Goal: Contribute content: Contribute content

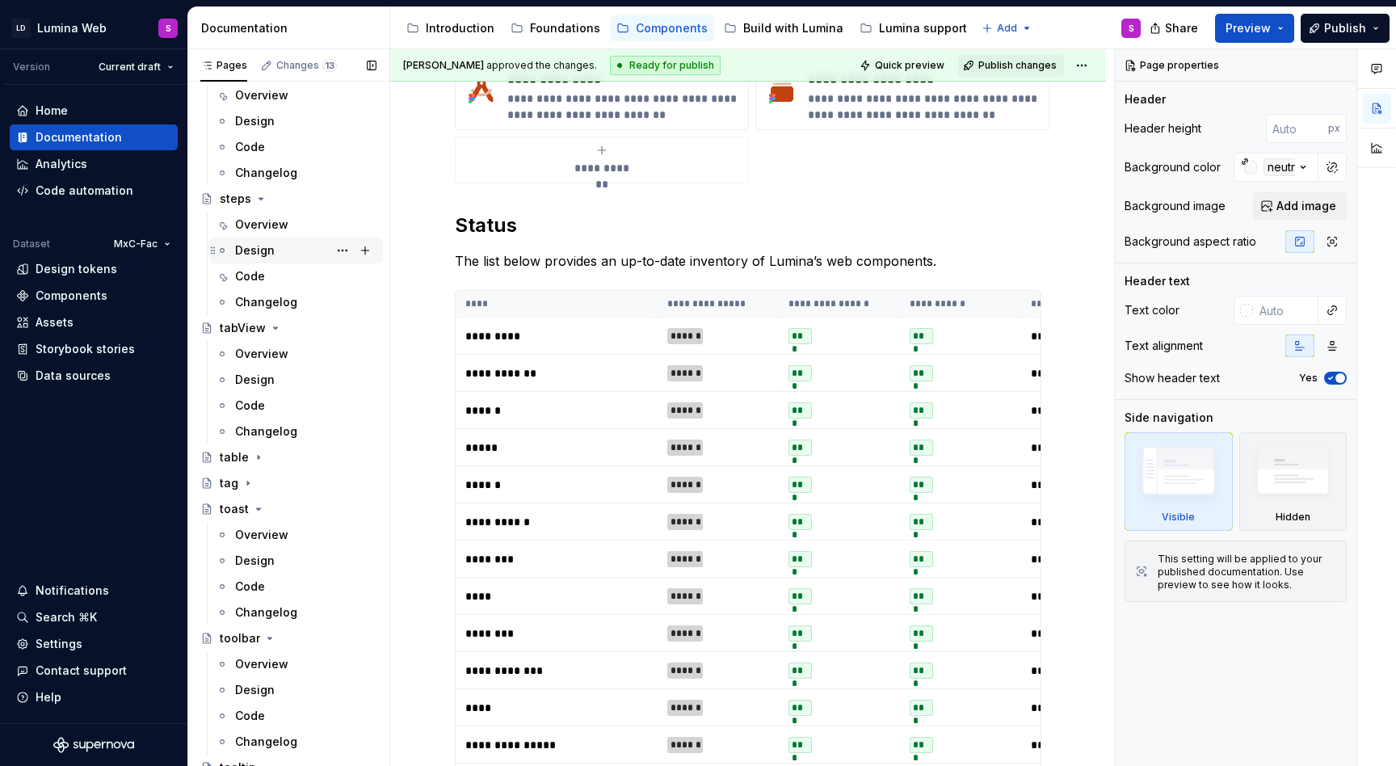
scroll to position [3534, 0]
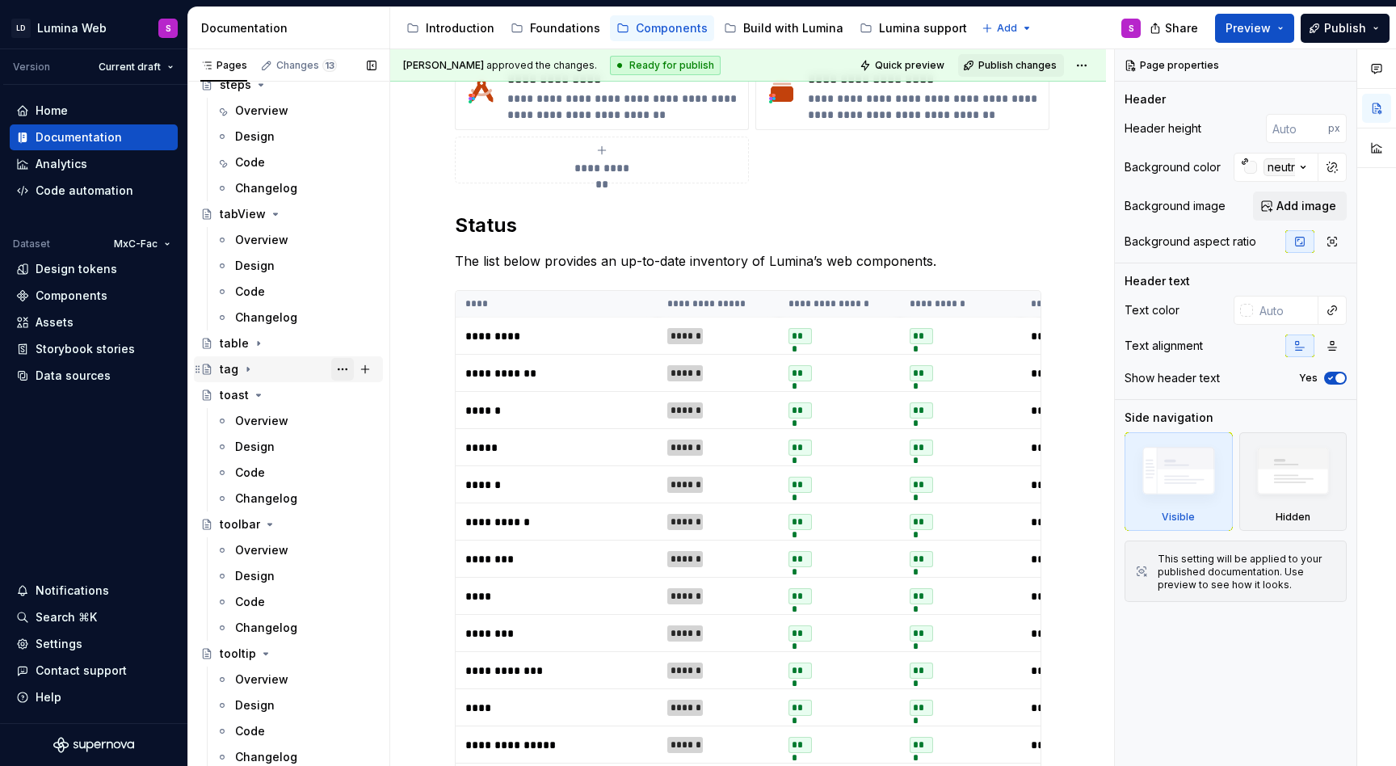
click at [345, 367] on button "Page tree" at bounding box center [342, 369] width 23 height 23
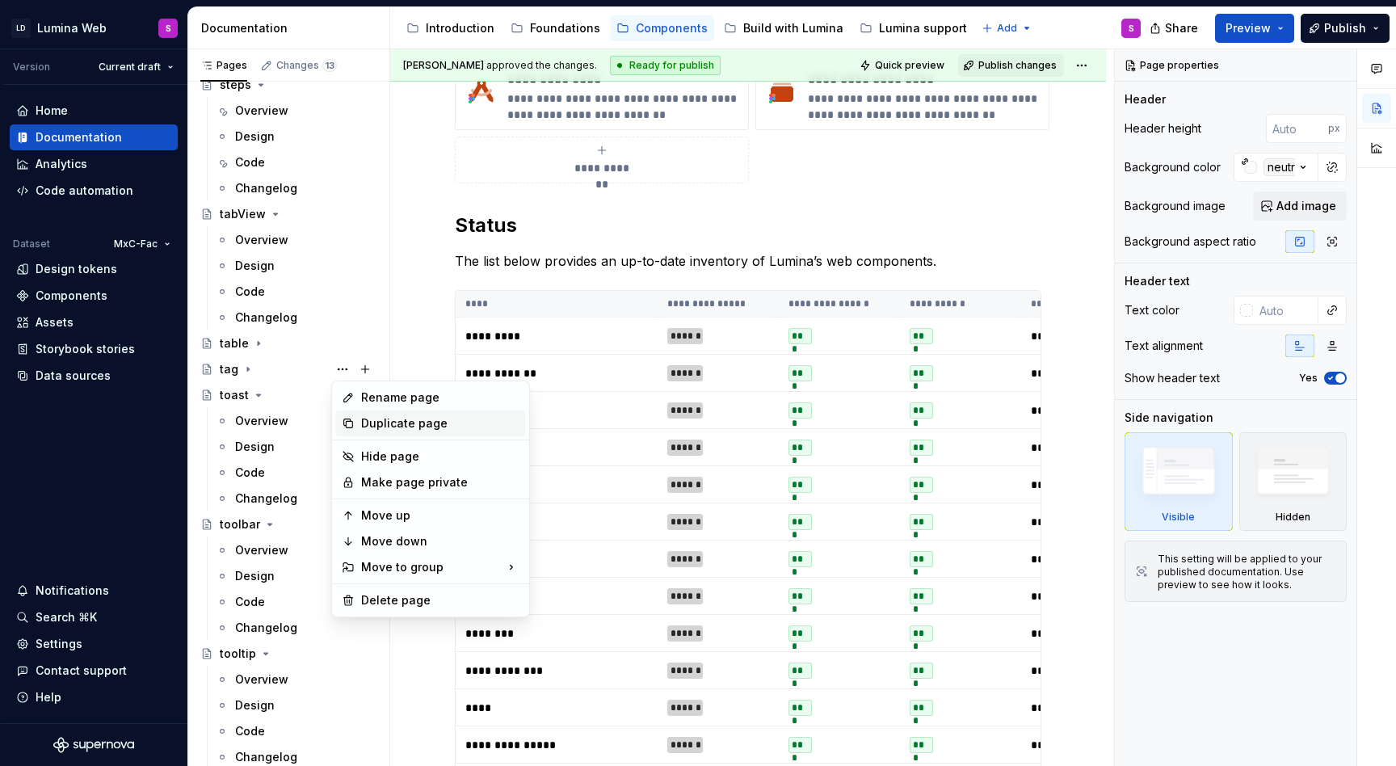
click at [371, 426] on div "Duplicate page" at bounding box center [440, 423] width 158 height 16
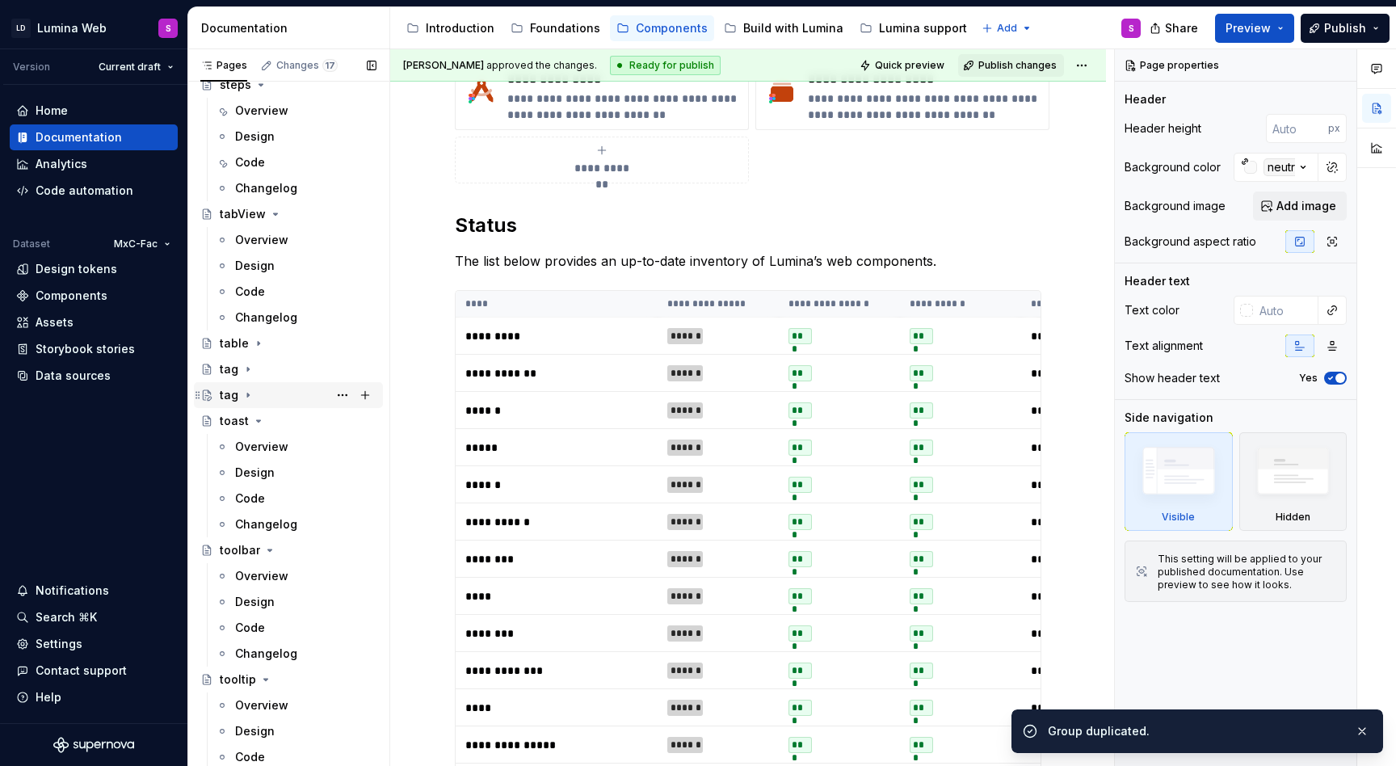
click at [249, 394] on icon "Page tree" at bounding box center [247, 394] width 13 height 13
click at [342, 395] on button "Page tree" at bounding box center [342, 395] width 23 height 23
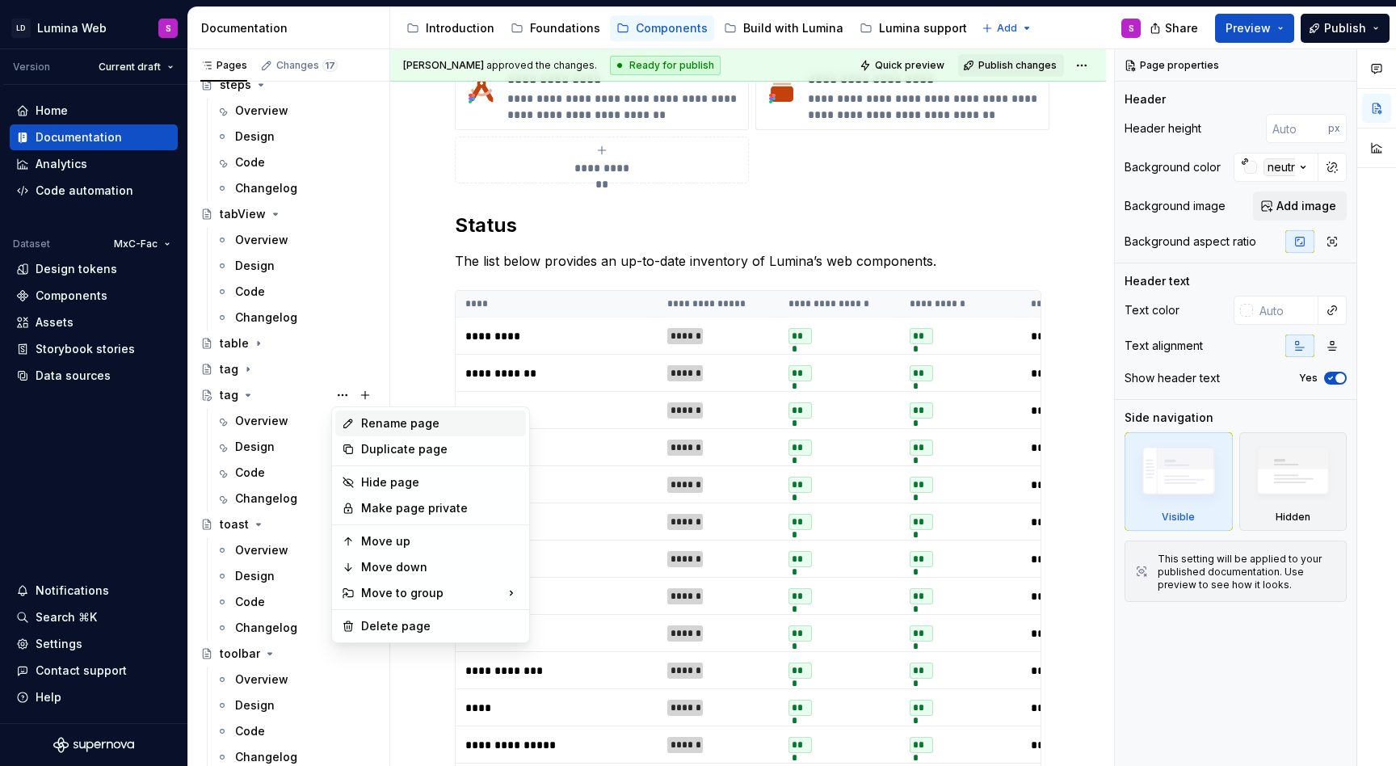
type textarea "*"
click at [368, 425] on div "Rename page" at bounding box center [440, 423] width 158 height 16
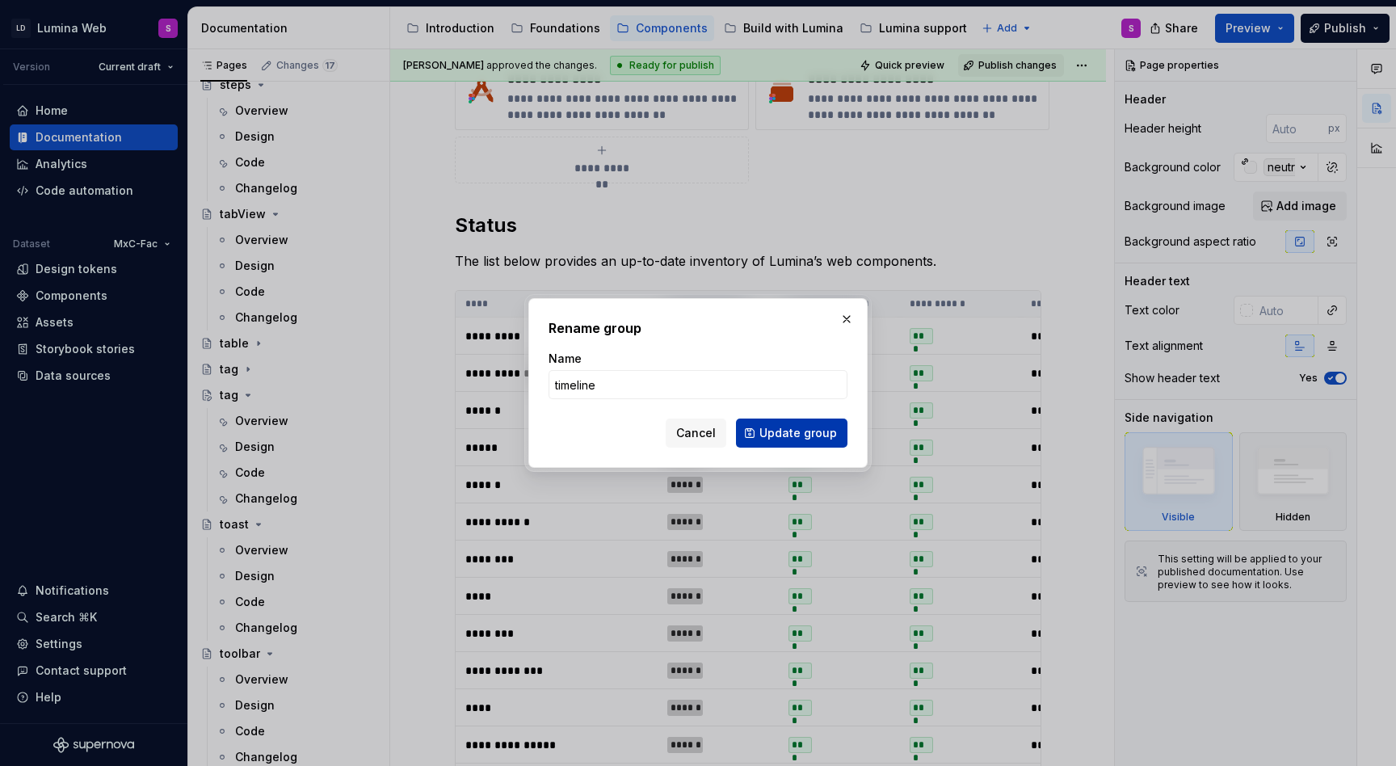
type input "timeline"
click at [806, 427] on span "Update group" at bounding box center [798, 433] width 78 height 16
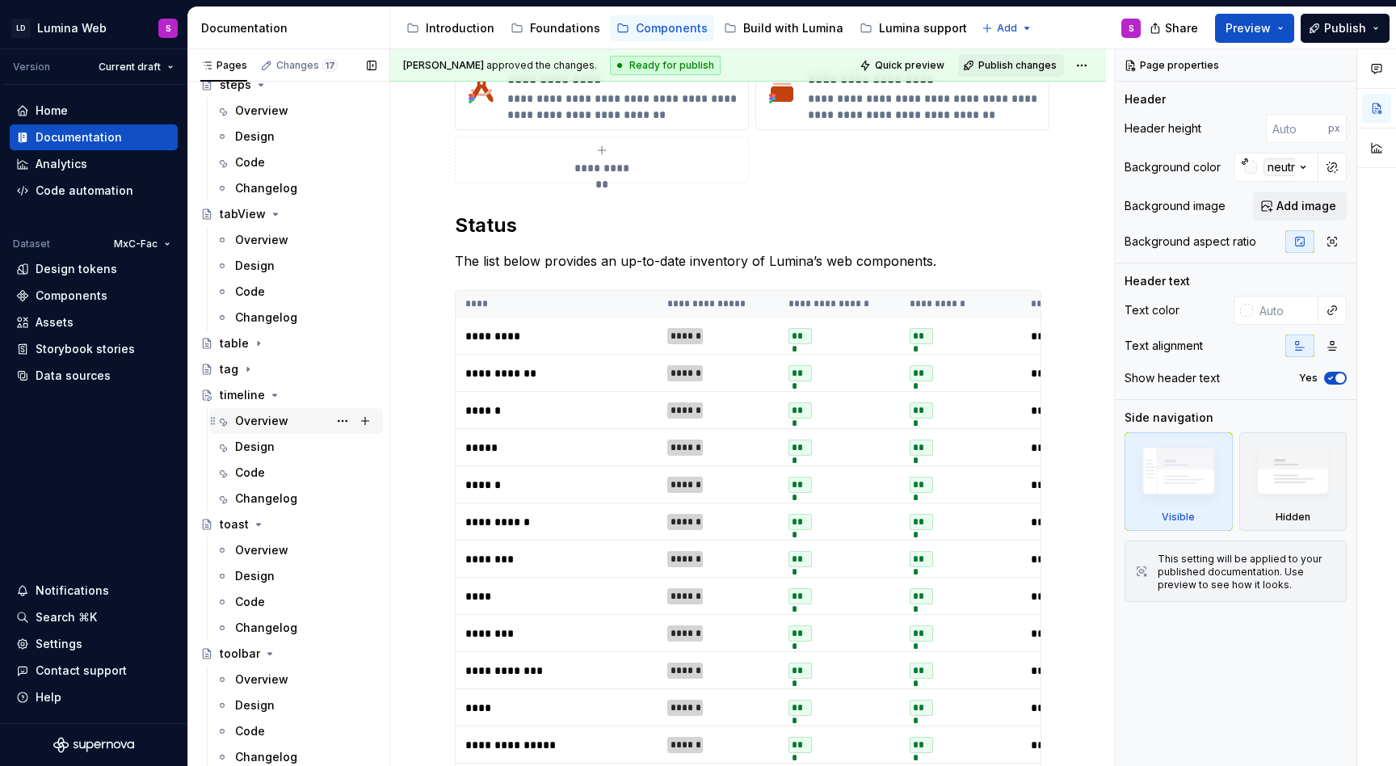
click at [283, 418] on div "Overview" at bounding box center [261, 421] width 53 height 16
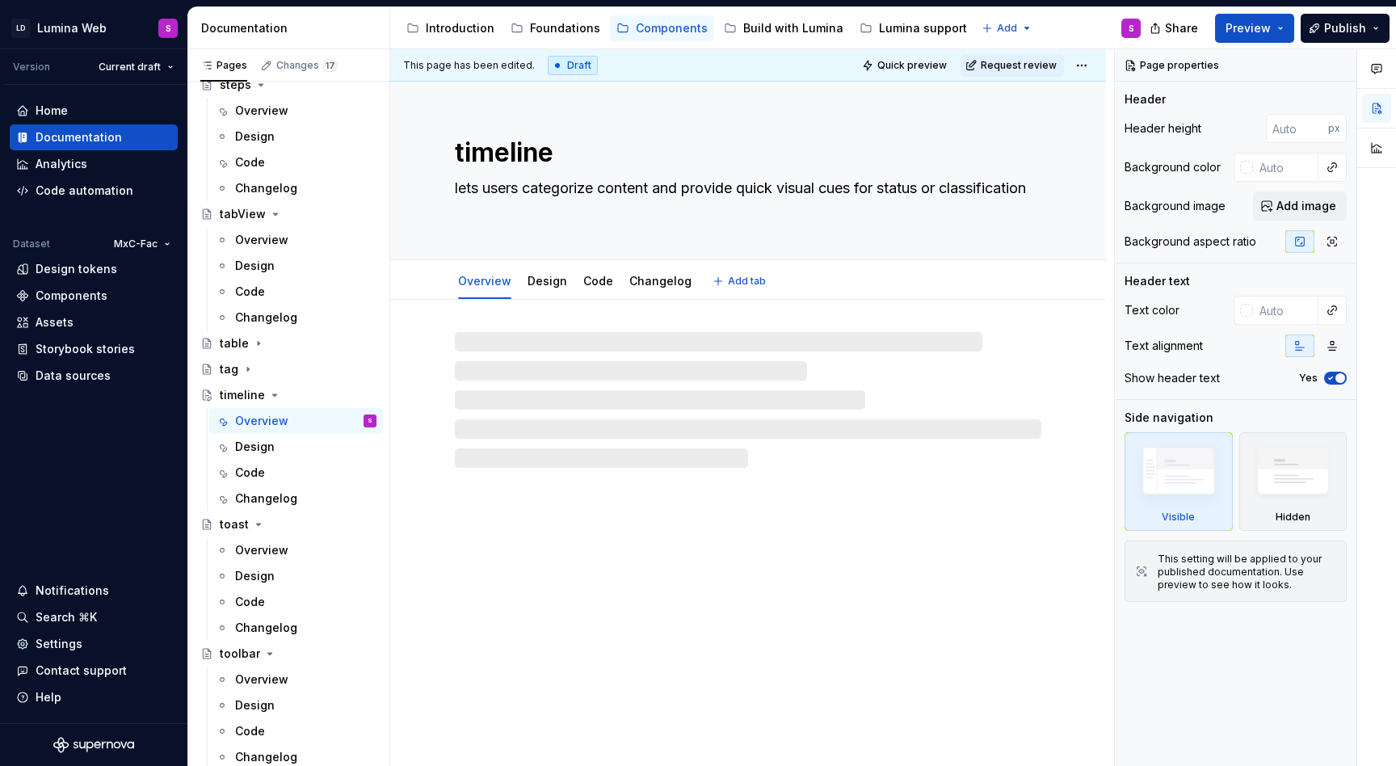
click at [575, 201] on textarea "lets users categorize content and provide quick visual cues for status or class…" at bounding box center [744, 197] width 586 height 45
click at [561, 209] on textarea "lets users categorize content and provide quick visual cues for status or class…" at bounding box center [744, 197] width 586 height 45
drag, startPoint x: 550, startPoint y: 212, endPoint x: 525, endPoint y: 183, distance: 37.8
click at [525, 183] on textarea "lets users categorize content and provide quick visual cues for status or class…" at bounding box center [744, 197] width 586 height 45
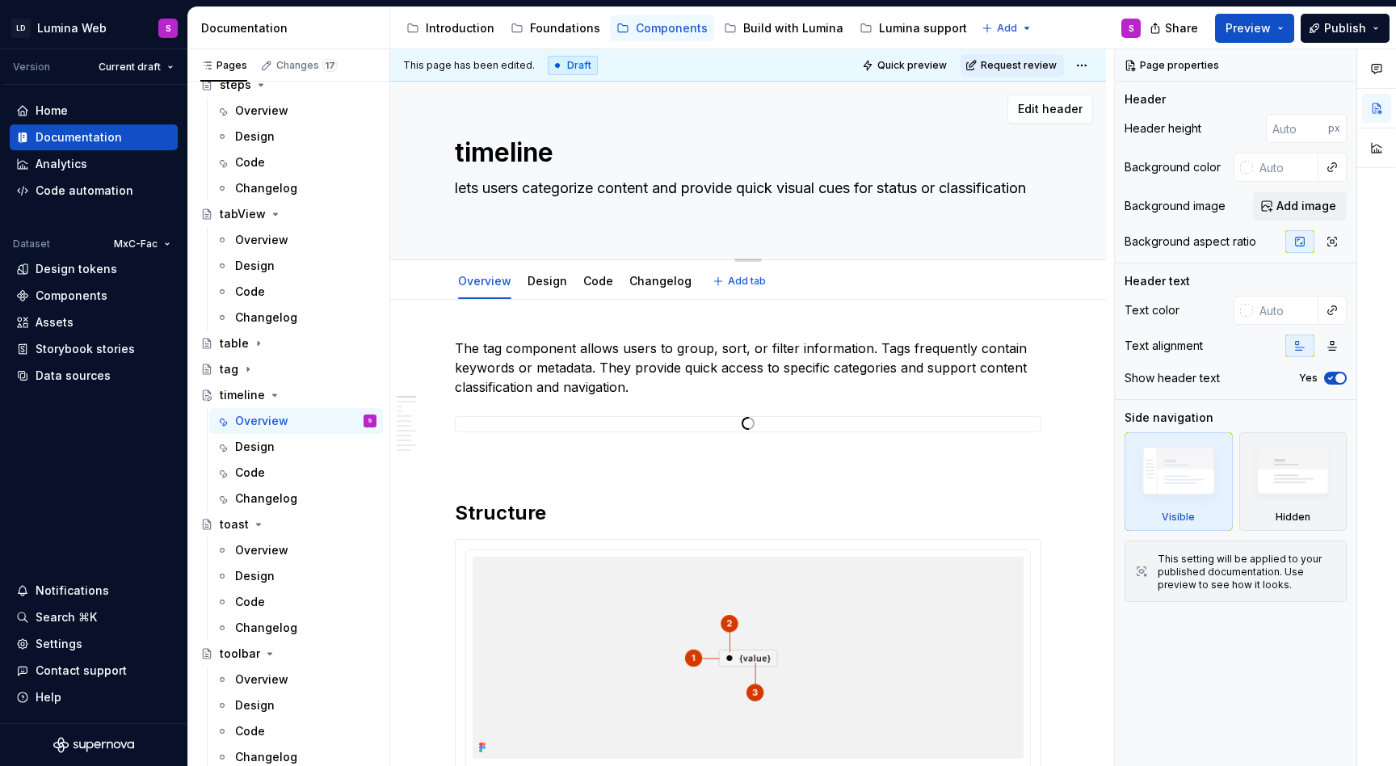
type textarea "*"
type textarea "lets users"
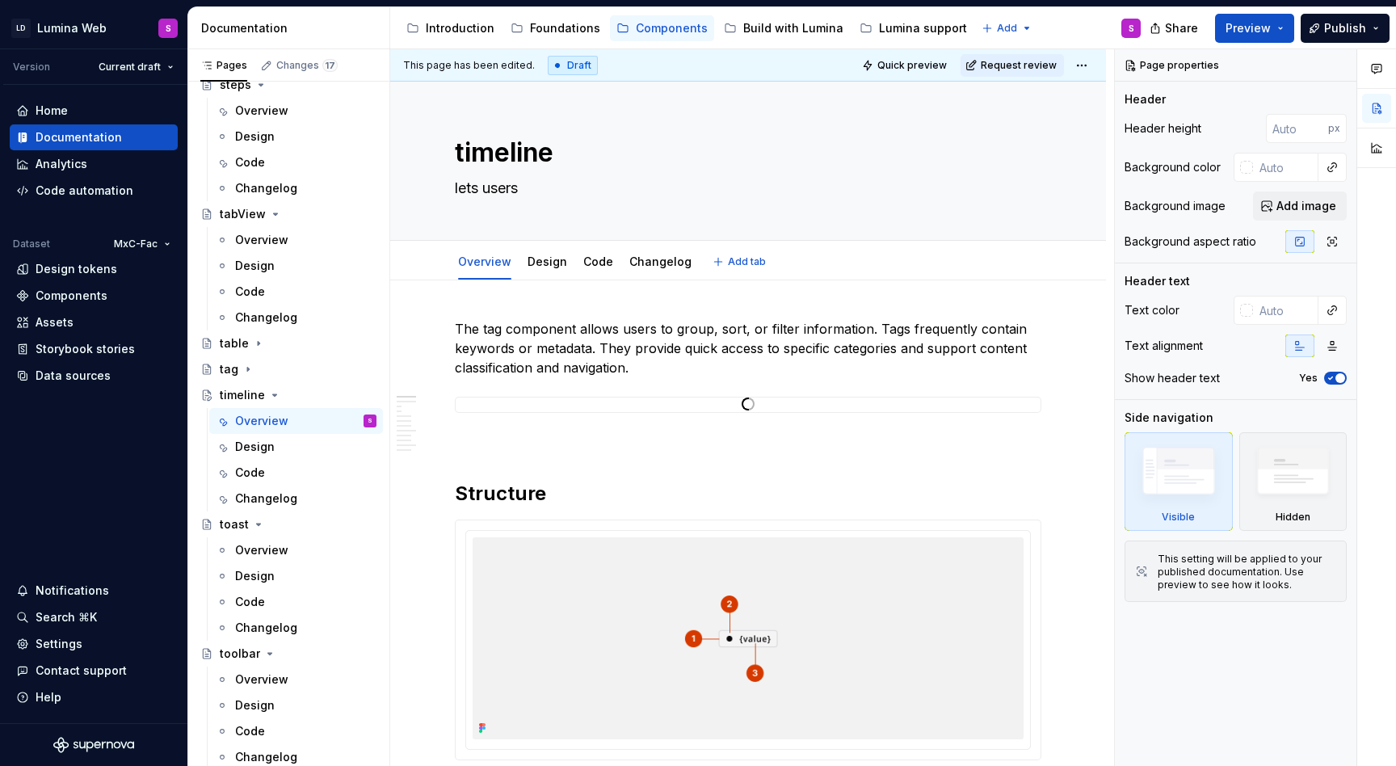
type textarea "*"
type textarea "lets users"
click at [569, 344] on p "The tag component allows users to group, sort, or filter information. Tags freq…" at bounding box center [748, 348] width 586 height 58
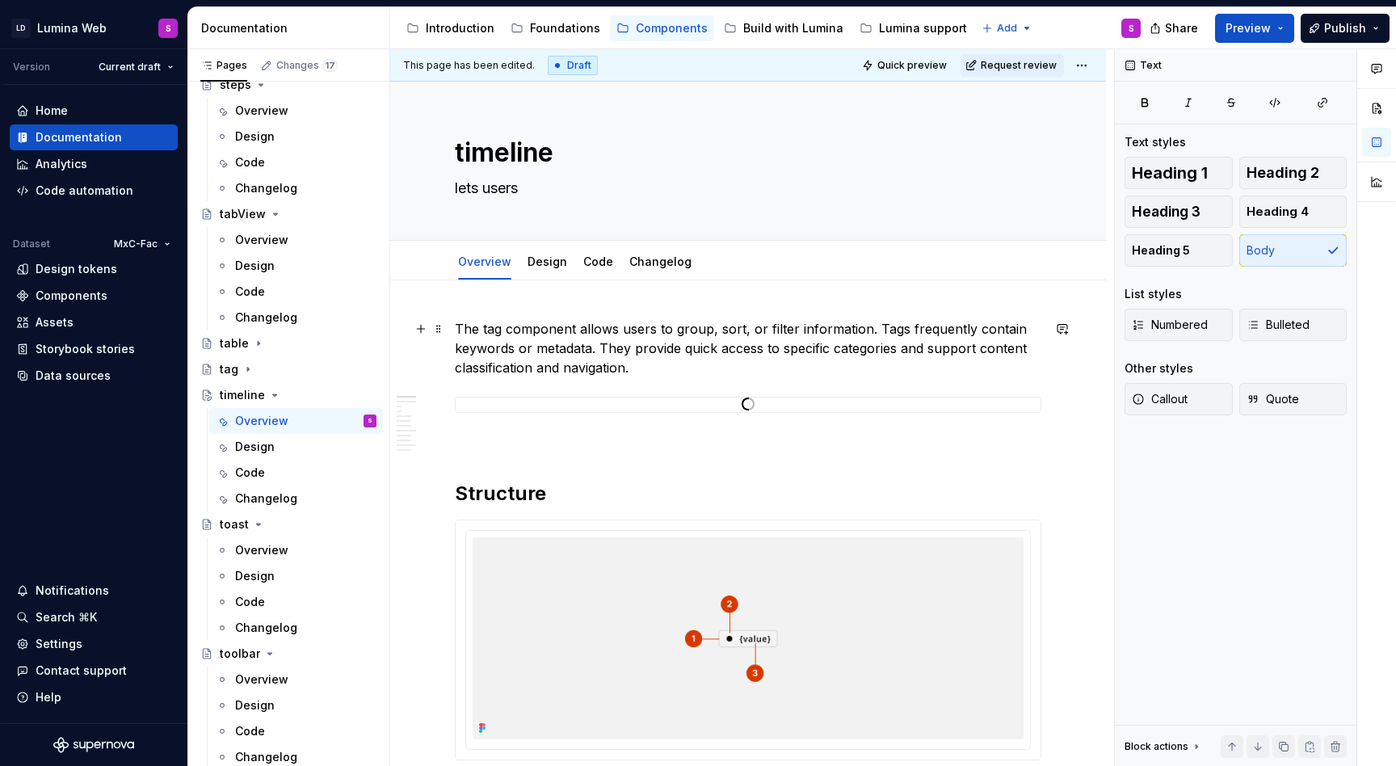
click at [598, 356] on p "The tag component allows users to group, sort, or filter information. Tags freq…" at bounding box center [748, 348] width 586 height 58
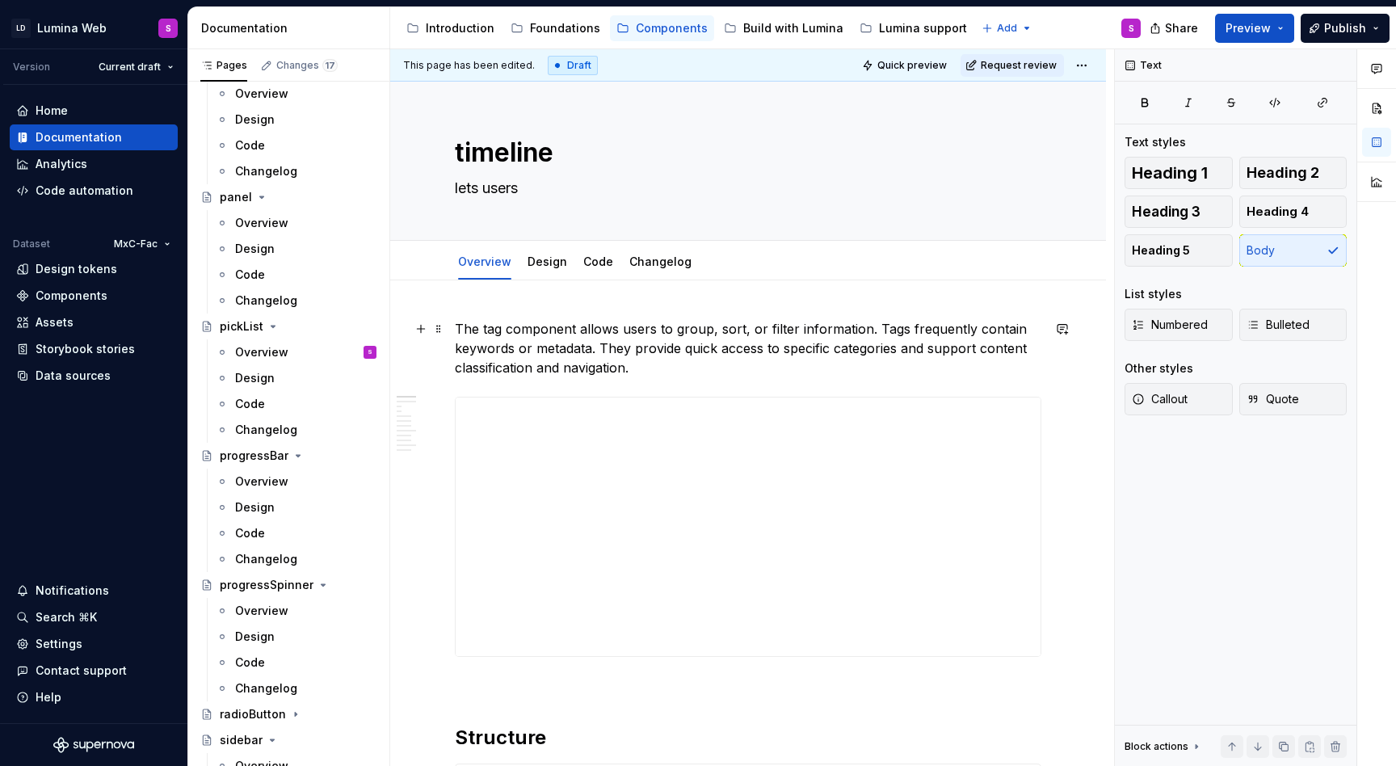
type textarea "*"
click at [639, 373] on p "The tag component allows users to group, sort, or filter information. Tags freq…" at bounding box center [748, 348] width 586 height 58
click at [490, 330] on p "The tag component allows users to group, sort, or filter information. Tags freq…" at bounding box center [748, 348] width 586 height 58
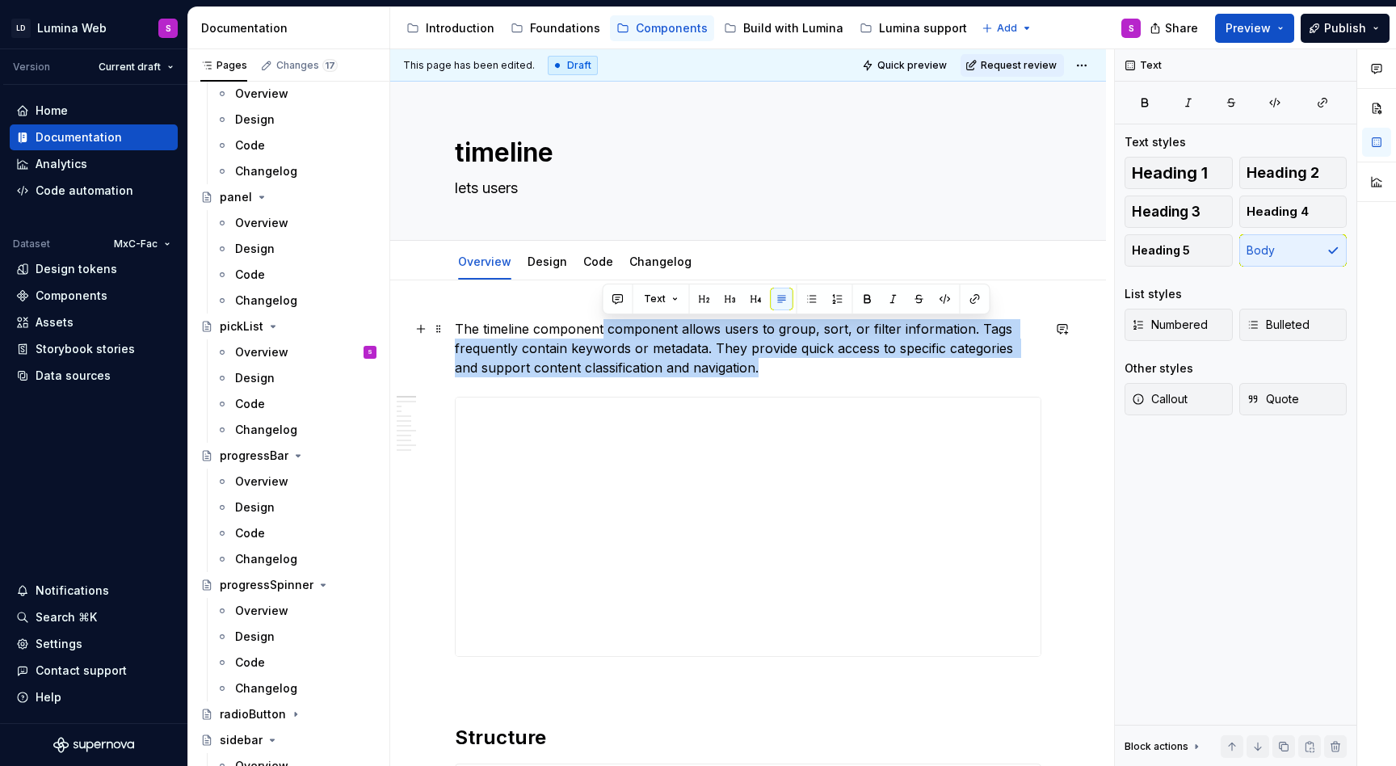
click at [754, 363] on p "The timeline component component allows users to group, sort, or filter informa…" at bounding box center [748, 348] width 586 height 58
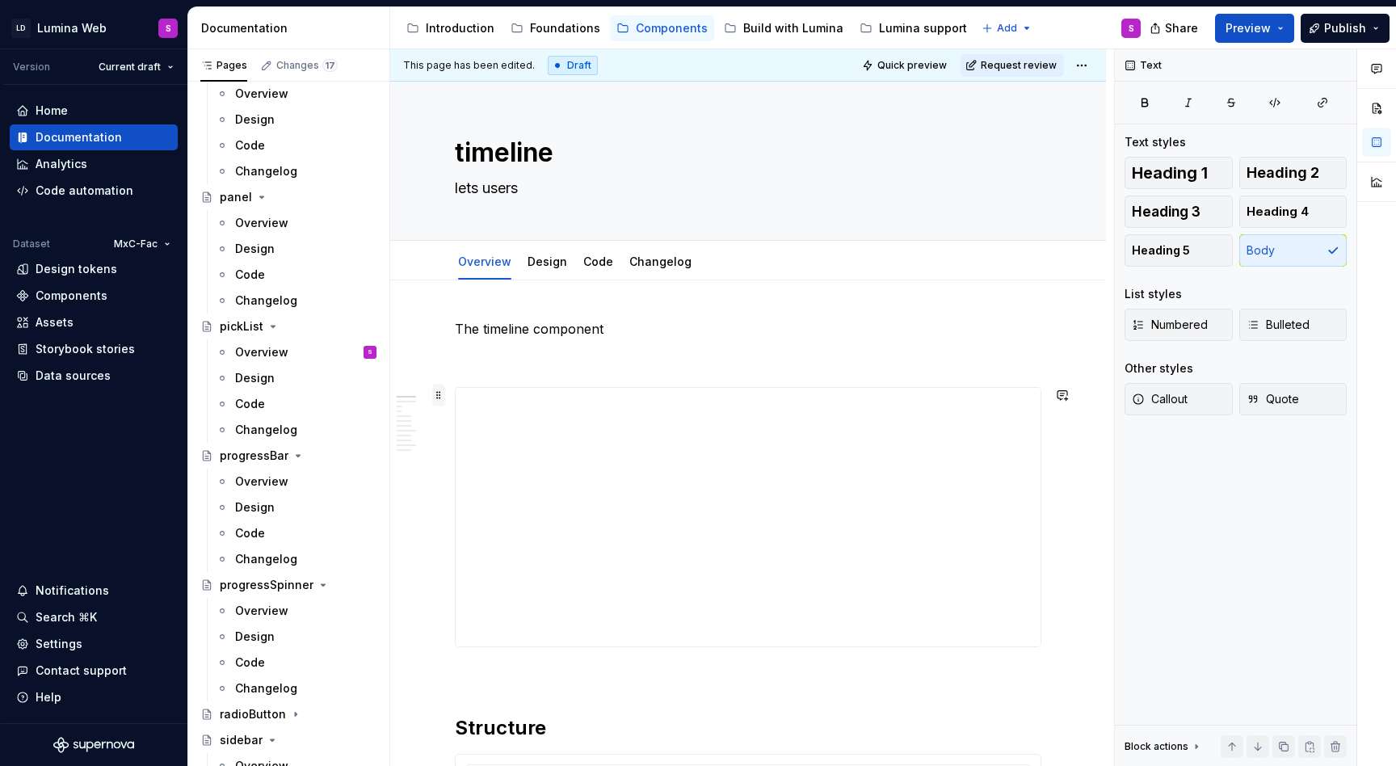
click at [442, 395] on span at bounding box center [438, 395] width 13 height 23
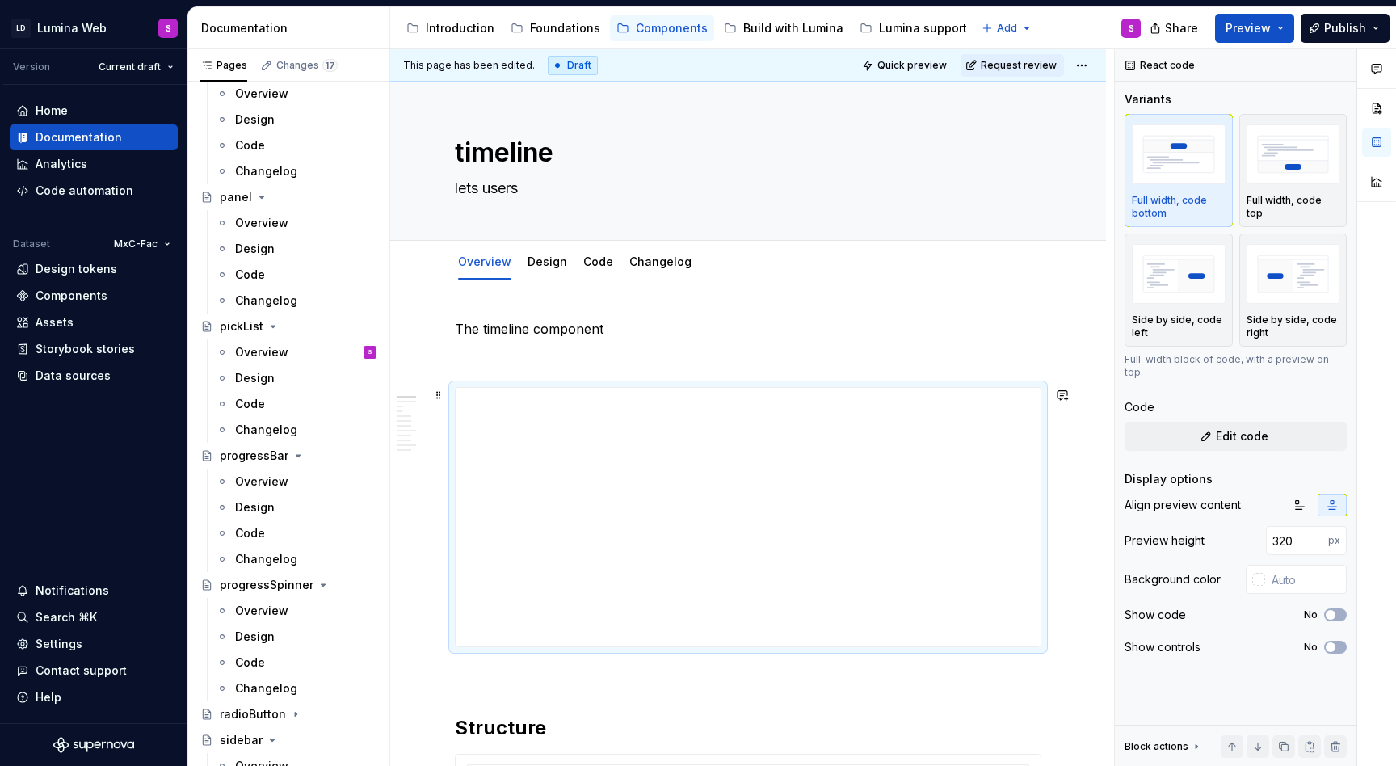
click at [524, 355] on p at bounding box center [748, 357] width 586 height 19
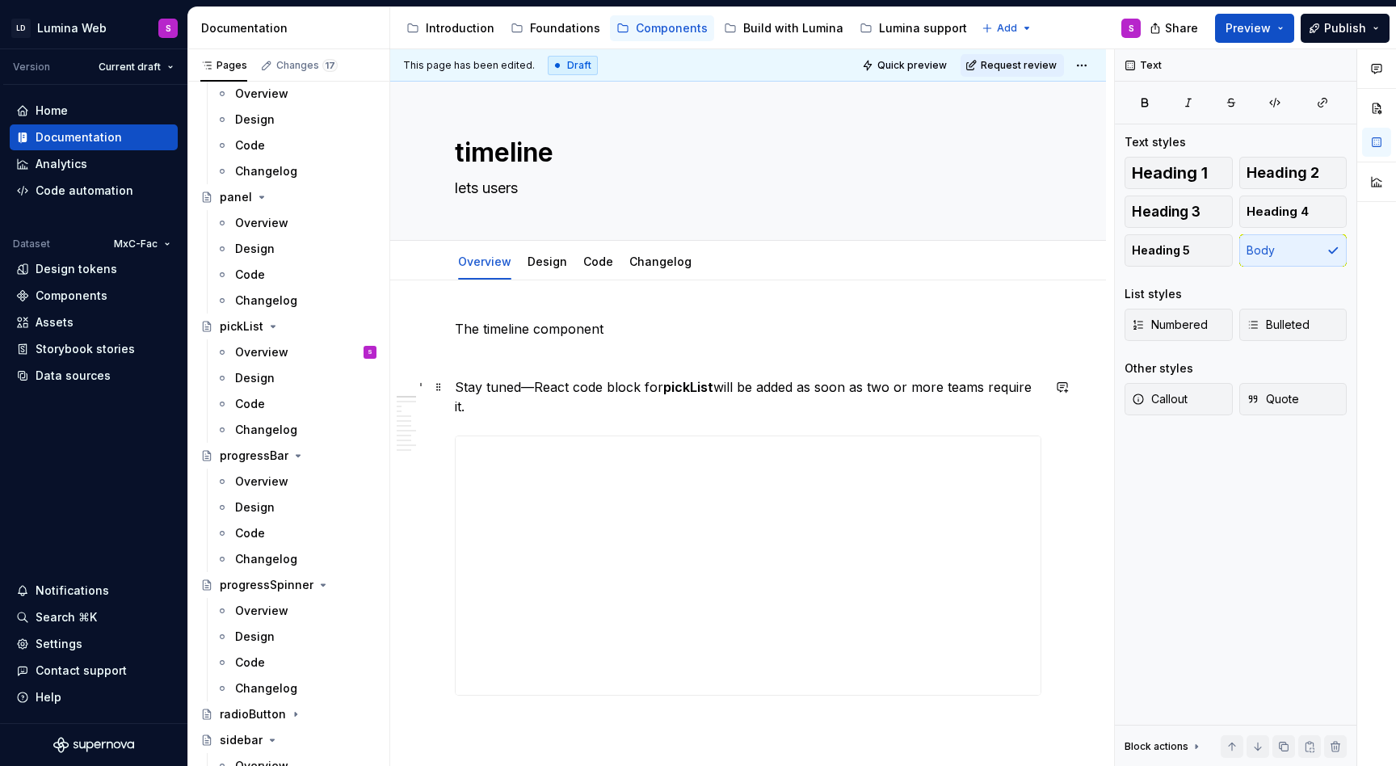
click at [459, 388] on p "Stay tuned—React code block for pickList will be added as soon as two or more t…" at bounding box center [748, 396] width 586 height 39
click at [456, 388] on p "Stay tuned—React code block for pickList will be added as soon as two or more t…" at bounding box center [748, 396] width 586 height 39
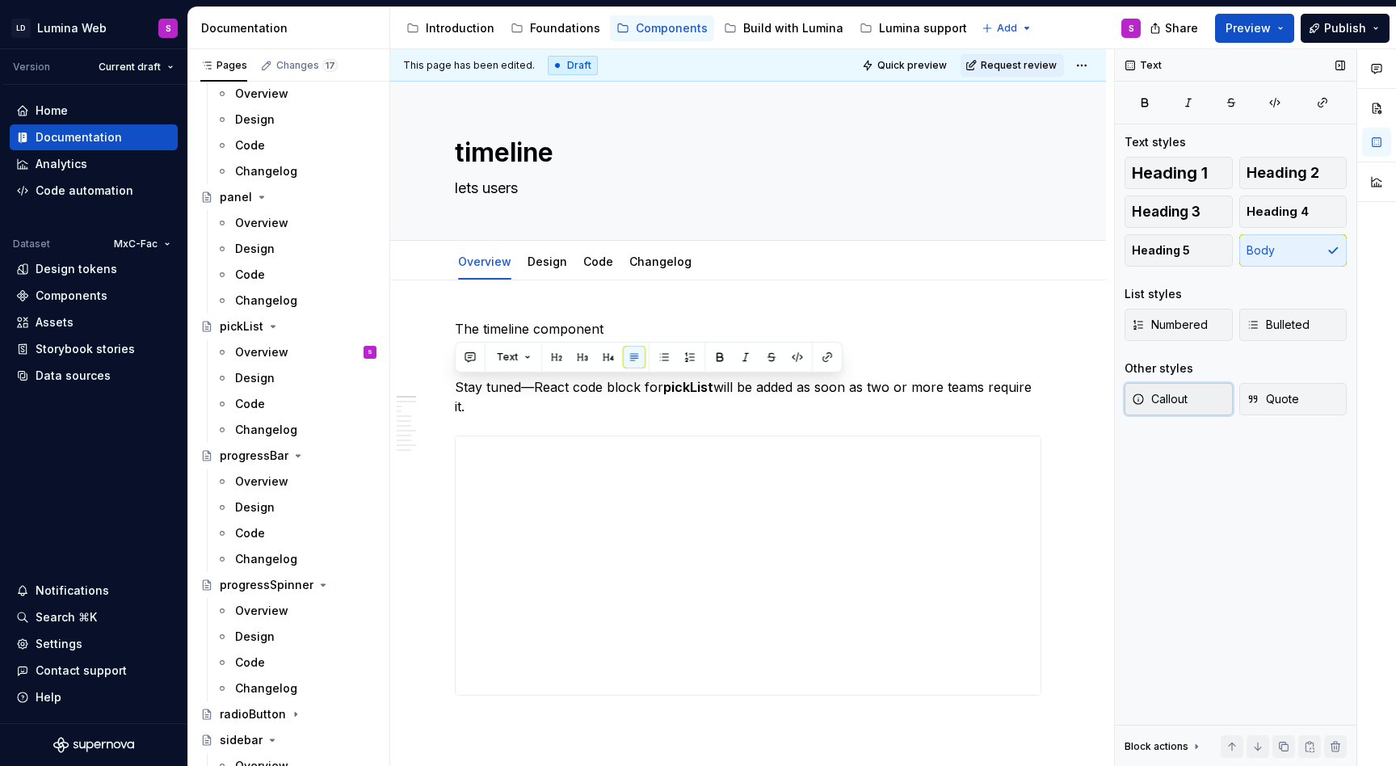
click at [1188, 392] on button "Callout" at bounding box center [1178, 399] width 108 height 32
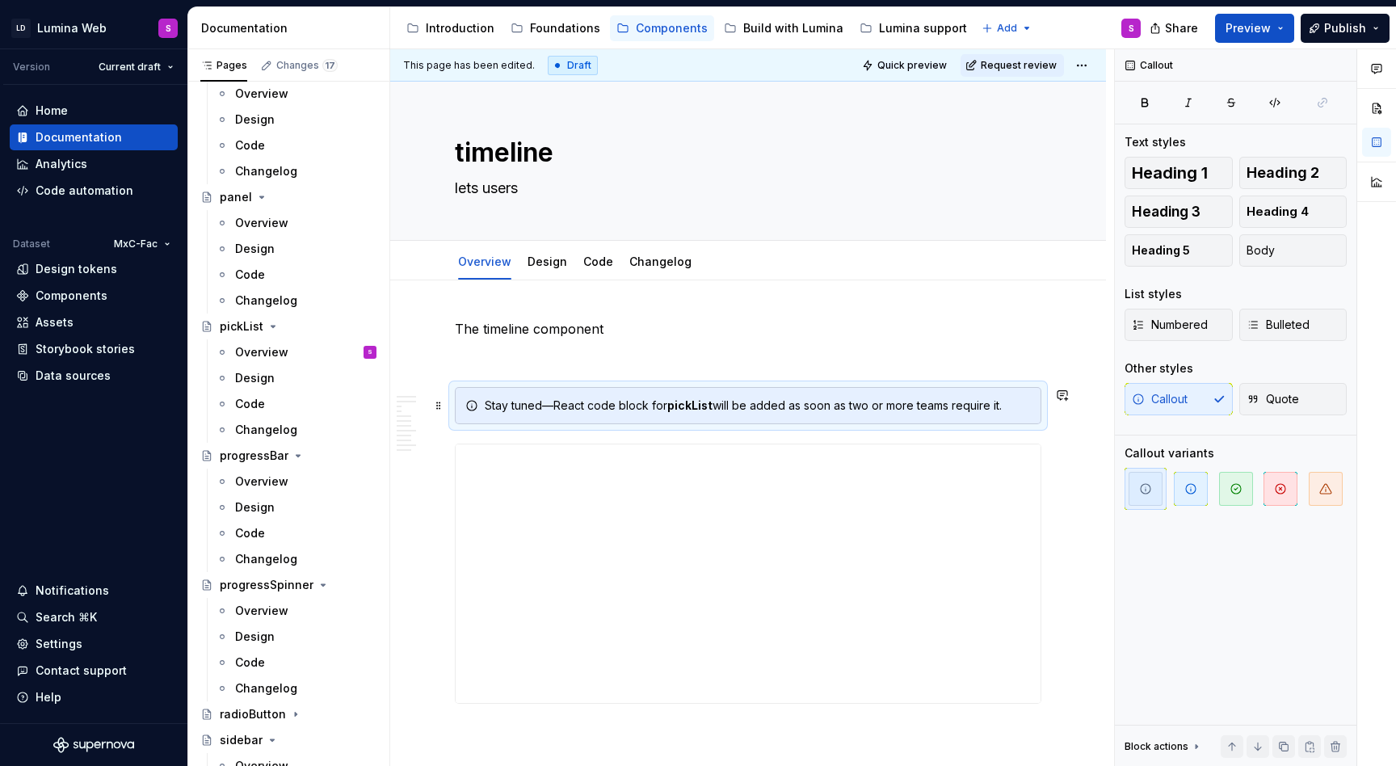
click at [645, 405] on div "Stay tuned—React code block for pickList will be added as soon as two or more t…" at bounding box center [758, 405] width 546 height 16
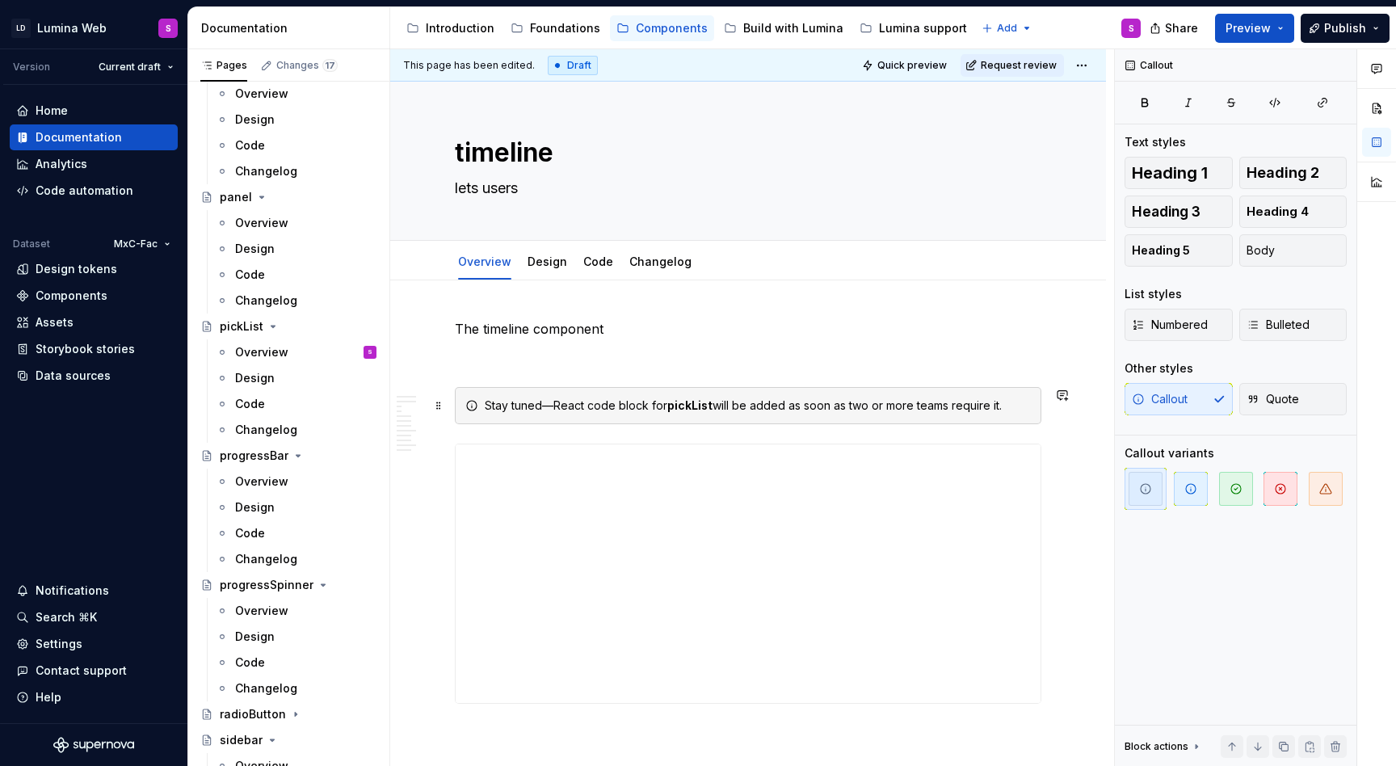
click at [687, 405] on strong "pickList" at bounding box center [689, 405] width 45 height 14
click at [437, 450] on span at bounding box center [438, 451] width 13 height 23
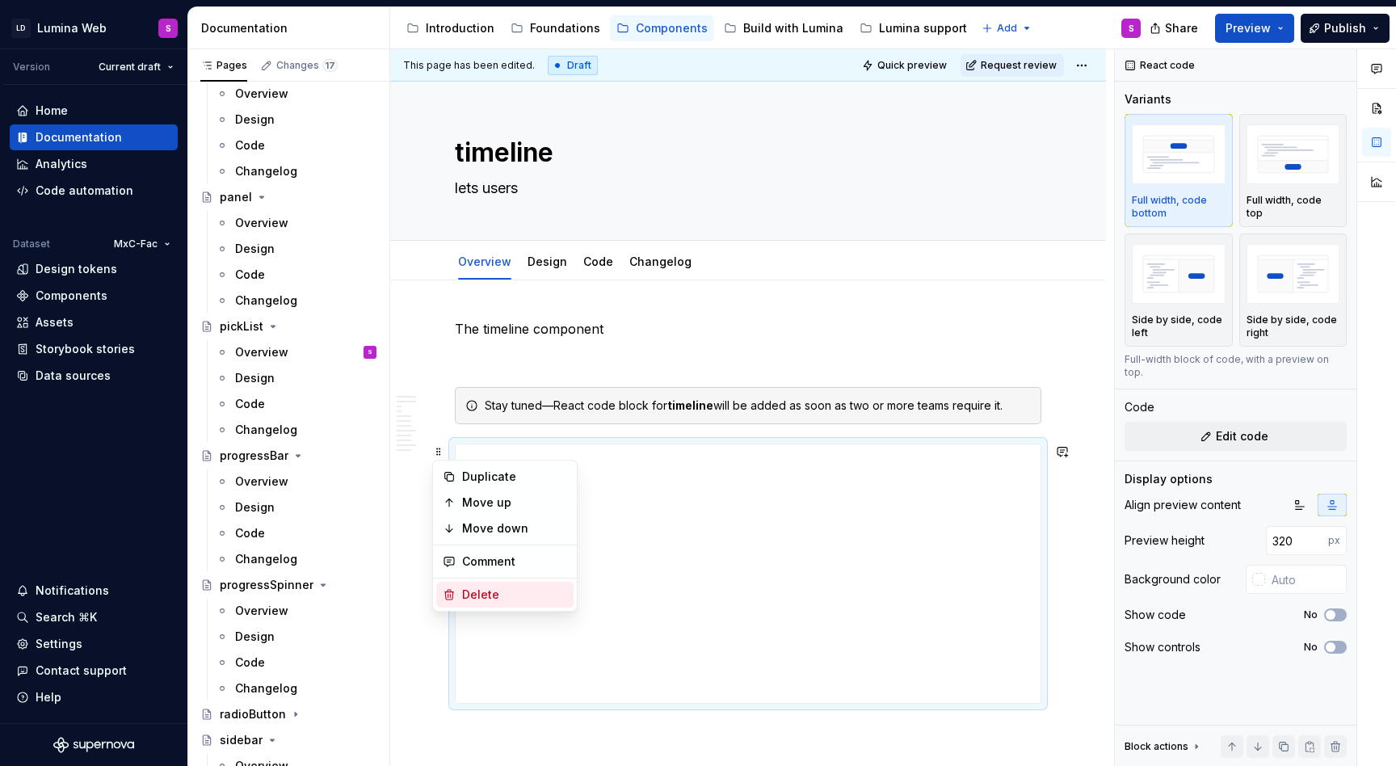
click at [479, 596] on div "Delete" at bounding box center [514, 594] width 105 height 16
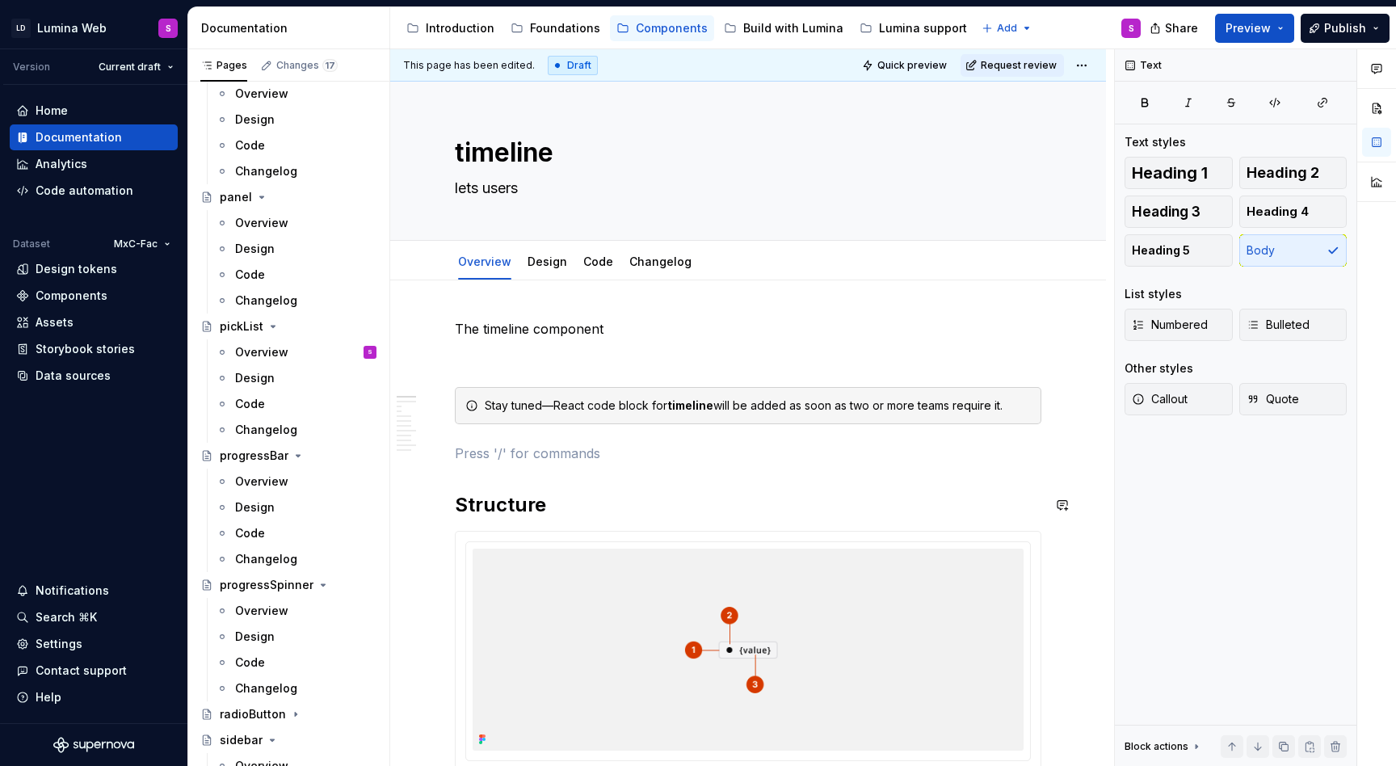
click at [498, 460] on p at bounding box center [748, 452] width 586 height 19
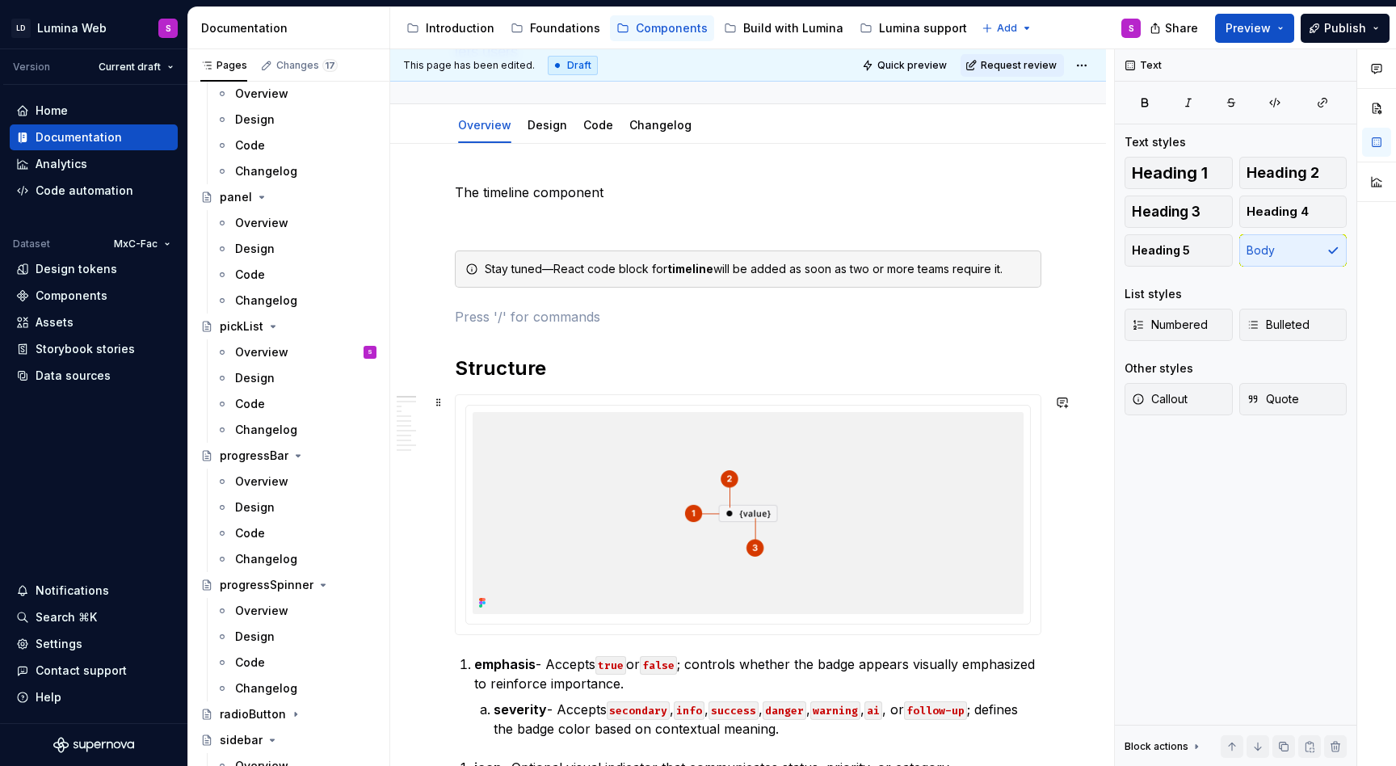
scroll to position [145, 0]
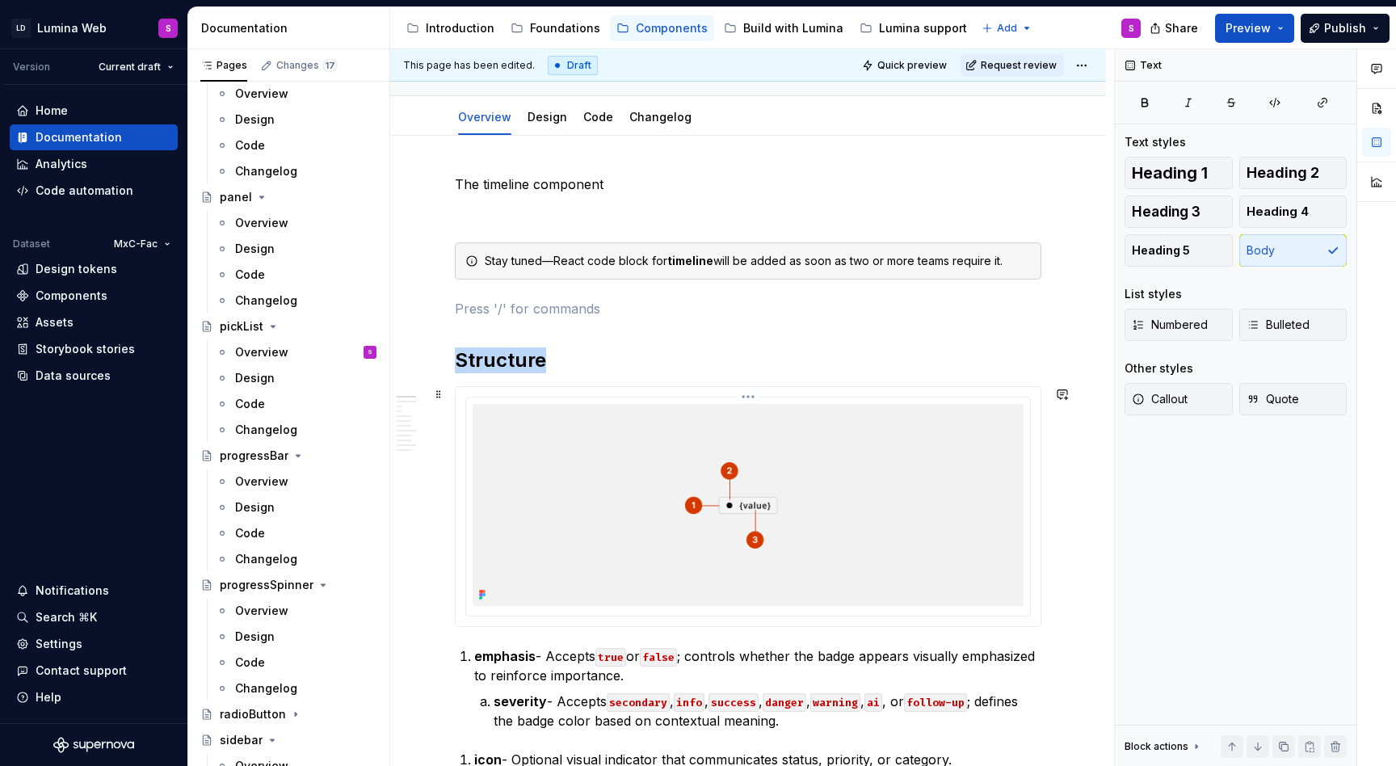
click at [573, 444] on img at bounding box center [747, 505] width 551 height 202
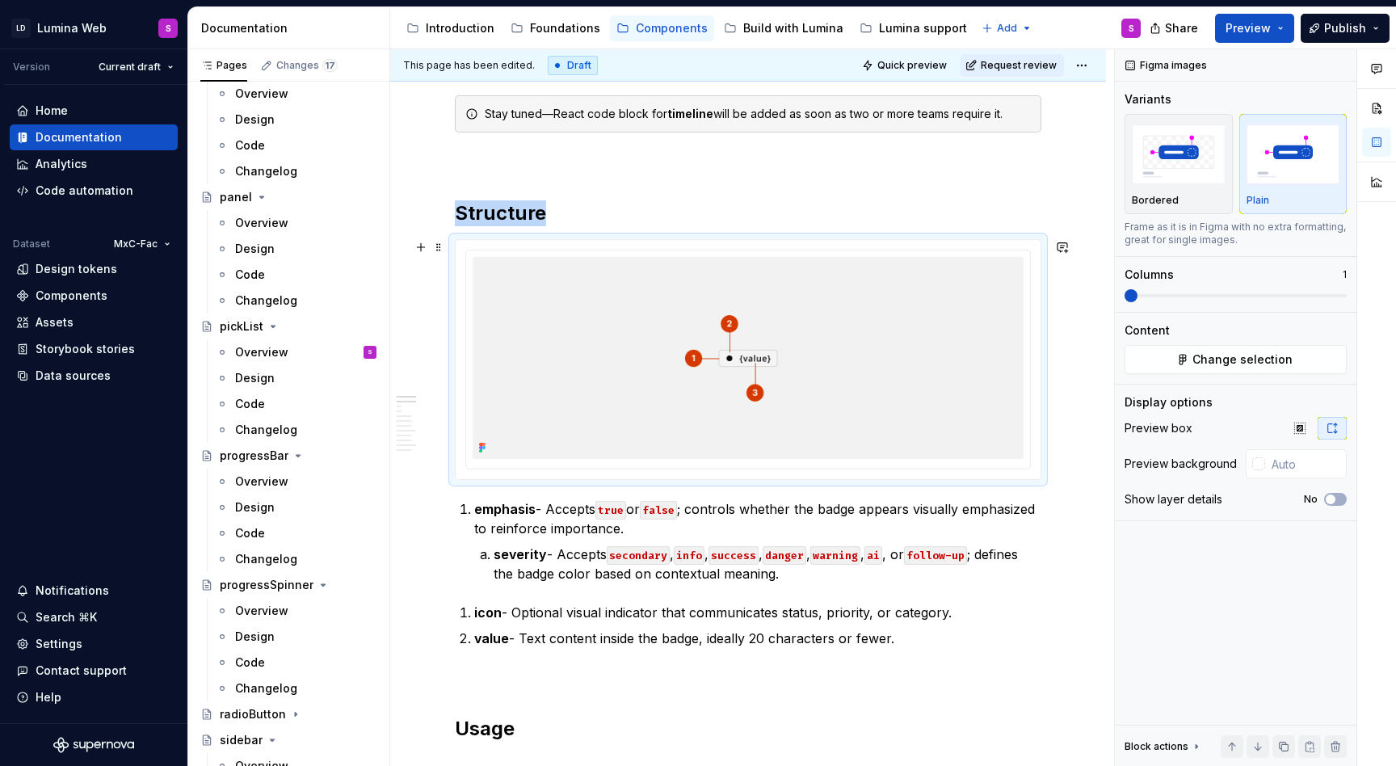
scroll to position [284, 0]
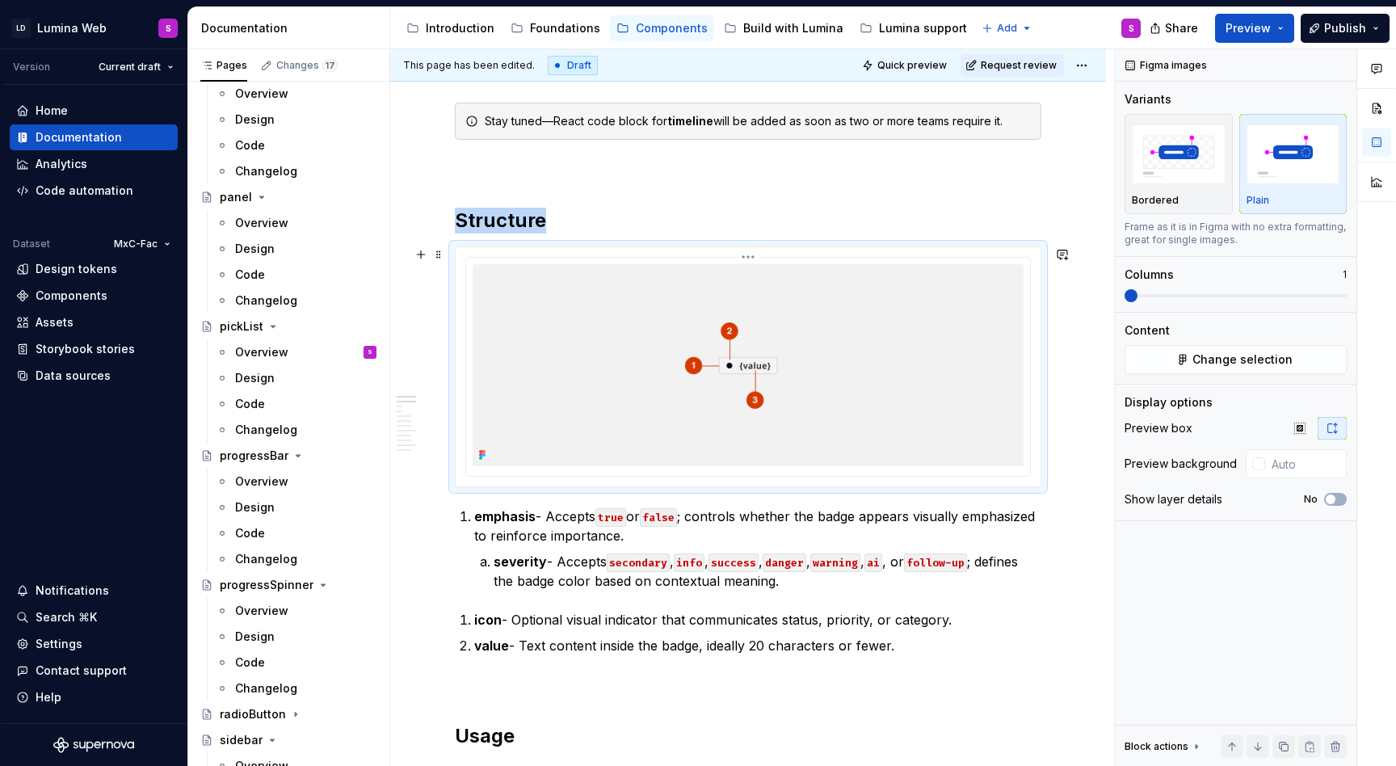
click at [678, 331] on img at bounding box center [747, 365] width 551 height 202
click at [753, 258] on html "LD Lumina Web S Version Current draft Home Documentation Analytics Code automat…" at bounding box center [698, 383] width 1396 height 766
click at [784, 359] on div "Delete item" at bounding box center [820, 368] width 151 height 26
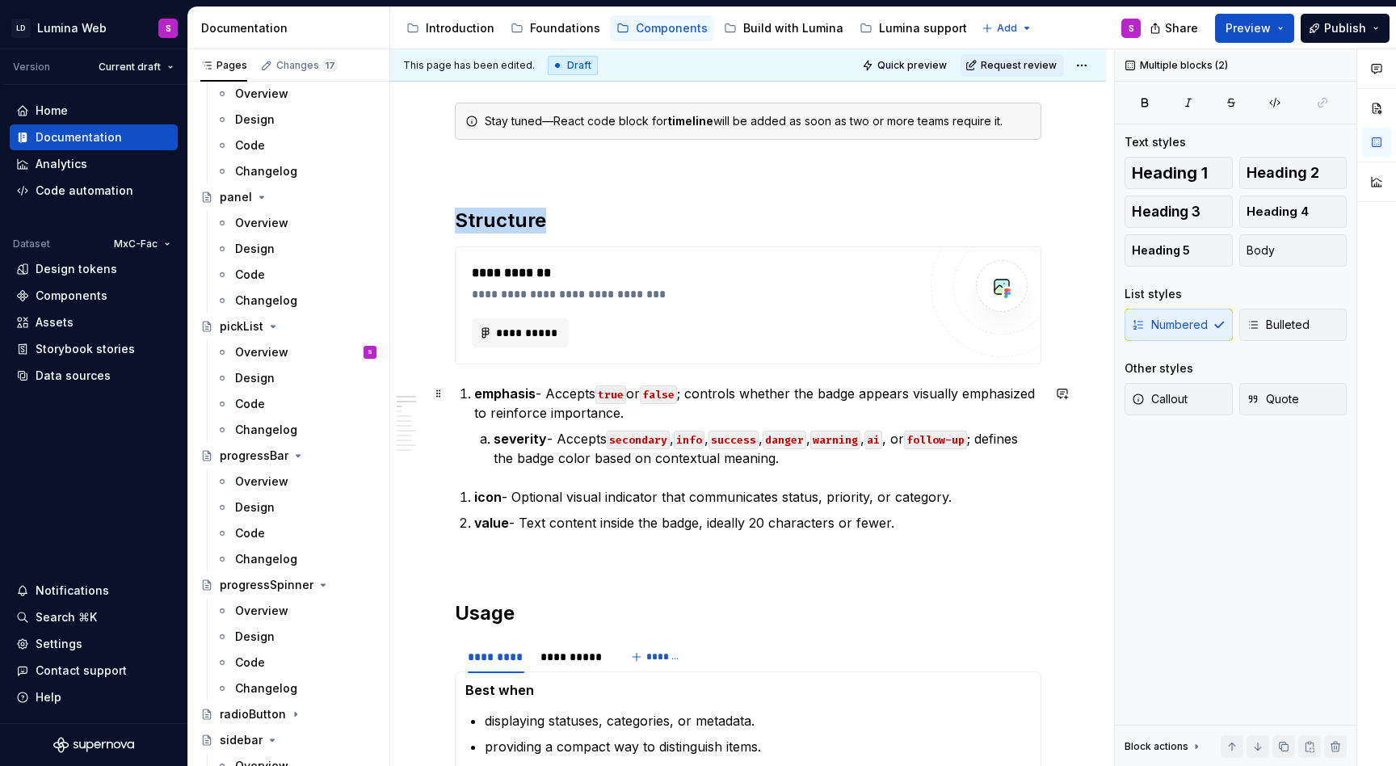
drag, startPoint x: 898, startPoint y: 521, endPoint x: 472, endPoint y: 392, distance: 445.6
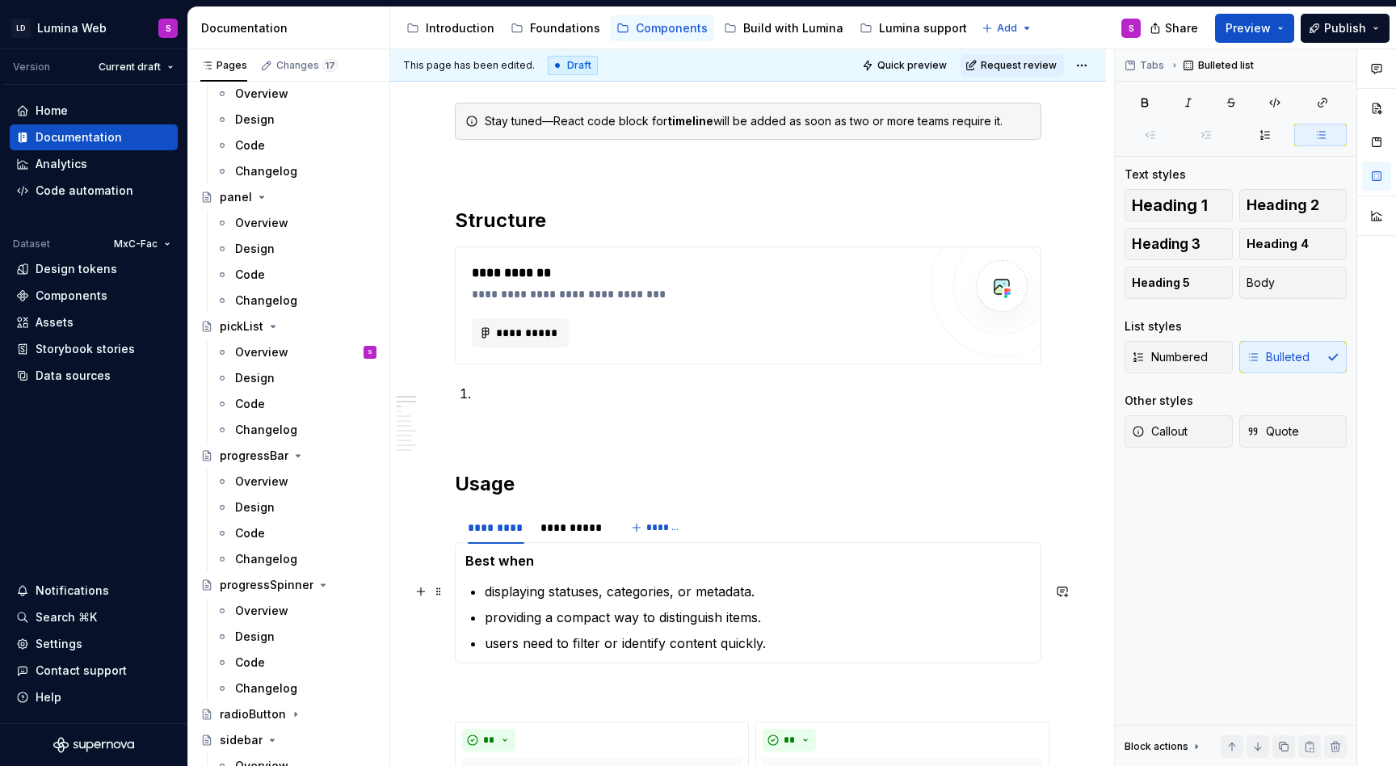
click at [516, 588] on p "displaying statuses, categories, or metadata." at bounding box center [758, 591] width 546 height 19
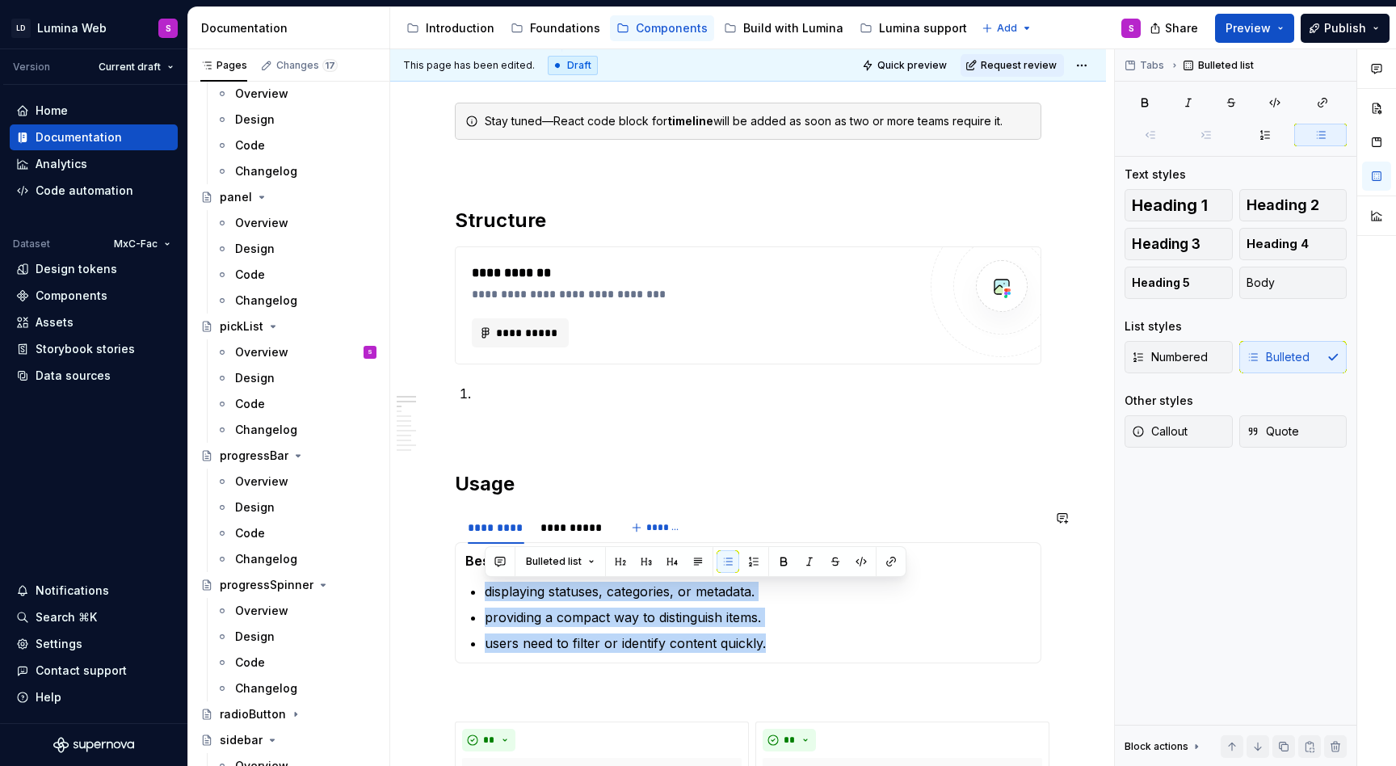
drag, startPoint x: 486, startPoint y: 590, endPoint x: 770, endPoint y: 656, distance: 290.9
click at [770, 657] on div "Best when displaying statuses, categories, or metadata. providing a compact way…" at bounding box center [748, 602] width 586 height 121
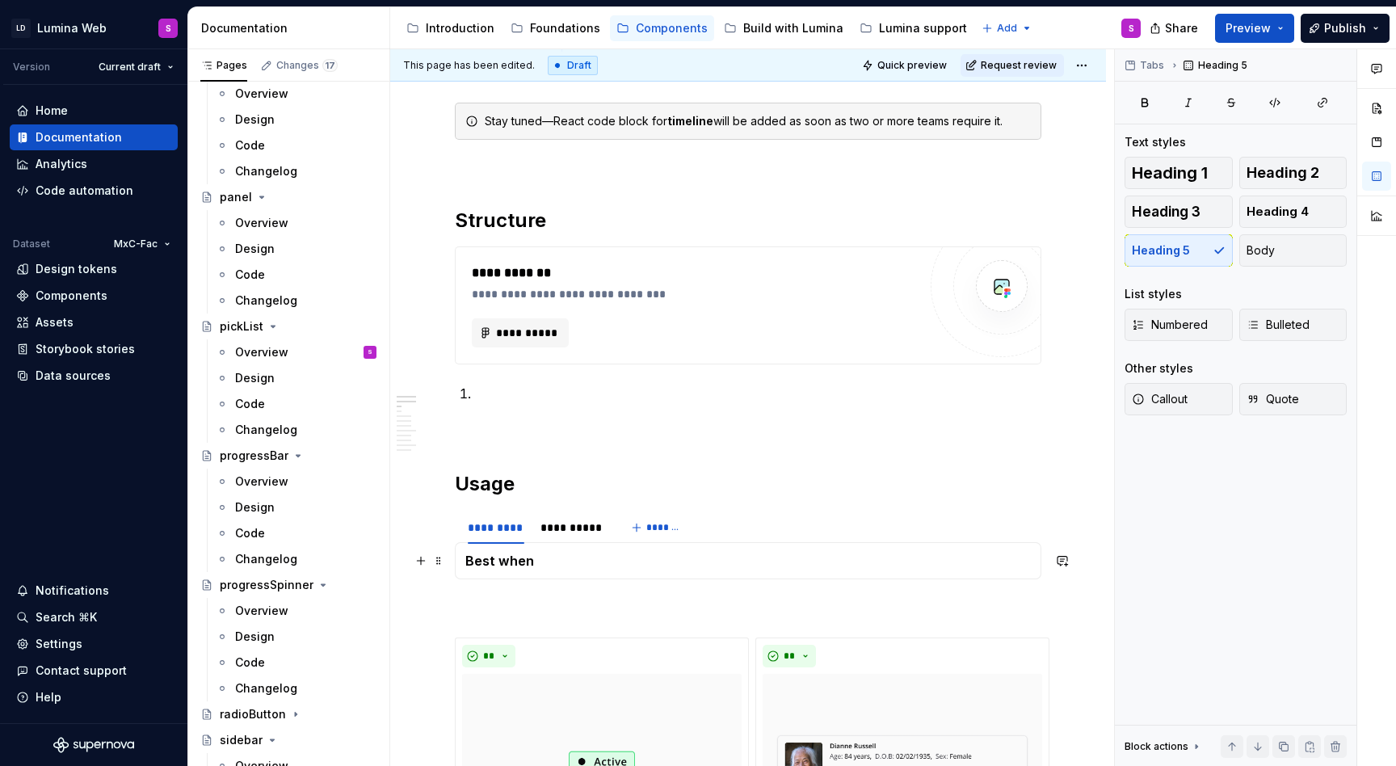
click at [649, 562] on h5 "Best when" at bounding box center [747, 560] width 565 height 16
click at [594, 523] on div "**********" at bounding box center [571, 527] width 63 height 16
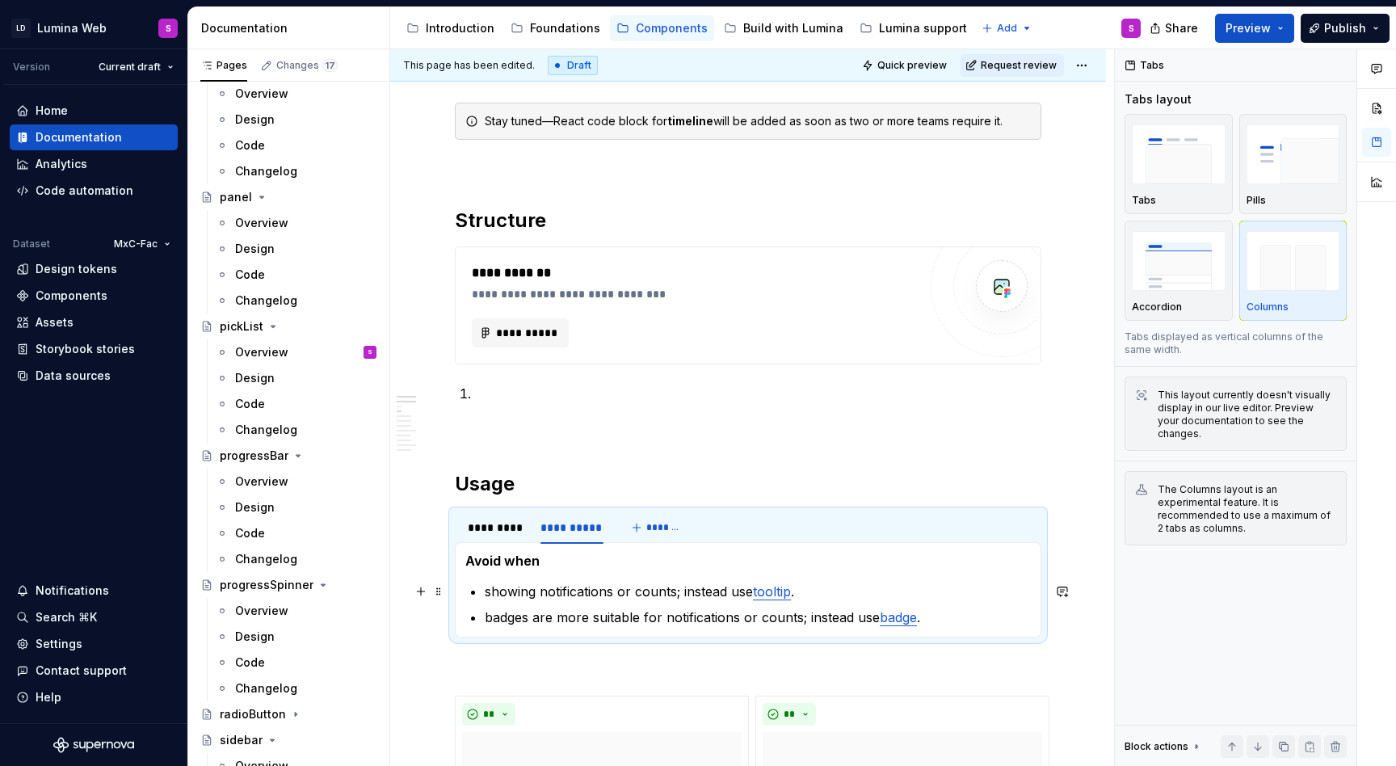
click at [551, 586] on p "showing notifications or counts; instead use tooltip ." at bounding box center [758, 591] width 546 height 19
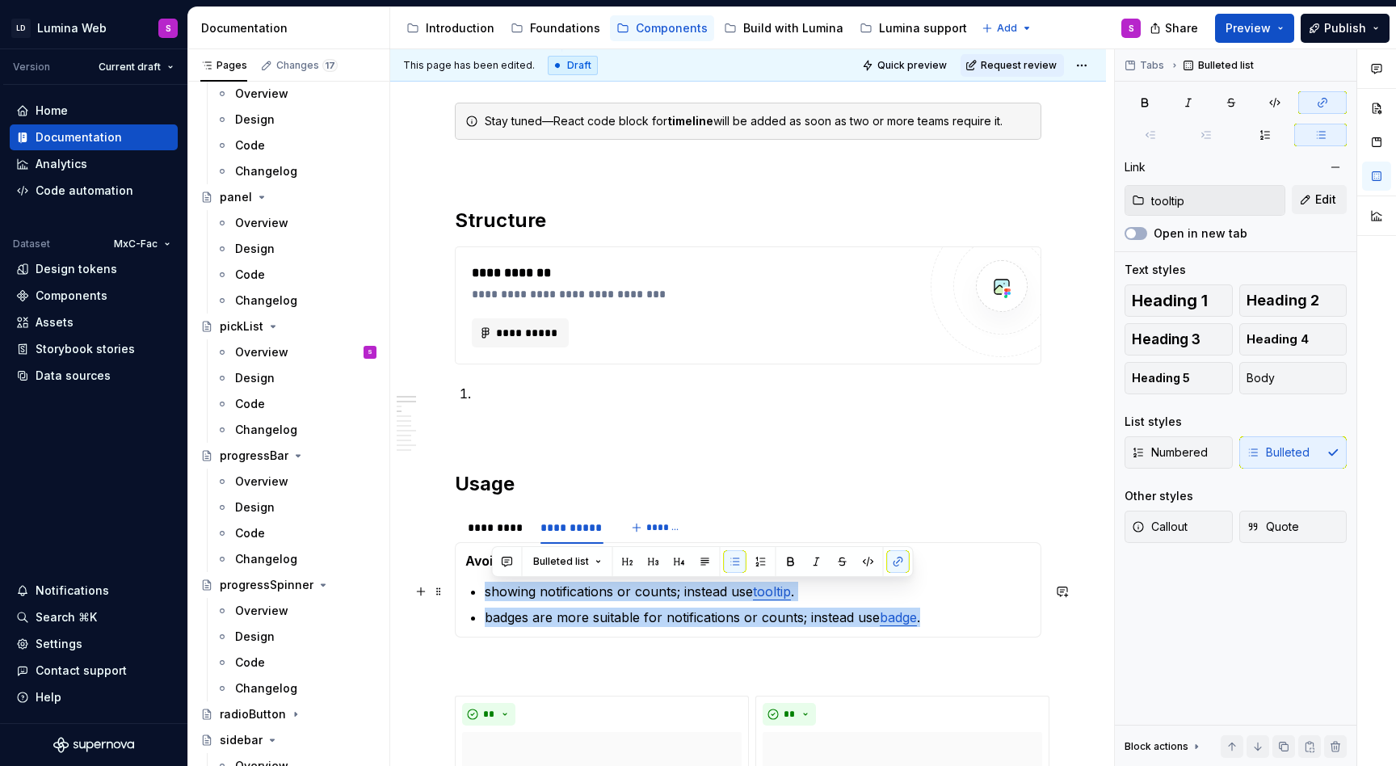
drag, startPoint x: 965, startPoint y: 623, endPoint x: 489, endPoint y: 588, distance: 477.8
click at [488, 587] on ul "showing notifications or counts; instead use tooltip . badges are more suitable…" at bounding box center [758, 604] width 546 height 45
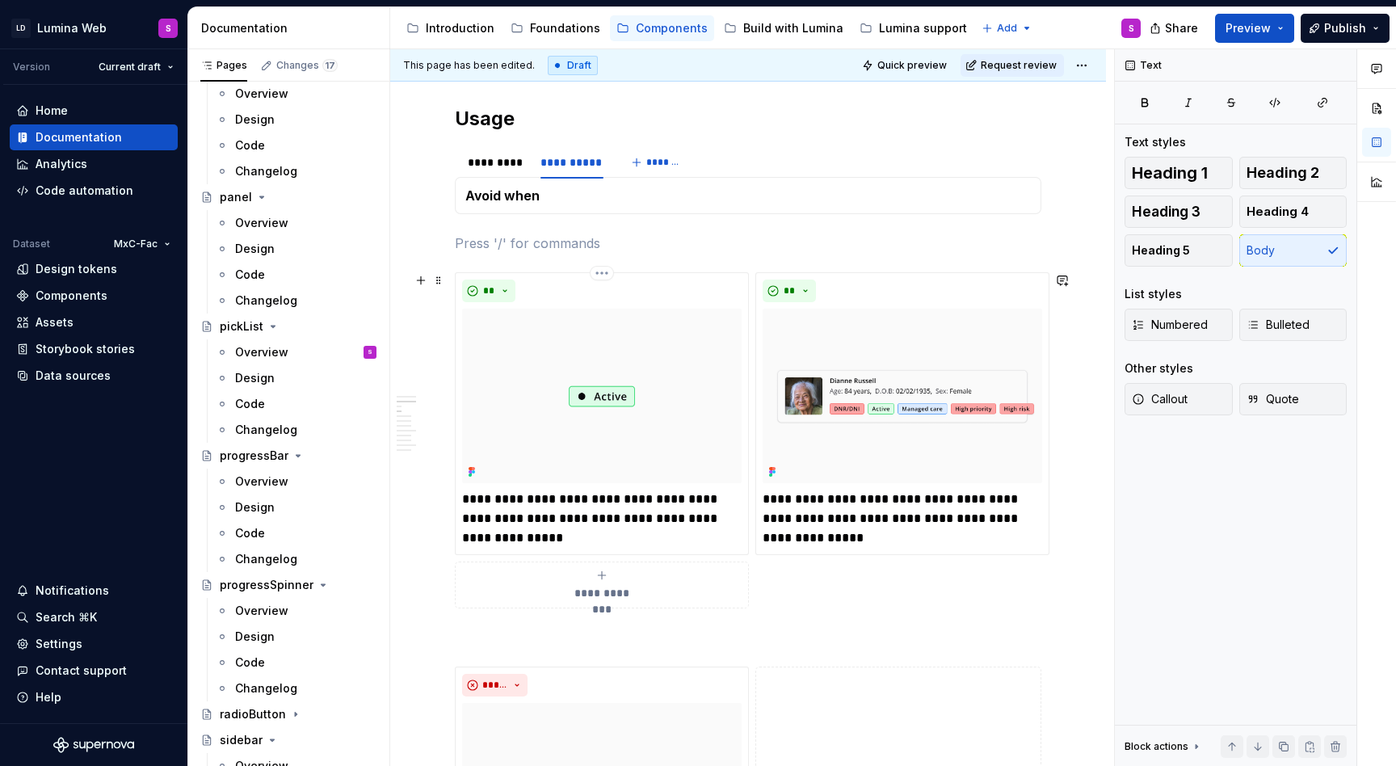
scroll to position [693, 0]
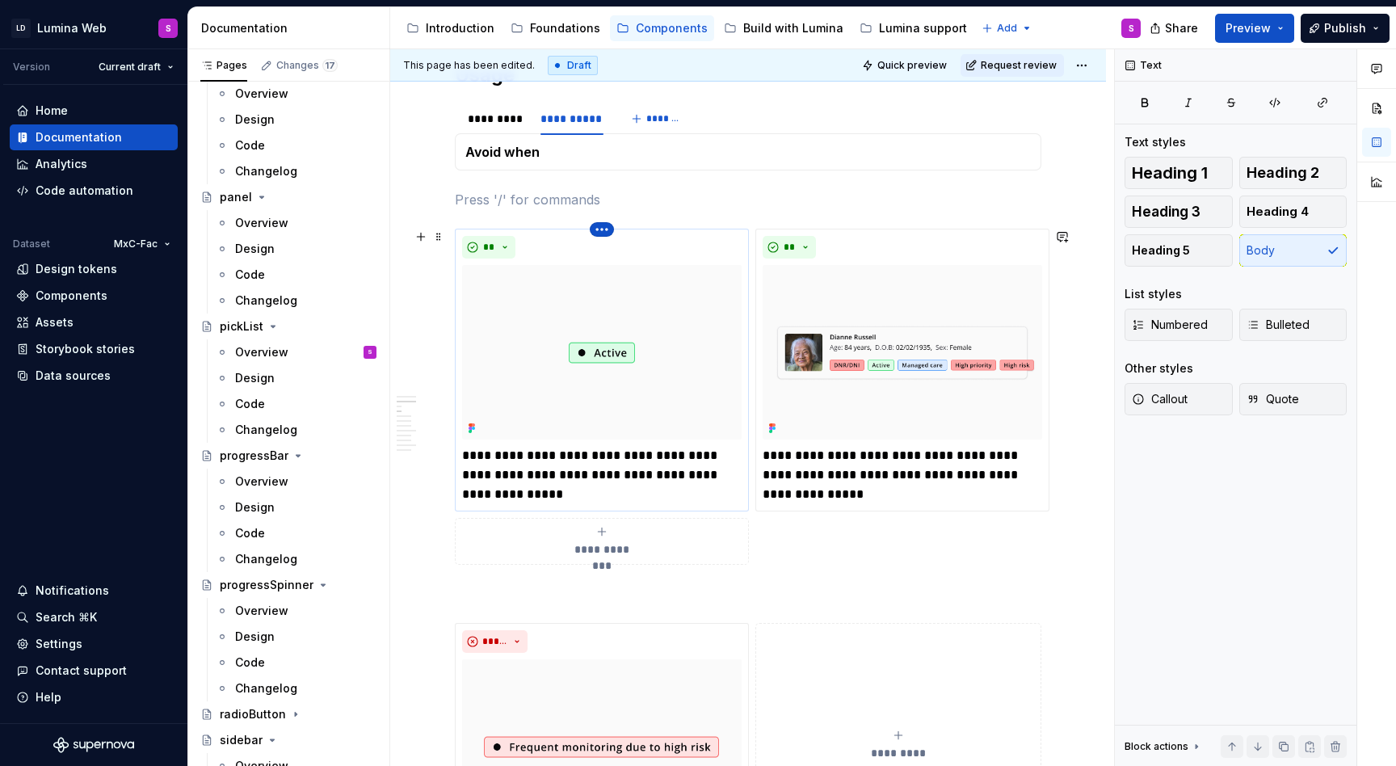
click at [604, 230] on html "LD Lumina Web S Version Current draft Home Documentation Analytics Code automat…" at bounding box center [698, 383] width 1396 height 766
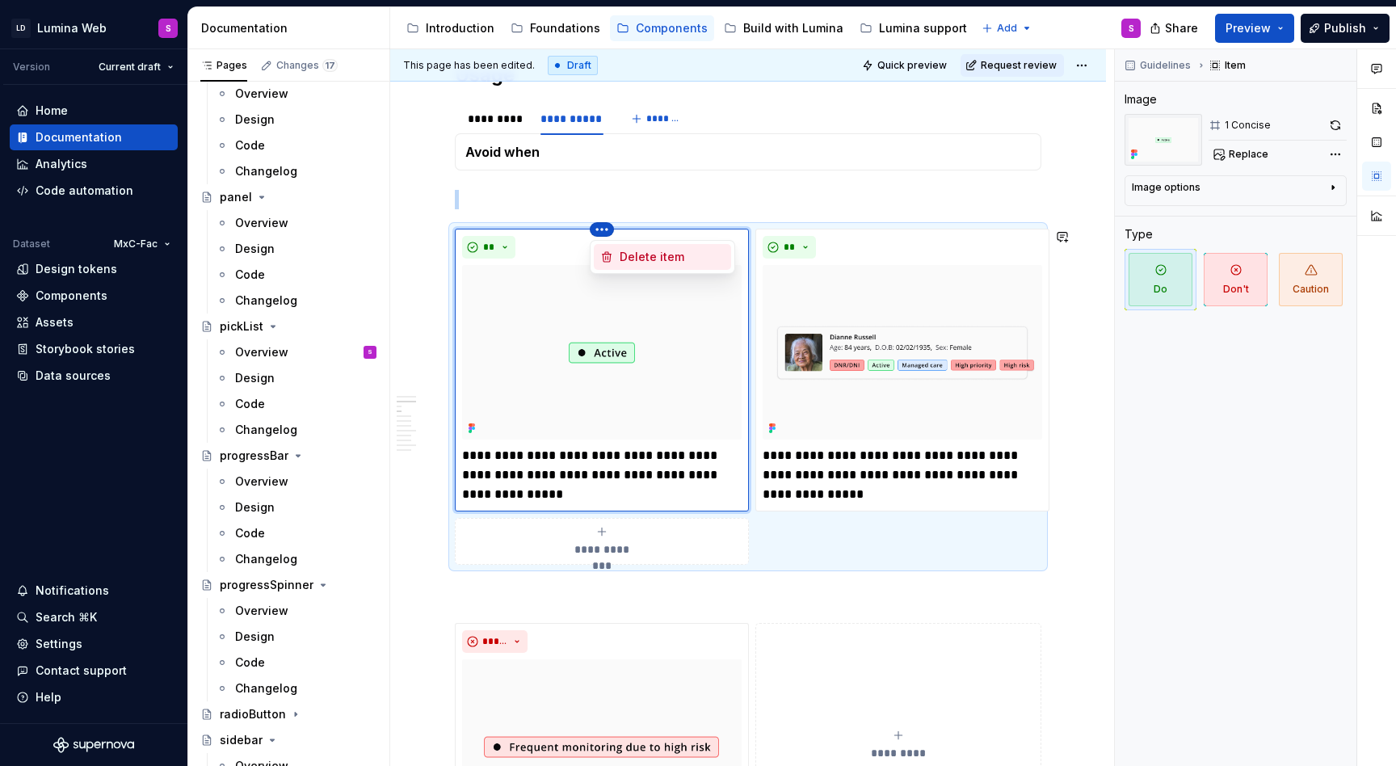
click at [631, 254] on div "Delete item" at bounding box center [671, 257] width 105 height 16
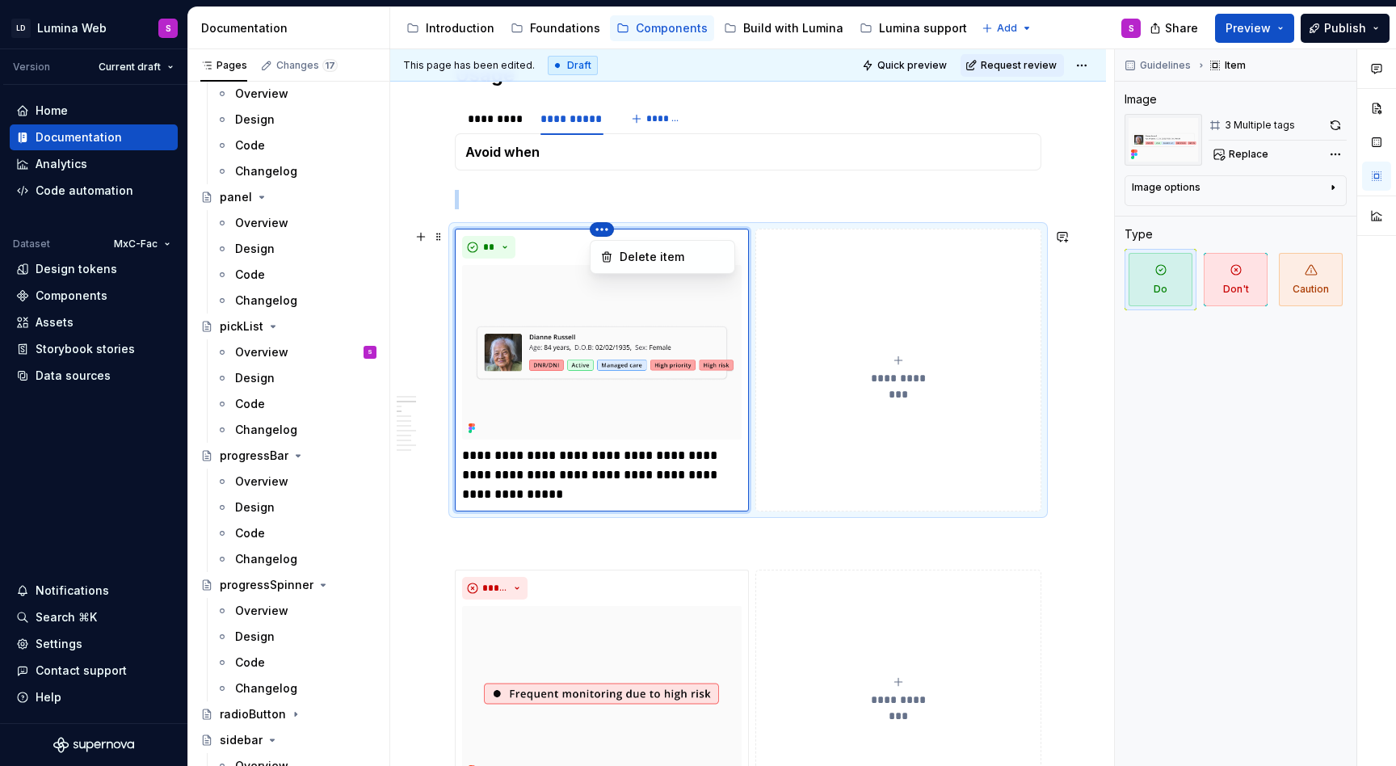
click at [603, 234] on html "LD Lumina Web S Version Current draft Home Documentation Analytics Code automat…" at bounding box center [698, 383] width 1396 height 766
click at [577, 340] on html "LD Lumina Web S Version Current draft Home Documentation Analytics Code automat…" at bounding box center [698, 383] width 1396 height 766
click at [594, 322] on img at bounding box center [601, 352] width 279 height 174
click at [1329, 151] on div "Comments Open comments No comments yet Select ‘Comment’ from the block context …" at bounding box center [1255, 407] width 281 height 717
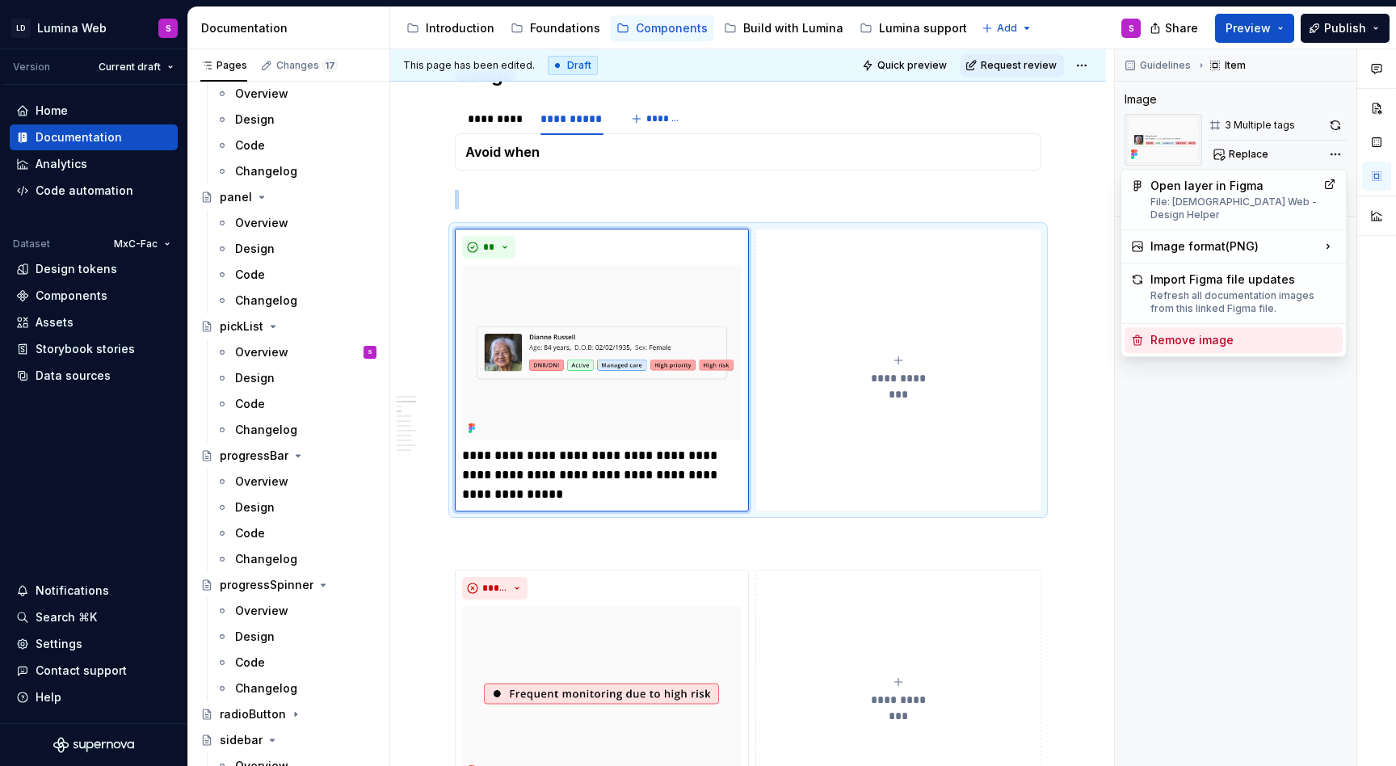
click at [1213, 332] on div "Remove image" at bounding box center [1243, 340] width 186 height 16
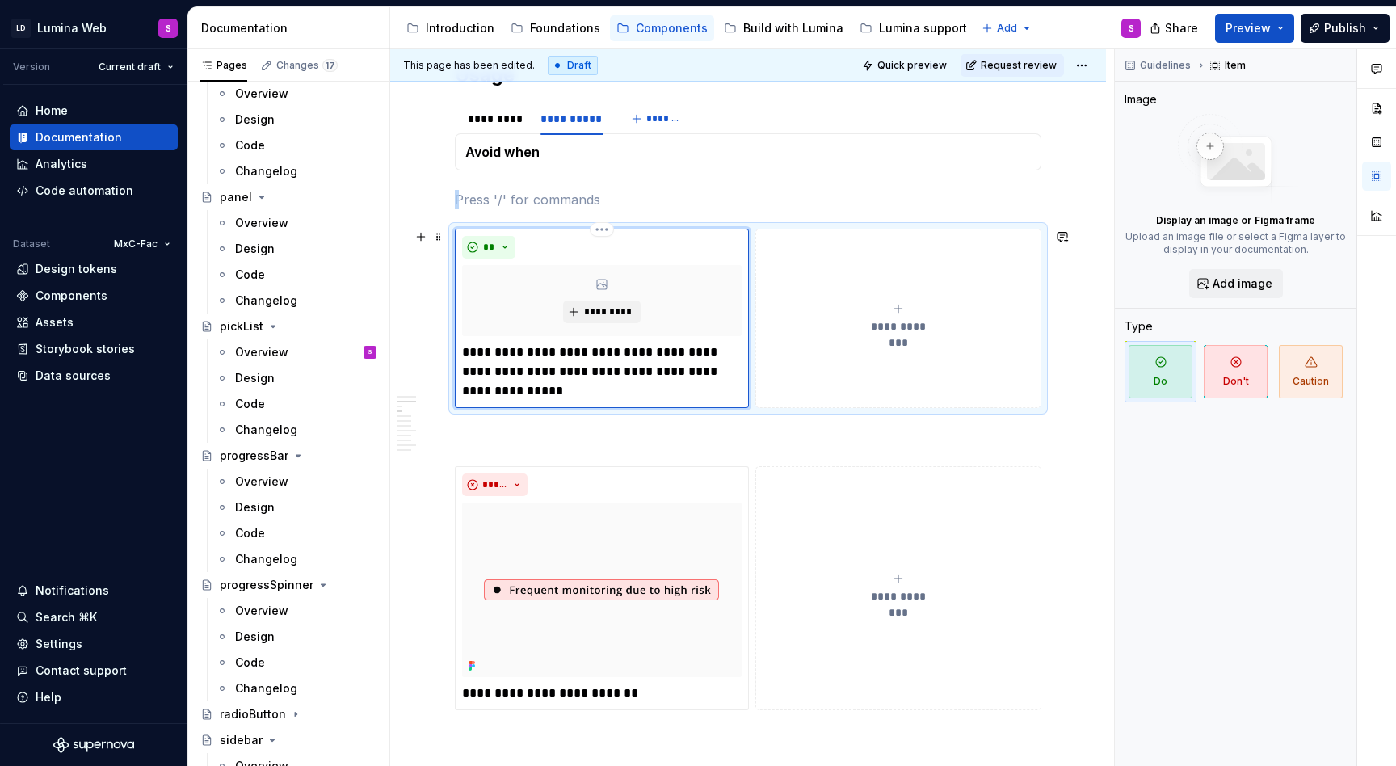
click at [633, 366] on p "**********" at bounding box center [601, 371] width 279 height 58
click at [598, 381] on p "**********" at bounding box center [601, 371] width 279 height 58
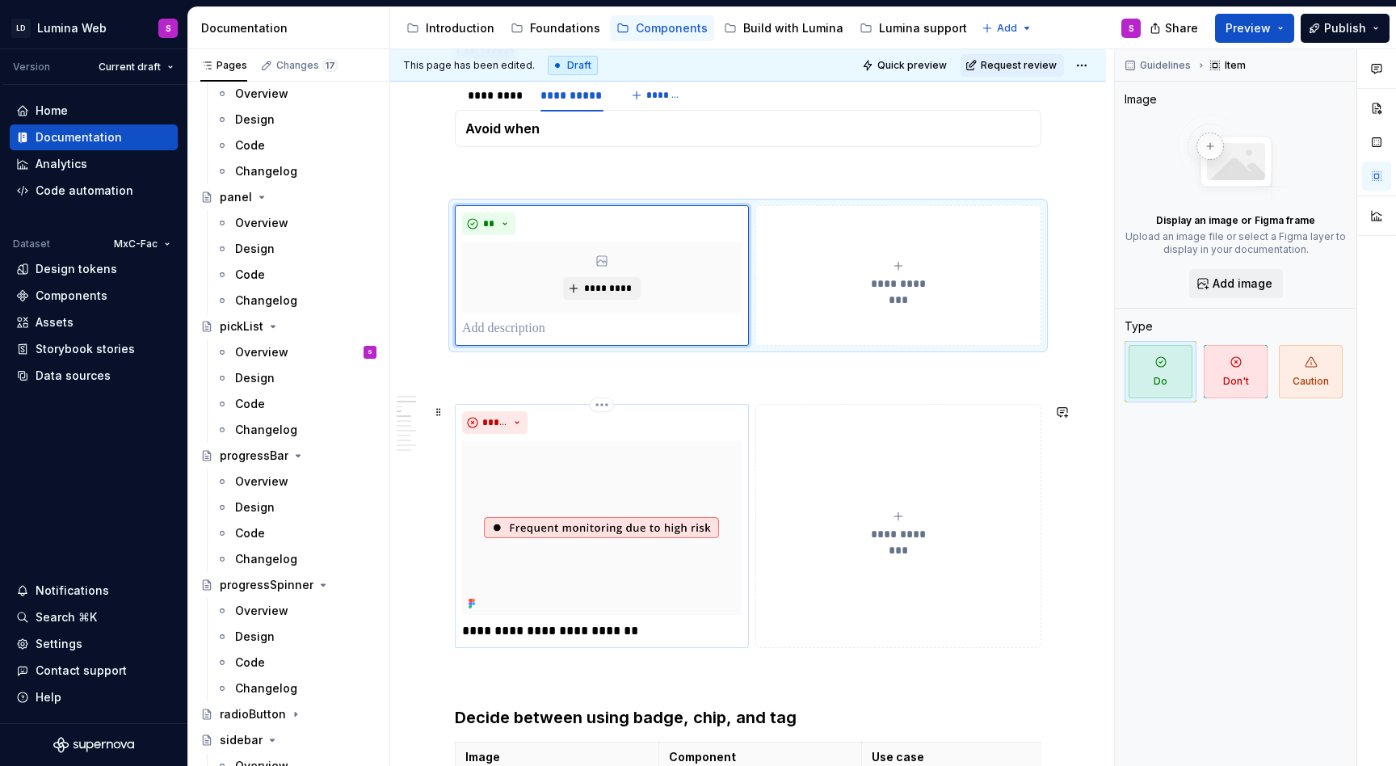
scroll to position [729, 0]
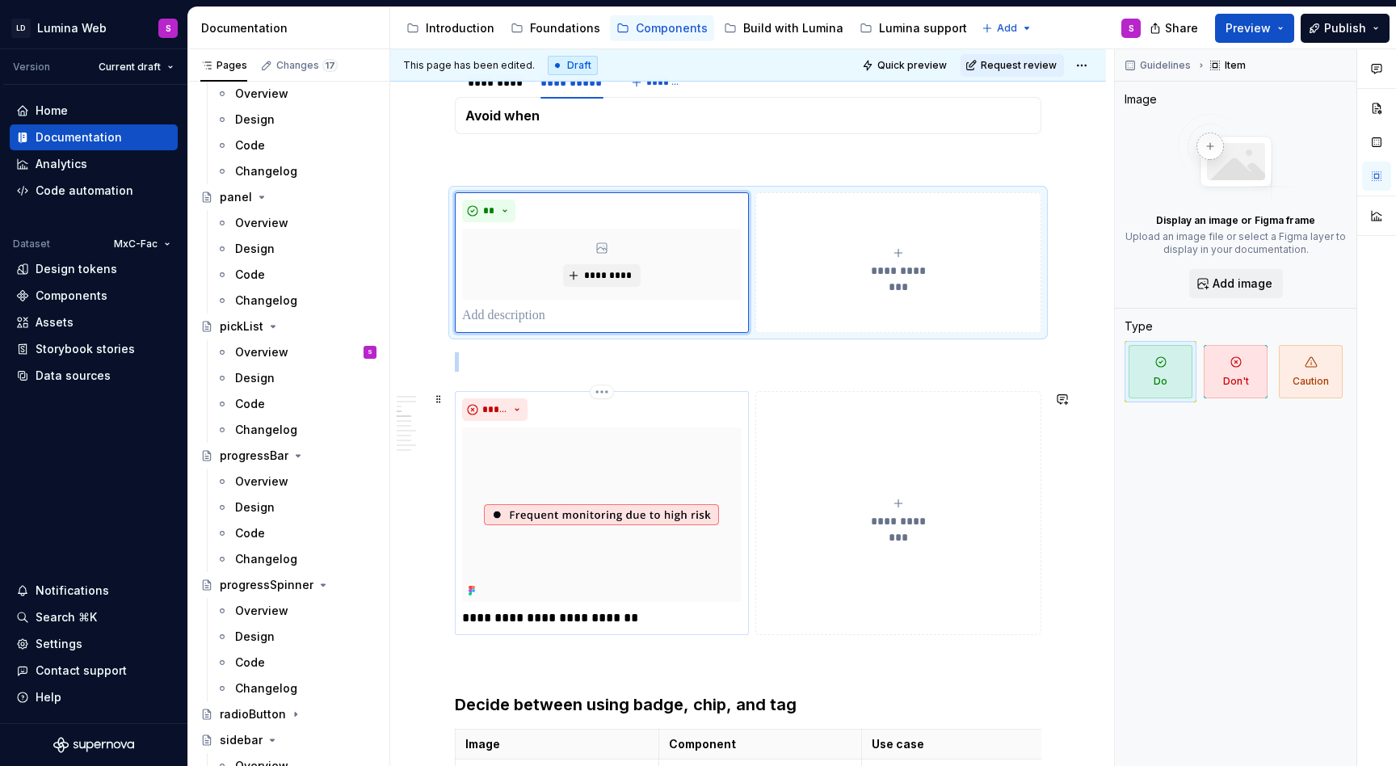
click at [589, 486] on img at bounding box center [601, 514] width 279 height 174
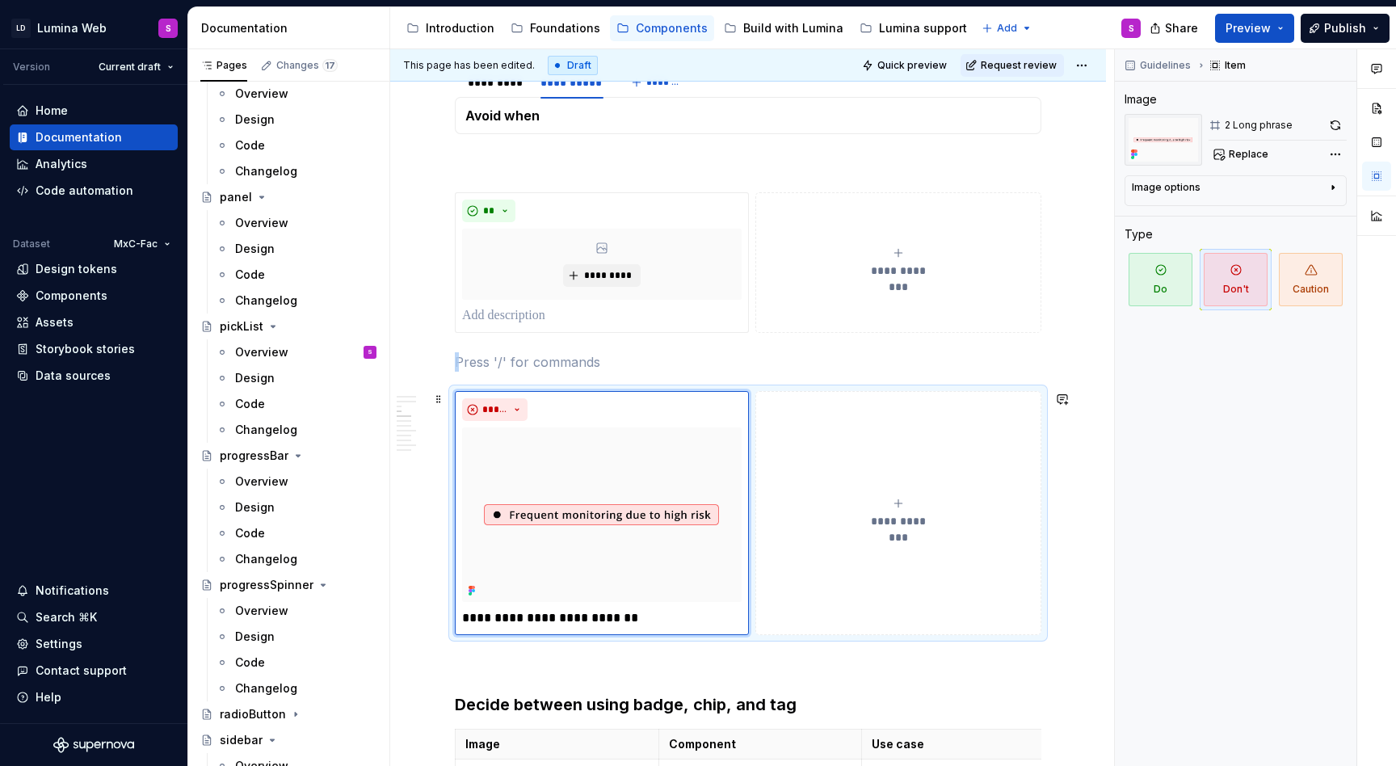
click at [604, 391] on div "**********" at bounding box center [748, 513] width 586 height 244
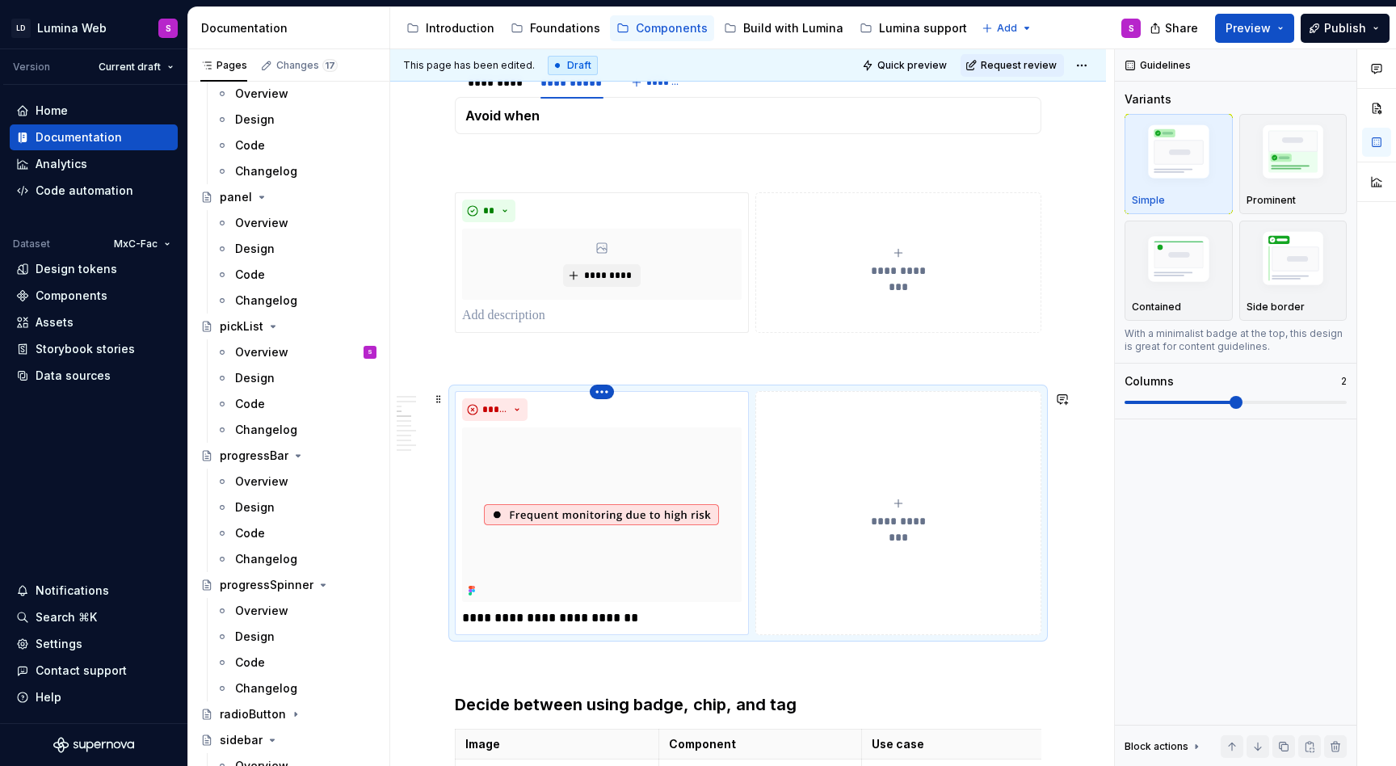
click at [603, 395] on html "LD Lumina Web S Version Current draft Home Documentation Analytics Code automat…" at bounding box center [698, 383] width 1396 height 766
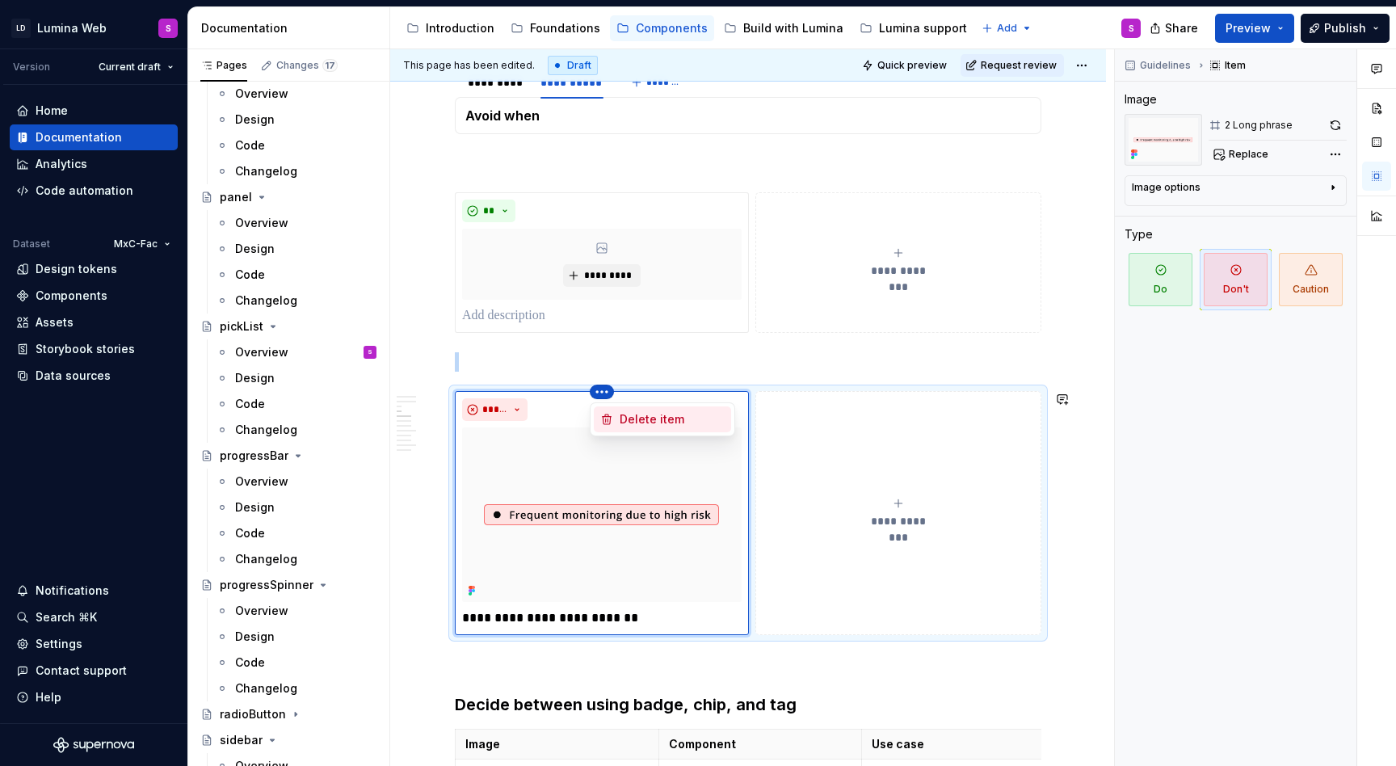
click at [649, 420] on div "Delete item" at bounding box center [671, 419] width 105 height 16
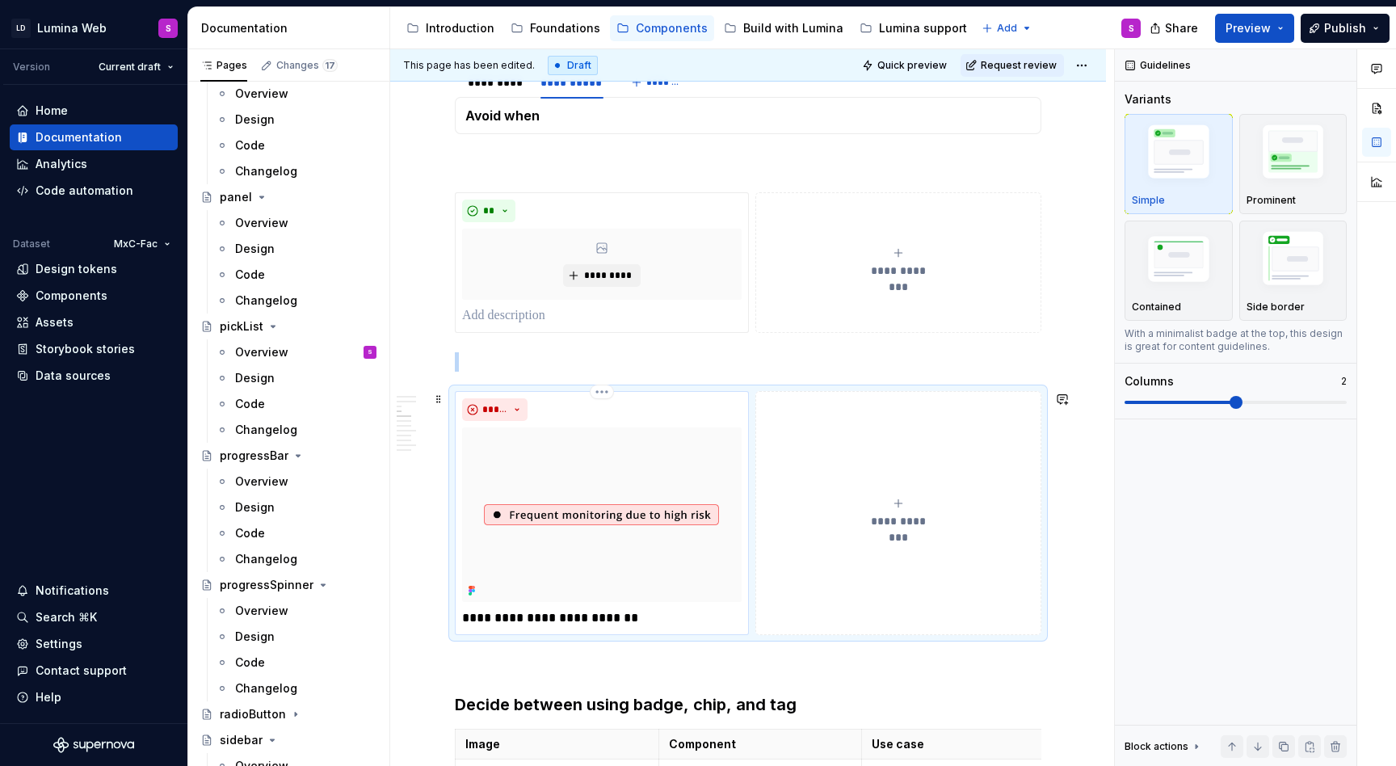
click at [615, 498] on img at bounding box center [601, 514] width 279 height 174
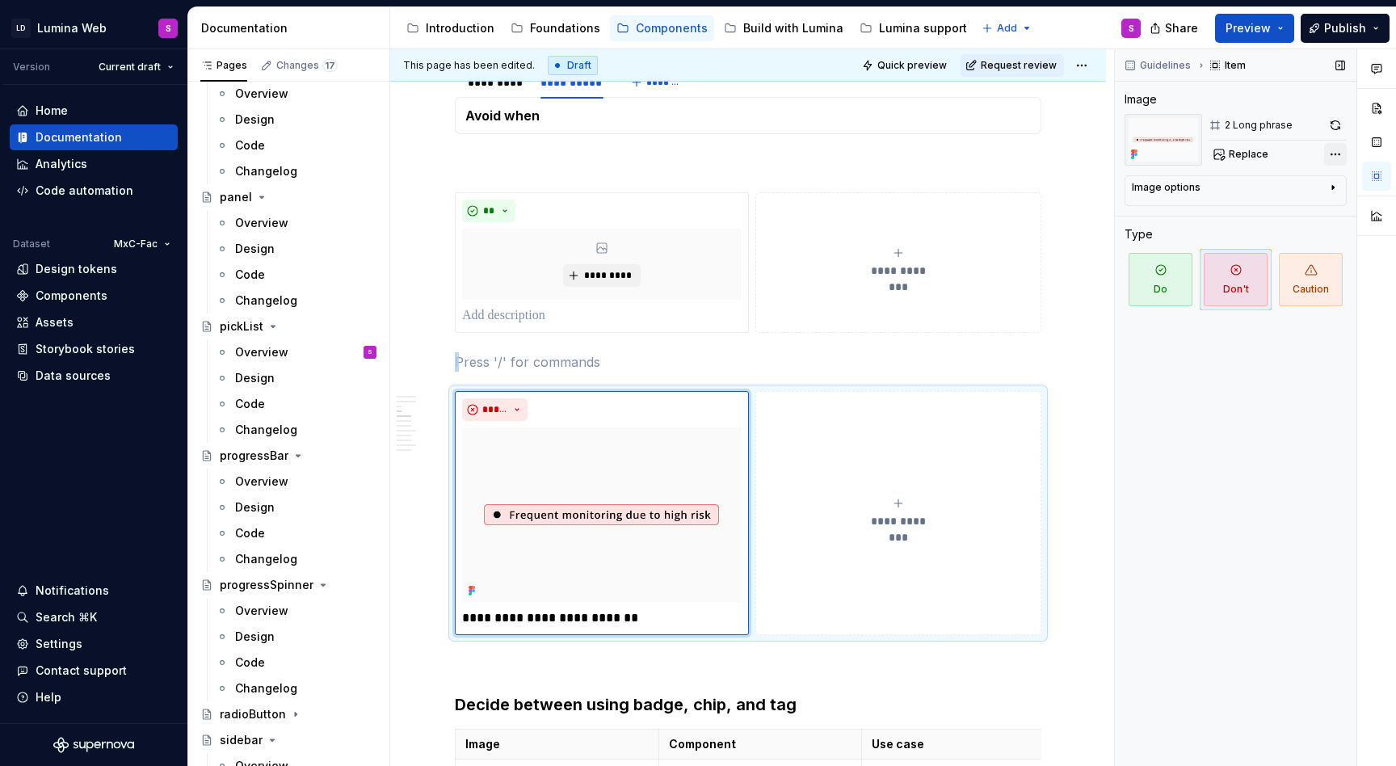
click at [1332, 159] on div "Comments Open comments No comments yet Select ‘Comment’ from the block context …" at bounding box center [1255, 407] width 281 height 717
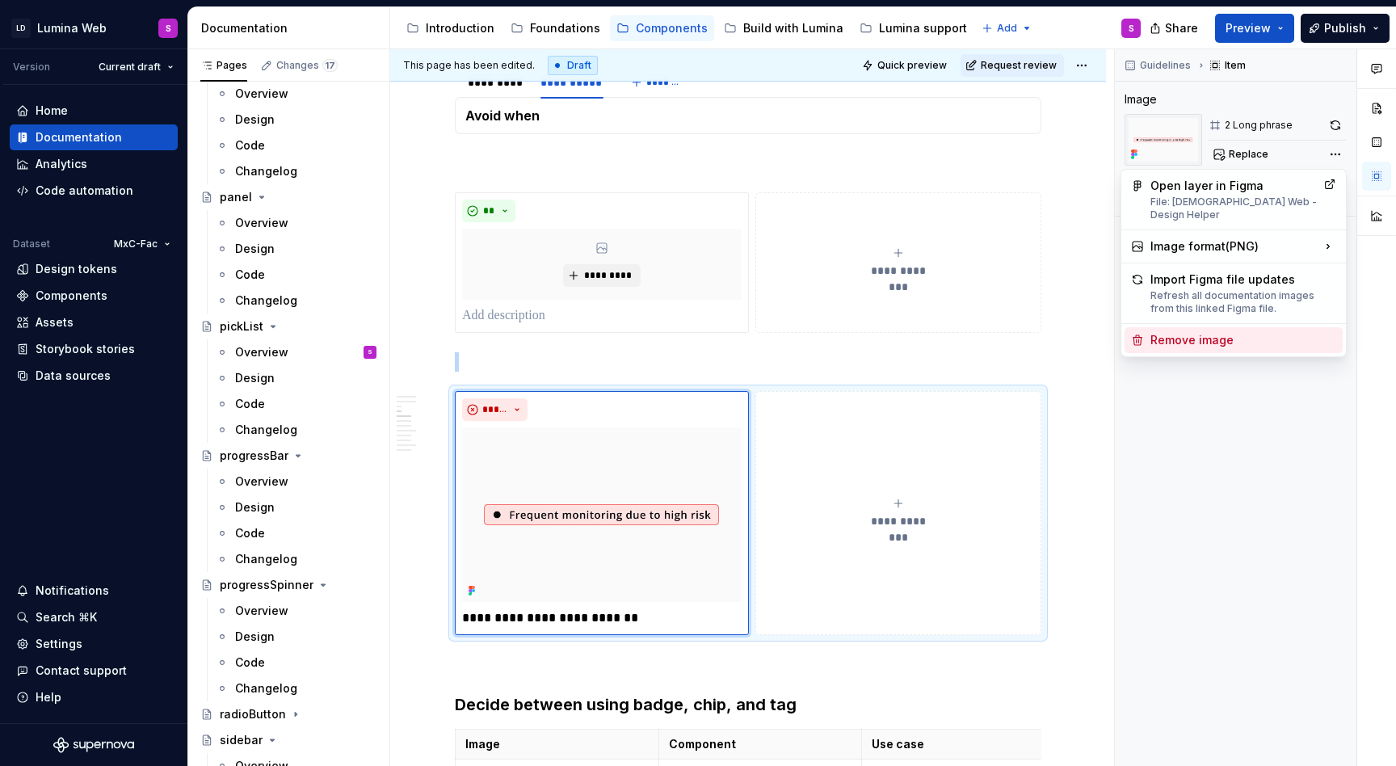
click at [1210, 332] on div "Remove image" at bounding box center [1243, 340] width 186 height 16
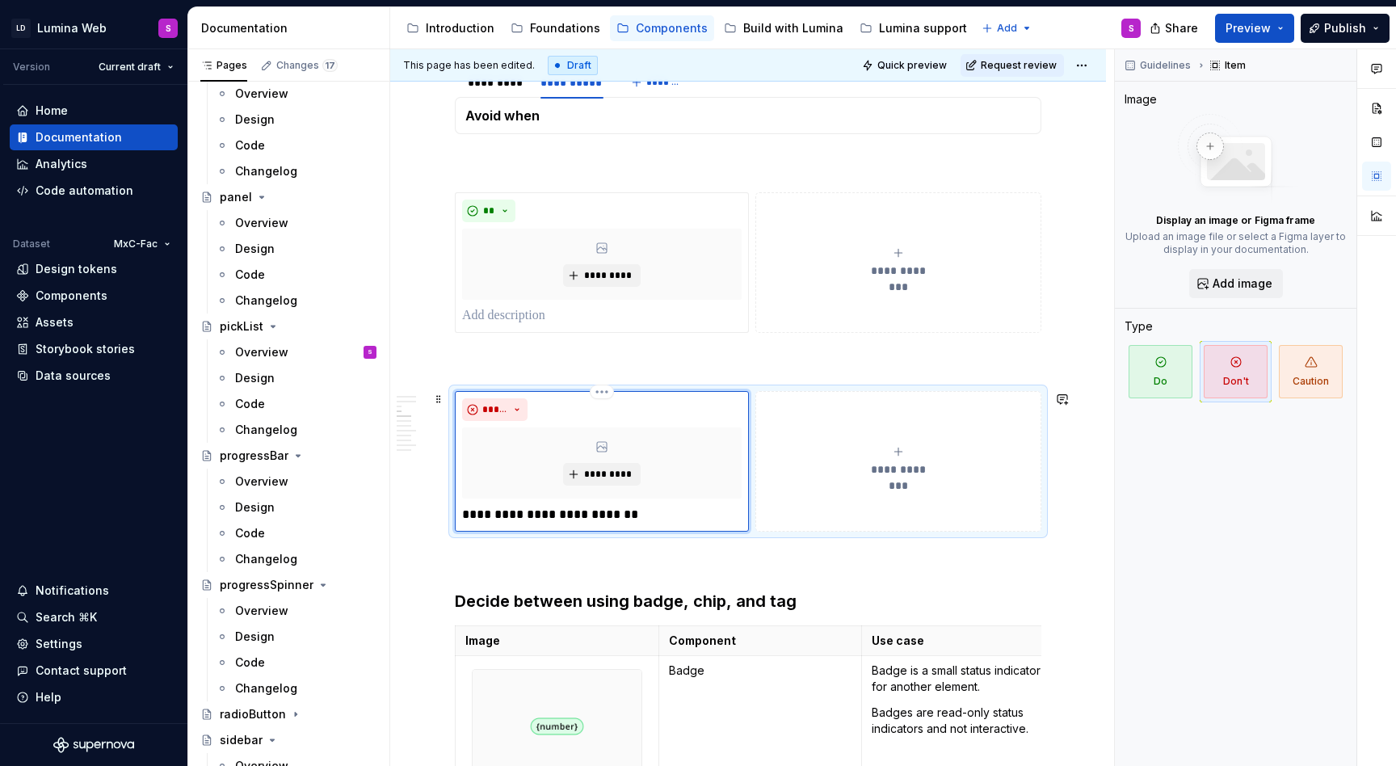
click at [622, 508] on p "**********" at bounding box center [601, 514] width 279 height 19
click at [639, 515] on p "**********" at bounding box center [601, 514] width 279 height 19
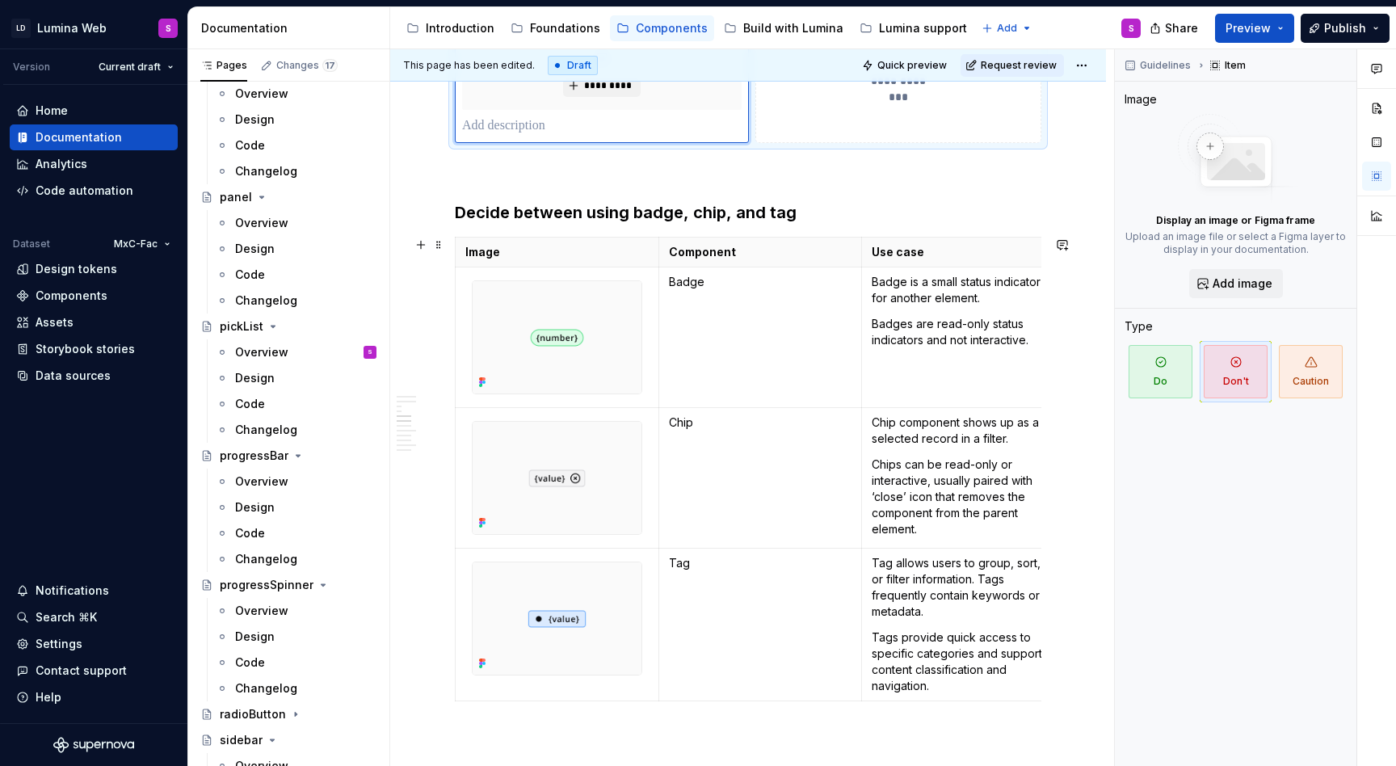
scroll to position [1200, 0]
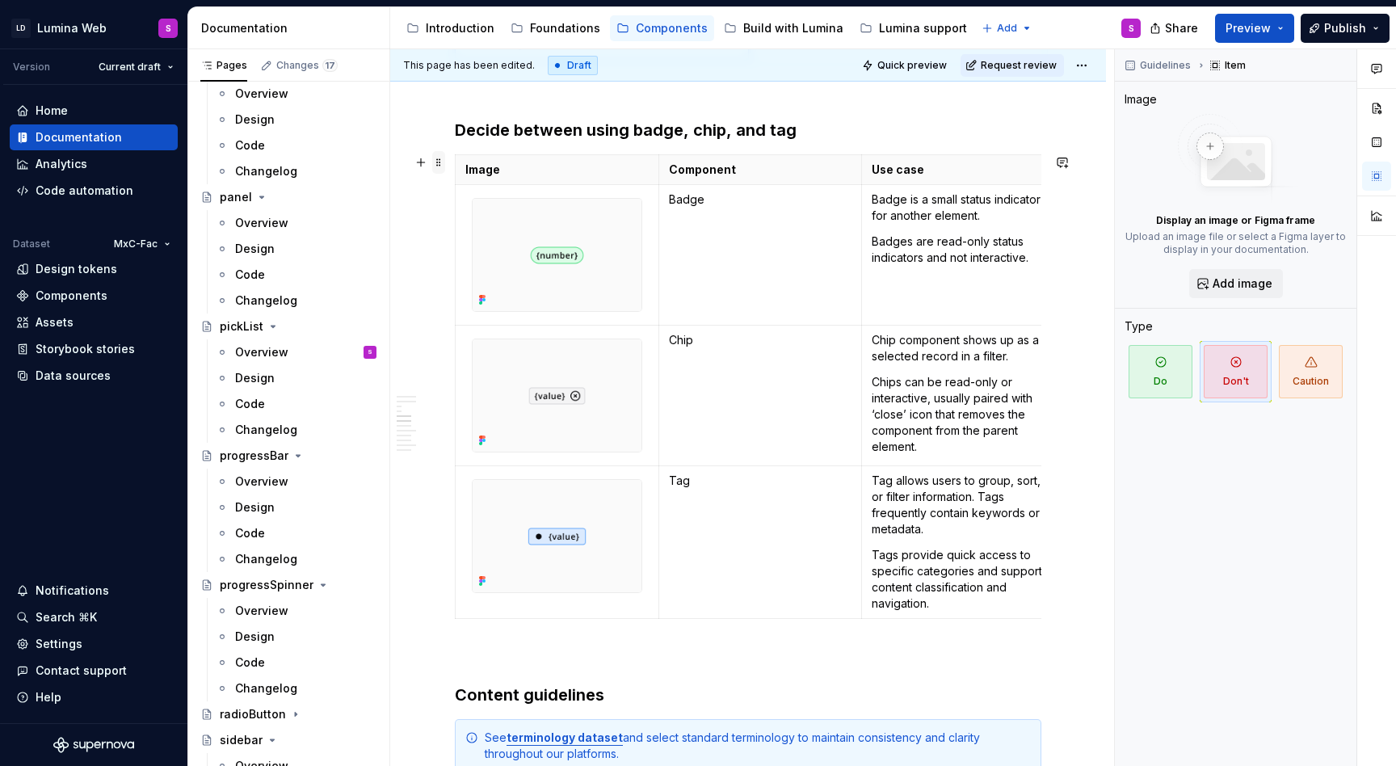
click at [439, 170] on span at bounding box center [438, 162] width 13 height 23
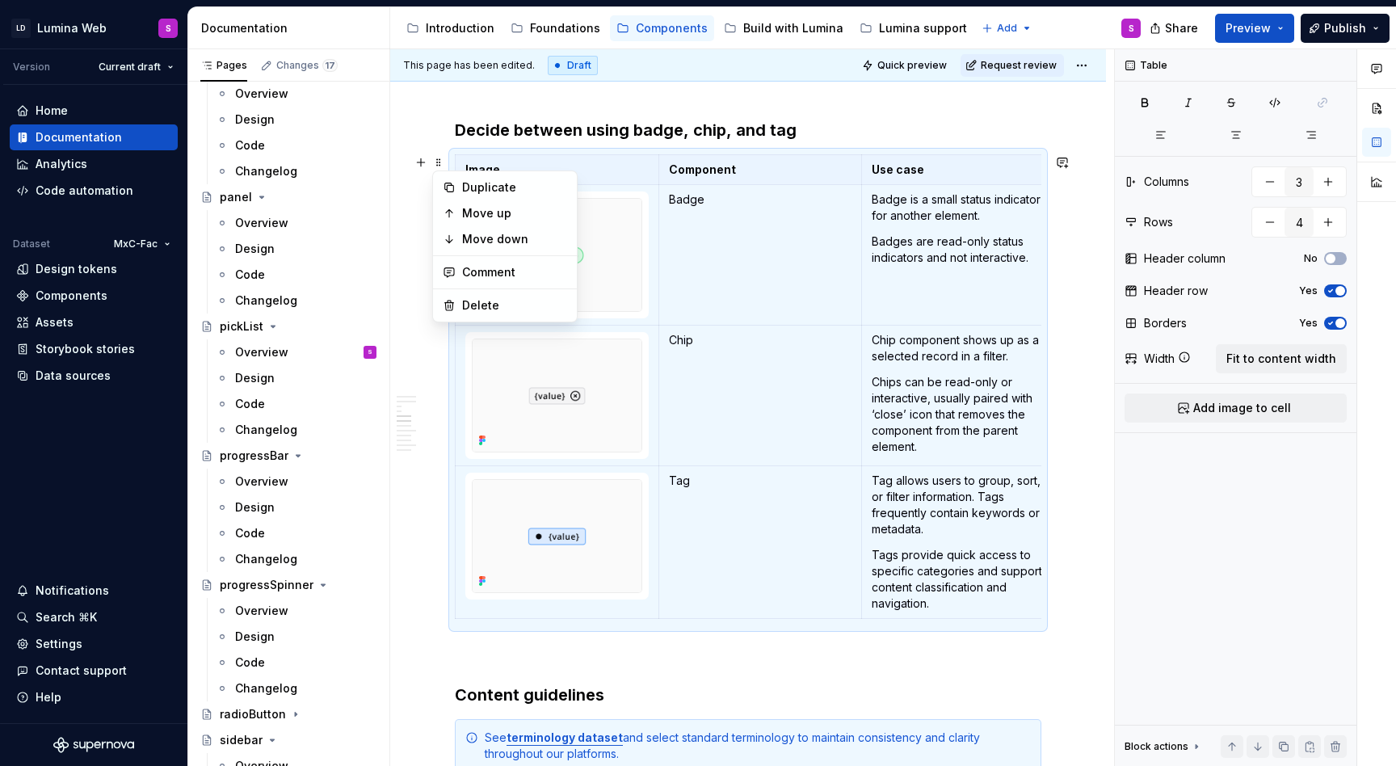
click at [462, 141] on h3 "Decide between using badge, chip, and tag" at bounding box center [748, 130] width 586 height 23
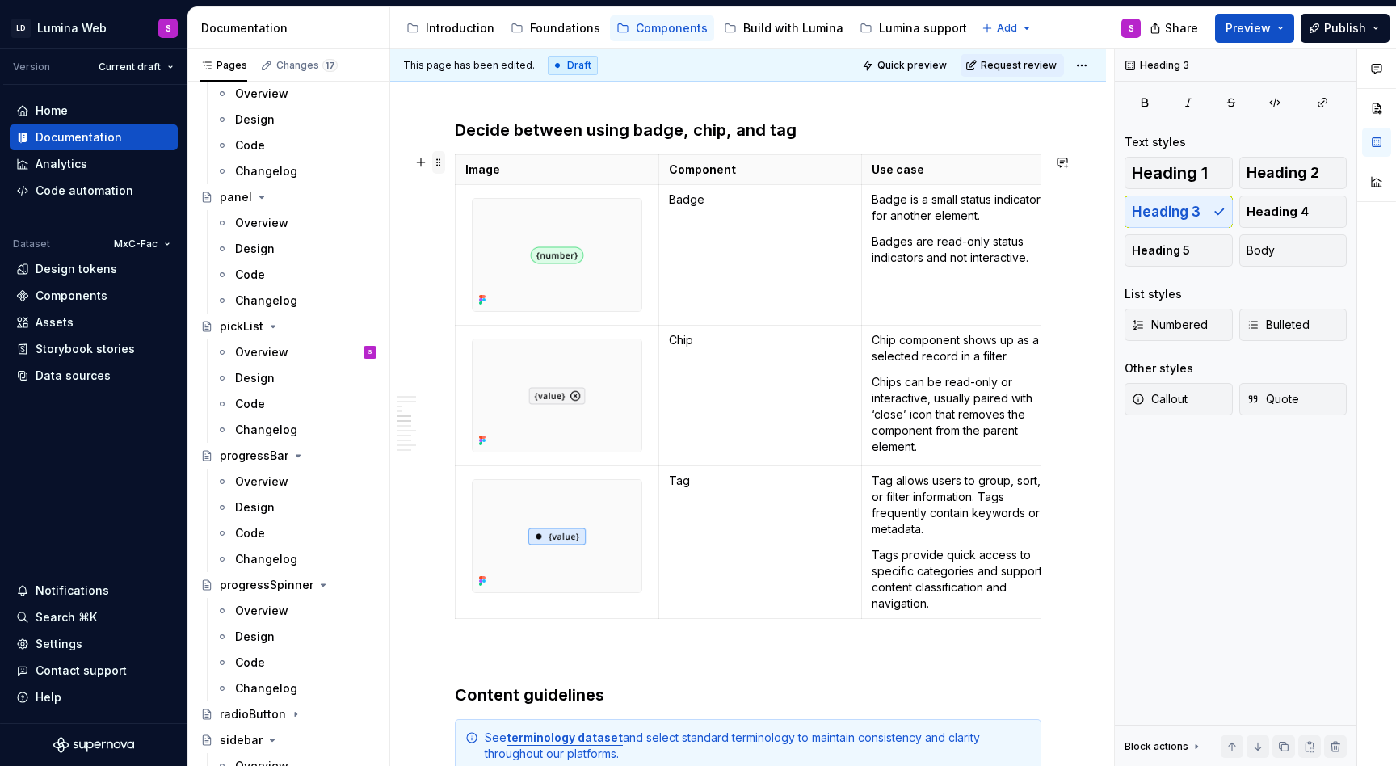
click at [443, 162] on span at bounding box center [438, 162] width 13 height 23
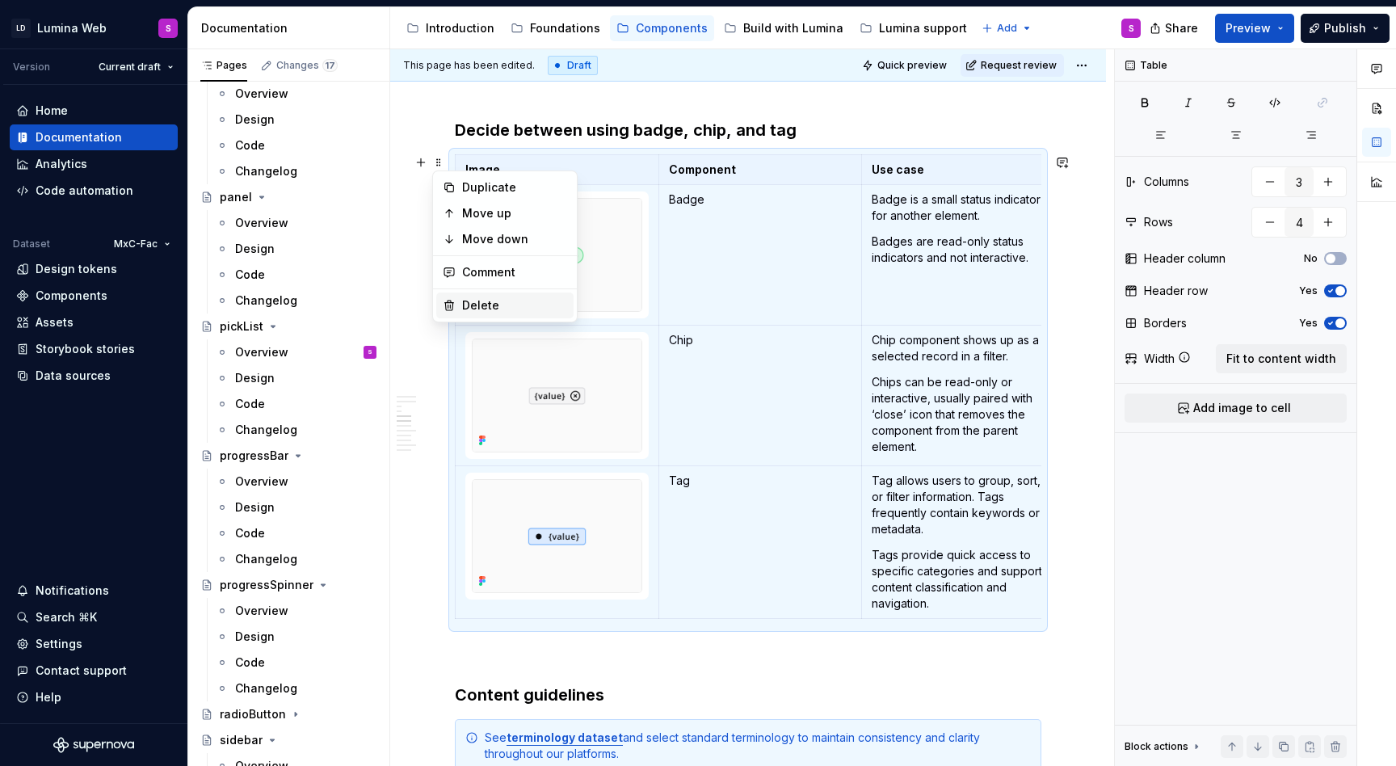
click at [481, 312] on div "Delete" at bounding box center [514, 305] width 105 height 16
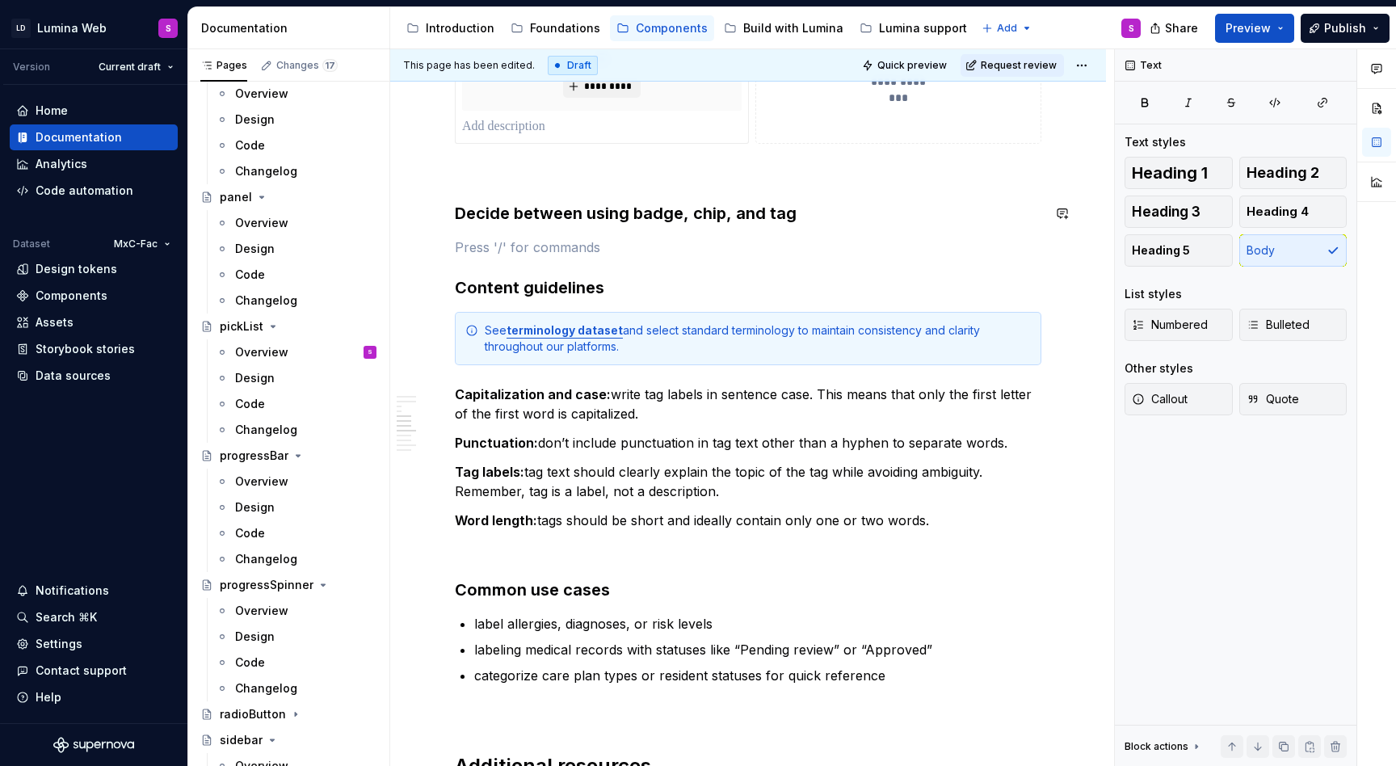
scroll to position [1105, 0]
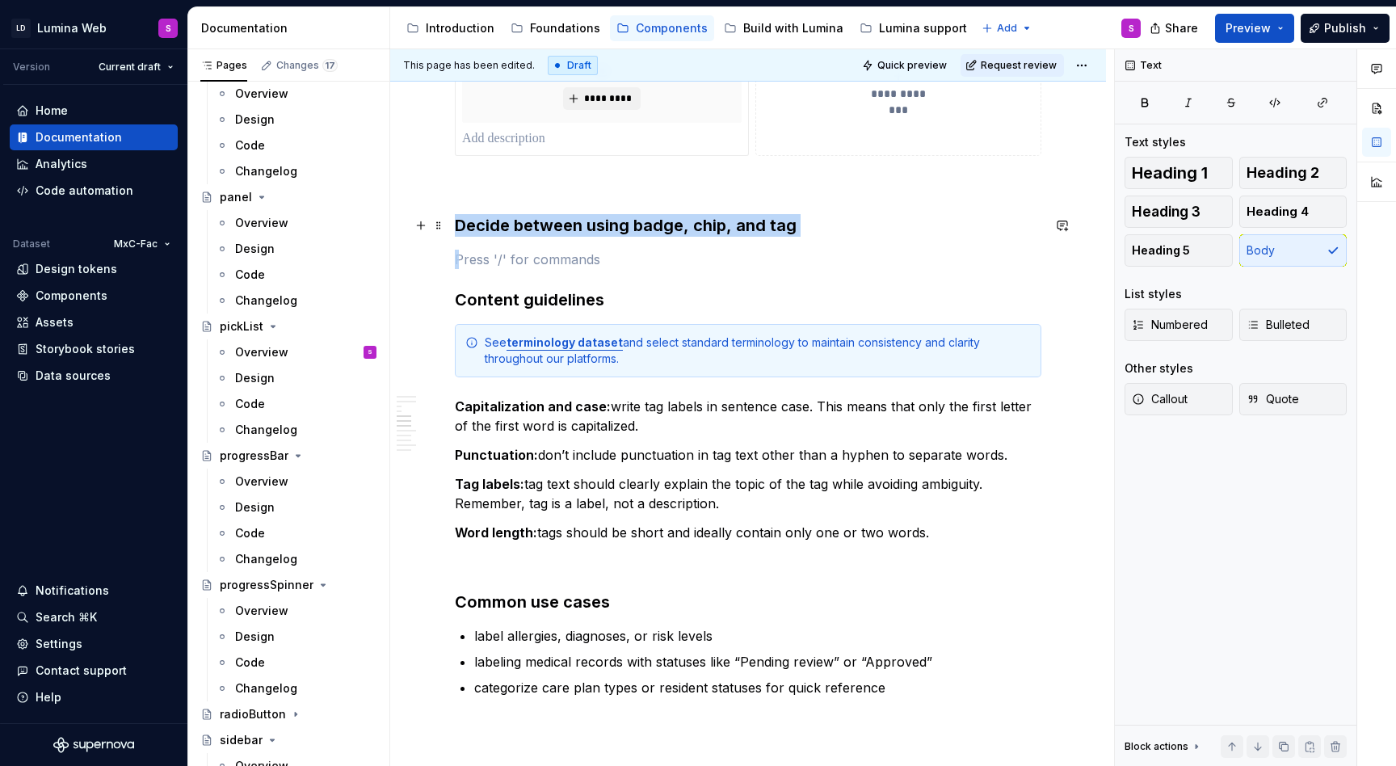
click at [455, 219] on h3 "Decide between using badge, chip, and tag" at bounding box center [748, 225] width 586 height 23
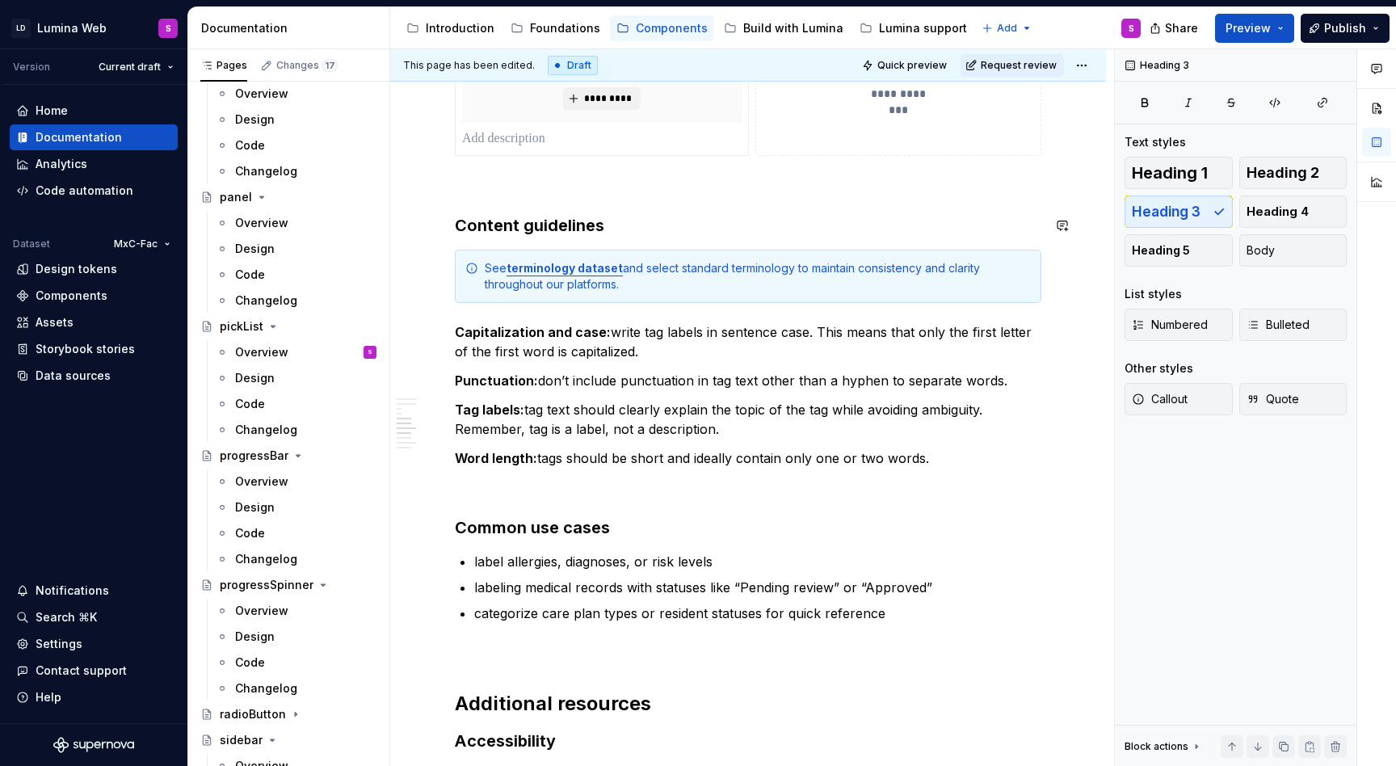
scroll to position [1076, 0]
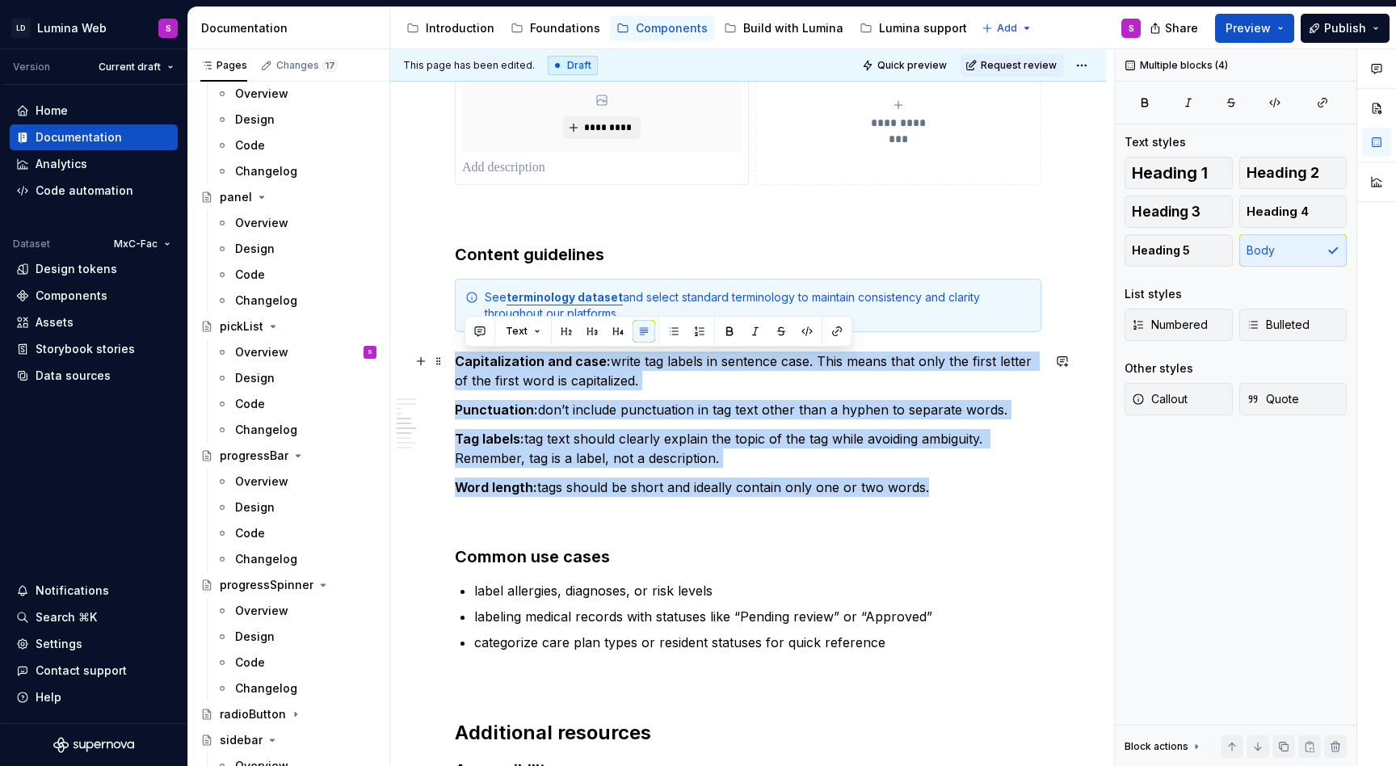
drag, startPoint x: 935, startPoint y: 484, endPoint x: 447, endPoint y: 355, distance: 505.2
click at [447, 355] on div "**********" at bounding box center [748, 624] width 716 height 2840
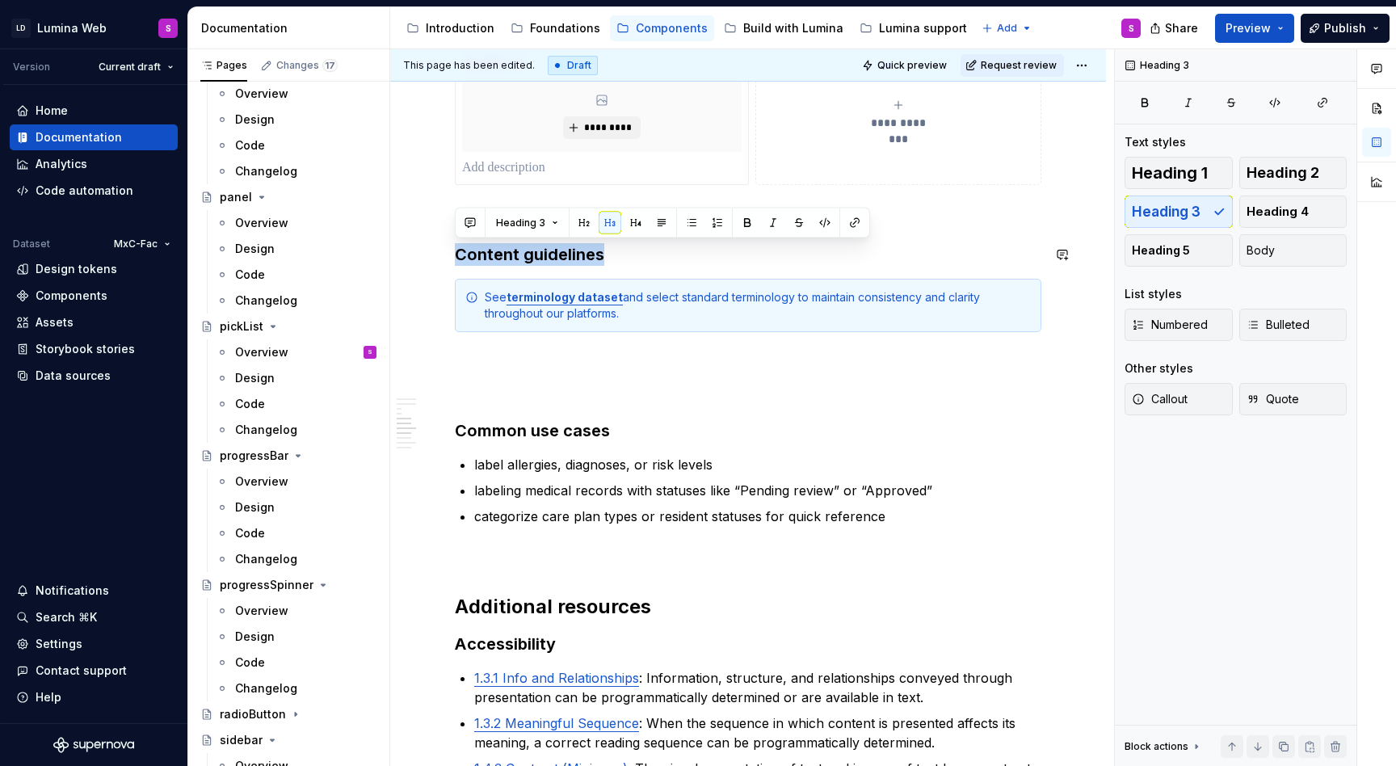
drag, startPoint x: 613, startPoint y: 248, endPoint x: 455, endPoint y: 245, distance: 158.3
click at [455, 245] on h3 "Content guidelines" at bounding box center [748, 254] width 586 height 23
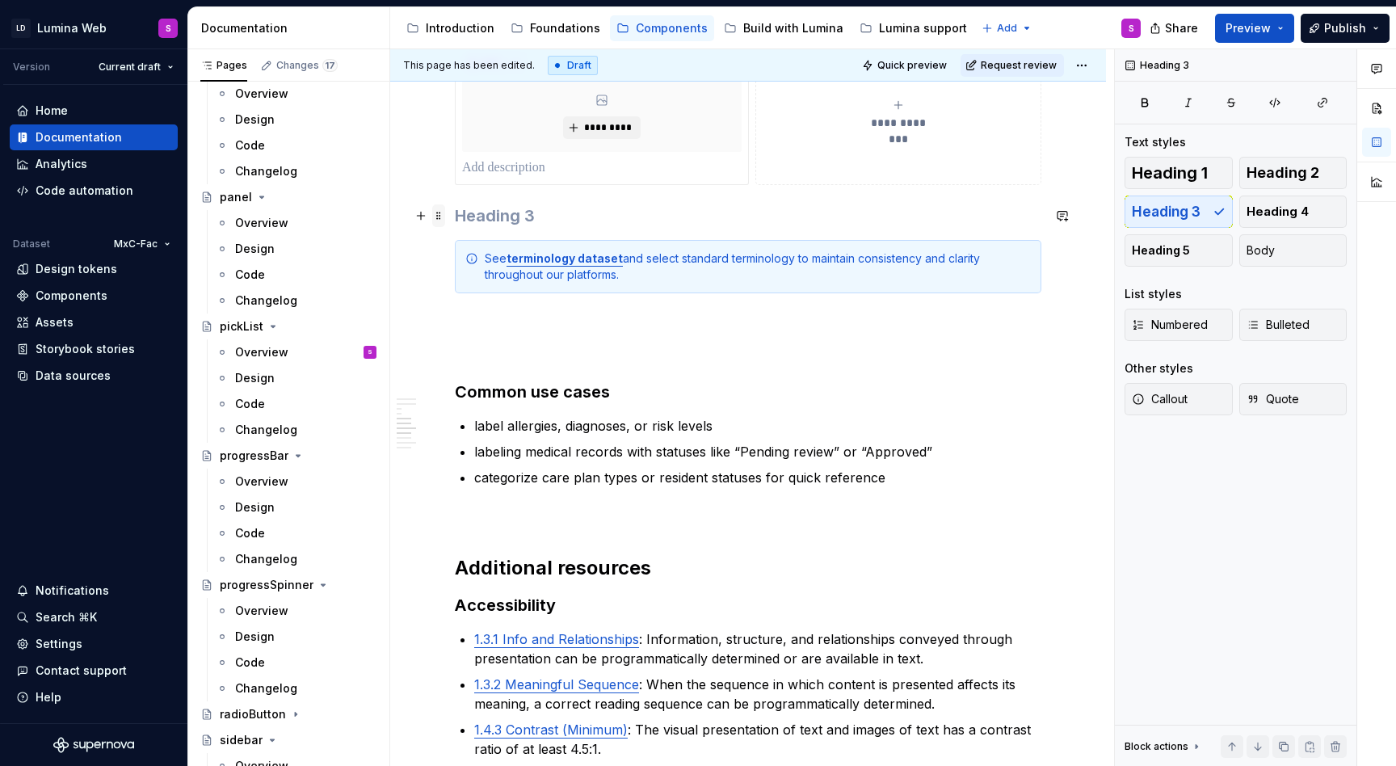
click at [439, 216] on span at bounding box center [438, 215] width 13 height 23
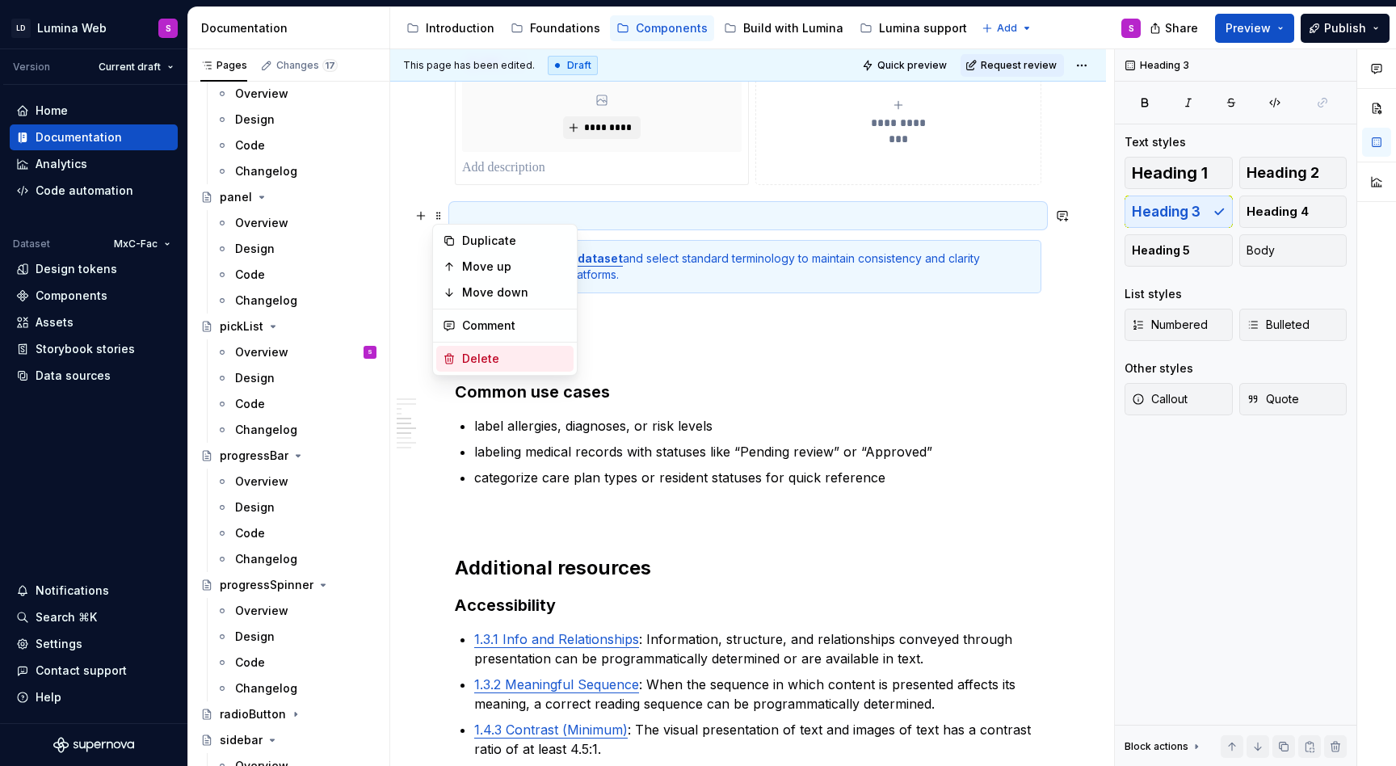
click at [483, 361] on div "Delete" at bounding box center [514, 359] width 105 height 16
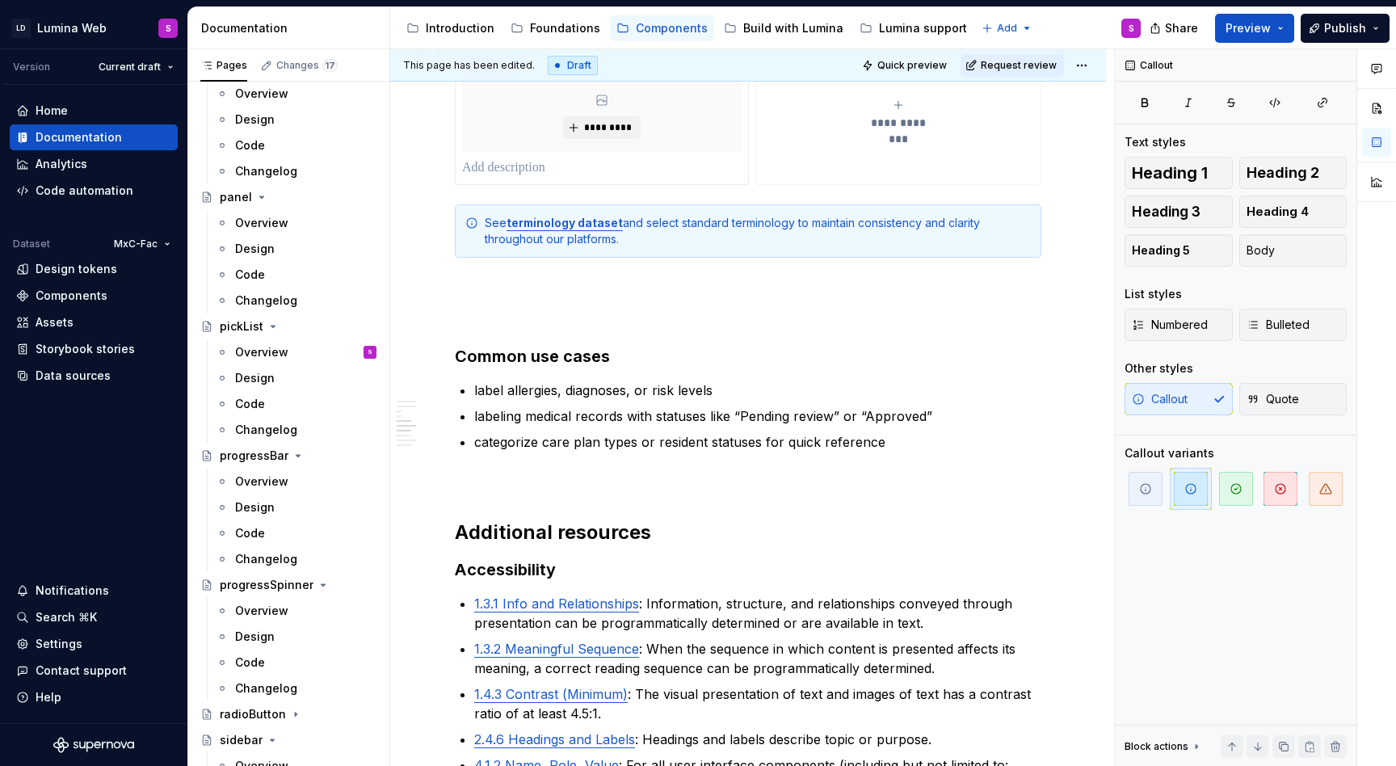
click at [763, 185] on div "**********" at bounding box center [748, 114] width 586 height 141
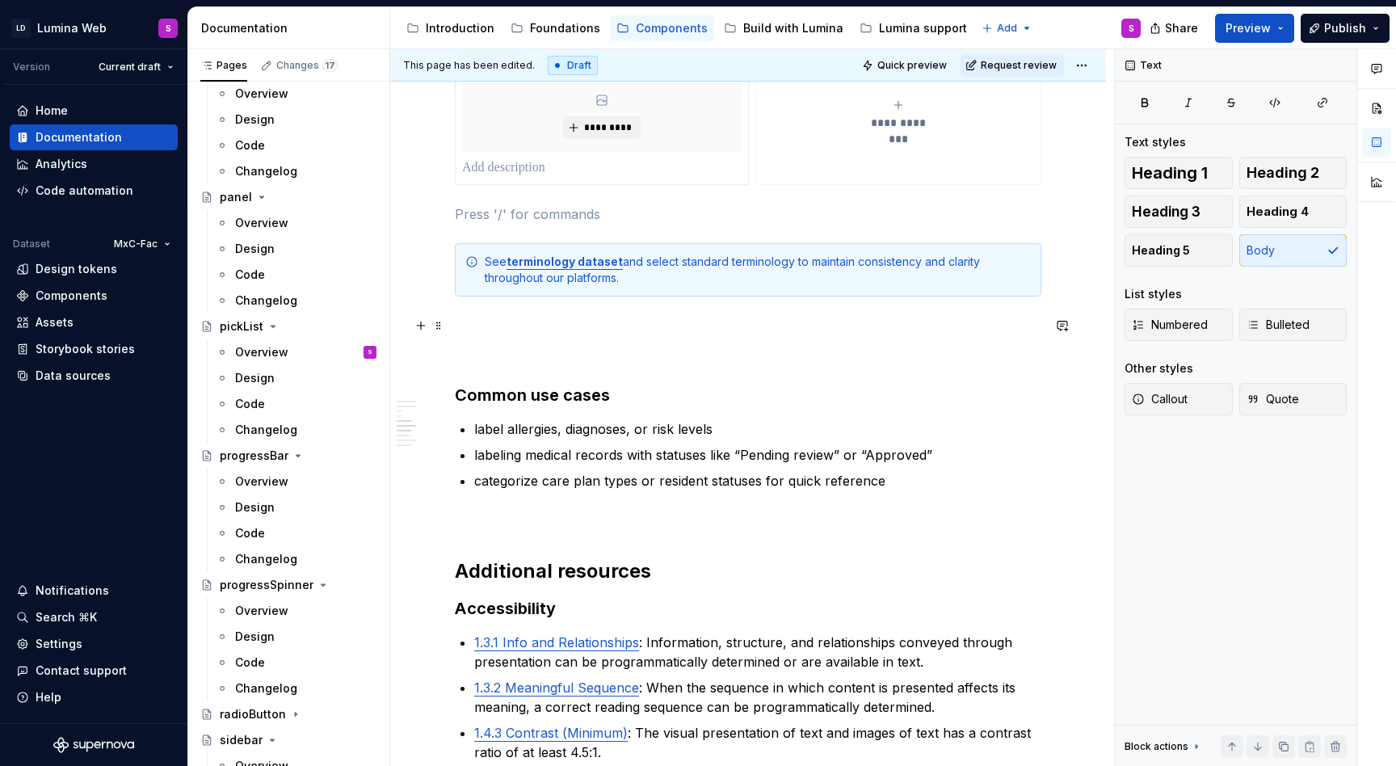
click at [607, 330] on p at bounding box center [748, 325] width 586 height 19
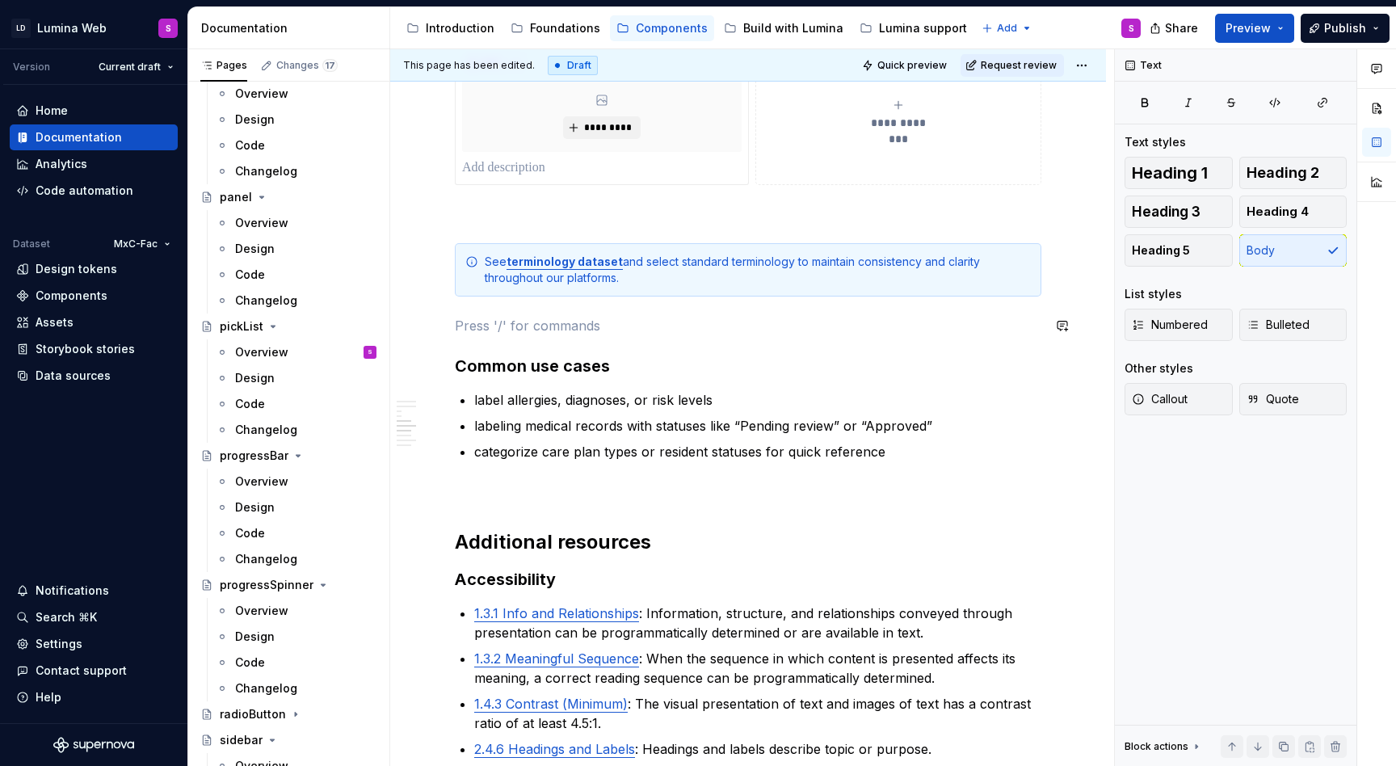
click at [519, 315] on div "**********" at bounding box center [748, 424] width 586 height 2362
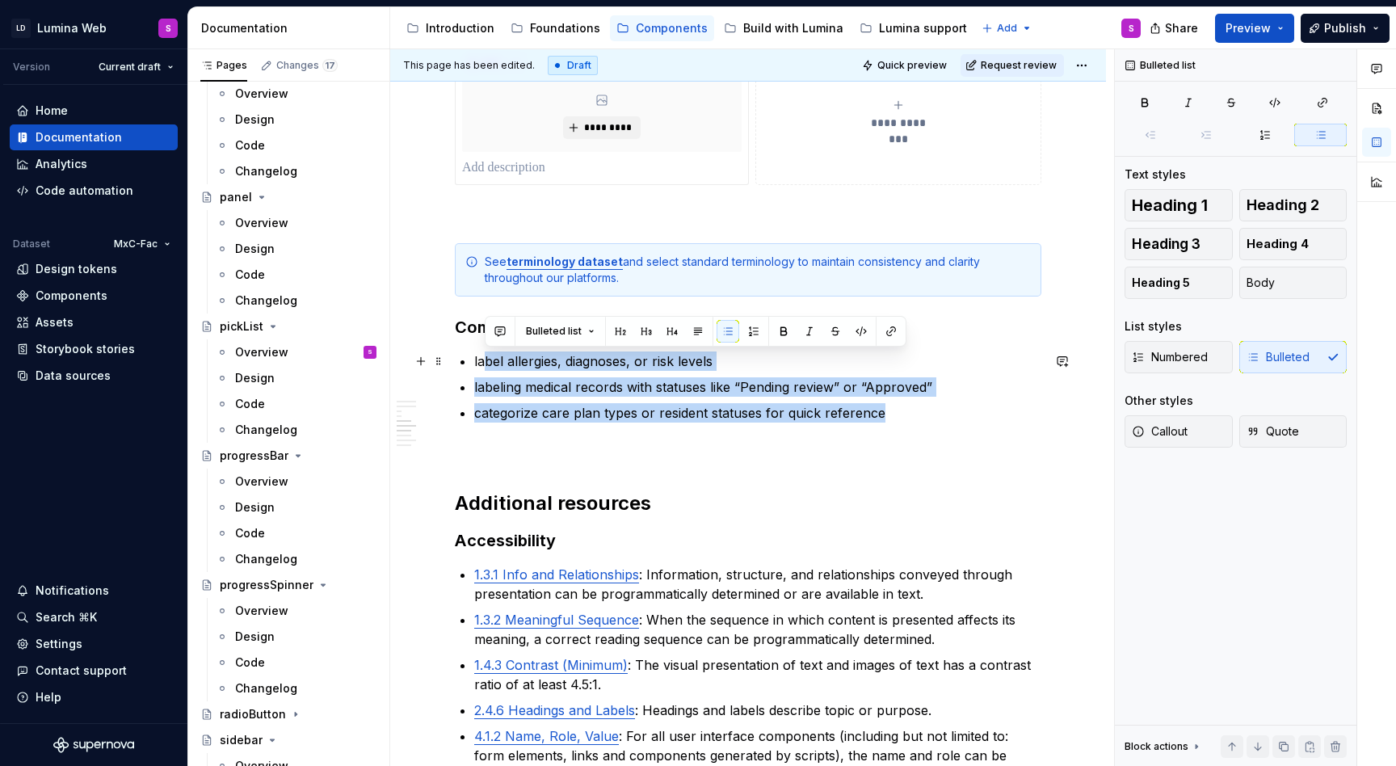
drag, startPoint x: 901, startPoint y: 417, endPoint x: 481, endPoint y: 363, distance: 424.1
click at [481, 363] on ul "label allergies, diagnoses, or risk levels labeling medical records with status…" at bounding box center [757, 386] width 567 height 71
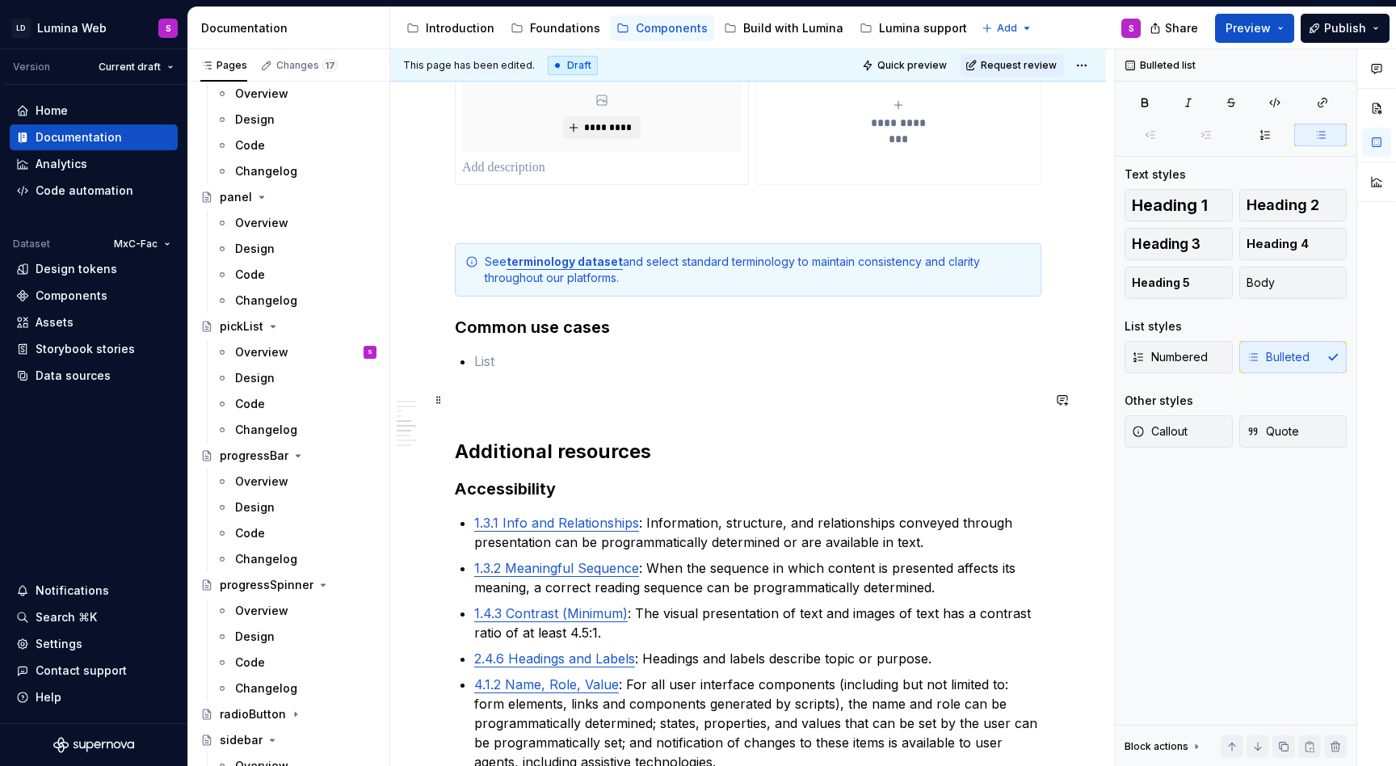
click at [542, 397] on p at bounding box center [748, 399] width 586 height 19
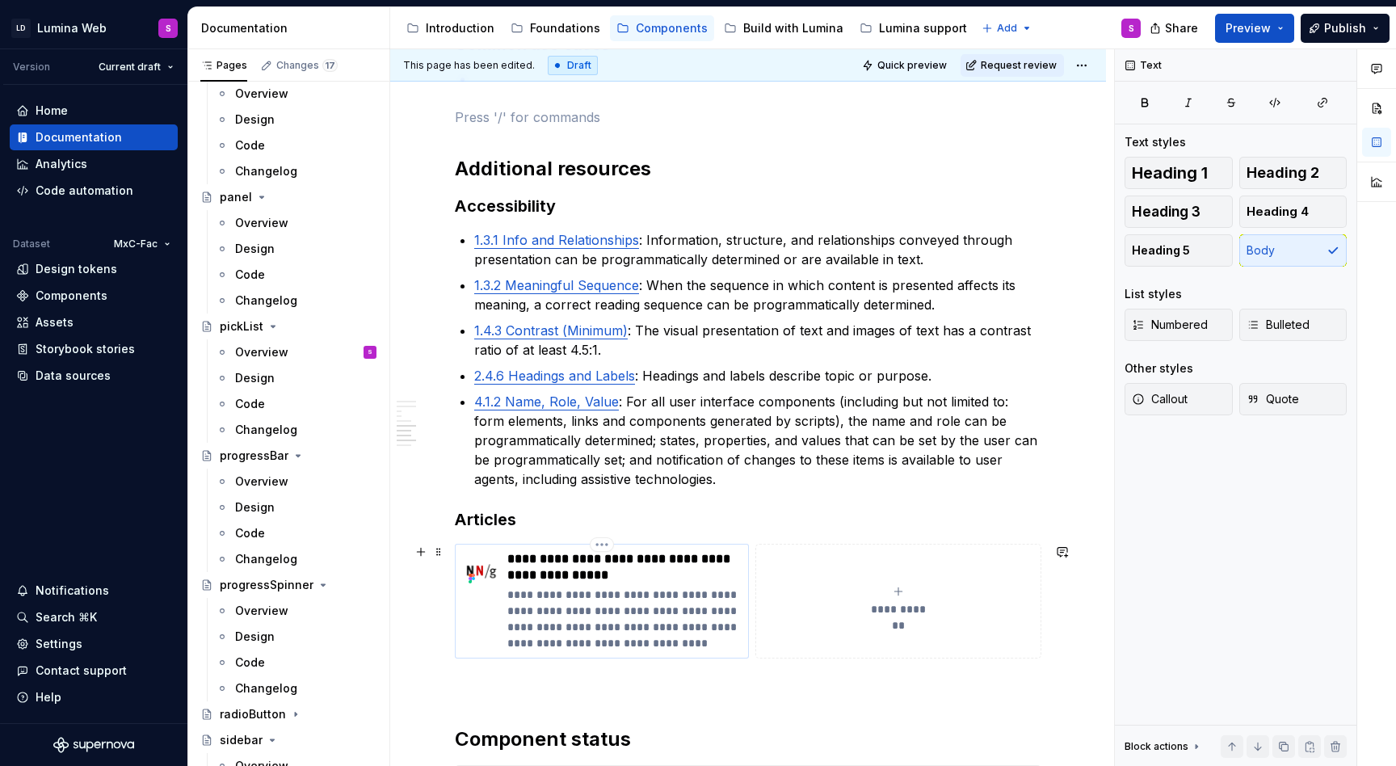
scroll to position [1366, 0]
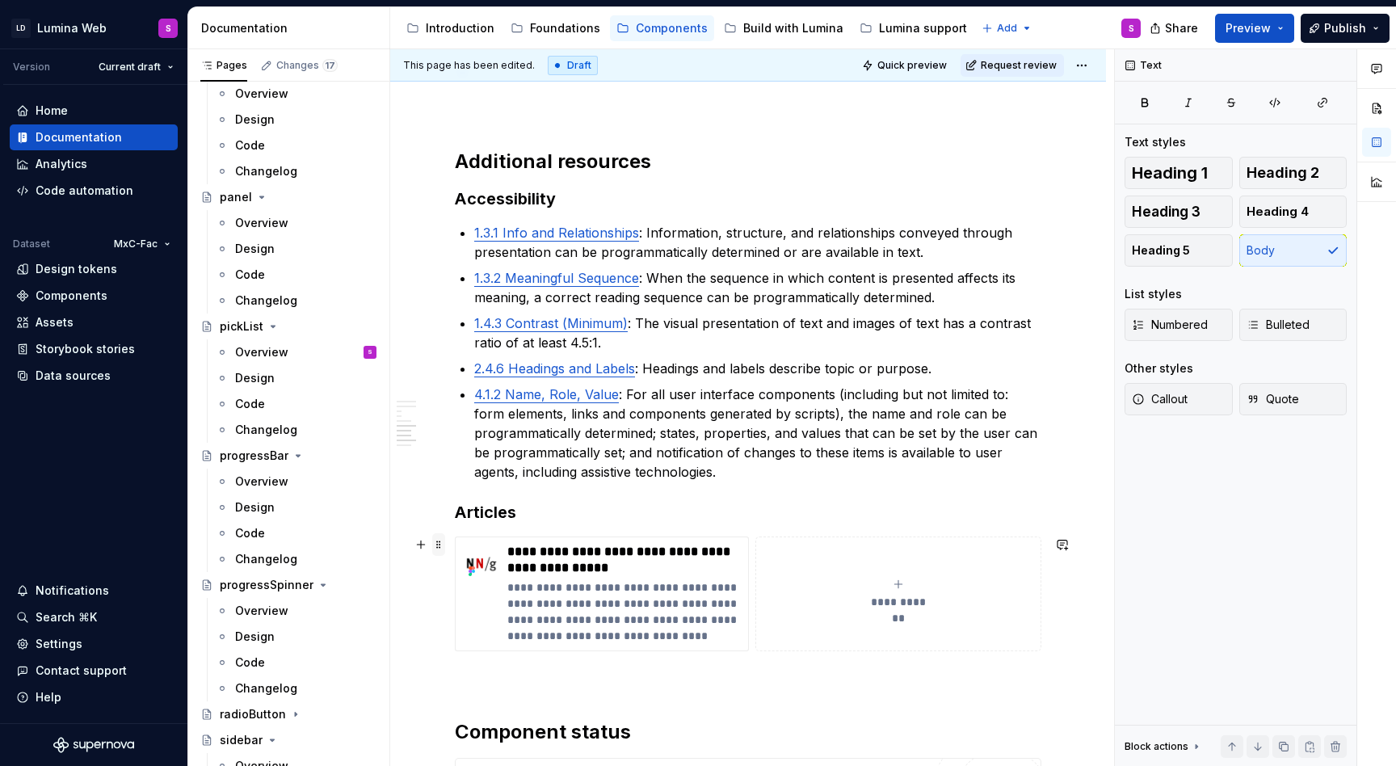
click at [441, 542] on span at bounding box center [438, 544] width 13 height 23
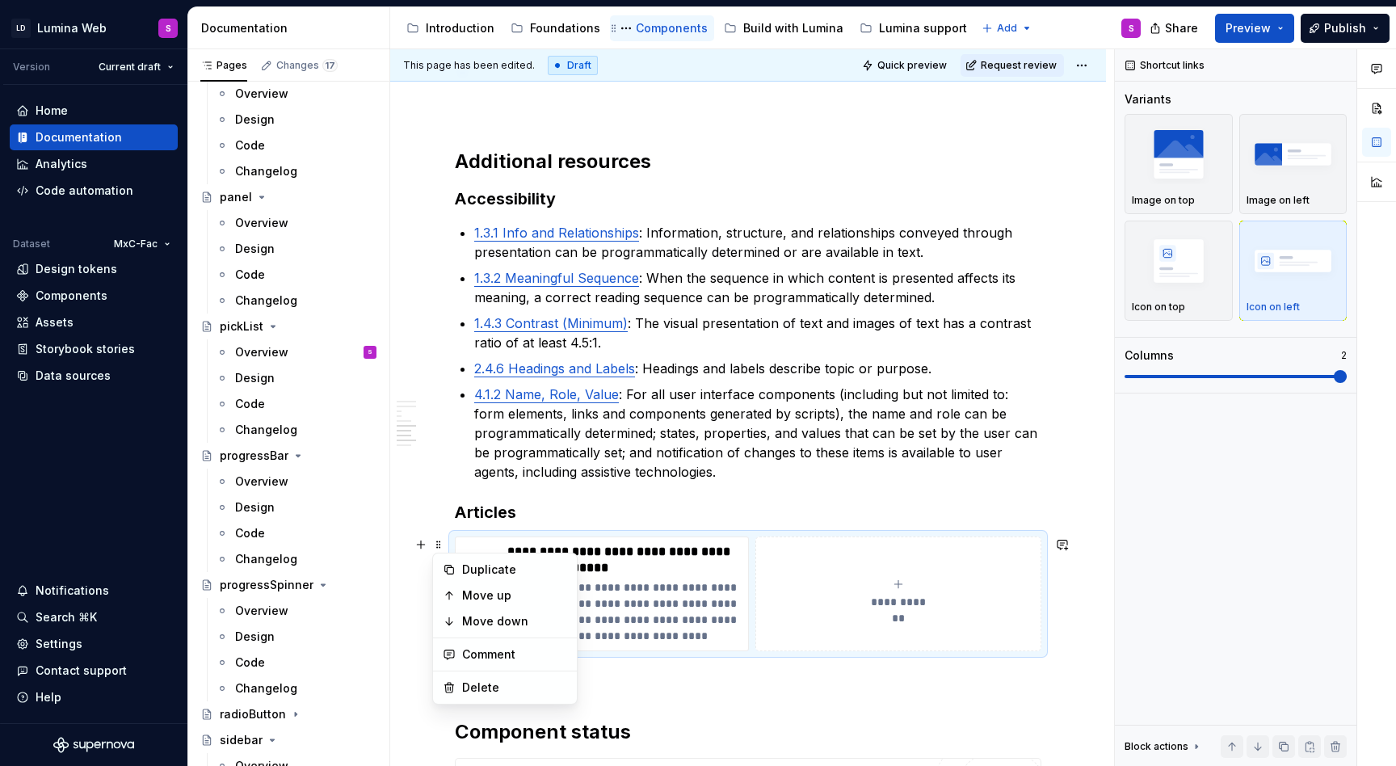
type textarea "*"
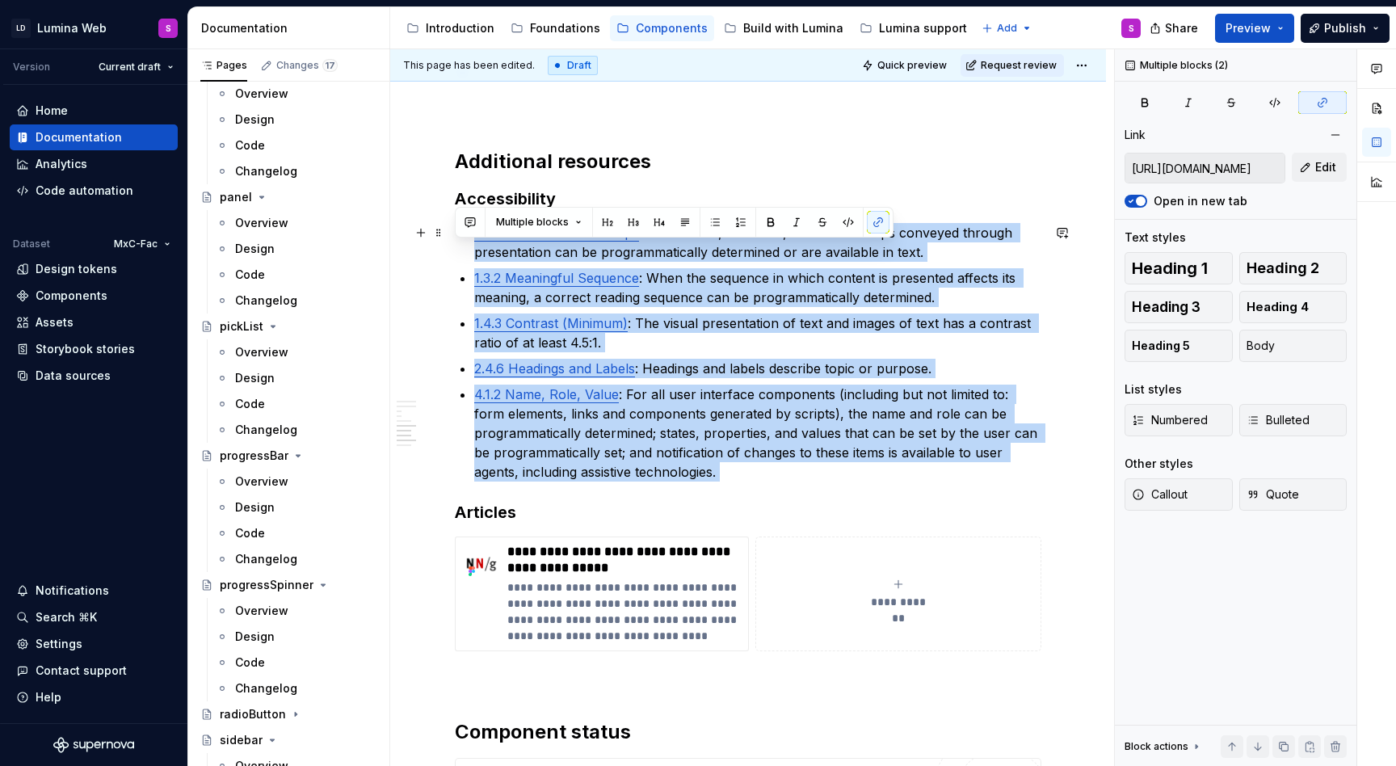
type input "https://www.w3.org/TR/WCAG22/#info-and-relationships"
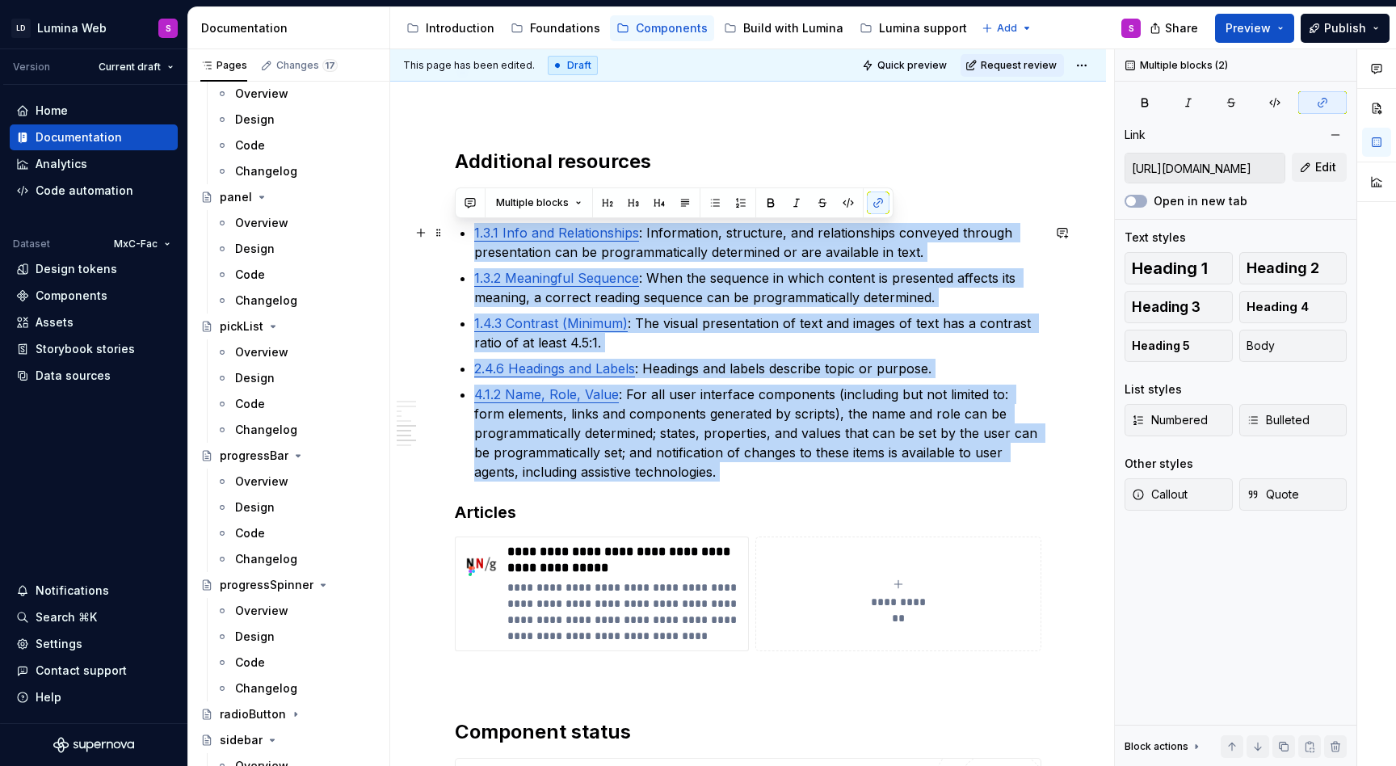
drag, startPoint x: 733, startPoint y: 490, endPoint x: 474, endPoint y: 237, distance: 362.7
click at [474, 237] on div "**********" at bounding box center [748, 88] width 586 height 2271
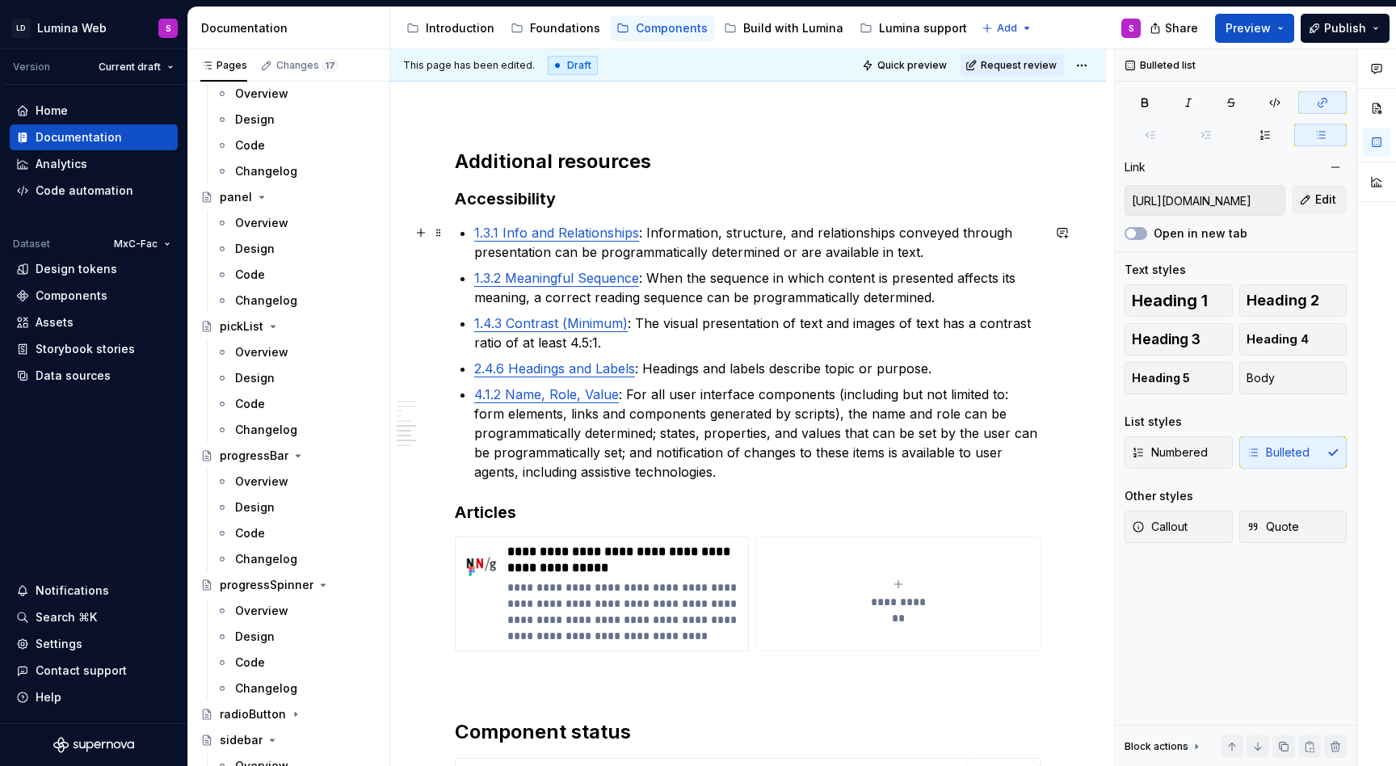
click at [498, 227] on link "1.3.1 Info and Relationships" at bounding box center [556, 233] width 165 height 16
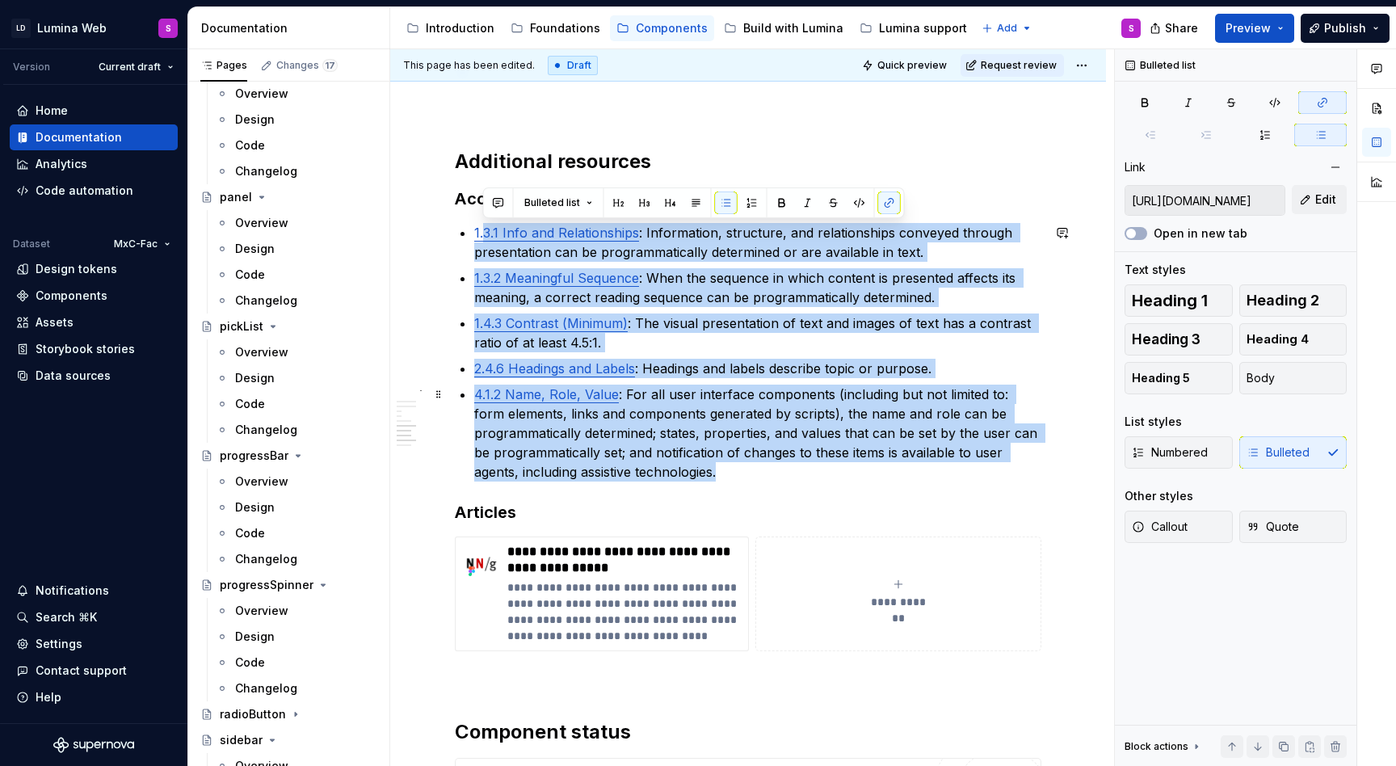
drag, startPoint x: 481, startPoint y: 231, endPoint x: 732, endPoint y: 468, distance: 344.5
click at [732, 468] on ul "1.3.1 Info and Relationships : Information, structure, and relationships convey…" at bounding box center [757, 352] width 567 height 258
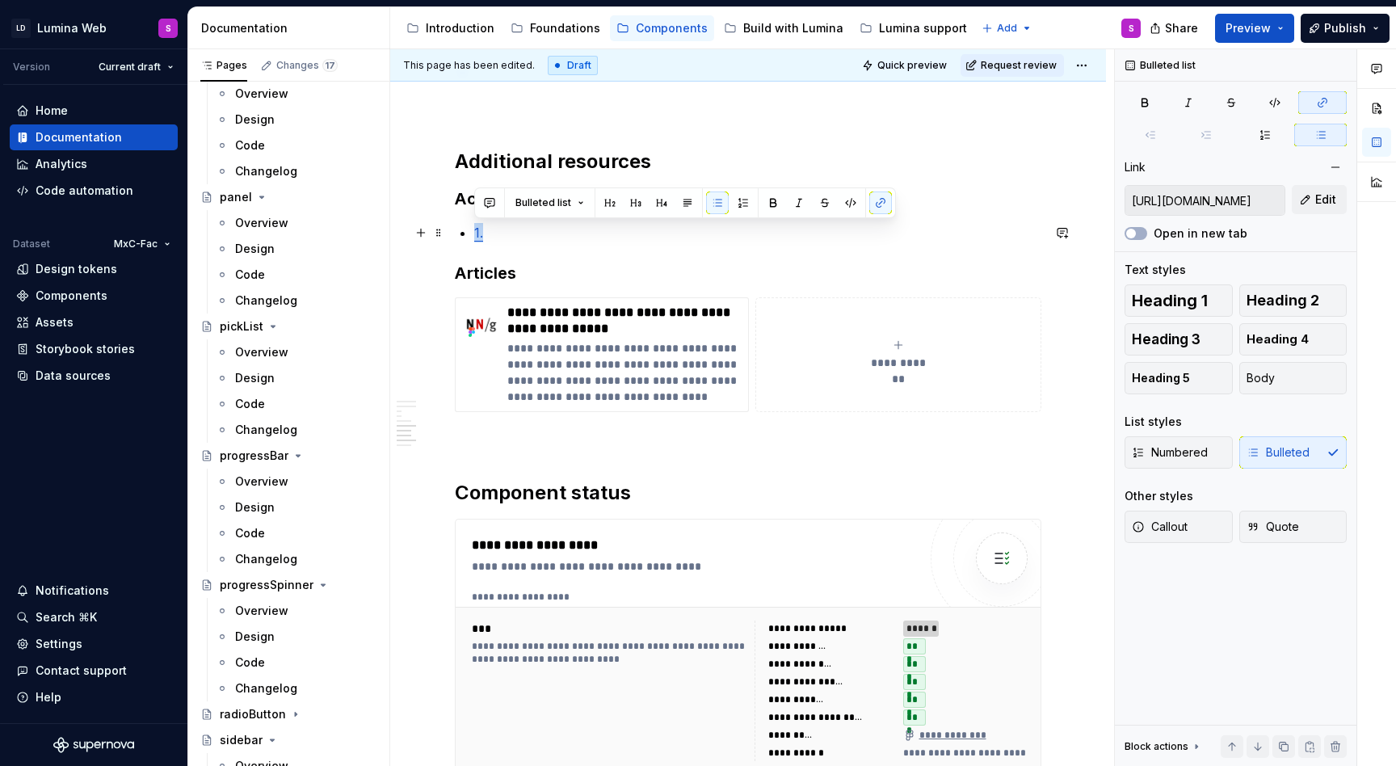
click at [488, 237] on p "1." at bounding box center [757, 232] width 567 height 19
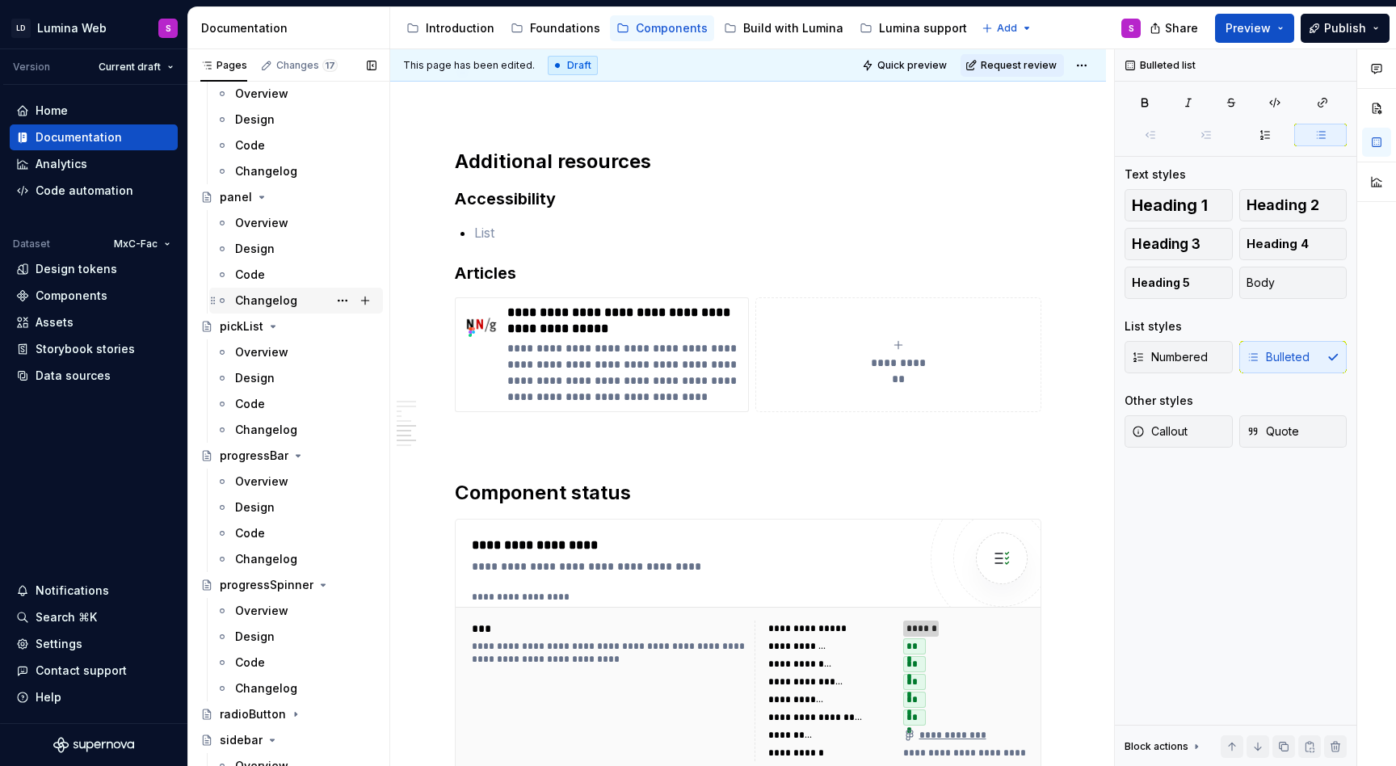
scroll to position [2621, 0]
click at [435, 305] on span at bounding box center [438, 305] width 13 height 23
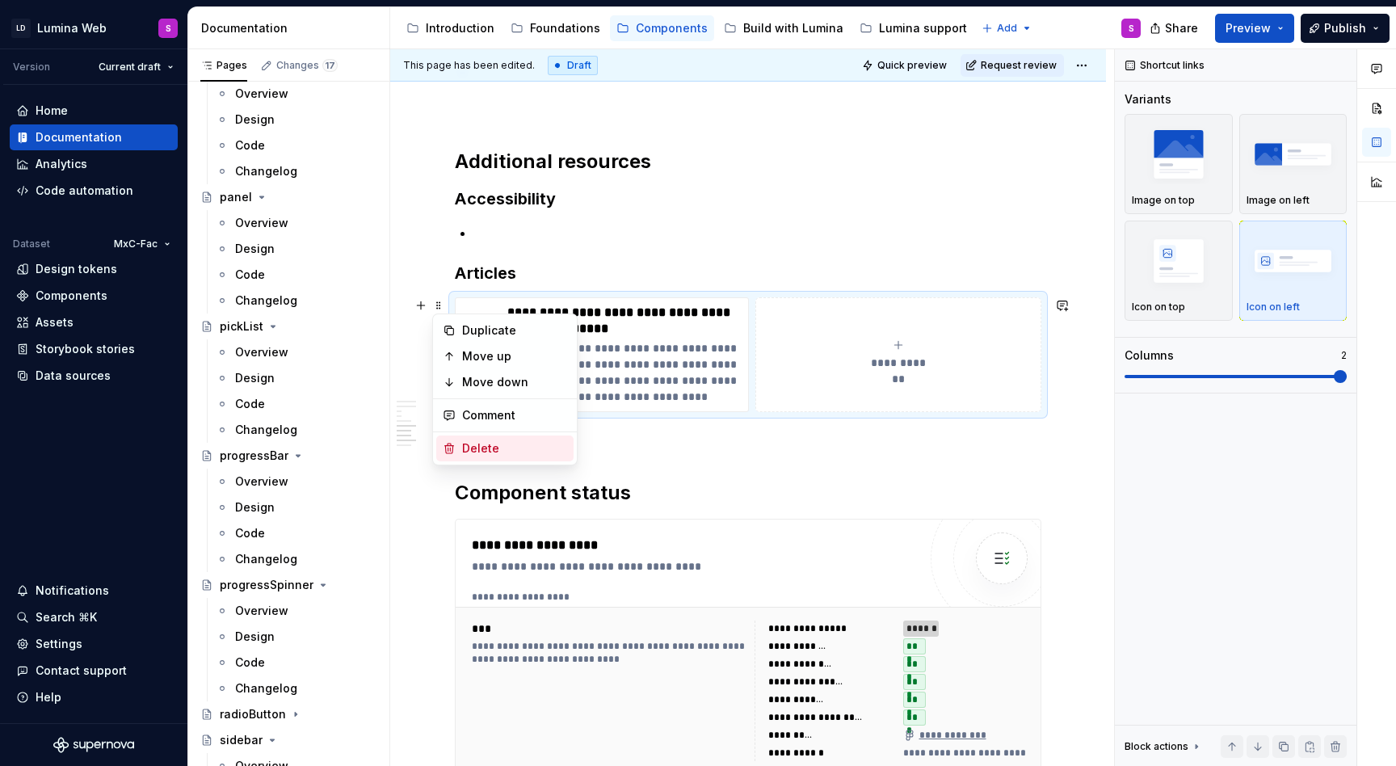
click at [493, 444] on div "Delete" at bounding box center [514, 448] width 105 height 16
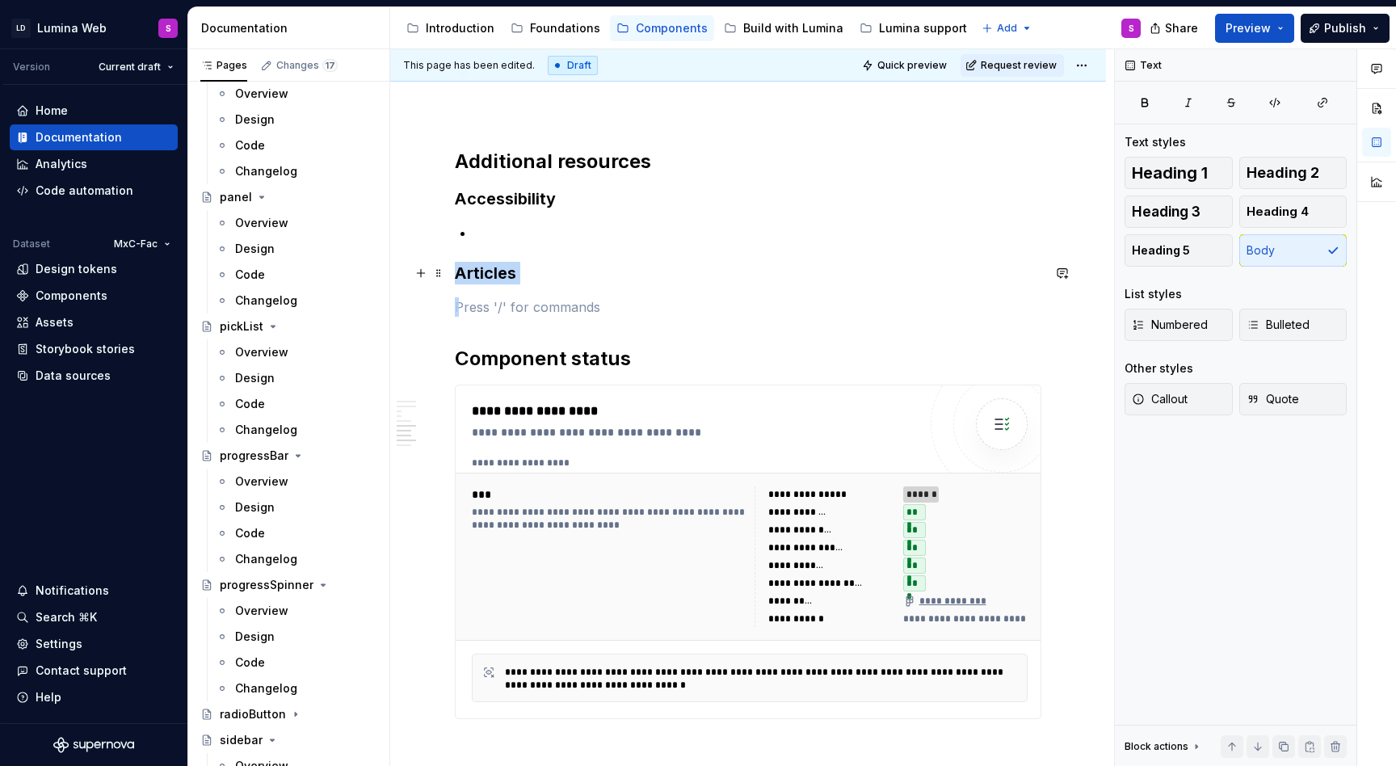
click at [456, 273] on h3 "Articles" at bounding box center [748, 273] width 586 height 23
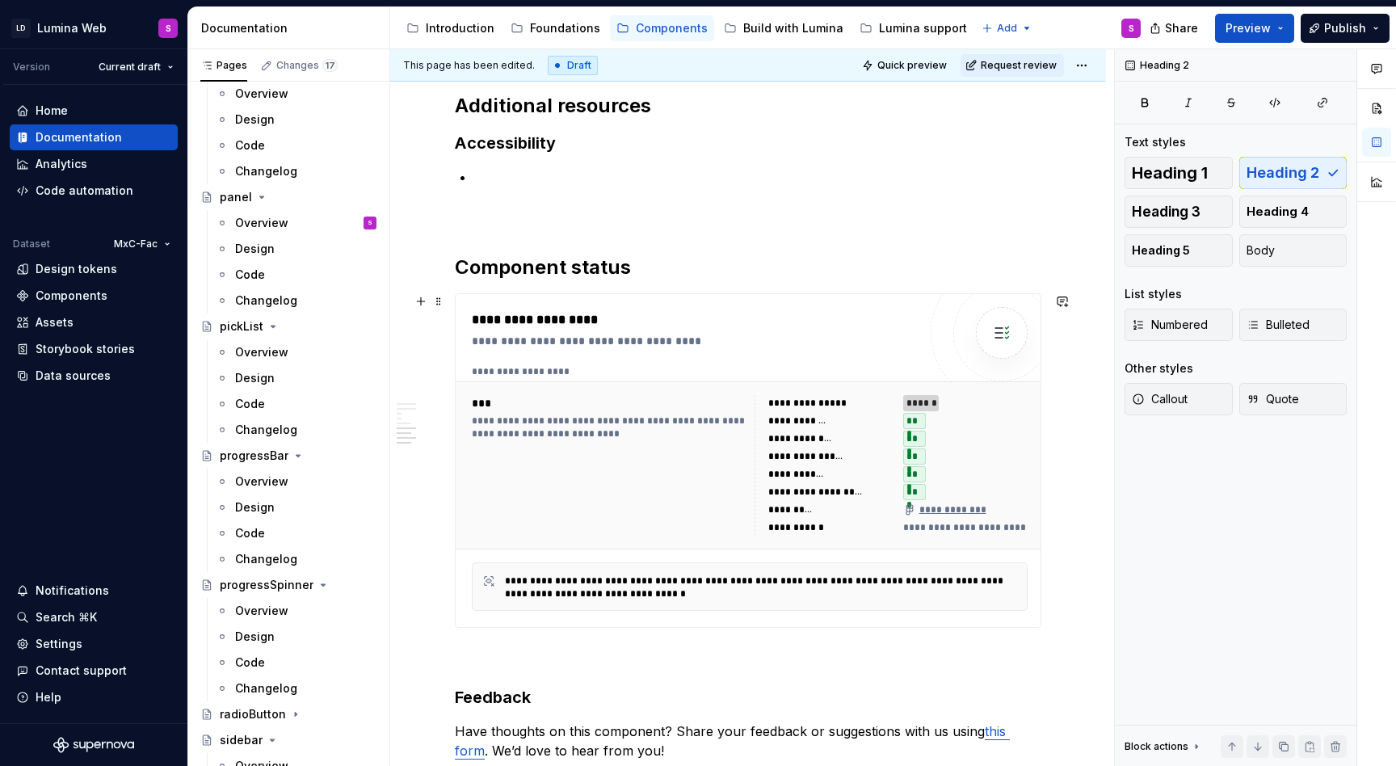
scroll to position [1441, 0]
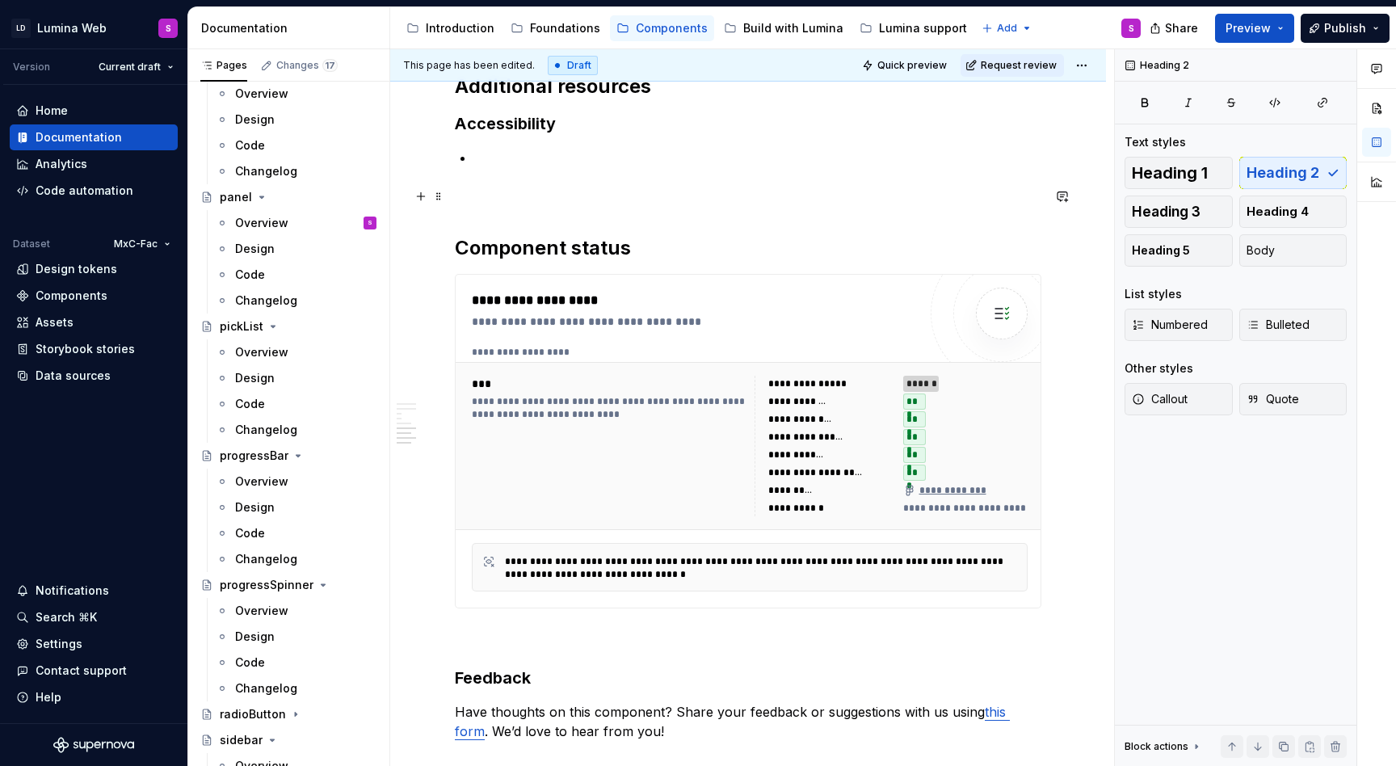
click at [485, 189] on p at bounding box center [748, 196] width 586 height 19
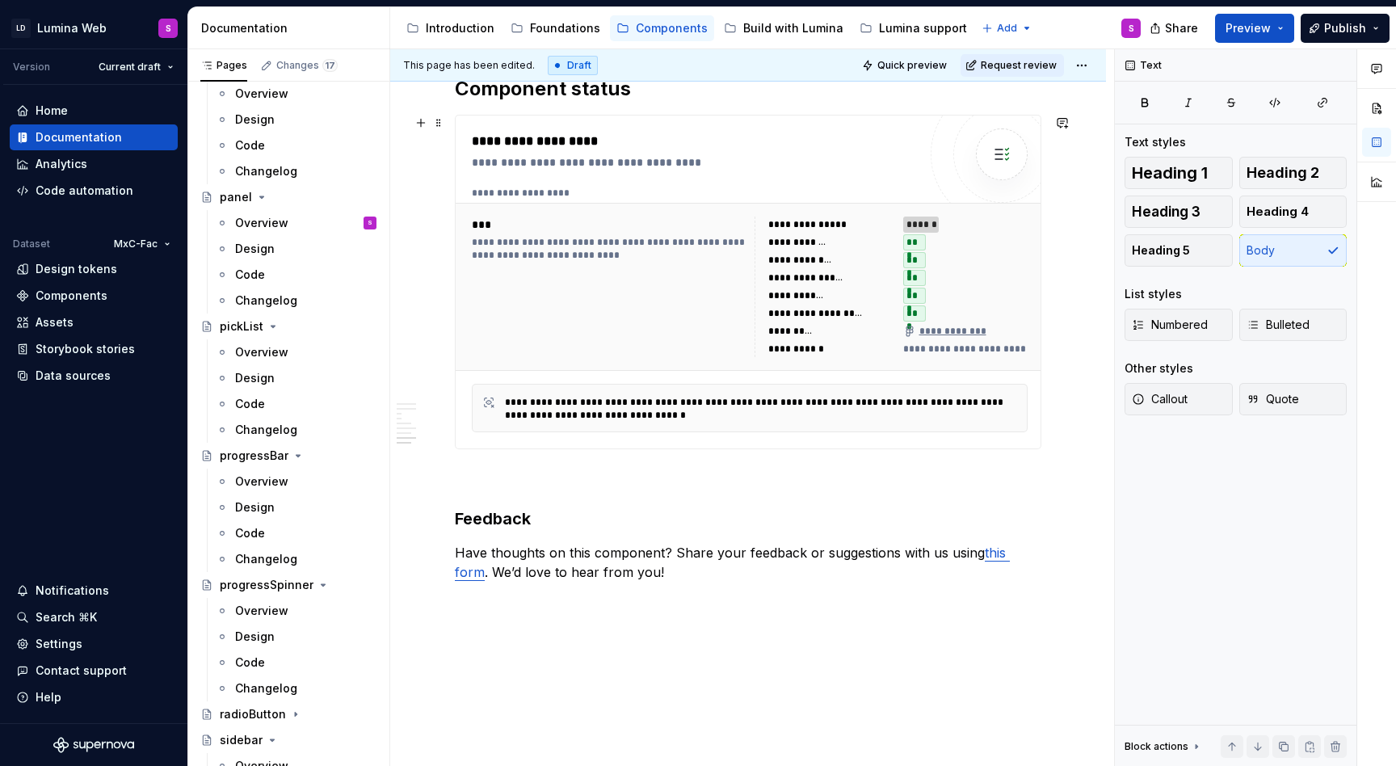
scroll to position [1664, 0]
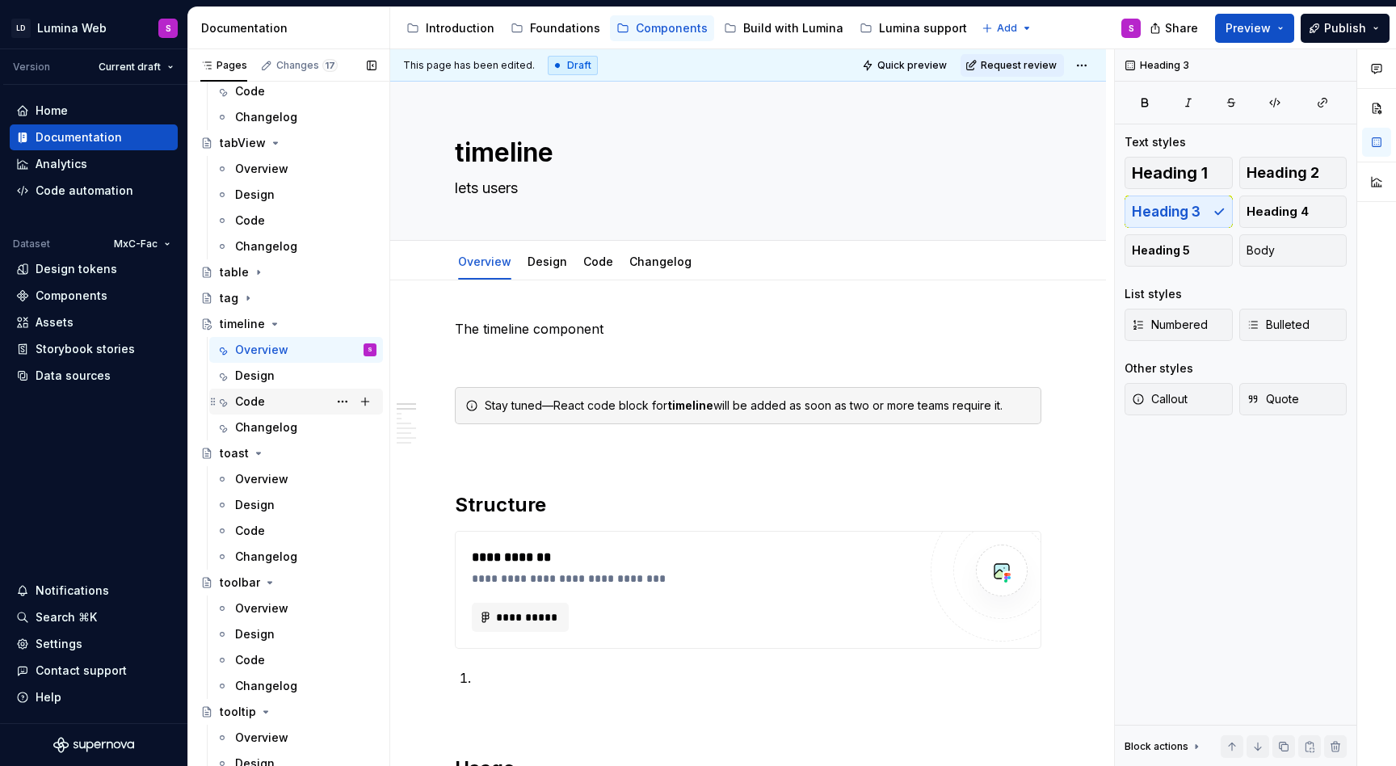
scroll to position [3583, 0]
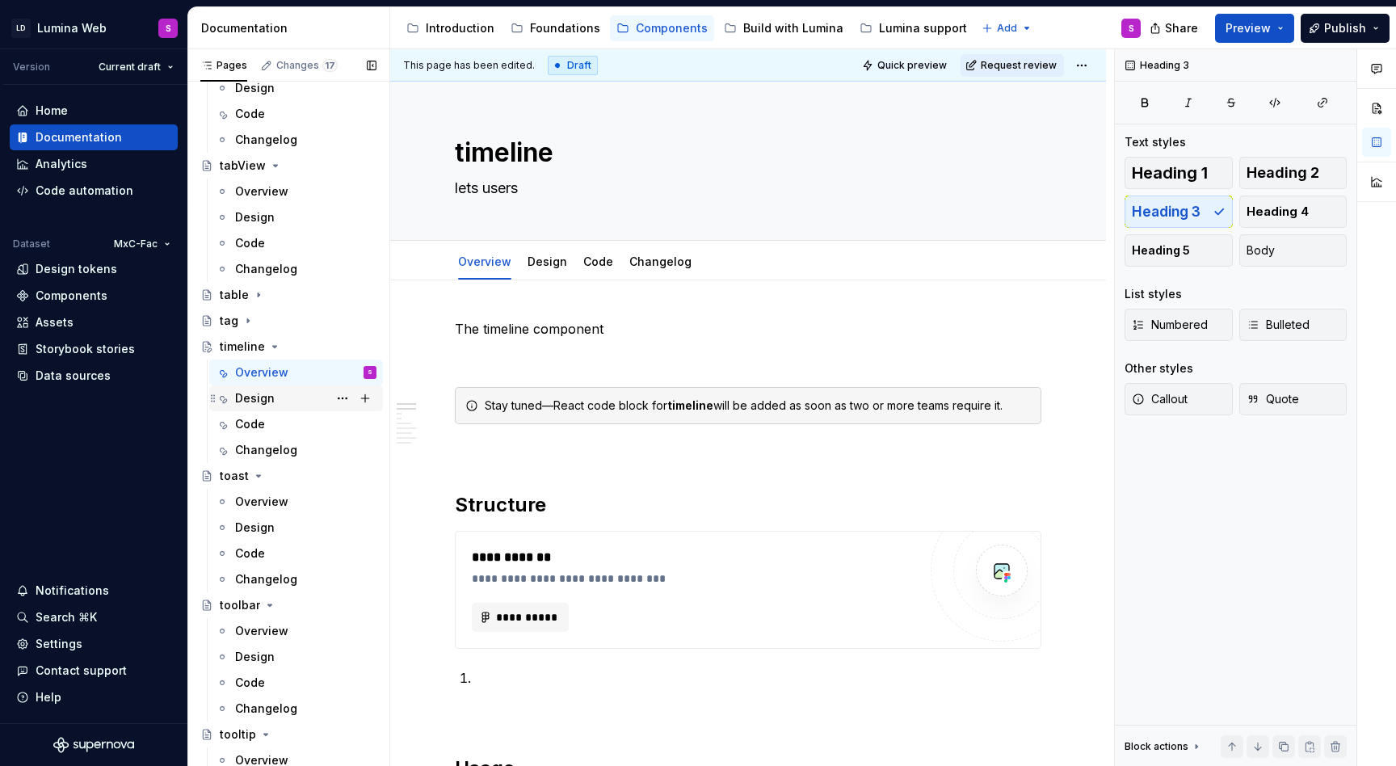
click at [276, 404] on div "Design" at bounding box center [305, 398] width 141 height 23
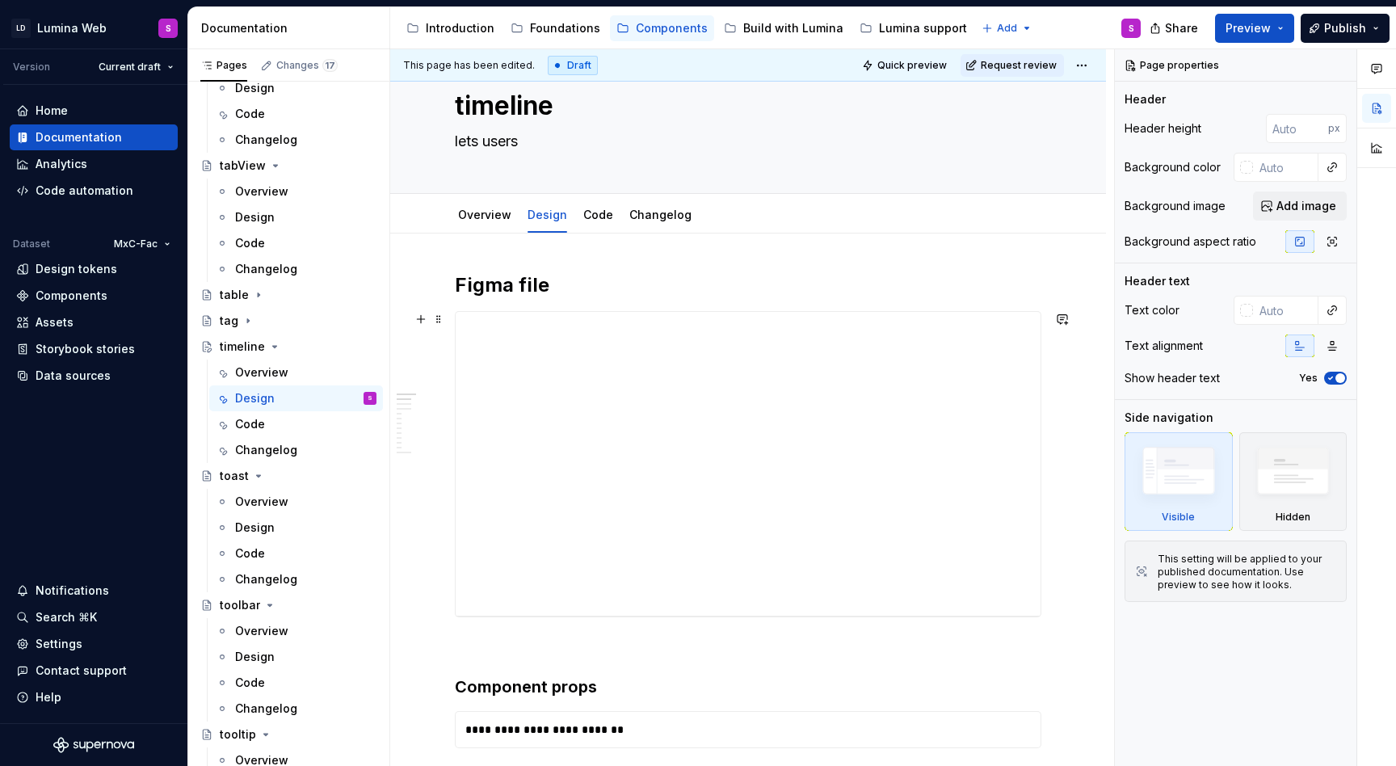
scroll to position [43, 0]
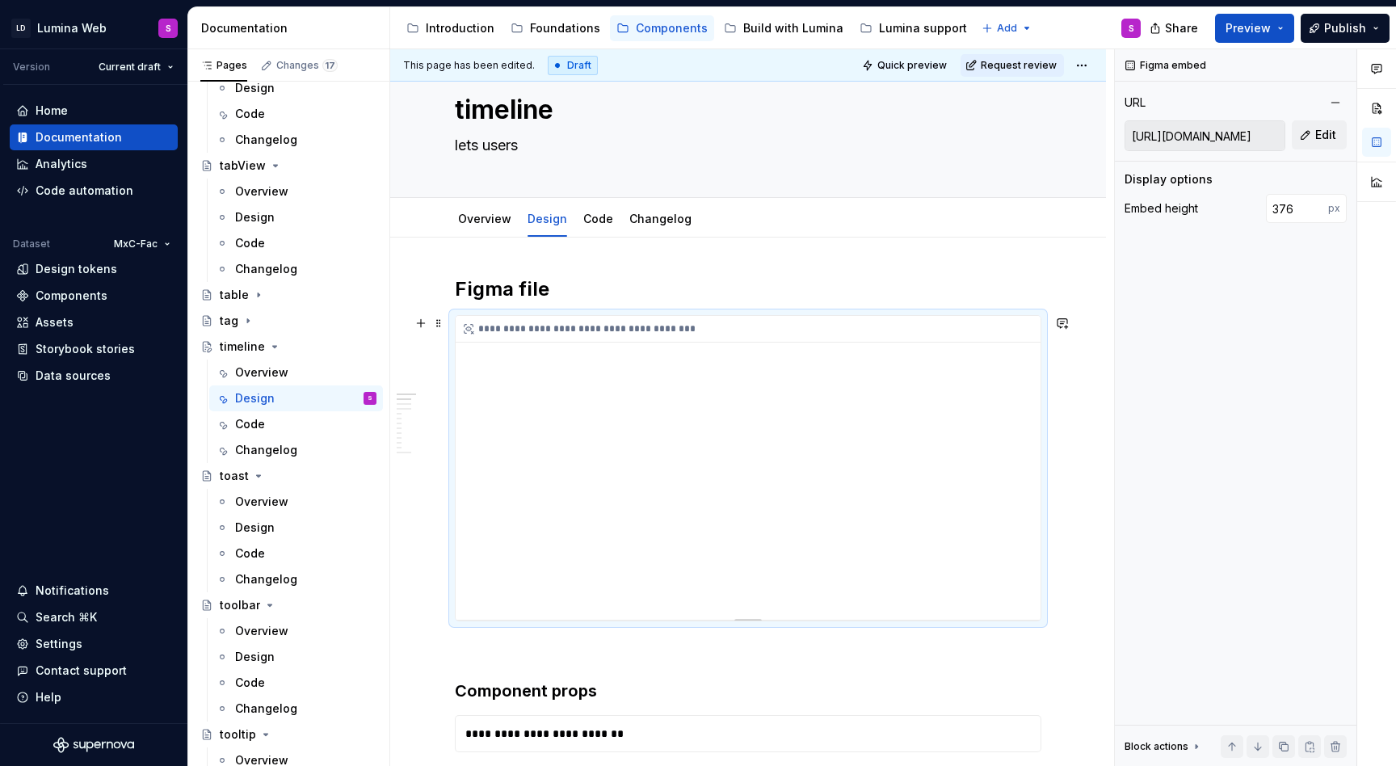
click at [602, 456] on div "**********" at bounding box center [748, 468] width 585 height 304
click at [878, 424] on div "**********" at bounding box center [748, 468] width 585 height 304
type textarea "*"
click at [1310, 136] on button "Edit" at bounding box center [1318, 134] width 55 height 29
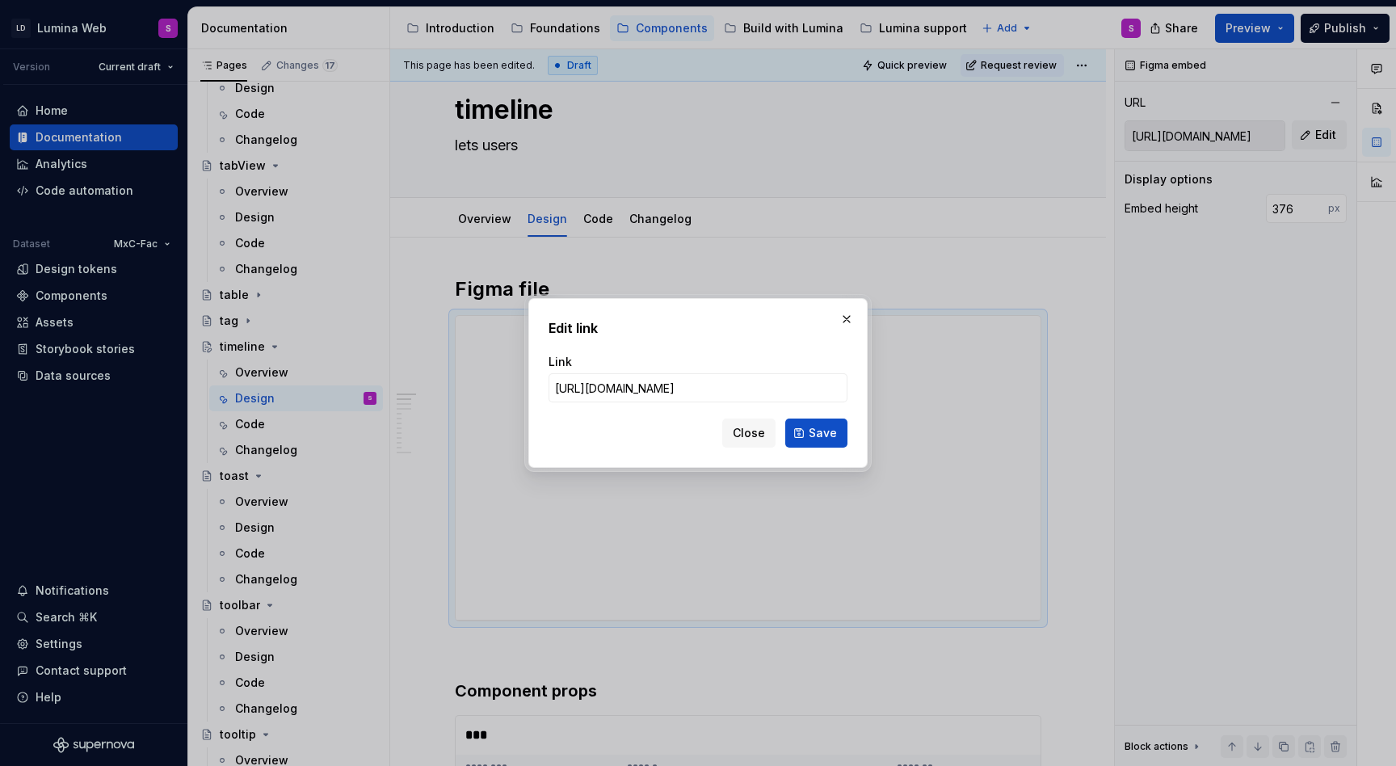
scroll to position [0, 503]
type input "https://www.figma.com/design/dlbysHonh3WZ9Kg9kCtTyE/LDS-Web---Core-Components?m…"
click at [833, 440] on span "Save" at bounding box center [822, 433] width 28 height 16
type input "https://embed.figma.com/design/dlbysHonh3WZ9Kg9kCtTyE/LDS-Web---Core-Components…"
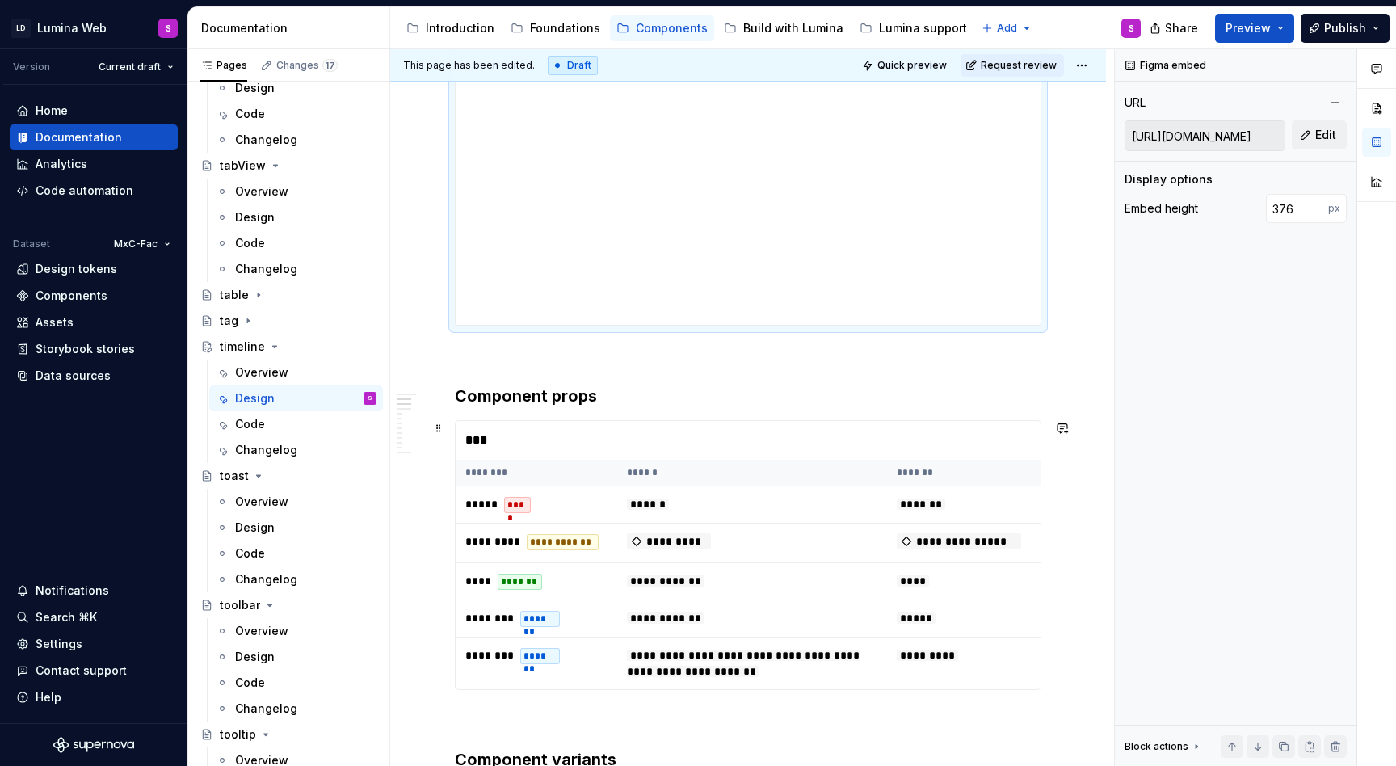
scroll to position [345, 0]
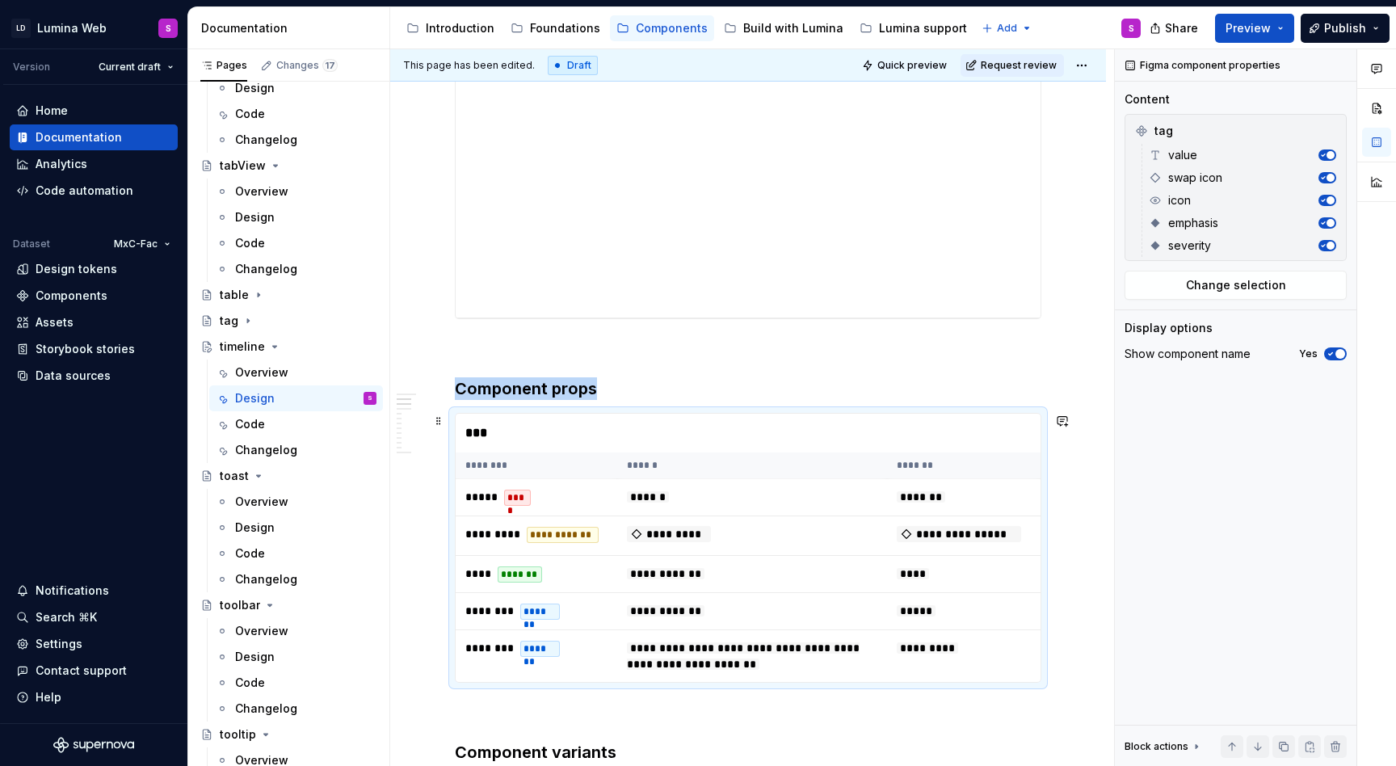
click at [653, 461] on th "******" at bounding box center [752, 465] width 270 height 27
click at [1253, 286] on span "Change selection" at bounding box center [1236, 285] width 100 height 16
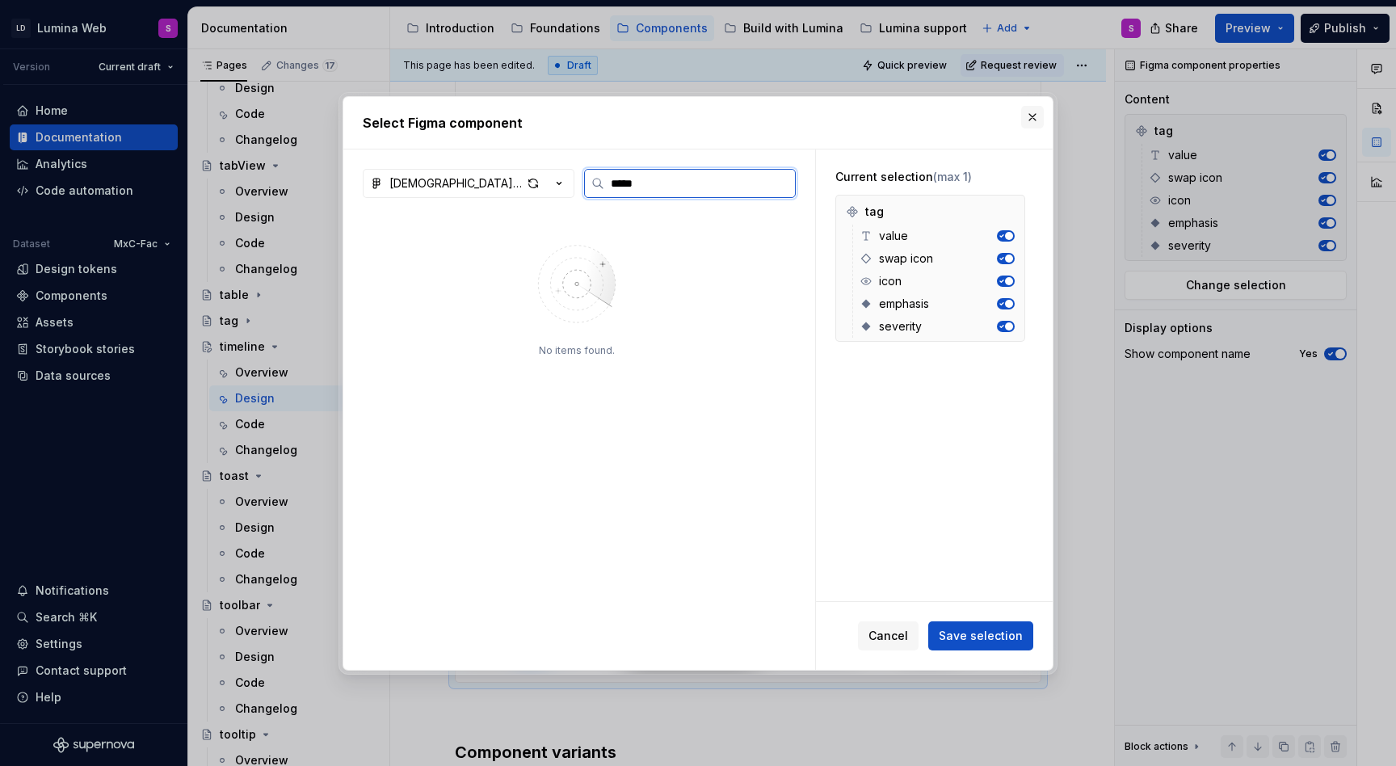
type input "*****"
click at [1037, 113] on button "button" at bounding box center [1032, 117] width 23 height 23
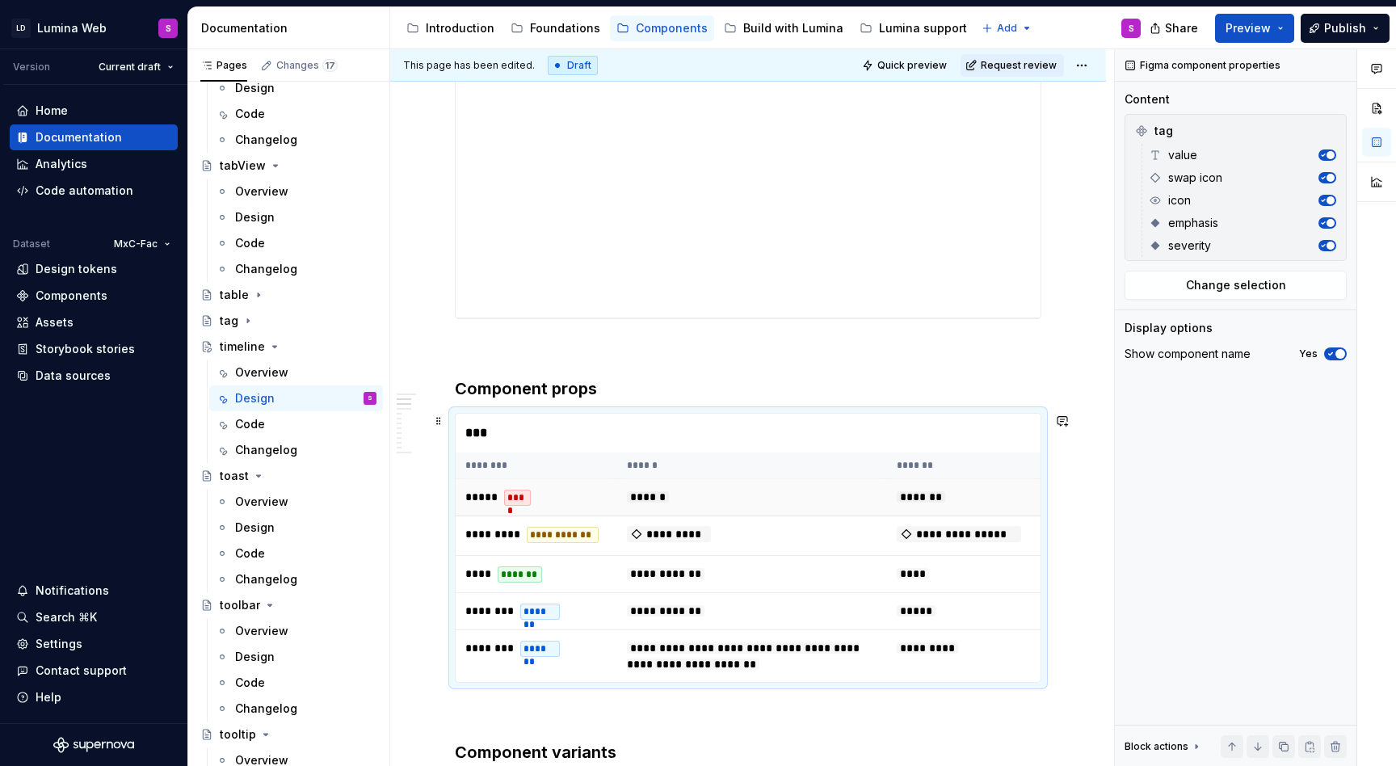
click at [779, 485] on td "******" at bounding box center [752, 497] width 270 height 37
click at [1330, 131] on button "button" at bounding box center [1329, 131] width 23 height 23
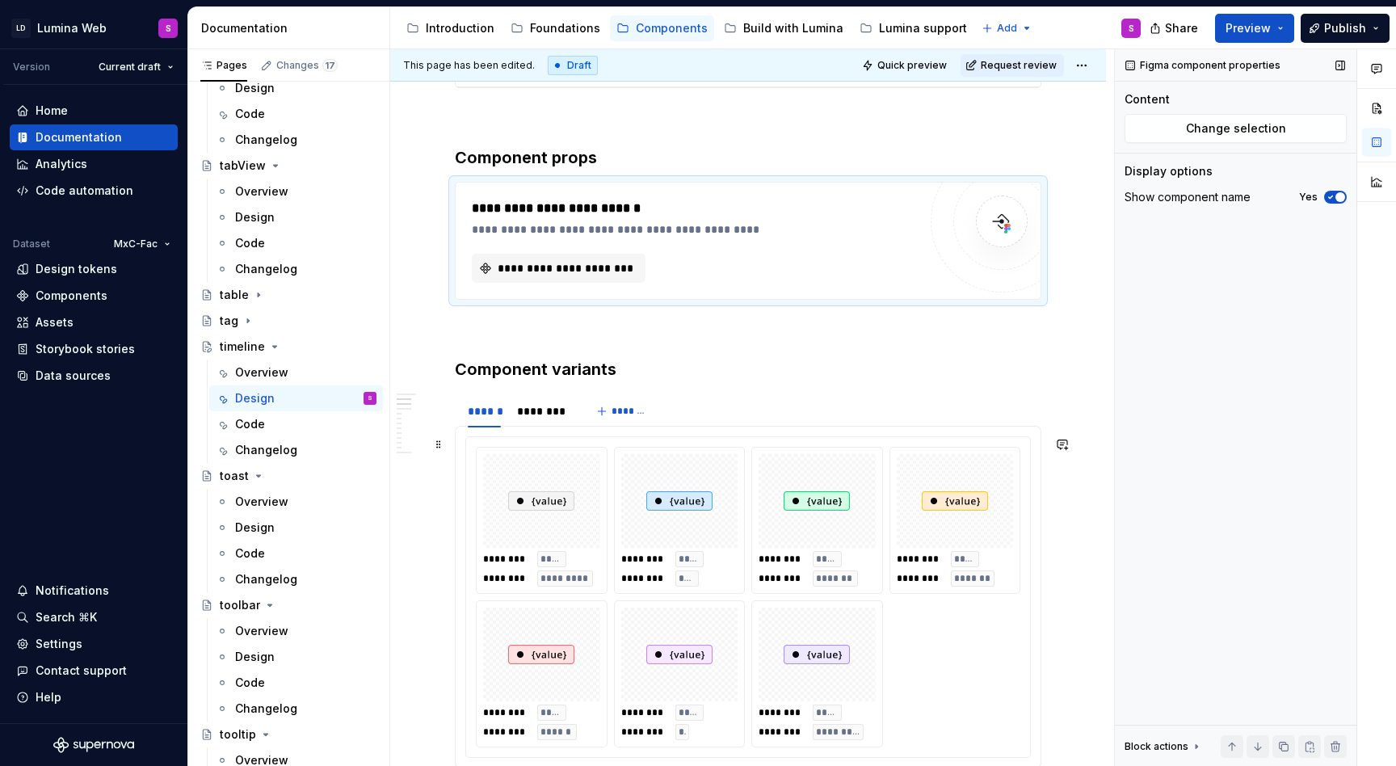
scroll to position [598, 0]
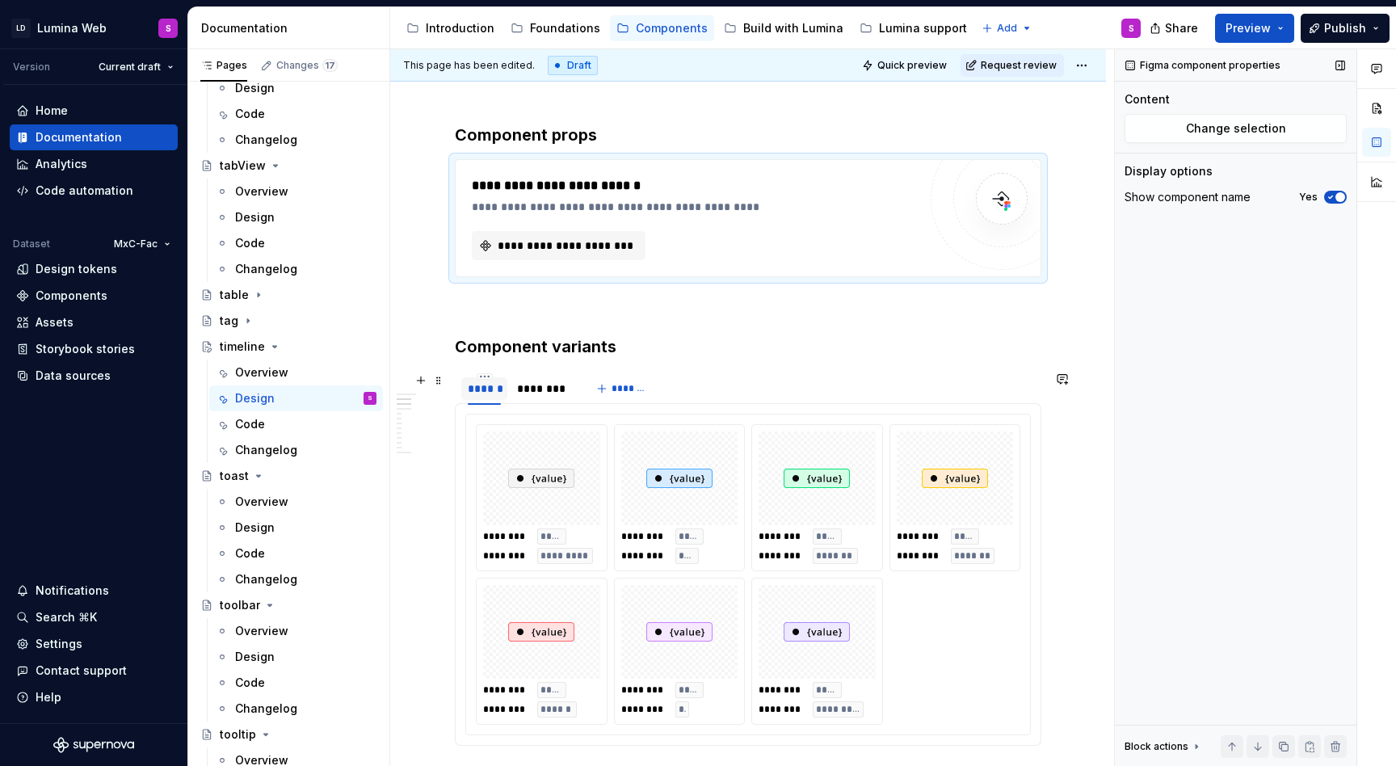
click at [485, 384] on div "******" at bounding box center [484, 388] width 33 height 16
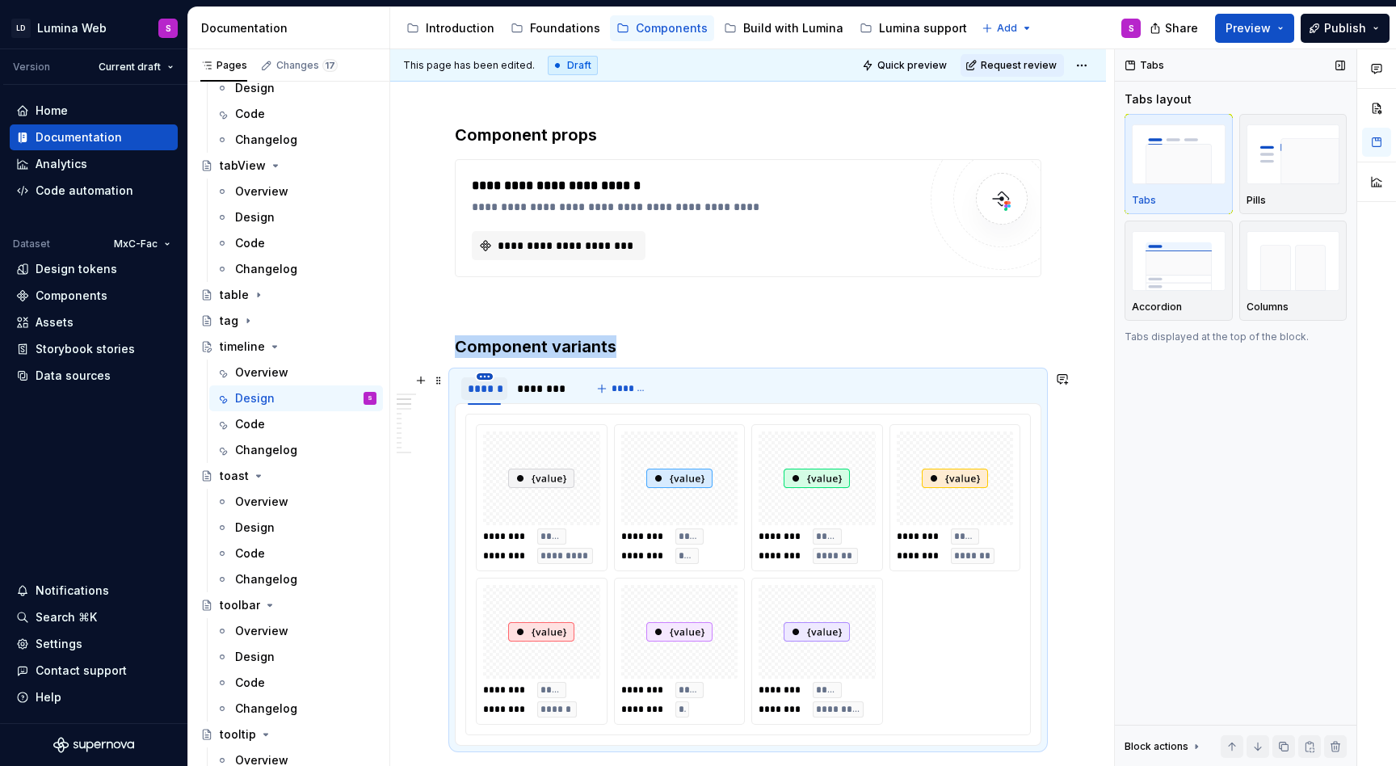
click at [485, 378] on html "LD Lumina Web S Version Current draft Home Documentation Analytics Code automat…" at bounding box center [698, 383] width 1396 height 766
click at [495, 387] on div "Edit name" at bounding box center [549, 400] width 137 height 26
type textarea "*"
click at [492, 387] on div "******" at bounding box center [484, 388] width 33 height 16
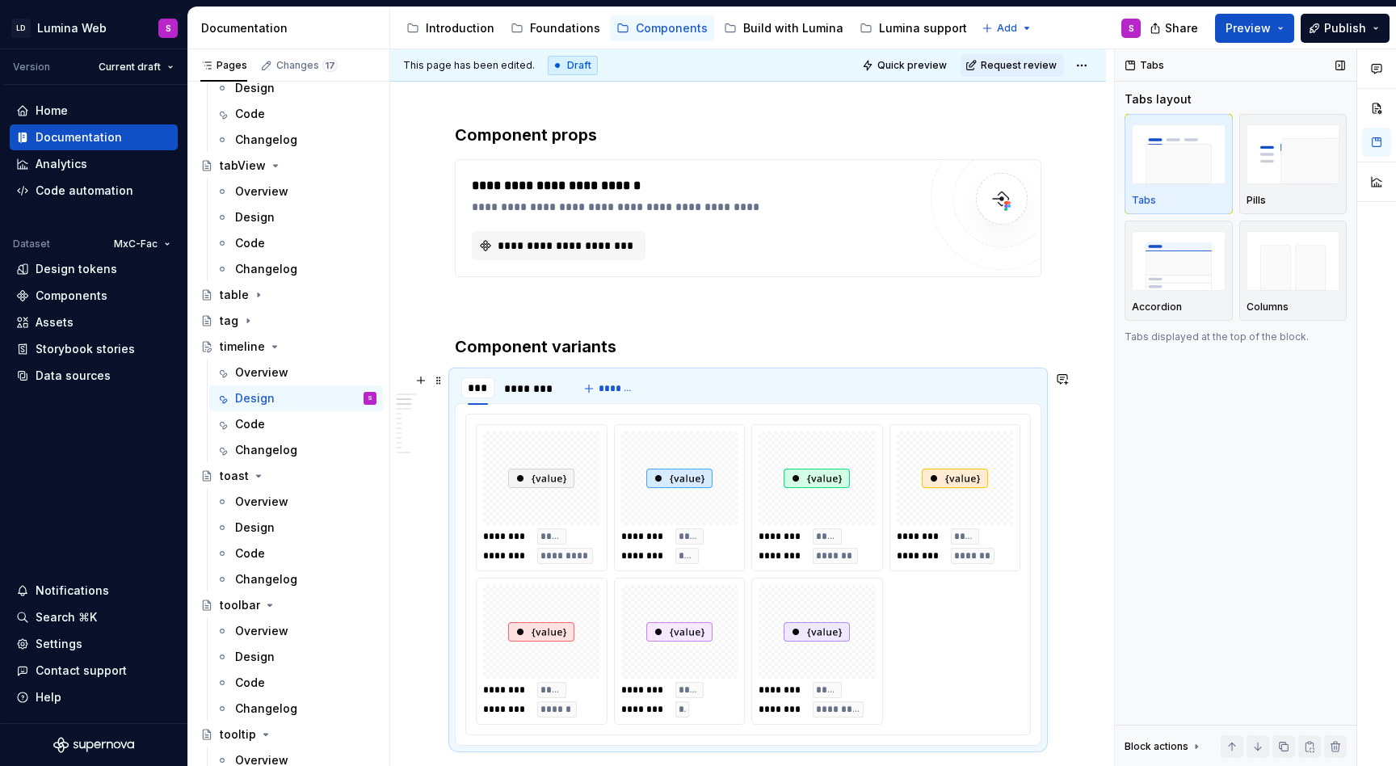
type input "*****"
click at [550, 384] on div "********" at bounding box center [539, 388] width 52 height 16
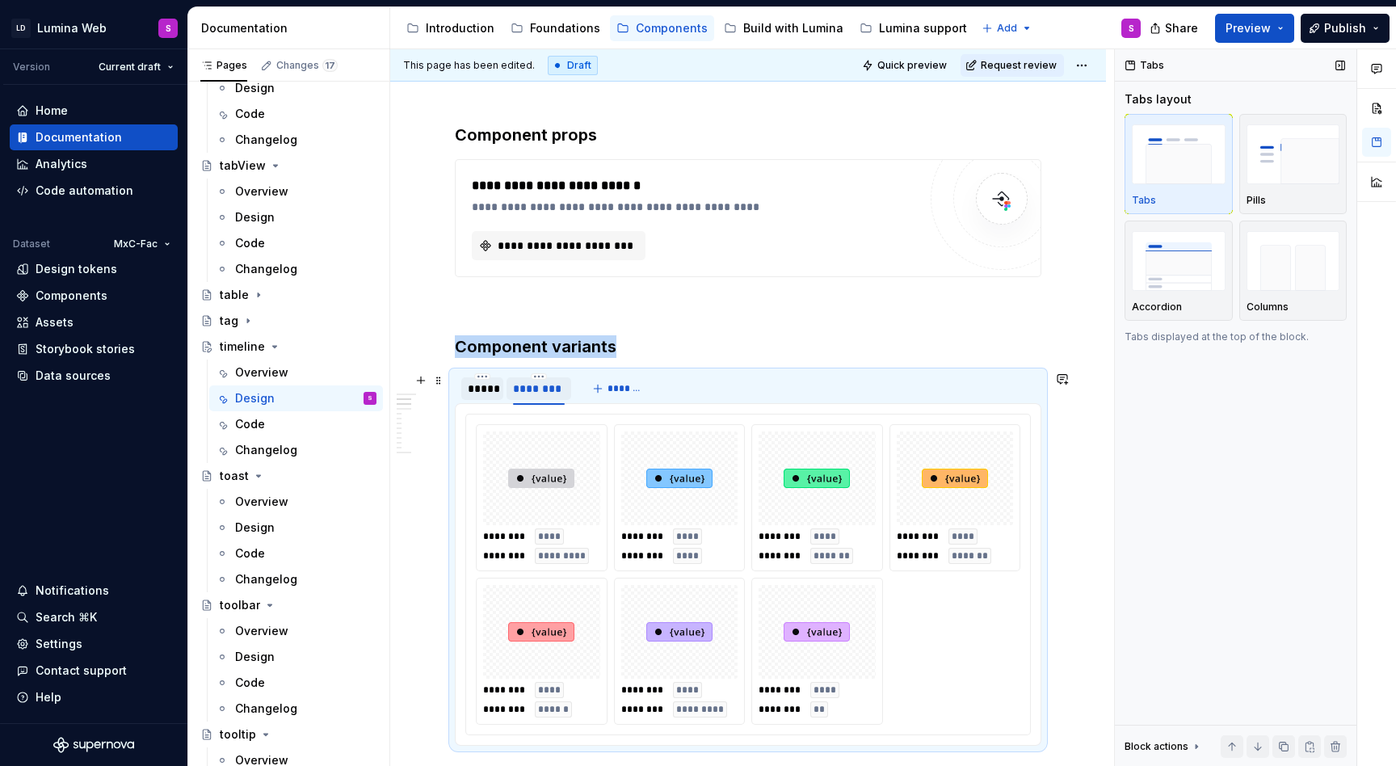
click at [550, 384] on div "********" at bounding box center [539, 388] width 52 height 16
type input "********"
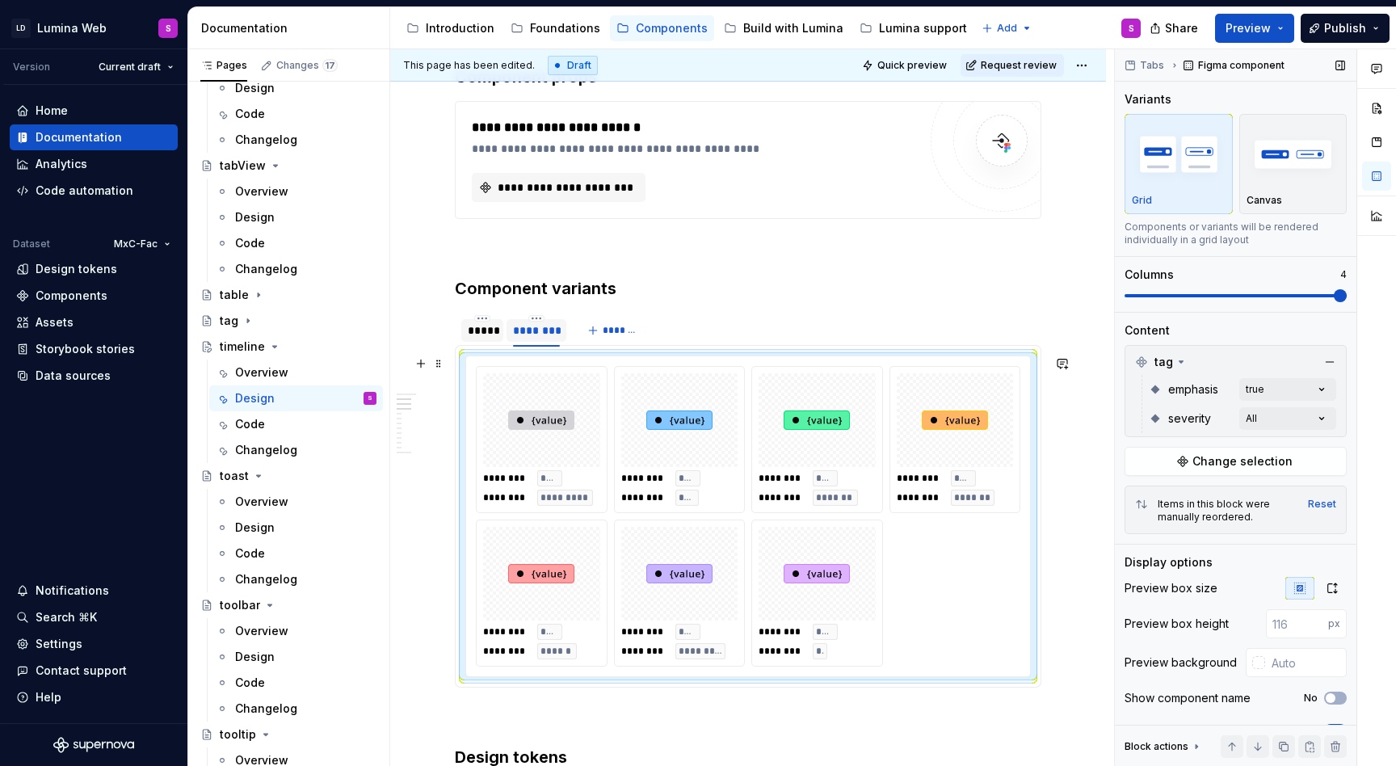
scroll to position [672, 0]
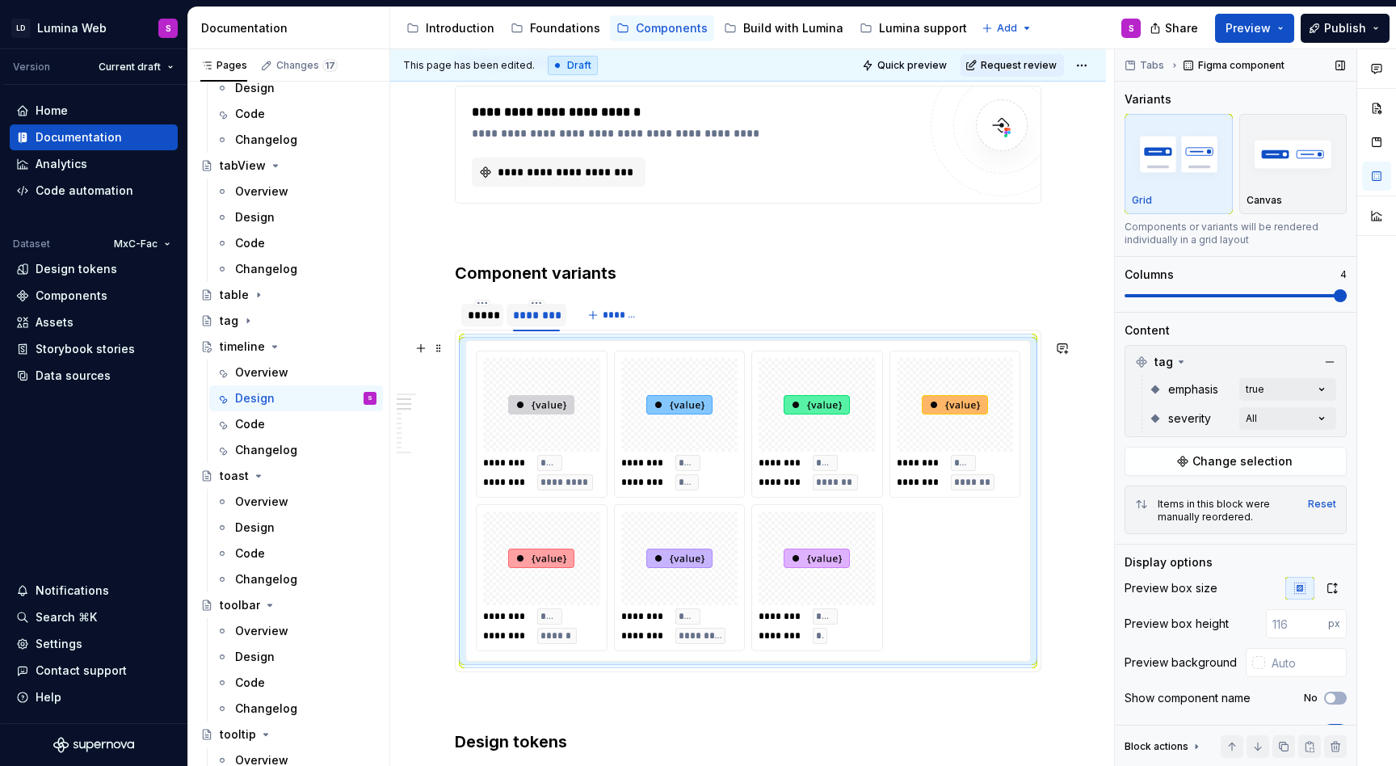
click at [670, 443] on img at bounding box center [679, 404] width 66 height 81
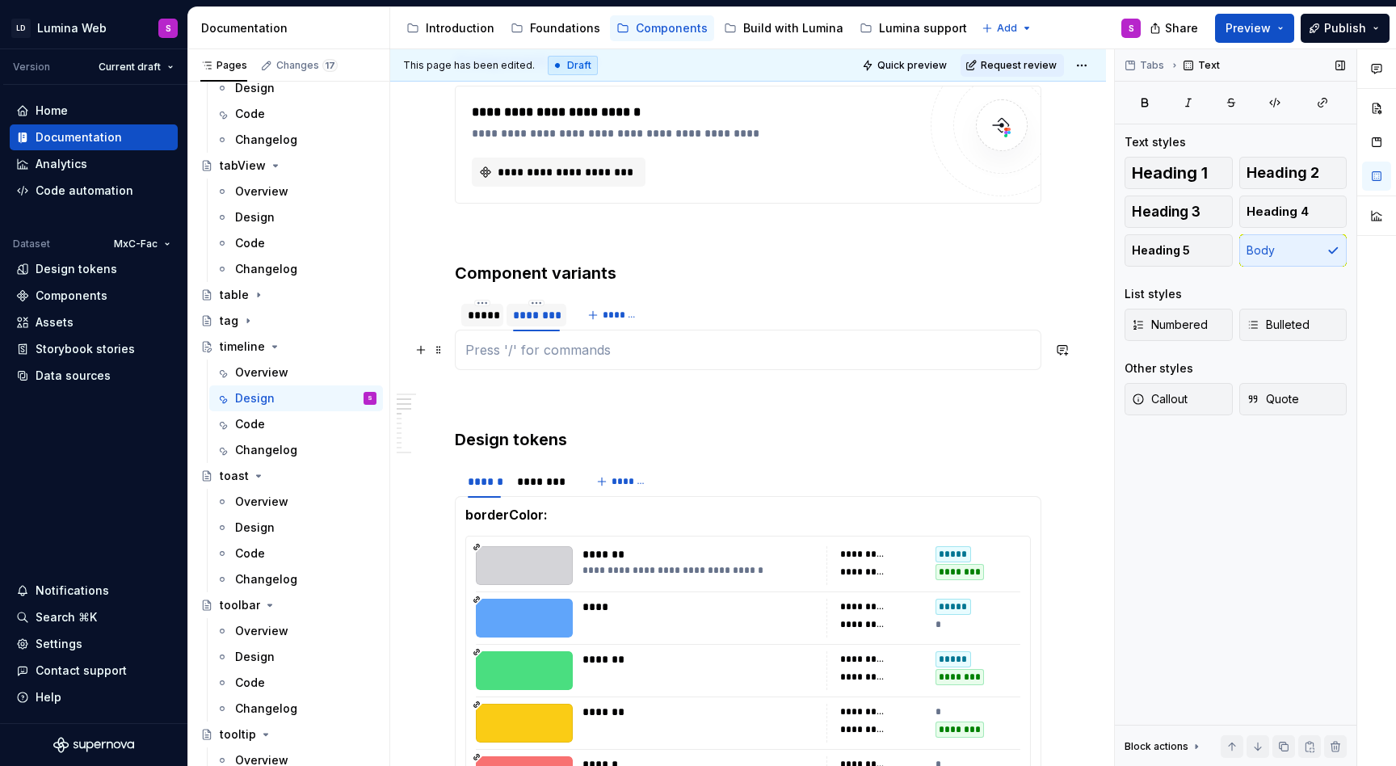
click at [513, 347] on p at bounding box center [747, 349] width 565 height 19
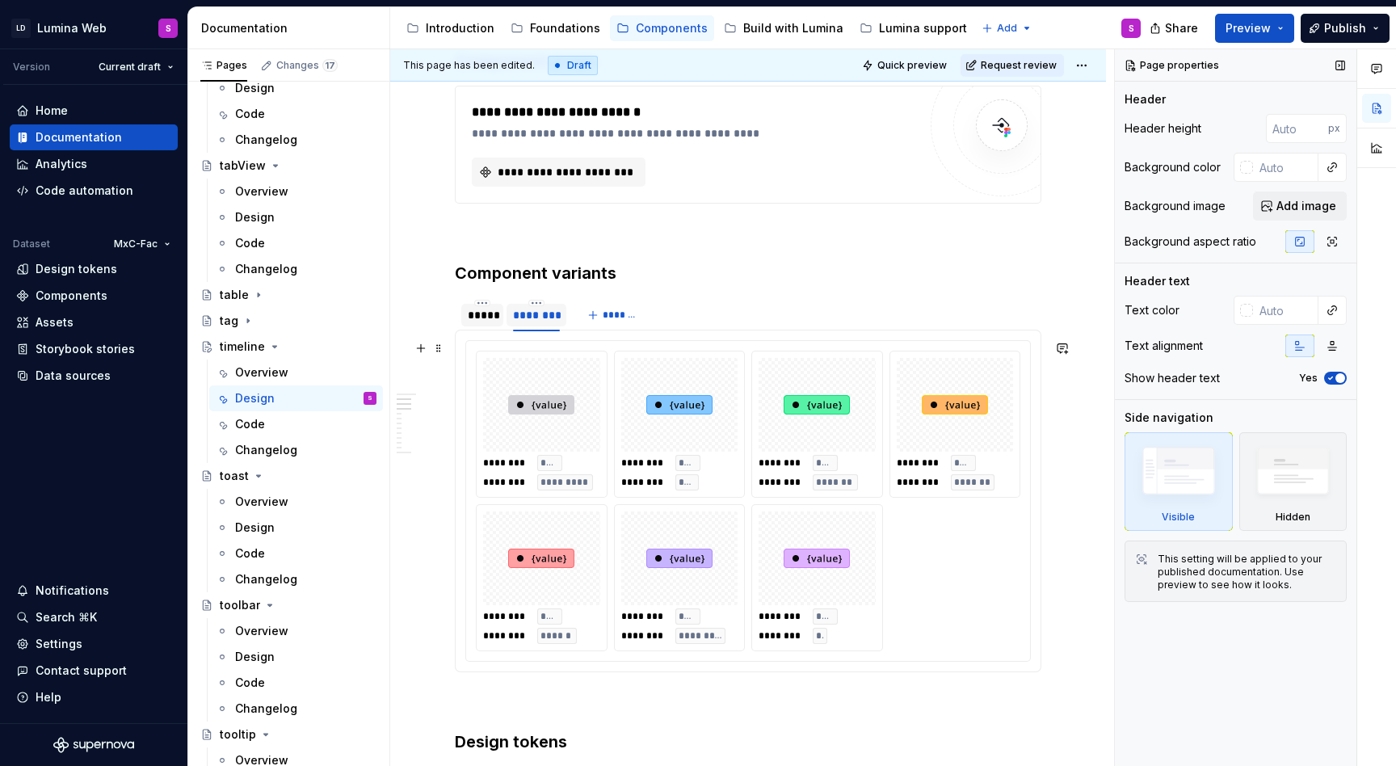
click at [580, 406] on div at bounding box center [541, 405] width 117 height 94
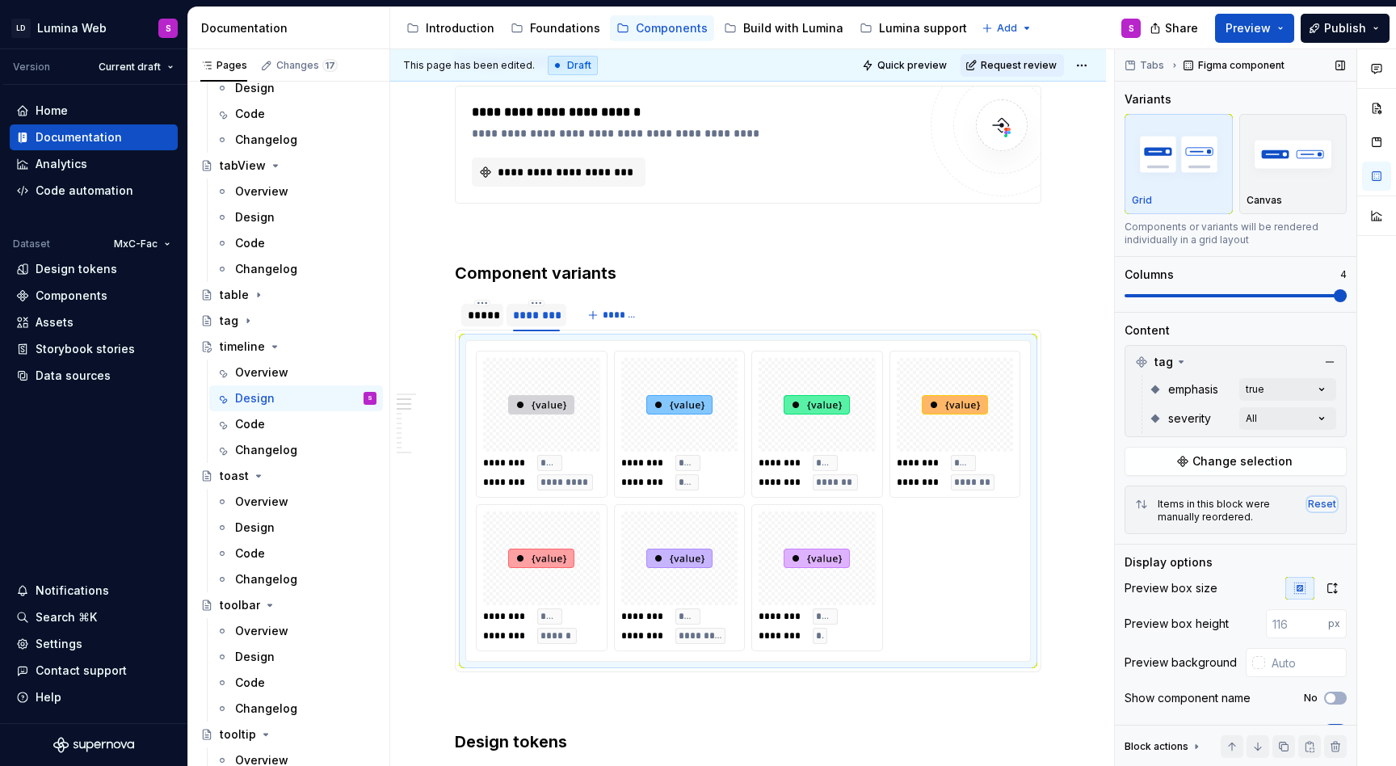
click at [1324, 507] on div "Reset" at bounding box center [1322, 504] width 28 height 13
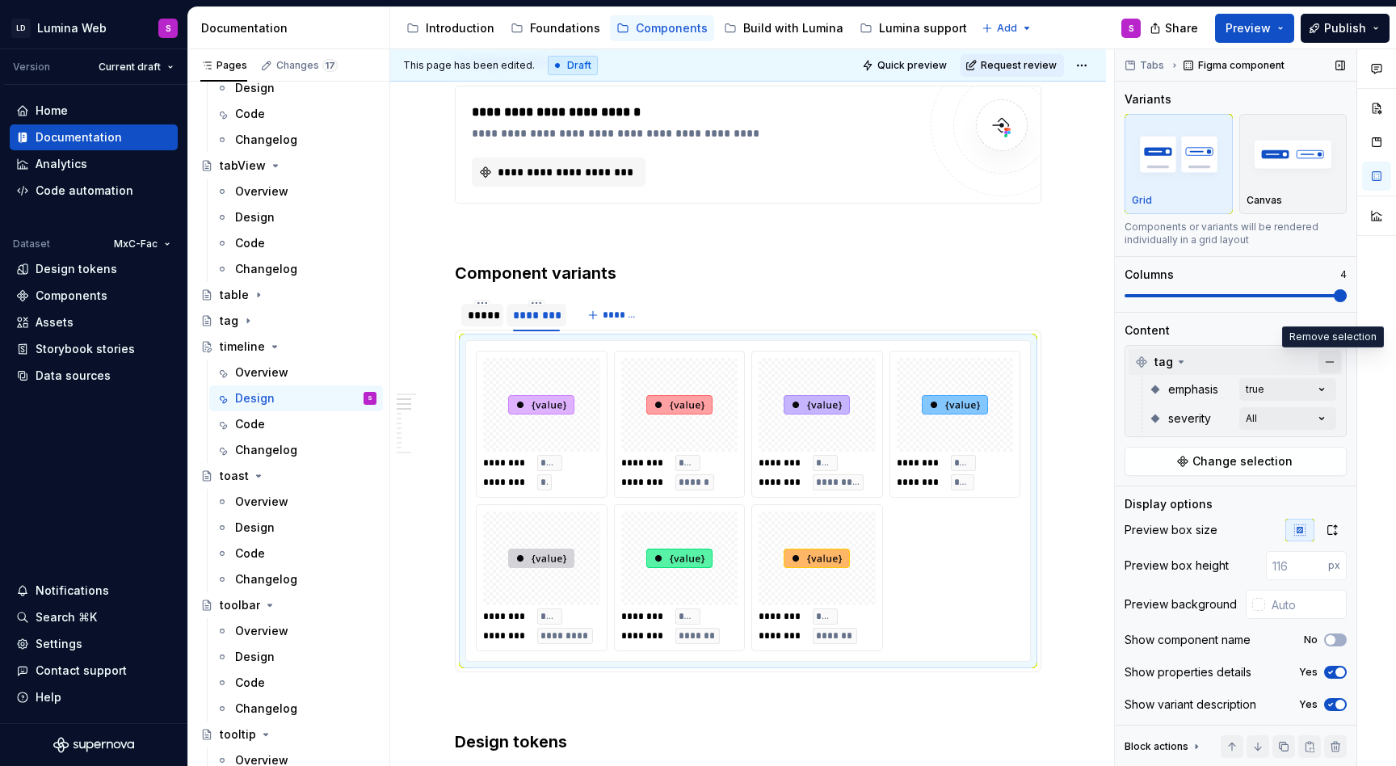
click at [1327, 361] on button "button" at bounding box center [1329, 362] width 23 height 23
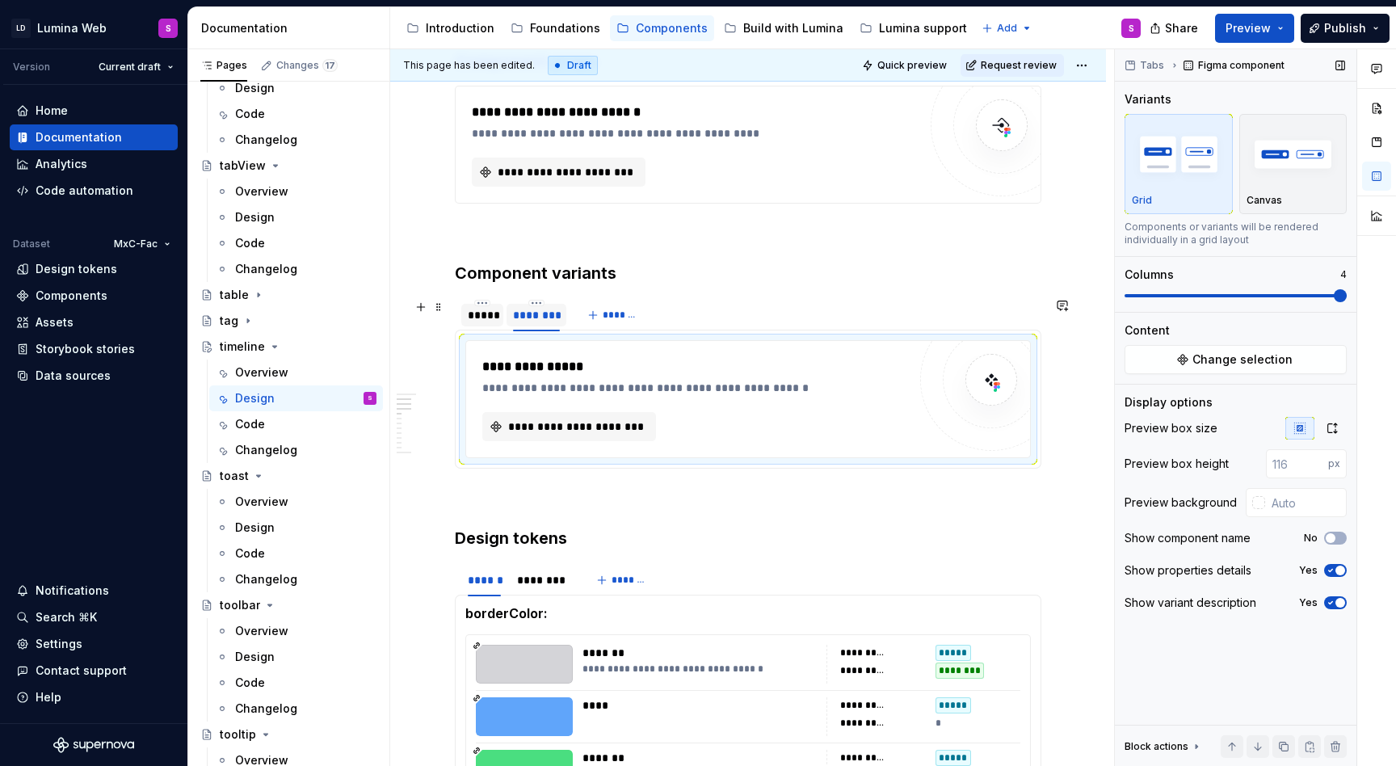
click at [483, 318] on div "*****" at bounding box center [482, 315] width 29 height 16
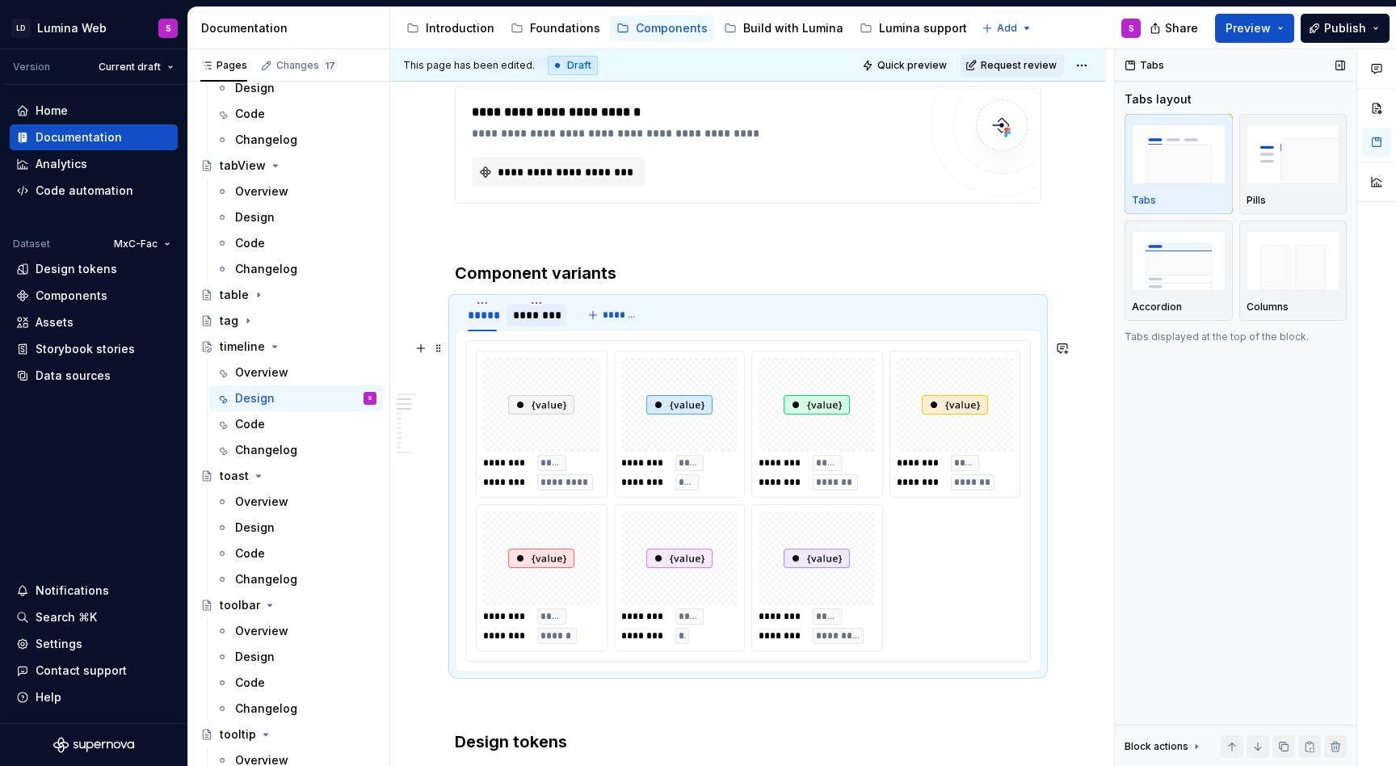
click at [893, 423] on div "******** ***** ******** ********* ******** ***** ******** **** ******** ***** *…" at bounding box center [748, 501] width 544 height 300
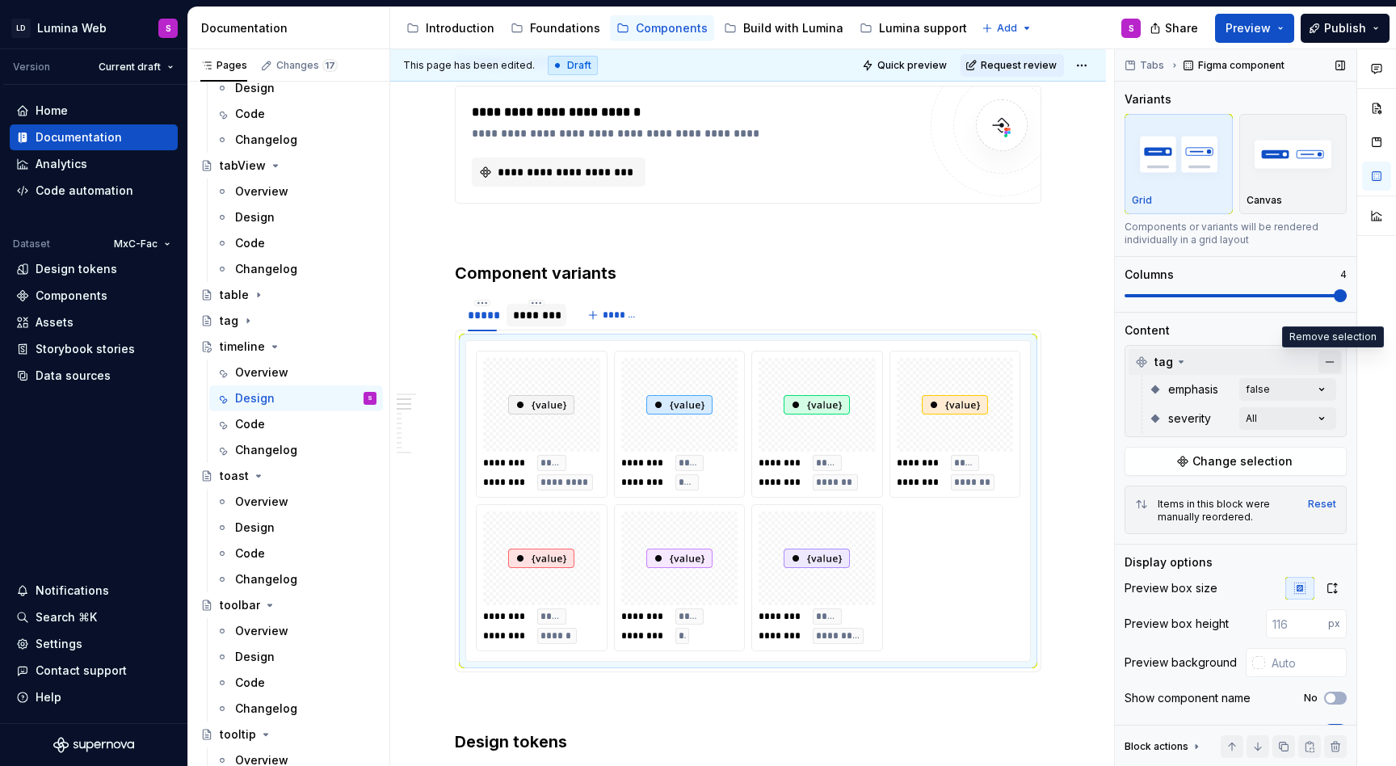
click at [1327, 363] on button "button" at bounding box center [1329, 362] width 23 height 23
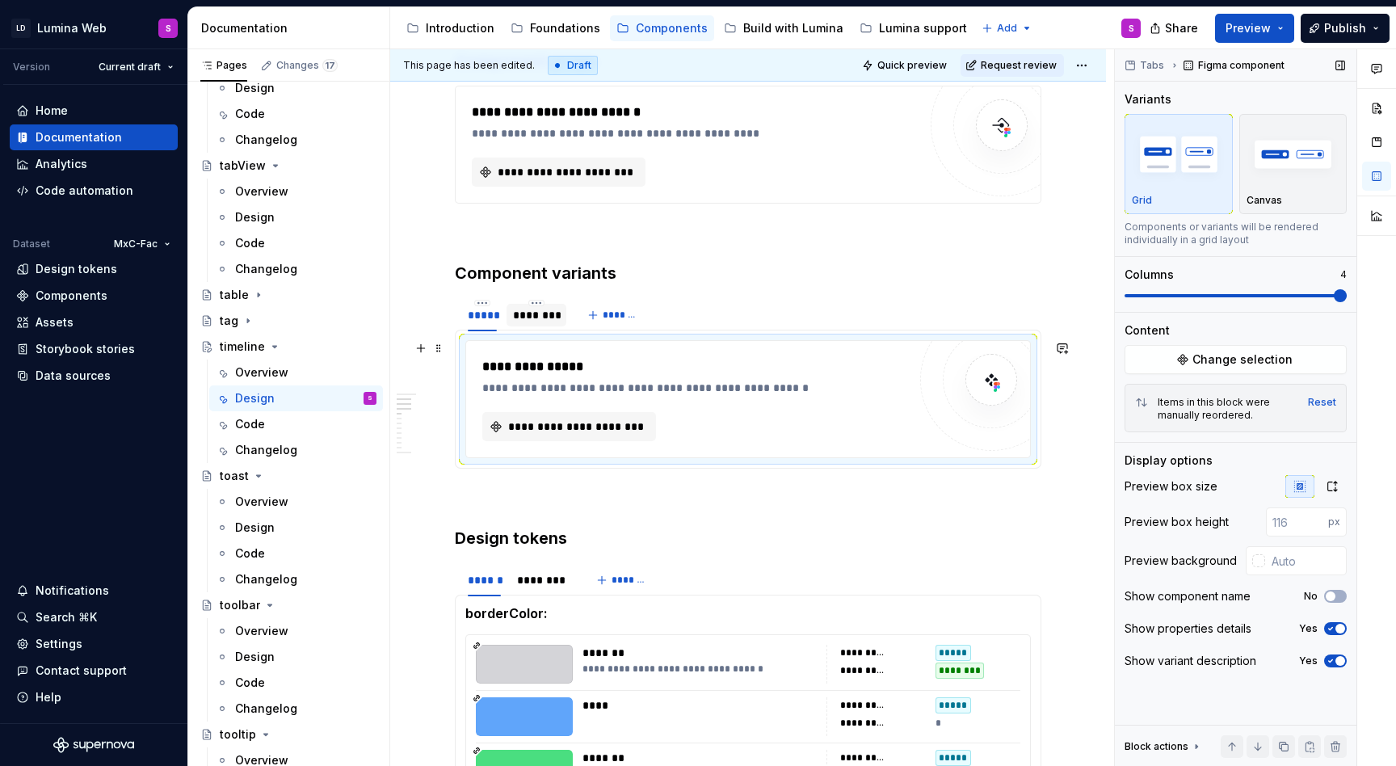
click at [639, 388] on div "**********" at bounding box center [698, 388] width 433 height 16
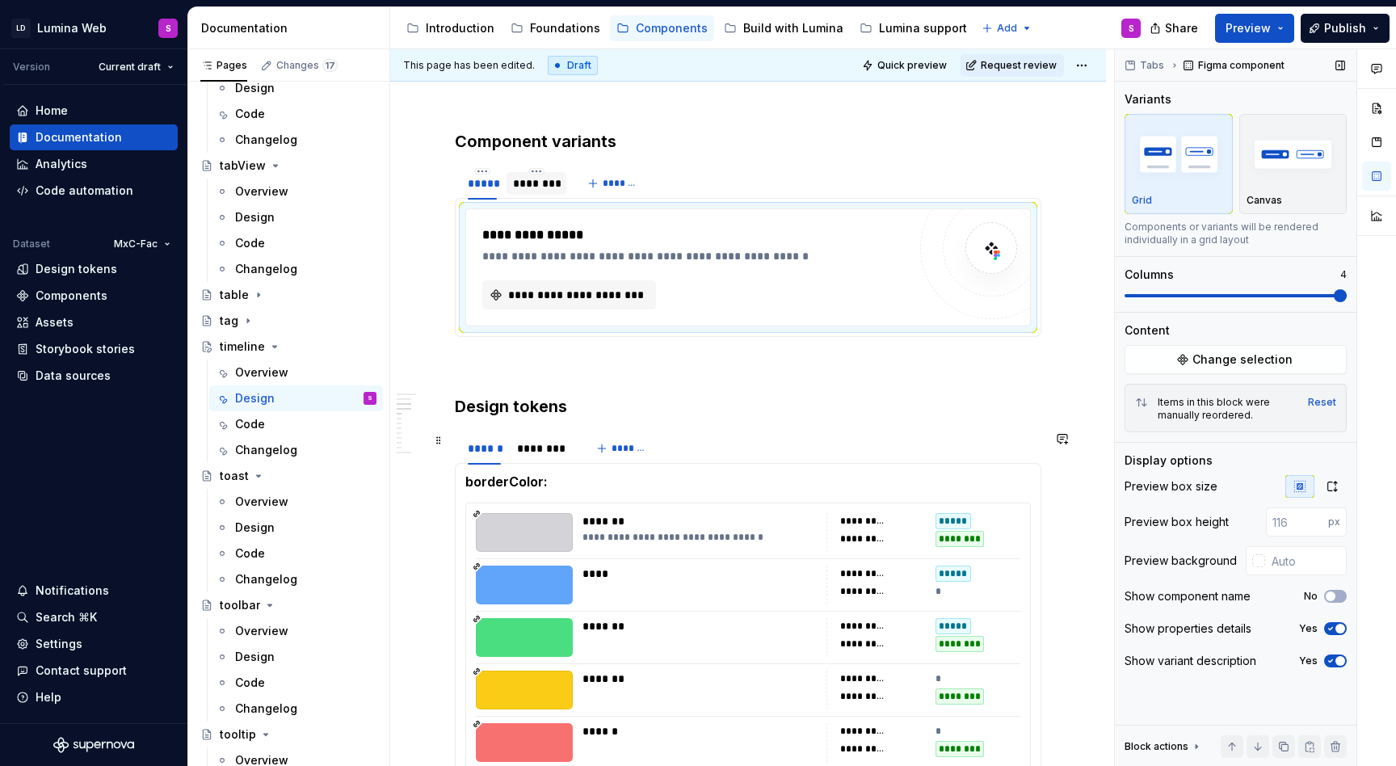
scroll to position [896, 0]
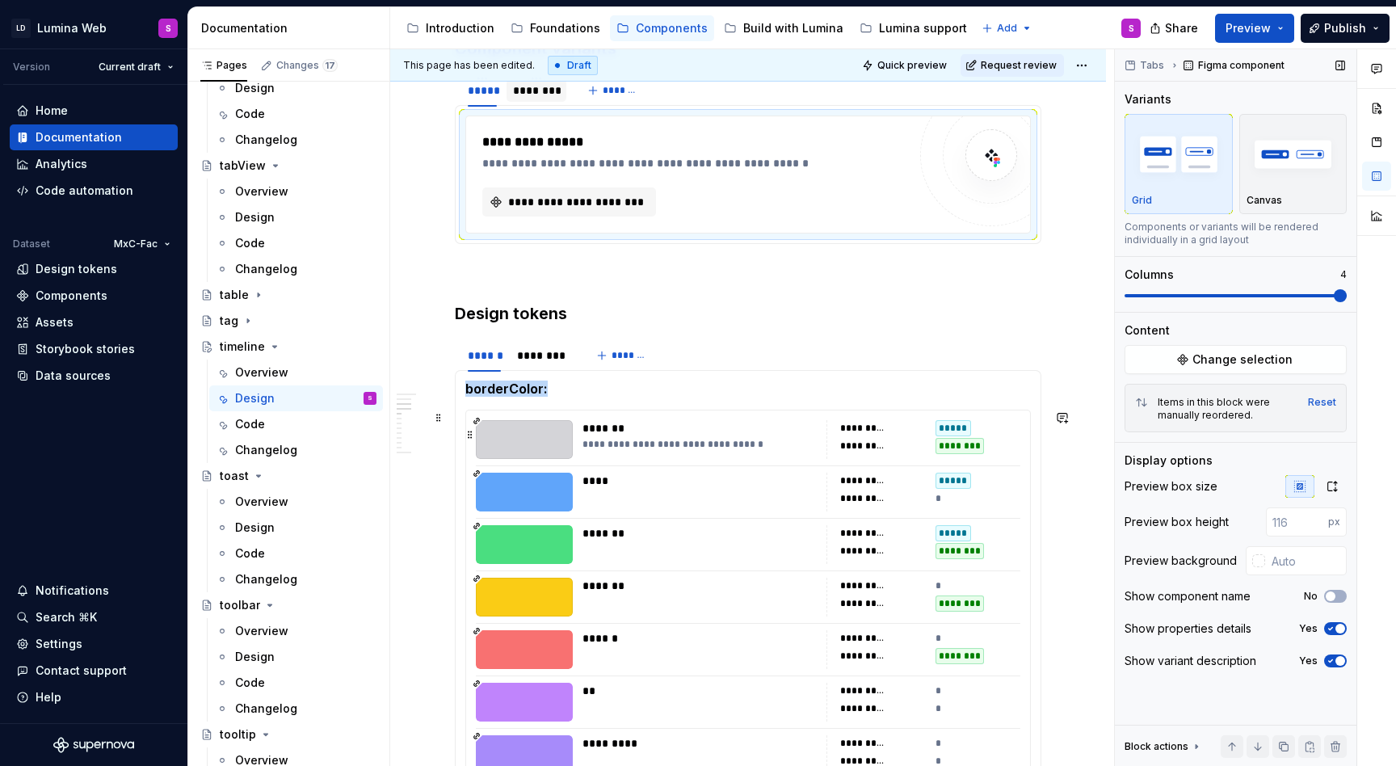
click at [556, 435] on div at bounding box center [524, 439] width 97 height 39
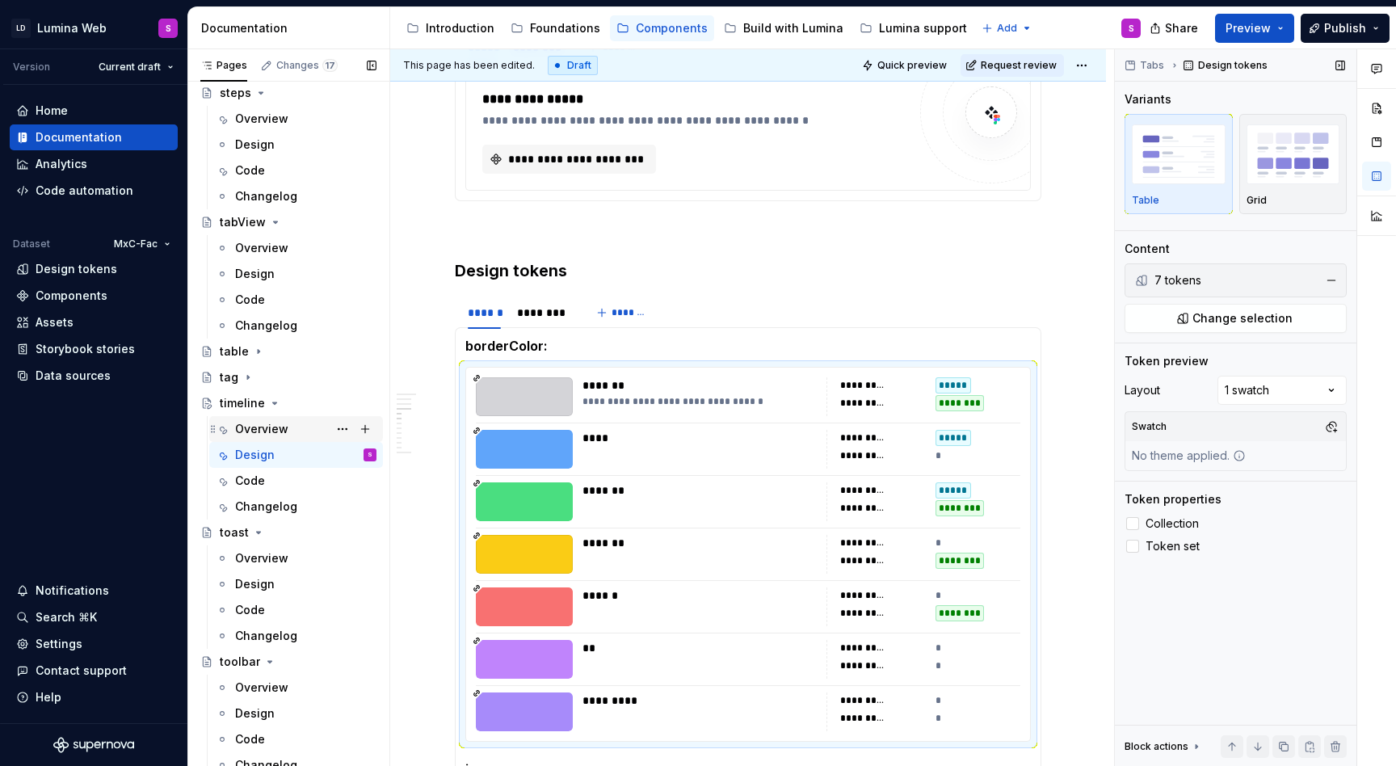
scroll to position [3512, 0]
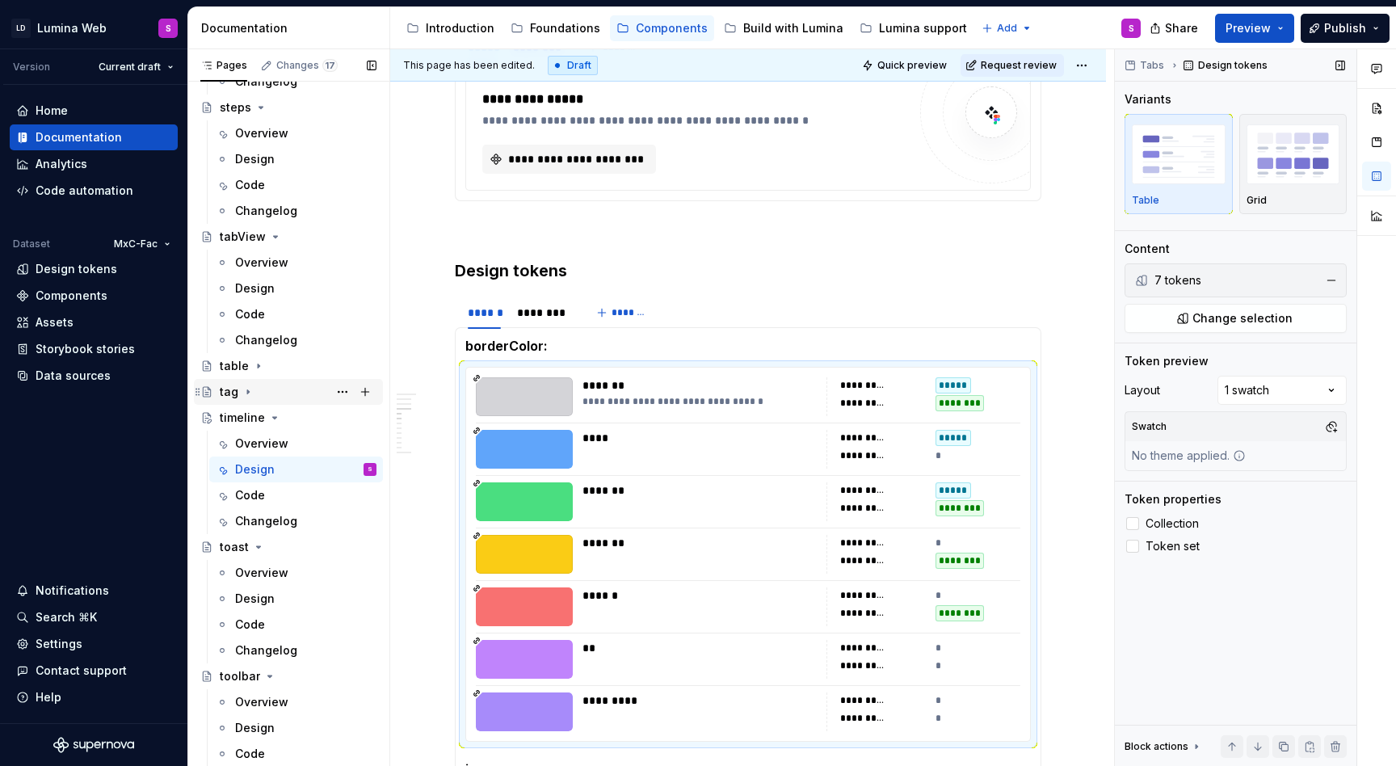
click at [248, 389] on icon "Page tree" at bounding box center [247, 391] width 13 height 13
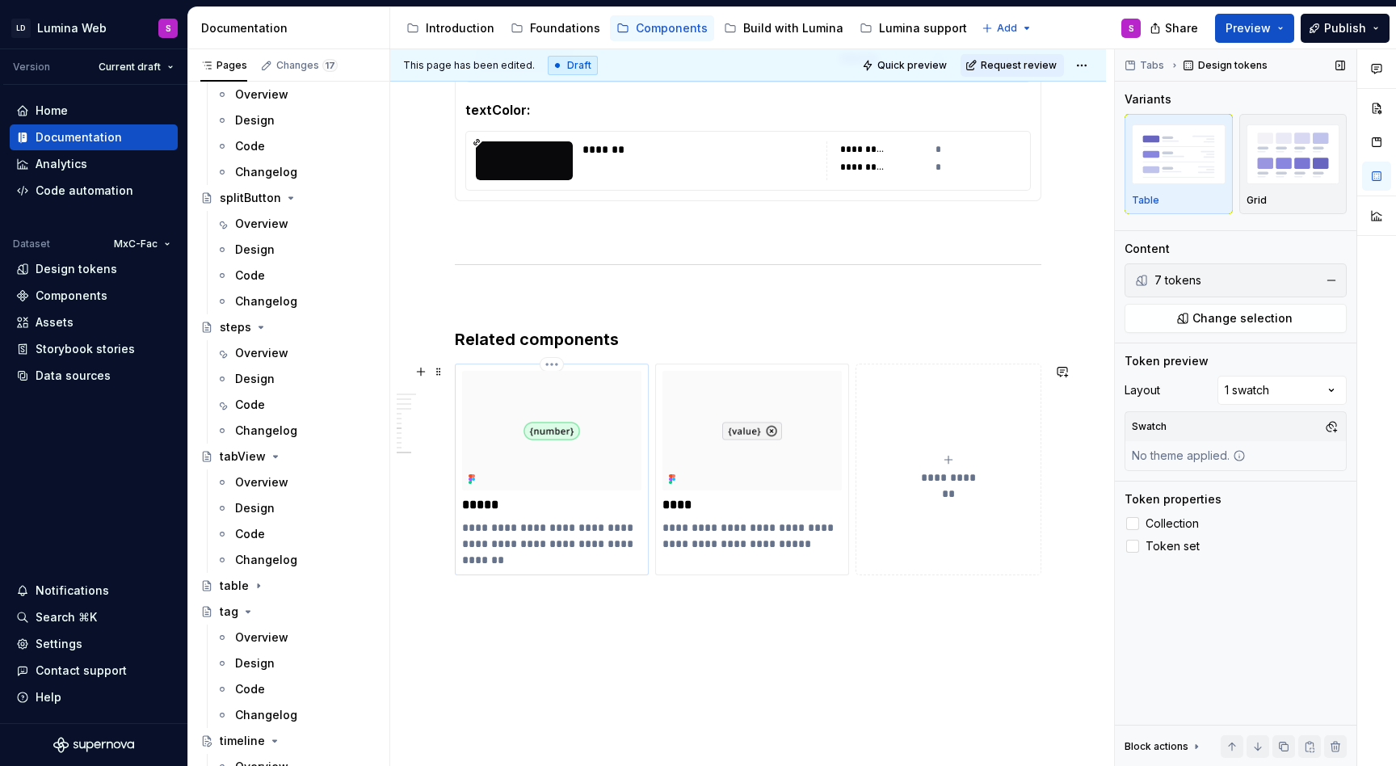
scroll to position [2137, 0]
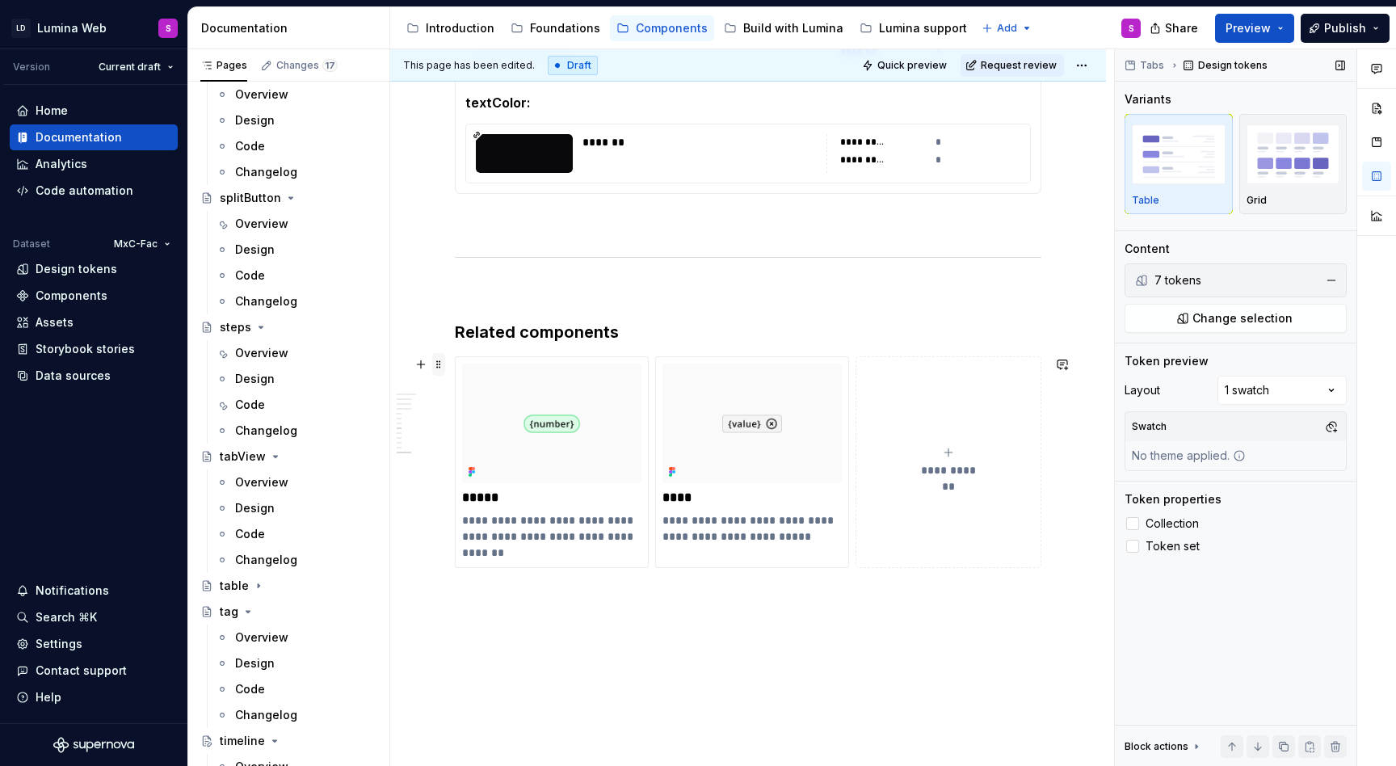
click at [435, 362] on span at bounding box center [438, 364] width 13 height 23
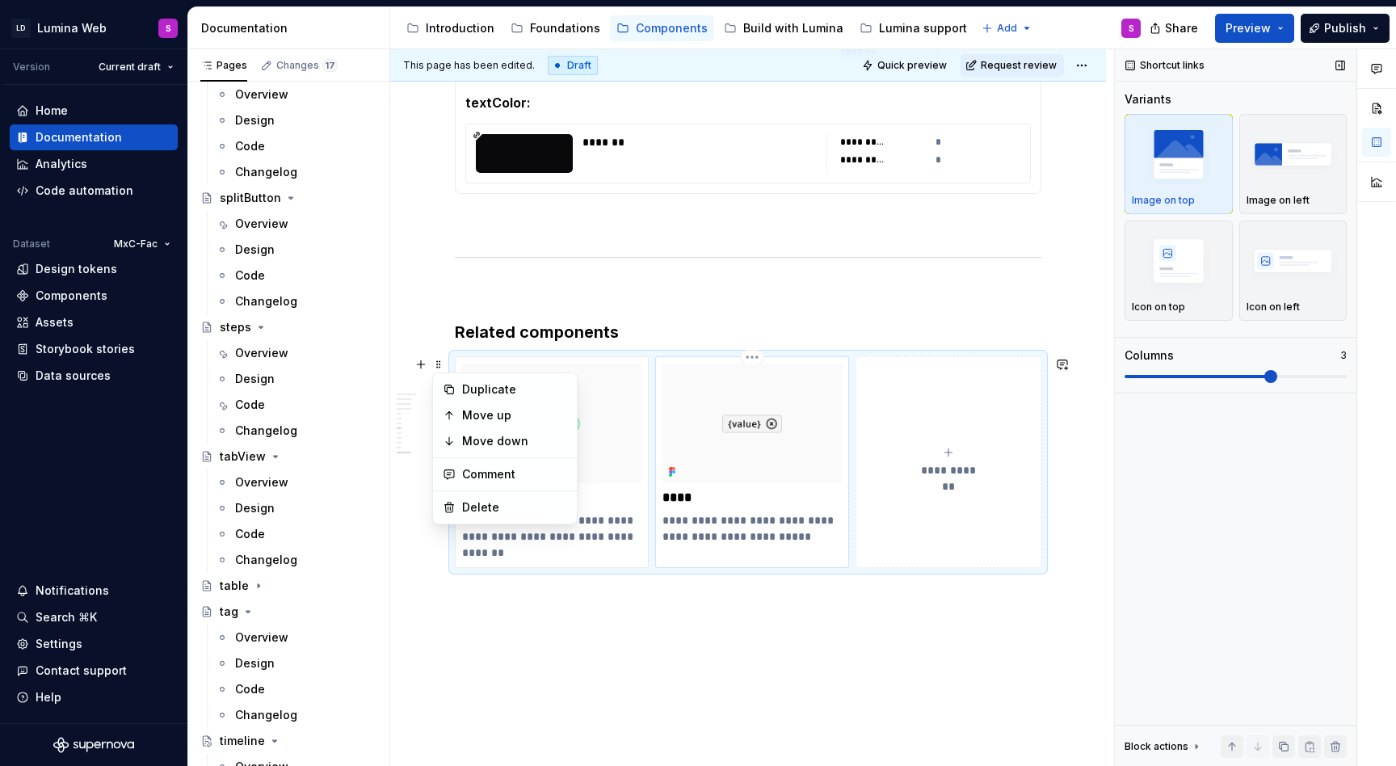
click at [679, 490] on p "****" at bounding box center [751, 497] width 179 height 16
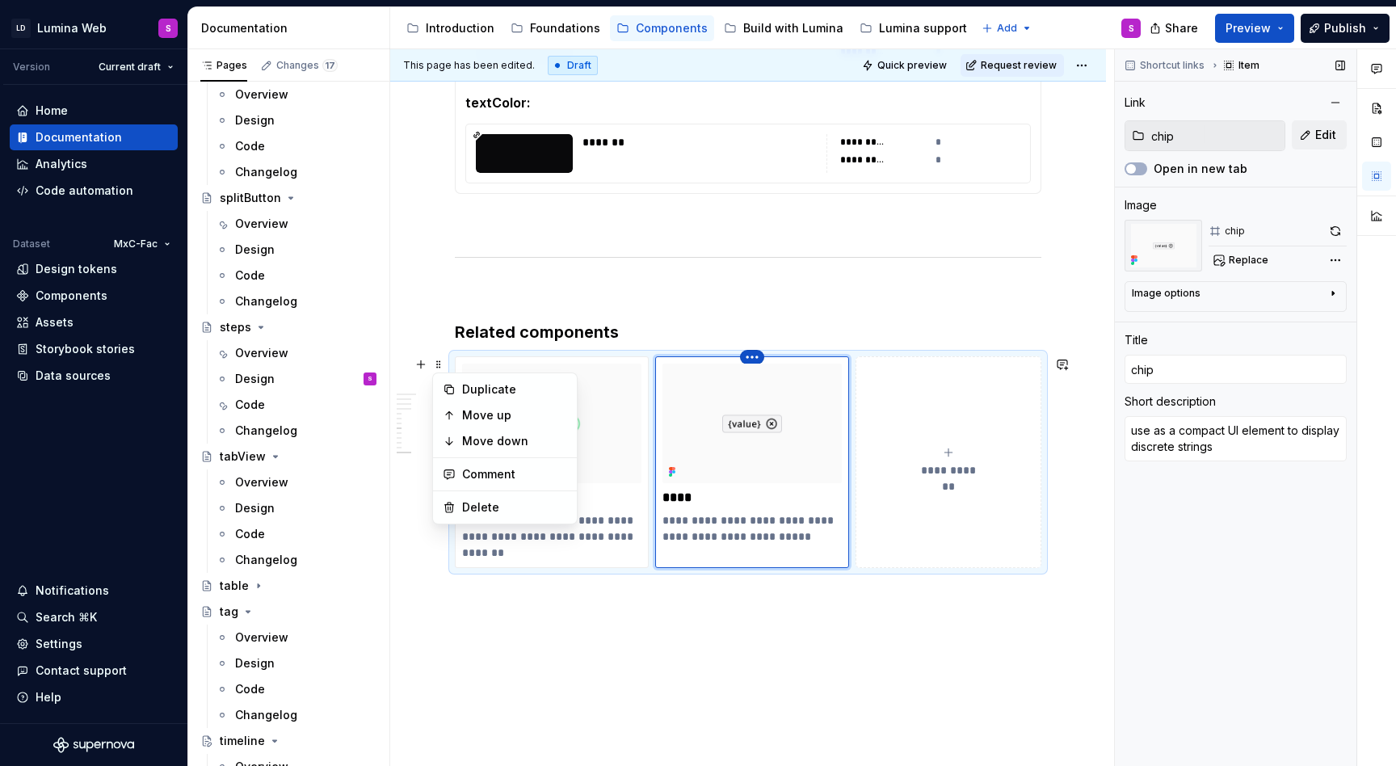
click at [750, 355] on html "LD Lumina Web S Version Current draft Home Documentation Analytics Code automat…" at bounding box center [698, 383] width 1396 height 766
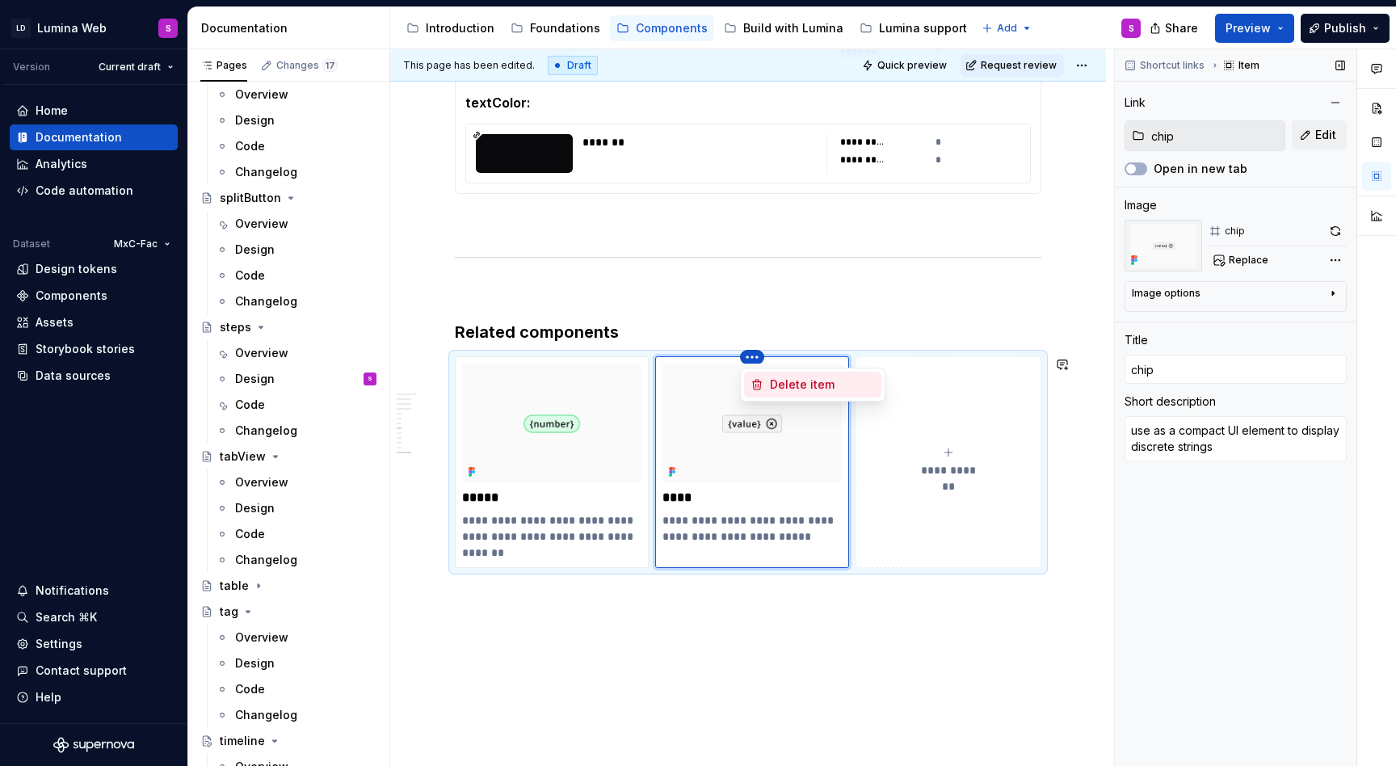
click at [773, 382] on div "Delete item" at bounding box center [822, 384] width 105 height 16
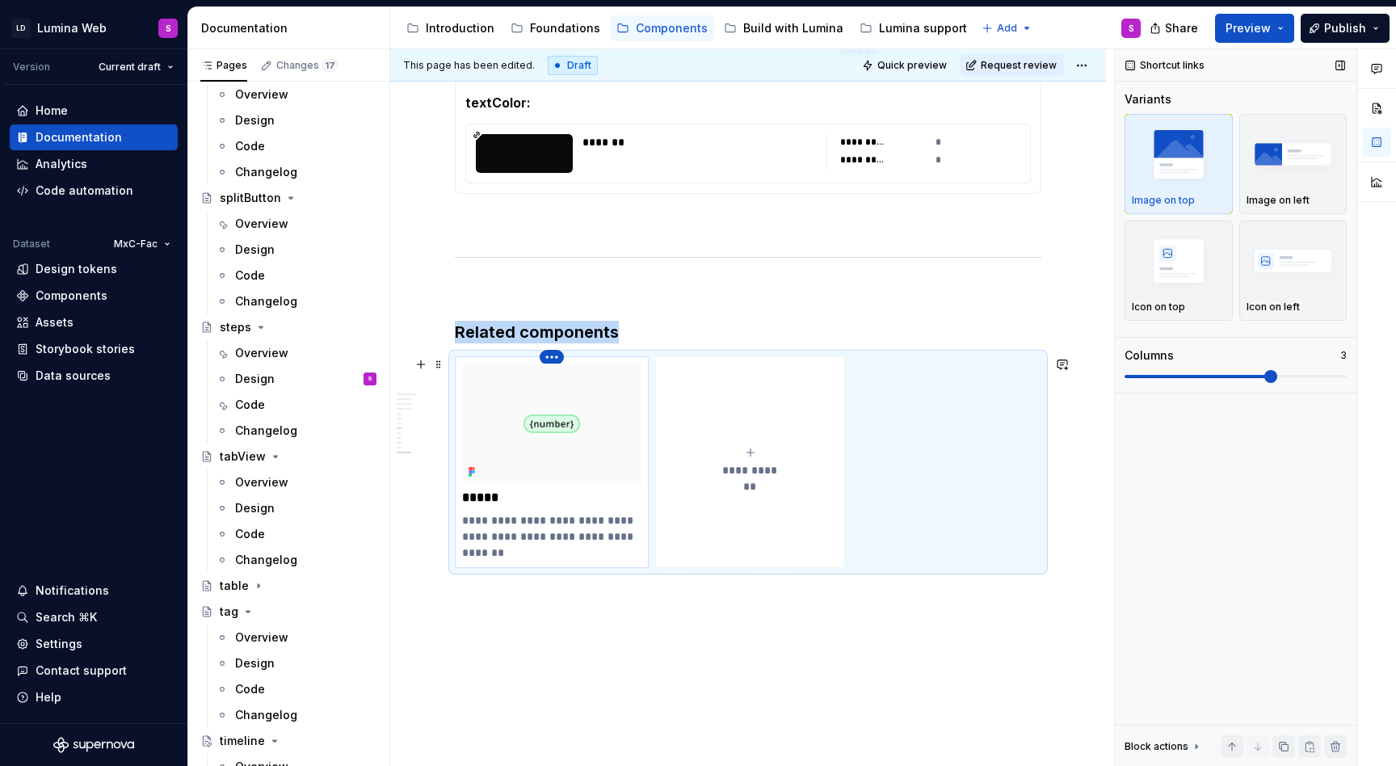
click at [554, 355] on html "LD Lumina Web S Version Current draft Home Documentation Analytics Code automat…" at bounding box center [698, 383] width 1396 height 766
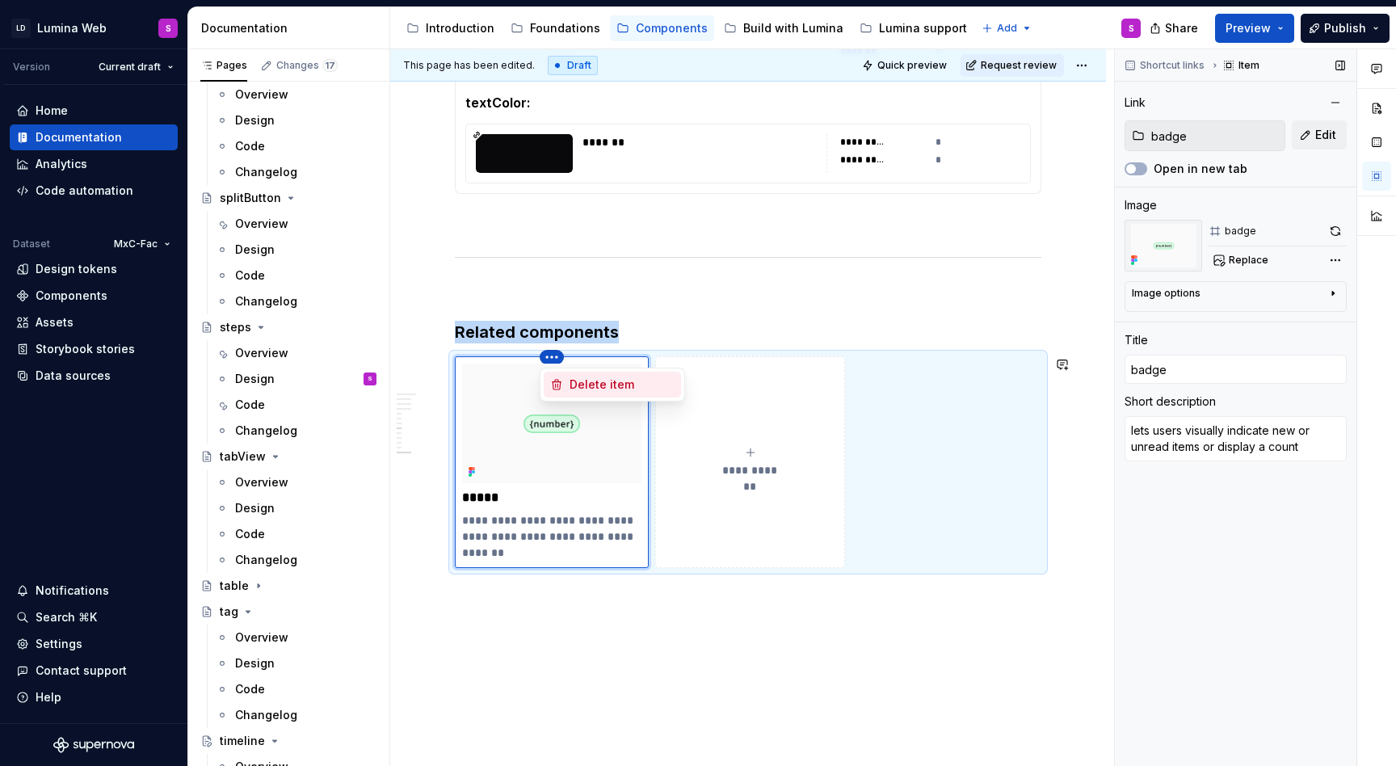
click at [580, 393] on div "Delete item" at bounding box center [612, 385] width 137 height 26
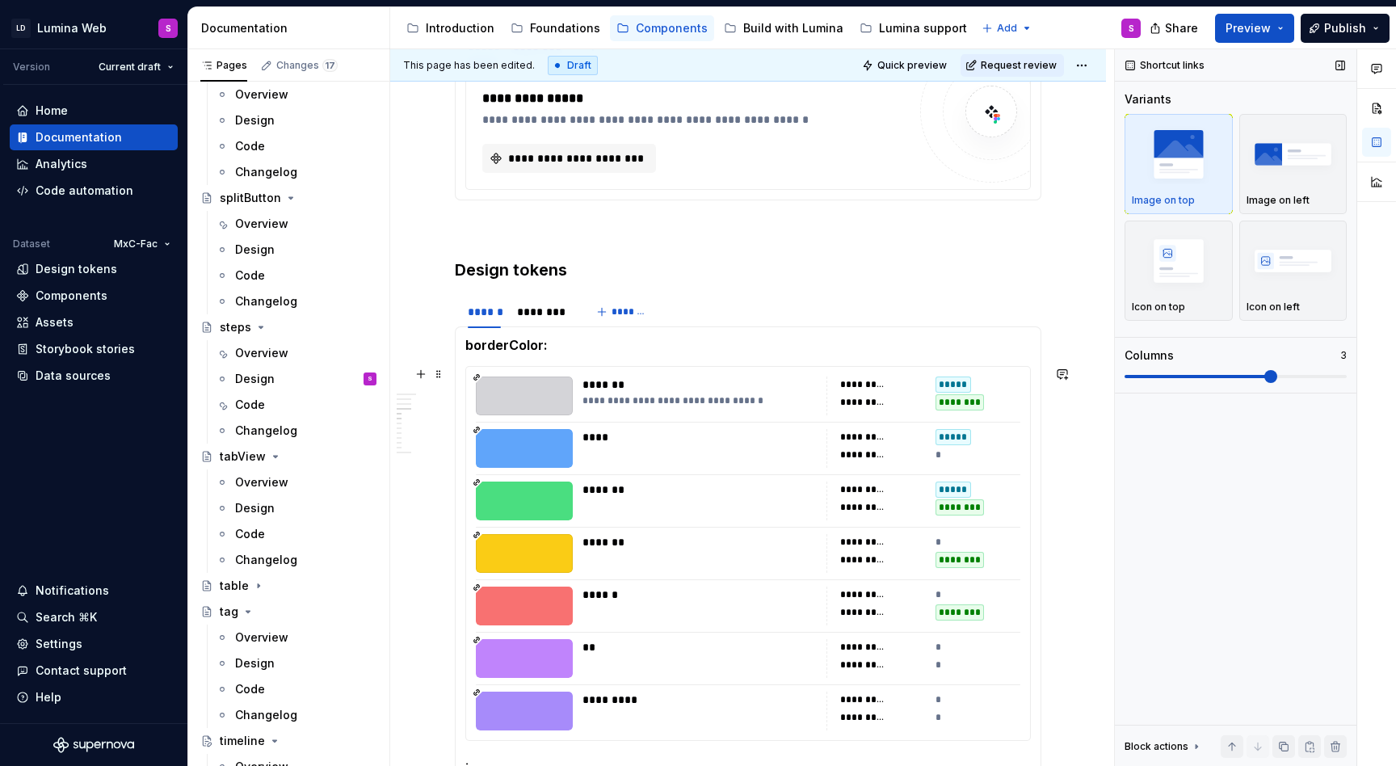
scroll to position [922, 0]
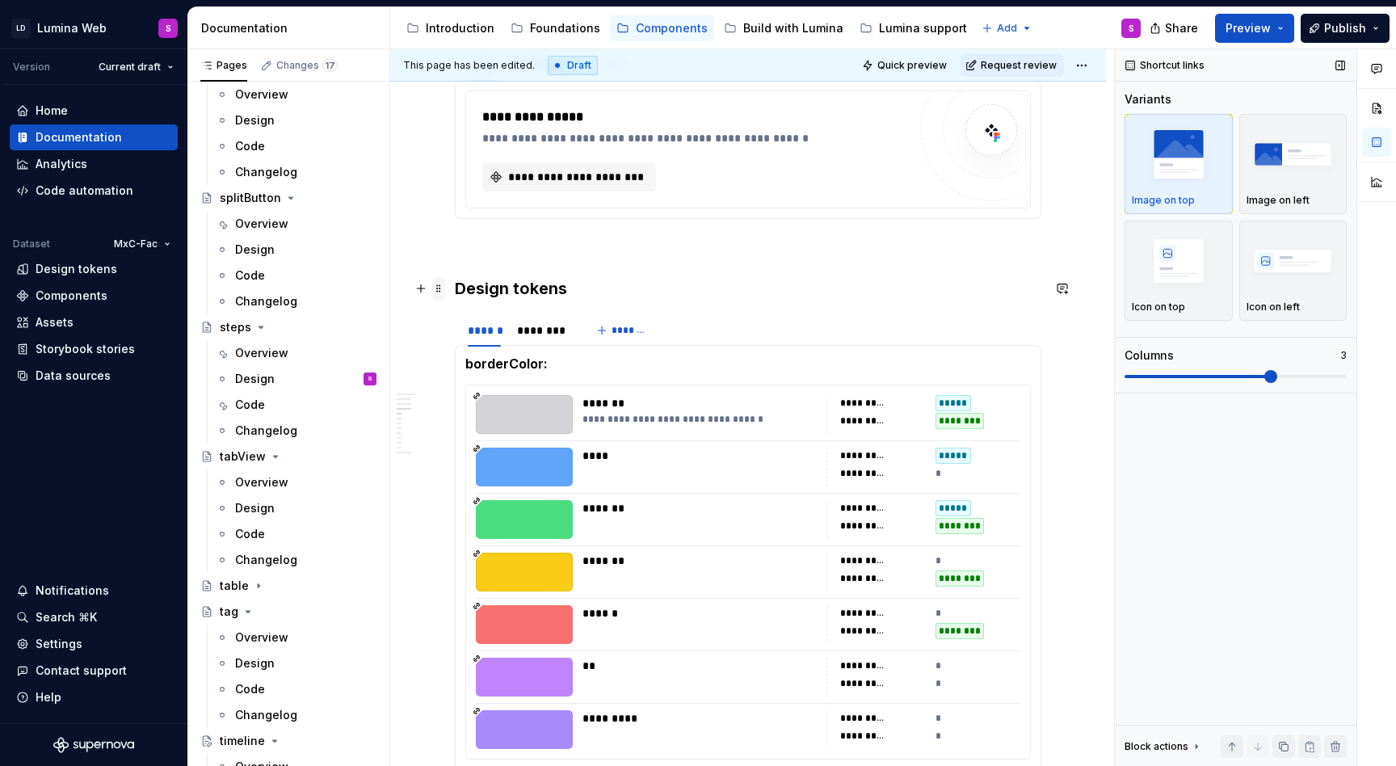
click at [439, 288] on span at bounding box center [438, 288] width 13 height 23
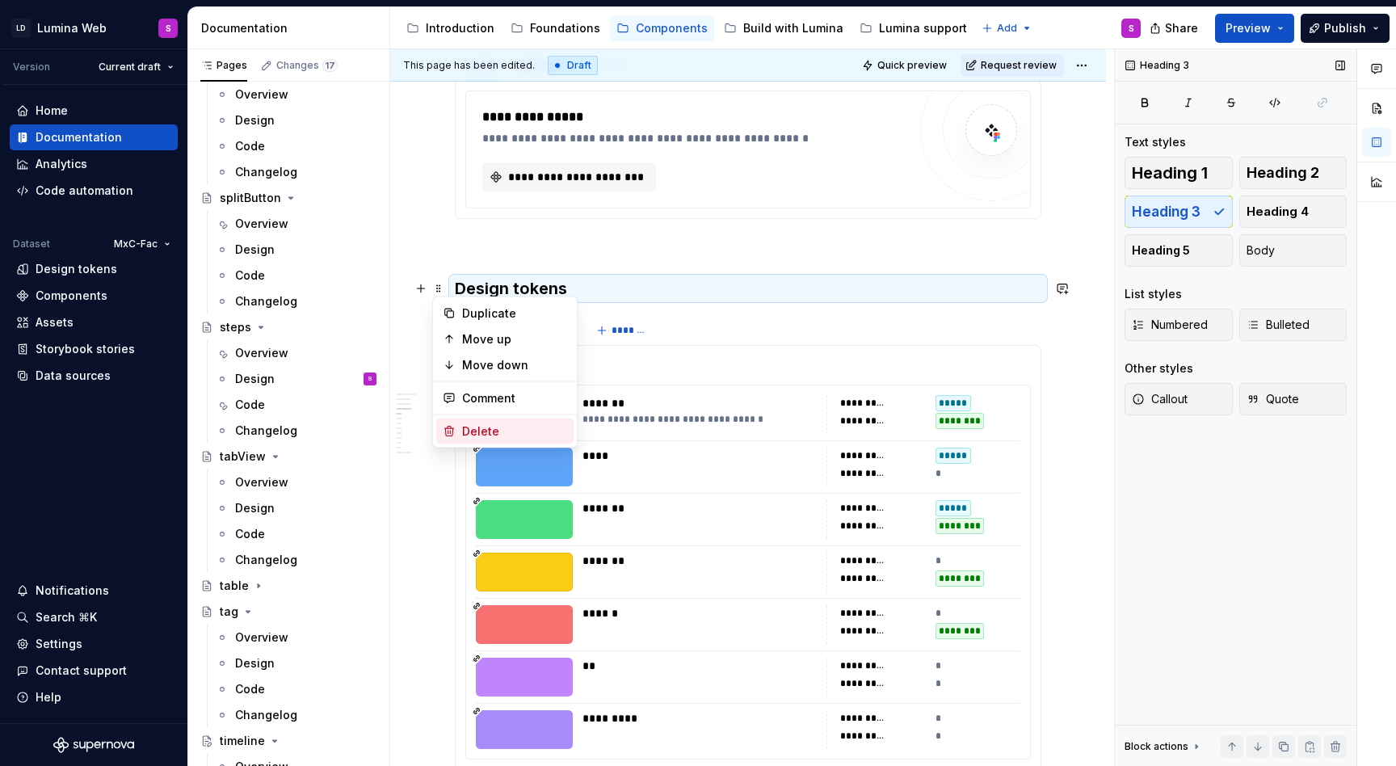
click at [485, 429] on div "Delete" at bounding box center [514, 431] width 105 height 16
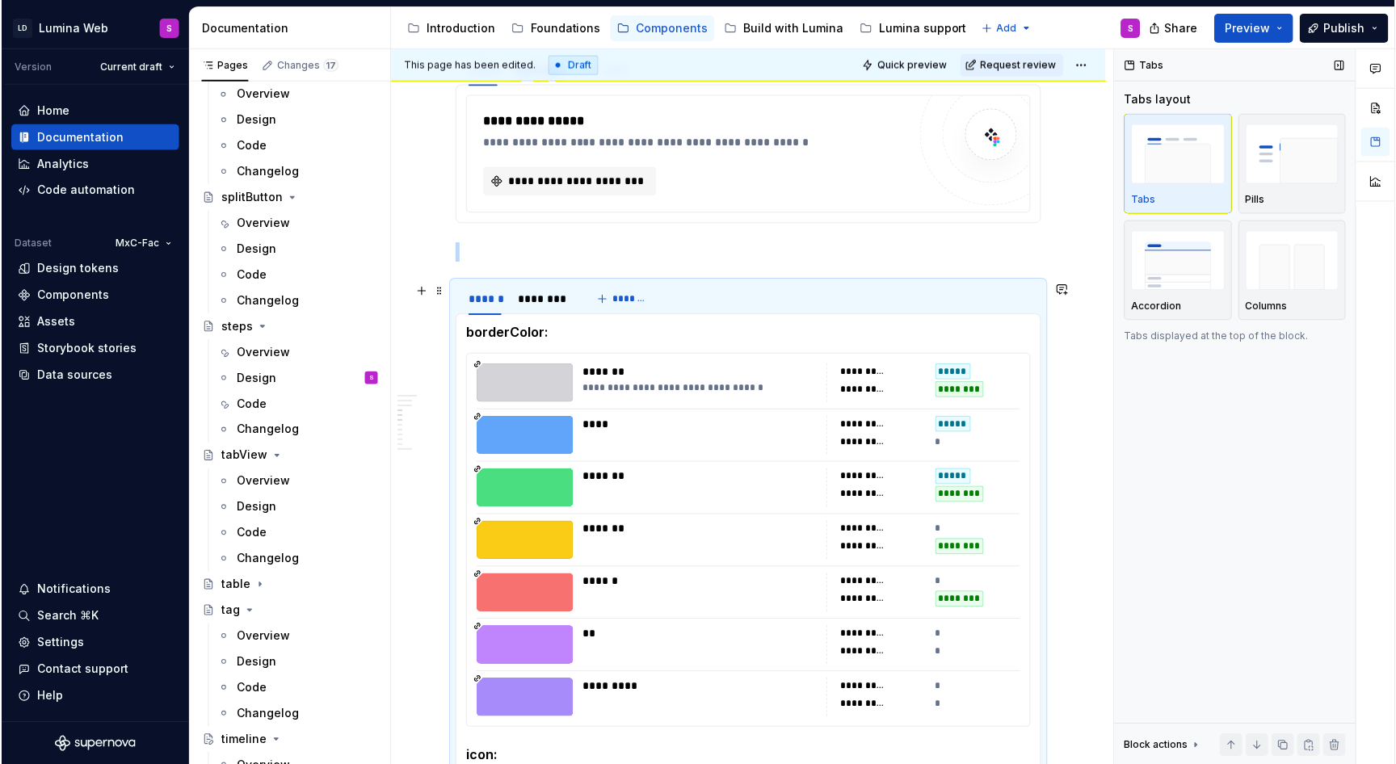
scroll to position [854, 0]
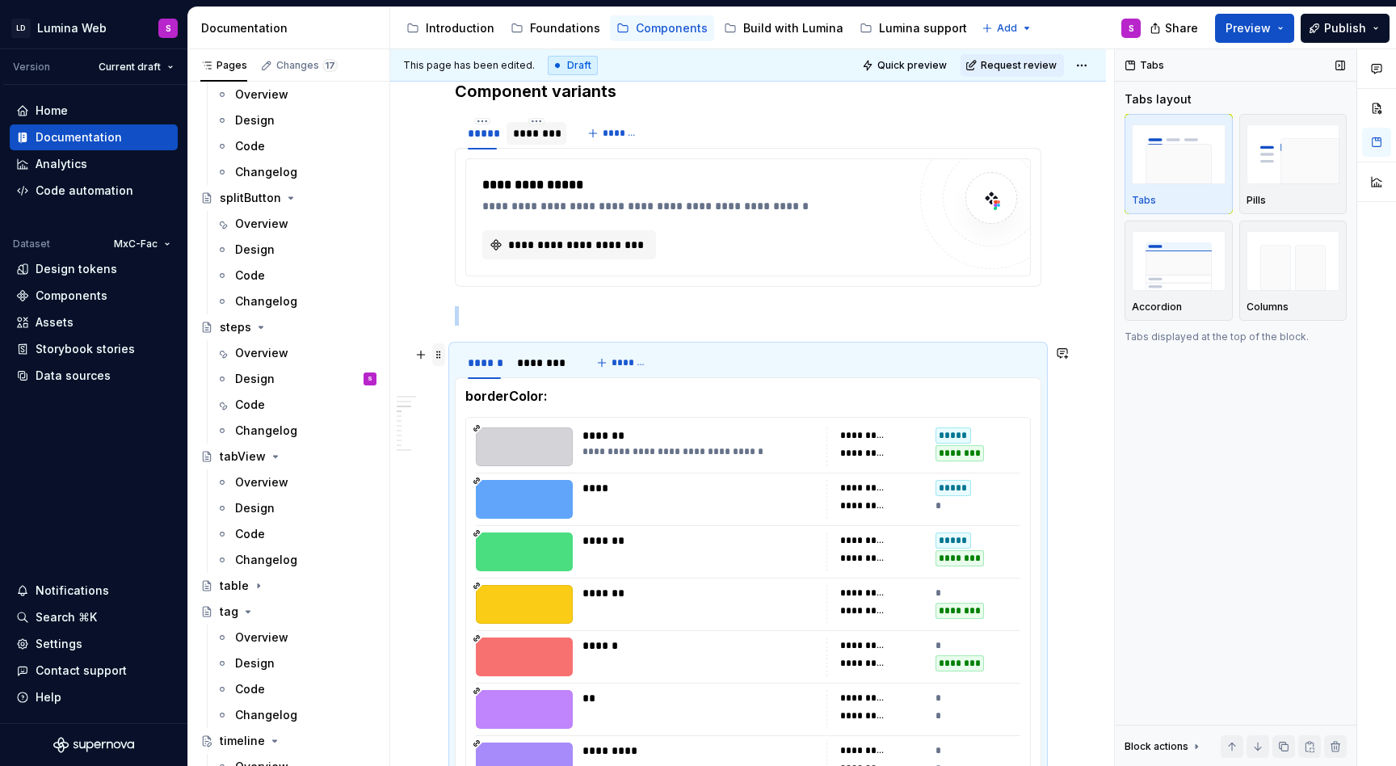
click at [437, 359] on span at bounding box center [438, 354] width 13 height 23
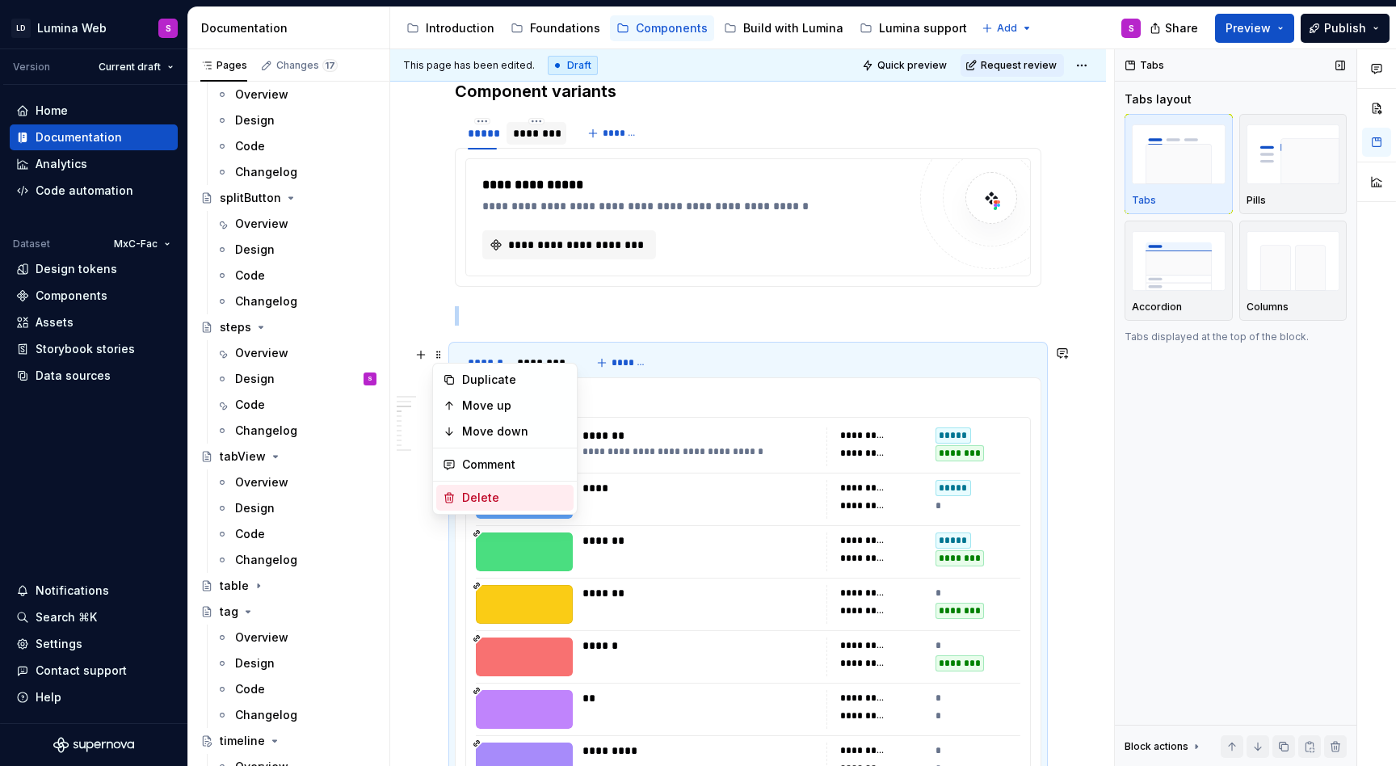
click at [493, 489] on div "Delete" at bounding box center [504, 498] width 137 height 26
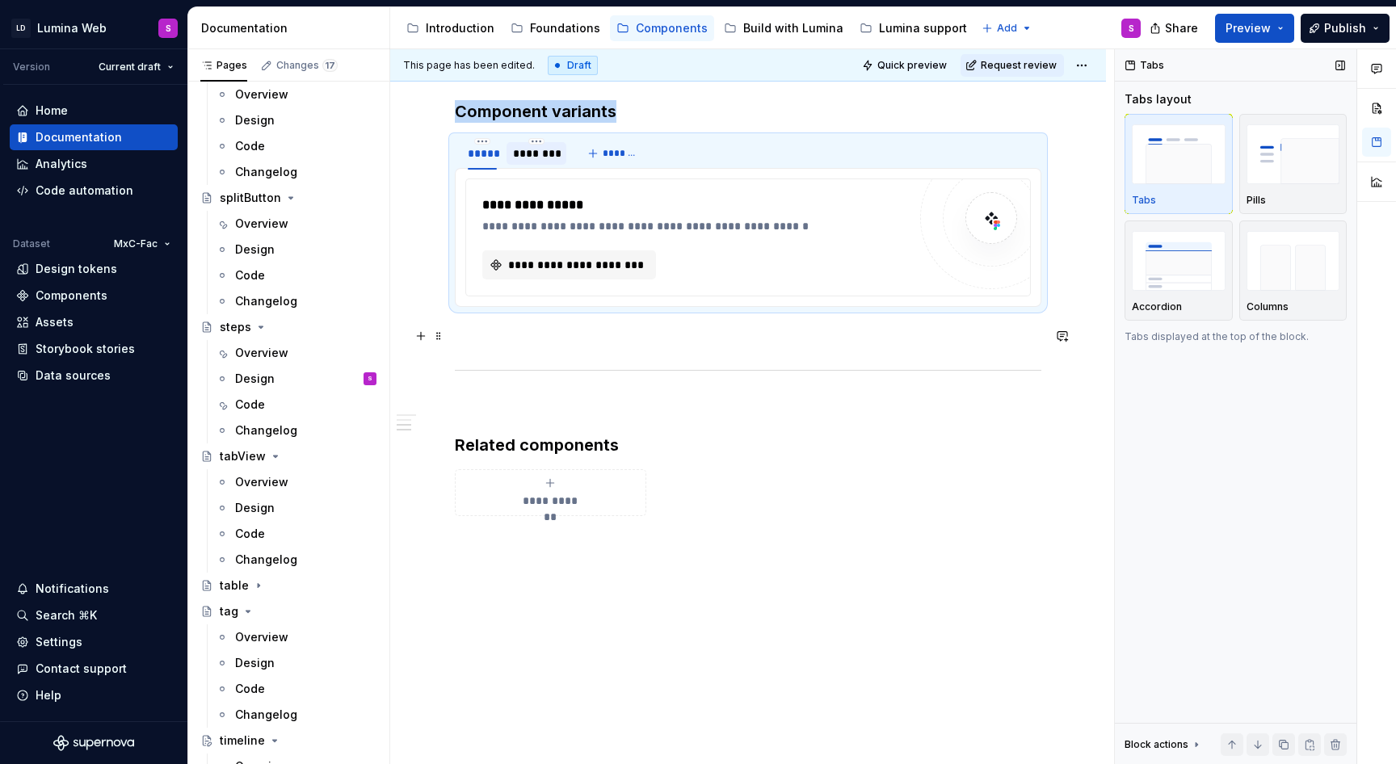
click at [570, 332] on p at bounding box center [748, 335] width 586 height 19
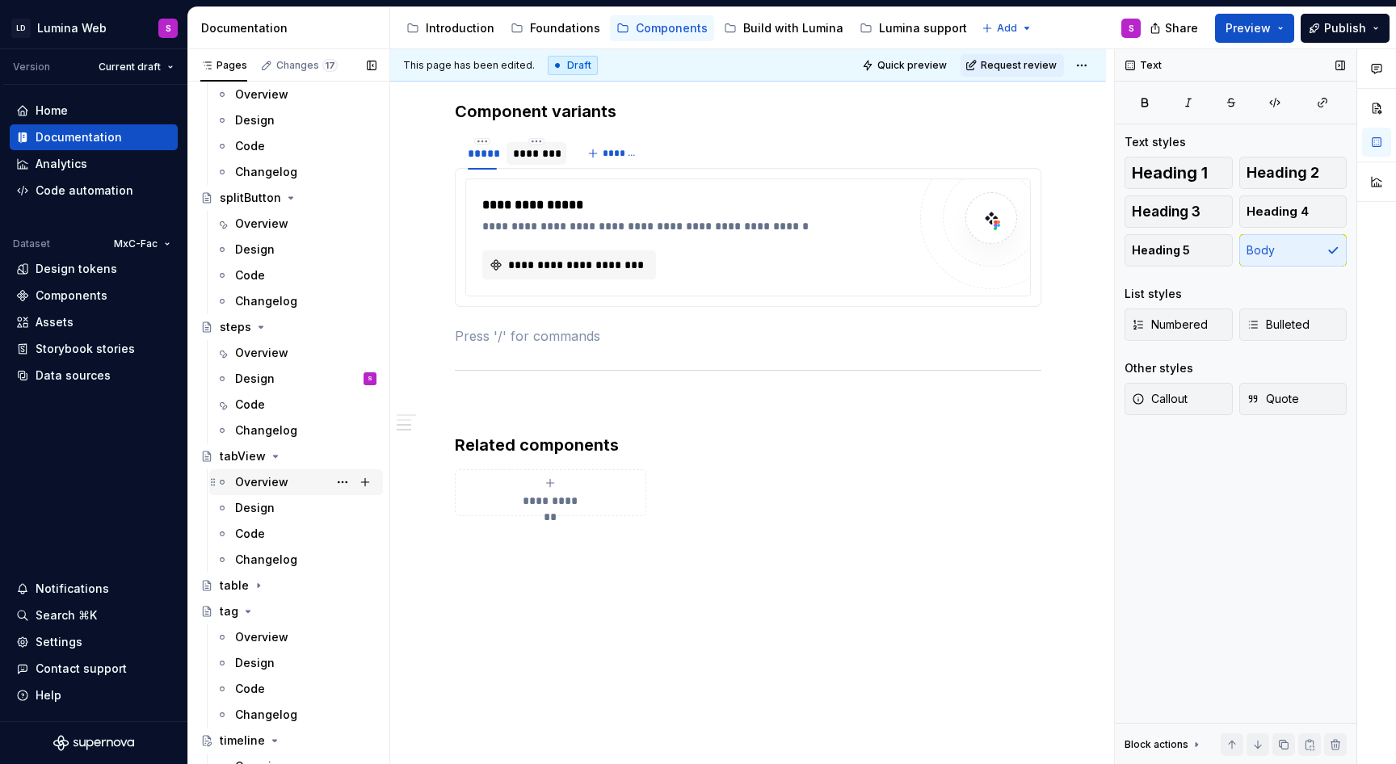
scroll to position [3769, 0]
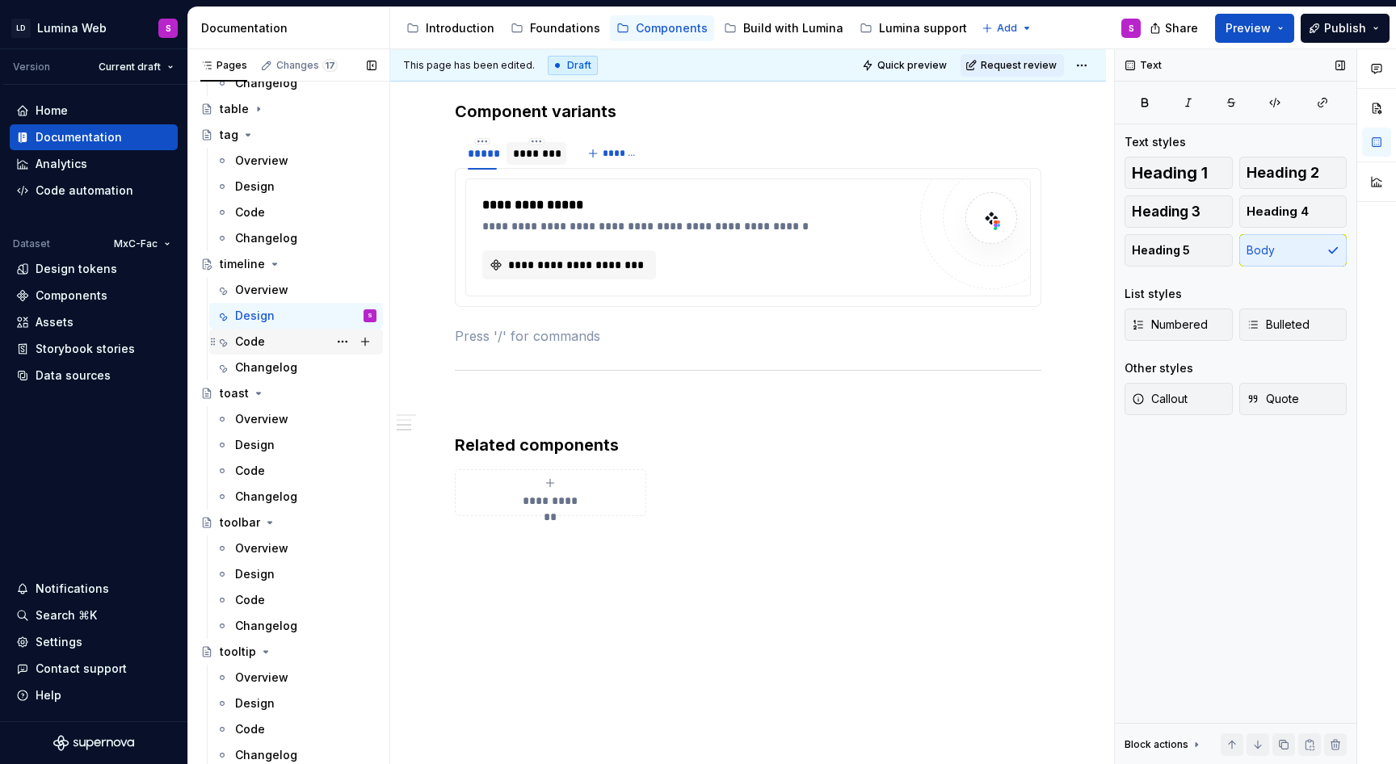
click at [258, 344] on div "Code" at bounding box center [250, 342] width 30 height 16
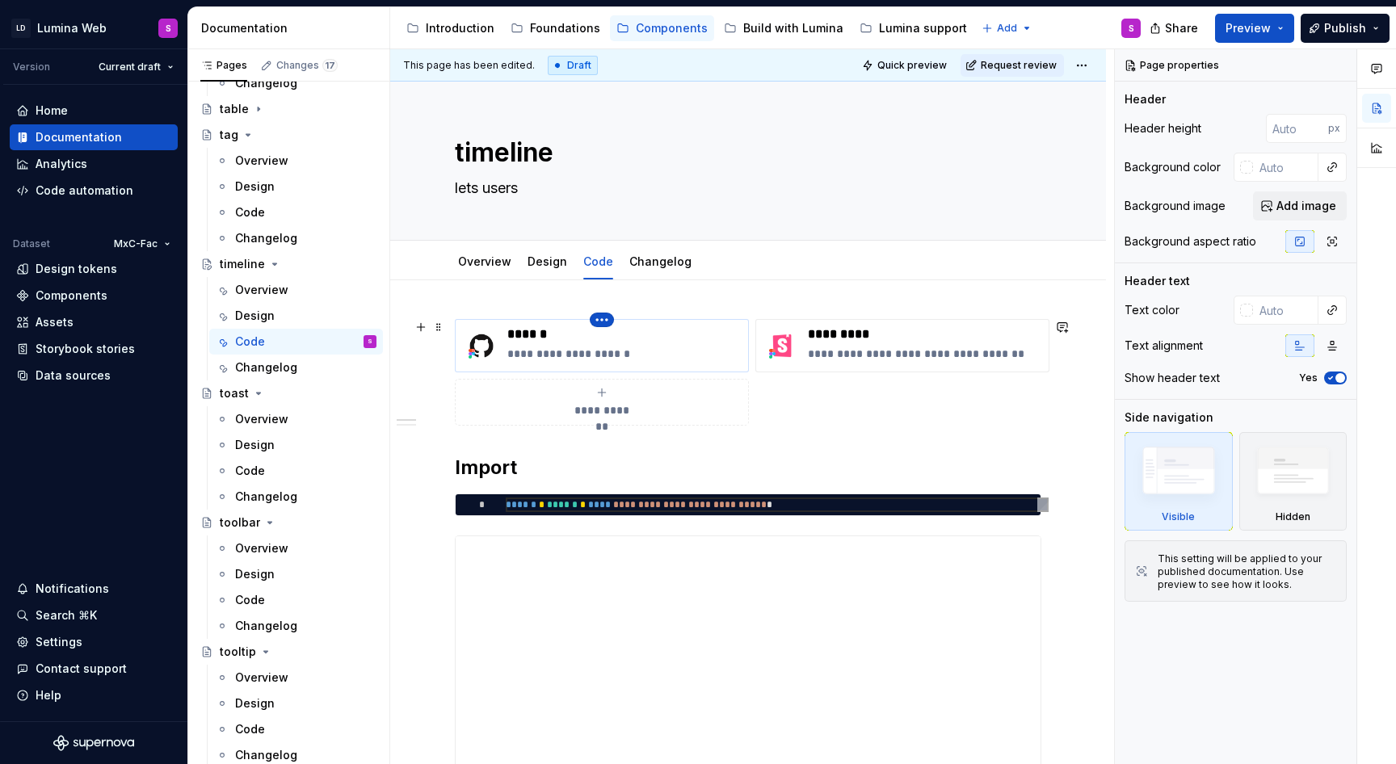
click at [602, 325] on html "LD Lumina Web S Version Current draft Home Documentation Analytics Code automat…" at bounding box center [698, 382] width 1396 height 764
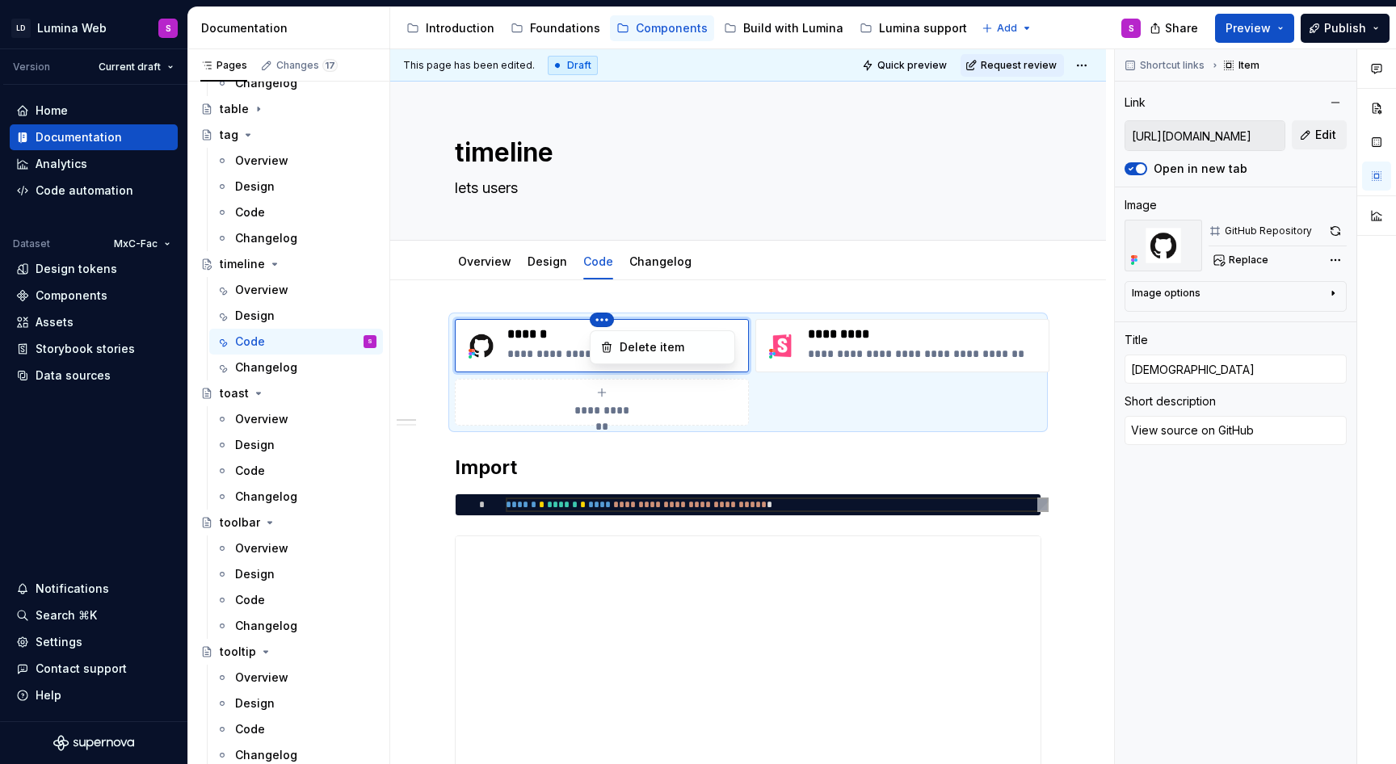
click at [1336, 258] on div "Comments Open comments No comments yet Select ‘Comment’ from the block context …" at bounding box center [1255, 407] width 281 height 716
click at [1332, 259] on div "Comments Open comments No comments yet Select ‘Comment’ from the block context …" at bounding box center [1255, 407] width 281 height 716
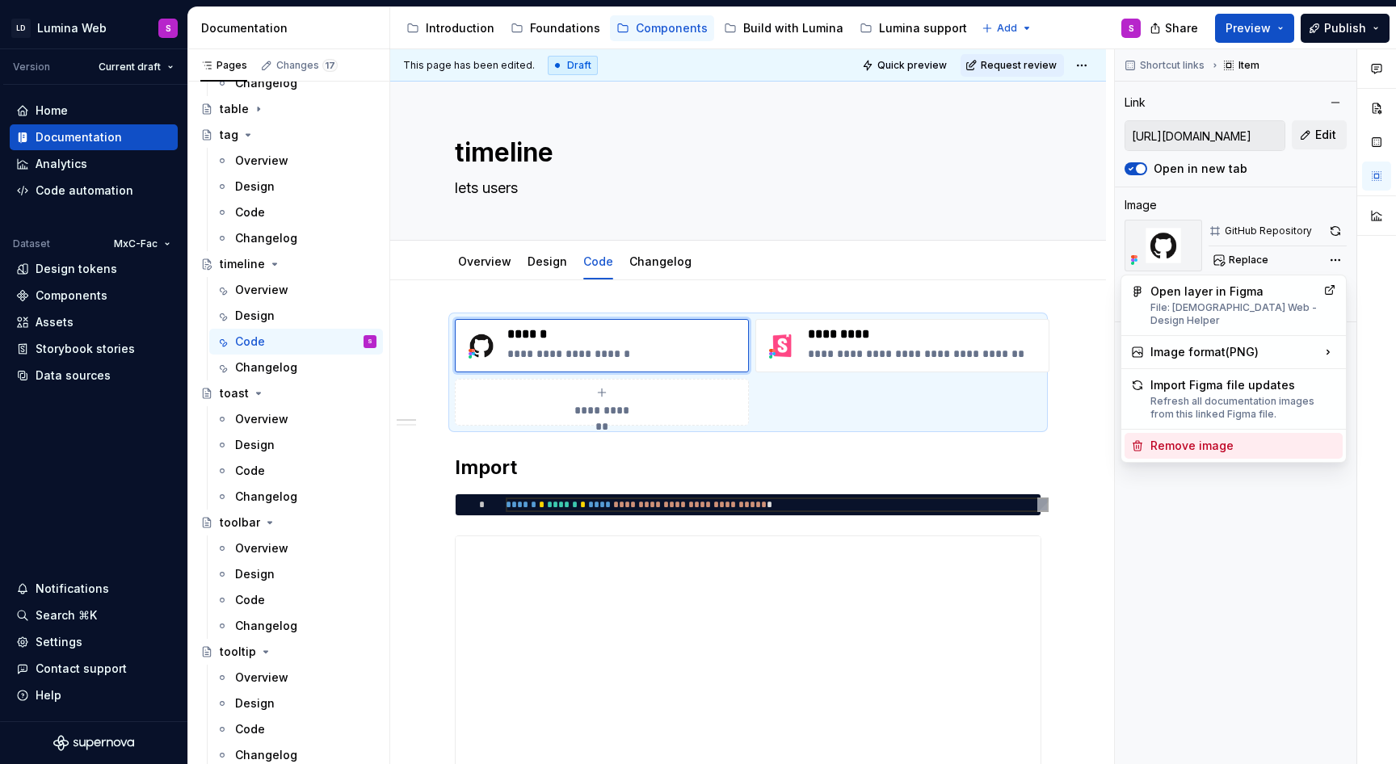
click at [1228, 438] on div "Remove image" at bounding box center [1243, 446] width 186 height 16
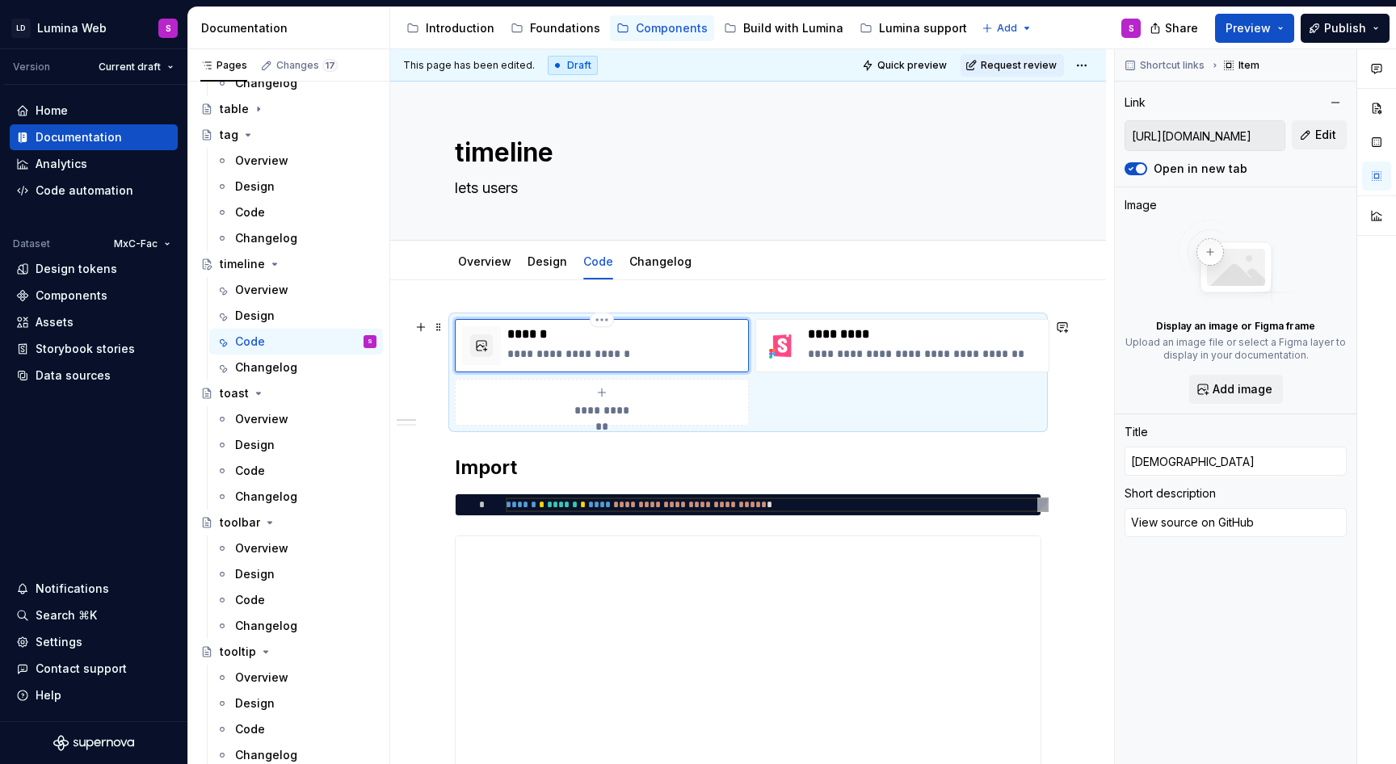
type textarea "*"
type input "zLDSTag"
type textarea "*"
type input "LDSTag"
click at [455, 467] on h2 "Import" at bounding box center [748, 468] width 586 height 26
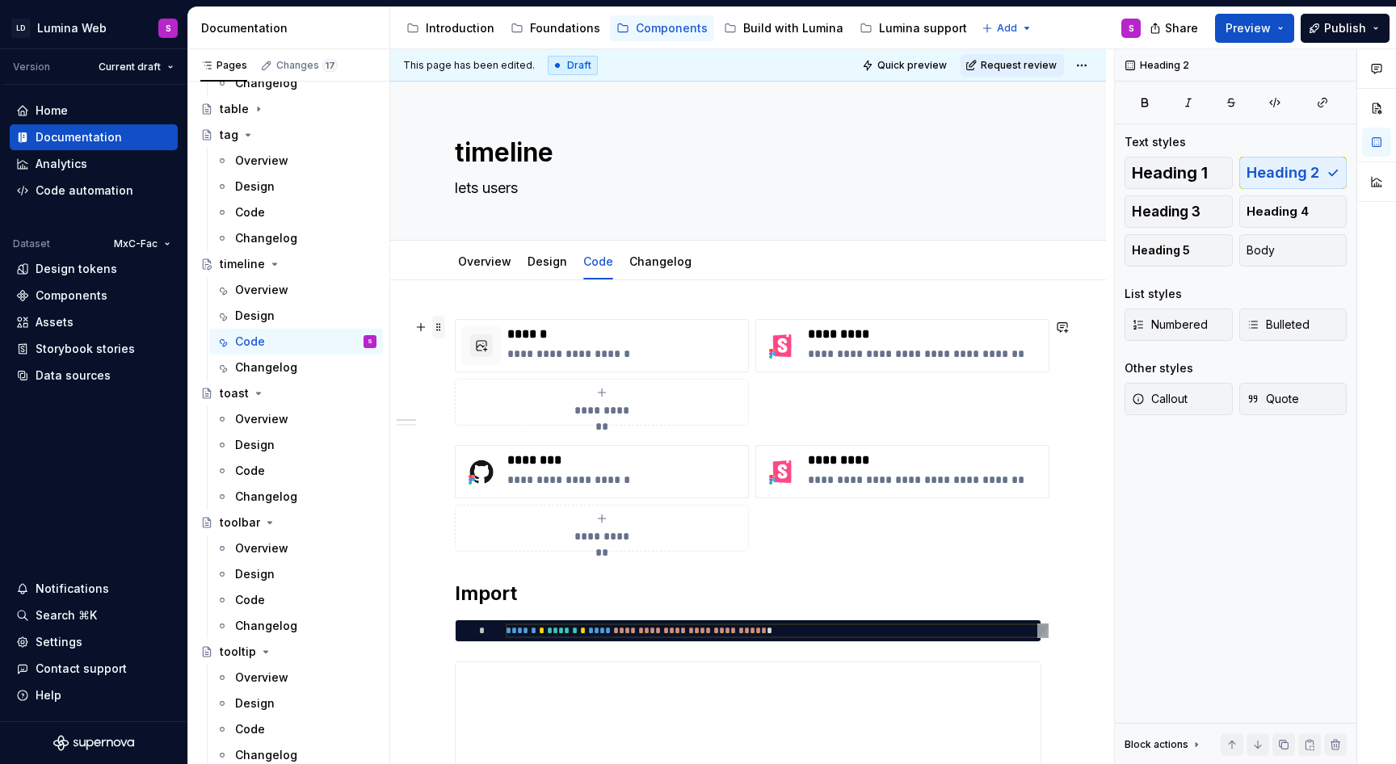
click at [437, 337] on span at bounding box center [438, 327] width 13 height 23
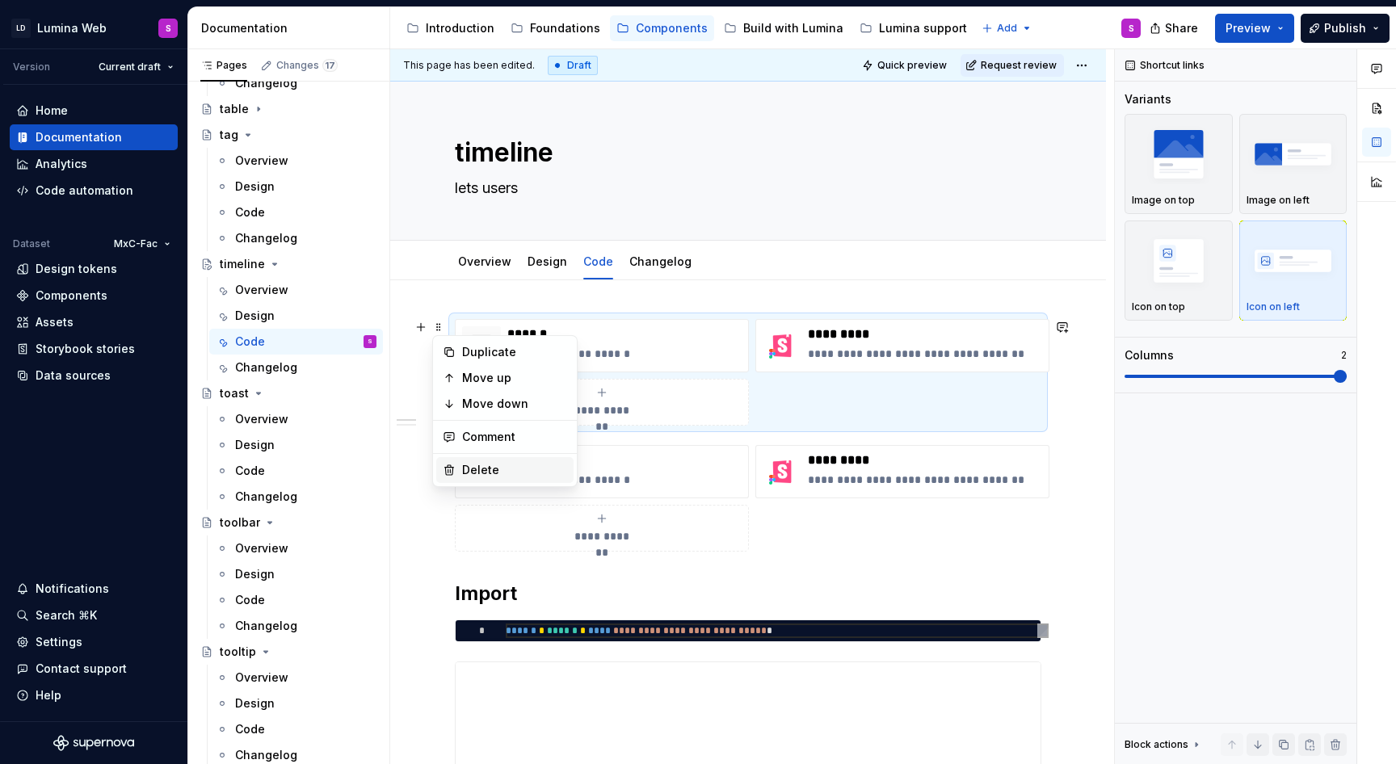
click at [465, 464] on div "Delete" at bounding box center [514, 470] width 105 height 16
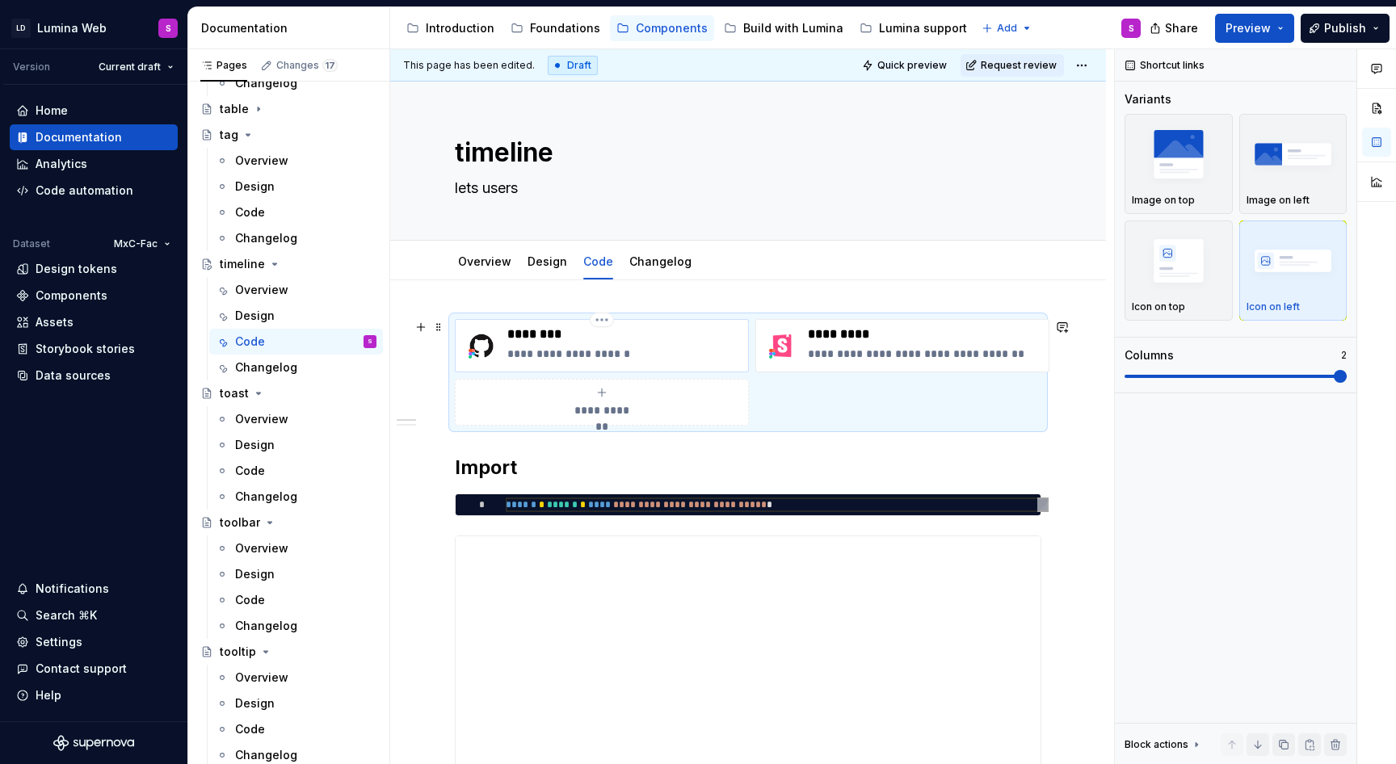
click at [545, 338] on p "********" at bounding box center [624, 334] width 234 height 16
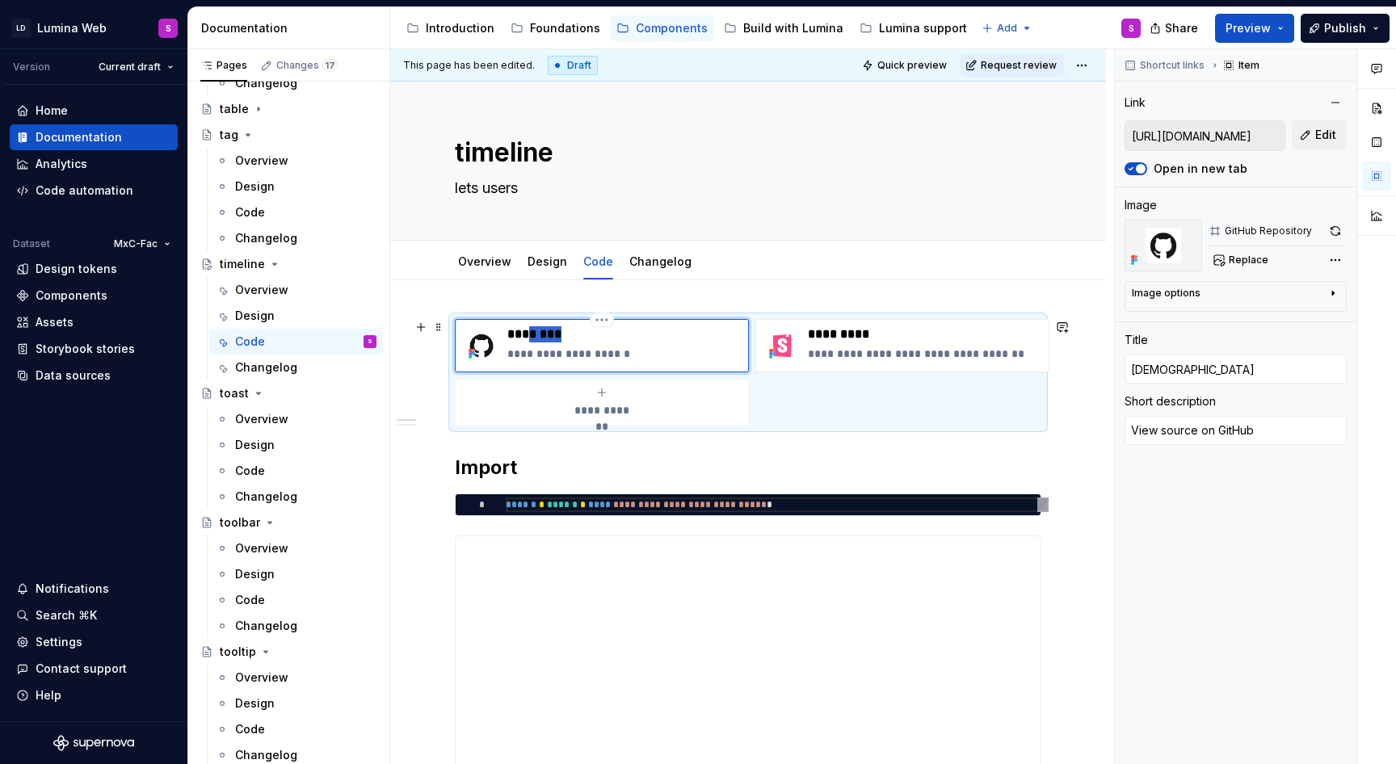
drag, startPoint x: 535, startPoint y: 334, endPoint x: 608, endPoint y: 334, distance: 72.7
click at [608, 334] on p "********" at bounding box center [624, 334] width 234 height 16
type textarea "*"
type input "LDSt"
type textarea "*"
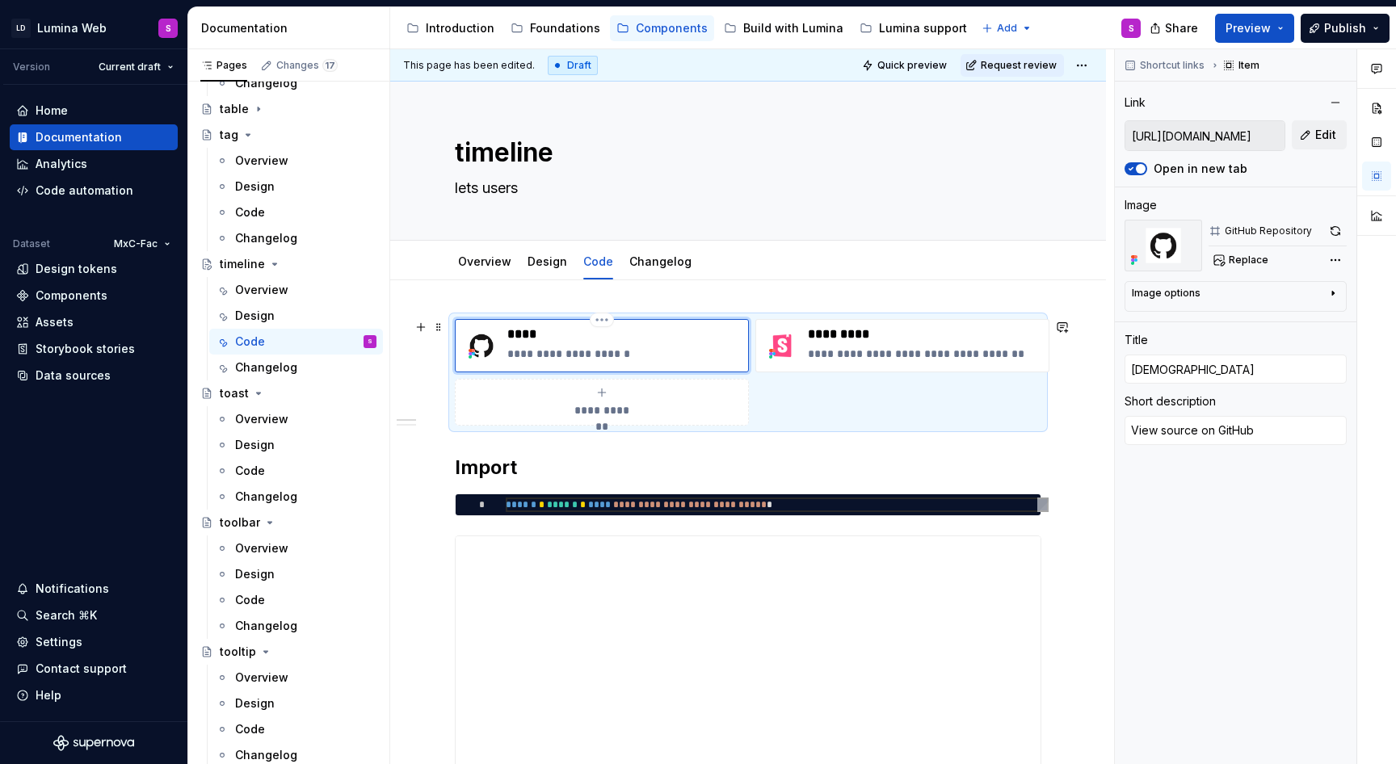
type input "LDSti"
type textarea "*"
type input "LDStim"
type textarea "*"
type input "LDStime"
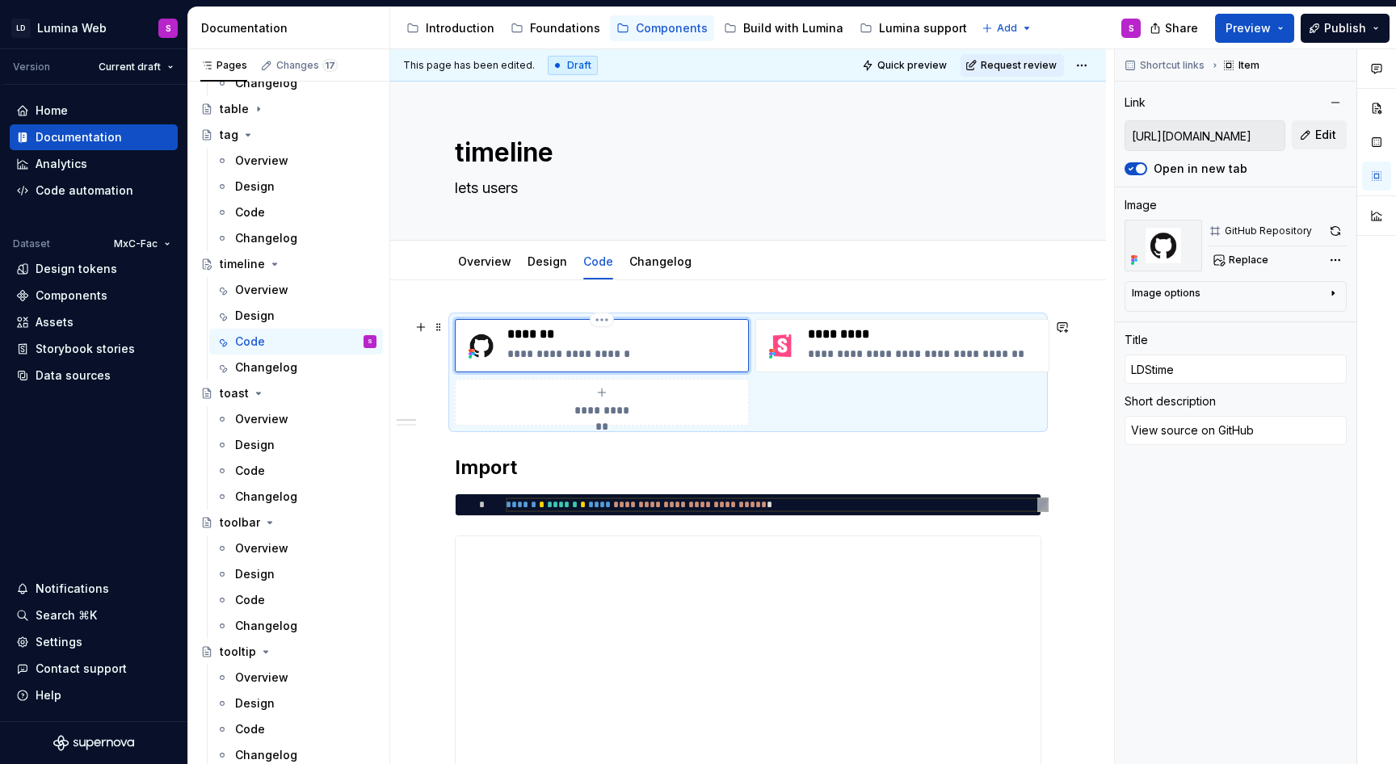
type textarea "*"
type input "LDStimel"
type textarea "*"
type input "LDStimeli"
type textarea "*"
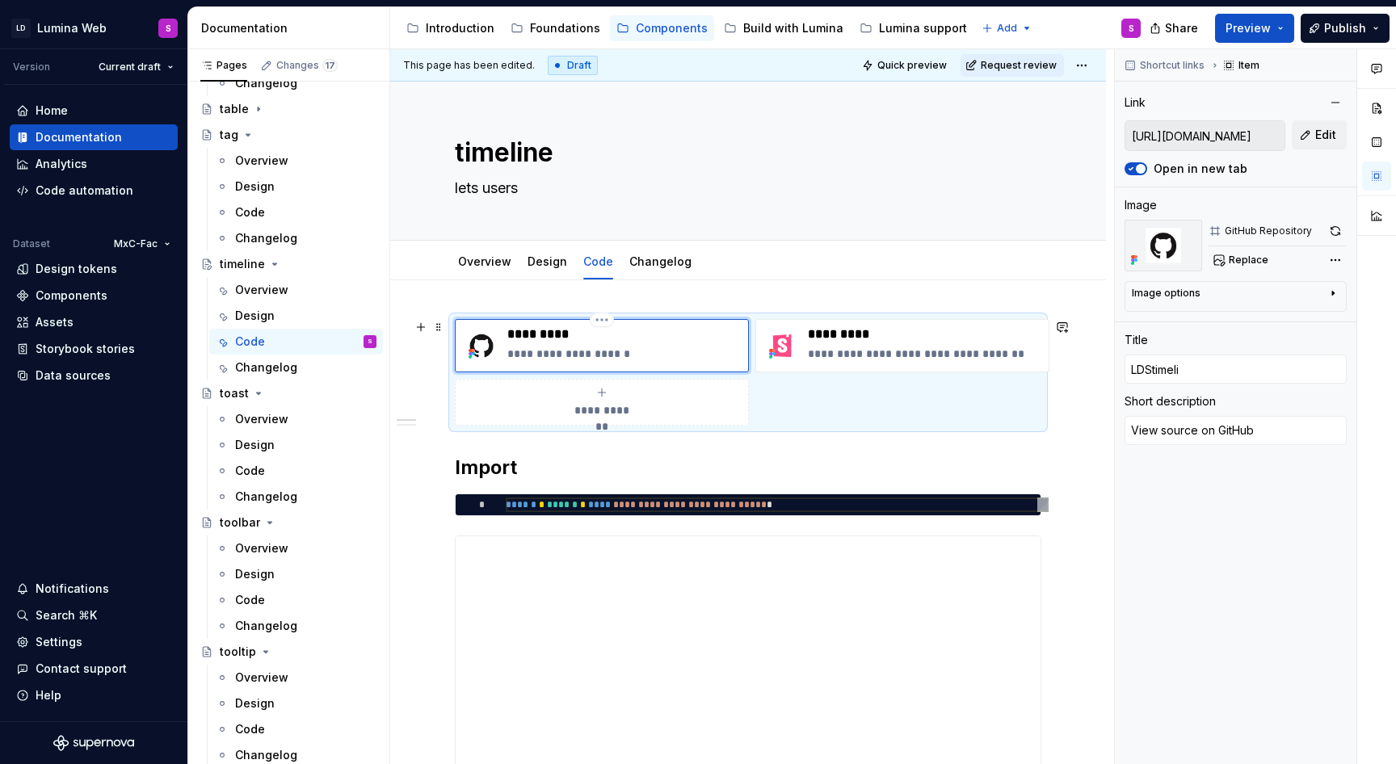
type input "LDSSteps"
type textarea "*"
type input "LDST"
type textarea "*"
type input "LDSTi"
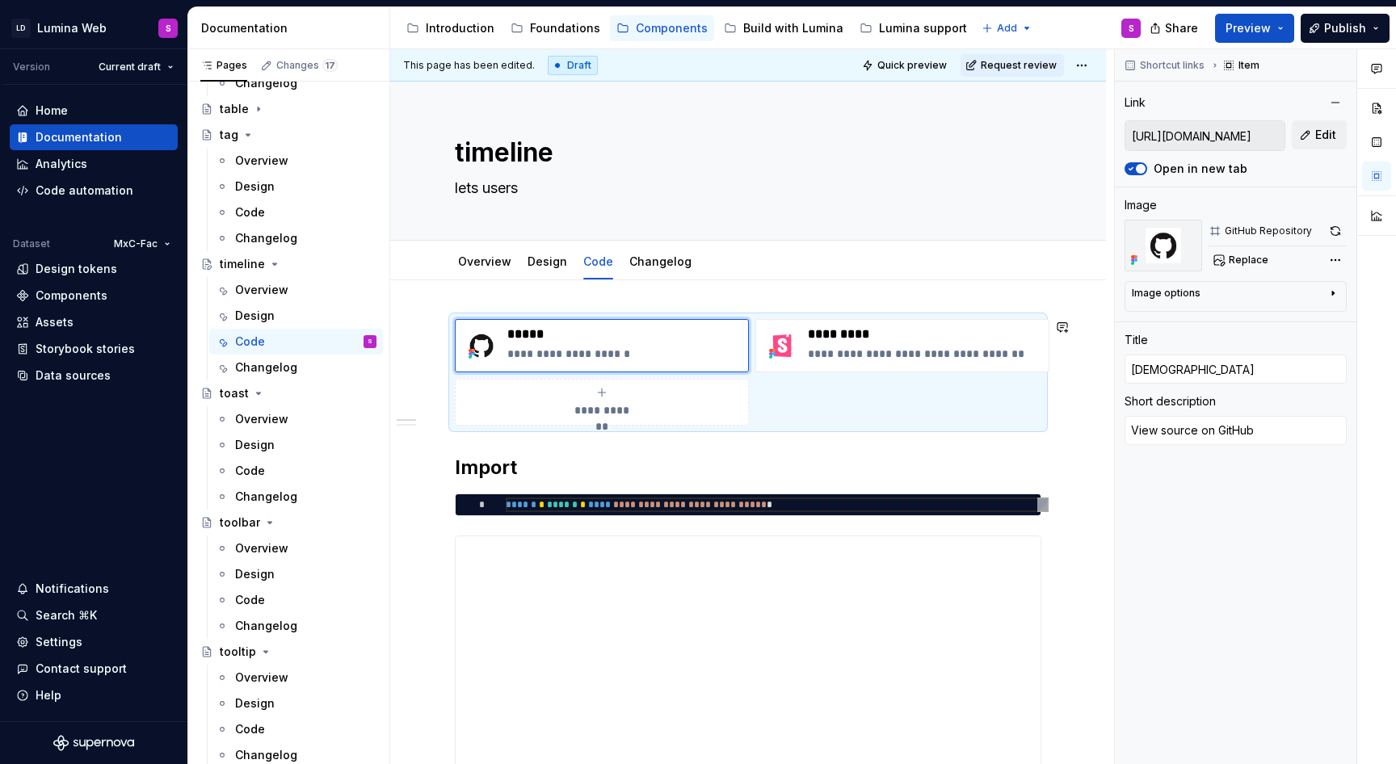
type textarea "*"
type input "LDSTim"
type textarea "*"
type input "LDSTime"
type textarea "*"
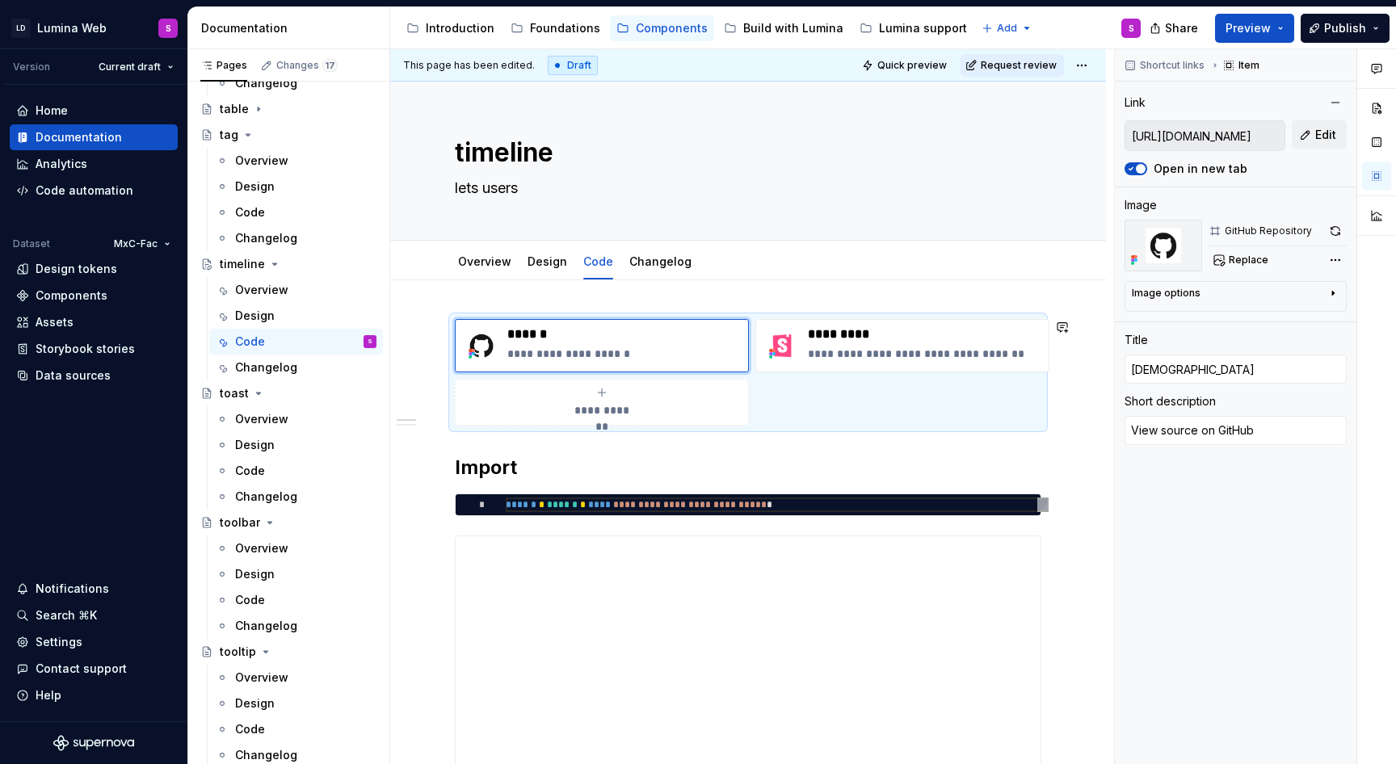
type input "LDSTimel"
type textarea "*"
type input "LDSTimeli"
type textarea "*"
type input "LDSTimelin"
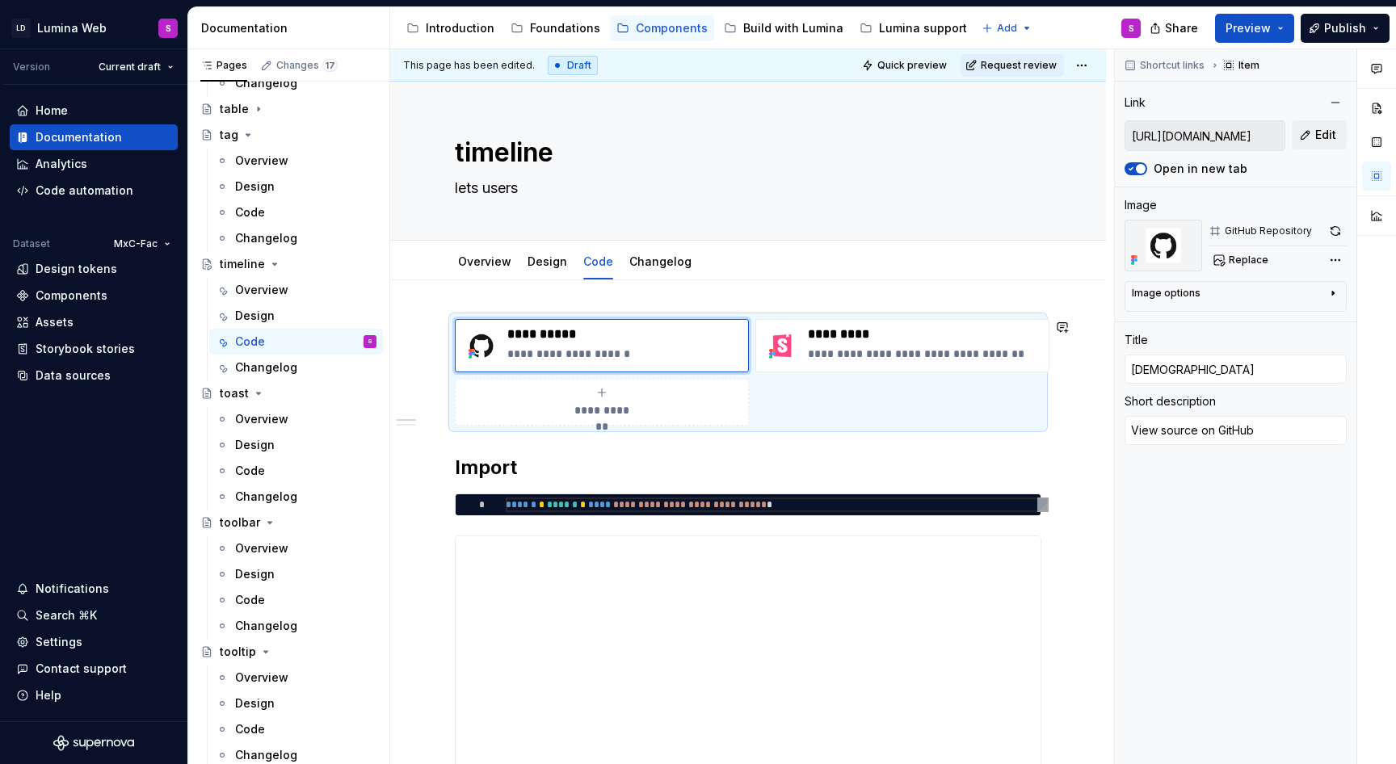
type textarea "*"
type input "LDSTimeline"
click at [702, 358] on p "**********" at bounding box center [624, 354] width 234 height 16
type textarea "*"
type input "https://lds-storybook.saas-sltc-sandbox-dev.dht.live/?path=/docs/components-ste…"
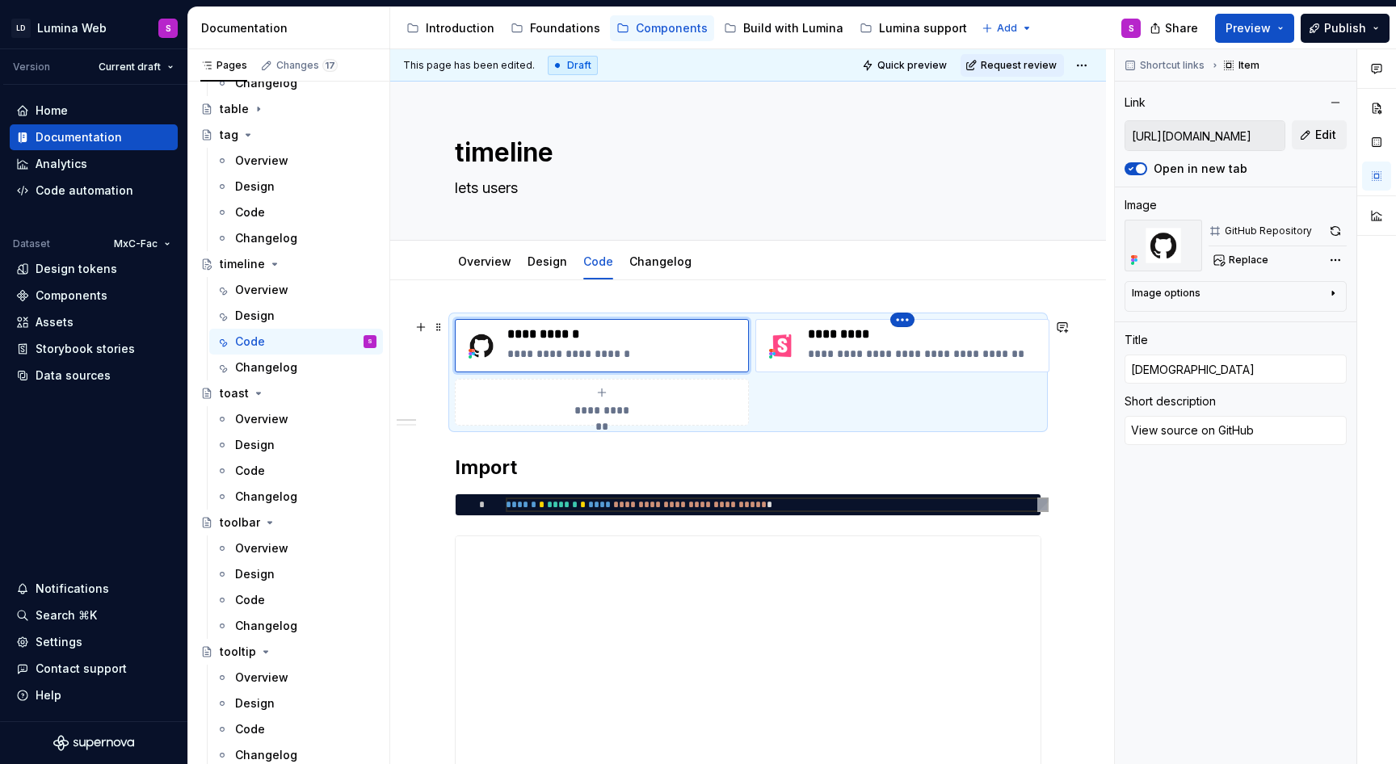
type input "Storybook"
type textarea "Explore component props in playground"
click at [904, 321] on html "LD Lumina Web S Version Current draft Home Documentation Analytics Code automat…" at bounding box center [698, 382] width 1396 height 764
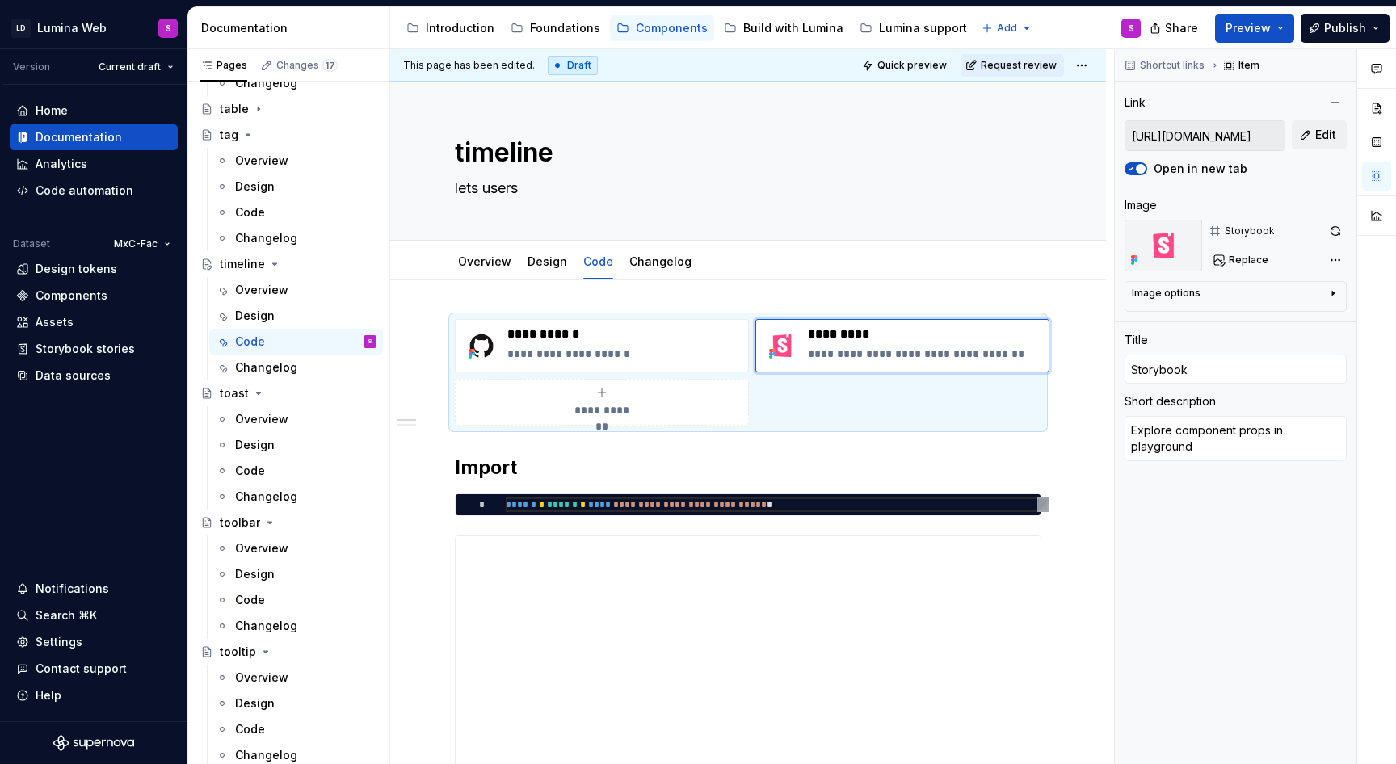
click at [1310, 132] on div "Comments Open comments No comments yet Select ‘Comment’ from the block context …" at bounding box center [1255, 407] width 281 height 716
click at [1309, 133] on button "Edit" at bounding box center [1318, 134] width 55 height 29
type textarea "*"
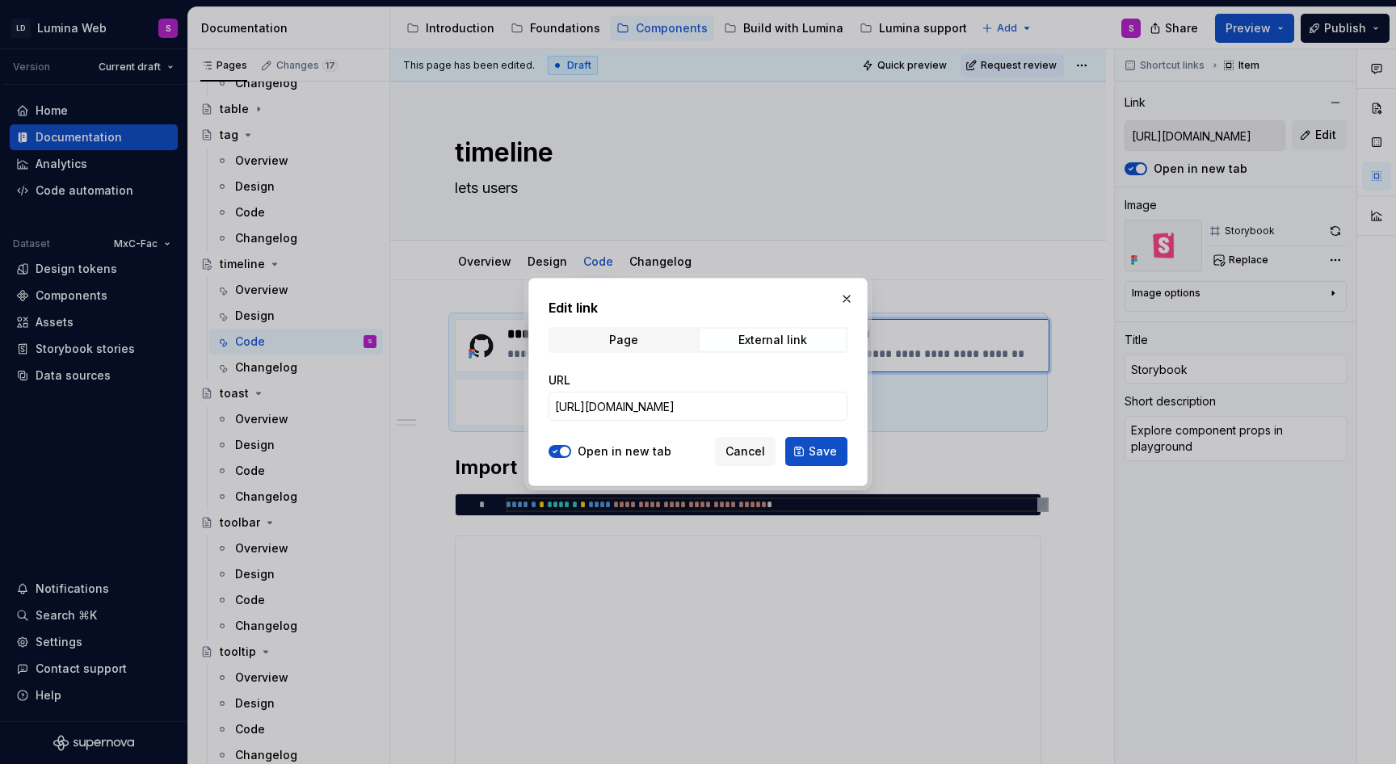
click at [758, 425] on div "URL https://lds-storybook.saas-sltc-sandbox-dev.dht.live/?path=/docs/components…" at bounding box center [697, 397] width 299 height 68
click at [758, 409] on input "https://lds-storybook.saas-sltc-sandbox-dev.dht.live/?path=/docs/components-ste…" at bounding box center [697, 406] width 299 height 29
click at [828, 440] on button "Save" at bounding box center [816, 451] width 62 height 29
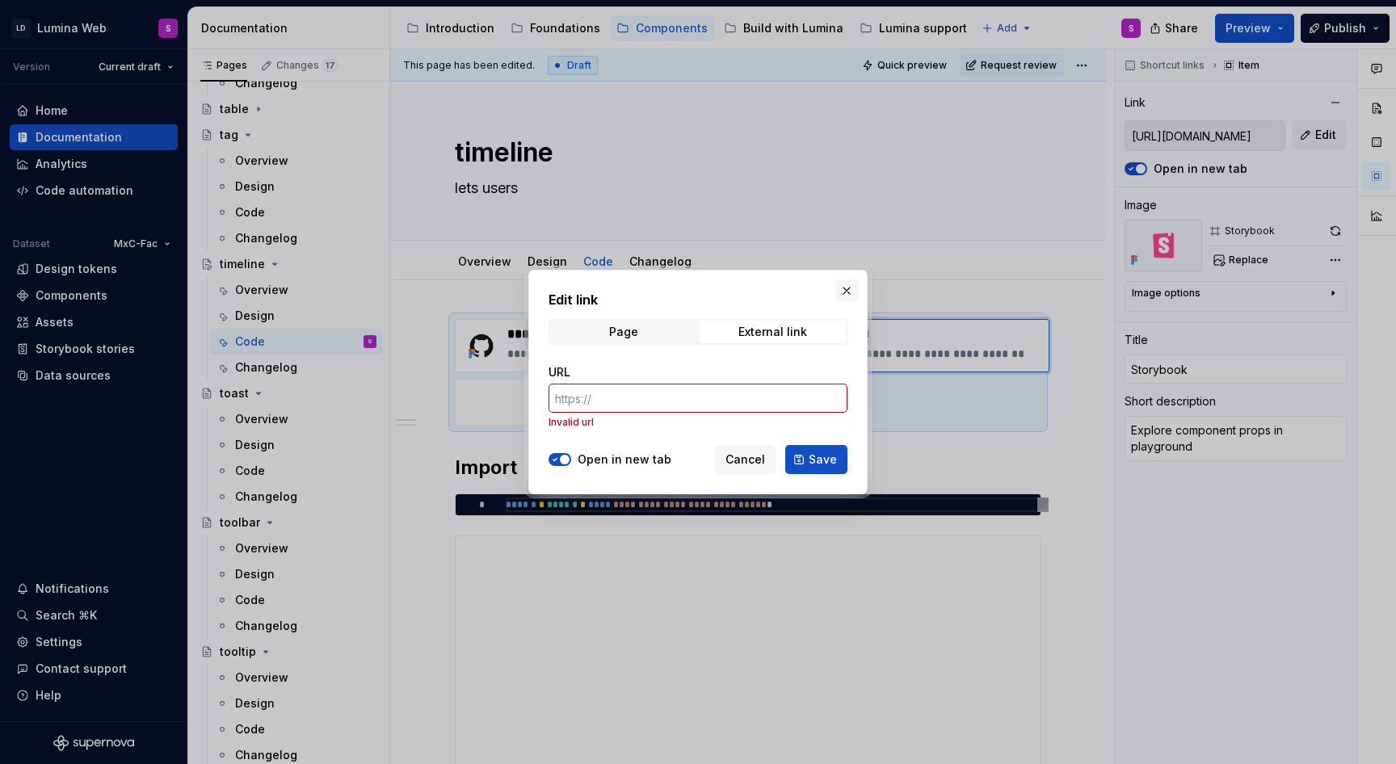
click at [848, 283] on button "button" at bounding box center [846, 290] width 23 height 23
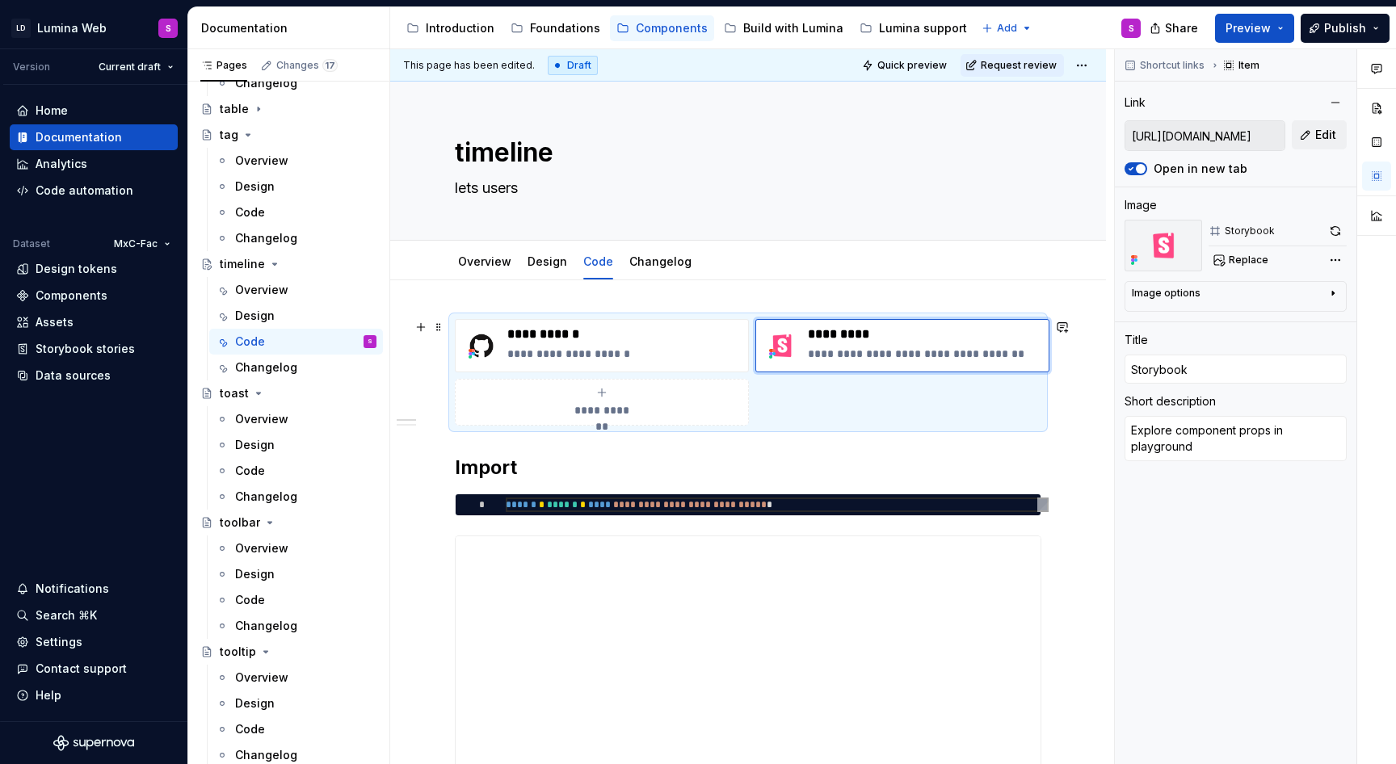
click at [855, 394] on div "**********" at bounding box center [748, 372] width 586 height 107
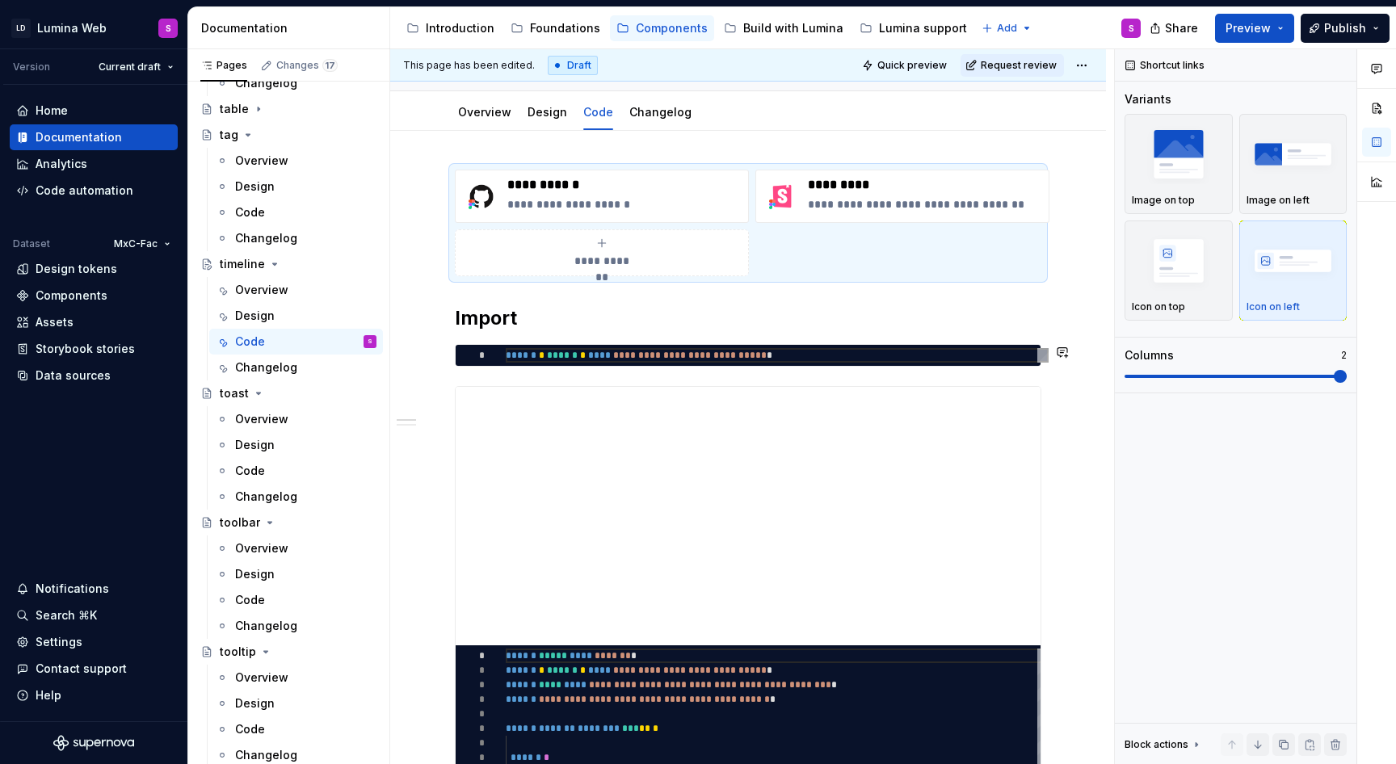
scroll to position [151, 0]
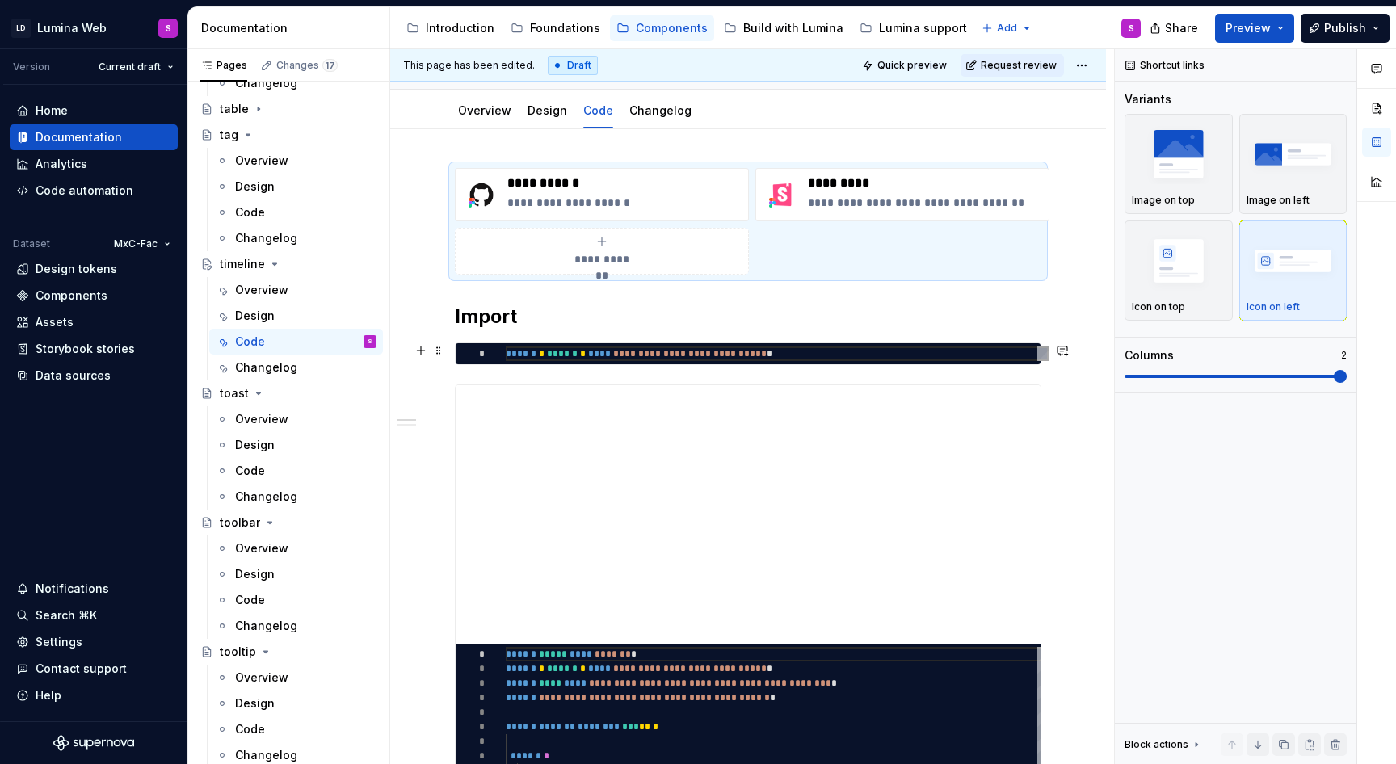
type textarea "*"
type textarea "**********"
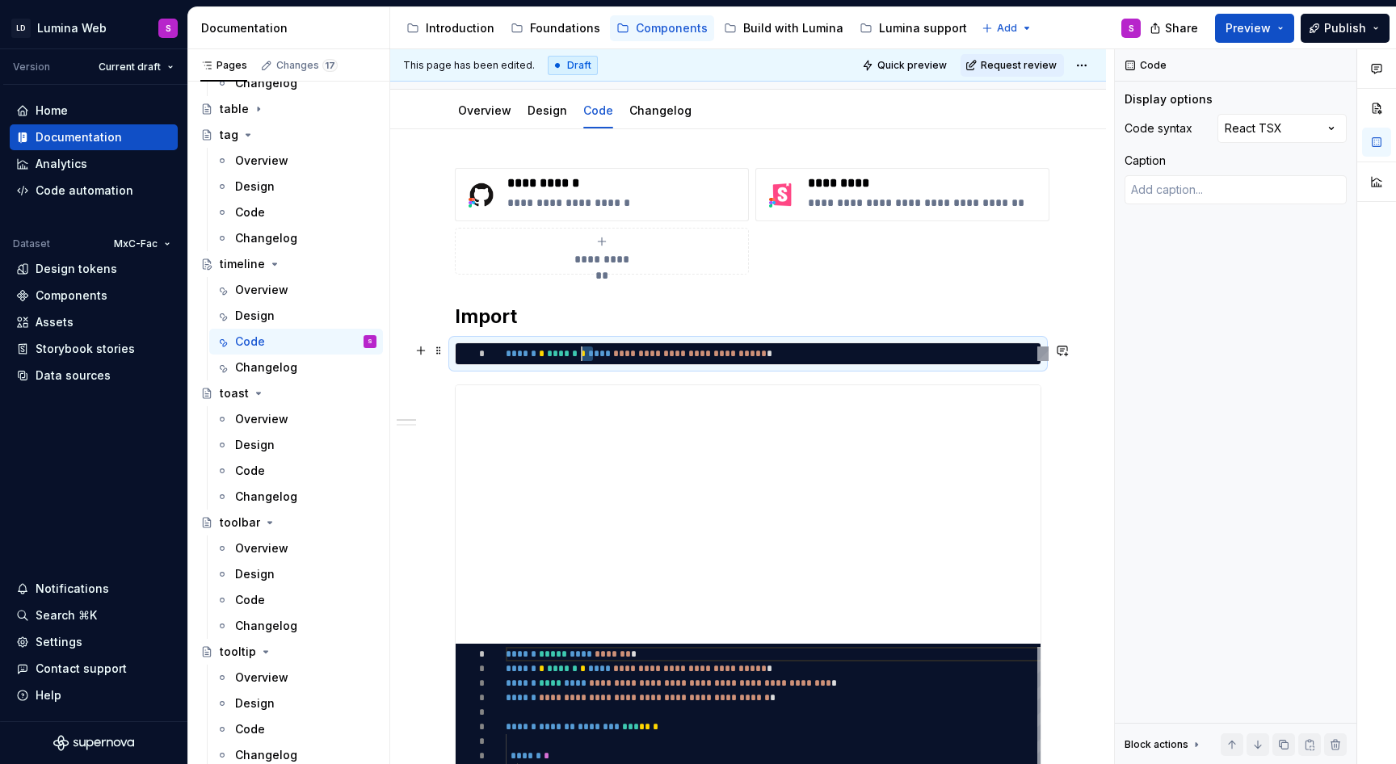
scroll to position [0, 70]
drag, startPoint x: 593, startPoint y: 354, endPoint x: 577, endPoint y: 354, distance: 16.2
click at [577, 354] on div "**********" at bounding box center [777, 353] width 543 height 15
click at [748, 324] on h2 "Import" at bounding box center [748, 317] width 586 height 26
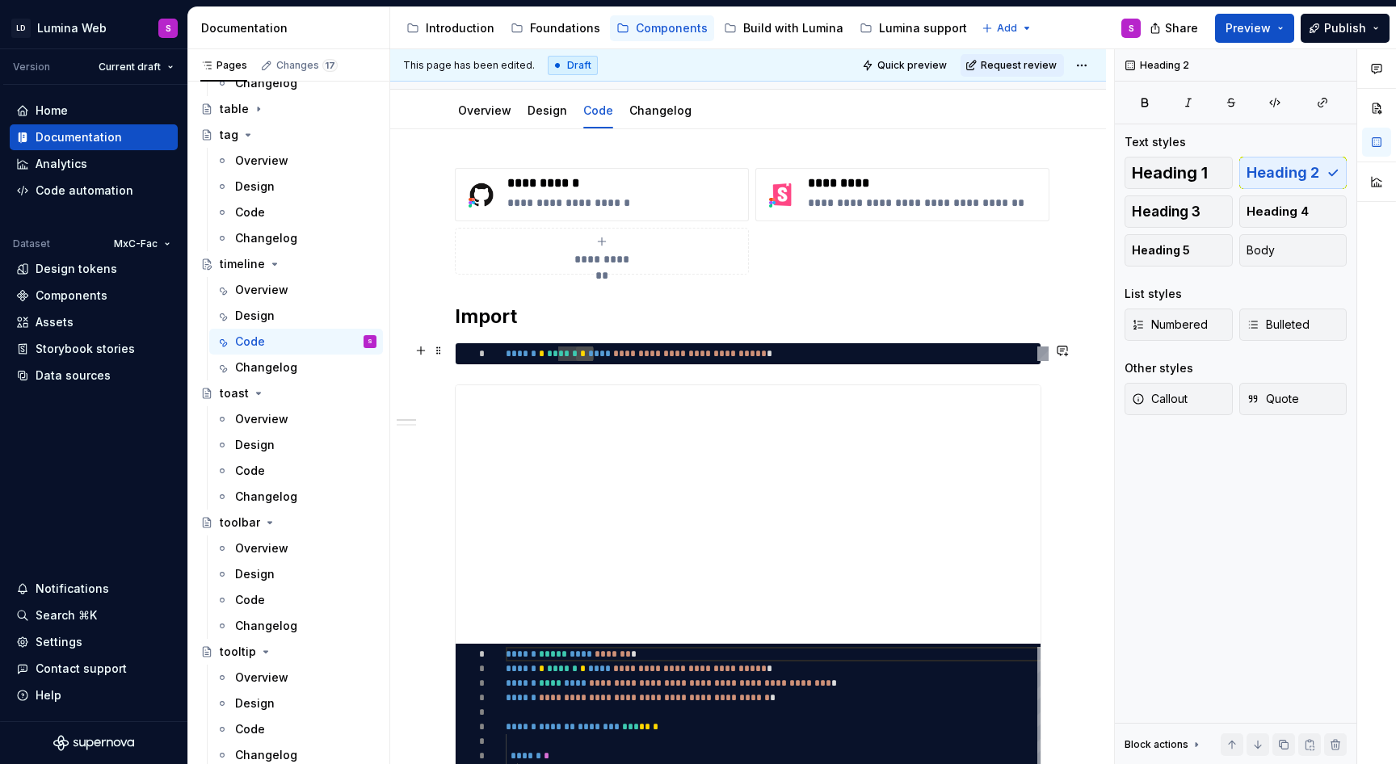
click at [787, 348] on div "**********" at bounding box center [777, 353] width 543 height 15
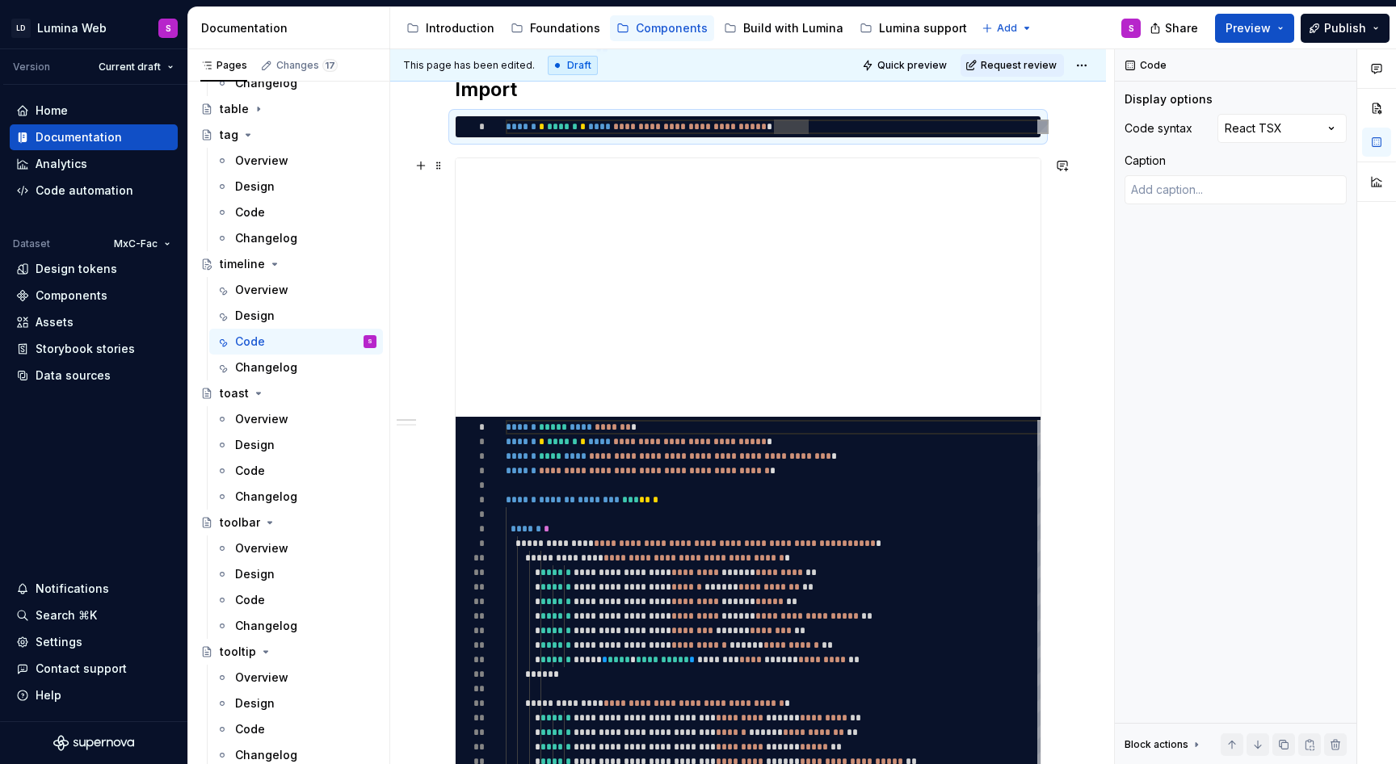
scroll to position [380, 0]
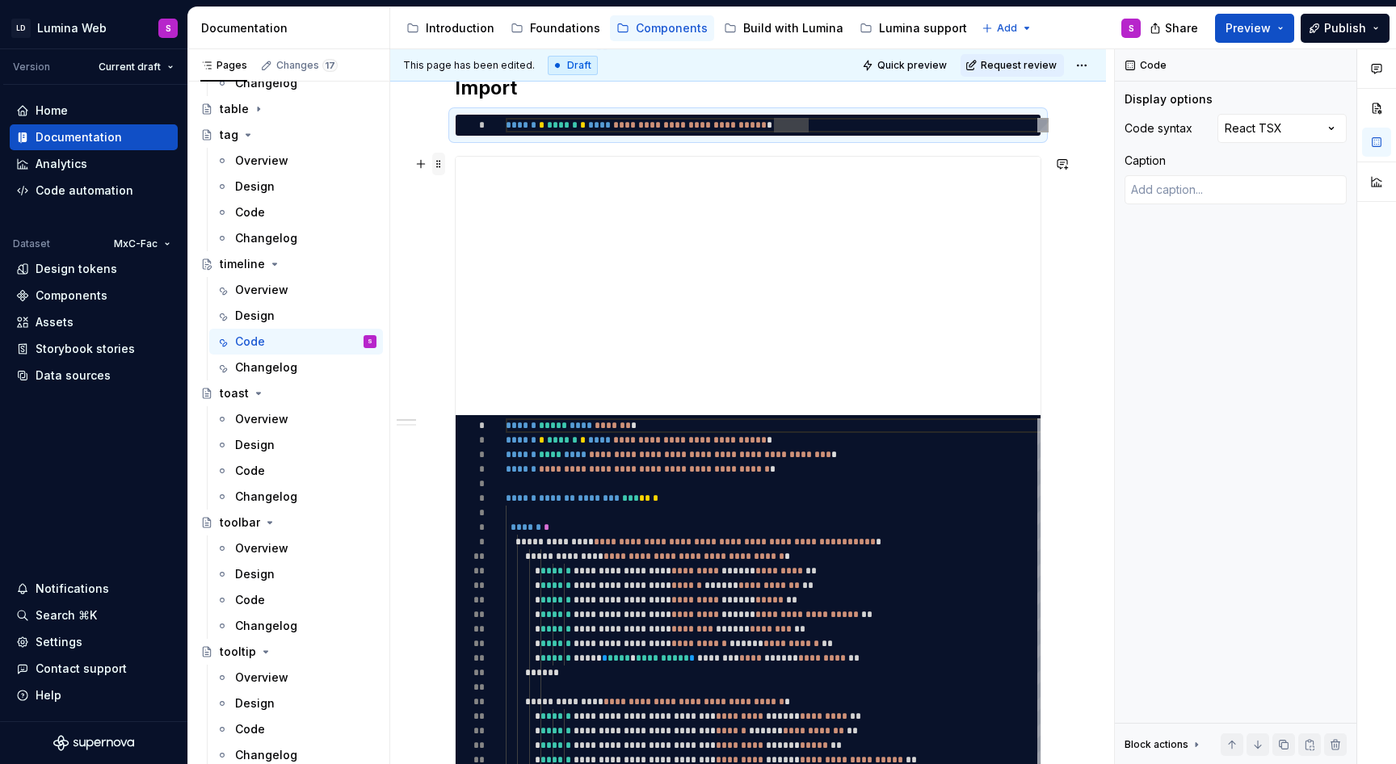
click at [439, 164] on span at bounding box center [438, 164] width 13 height 23
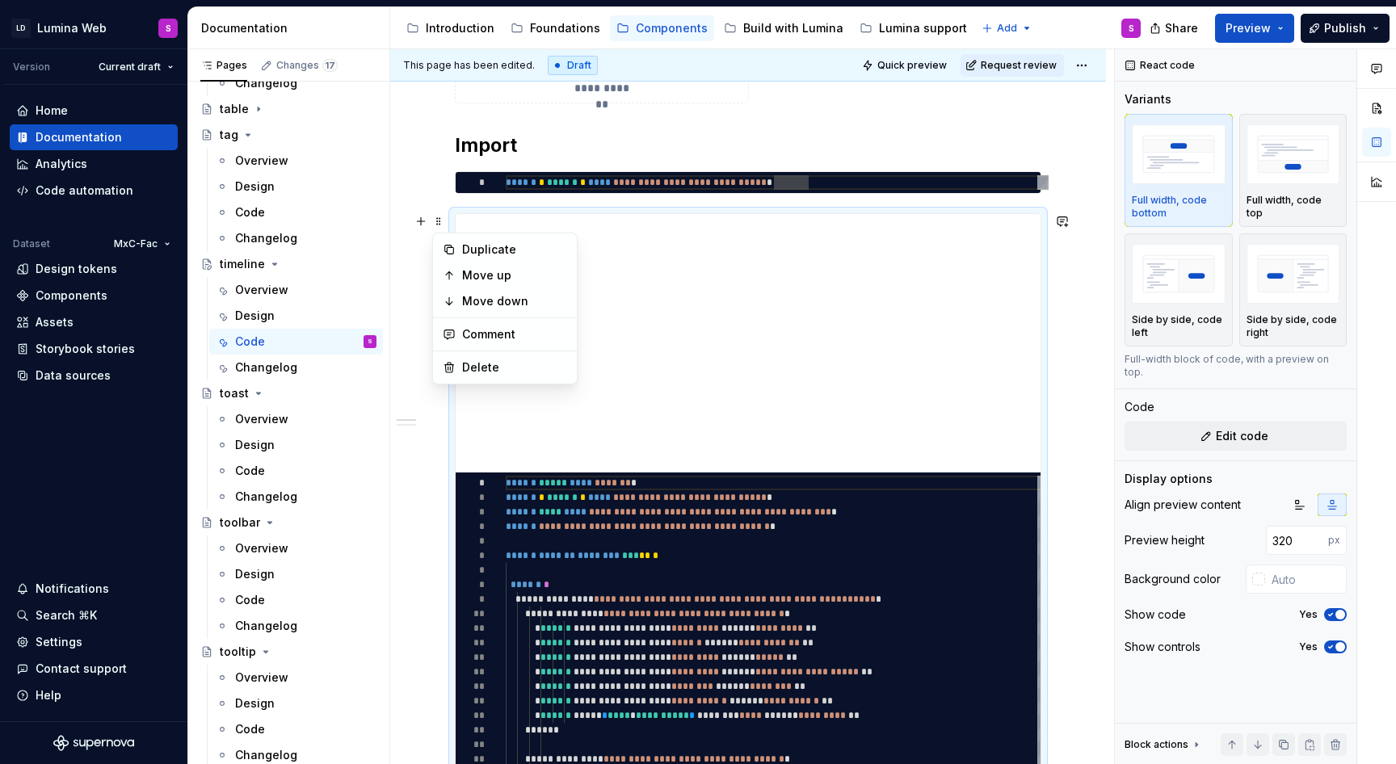
scroll to position [319, 0]
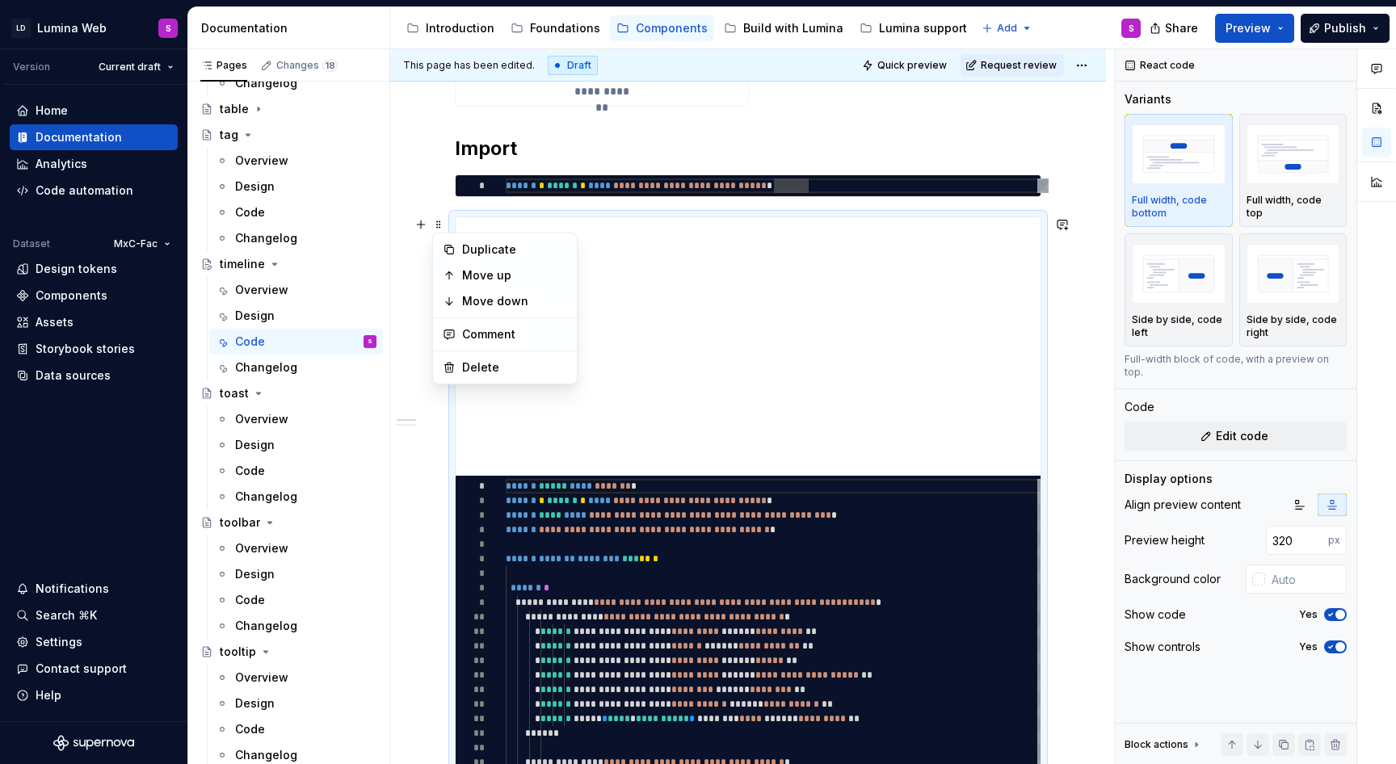
type textarea "*"
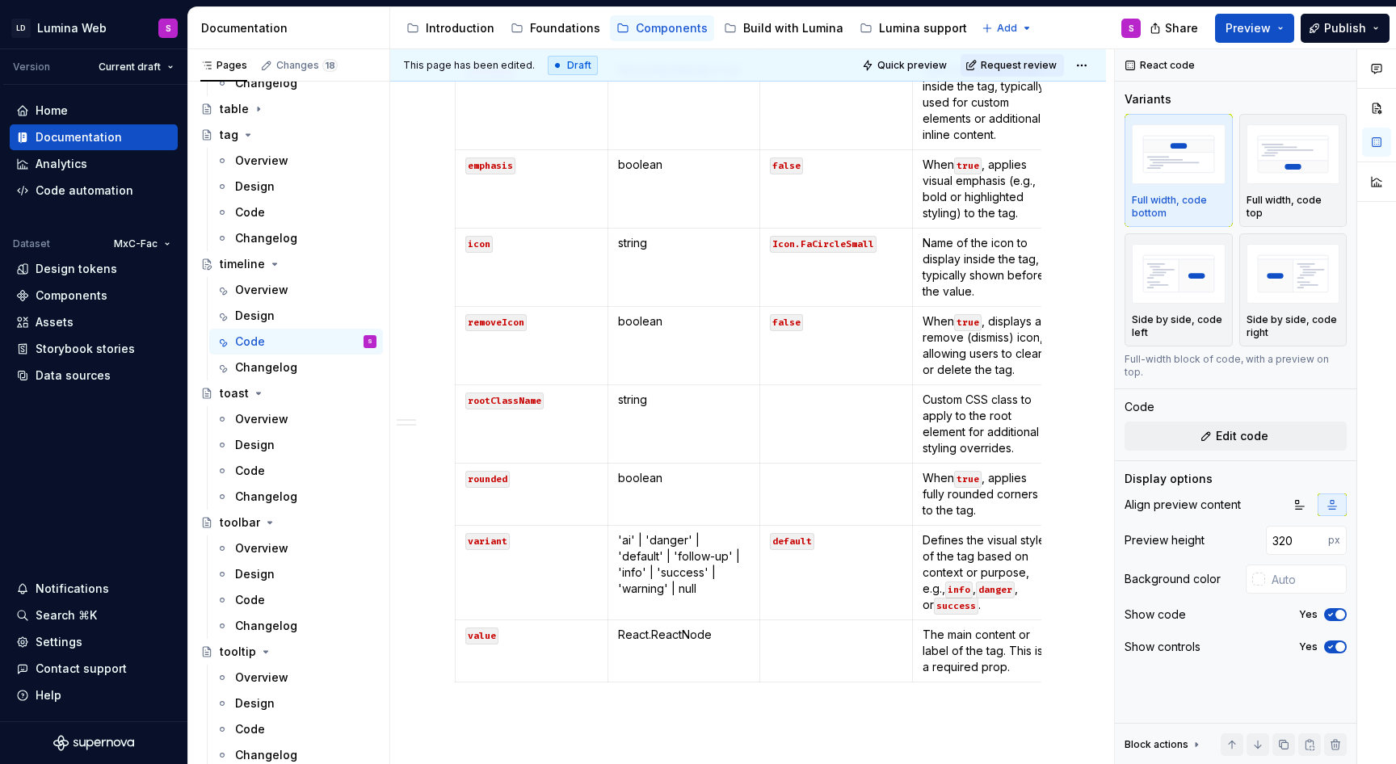
scroll to position [1580, 0]
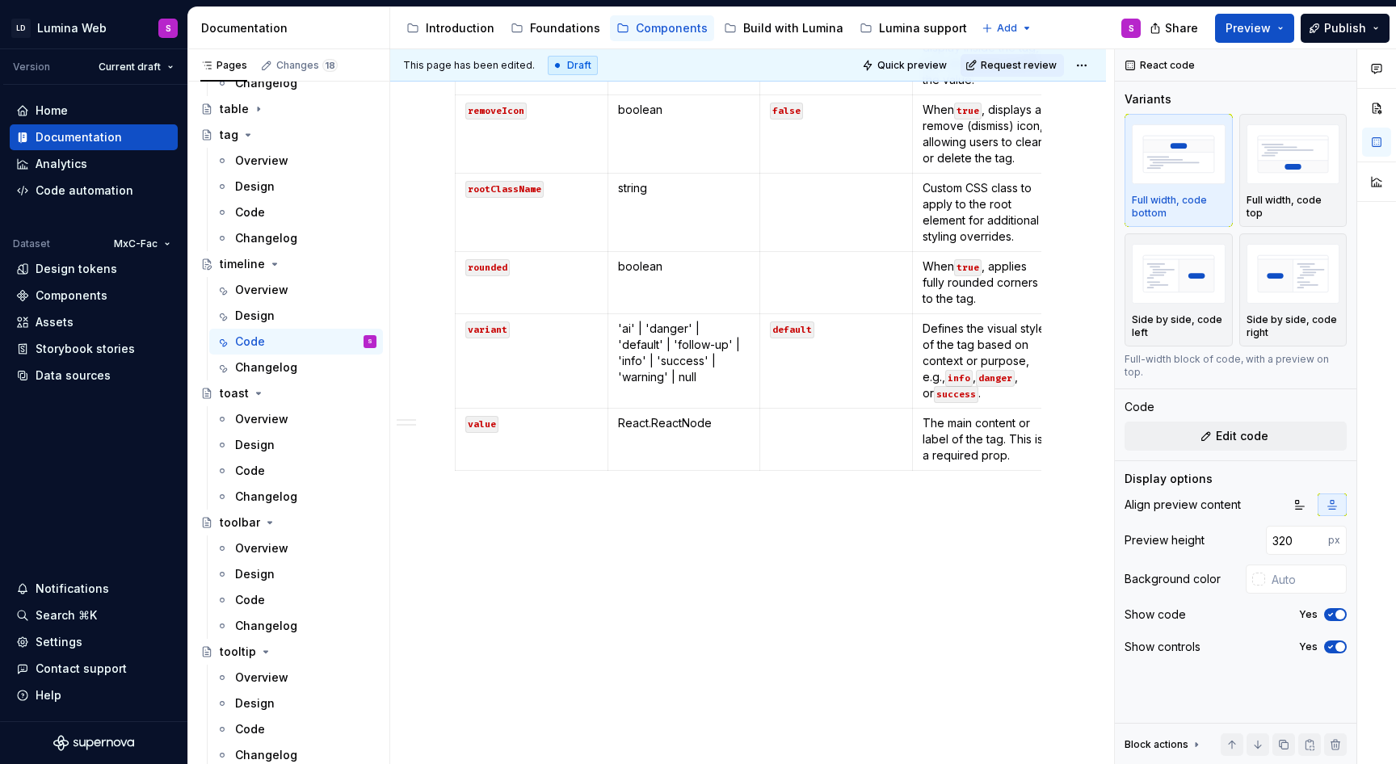
click at [600, 504] on p at bounding box center [748, 506] width 586 height 19
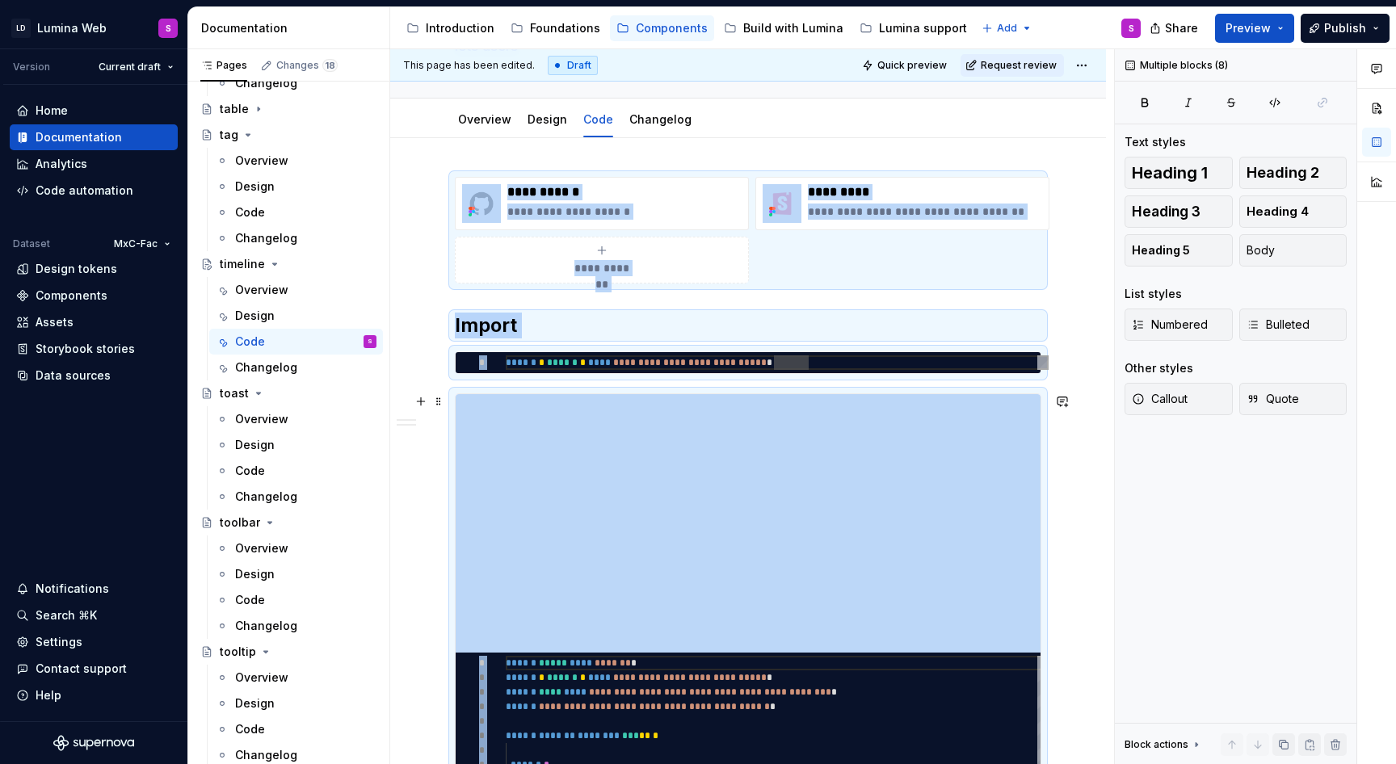
scroll to position [0, 0]
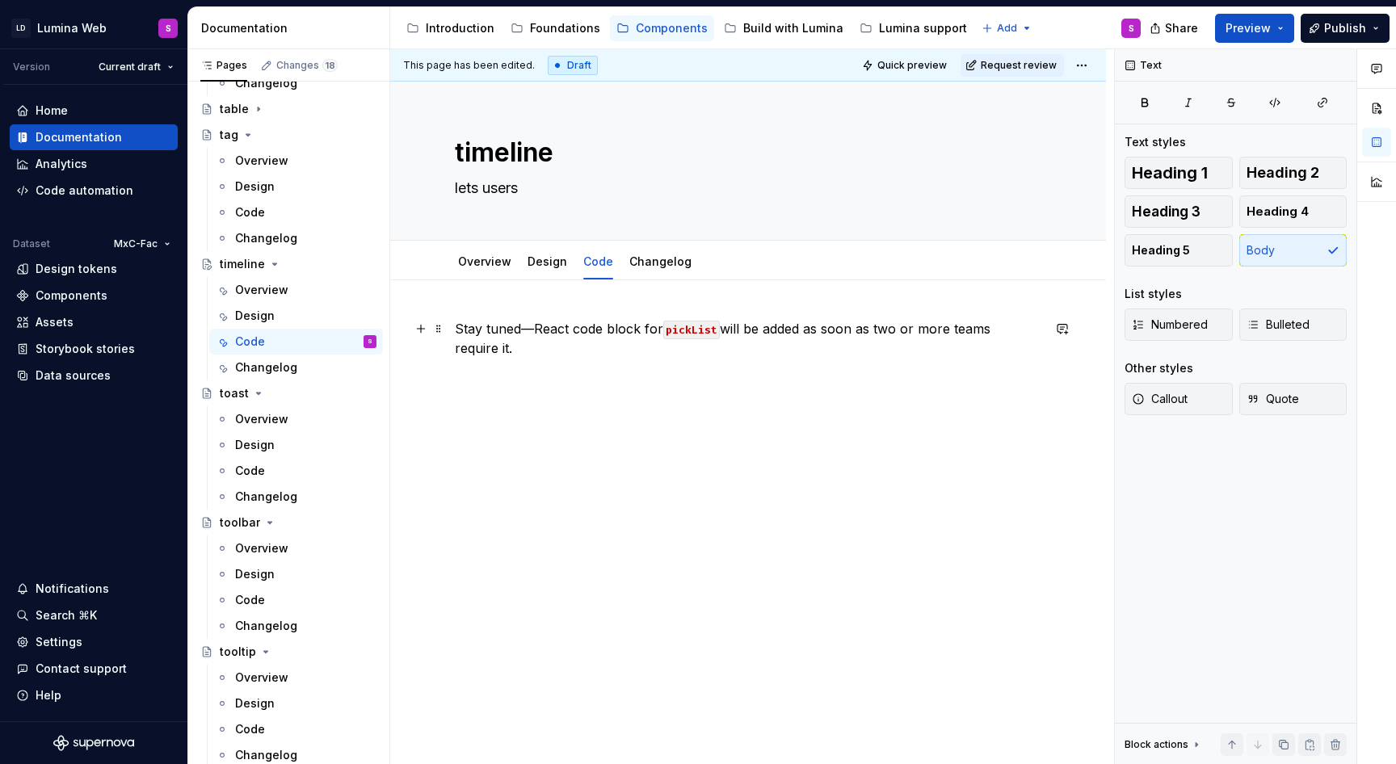
click at [459, 328] on p "Stay tuned—React code block for pickList will be added as soon as two or more t…" at bounding box center [748, 338] width 586 height 39
click at [453, 327] on div "Stay tuned—React code block for pickList will be added as soon as two or more t…" at bounding box center [748, 454] width 716 height 349
click at [514, 352] on p "Stay tuned—React code block for pickList will be added as soon as two or more t…" at bounding box center [748, 338] width 586 height 39
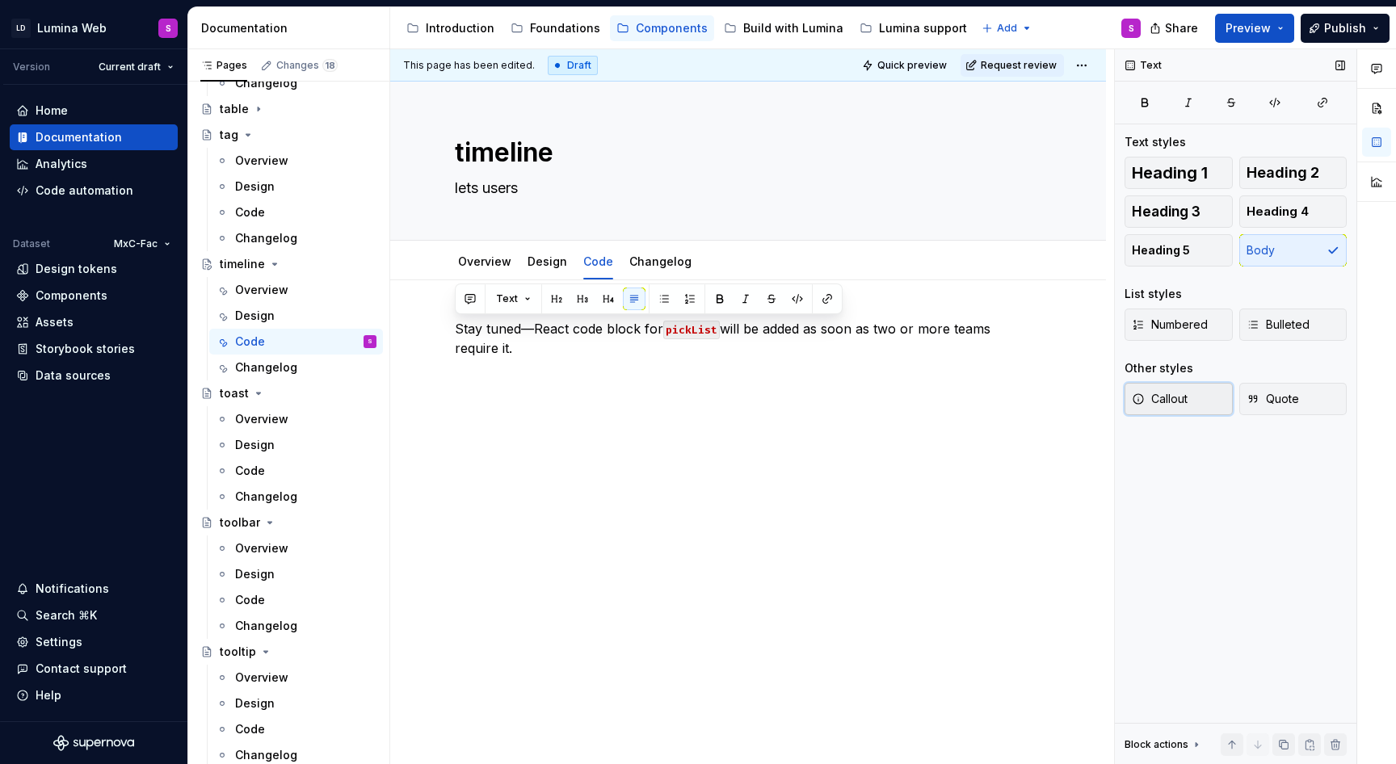
click at [1167, 405] on span "Callout" at bounding box center [1160, 399] width 56 height 16
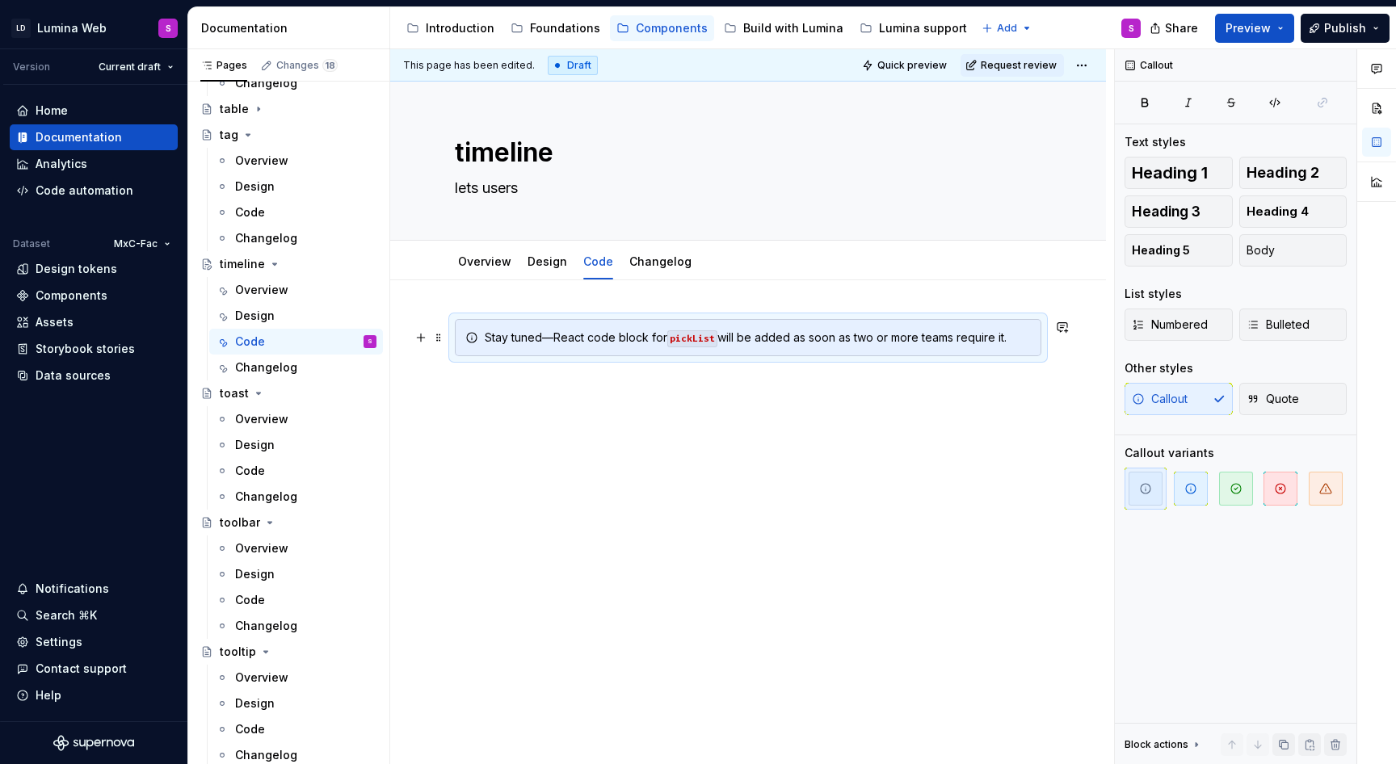
click at [686, 334] on code "pickList" at bounding box center [692, 338] width 50 height 17
click at [685, 337] on code "pickList" at bounding box center [692, 338] width 50 height 17
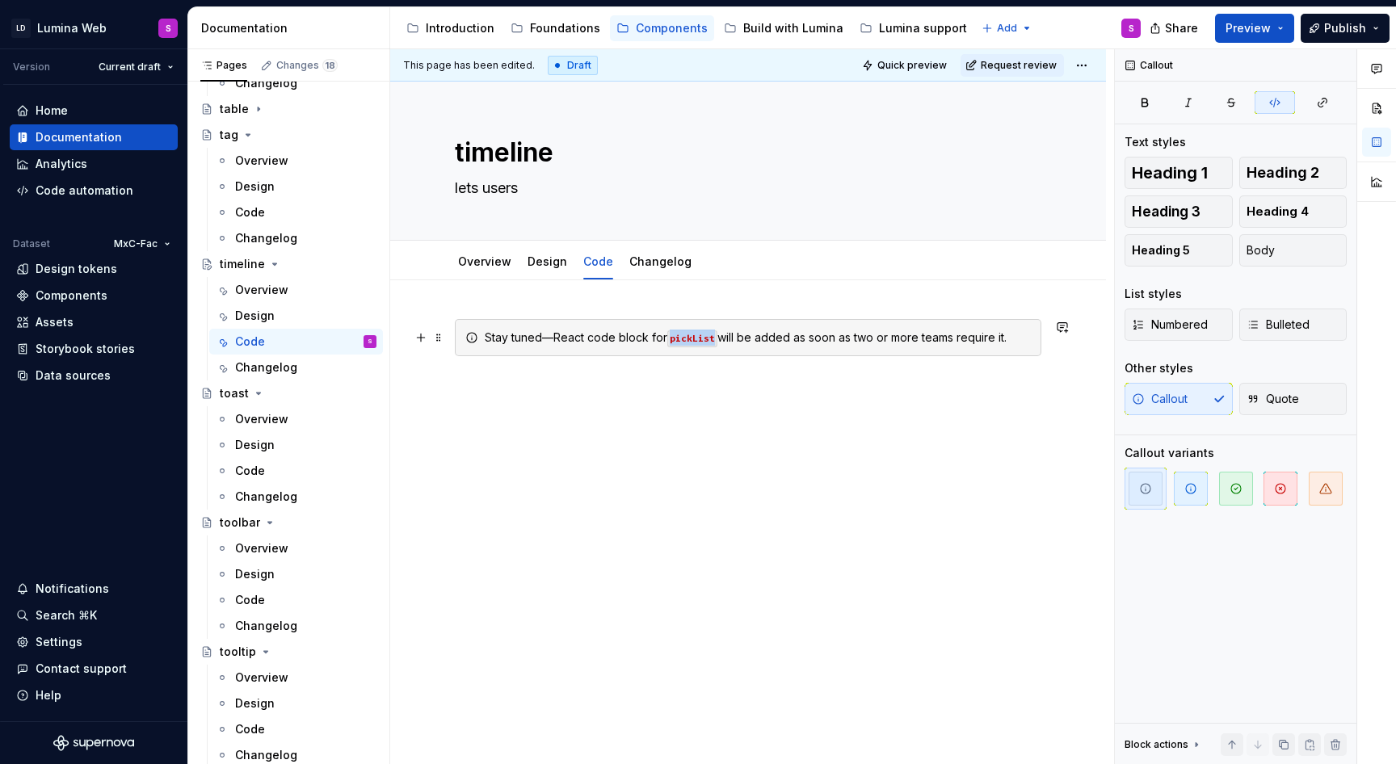
click at [685, 337] on code "pickList" at bounding box center [692, 338] width 50 height 17
click at [718, 438] on div "Stay tuned—React code block for timeline will be added as soon as two or more t…" at bounding box center [748, 454] width 716 height 349
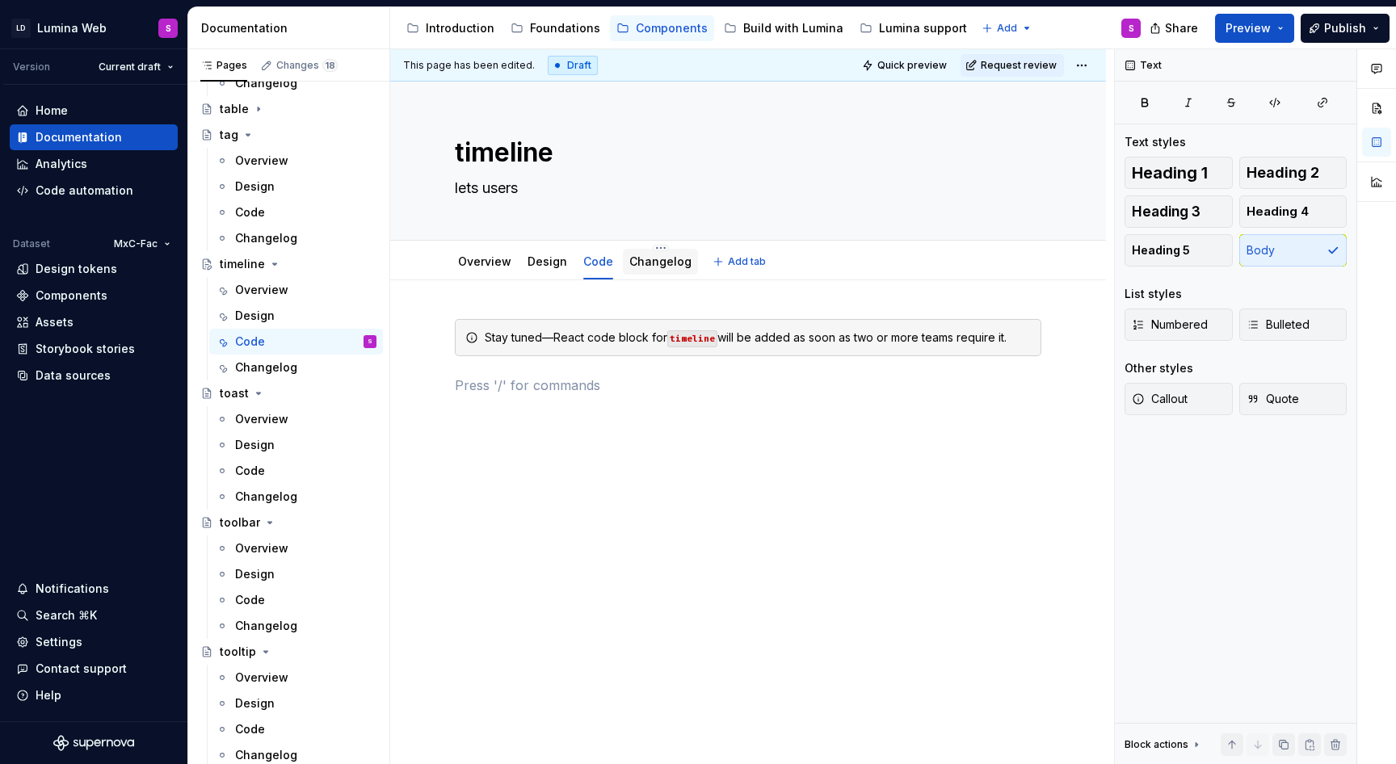
click at [636, 261] on link "Changelog" at bounding box center [660, 261] width 62 height 14
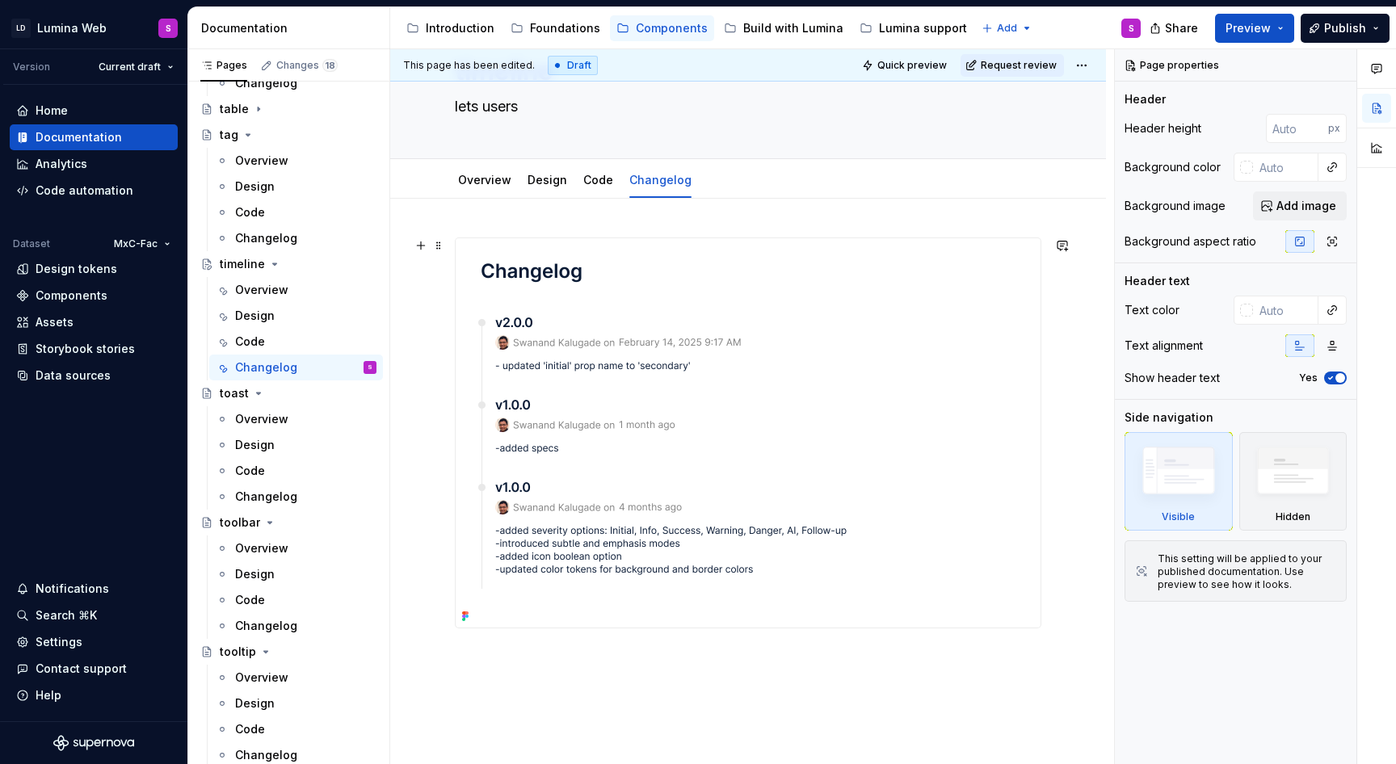
scroll to position [88, 0]
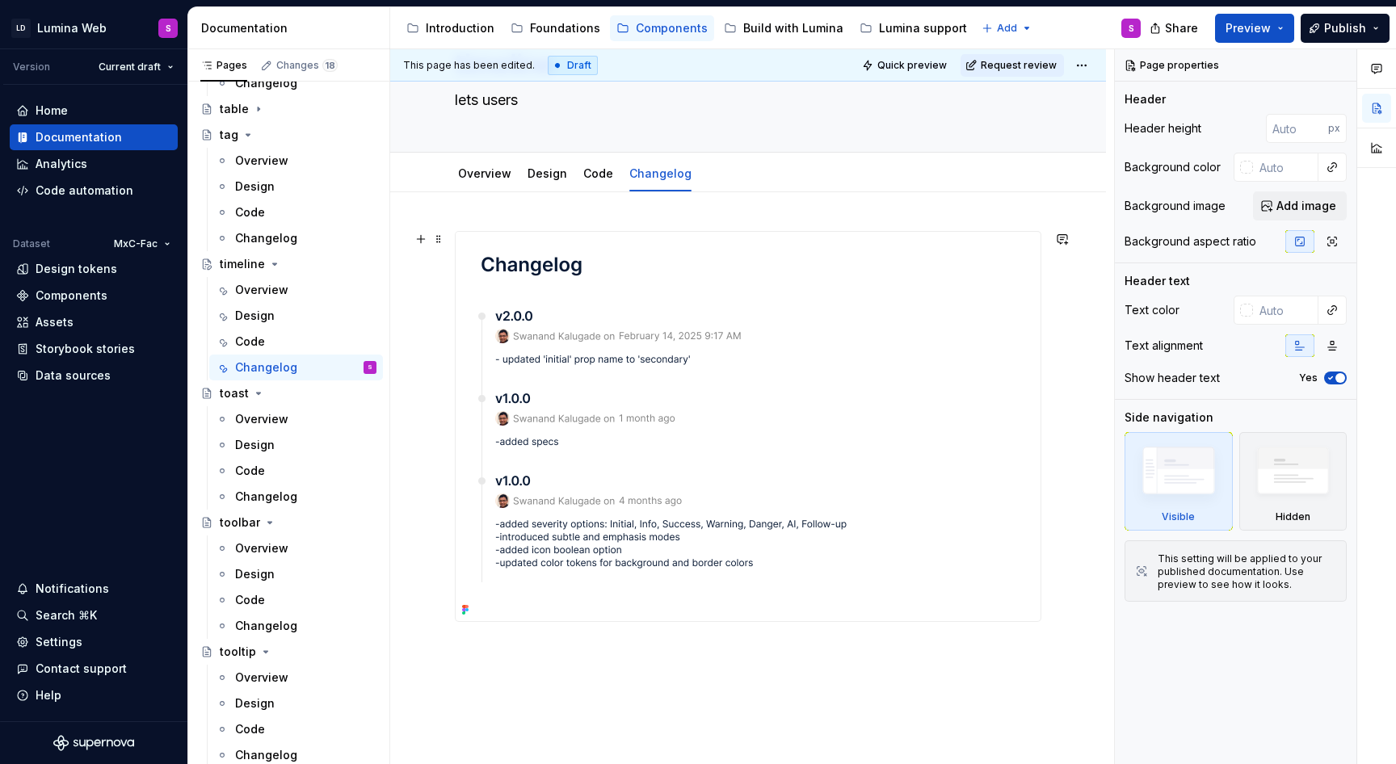
click at [603, 290] on img at bounding box center [678, 426] width 444 height 389
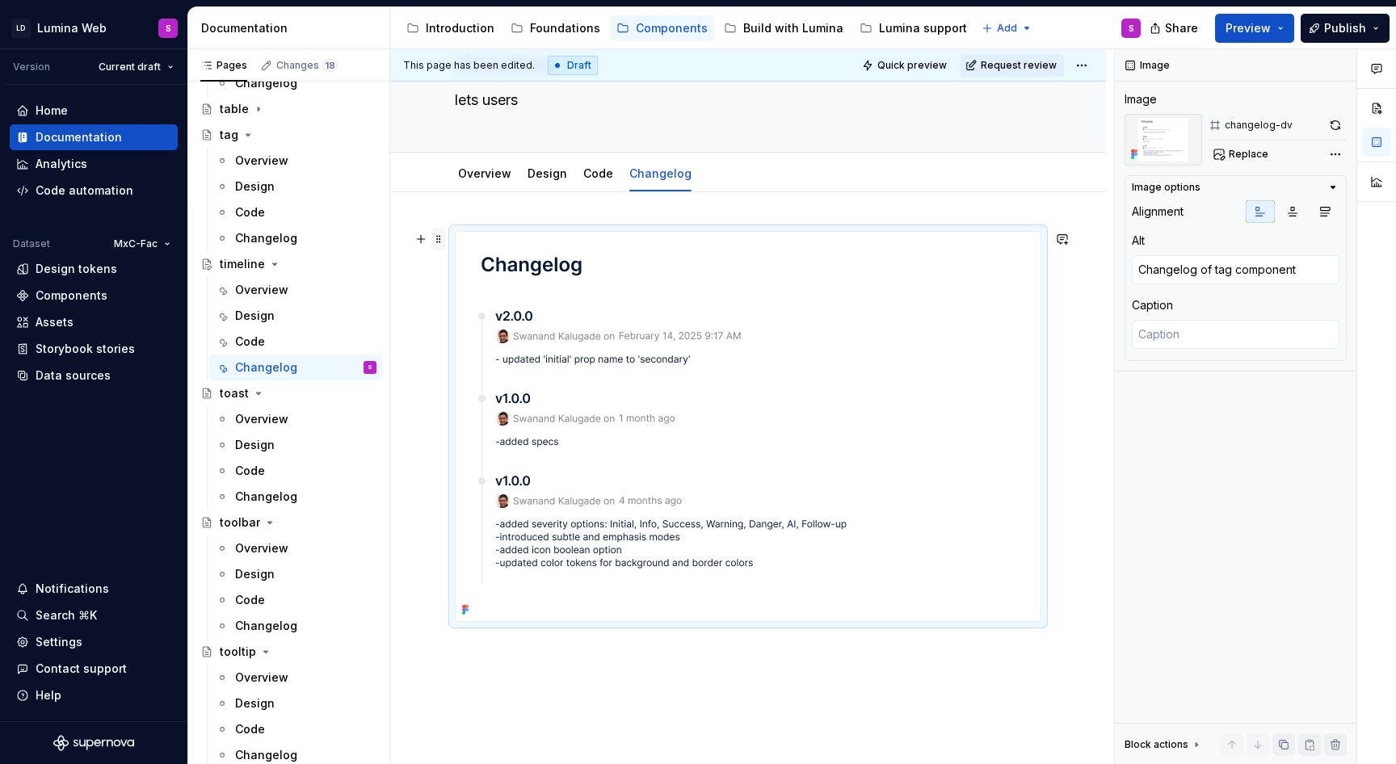
click at [440, 240] on span at bounding box center [438, 239] width 13 height 23
click at [574, 404] on img at bounding box center [678, 426] width 444 height 389
click at [1247, 157] on span "Replace" at bounding box center [1248, 154] width 40 height 13
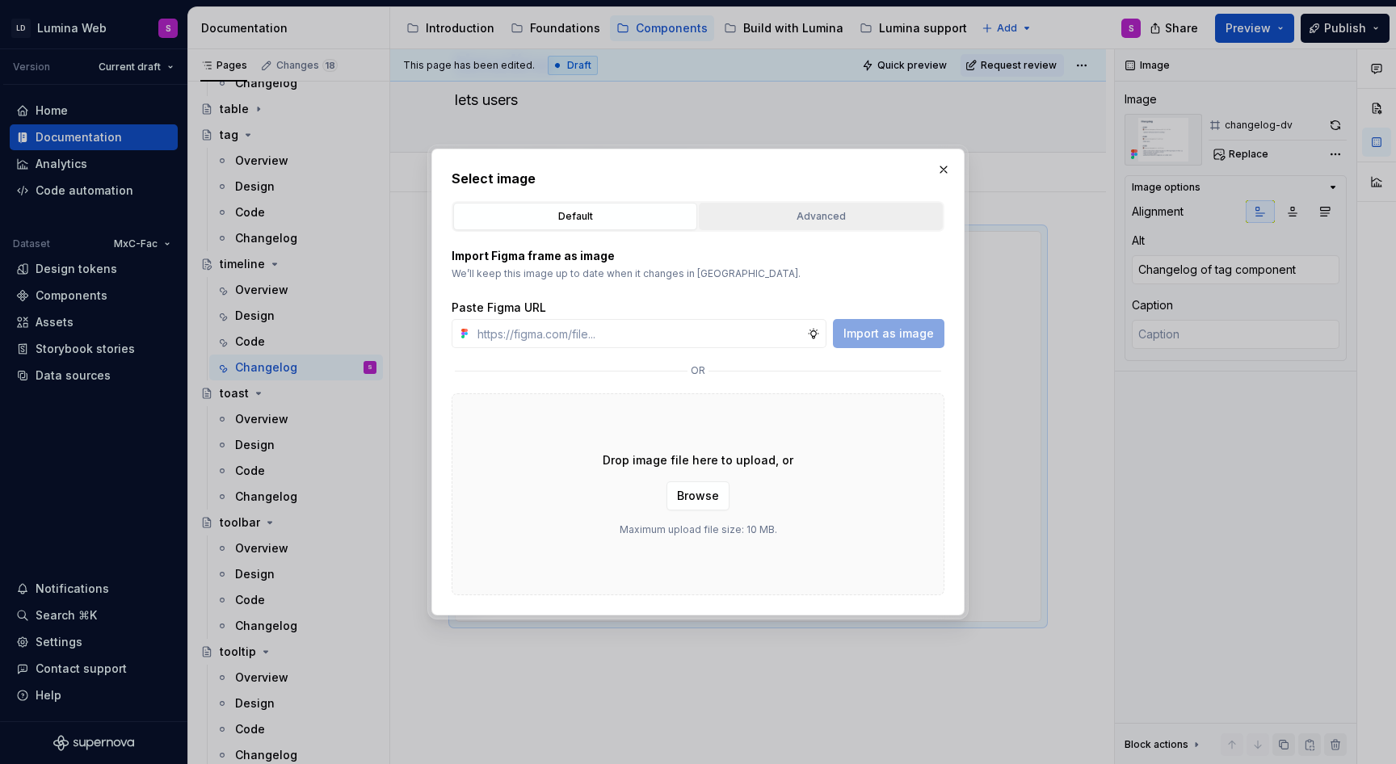
click at [738, 205] on button "Advanced" at bounding box center [821, 216] width 244 height 27
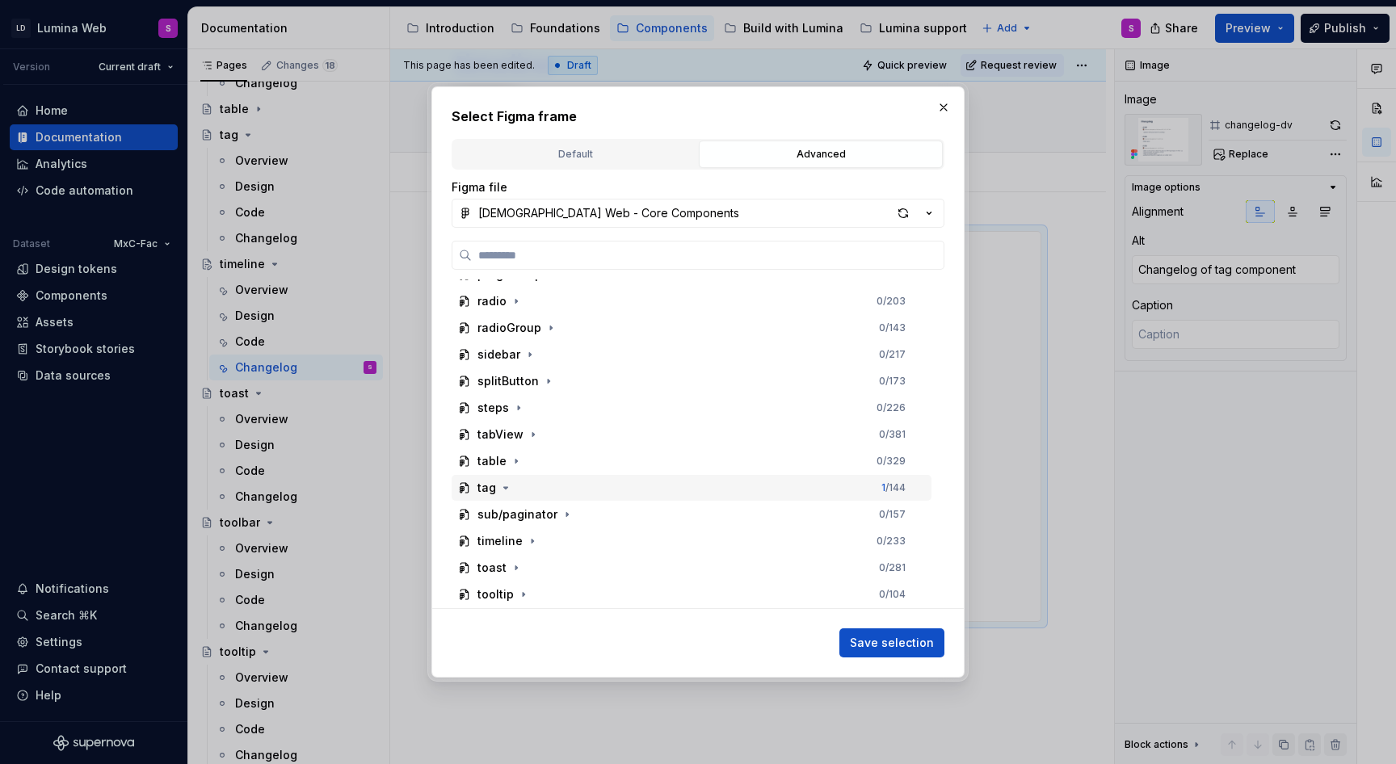
scroll to position [1034, 0]
click at [531, 539] on icon "button" at bounding box center [532, 538] width 2 height 4
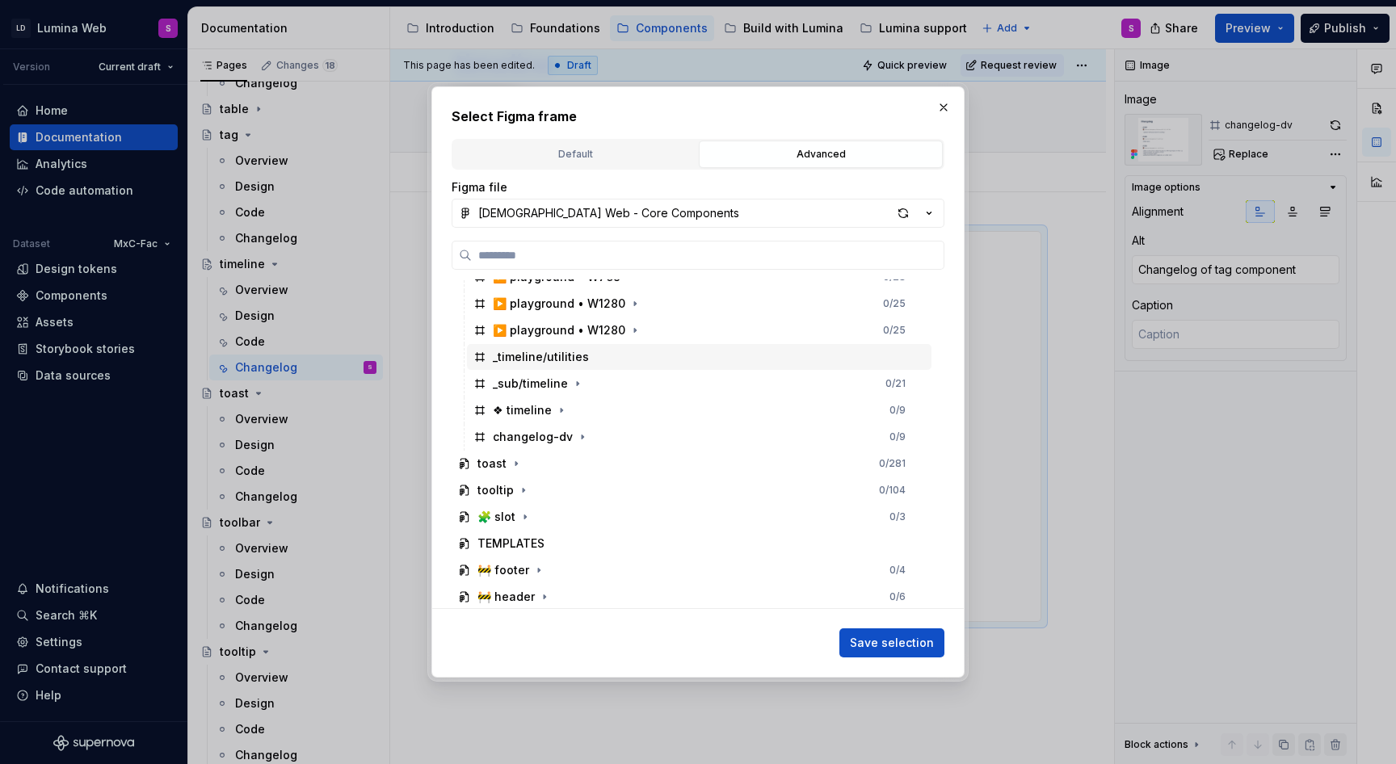
scroll to position [1429, 0]
click at [538, 438] on div "changelog-dv" at bounding box center [533, 436] width 80 height 16
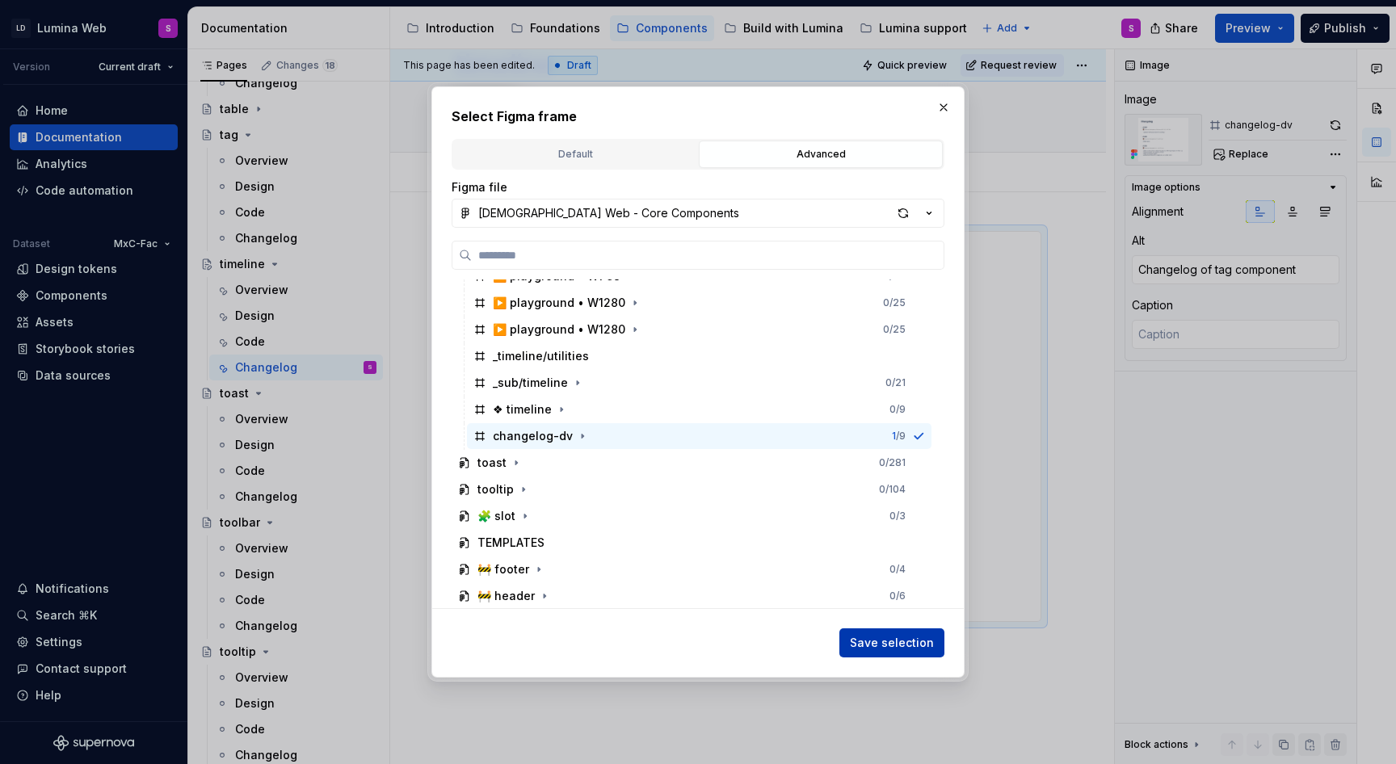
click at [904, 636] on span "Save selection" at bounding box center [892, 643] width 84 height 16
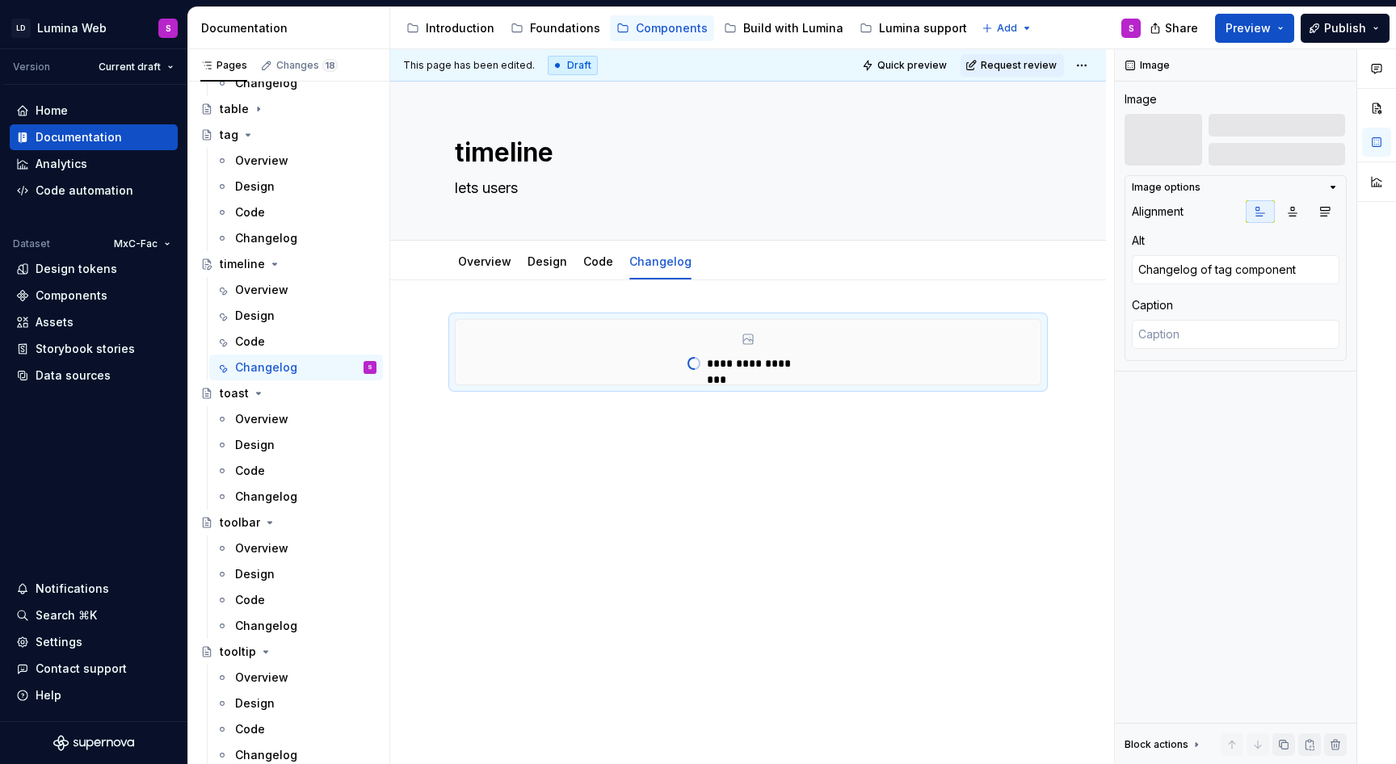
scroll to position [0, 0]
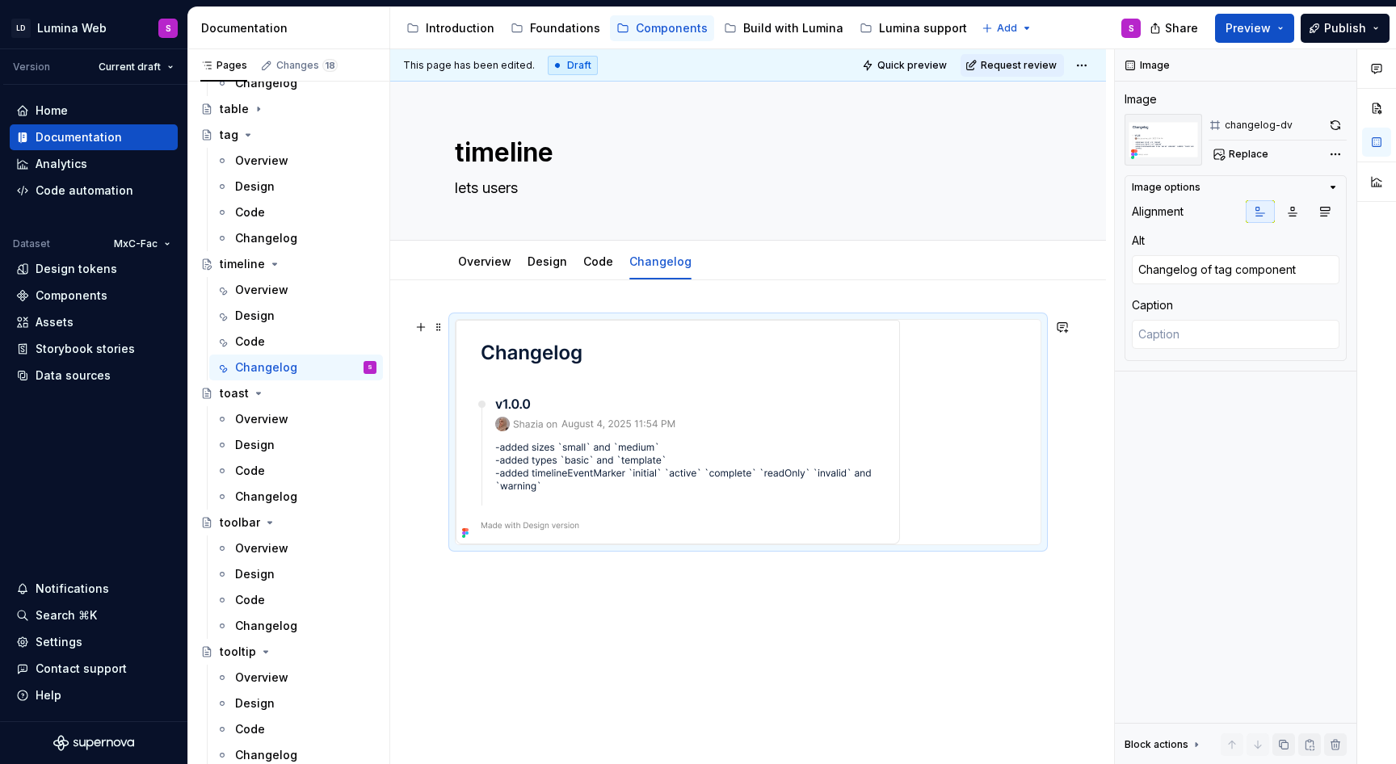
click at [1000, 429] on div at bounding box center [748, 432] width 585 height 225
click at [1339, 124] on button "button" at bounding box center [1335, 125] width 23 height 23
click at [738, 351] on img at bounding box center [678, 432] width 444 height 225
click at [881, 368] on img at bounding box center [678, 432] width 444 height 225
click at [980, 669] on div at bounding box center [748, 537] width 716 height 514
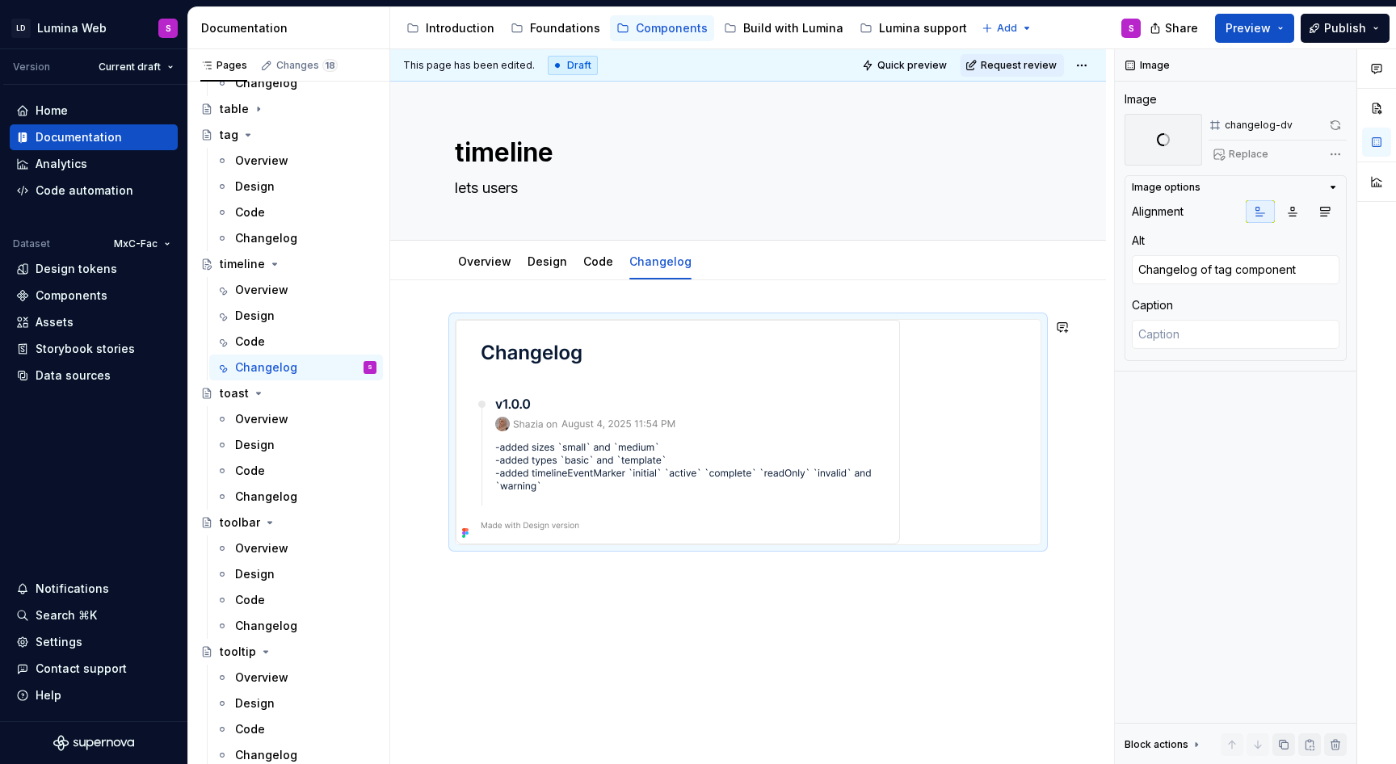
click at [504, 685] on div at bounding box center [748, 537] width 716 height 514
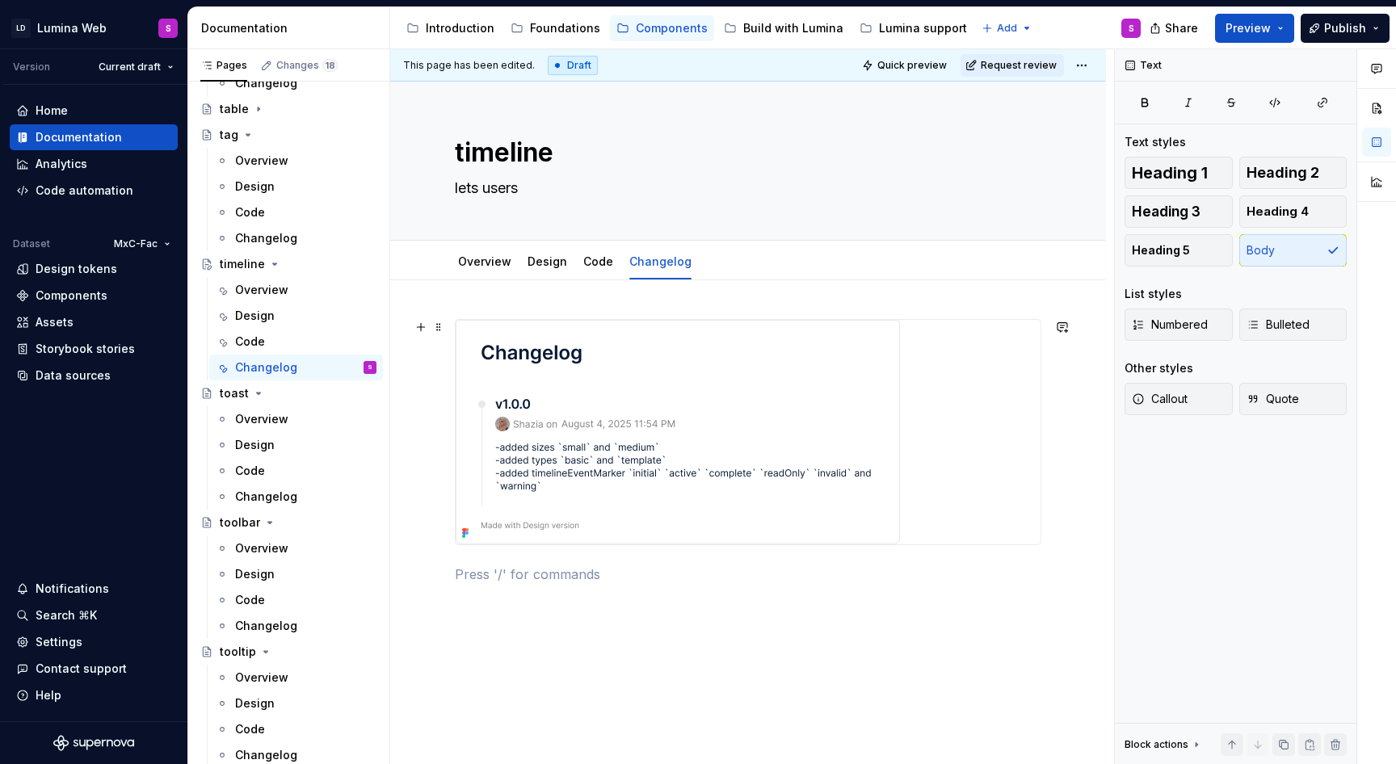
click at [813, 459] on img at bounding box center [678, 432] width 444 height 225
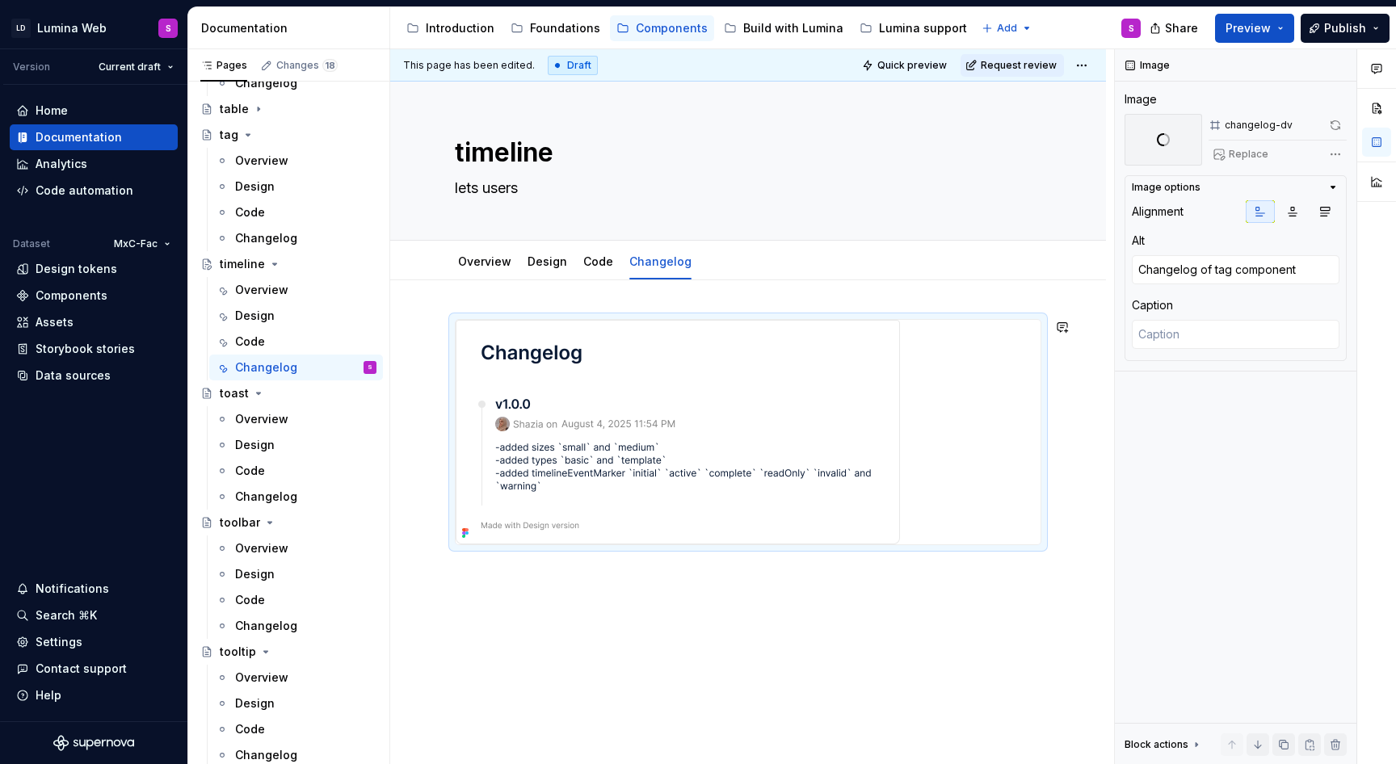
click at [774, 735] on div at bounding box center [748, 556] width 716 height 552
click at [724, 692] on div at bounding box center [748, 556] width 716 height 552
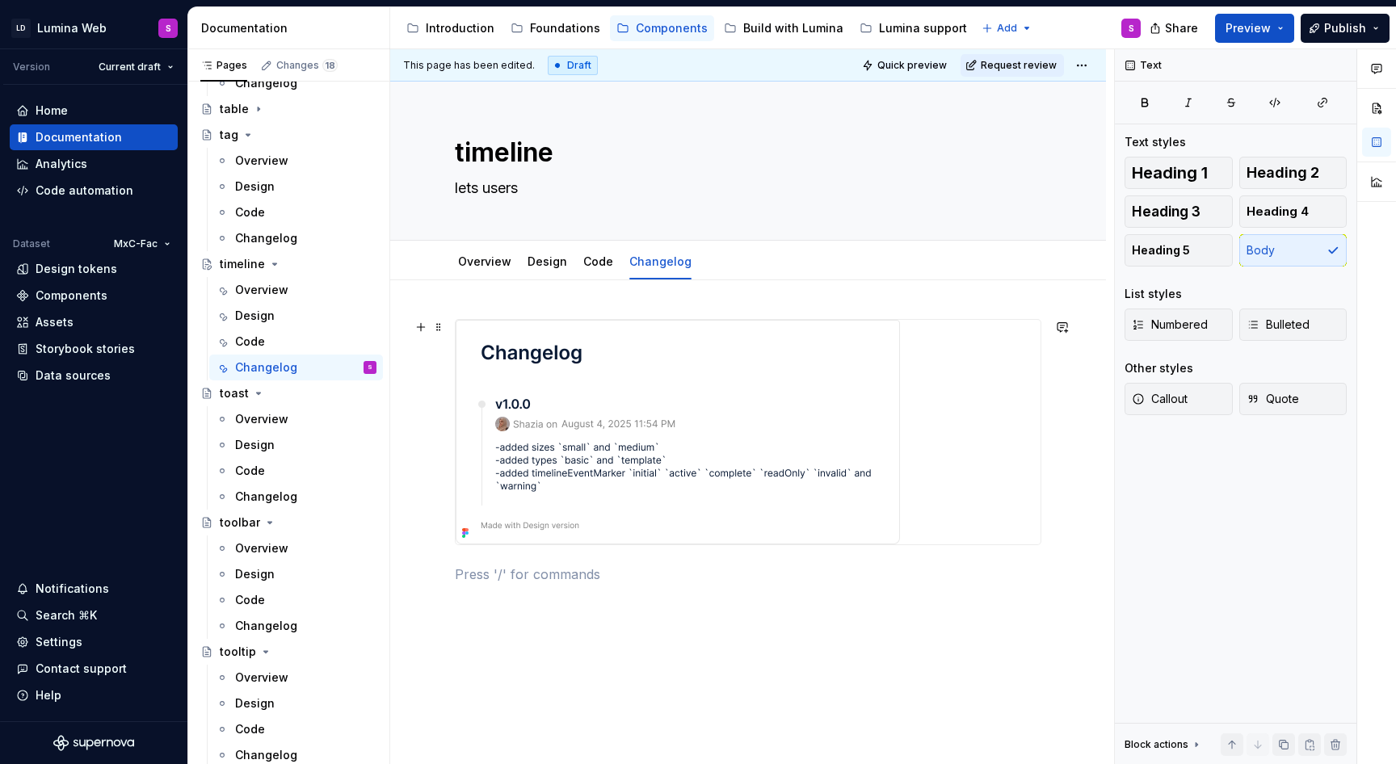
click at [664, 430] on img at bounding box center [678, 432] width 444 height 225
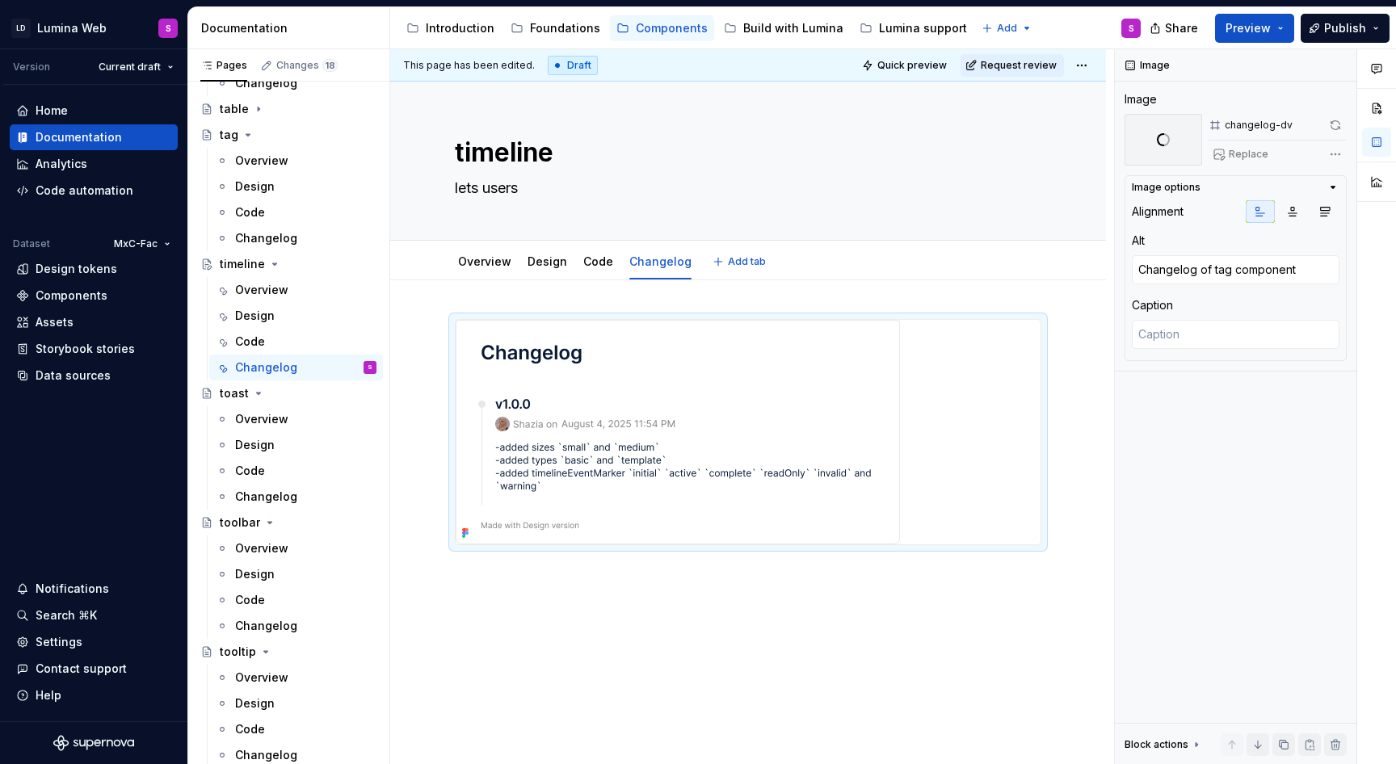
type textarea "*"
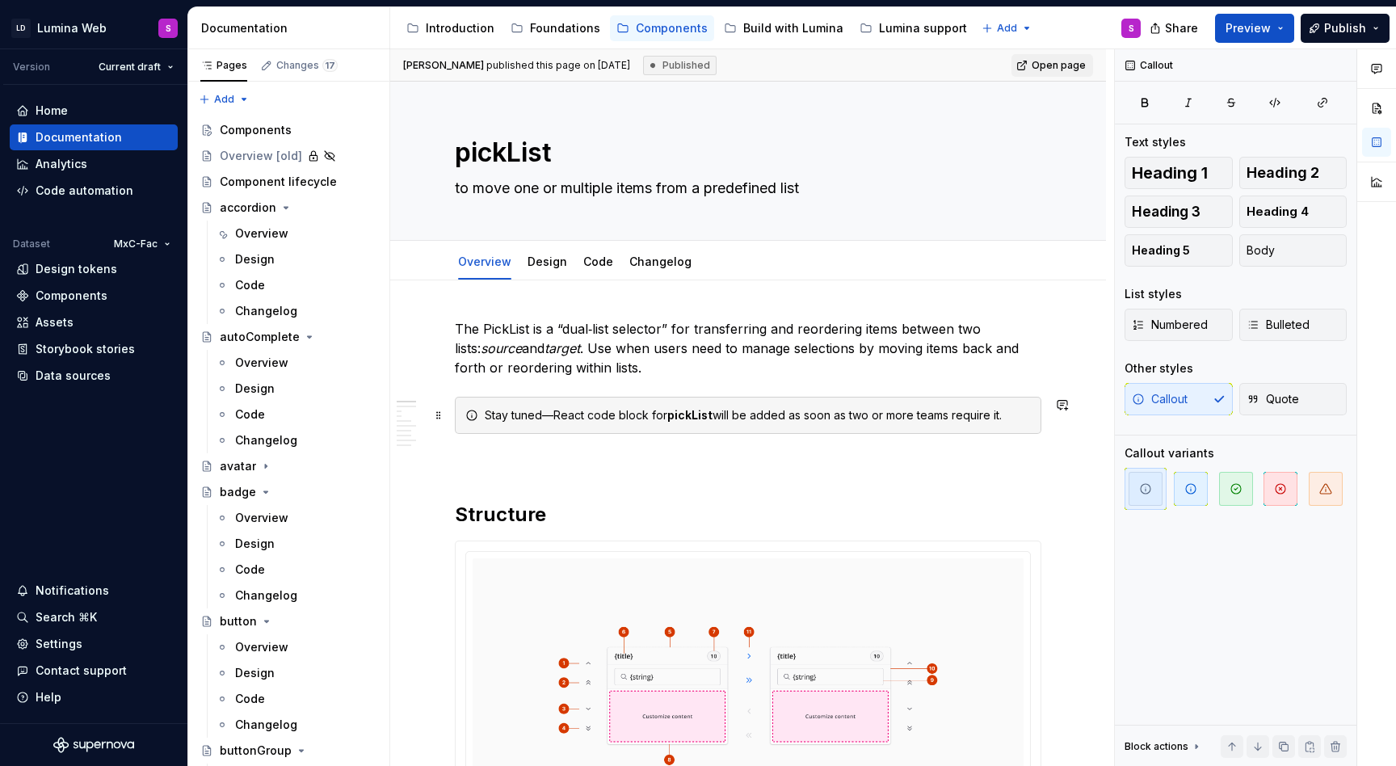
click at [596, 418] on div "Stay tuned—React code block for pickList will be added as soon as two or more t…" at bounding box center [758, 415] width 546 height 16
copy div "Stay tuned—React code block for pickList will be added as soon as two or more t…"
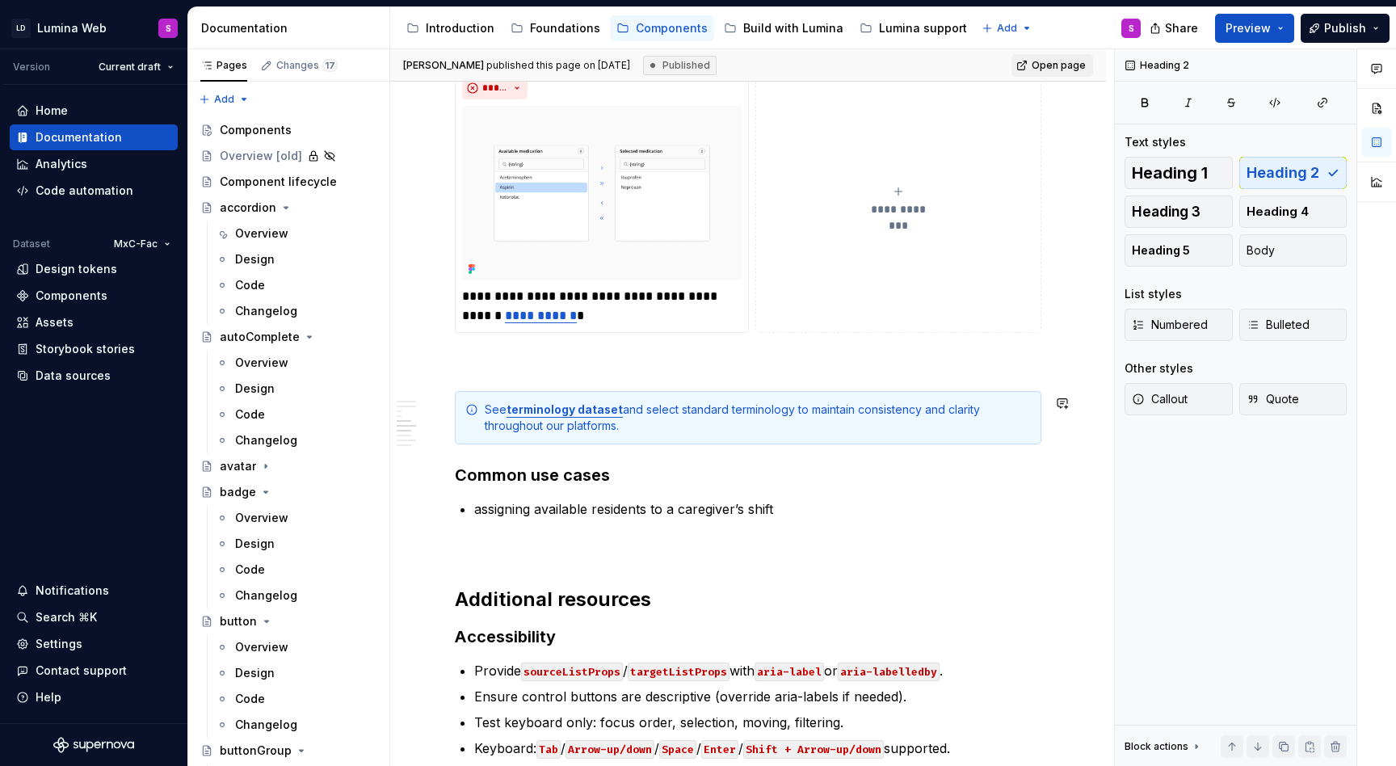
scroll to position [2190, 0]
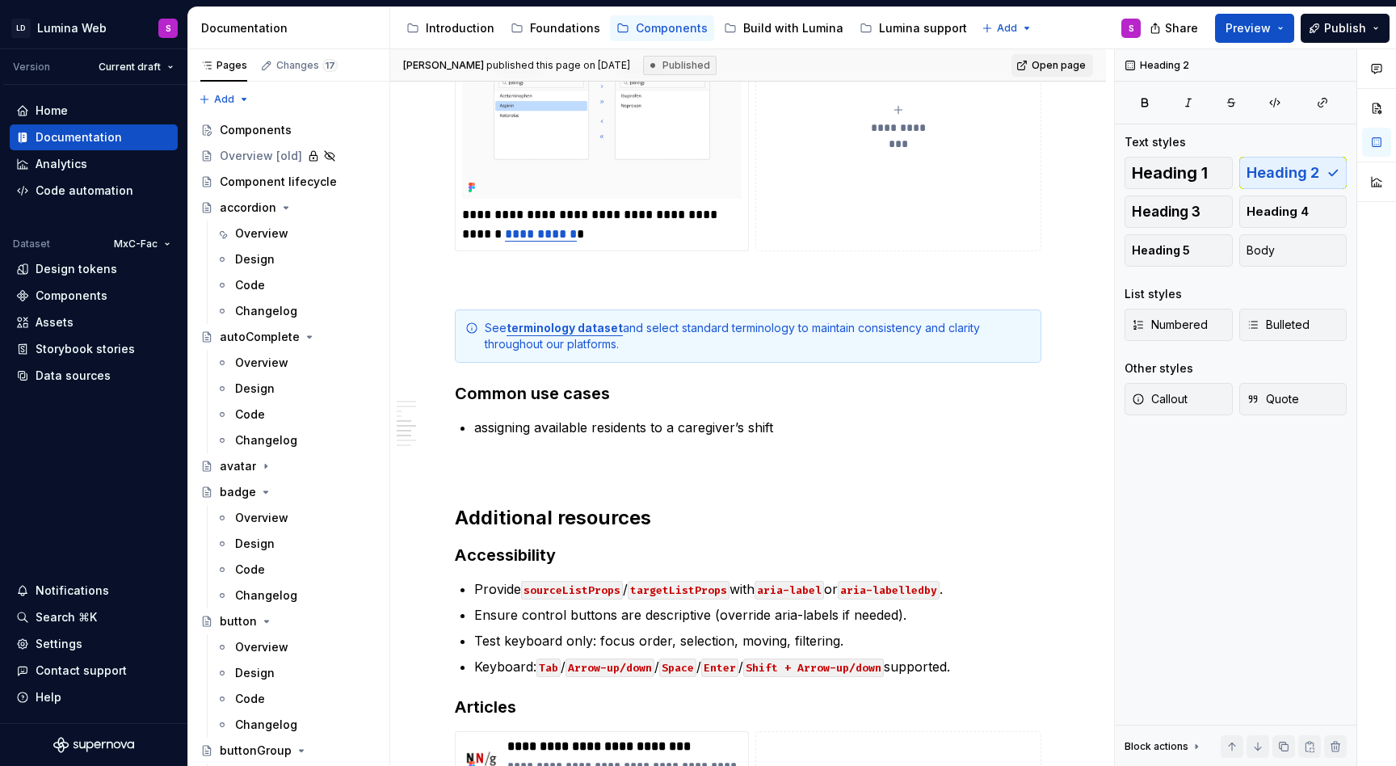
type textarea "*"
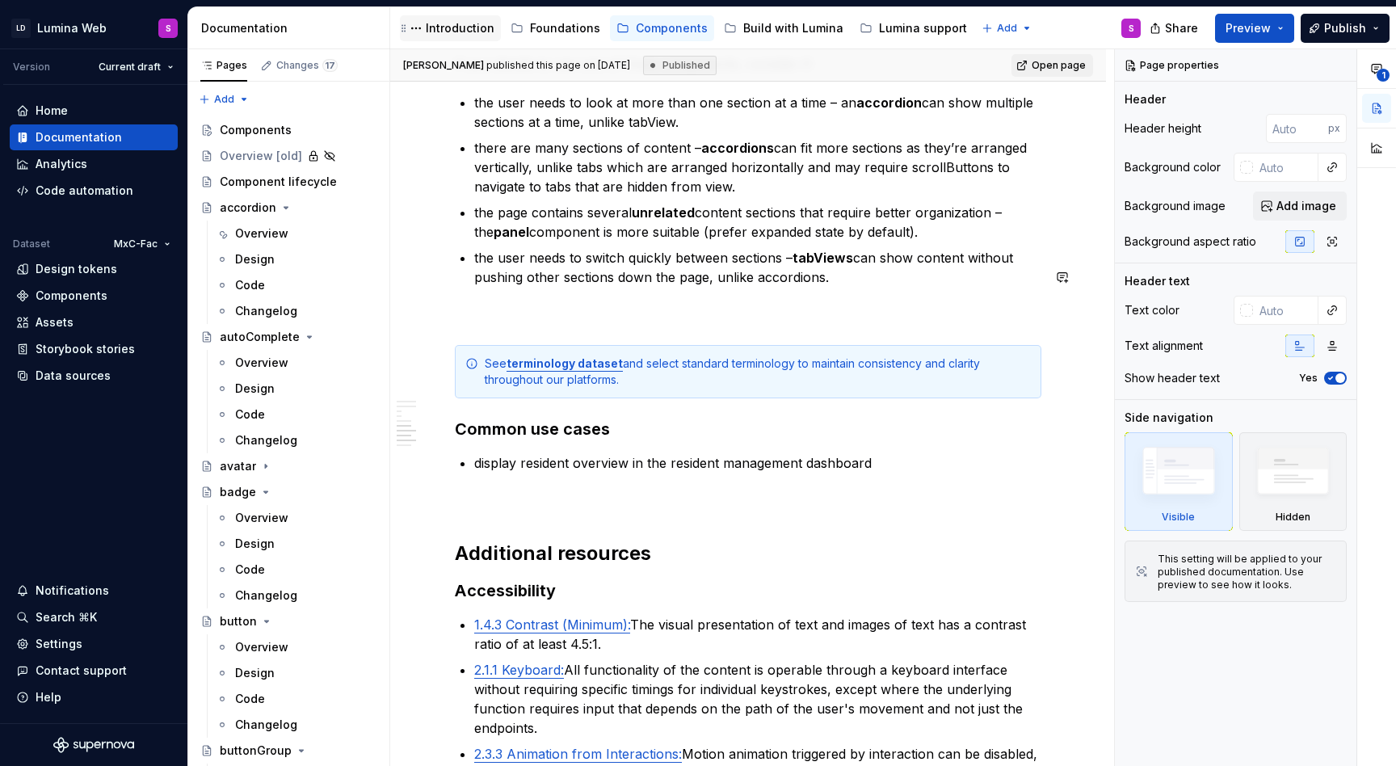
scroll to position [3494, 0]
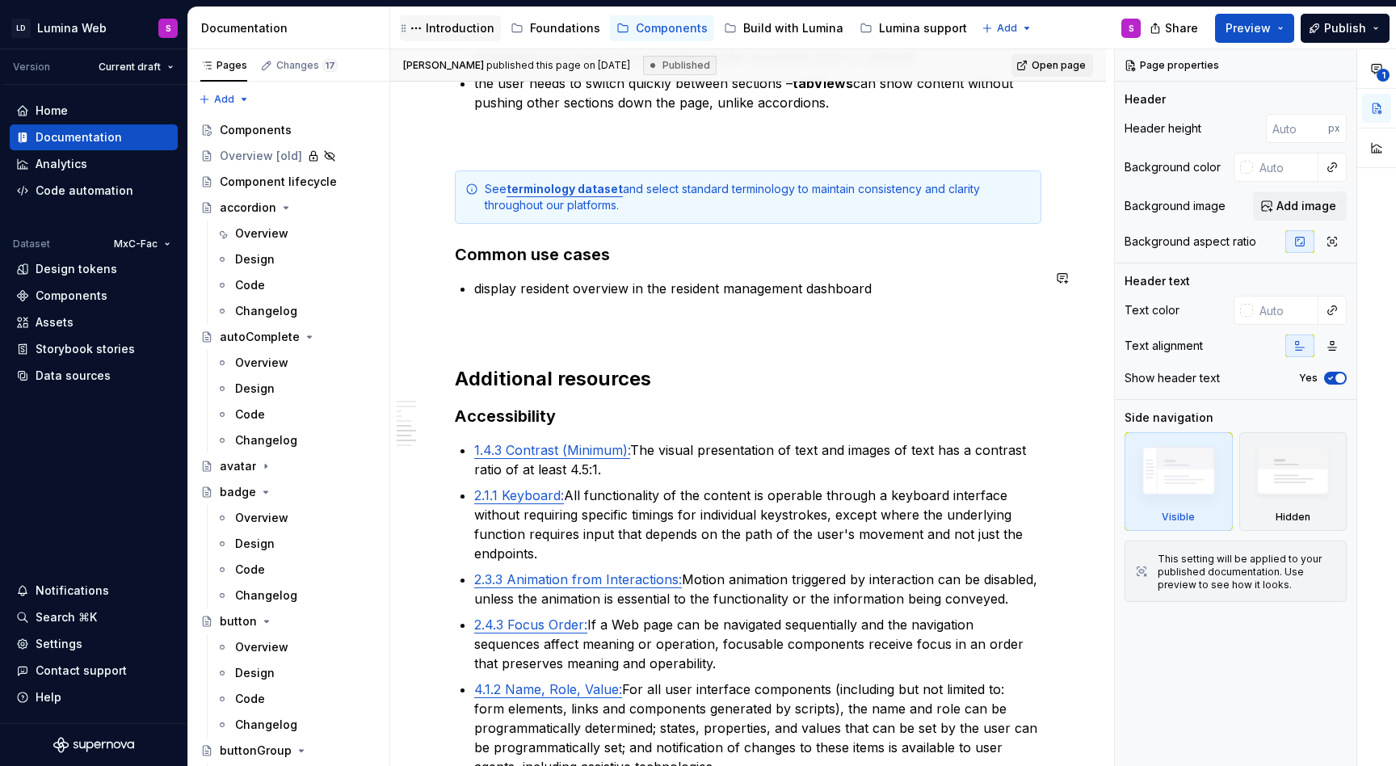
type textarea "*"
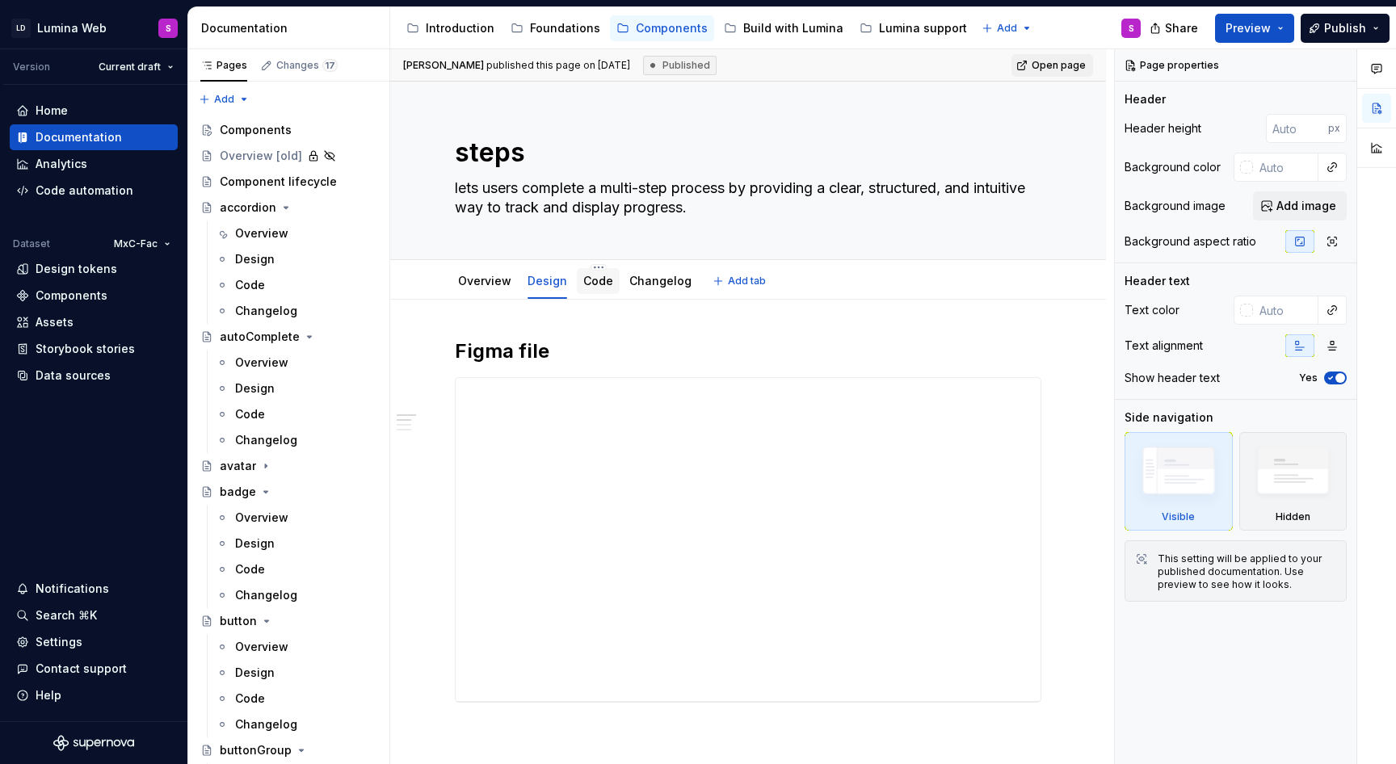
click at [601, 289] on div "Code" at bounding box center [598, 280] width 30 height 19
click at [595, 279] on link "Code" at bounding box center [598, 281] width 30 height 14
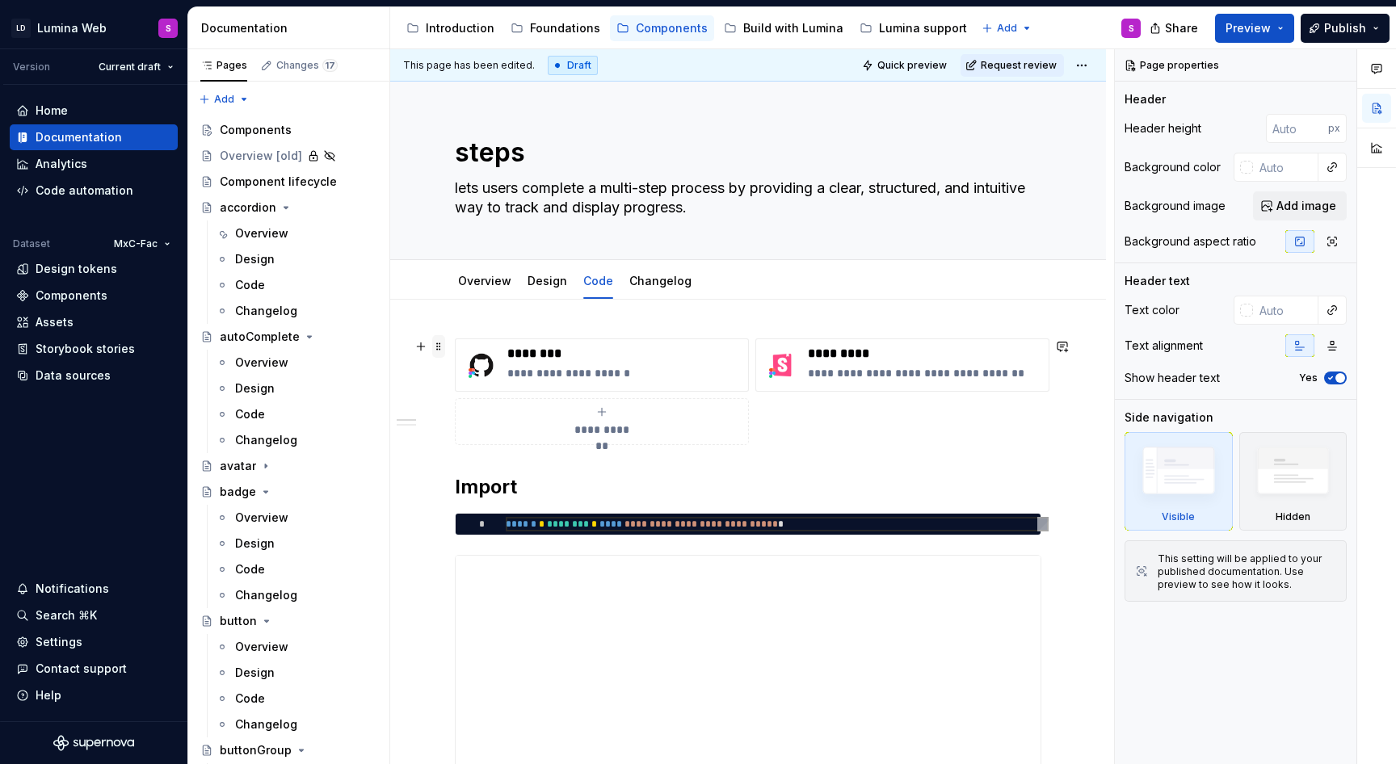
click at [437, 344] on span at bounding box center [438, 346] width 13 height 23
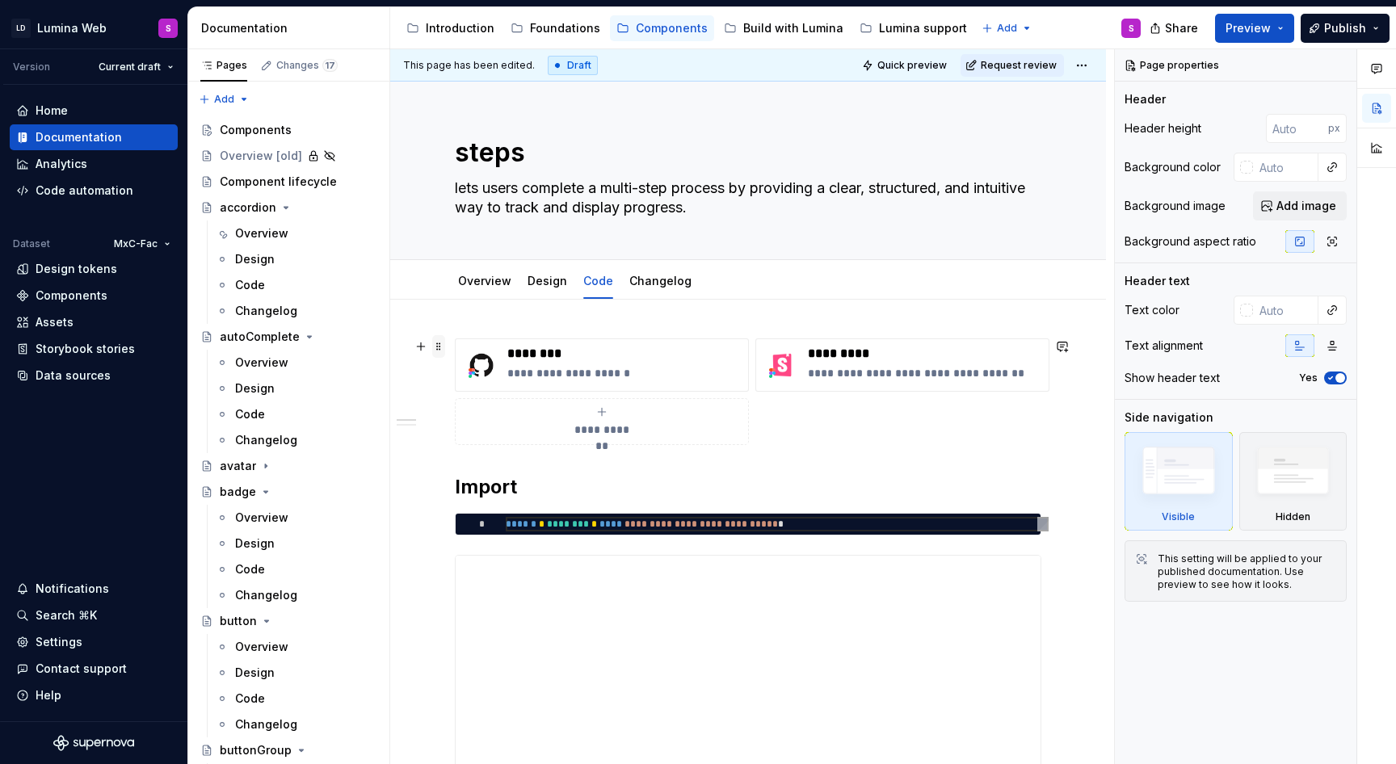
click at [444, 342] on span at bounding box center [438, 343] width 13 height 16
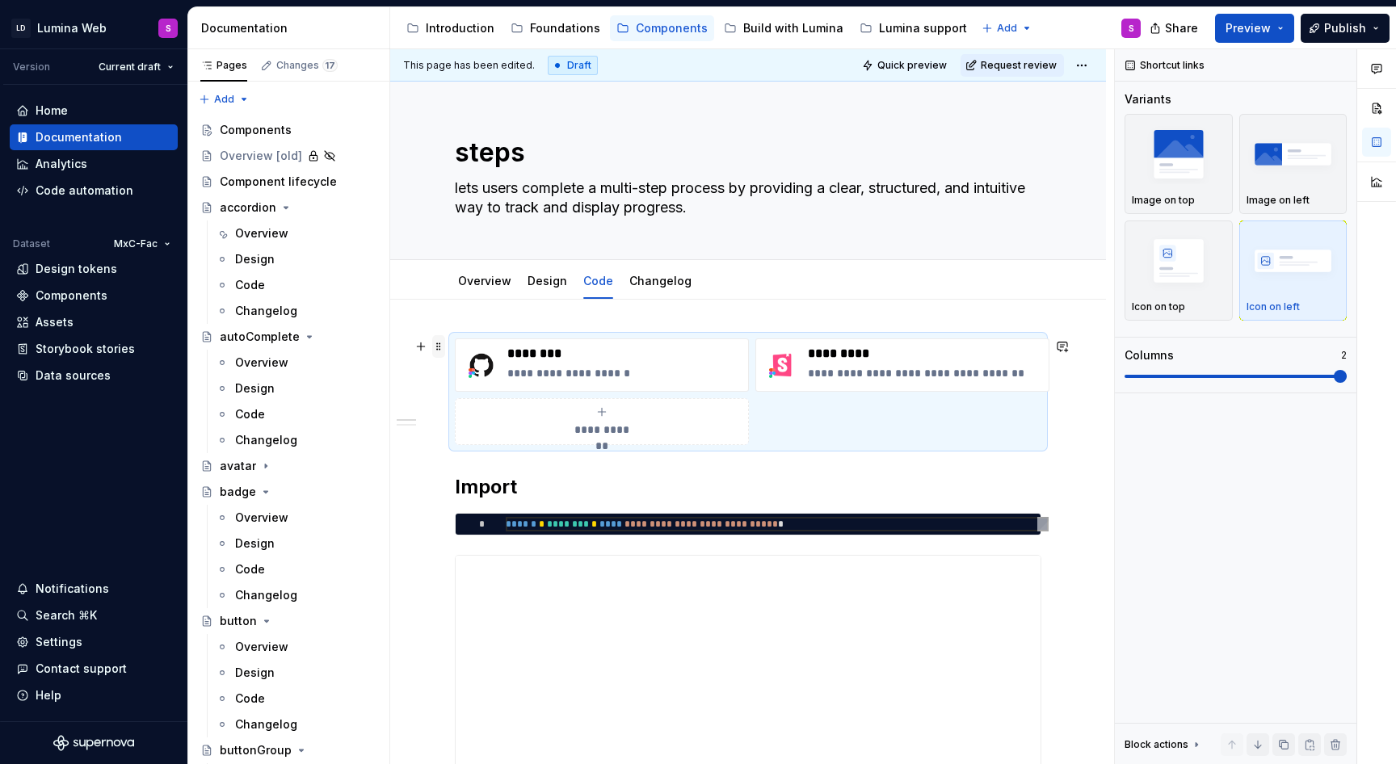
click at [439, 352] on span at bounding box center [438, 346] width 13 height 23
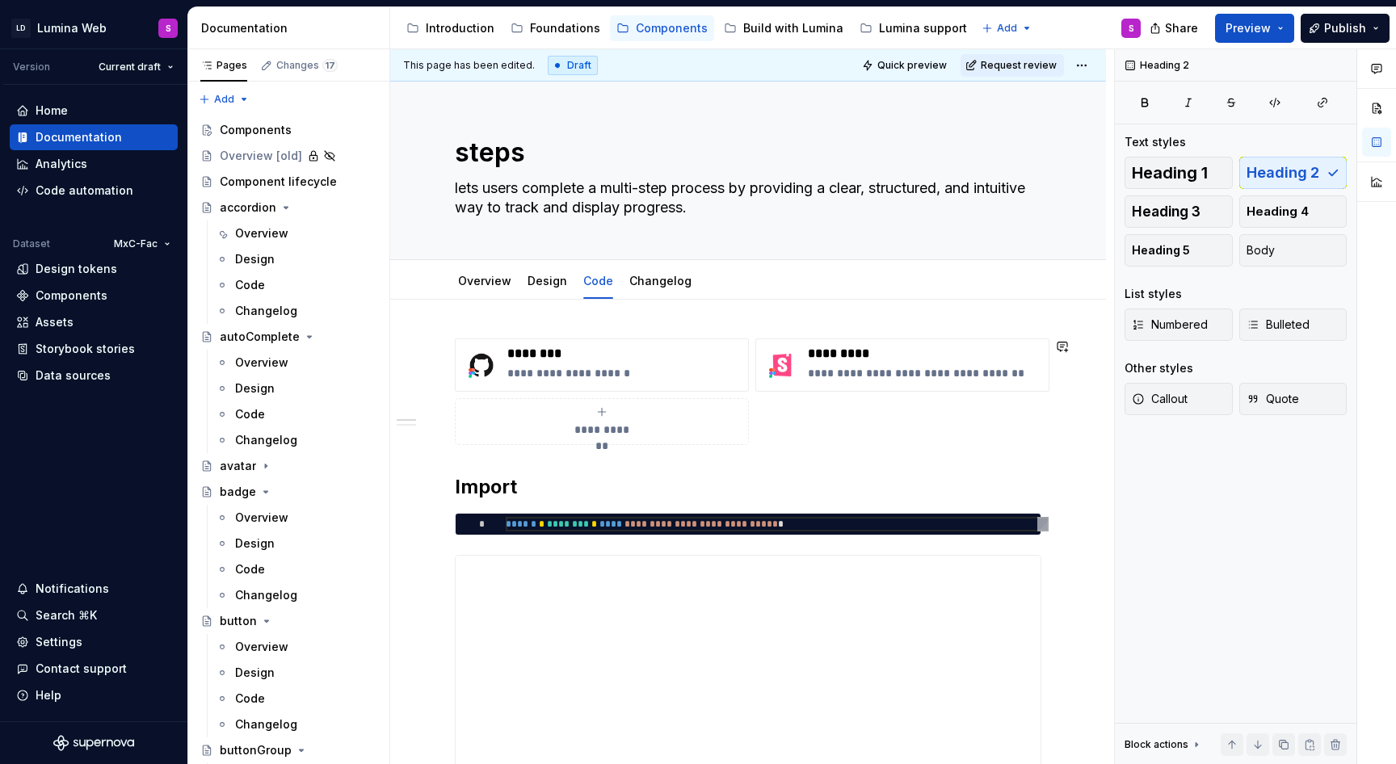
click at [833, 436] on div "**********" at bounding box center [748, 391] width 586 height 107
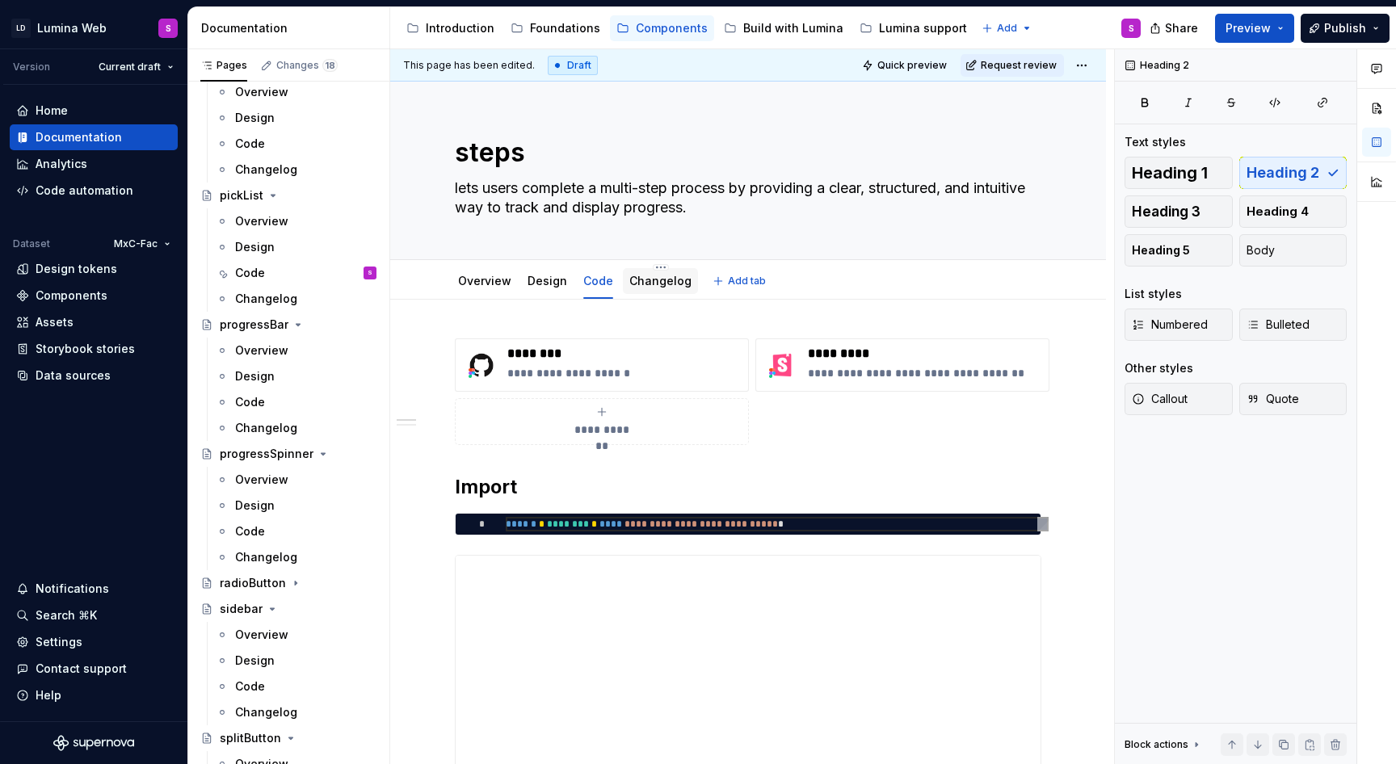
click at [664, 275] on link "Changelog" at bounding box center [660, 281] width 62 height 14
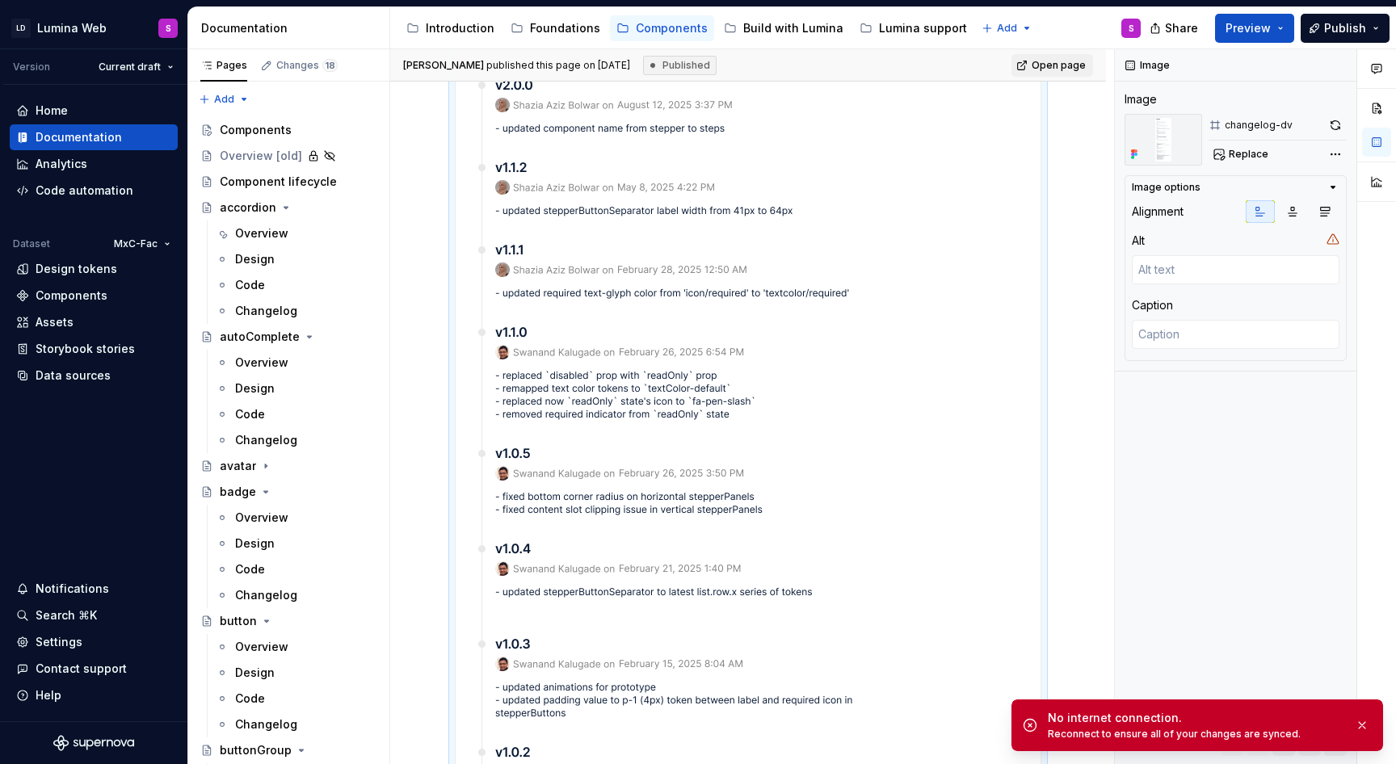
scroll to position [359, 0]
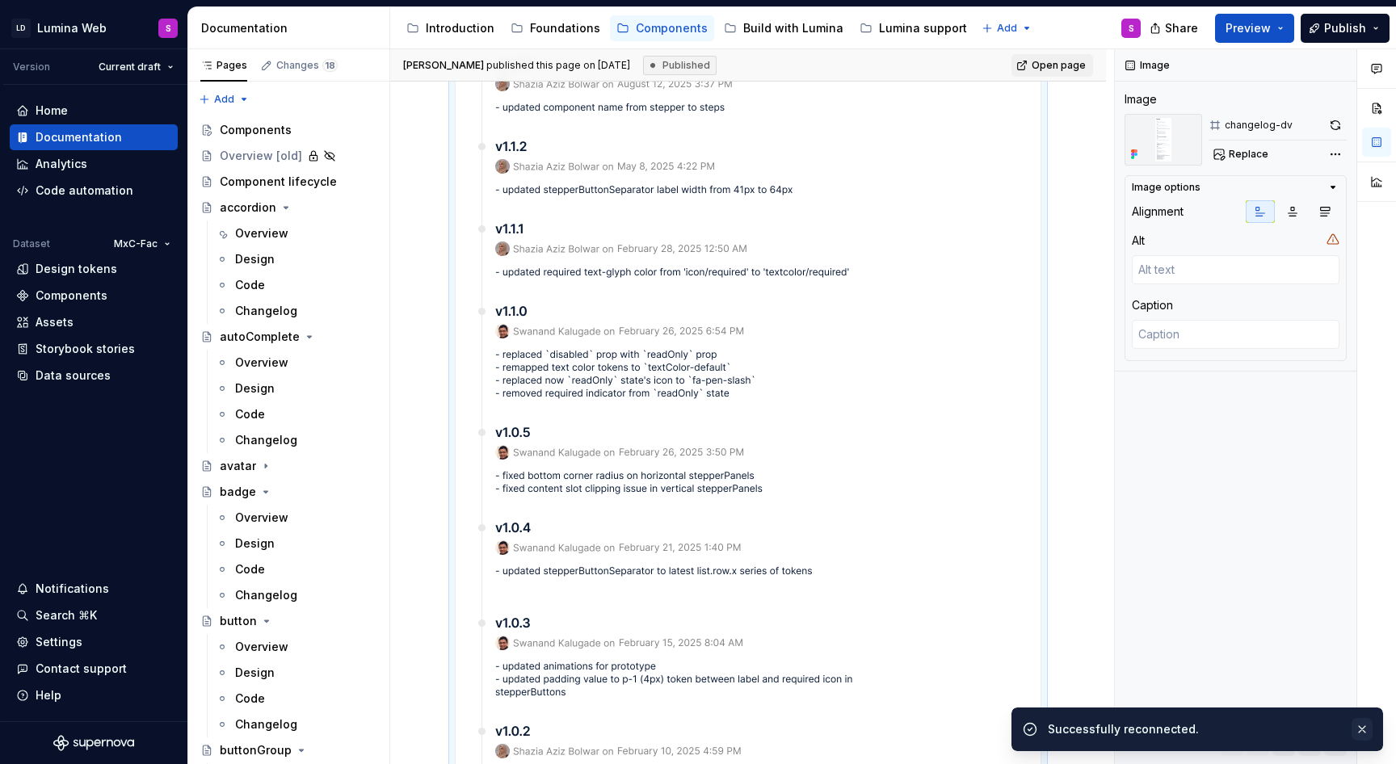
click at [1364, 729] on button "button" at bounding box center [1361, 729] width 21 height 23
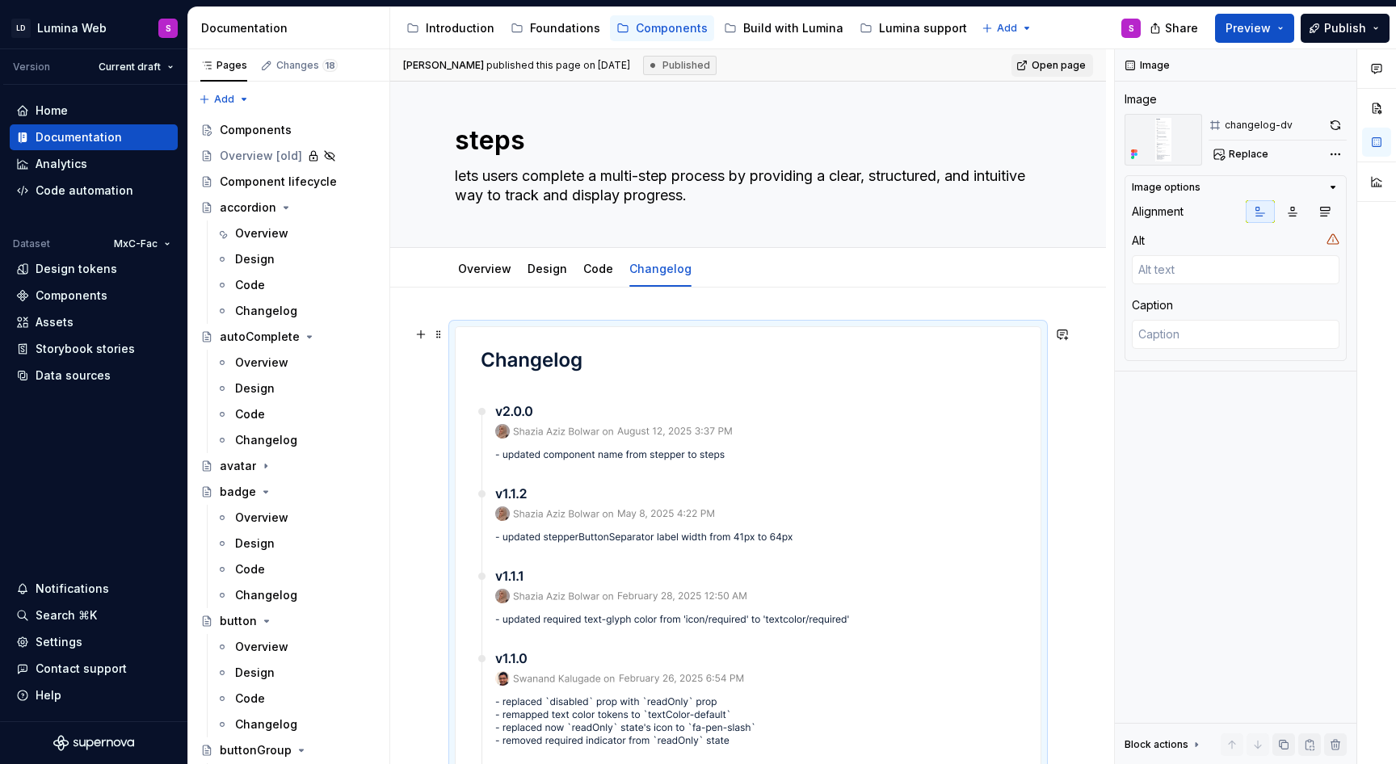
scroll to position [0, 0]
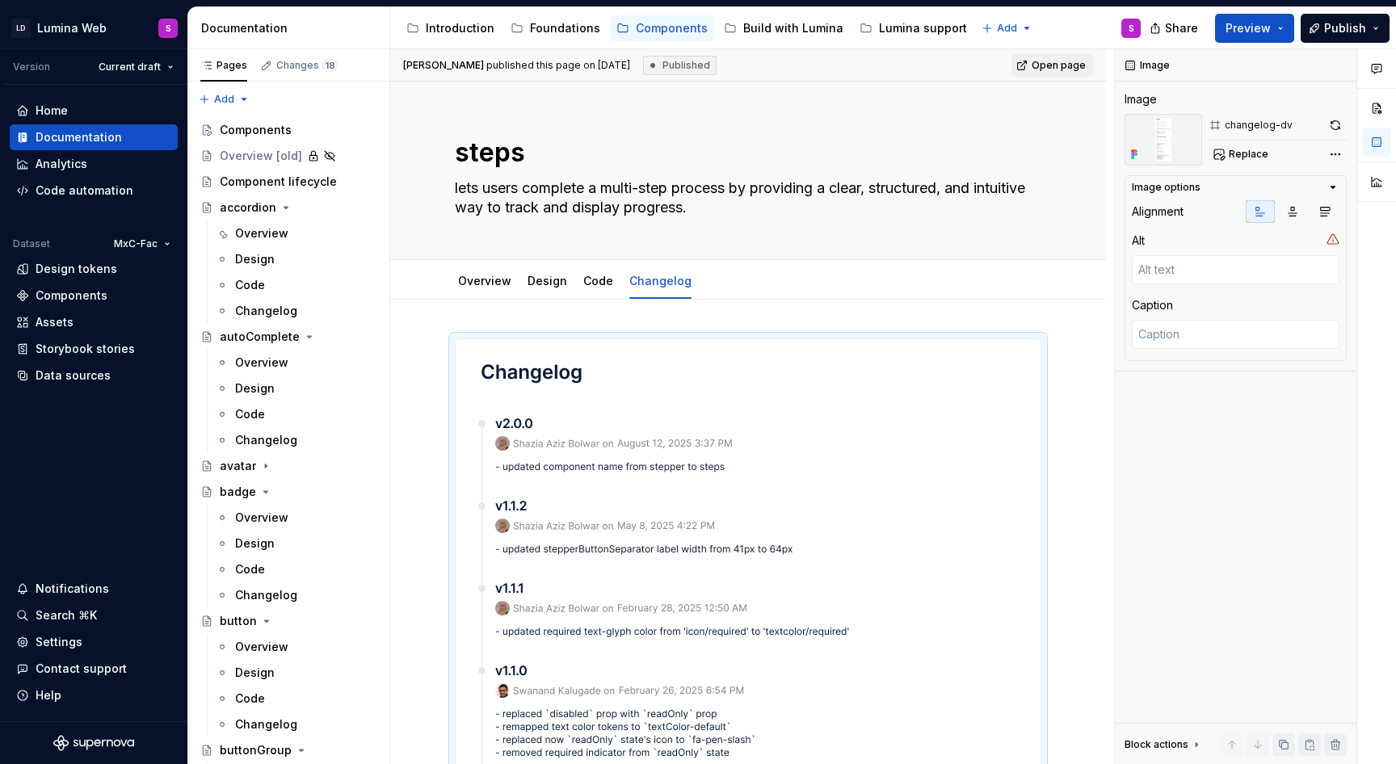
type textarea "*"
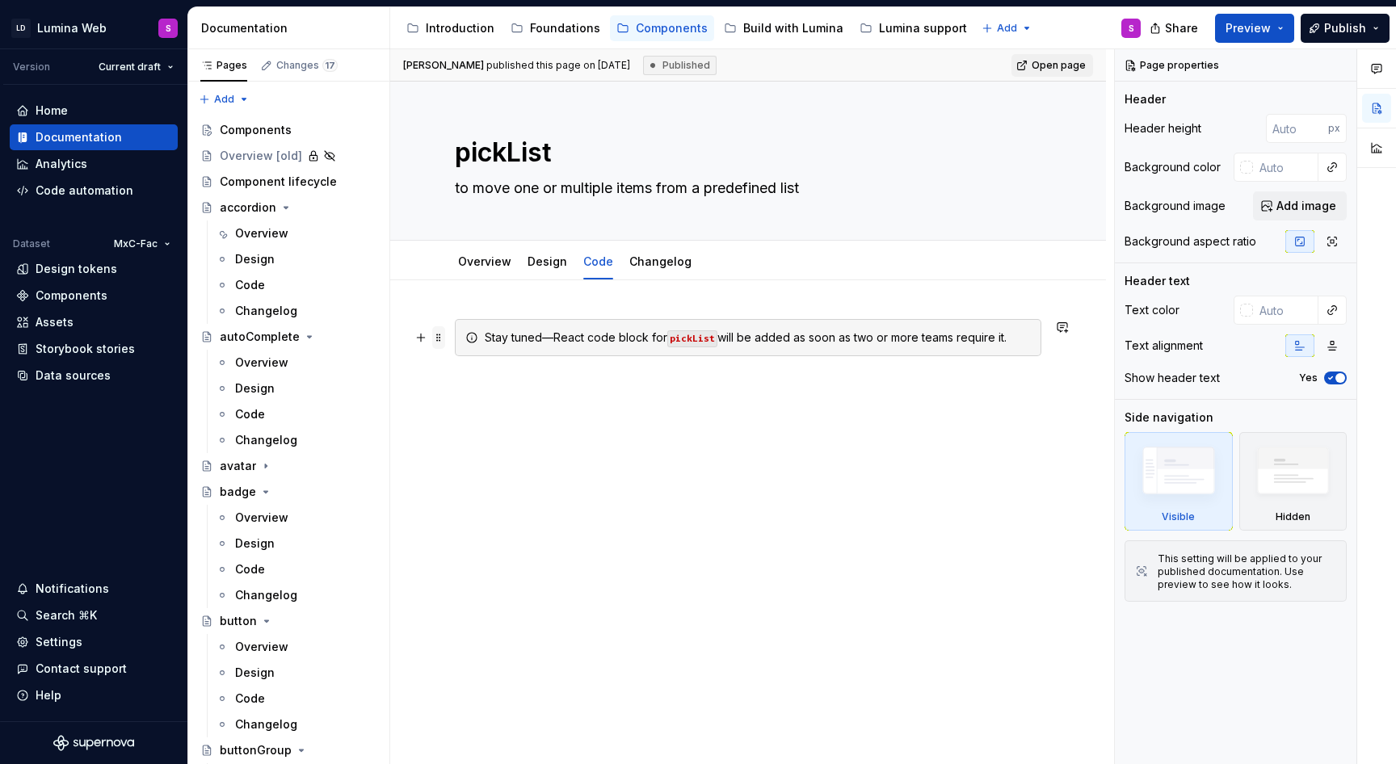
click at [438, 342] on span at bounding box center [438, 337] width 13 height 23
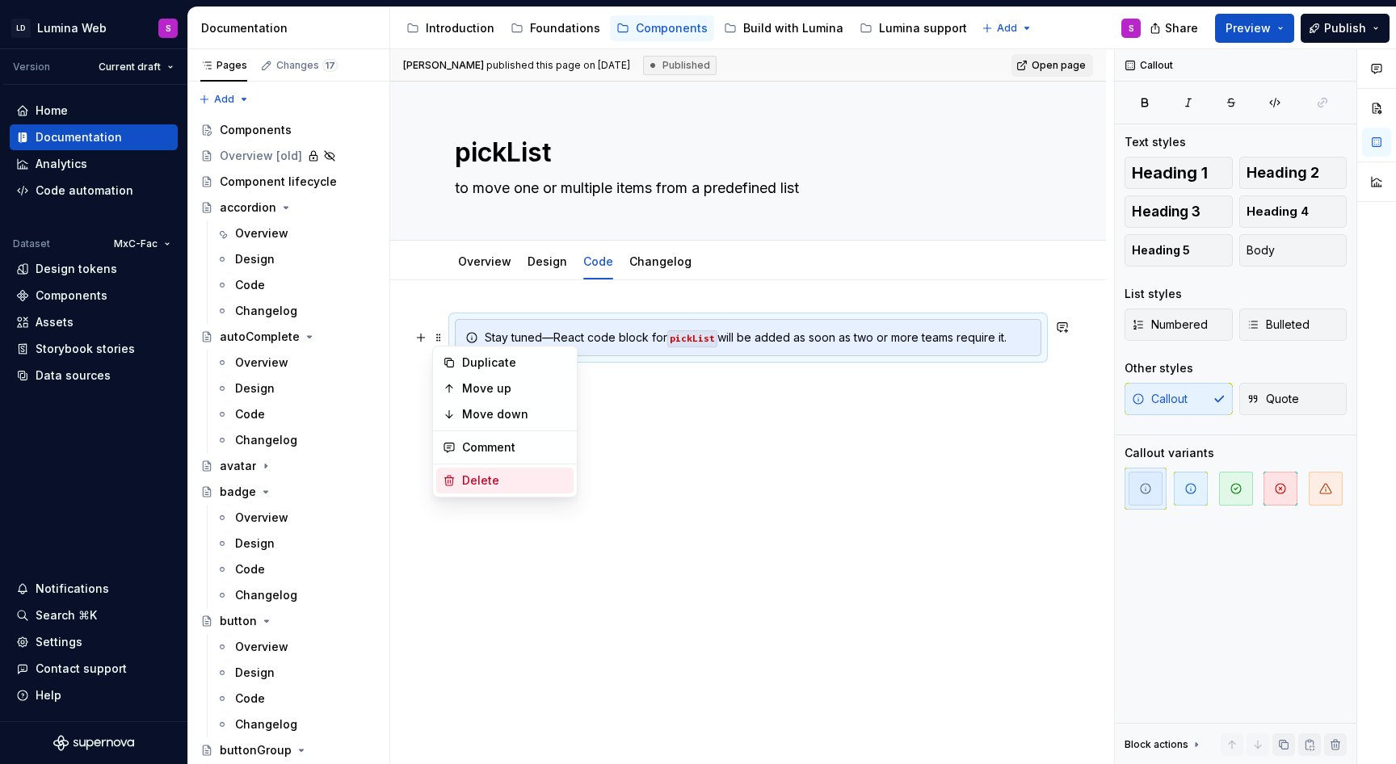
click at [523, 519] on div "Swanand Kalugade published this page on July 21, 2025 Published Open page pickL…" at bounding box center [752, 407] width 724 height 716
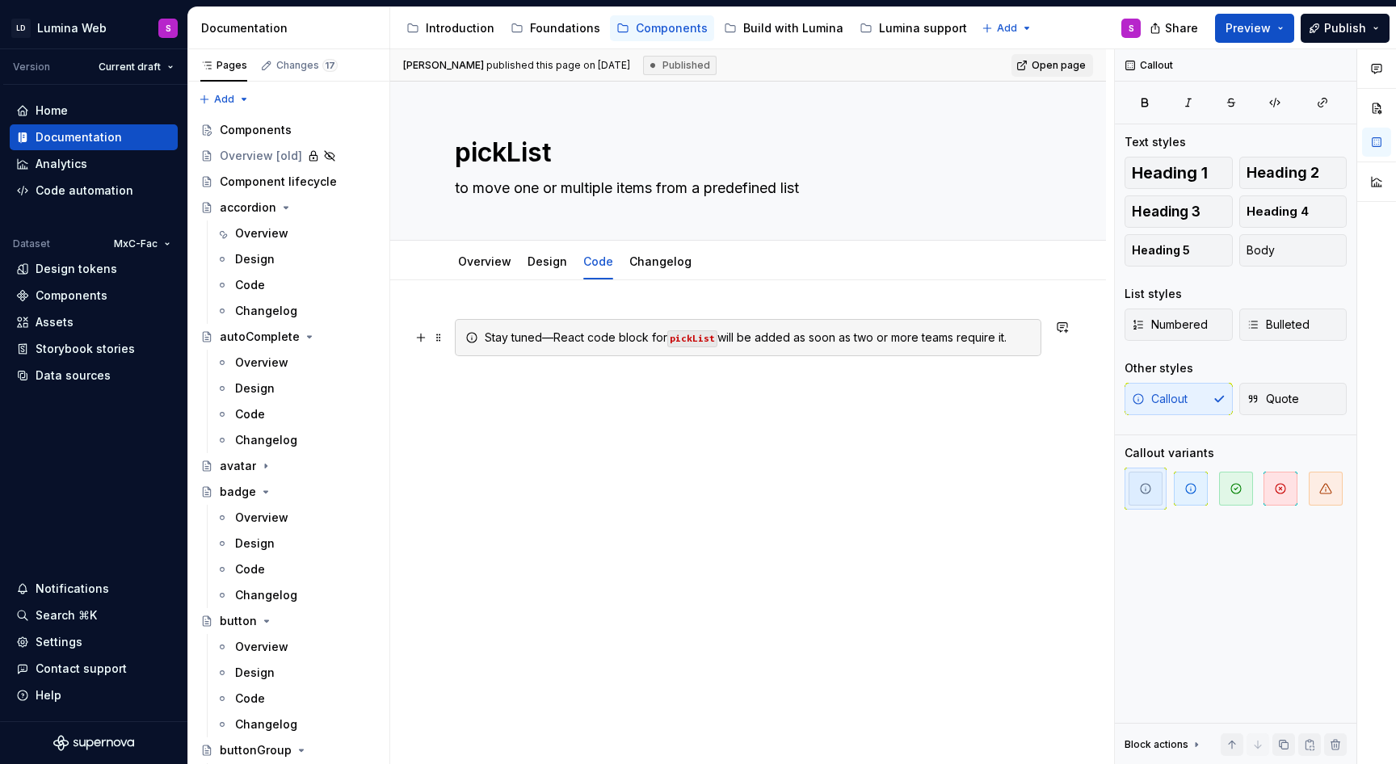
click at [1039, 345] on div "Stay tuned—React code block for pickList will be added as soon as two or more t…" at bounding box center [748, 337] width 586 height 37
click at [443, 336] on span at bounding box center [438, 337] width 13 height 23
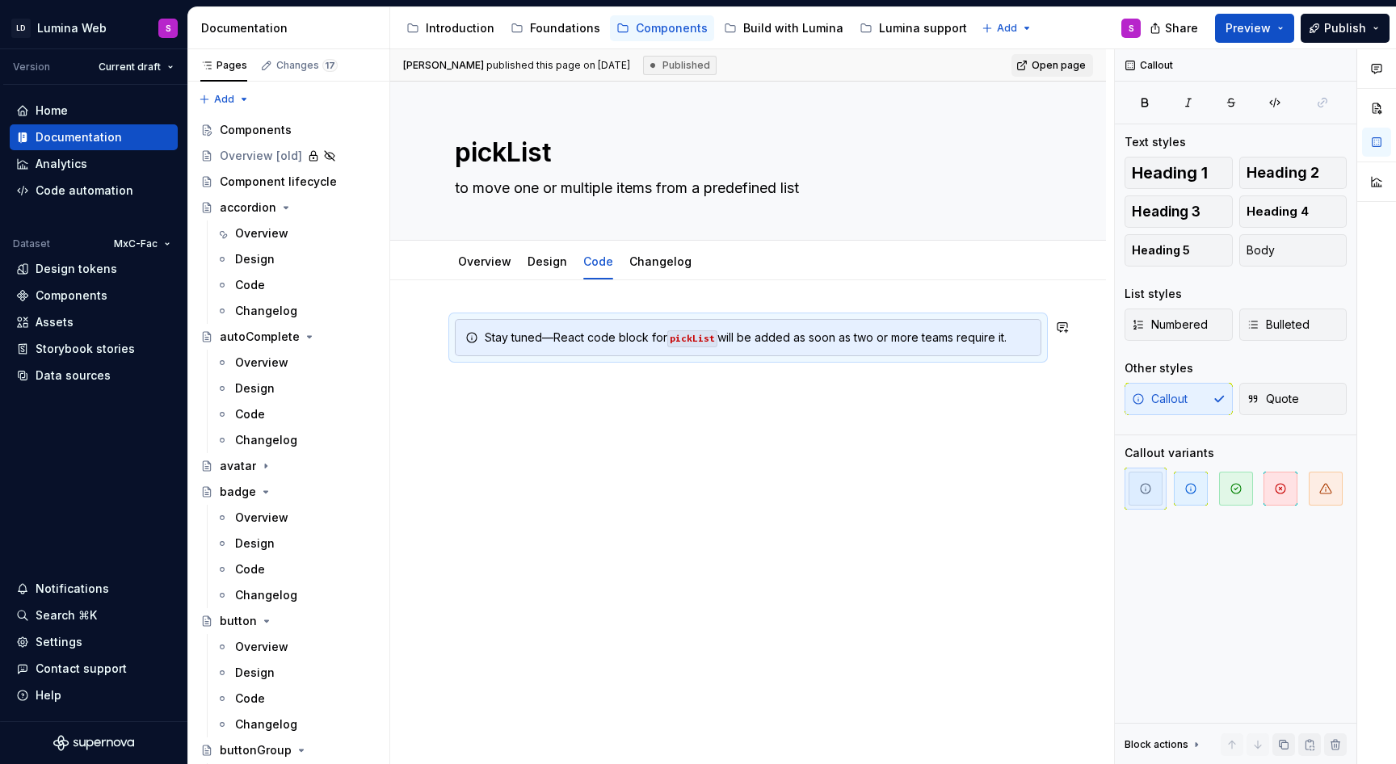
click at [579, 521] on div "Stay tuned—React code block for pickList will be added as soon as two or more t…" at bounding box center [748, 454] width 716 height 349
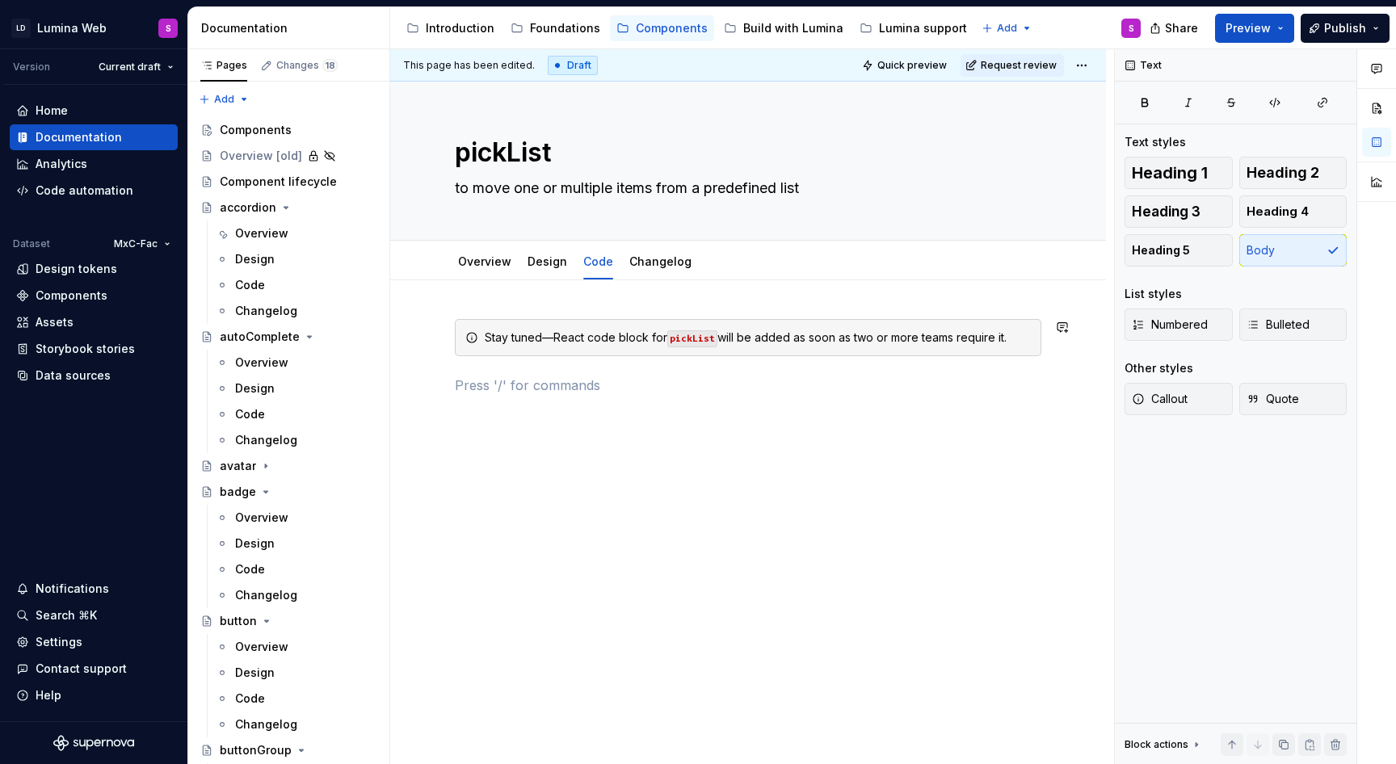
click at [530, 362] on div "Stay tuned—React code block for pickList will be added as soon as two or more t…" at bounding box center [748, 357] width 586 height 76
click at [1031, 344] on div "Stay tuned—React code block for pickList will be added as soon as two or more t…" at bounding box center [758, 338] width 546 height 16
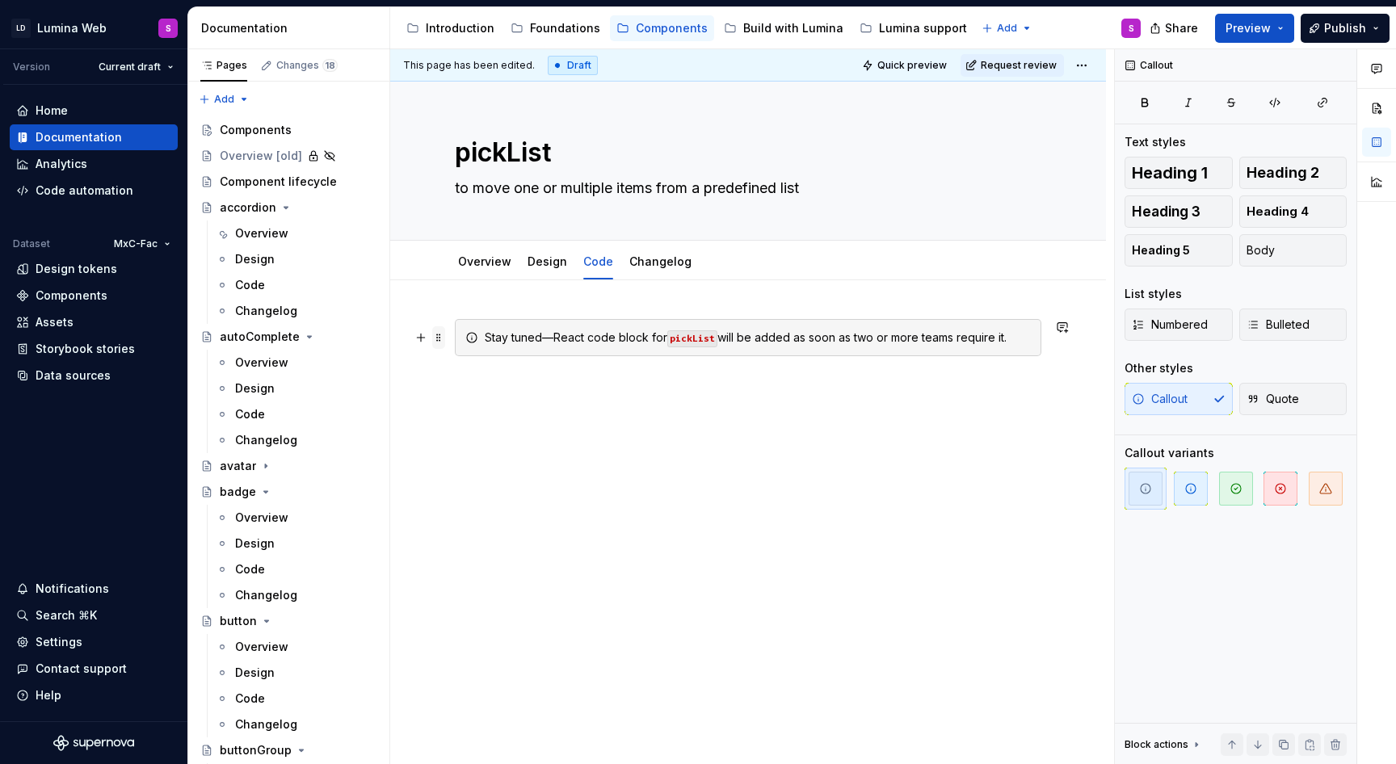
click at [440, 334] on span at bounding box center [438, 337] width 13 height 23
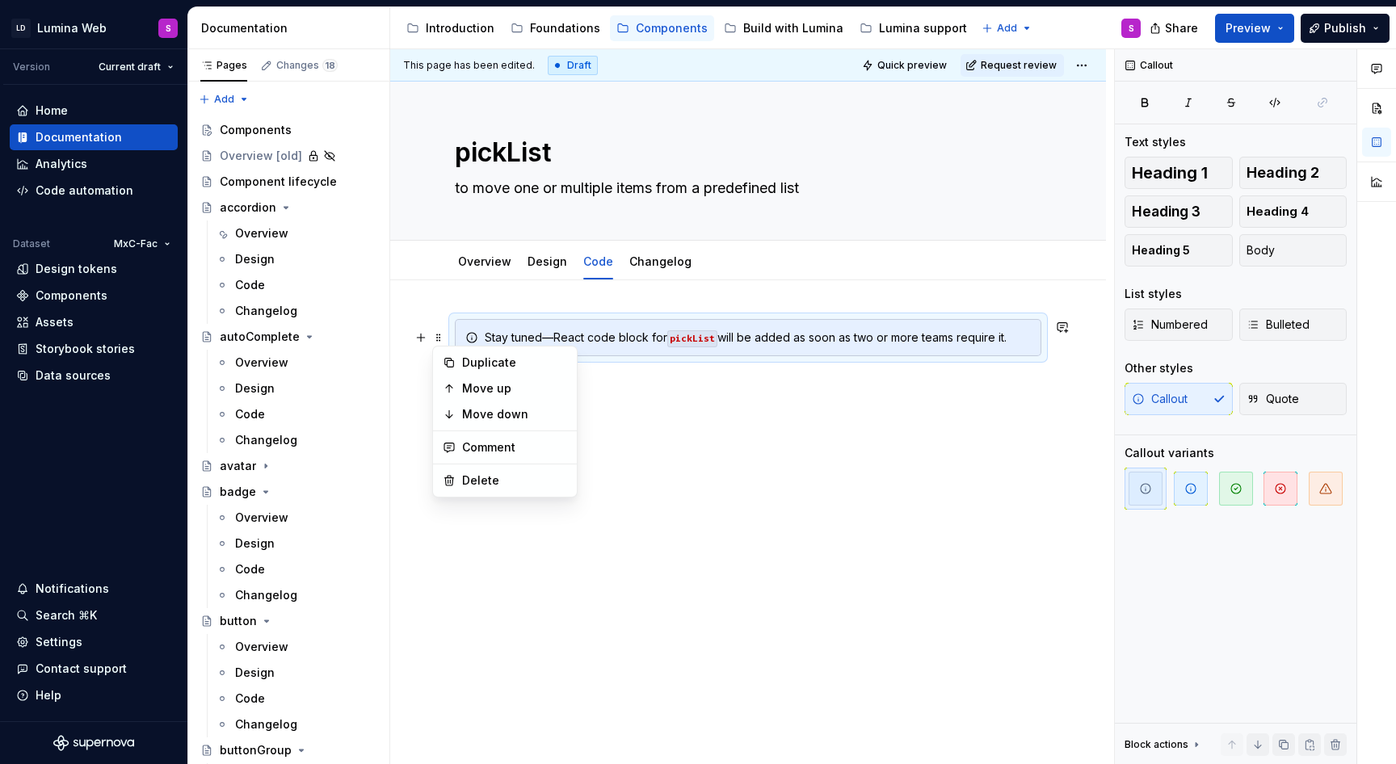
click at [870, 344] on div "Stay tuned—React code block for pickList will be added as soon as two or more t…" at bounding box center [758, 338] width 546 height 16
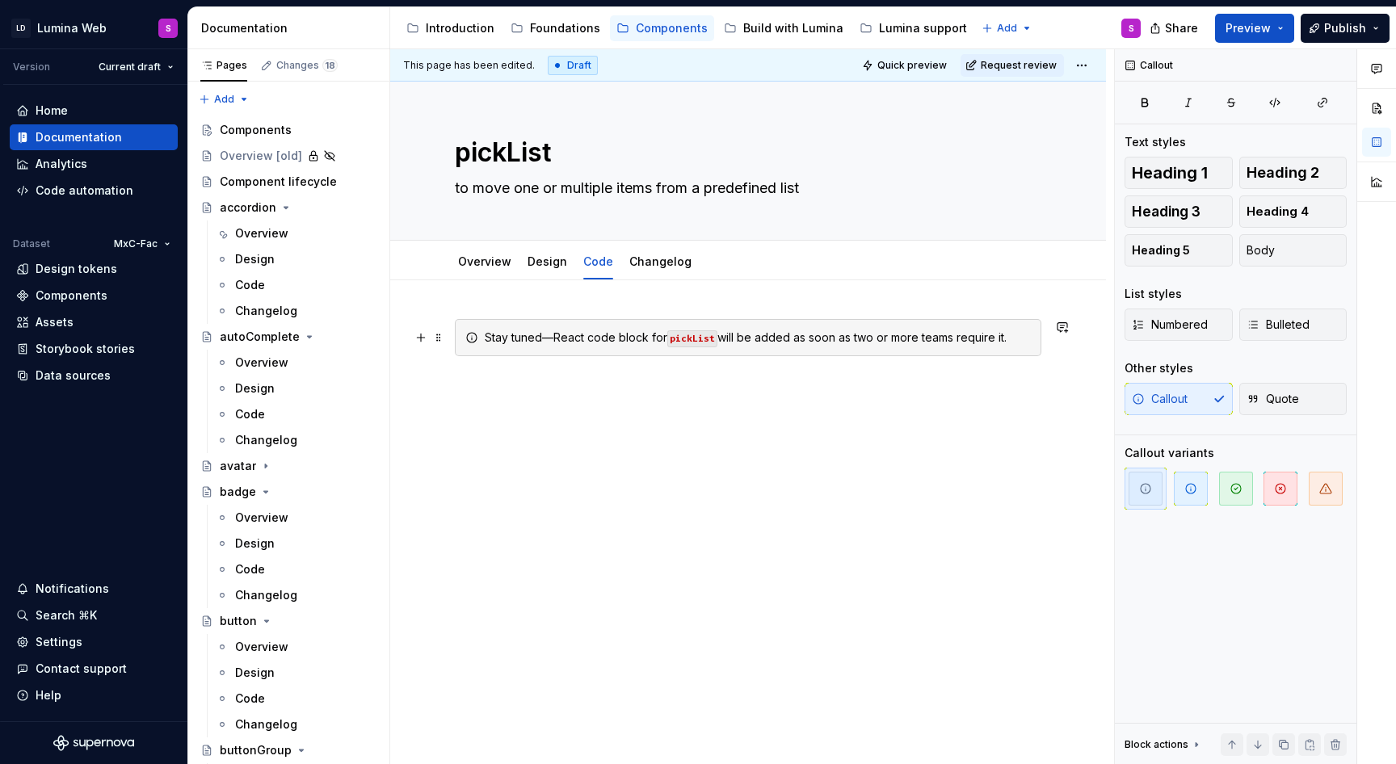
click at [869, 340] on div "Stay tuned—React code block for pickList will be added as soon as two or more t…" at bounding box center [758, 338] width 546 height 16
copy div "Stay tuned—React code block for pickList will be added as soon as two or more t…"
click at [759, 363] on div "Stay tuned—React code block for pickList will be added as soon as two or more t…" at bounding box center [748, 357] width 586 height 76
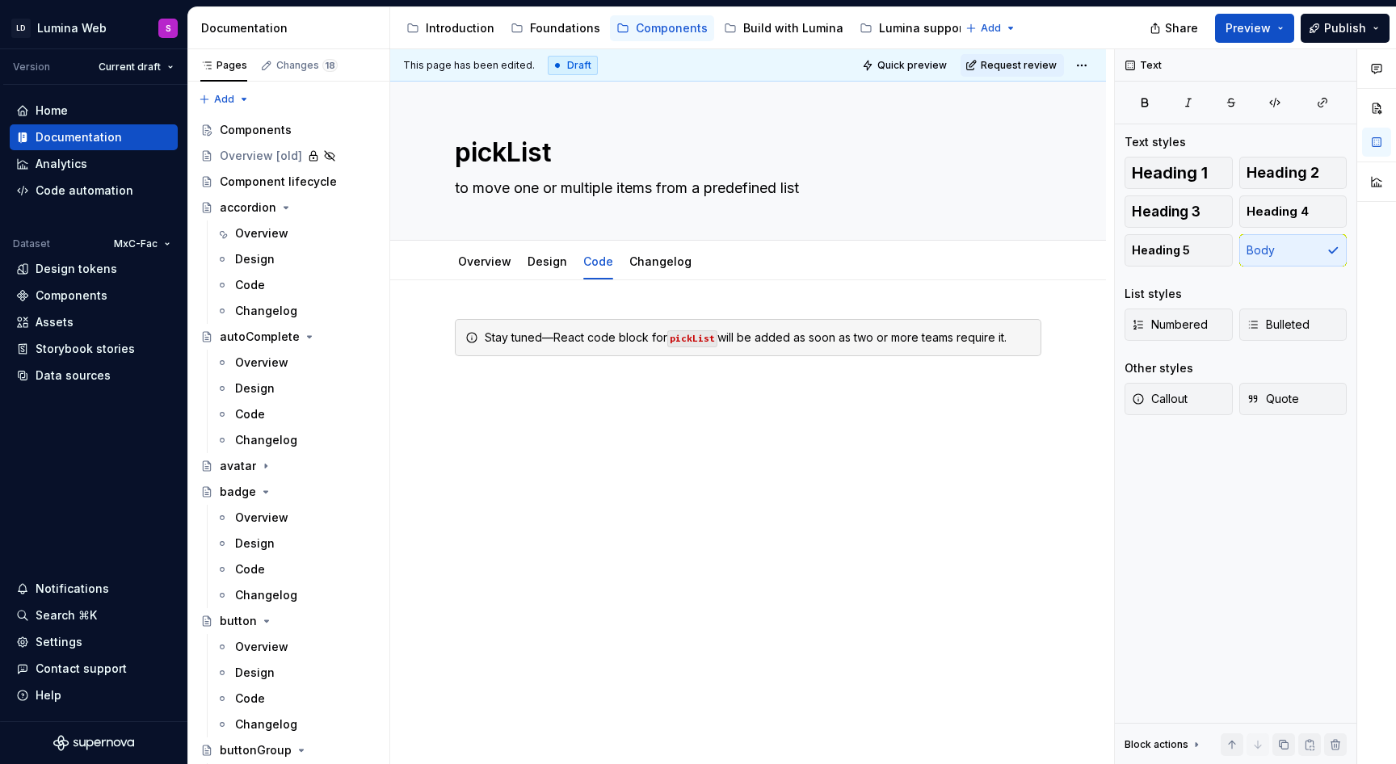
type textarea "*"
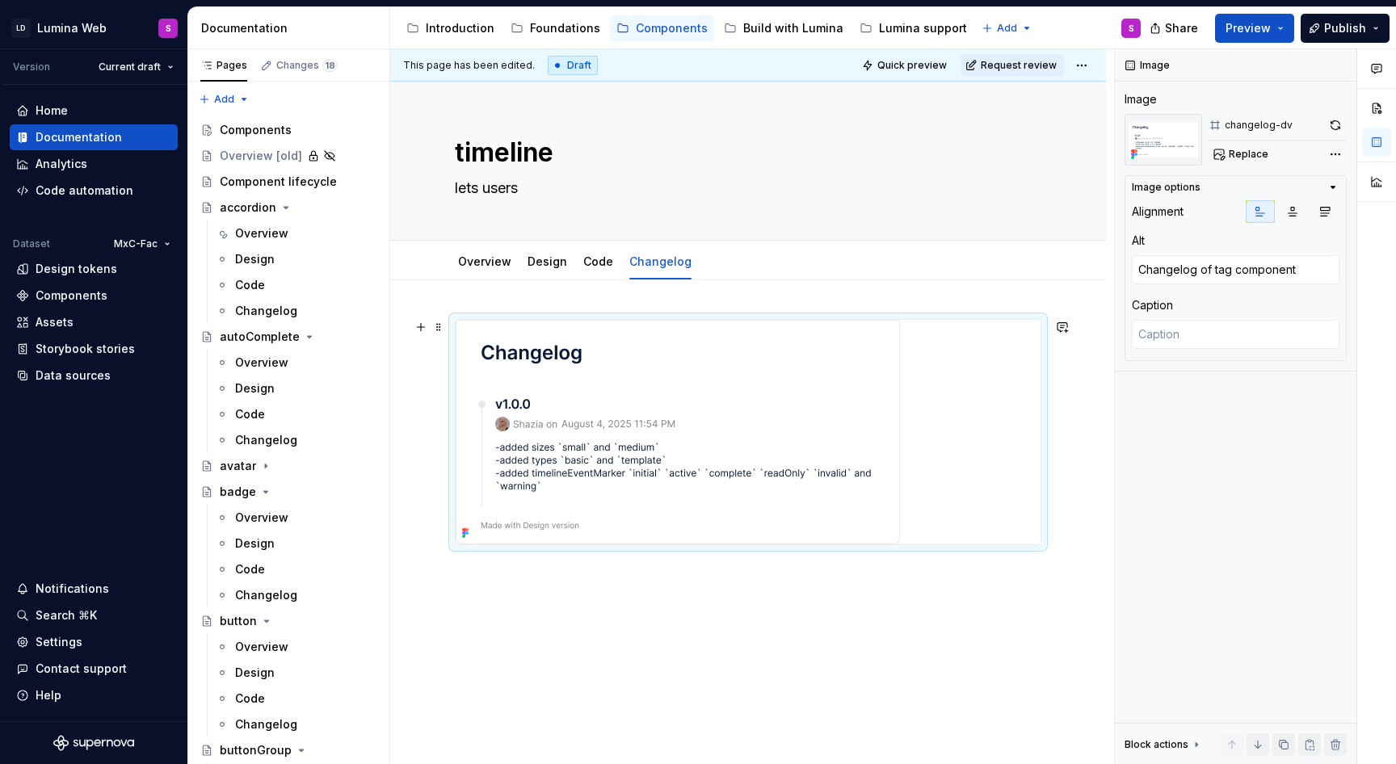
click at [852, 502] on img at bounding box center [678, 432] width 444 height 225
click at [1338, 127] on button "button" at bounding box center [1335, 125] width 23 height 23
click at [1014, 708] on div at bounding box center [748, 556] width 716 height 552
click at [1001, 581] on p at bounding box center [748, 574] width 586 height 19
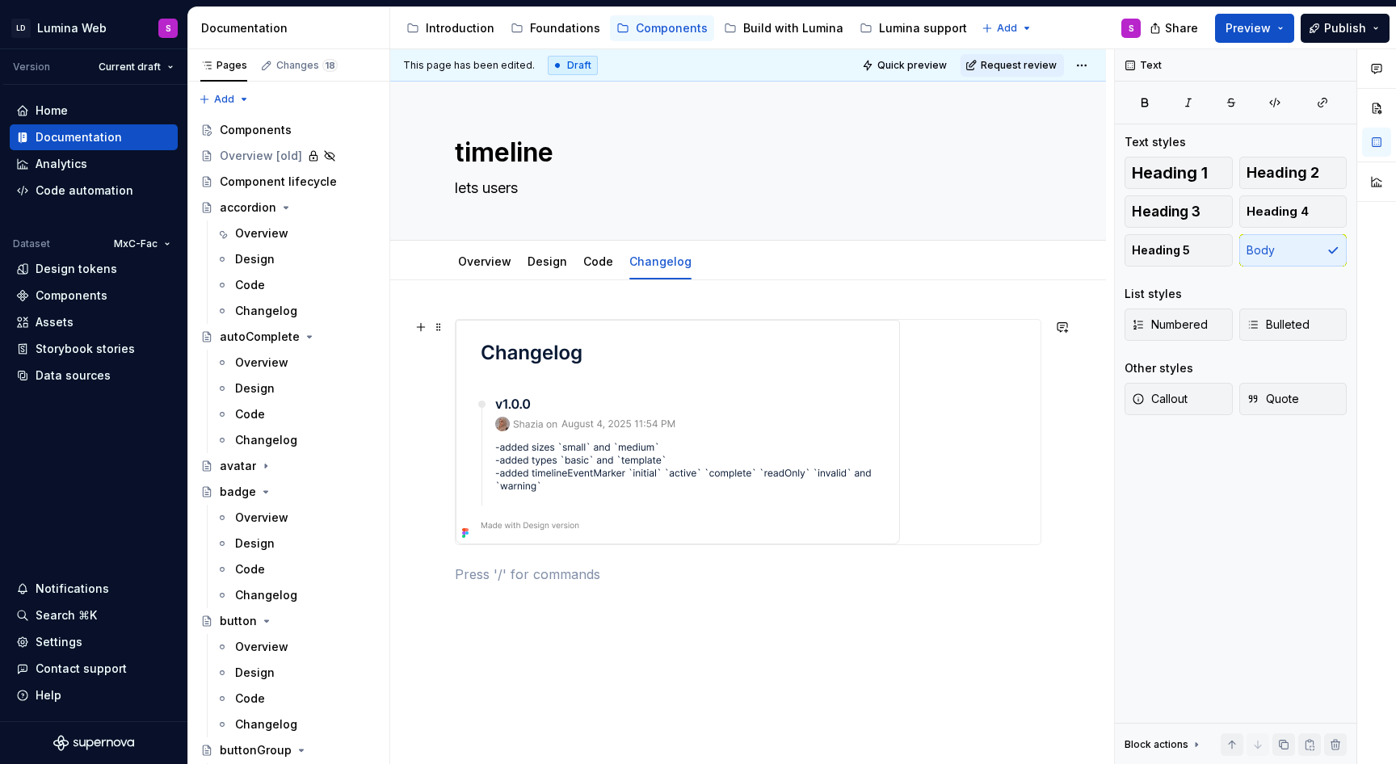
click at [682, 490] on img at bounding box center [678, 432] width 444 height 225
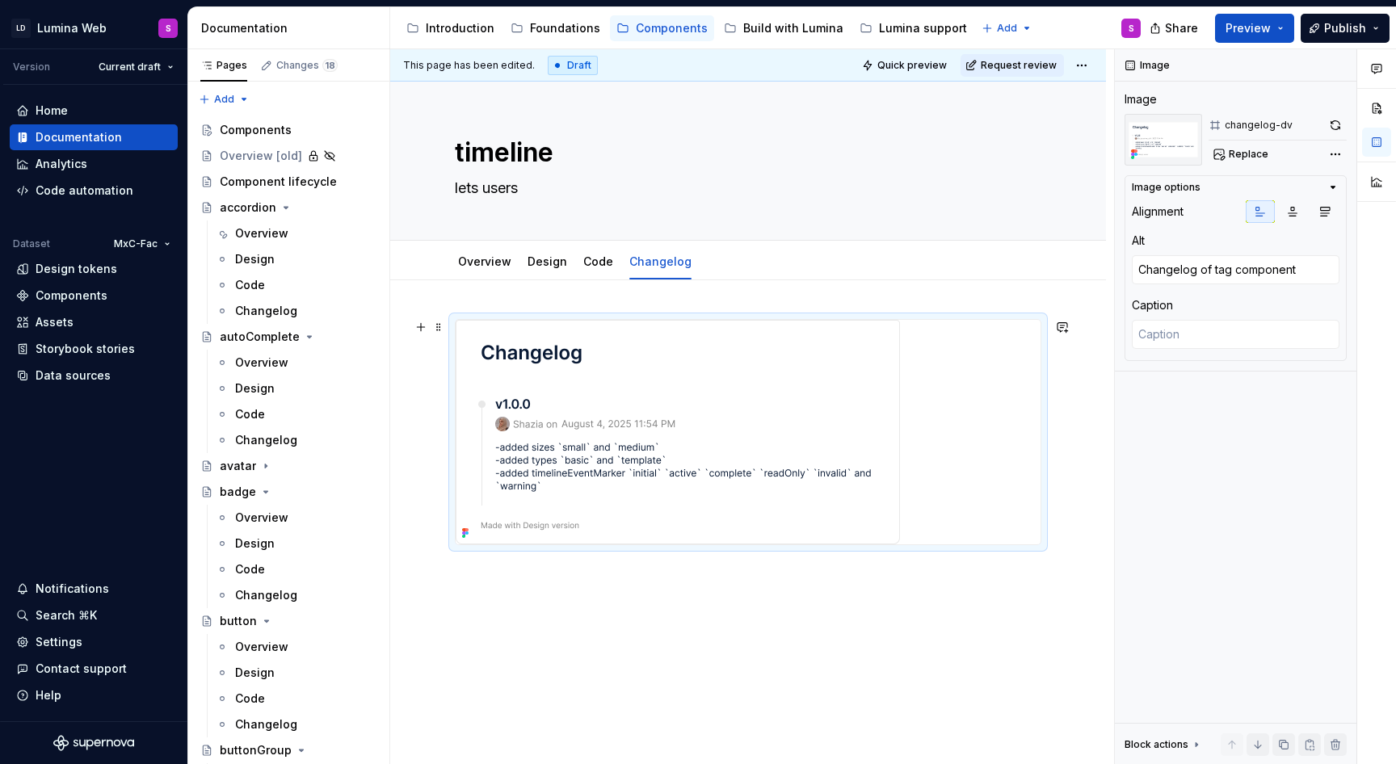
click at [678, 421] on img at bounding box center [678, 432] width 444 height 225
click at [645, 497] on img at bounding box center [678, 432] width 444 height 225
click at [1338, 119] on button "button" at bounding box center [1335, 125] width 23 height 23
click at [858, 737] on div at bounding box center [748, 556] width 716 height 552
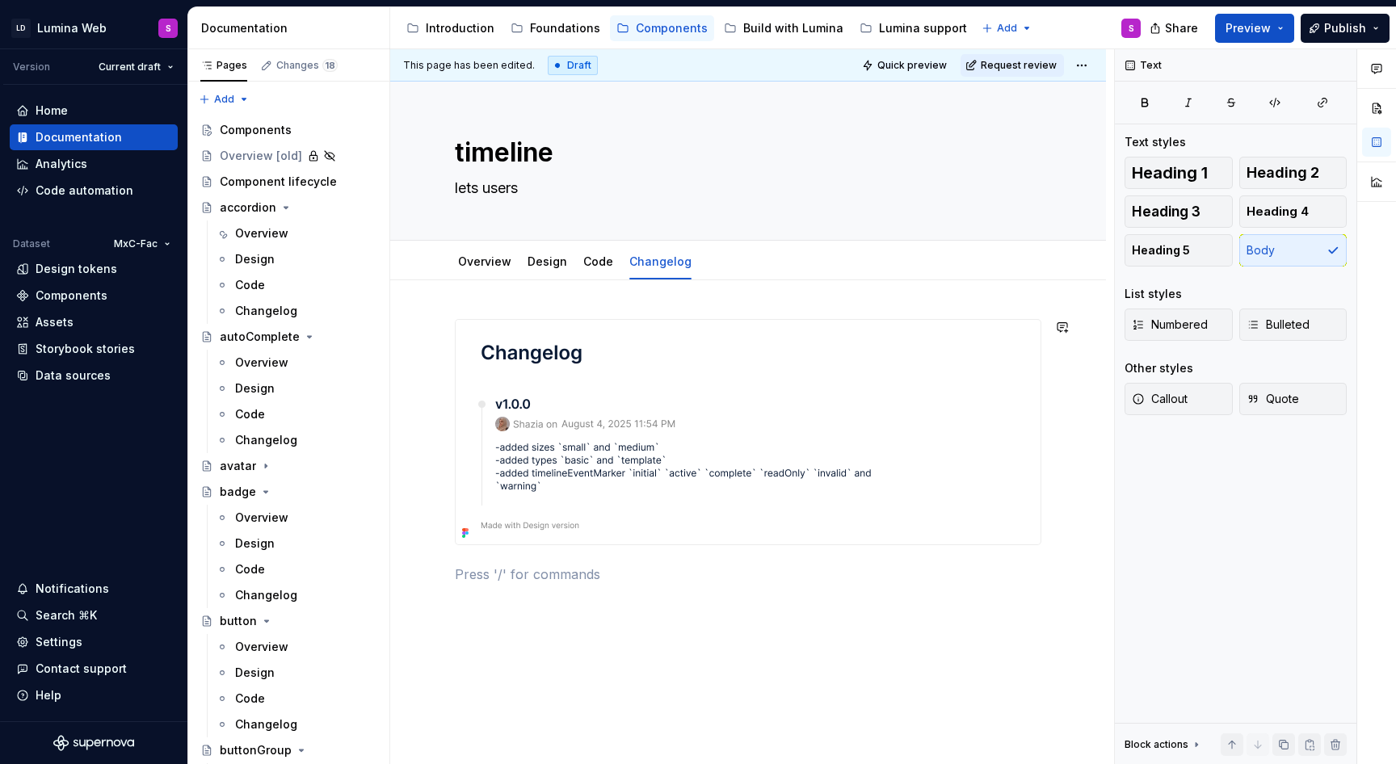
click at [936, 597] on div at bounding box center [748, 461] width 586 height 284
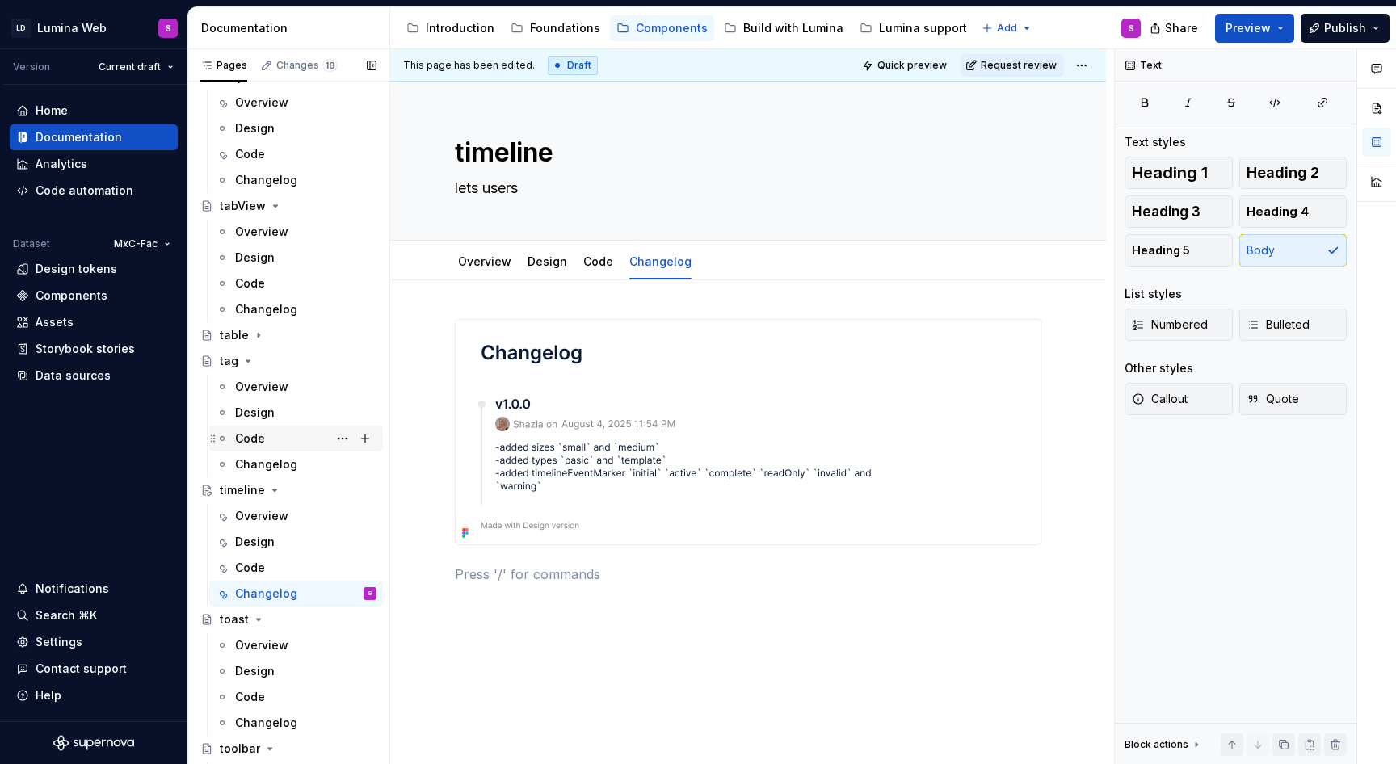
scroll to position [3542, 0]
click at [273, 490] on icon "Page tree" at bounding box center [275, 491] width 4 height 2
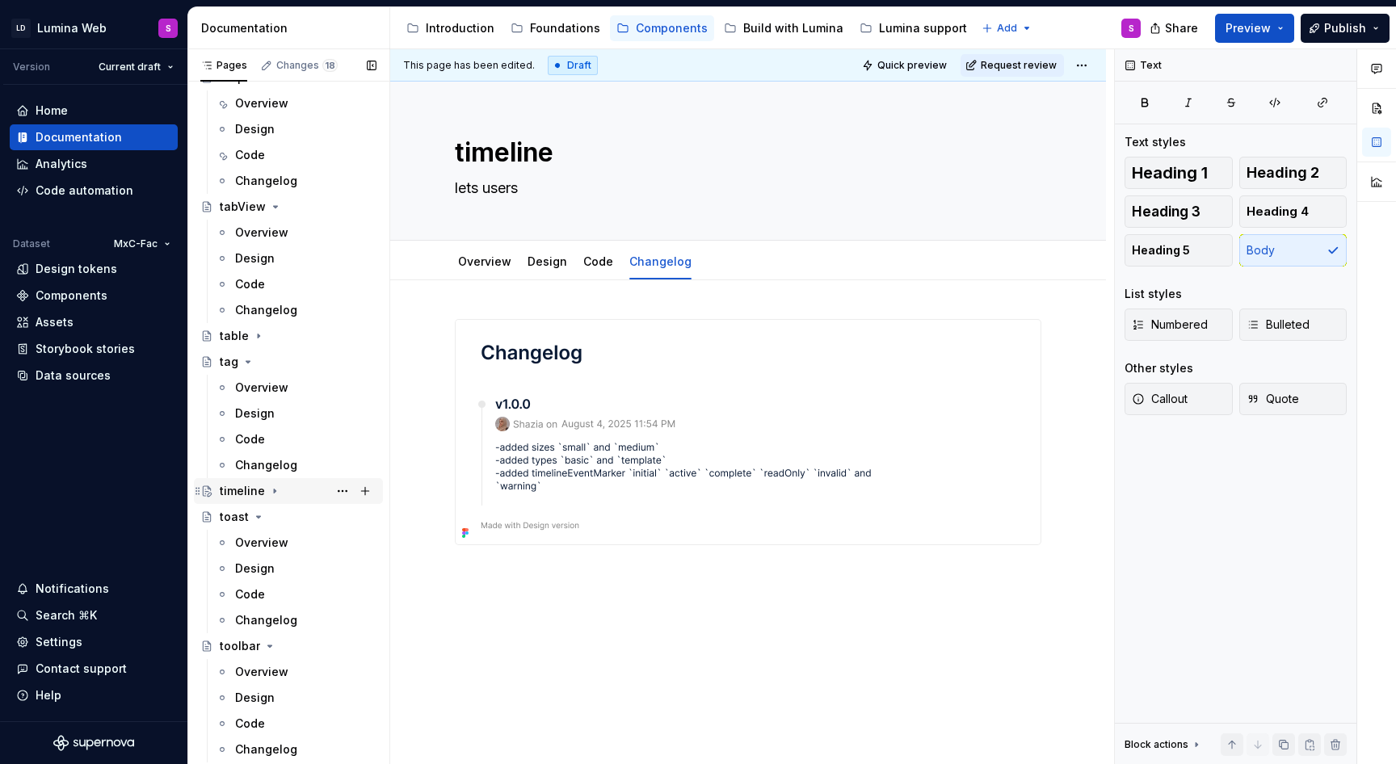
click at [273, 493] on icon "Page tree" at bounding box center [274, 491] width 13 height 13
click at [235, 485] on div "timeline" at bounding box center [242, 491] width 45 height 16
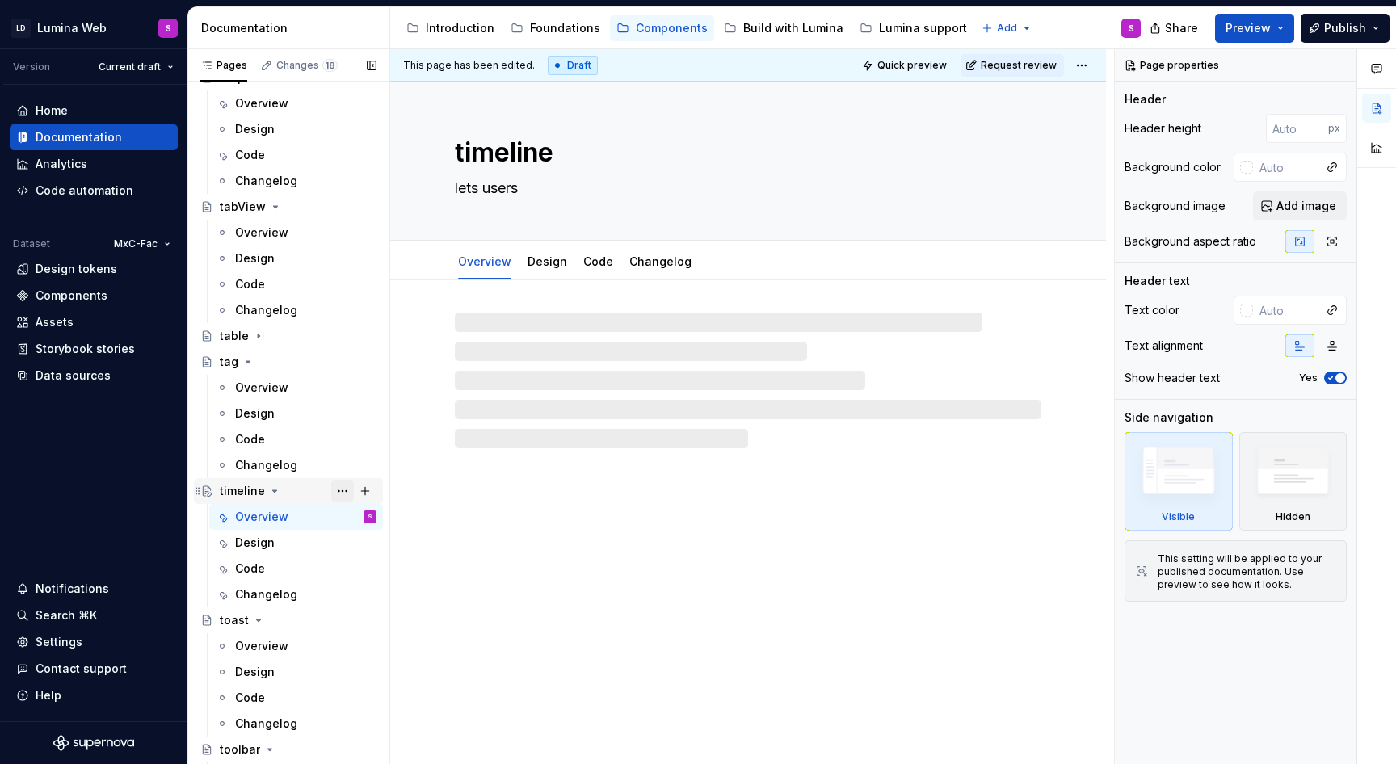
click at [339, 489] on button "Page tree" at bounding box center [342, 491] width 23 height 23
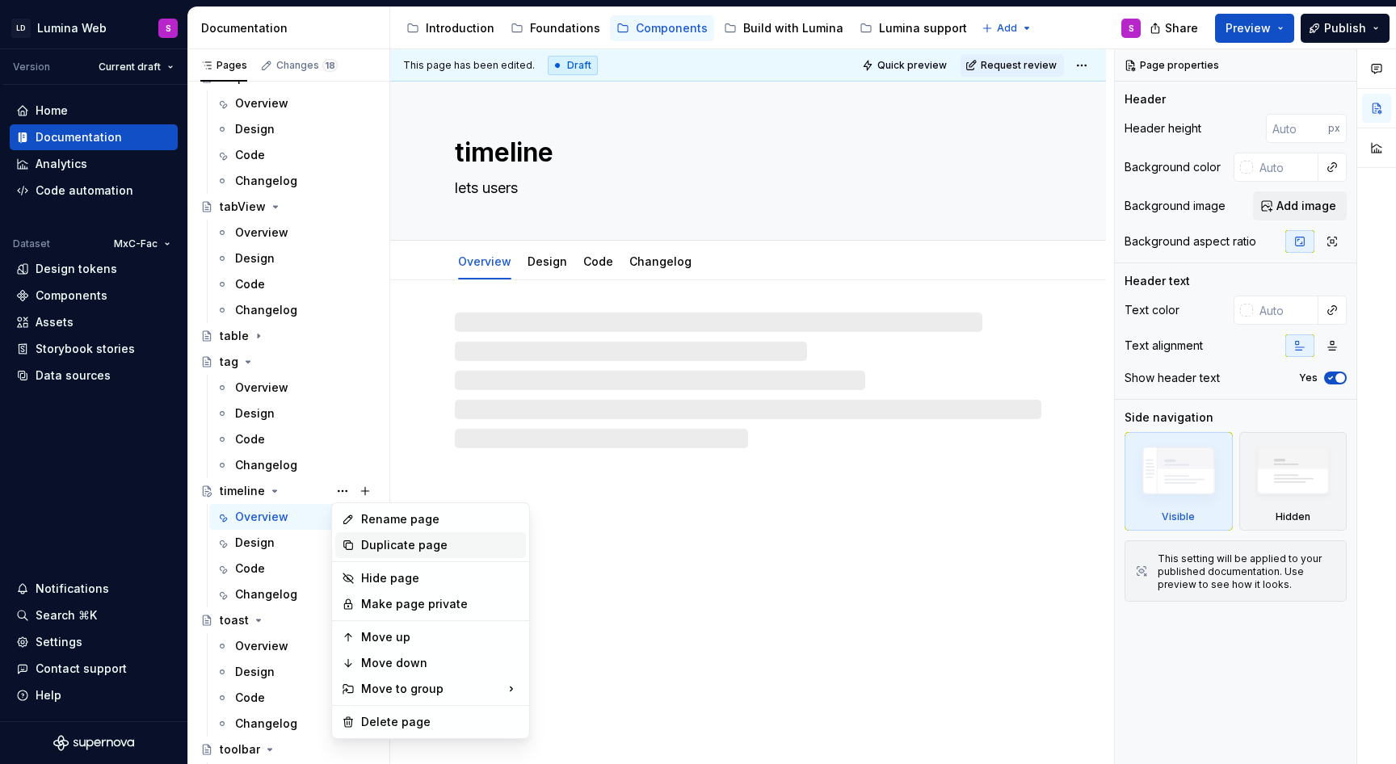
click at [373, 545] on div "Duplicate page" at bounding box center [440, 545] width 158 height 16
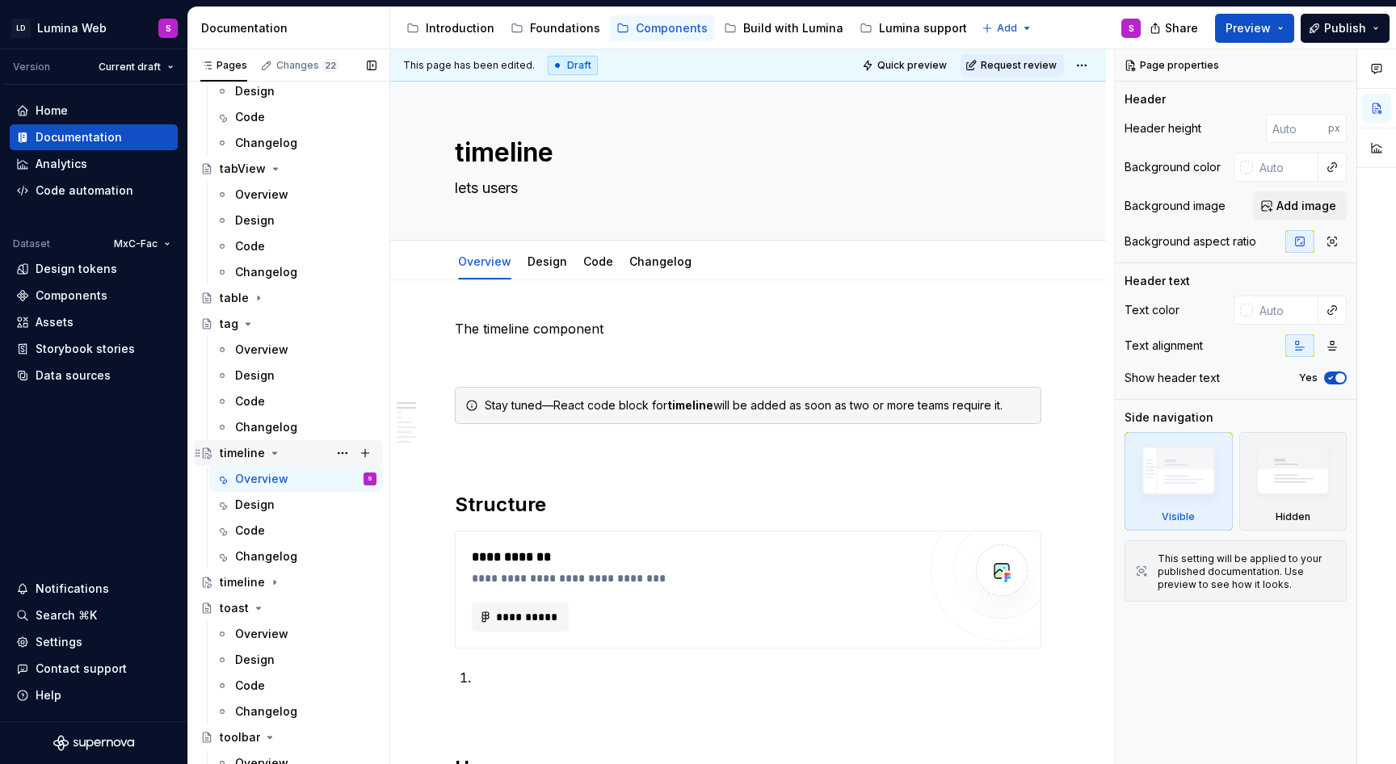
scroll to position [3580, 0]
click at [274, 583] on icon "Page tree" at bounding box center [275, 582] width 2 height 4
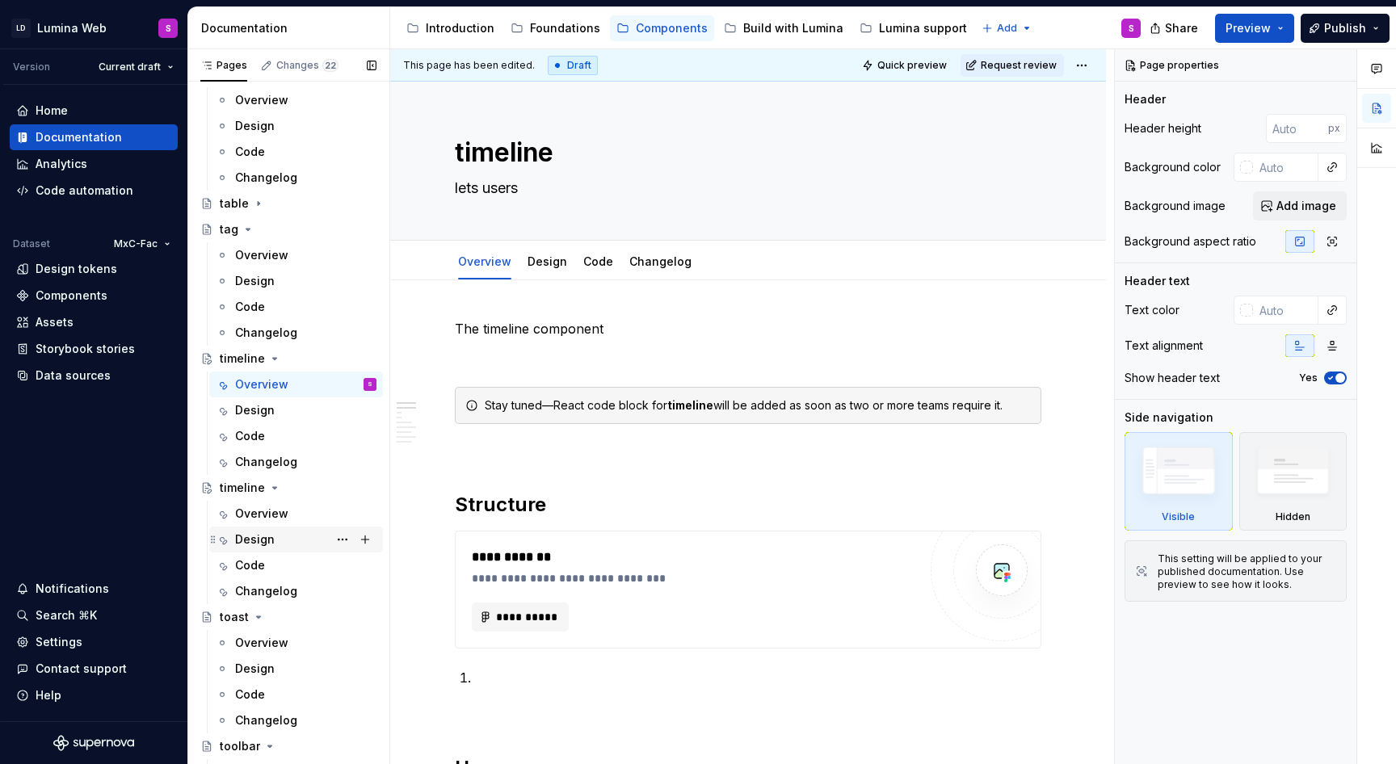
scroll to position [3676, 0]
click at [342, 484] on button "Page tree" at bounding box center [342, 485] width 23 height 23
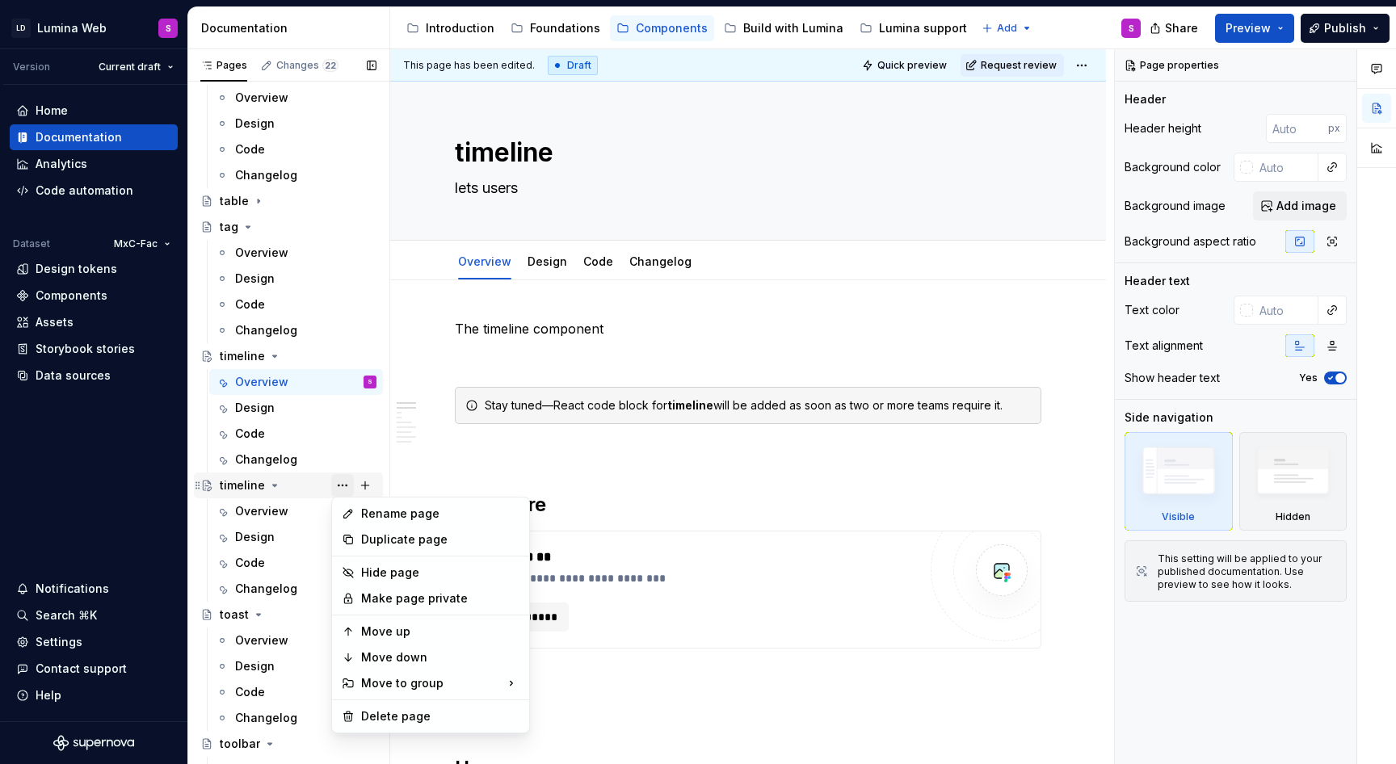
type textarea "*"
click at [370, 520] on div "Rename page" at bounding box center [440, 514] width 158 height 16
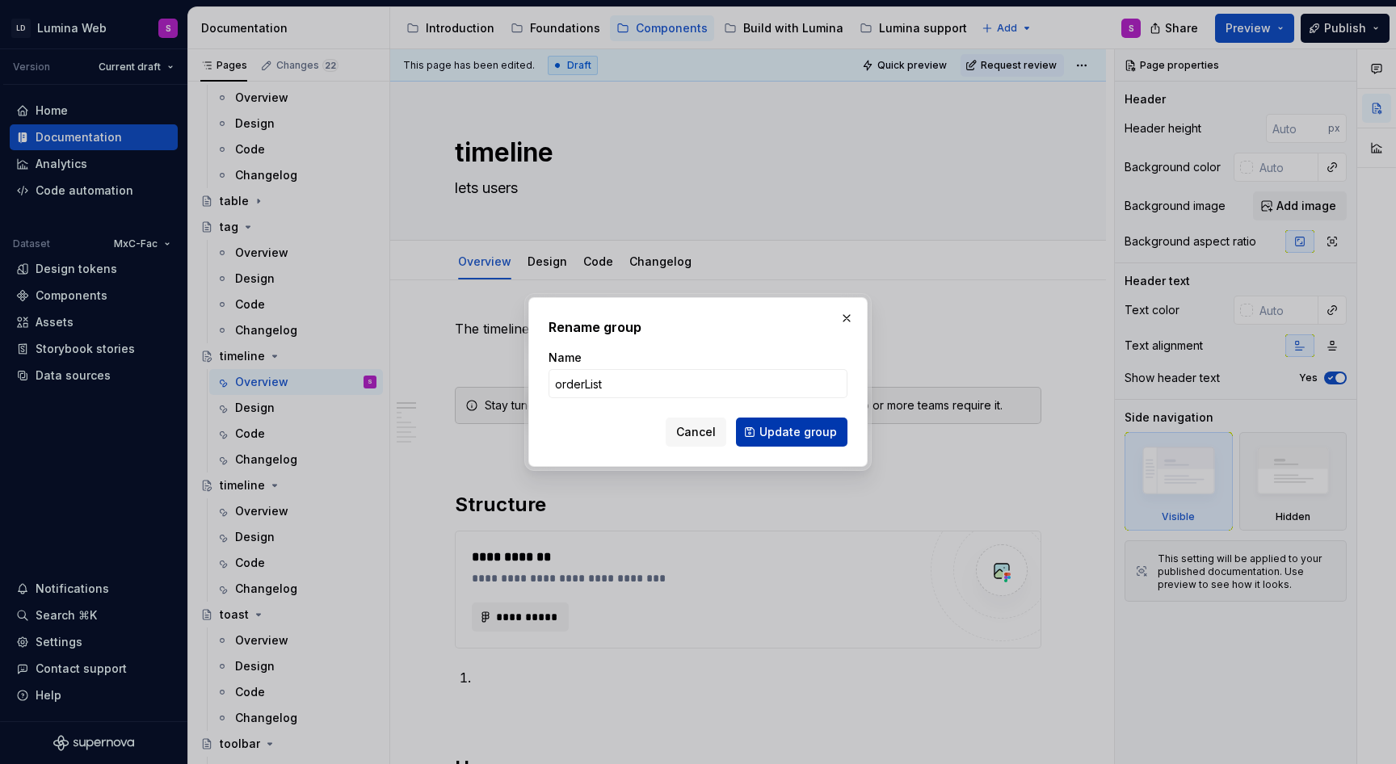
type input "orderList"
click at [823, 429] on span "Update group" at bounding box center [798, 432] width 78 height 16
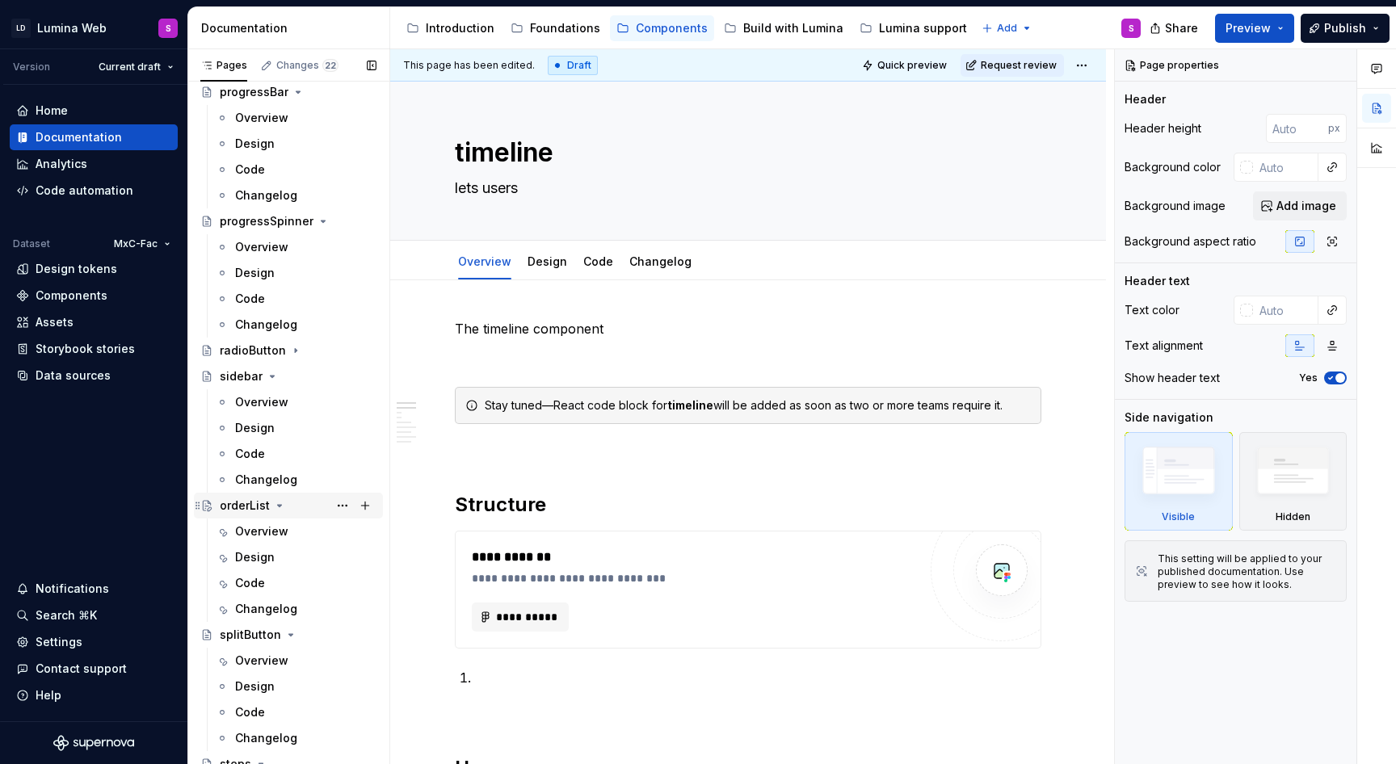
scroll to position [2967, 0]
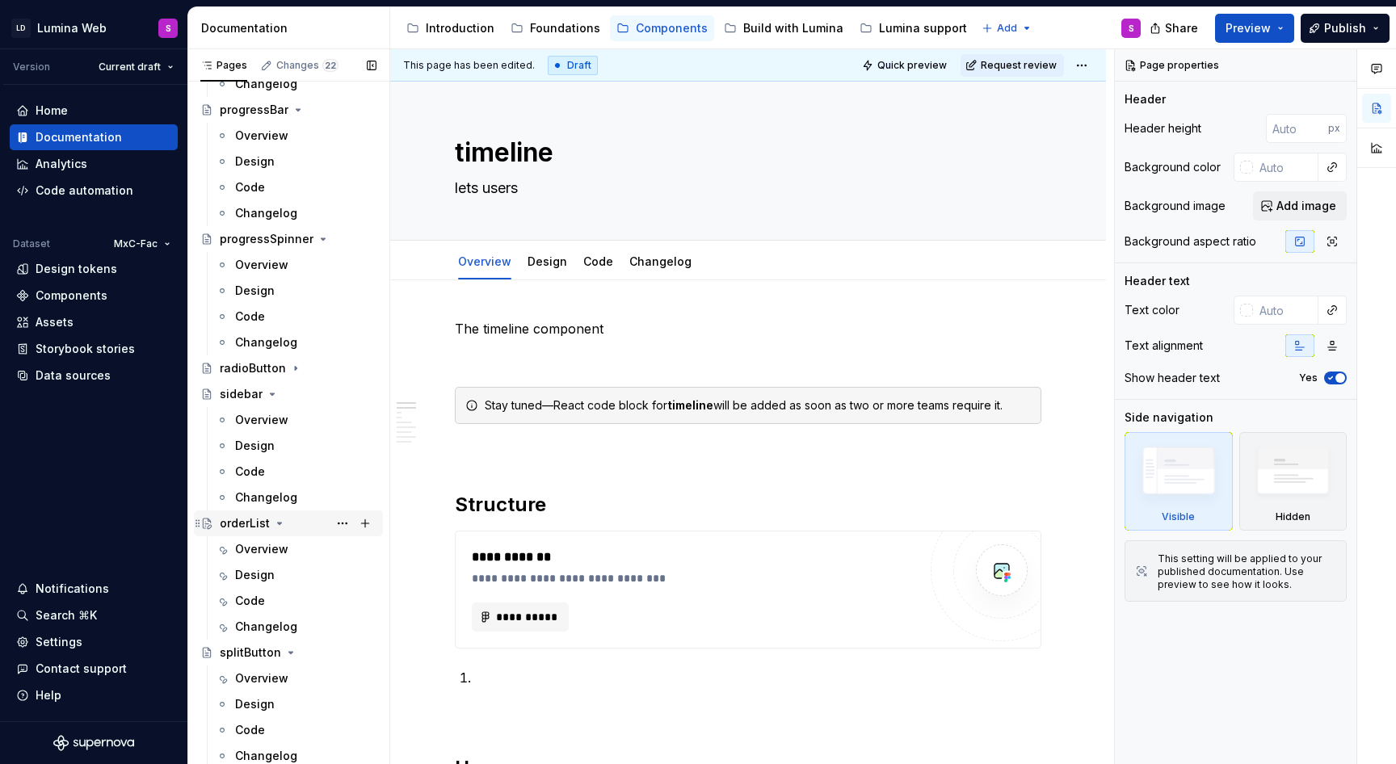
click at [195, 525] on icon "Page tree" at bounding box center [197, 523] width 13 height 13
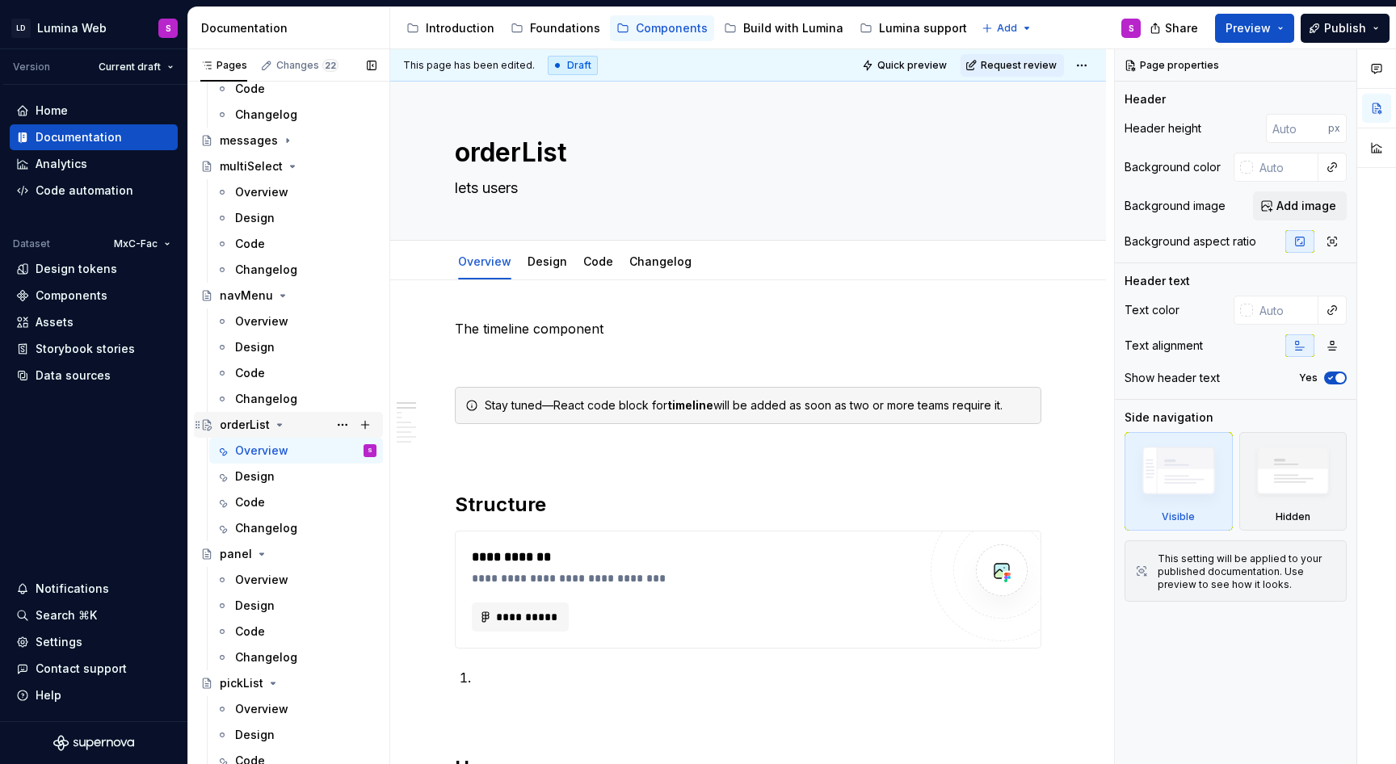
scroll to position [2425, 0]
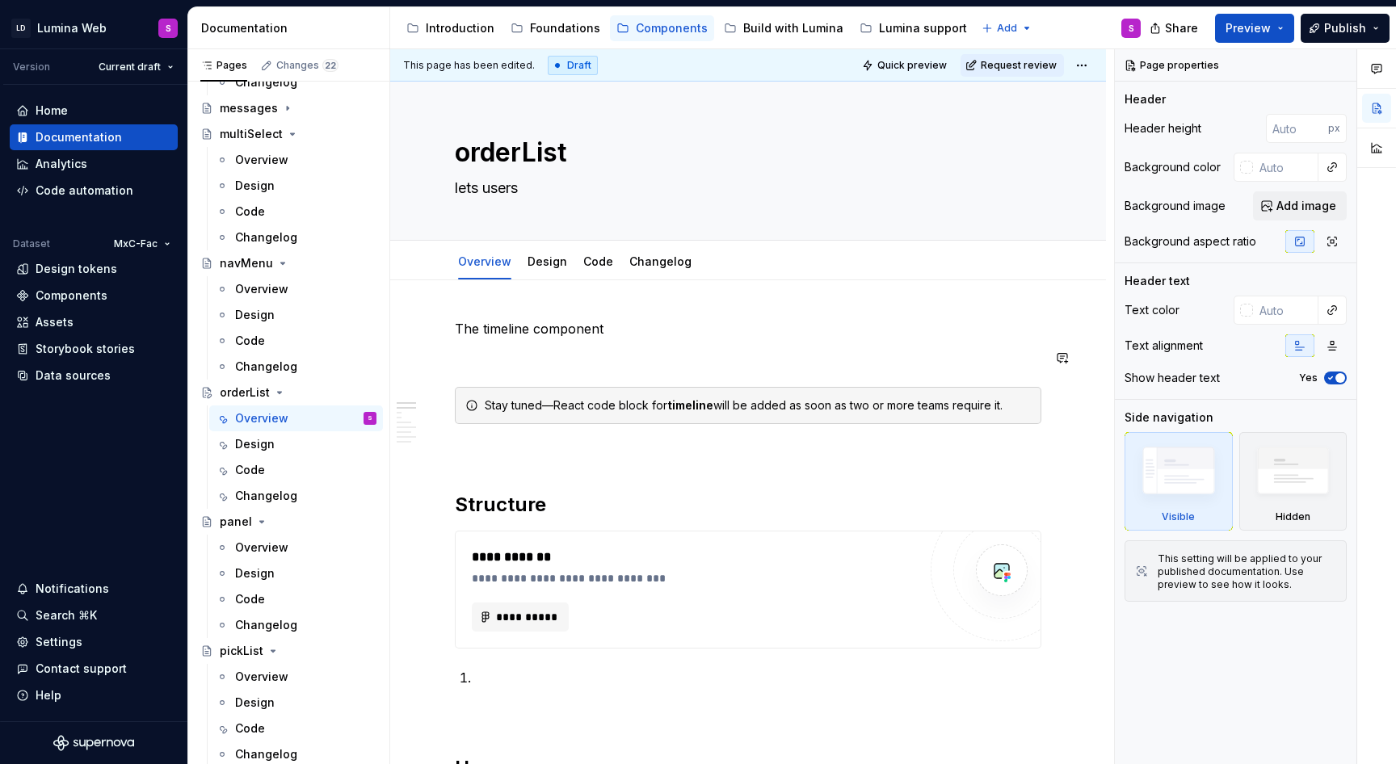
click at [506, 334] on p "The timeline component" at bounding box center [748, 328] width 586 height 19
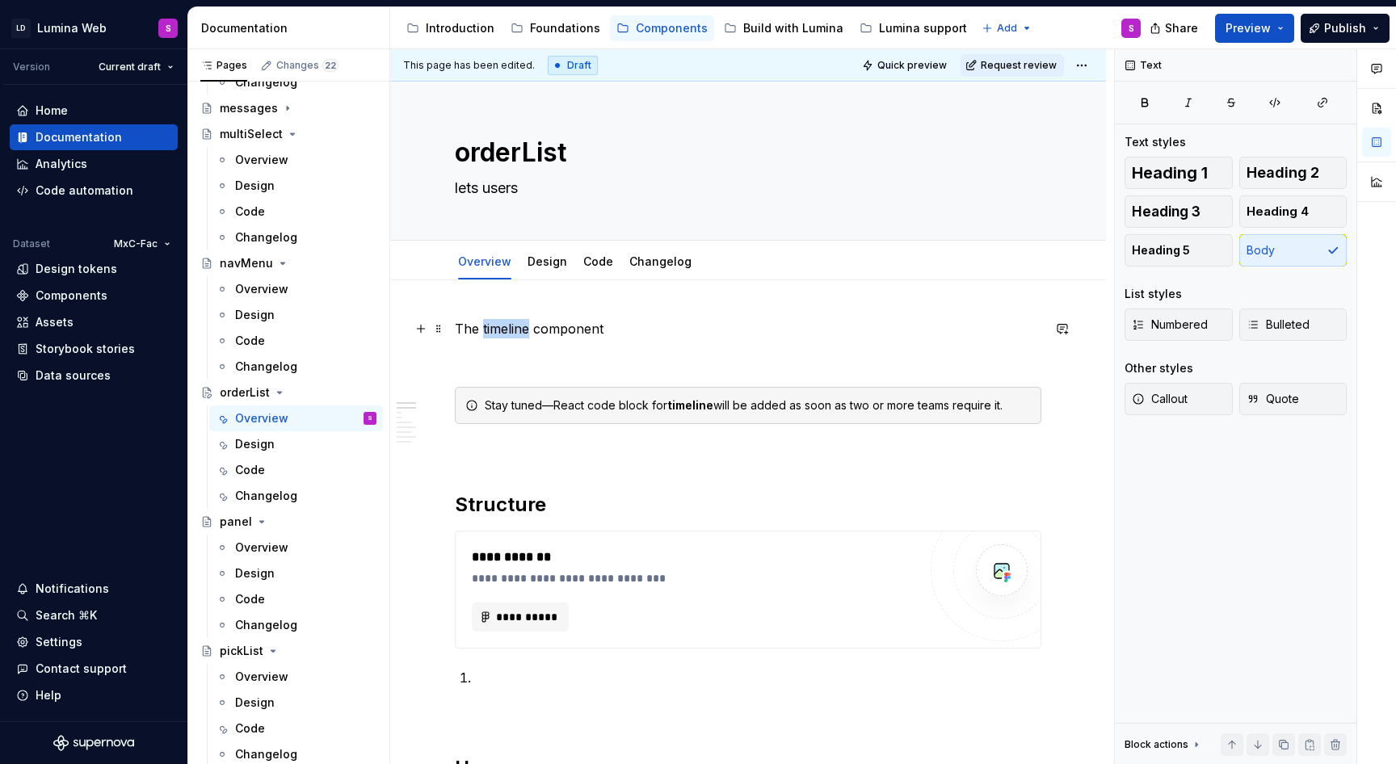
click at [506, 334] on p "The timeline component" at bounding box center [748, 328] width 586 height 19
click at [690, 405] on strong "timeline" at bounding box center [690, 405] width 46 height 14
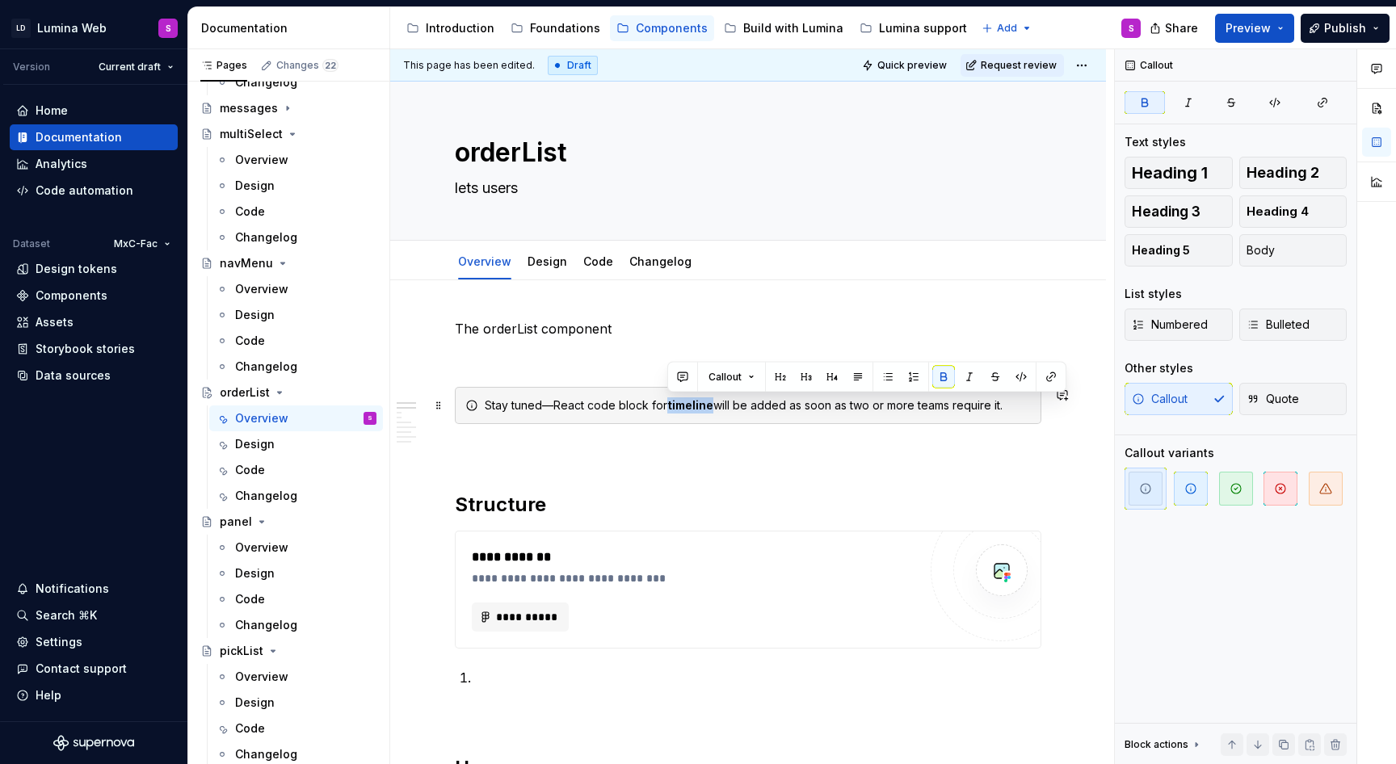
click at [690, 405] on strong "timeline" at bounding box center [690, 405] width 46 height 14
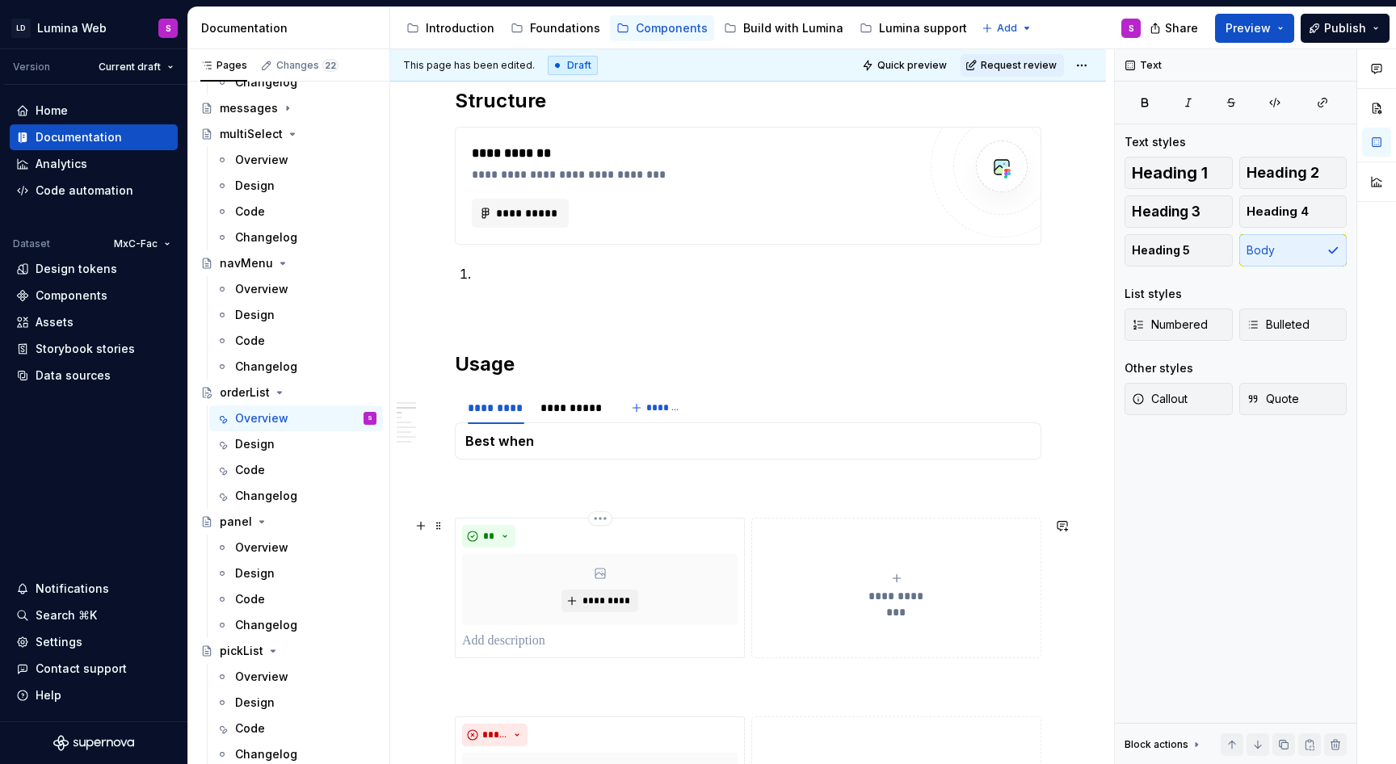
scroll to position [540, 0]
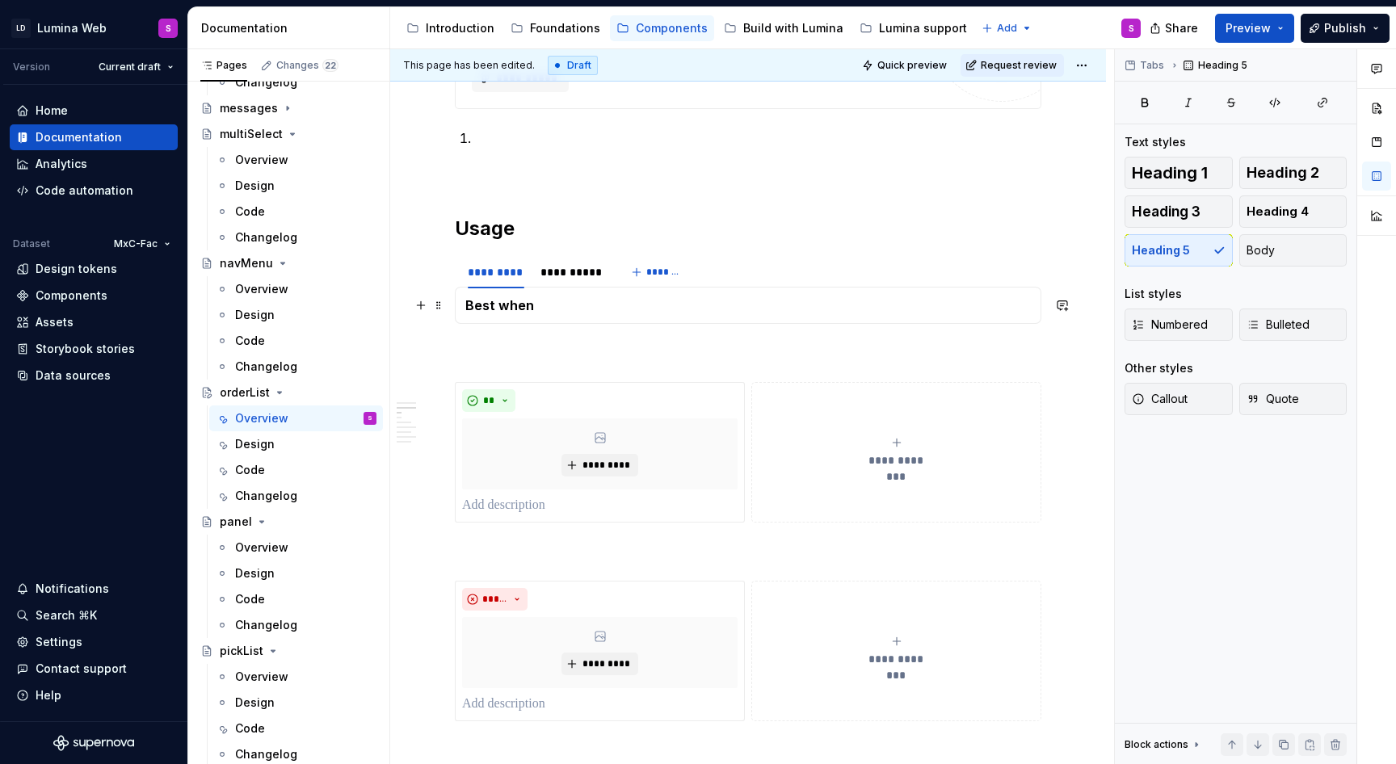
click at [551, 309] on h5 "Best when" at bounding box center [747, 305] width 565 height 16
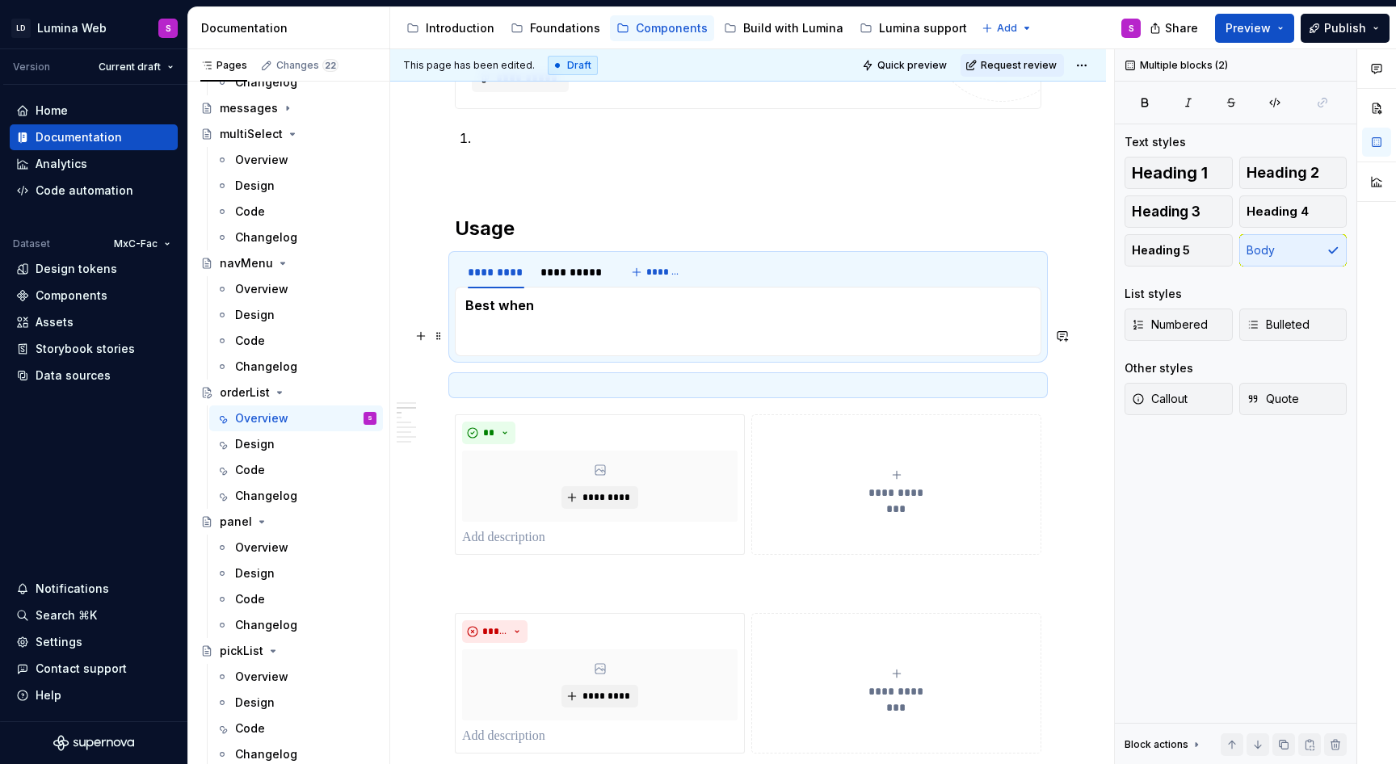
click at [496, 325] on section-item-column "Best when" at bounding box center [747, 321] width 565 height 48
click at [482, 335] on p at bounding box center [747, 335] width 565 height 19
click at [487, 334] on p at bounding box center [747, 335] width 565 height 19
click at [503, 331] on p at bounding box center [747, 335] width 565 height 19
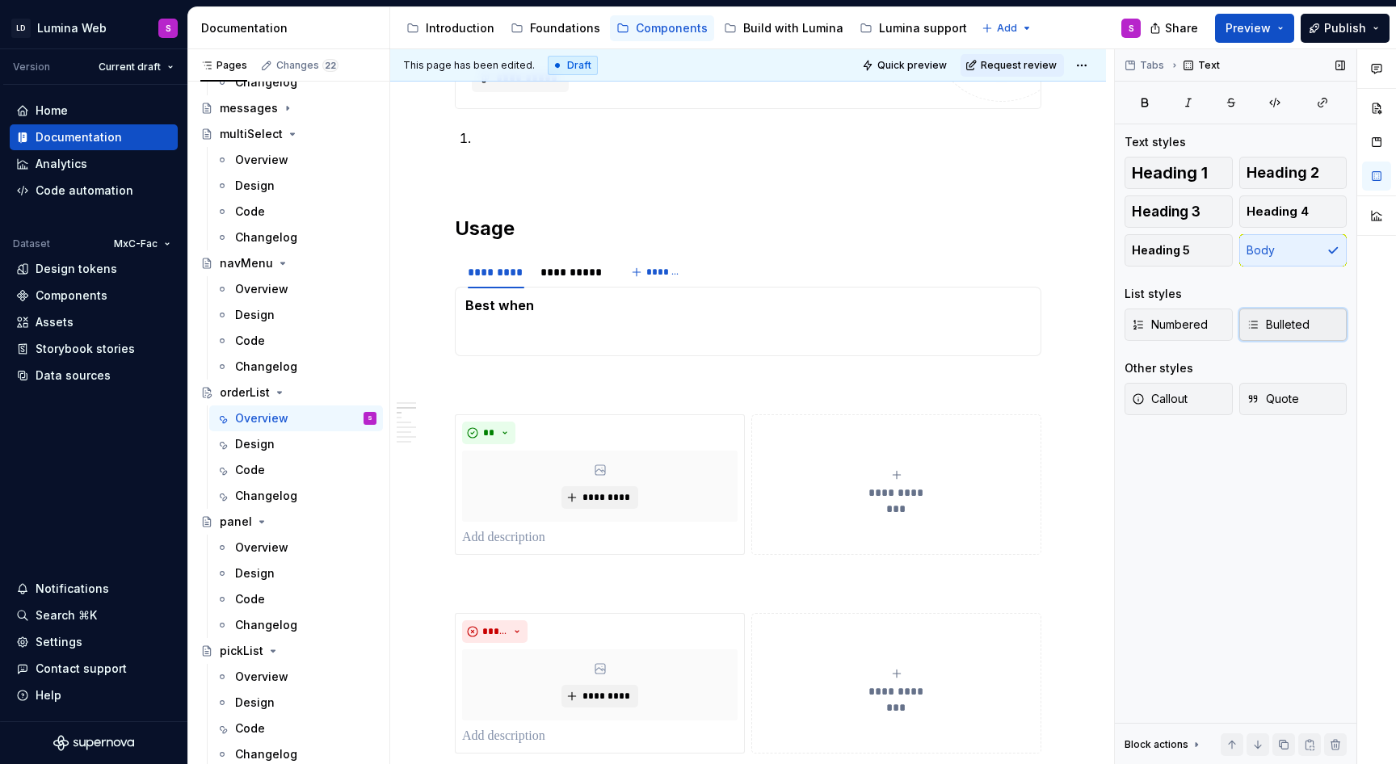
click at [1270, 333] on button "Bulleted" at bounding box center [1293, 325] width 108 height 32
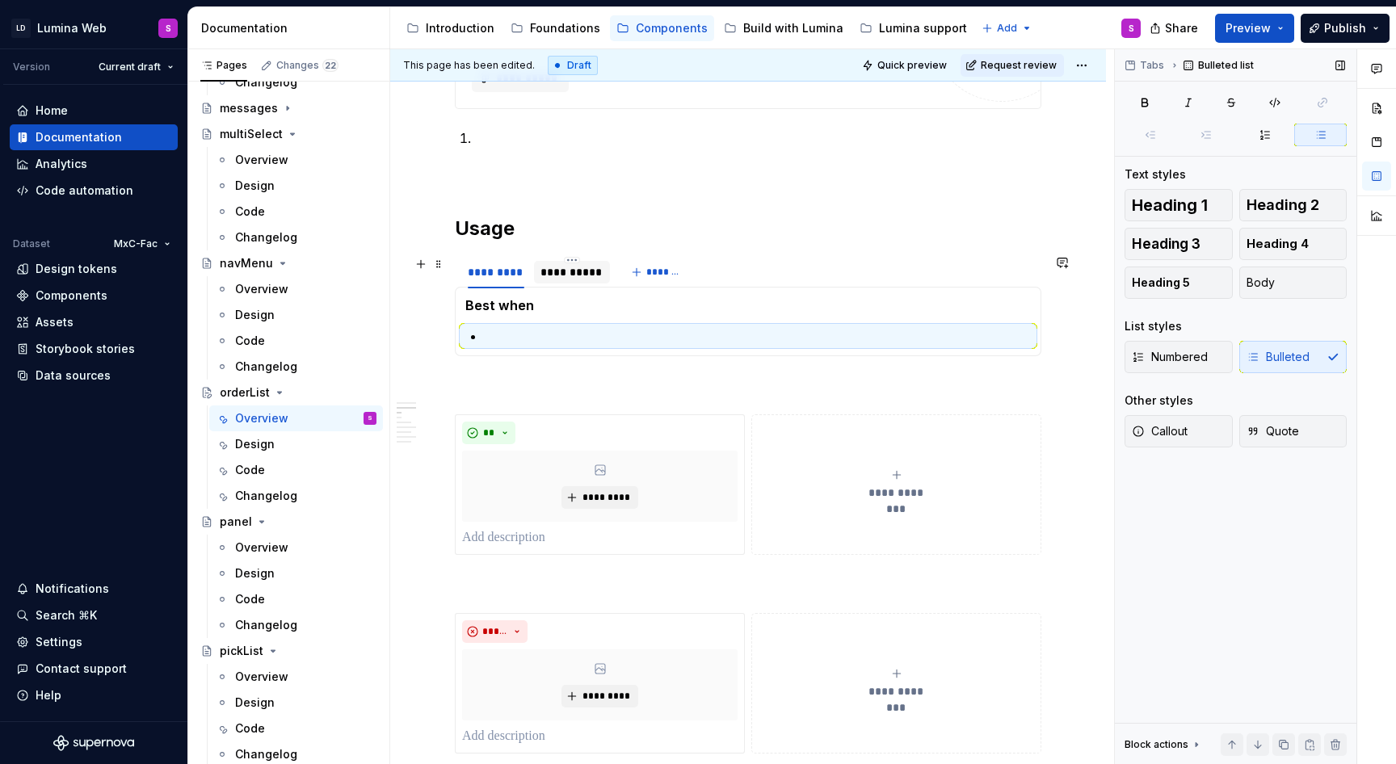
click at [575, 275] on div "**********" at bounding box center [571, 272] width 63 height 16
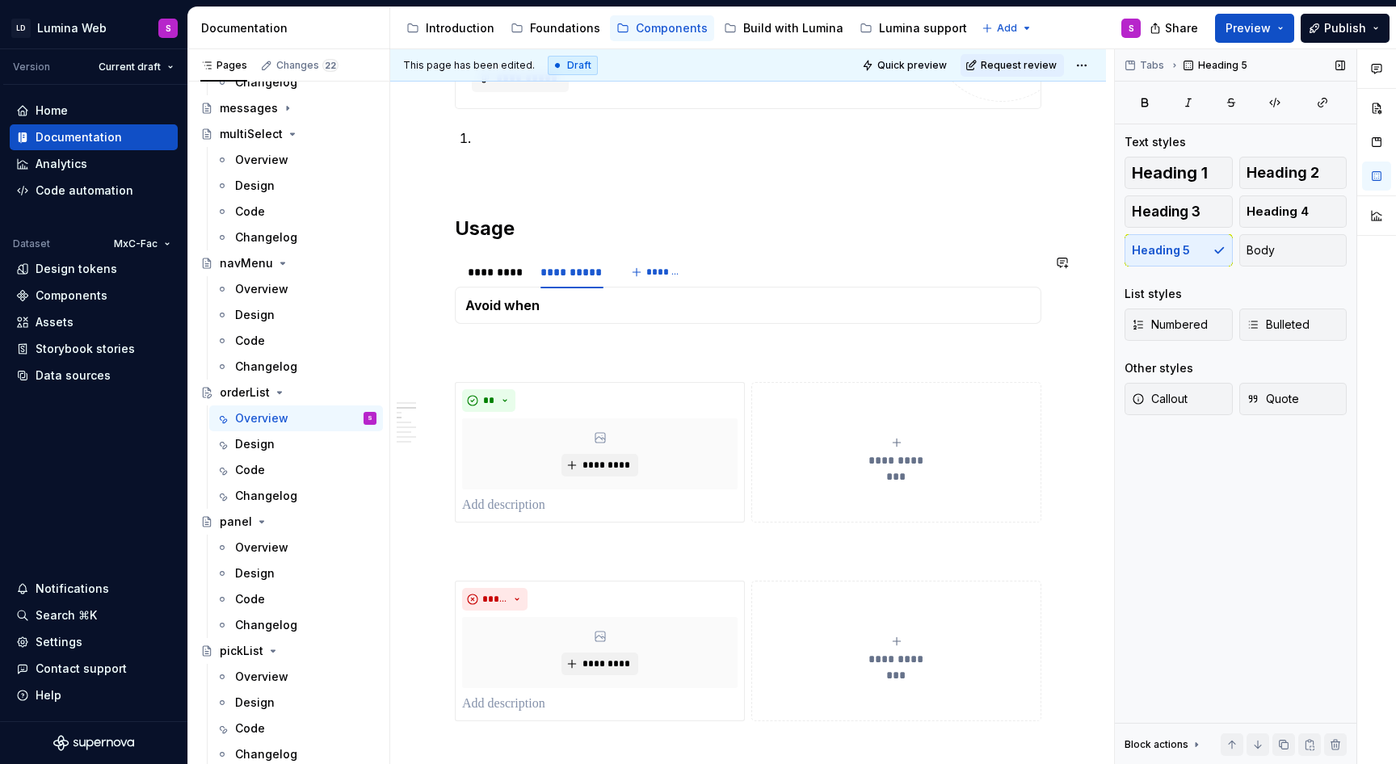
click at [559, 316] on div "Best when Avoid when" at bounding box center [748, 305] width 586 height 37
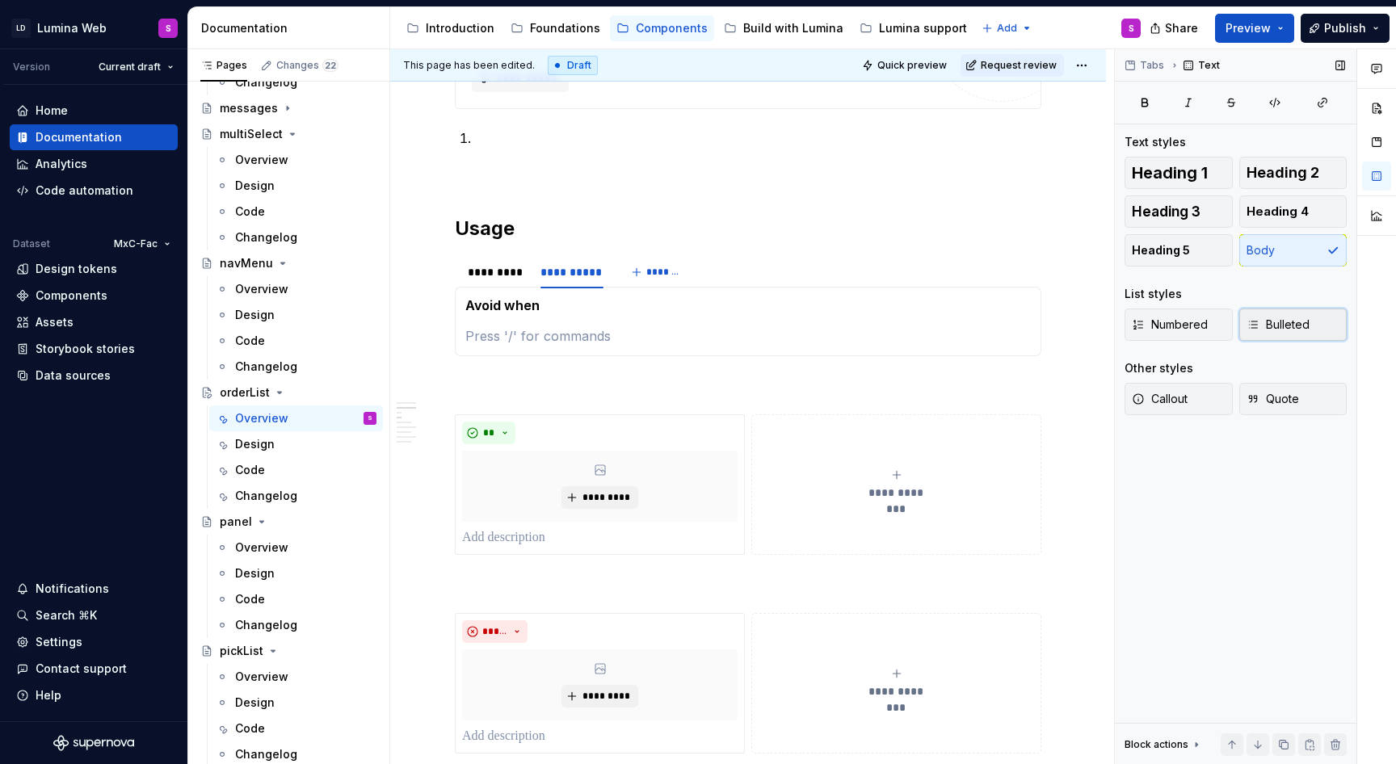
click at [1275, 327] on span "Bulleted" at bounding box center [1277, 325] width 63 height 16
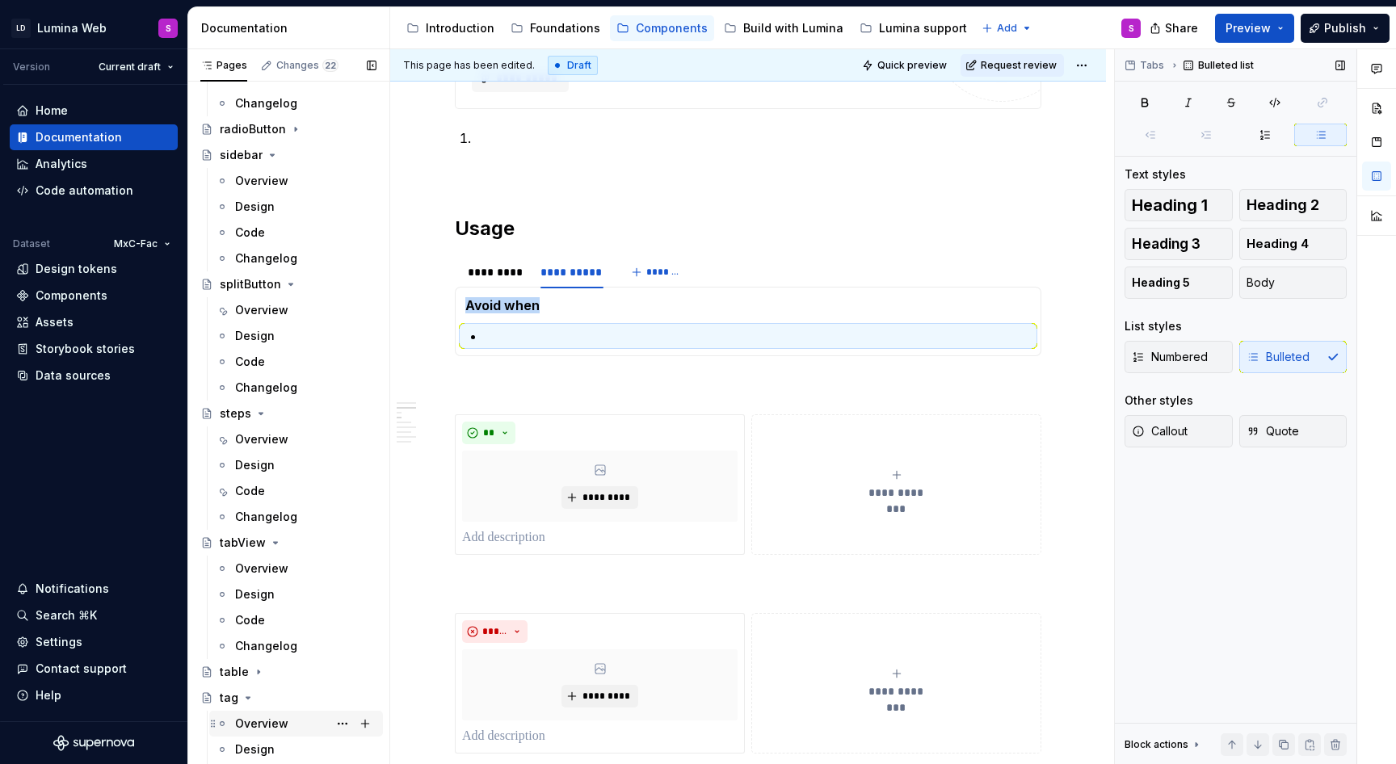
scroll to position [3244, 0]
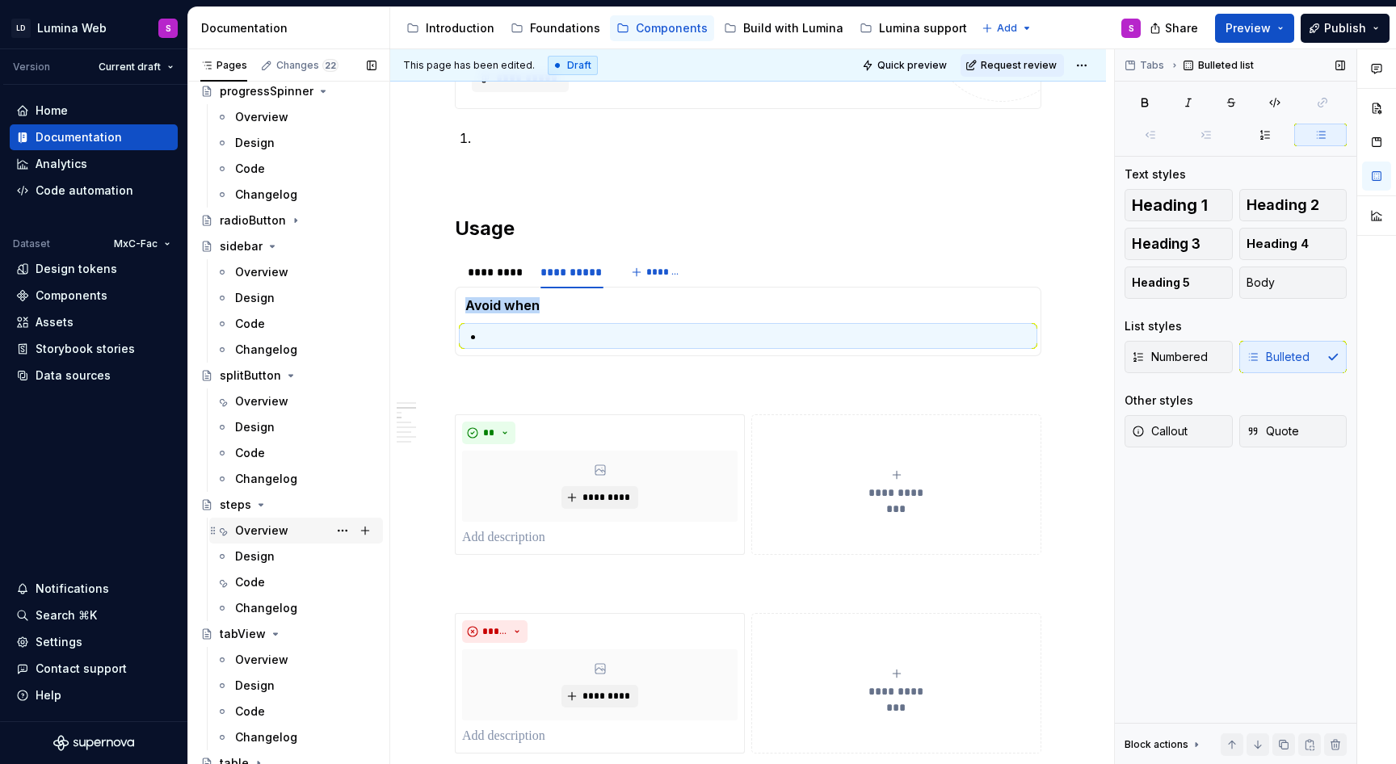
click at [283, 525] on div "Overview" at bounding box center [261, 531] width 53 height 16
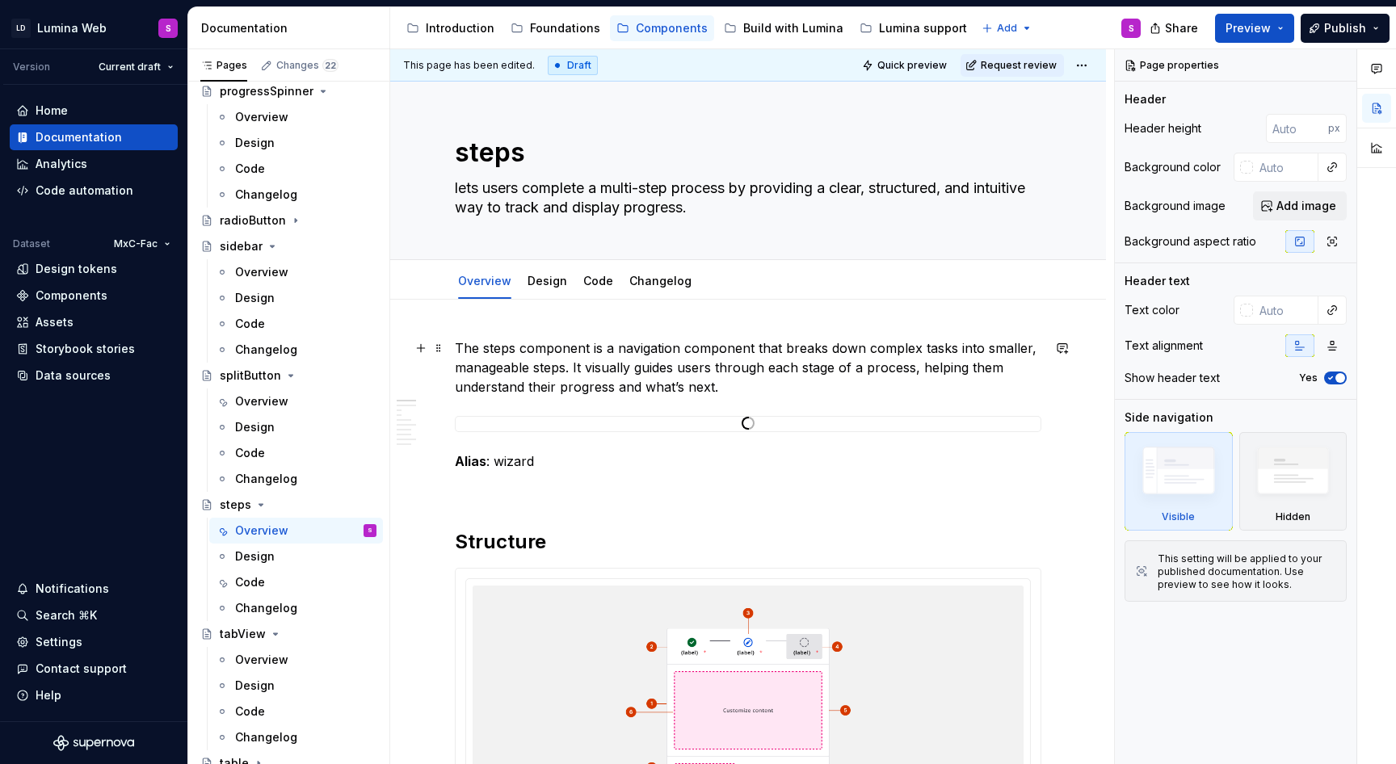
click at [552, 369] on p "The steps component is a navigation component that breaks down complex tasks in…" at bounding box center [748, 367] width 586 height 58
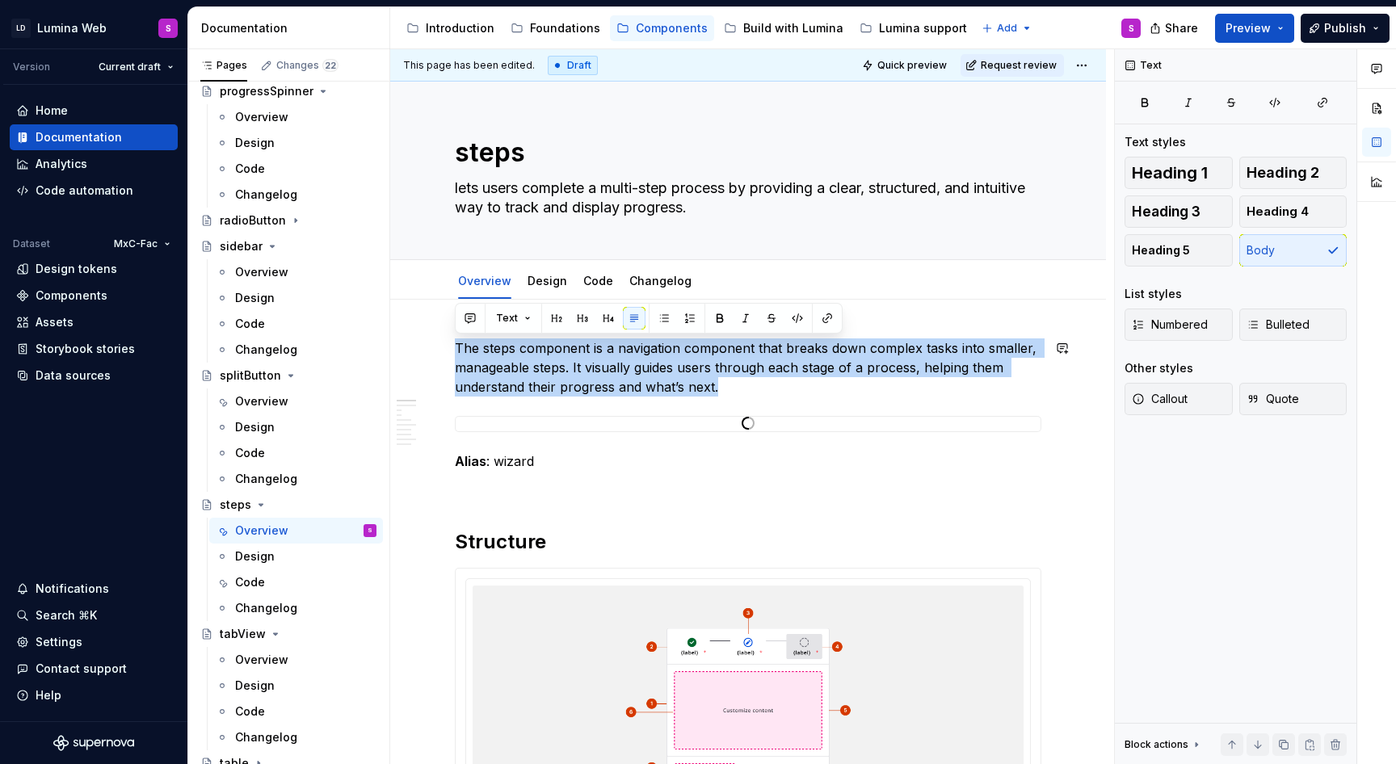
copy p "The steps component is a navigation component that breaks down complex tasks in…"
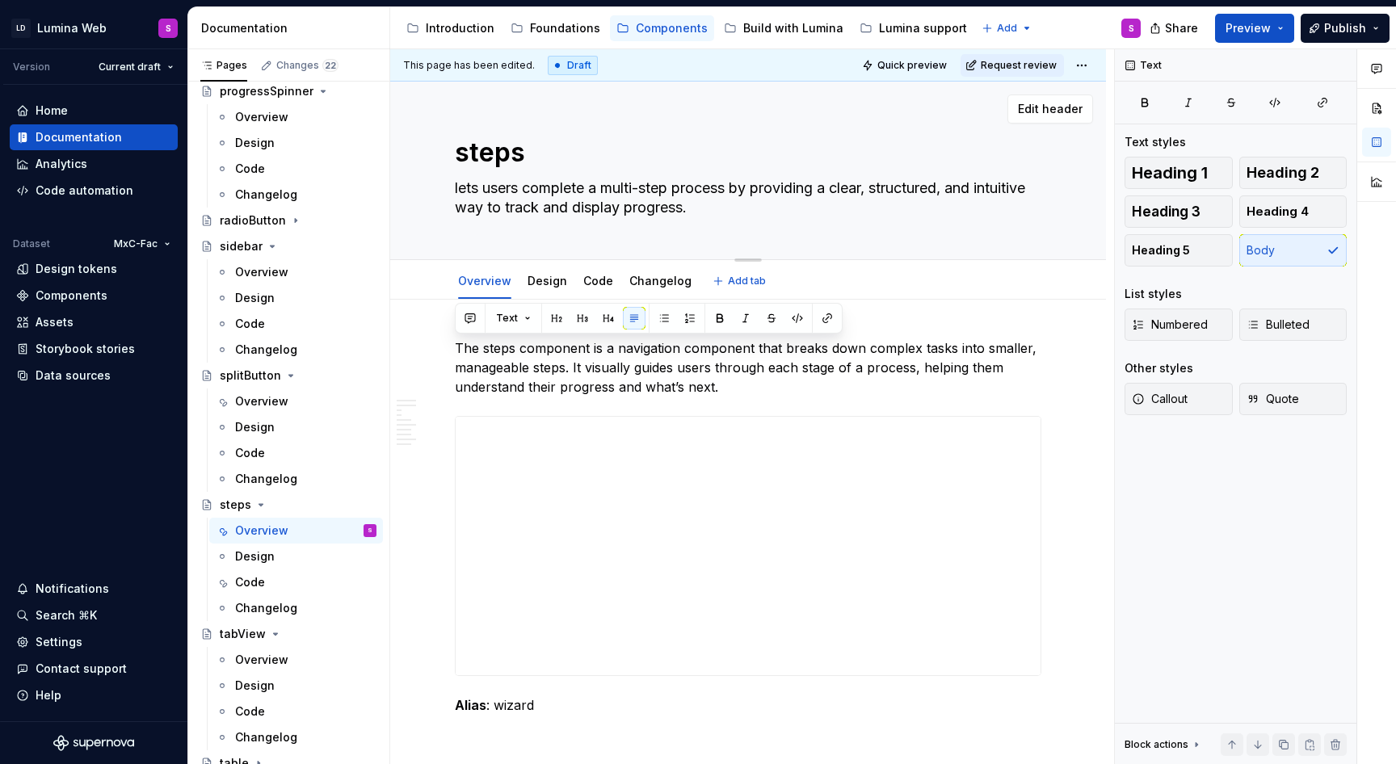
click at [587, 195] on textarea "lets users complete a multi-step process by providing a clear, structured, and …" at bounding box center [744, 197] width 586 height 45
click at [485, 392] on p "The steps component is a navigation component that breaks down complex tasks in…" at bounding box center [748, 367] width 586 height 58
type textarea "*"
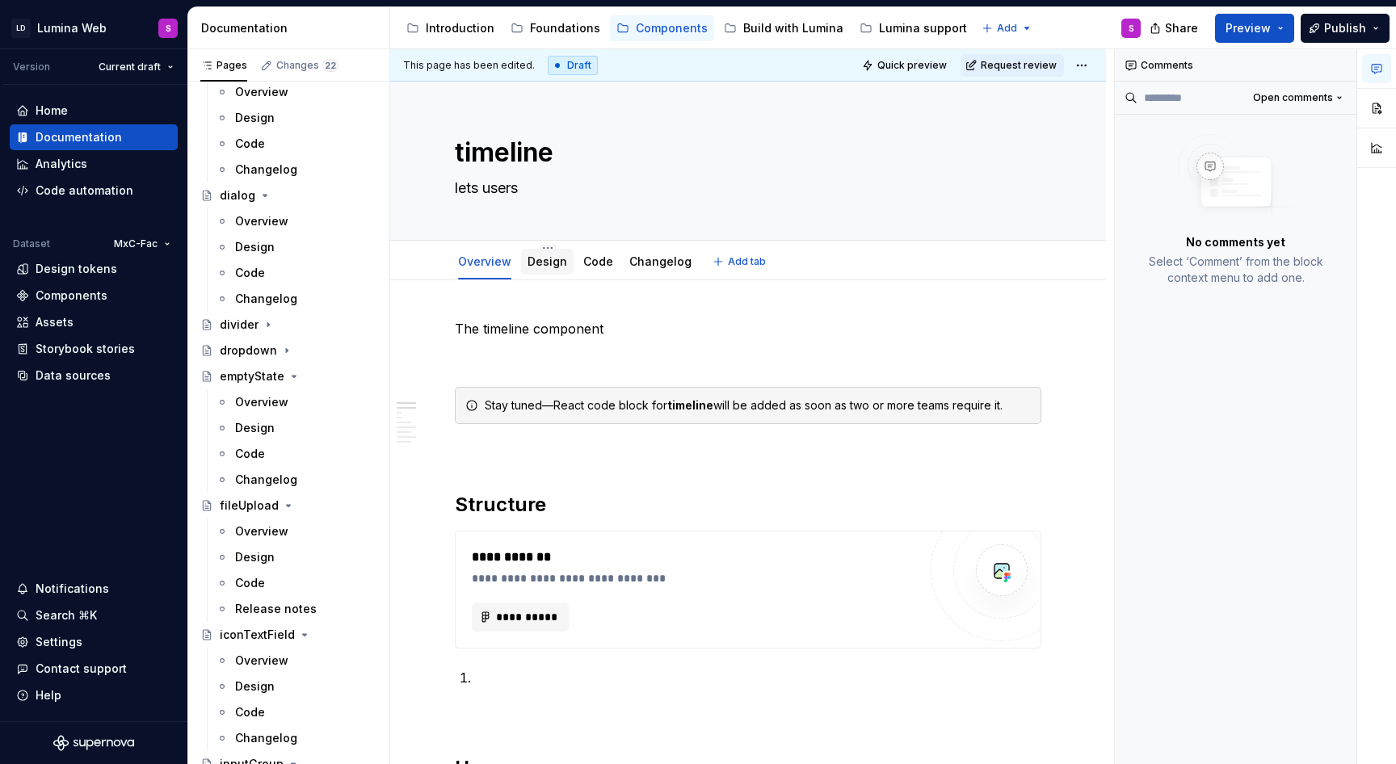
click at [552, 260] on link "Design" at bounding box center [547, 261] width 40 height 14
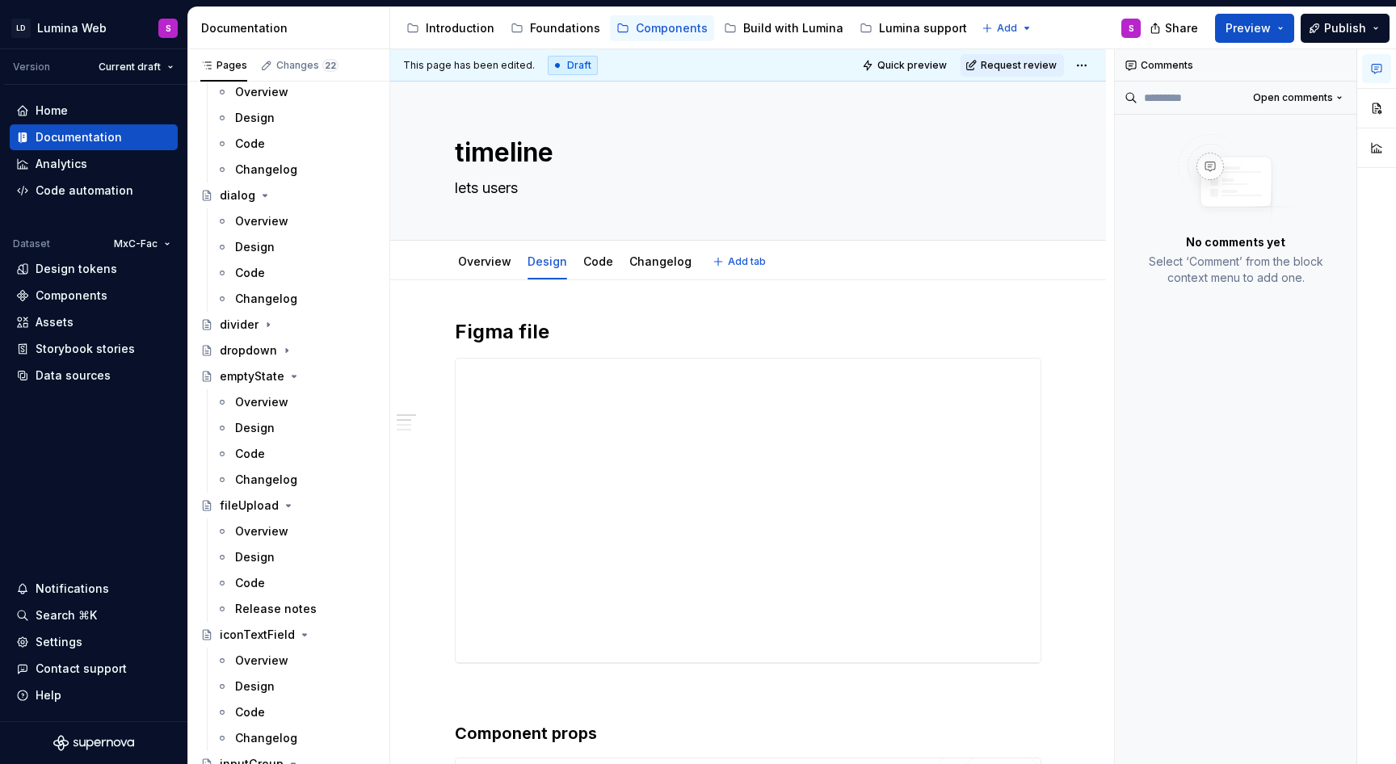
click at [503, 279] on div "Overview Design Code Changelog" at bounding box center [574, 266] width 259 height 44
click at [493, 265] on link "Overview" at bounding box center [484, 261] width 53 height 14
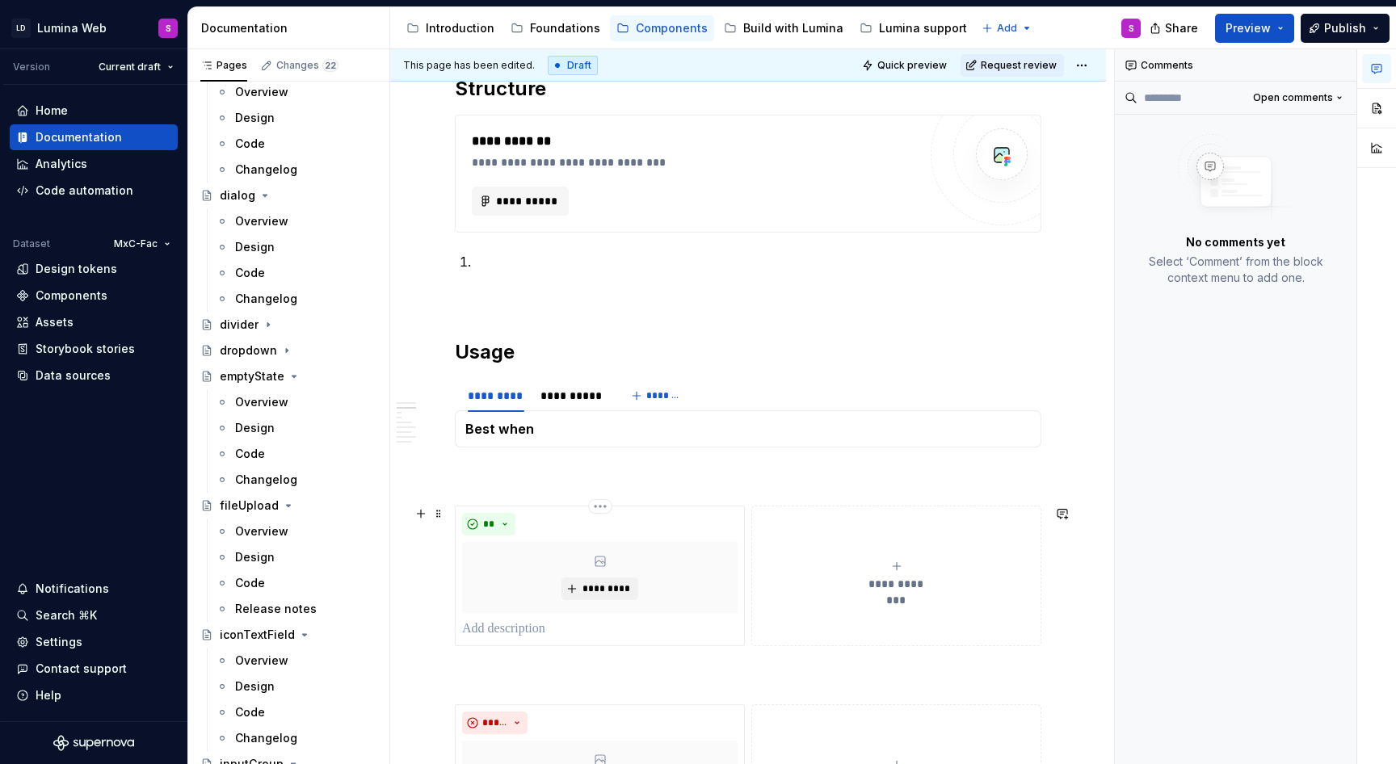
scroll to position [406, 0]
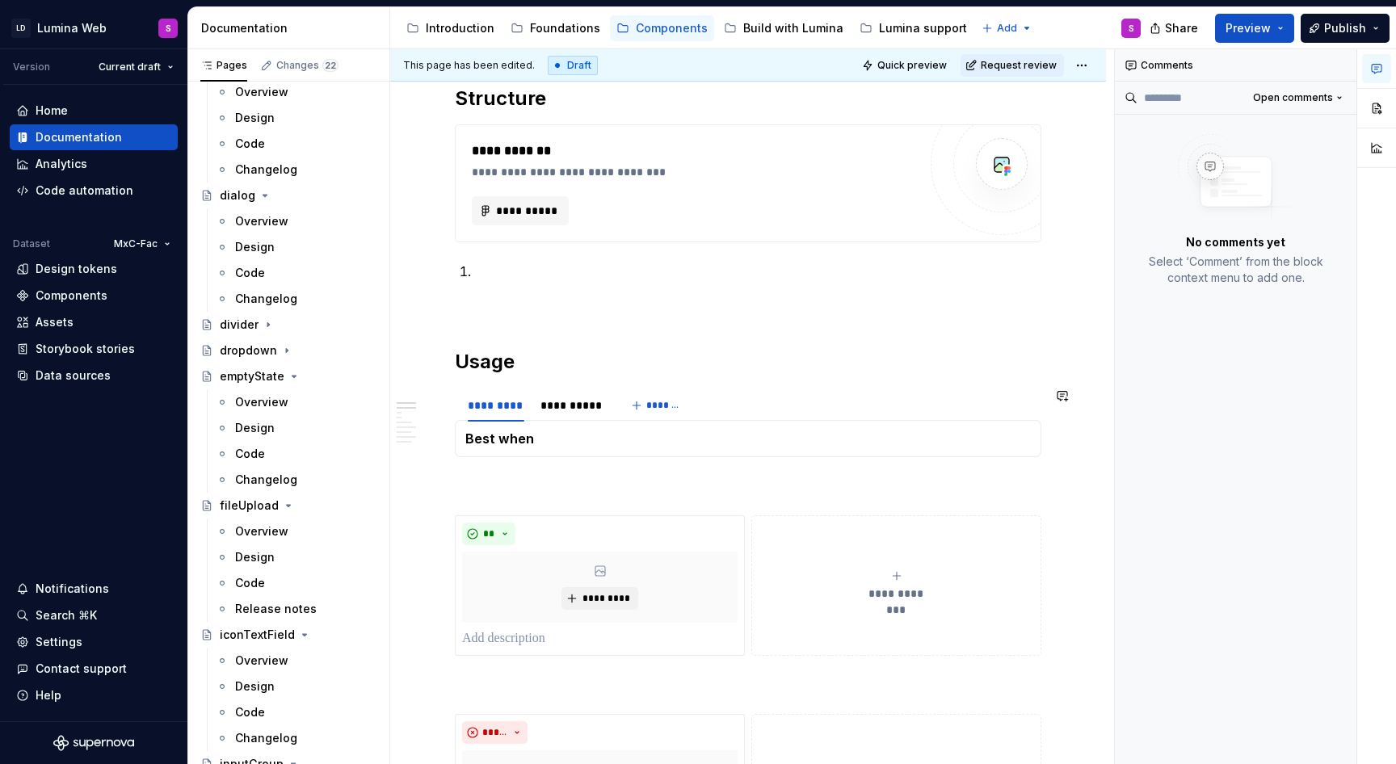
click at [595, 439] on h5 "Best when" at bounding box center [747, 438] width 565 height 16
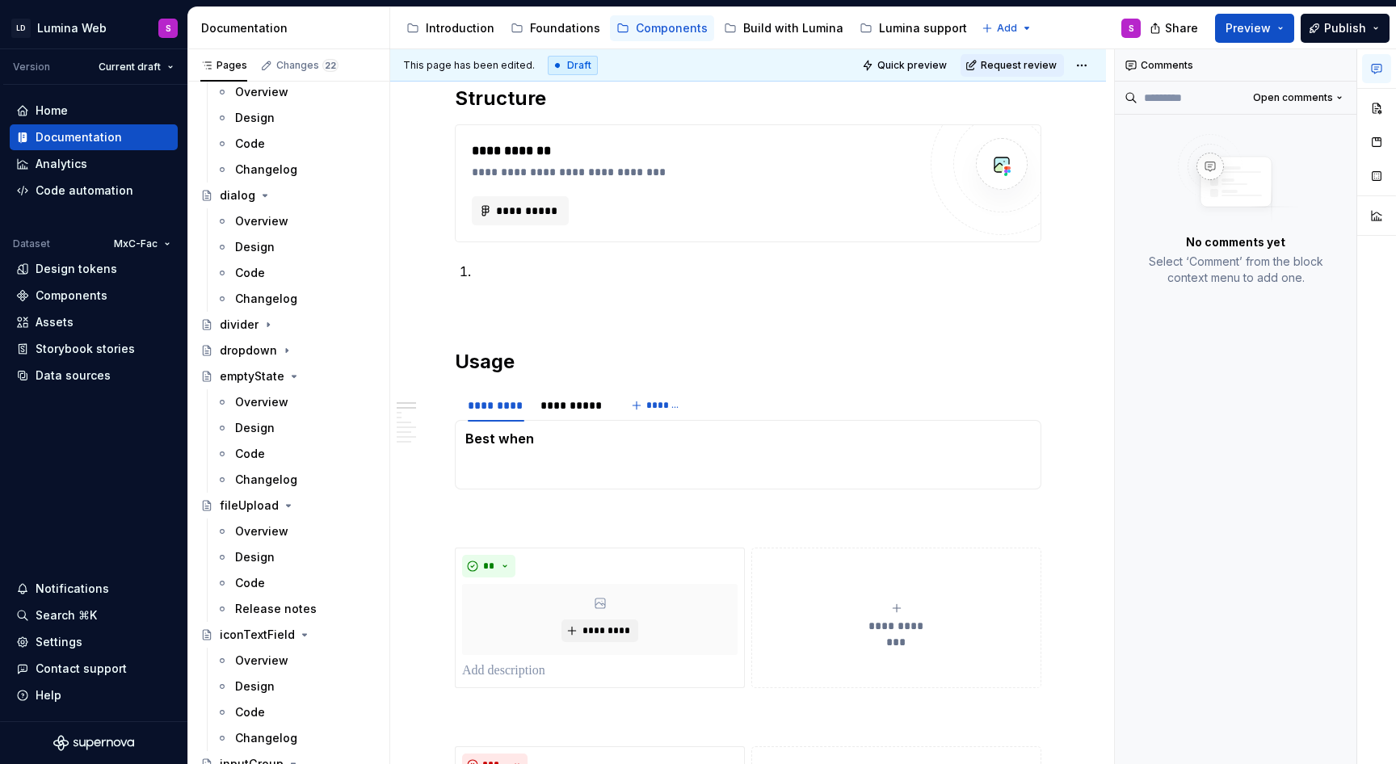
click at [1383, 71] on button "button" at bounding box center [1376, 68] width 29 height 29
click at [1372, 79] on button "button" at bounding box center [1376, 68] width 29 height 29
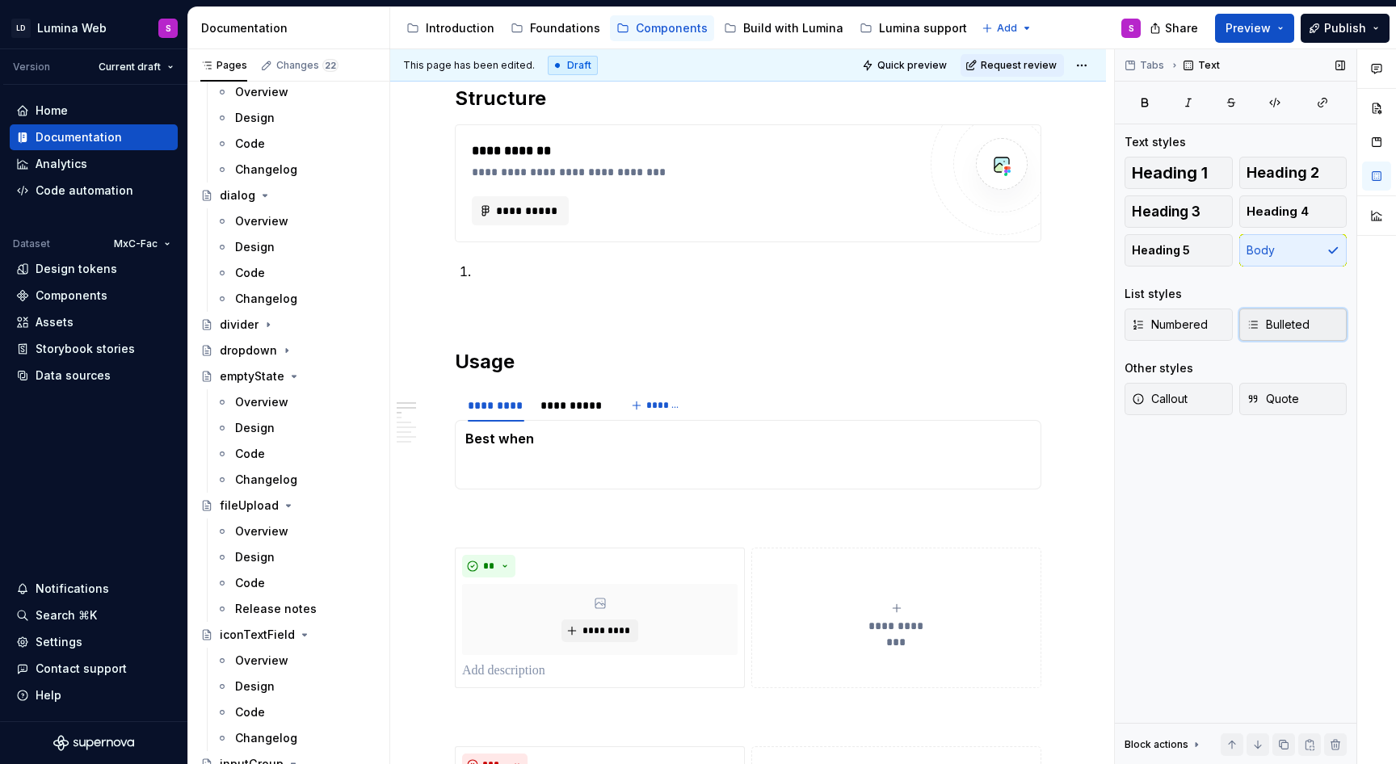
click at [1271, 325] on span "Bulleted" at bounding box center [1277, 325] width 63 height 16
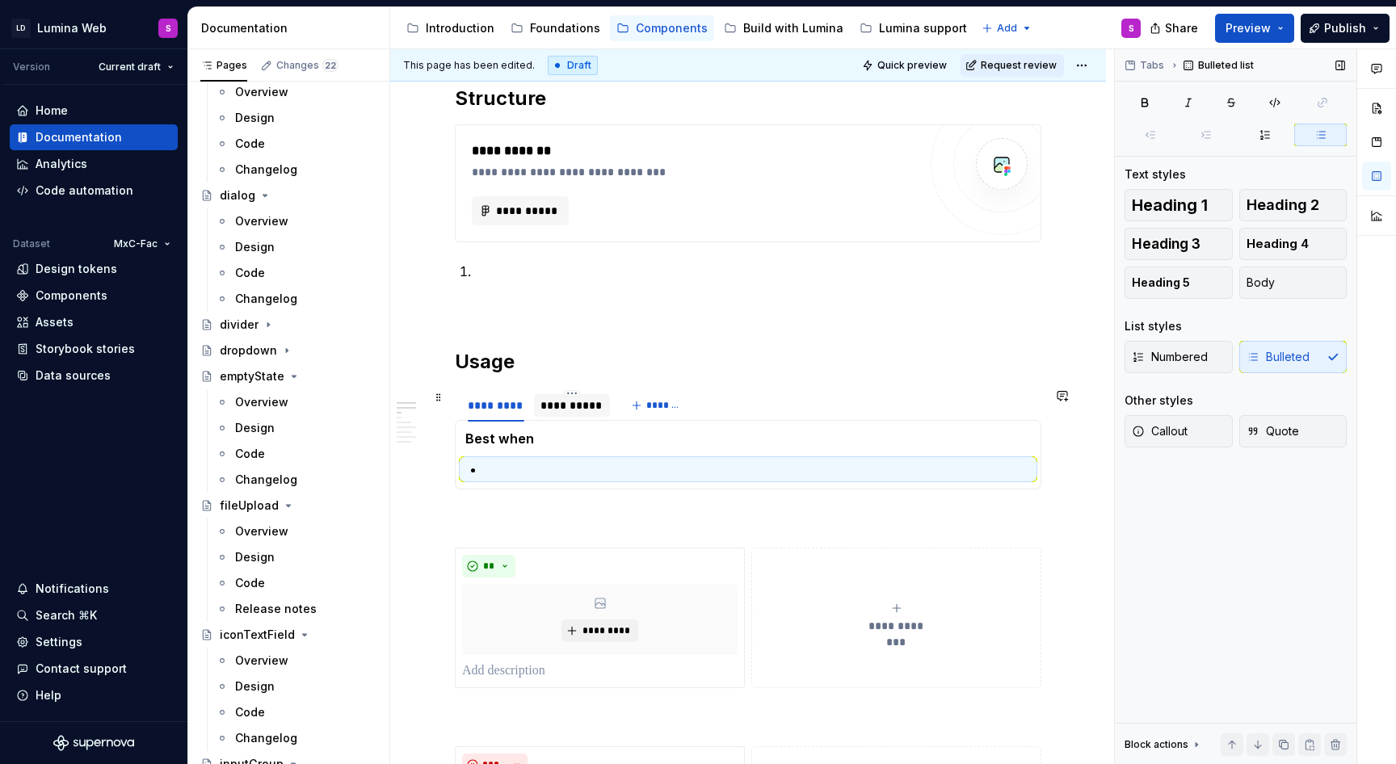
click at [556, 401] on div "**********" at bounding box center [571, 405] width 63 height 16
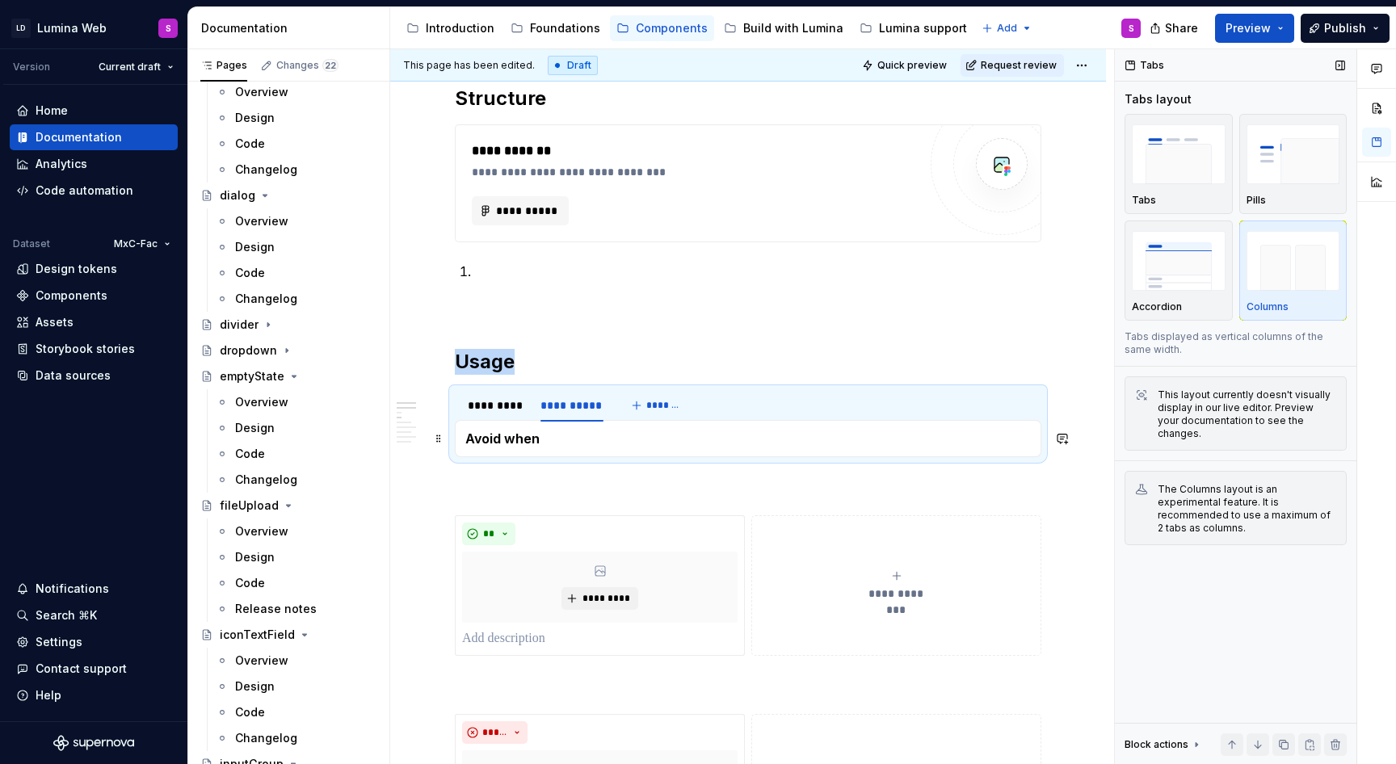
click at [548, 431] on h5 "Avoid when" at bounding box center [747, 438] width 565 height 16
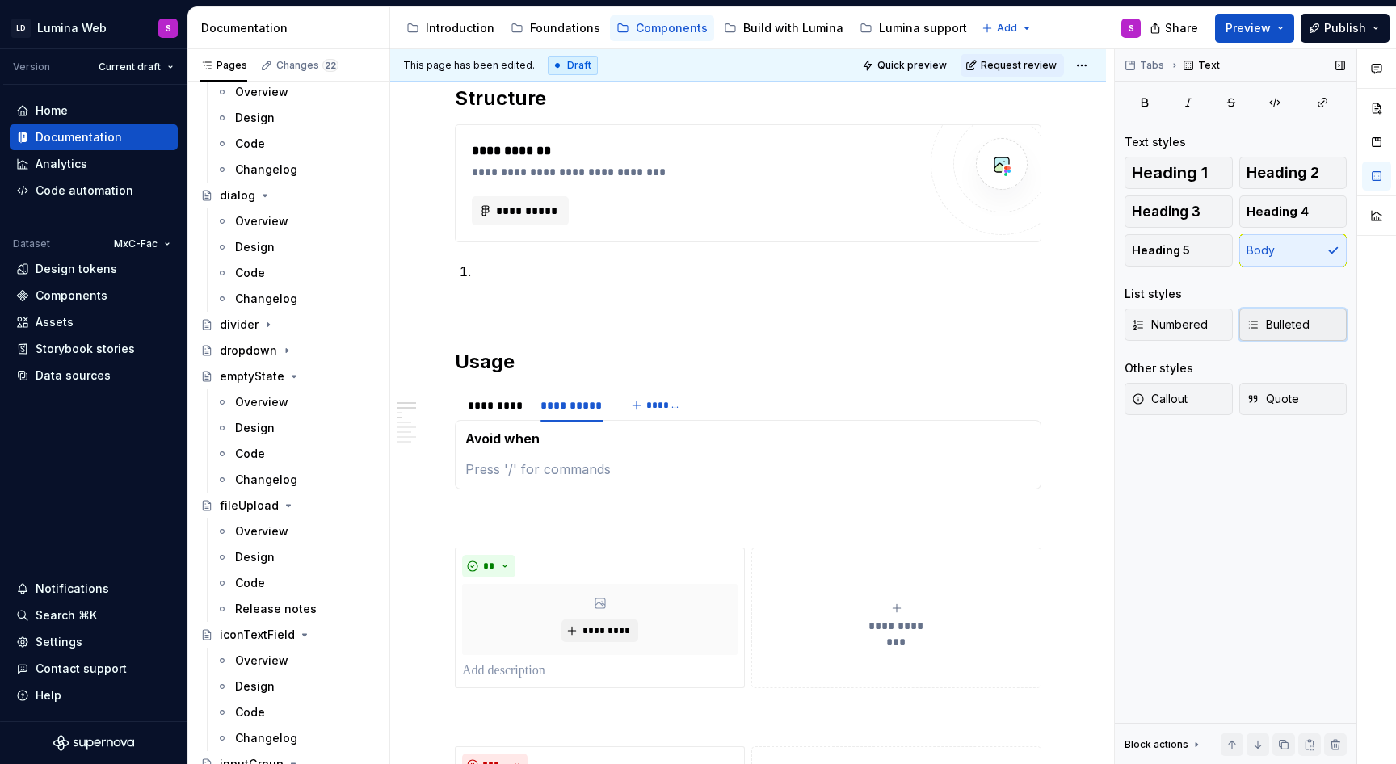
click at [1309, 329] on button "Bulleted" at bounding box center [1293, 325] width 108 height 32
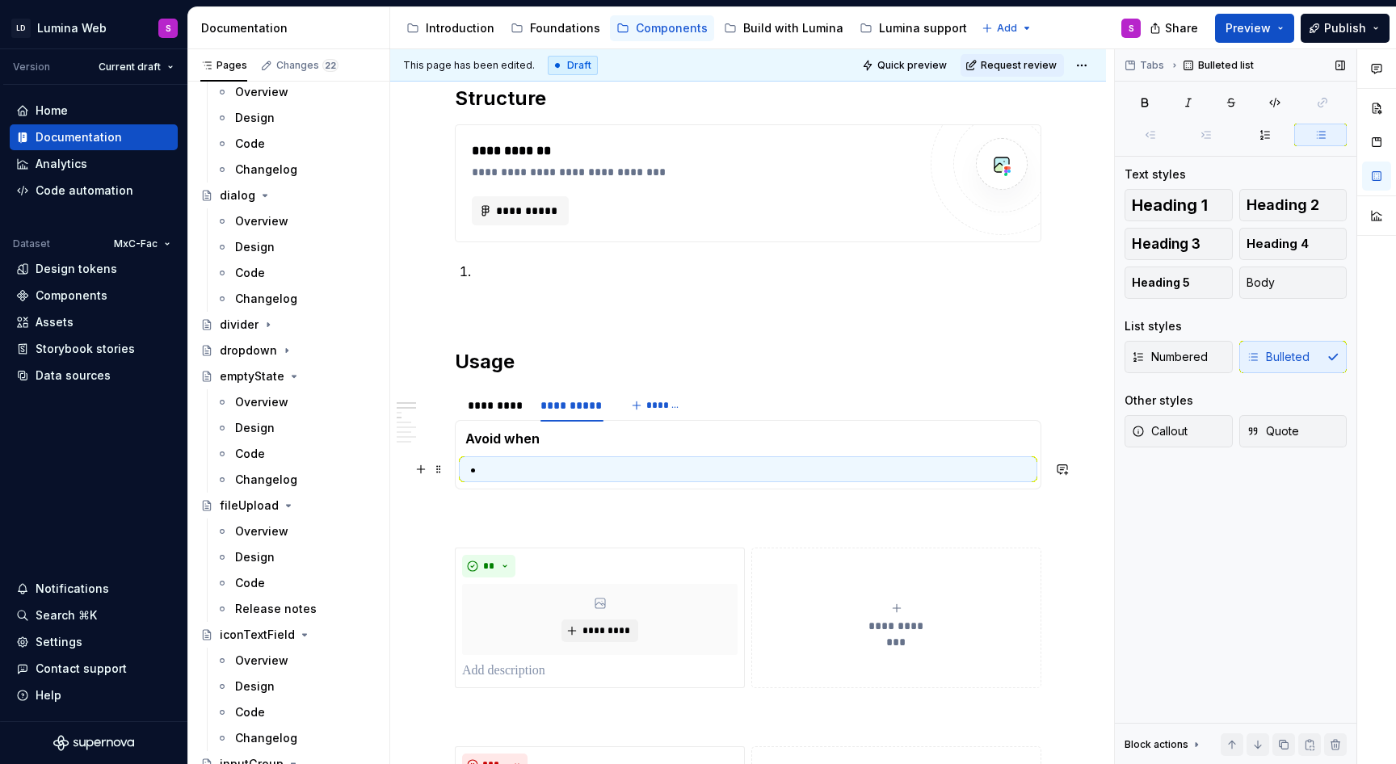
click at [584, 462] on p at bounding box center [758, 469] width 546 height 19
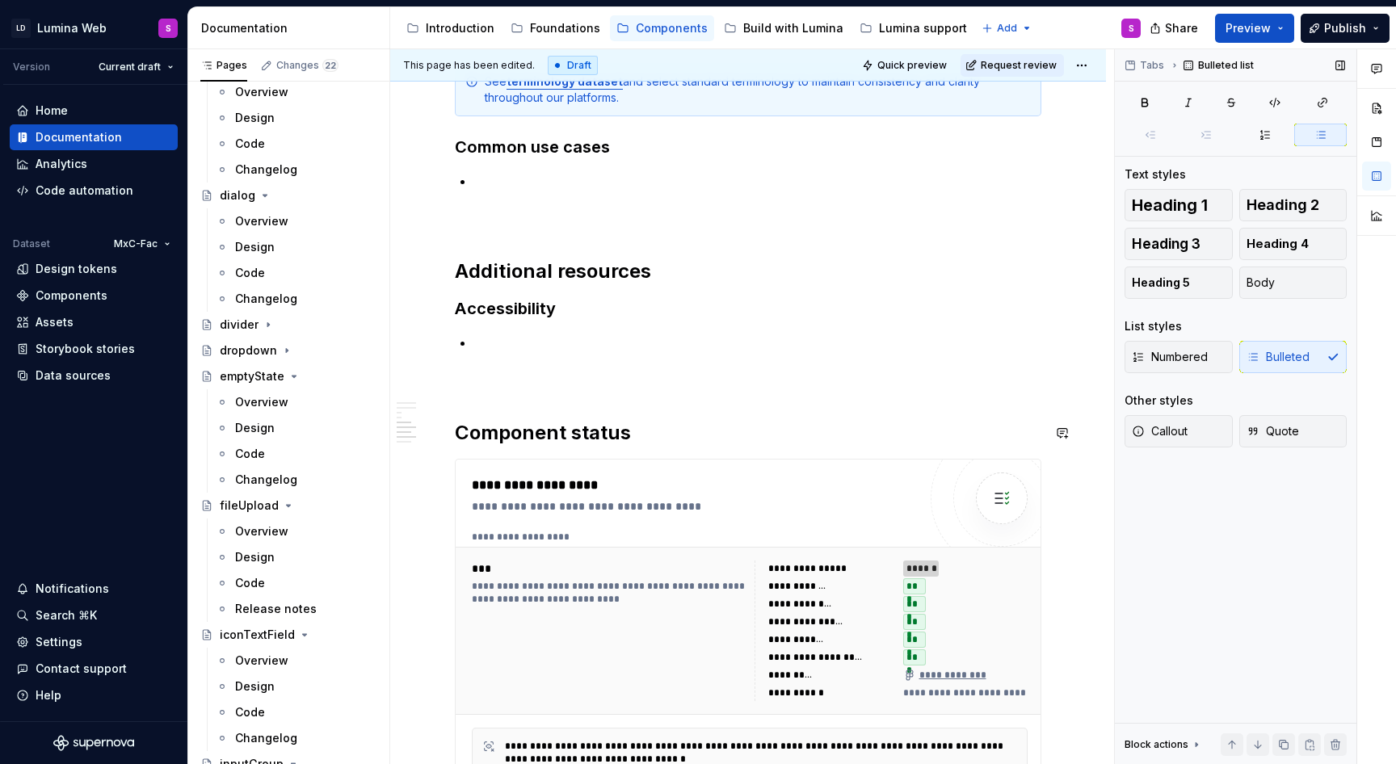
scroll to position [1282, 0]
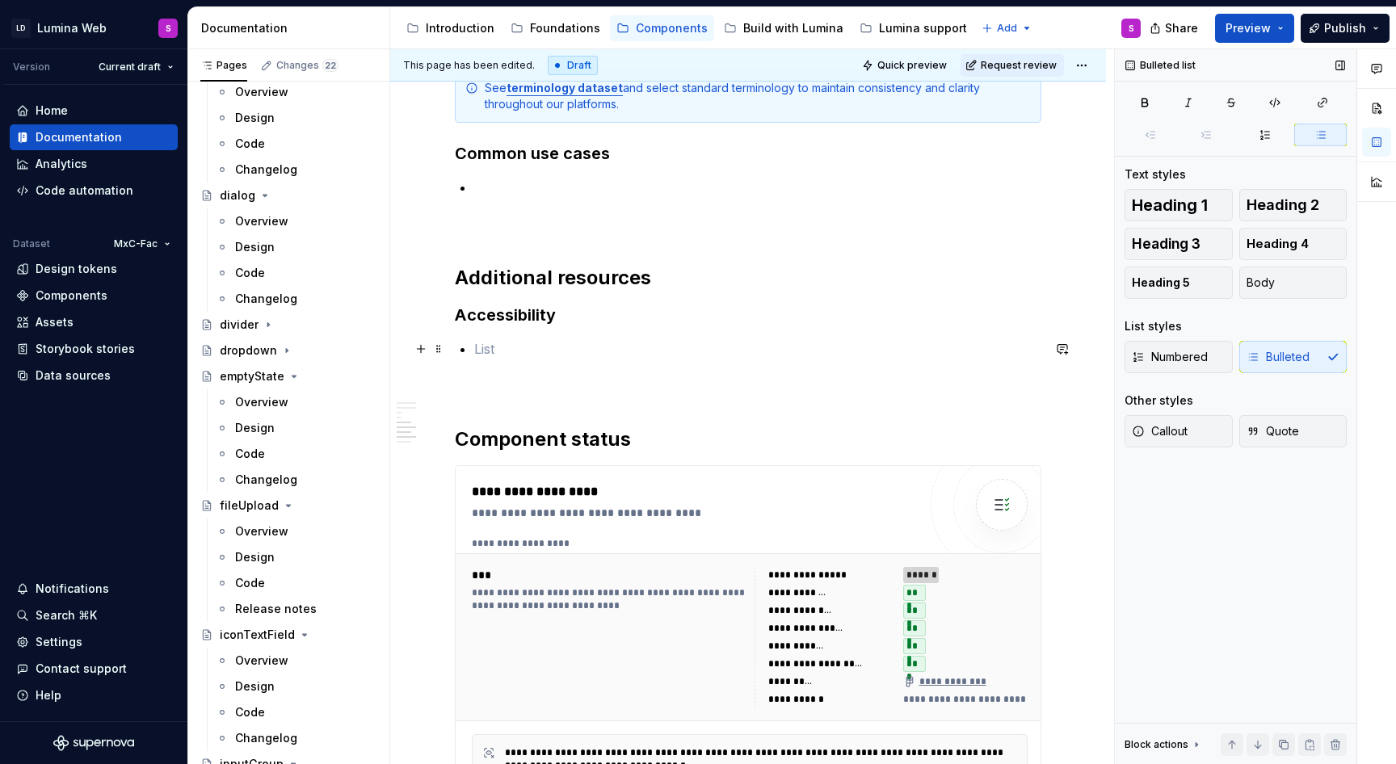
click at [527, 349] on p at bounding box center [757, 348] width 567 height 19
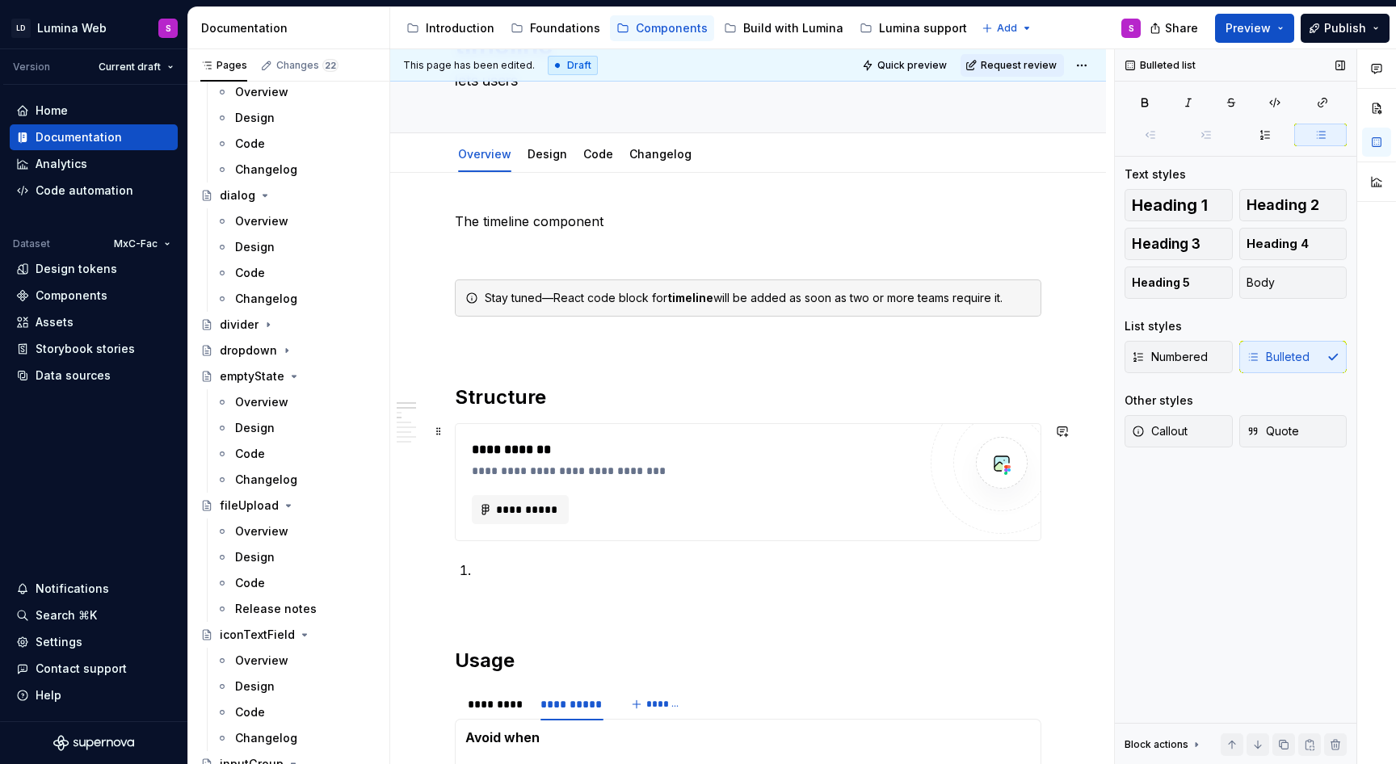
scroll to position [0, 0]
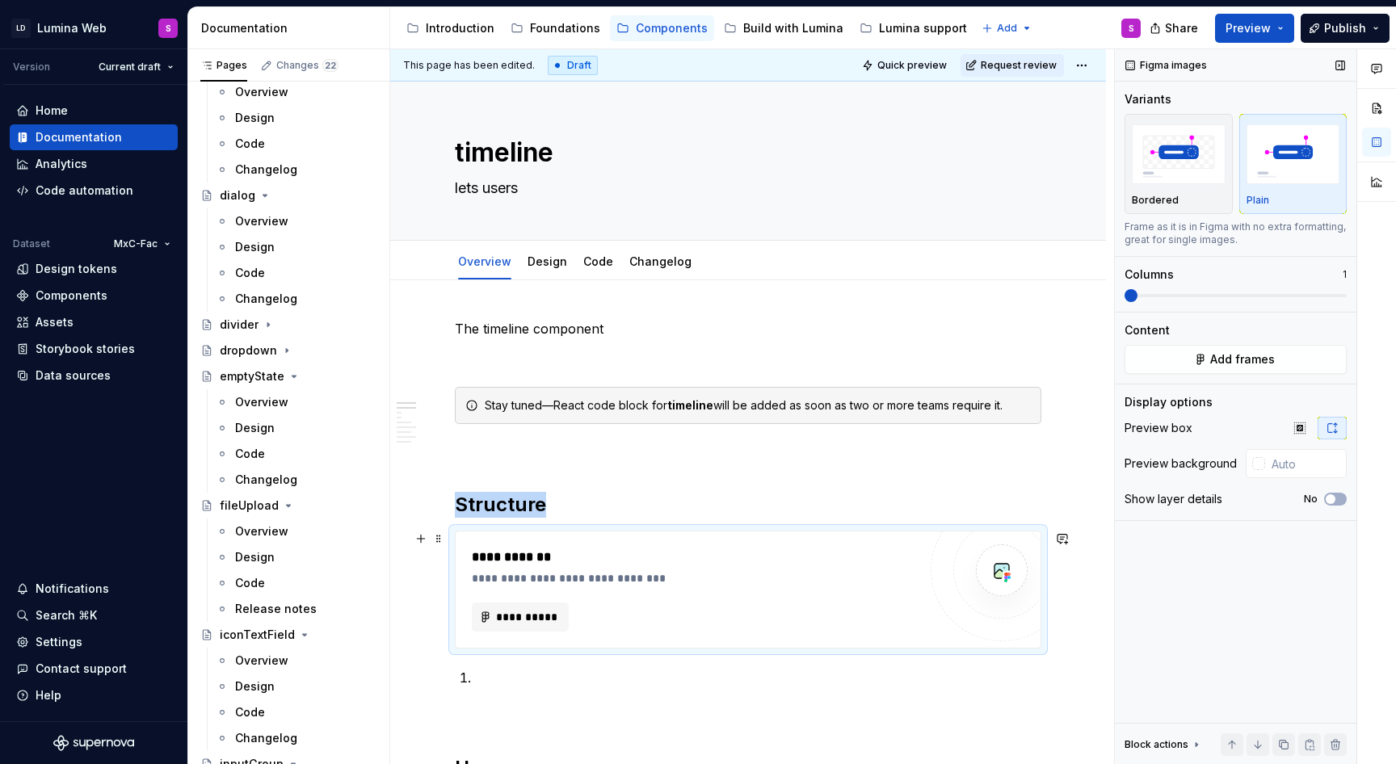
click at [541, 570] on div "**********" at bounding box center [699, 578] width 454 height 16
click at [599, 572] on div "**********" at bounding box center [699, 578] width 454 height 16
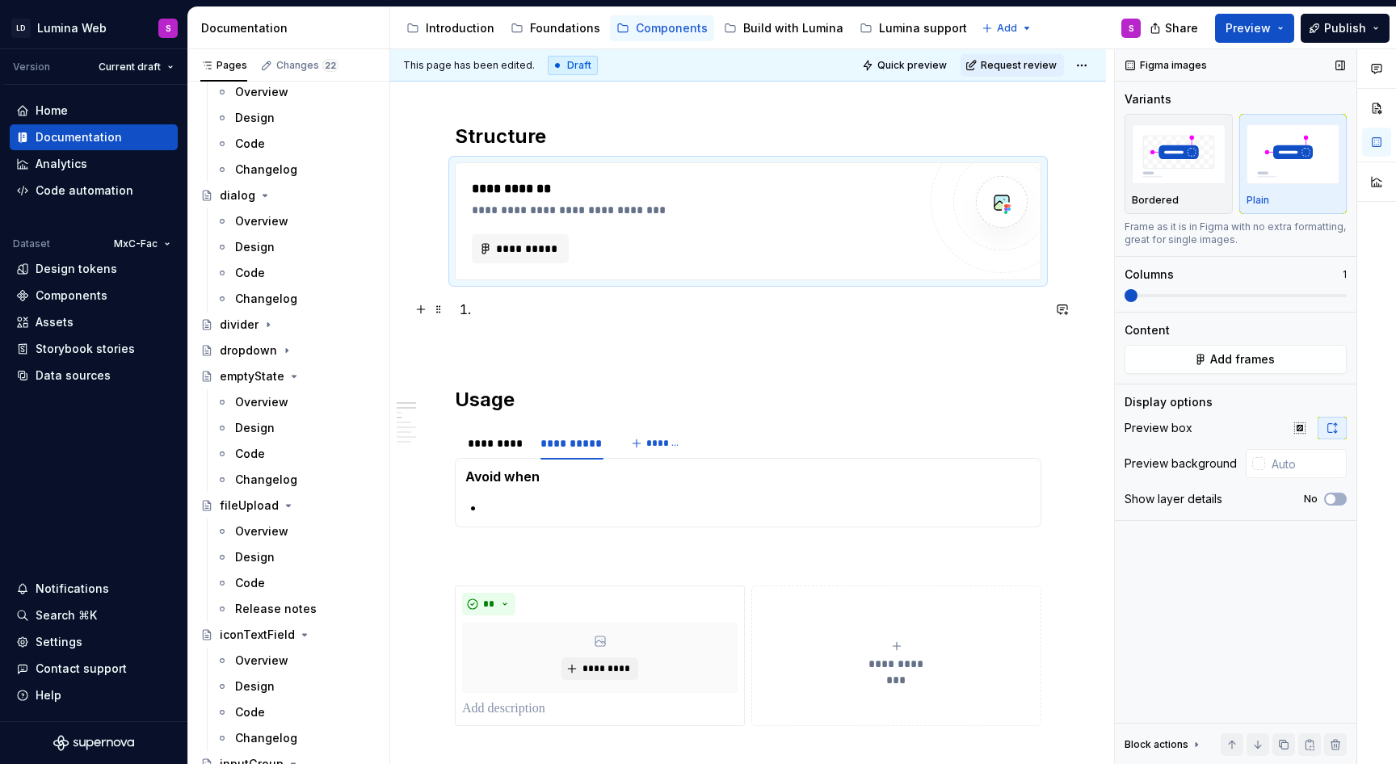
click at [517, 309] on p at bounding box center [757, 309] width 567 height 19
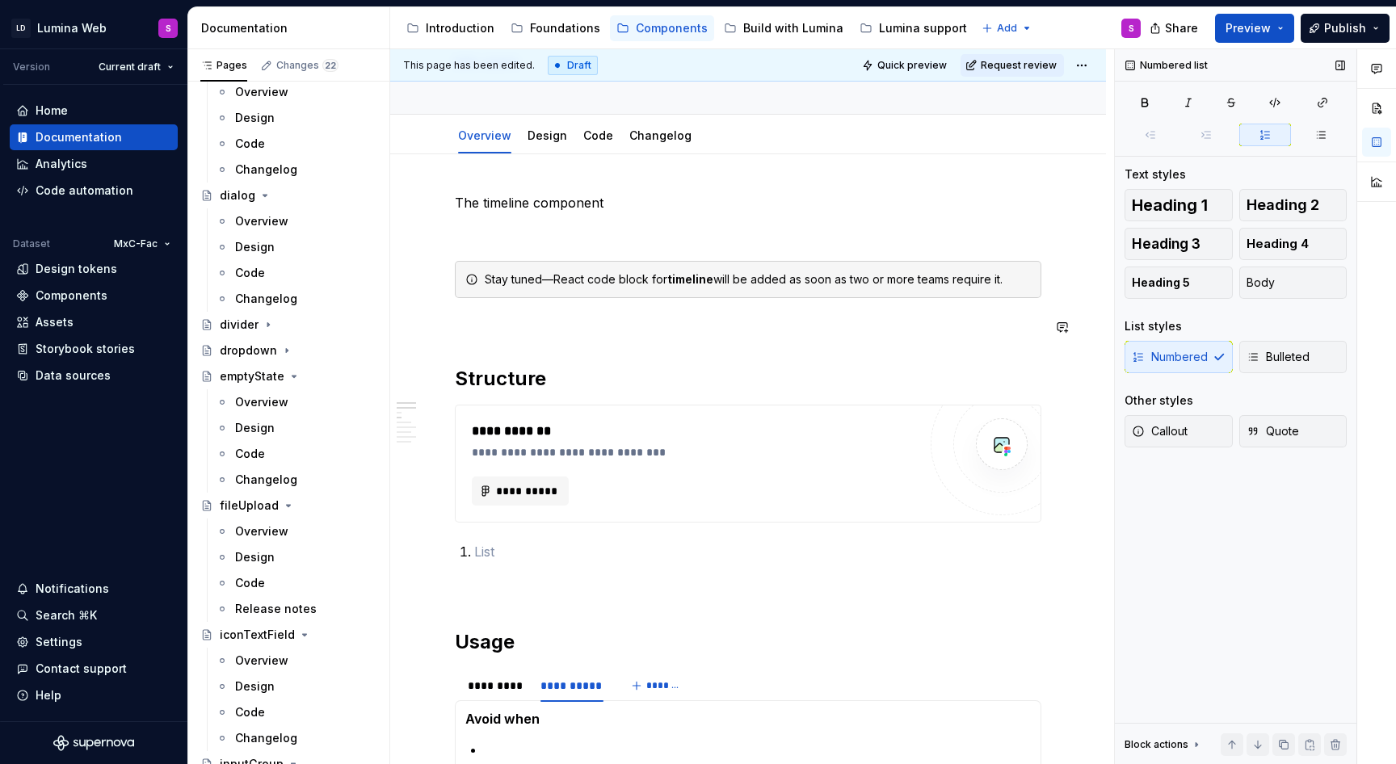
scroll to position [122, 0]
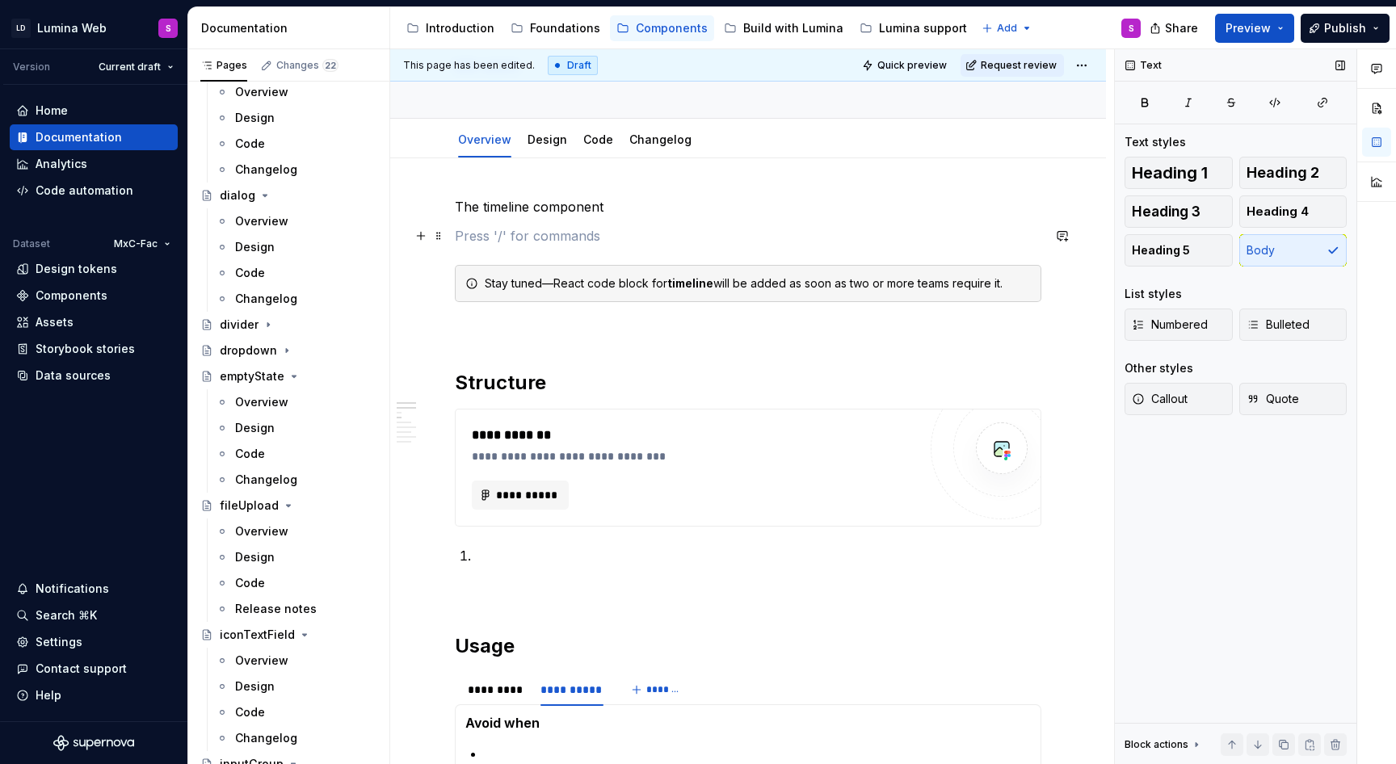
click at [530, 235] on p at bounding box center [748, 235] width 586 height 19
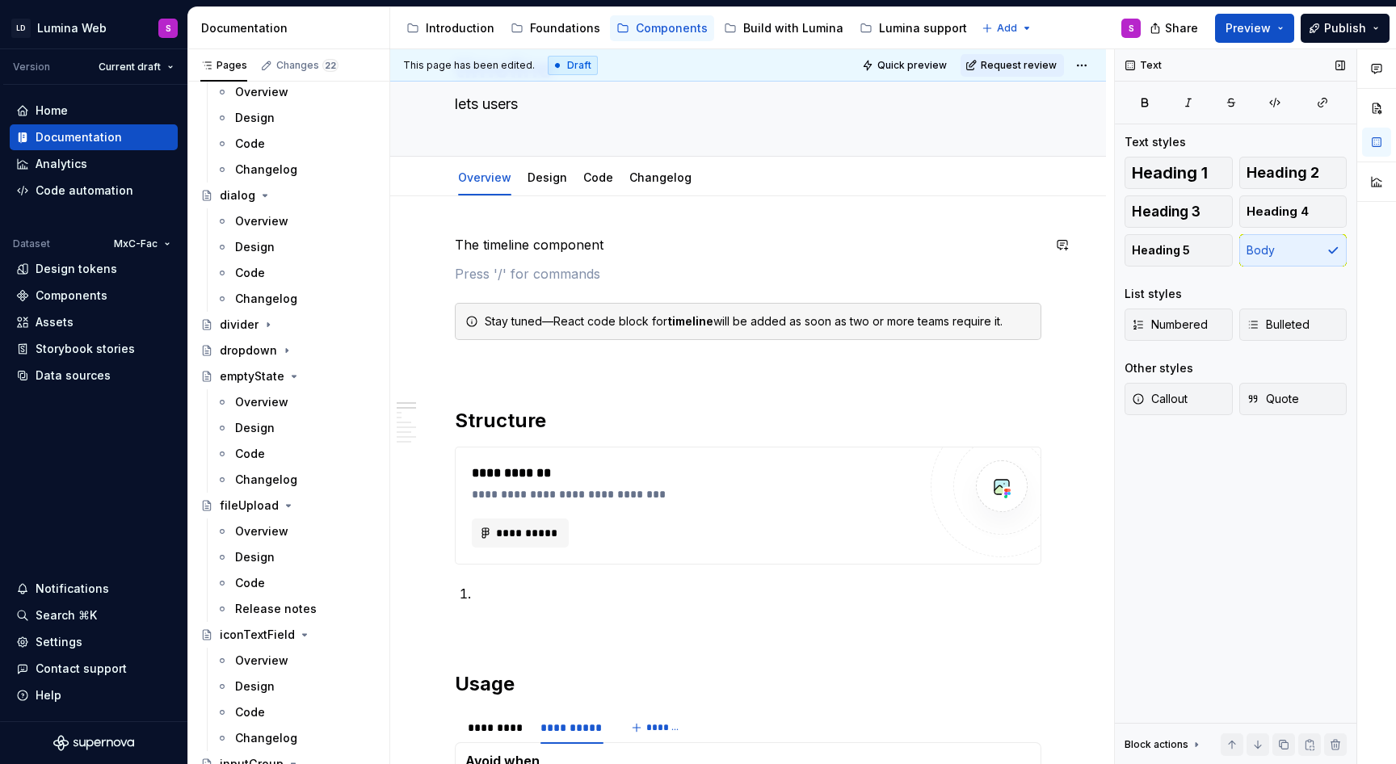
scroll to position [71, 0]
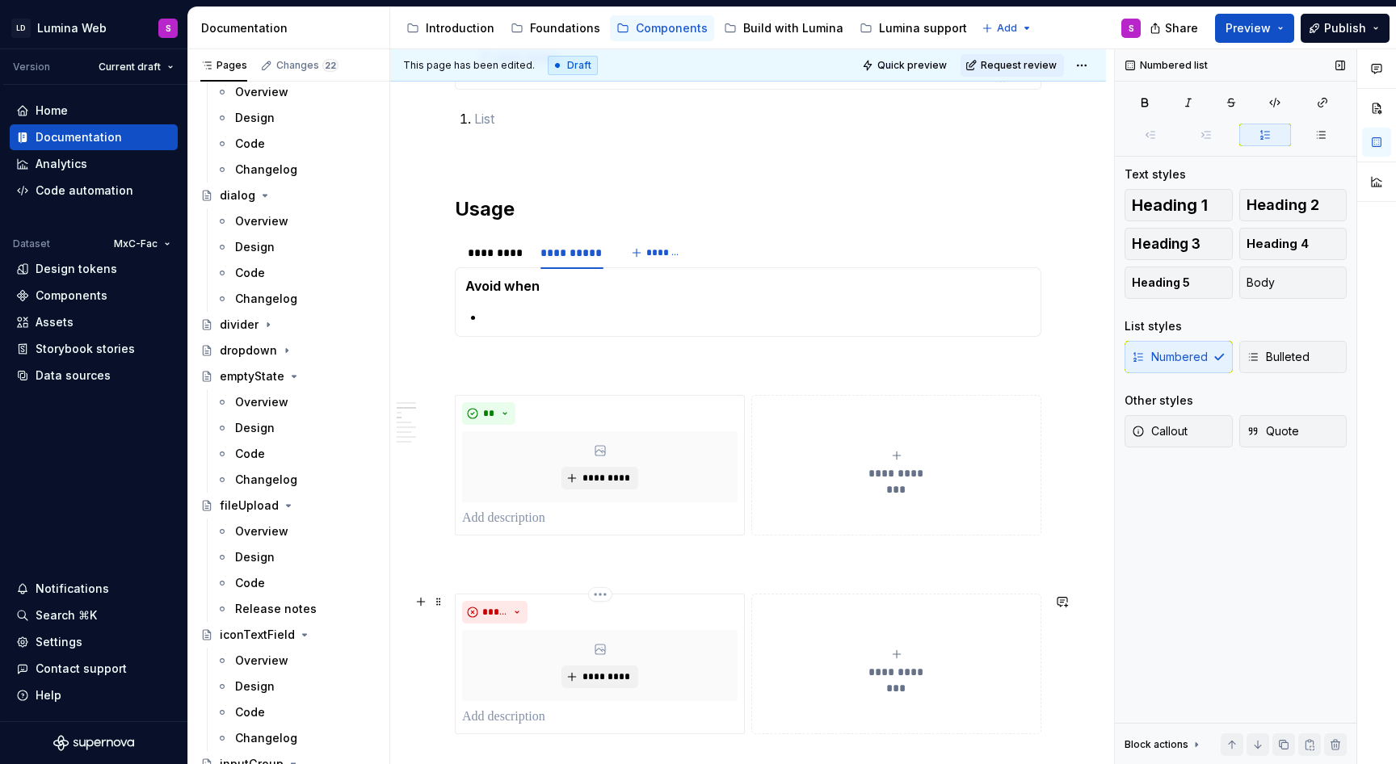
scroll to position [562, 0]
click at [550, 324] on div "Best when Avoid when" at bounding box center [748, 298] width 586 height 69
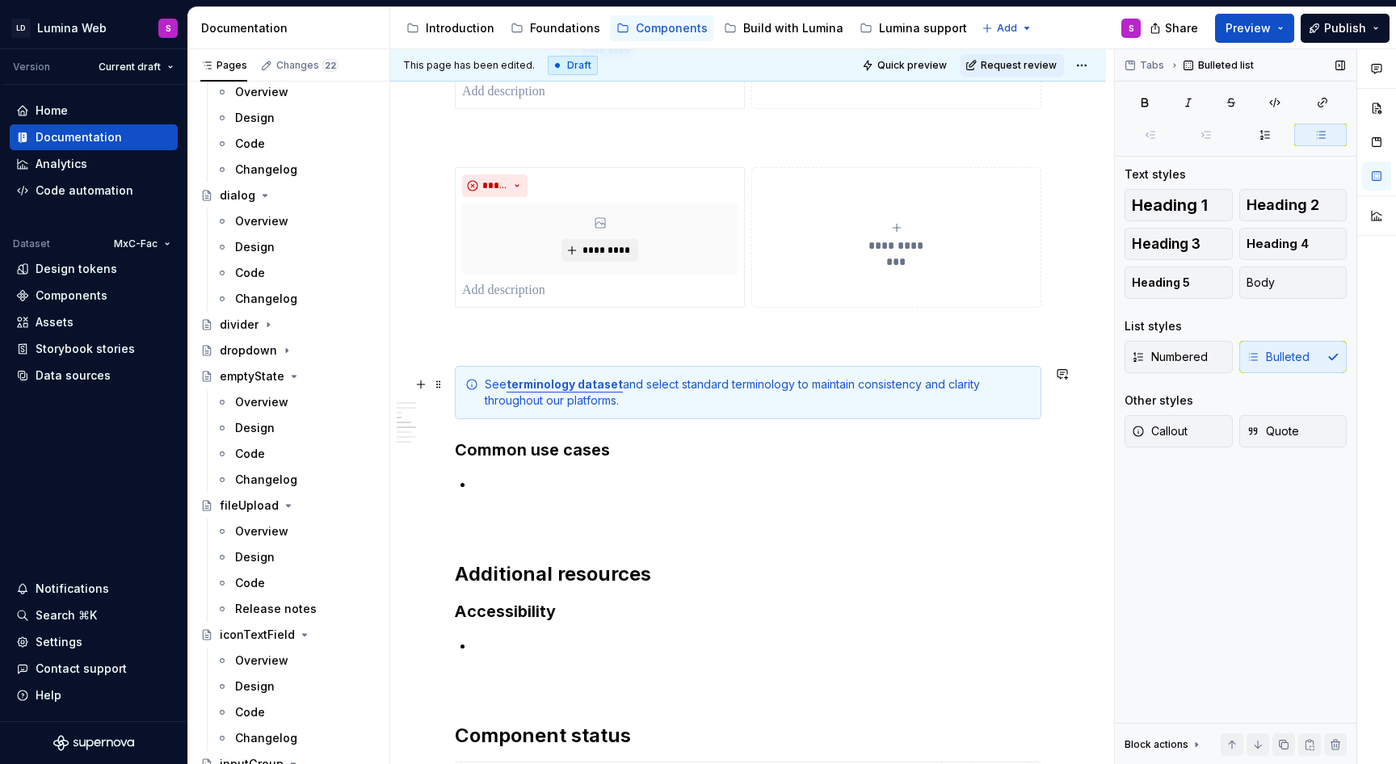
scroll to position [1006, 0]
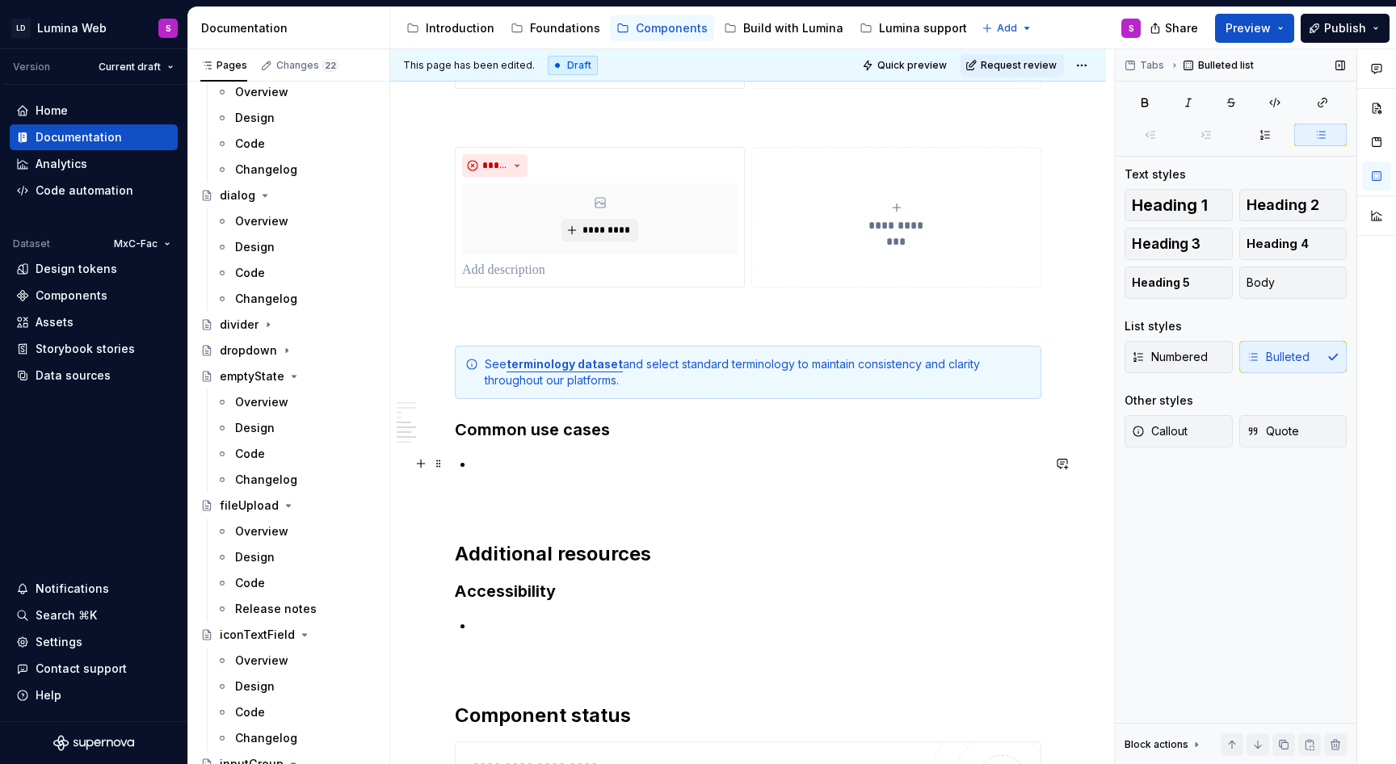
click at [577, 456] on p at bounding box center [757, 463] width 567 height 19
click at [498, 628] on p at bounding box center [757, 624] width 567 height 19
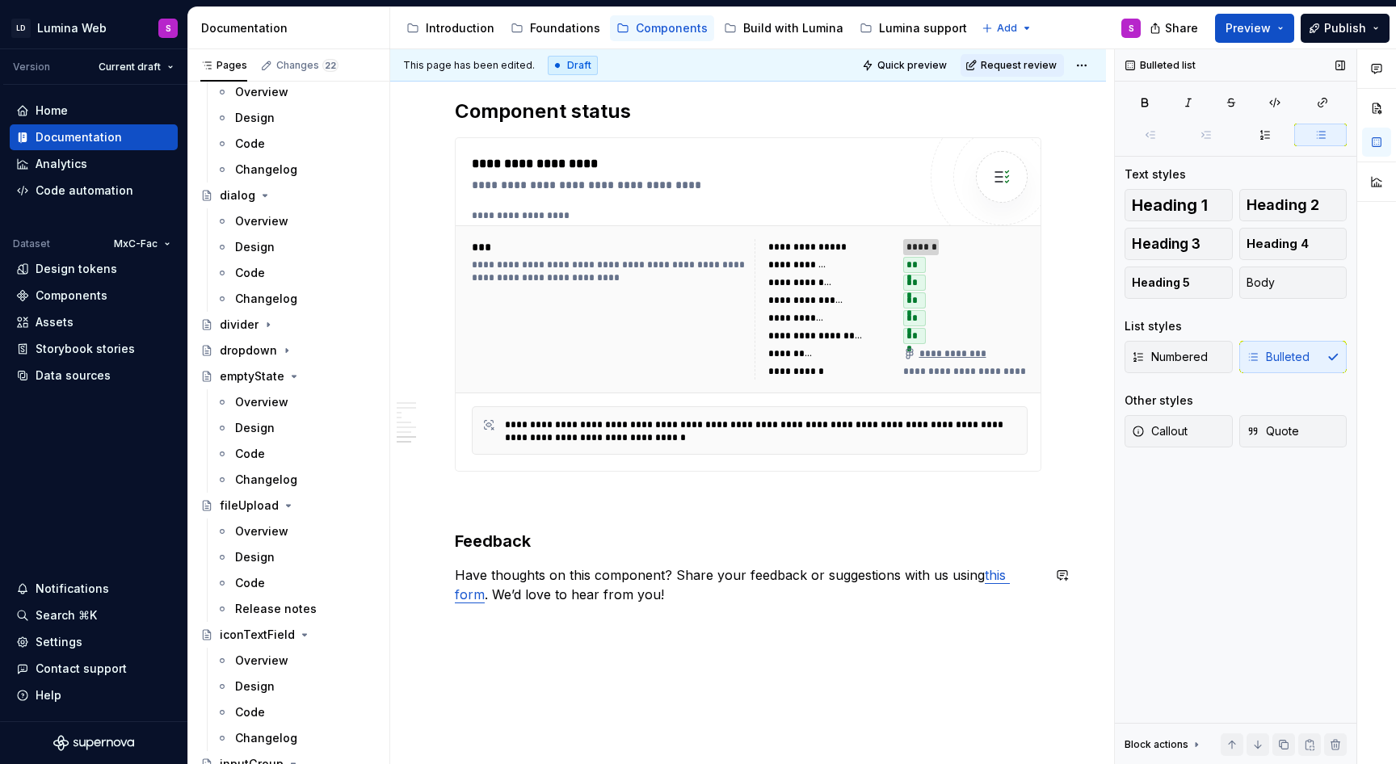
scroll to position [1698, 0]
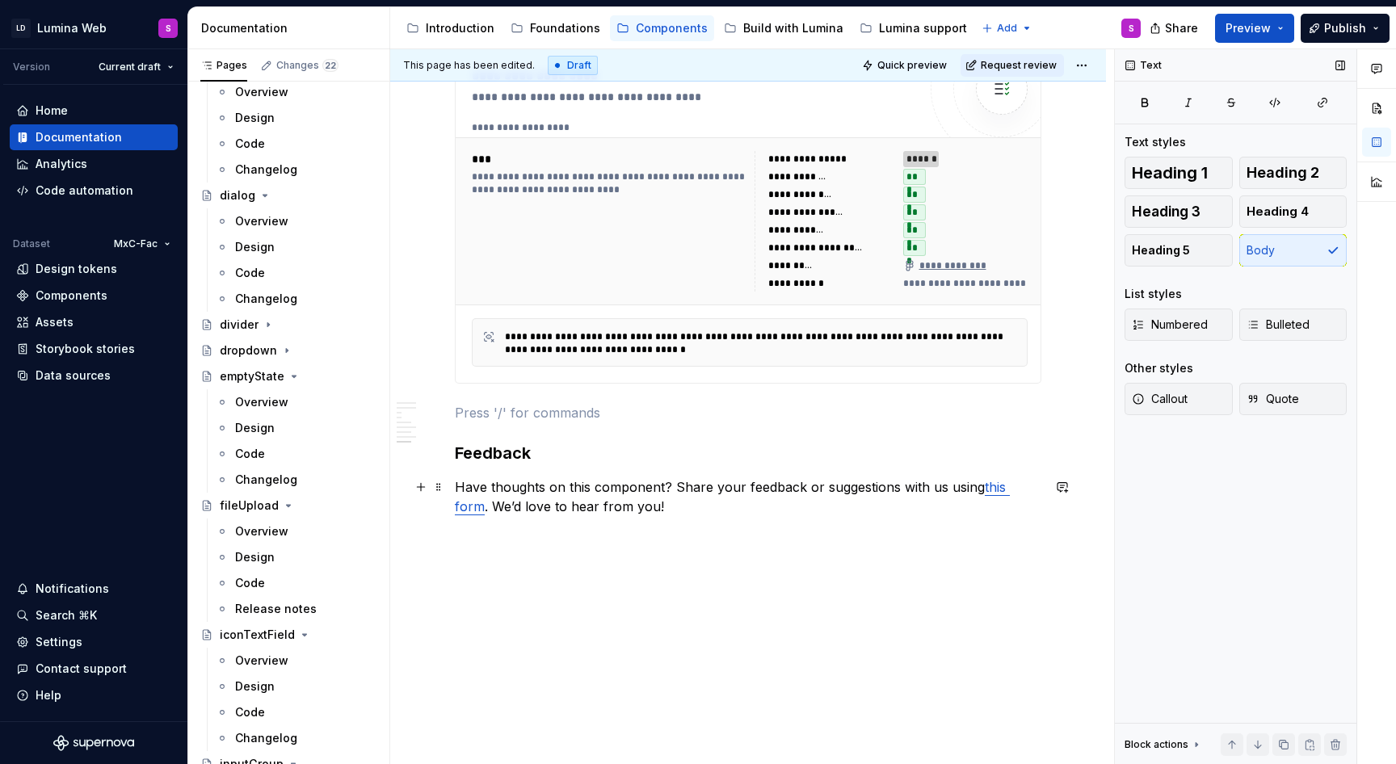
click at [651, 510] on p "Have thoughts on this component? Share your feedback or suggestions with us usi…" at bounding box center [748, 496] width 586 height 39
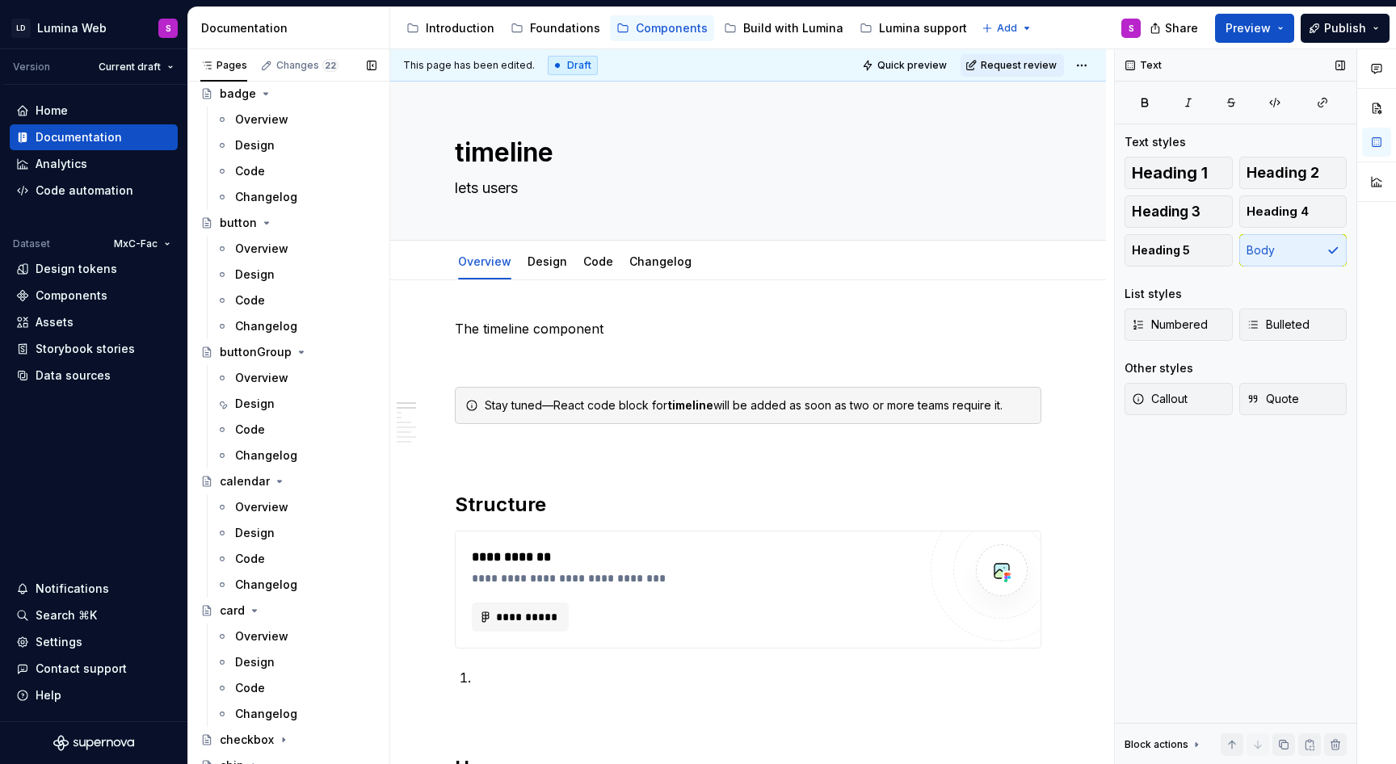
scroll to position [0, 0]
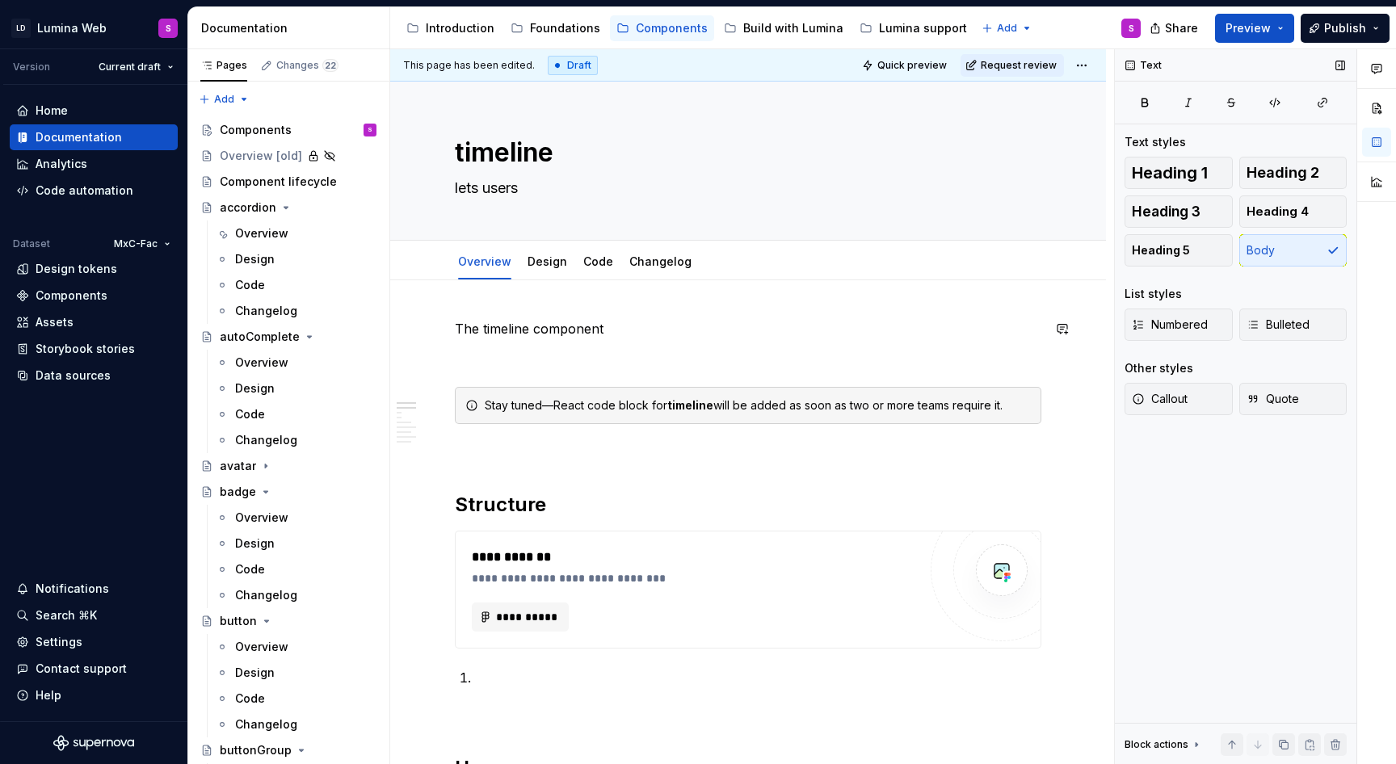
click at [621, 319] on p "The timeline component" at bounding box center [748, 328] width 586 height 19
click at [537, 321] on p "The timeline component" at bounding box center [748, 328] width 586 height 19
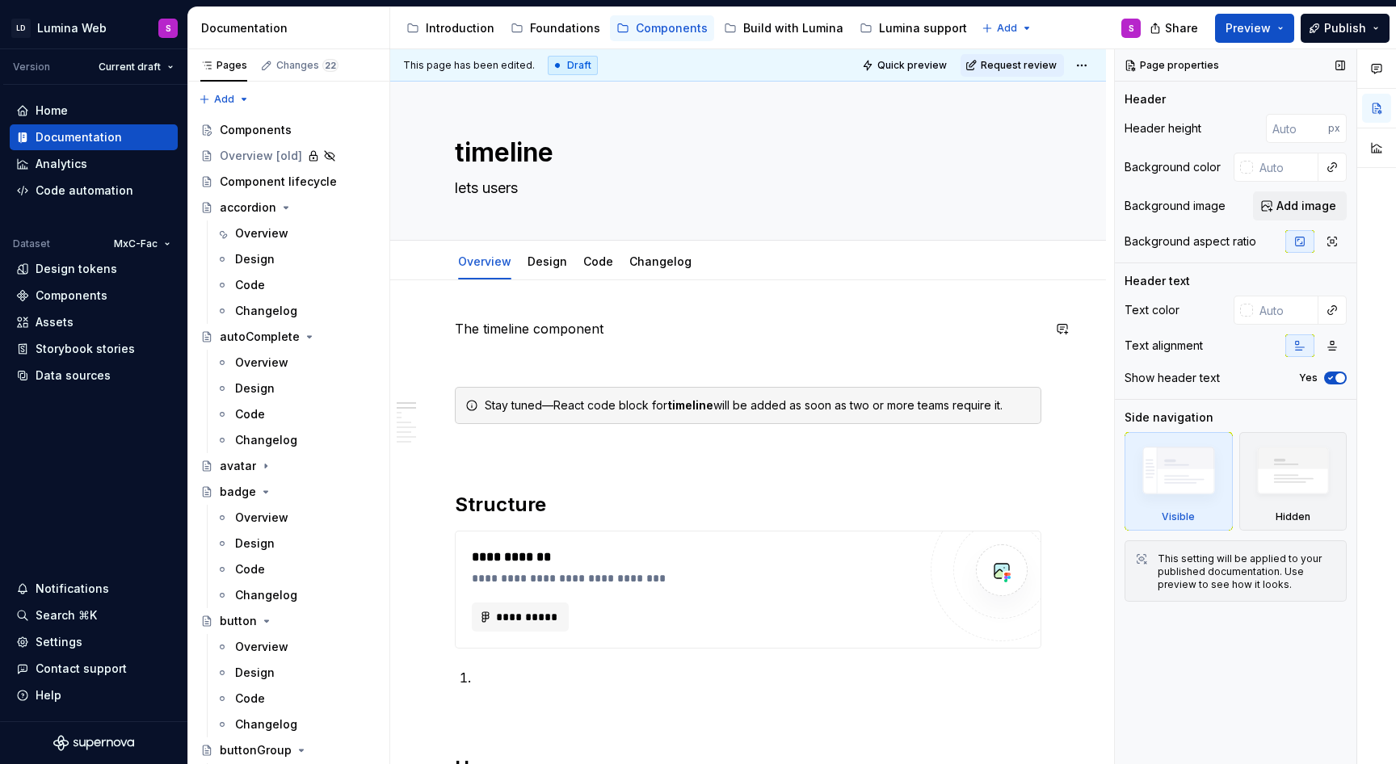
click at [628, 319] on p "The timeline component" at bounding box center [748, 328] width 586 height 19
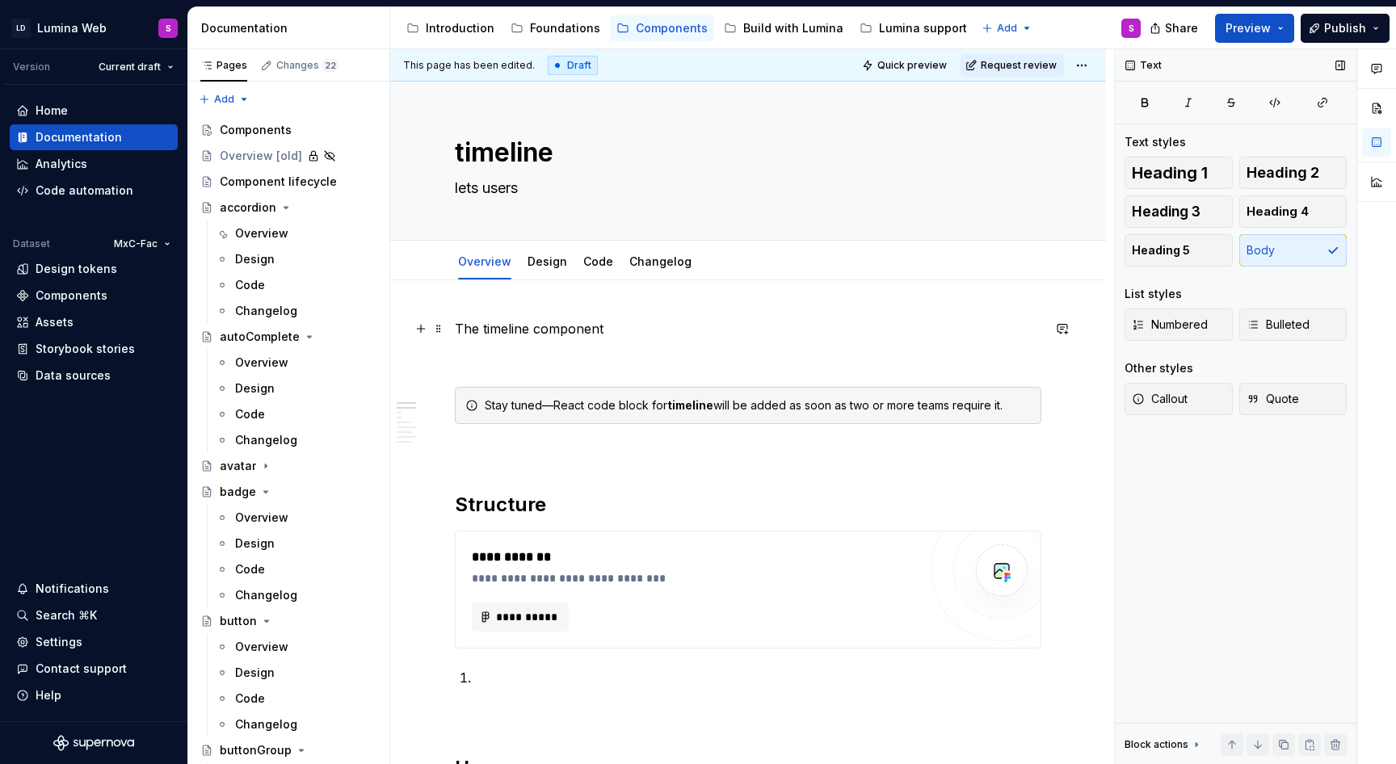
type textarea "*"
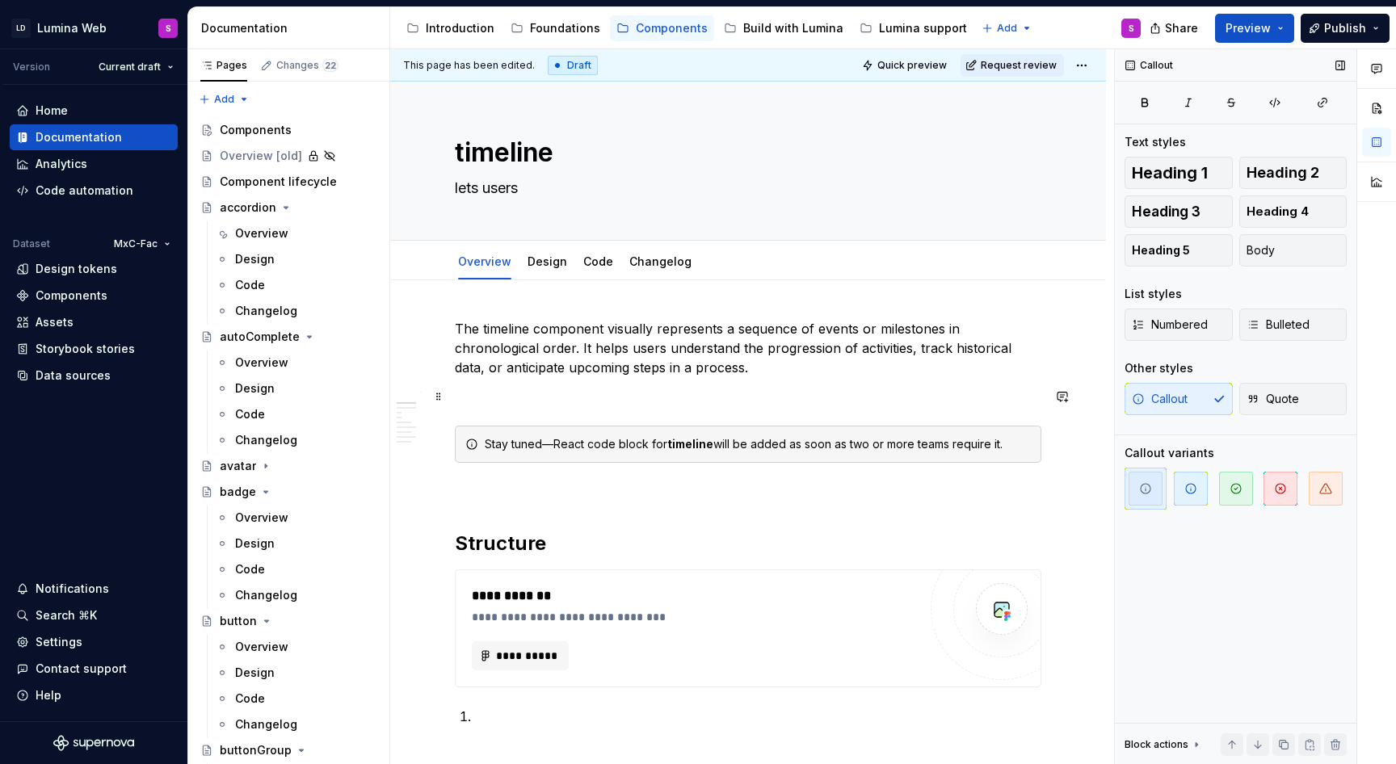
click at [477, 397] on p at bounding box center [748, 396] width 586 height 19
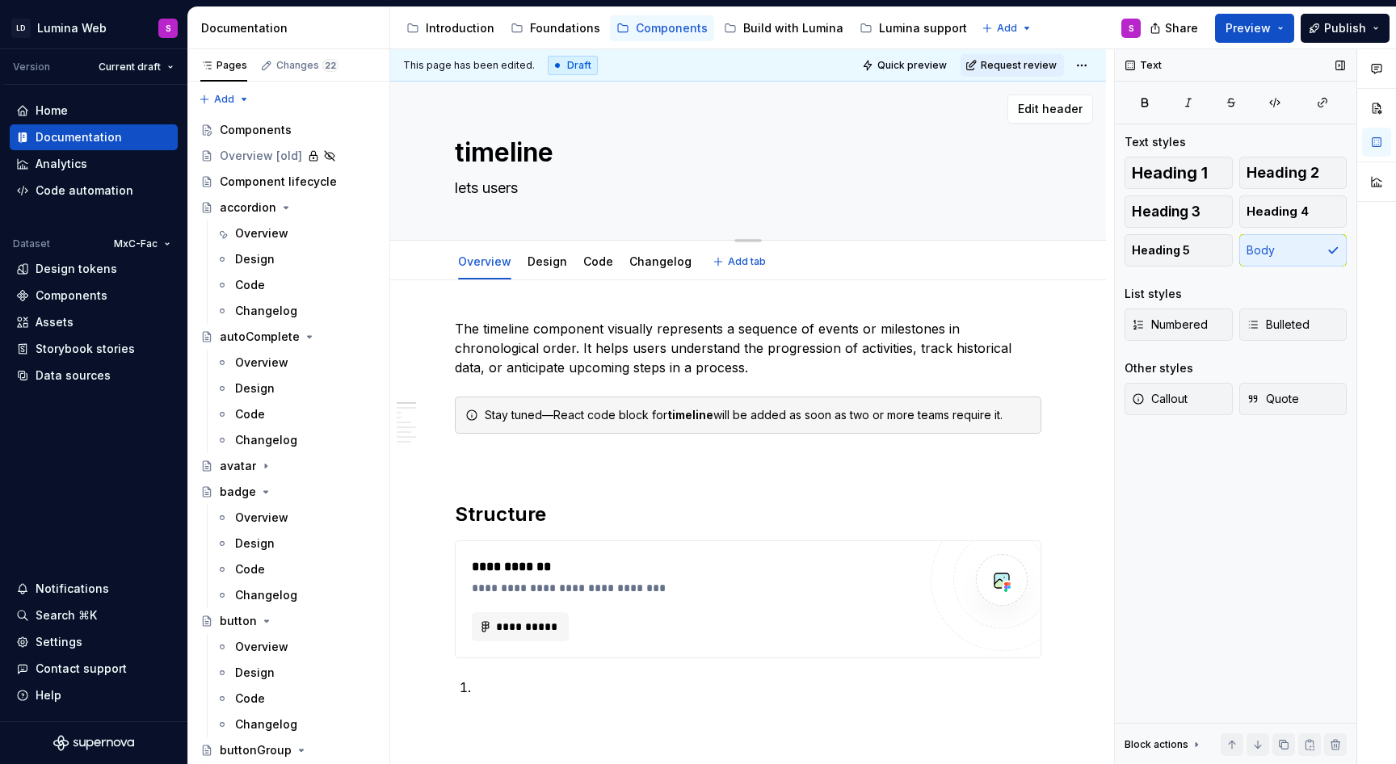
click at [494, 187] on textarea "lets users" at bounding box center [744, 188] width 586 height 26
paste textarea "Lets users view events or milestones in chronological order, making it easy to …"
type textarea "*"
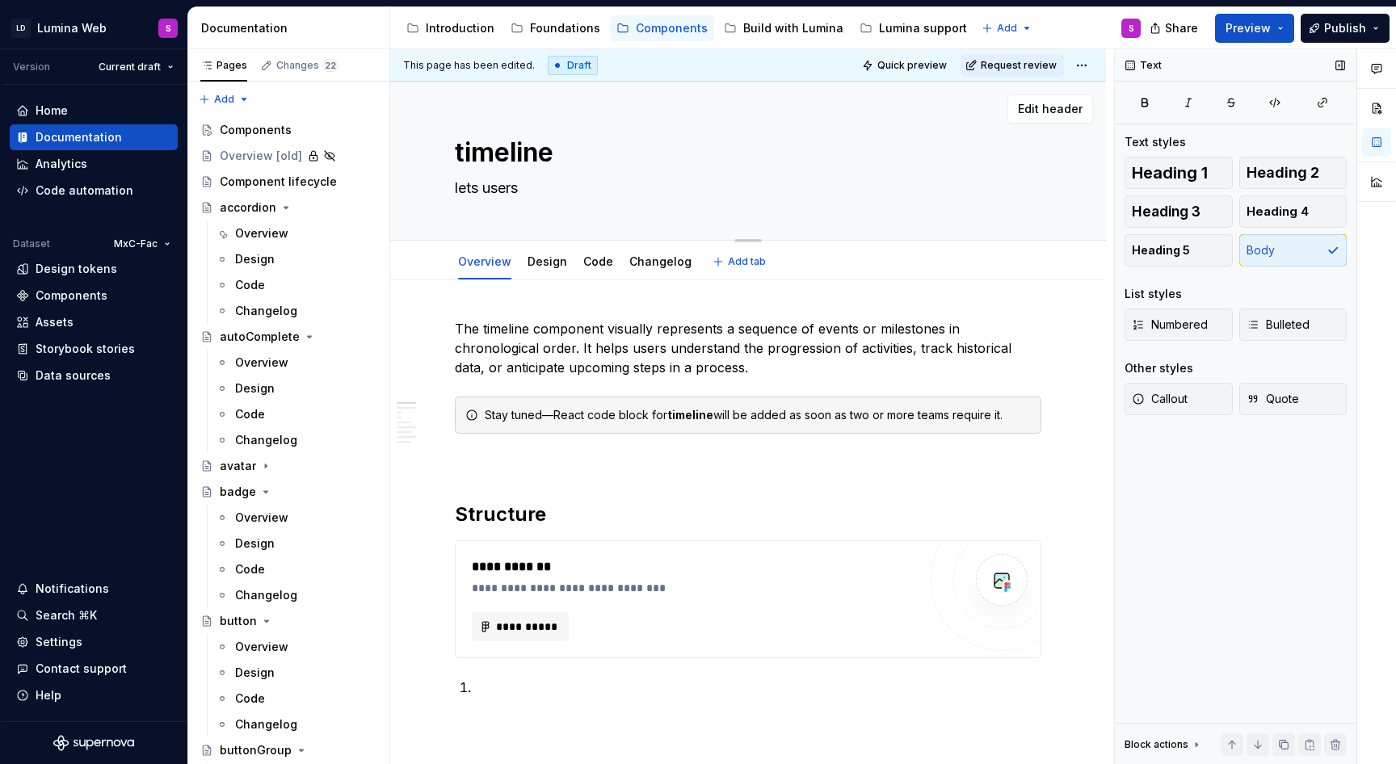
type textarea "Lets users view events or milestones in chronological order, making it easy to …"
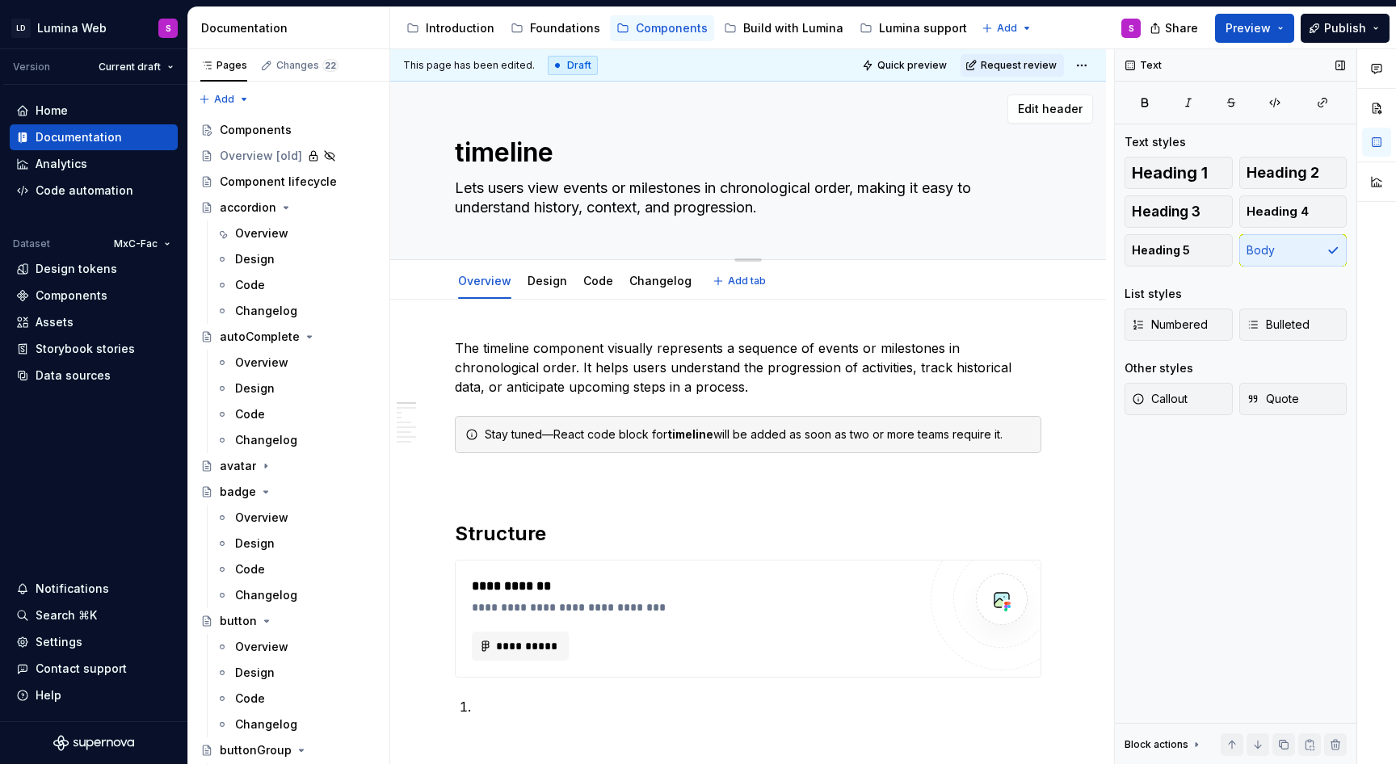
drag, startPoint x: 461, startPoint y: 187, endPoint x: 428, endPoint y: 187, distance: 33.1
click at [431, 187] on div "timeline Lets users view events or milestones in chronological order, making it…" at bounding box center [748, 171] width 716 height 178
type textarea "*"
type textarea "lets users view events or milestones in chronological order, making it easy to …"
type textarea "*"
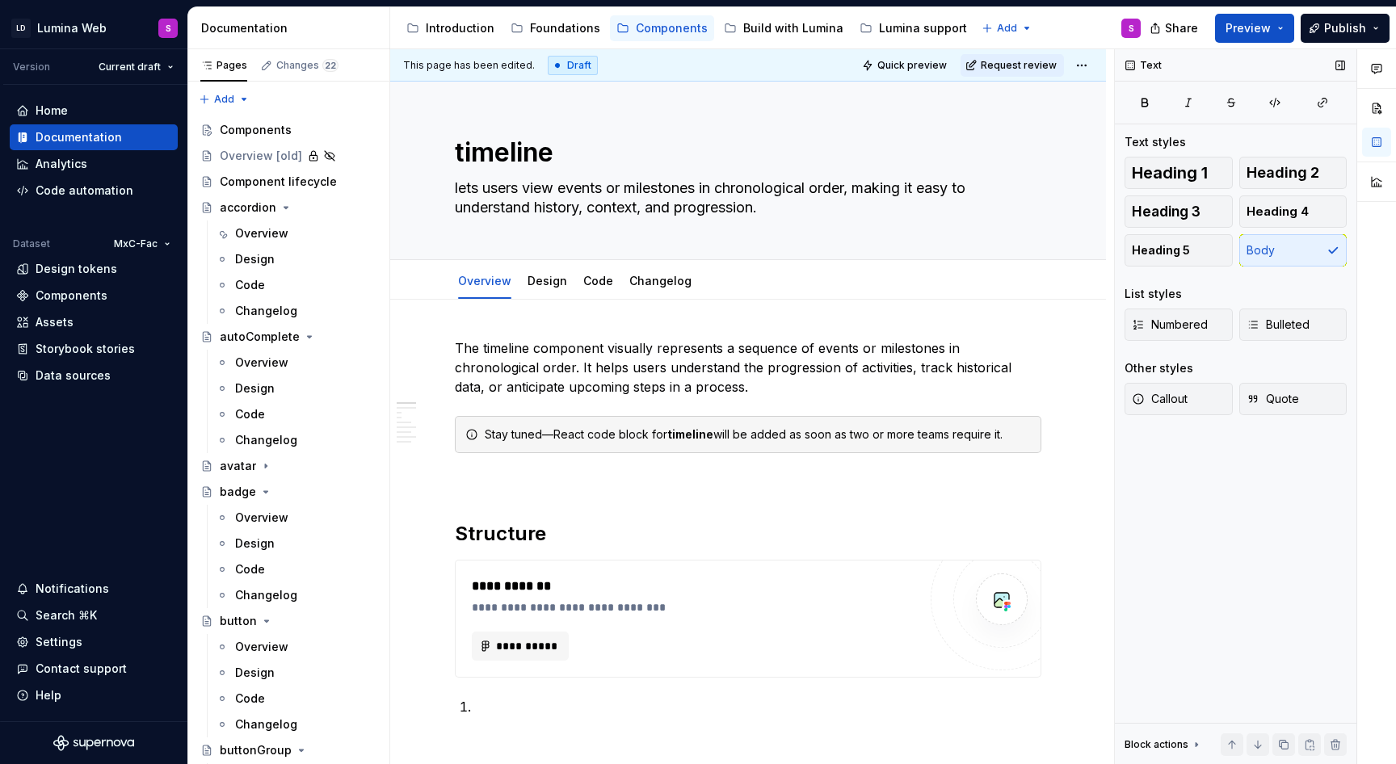
type textarea "lets users view events or milestones in chronological order, making it easy to …"
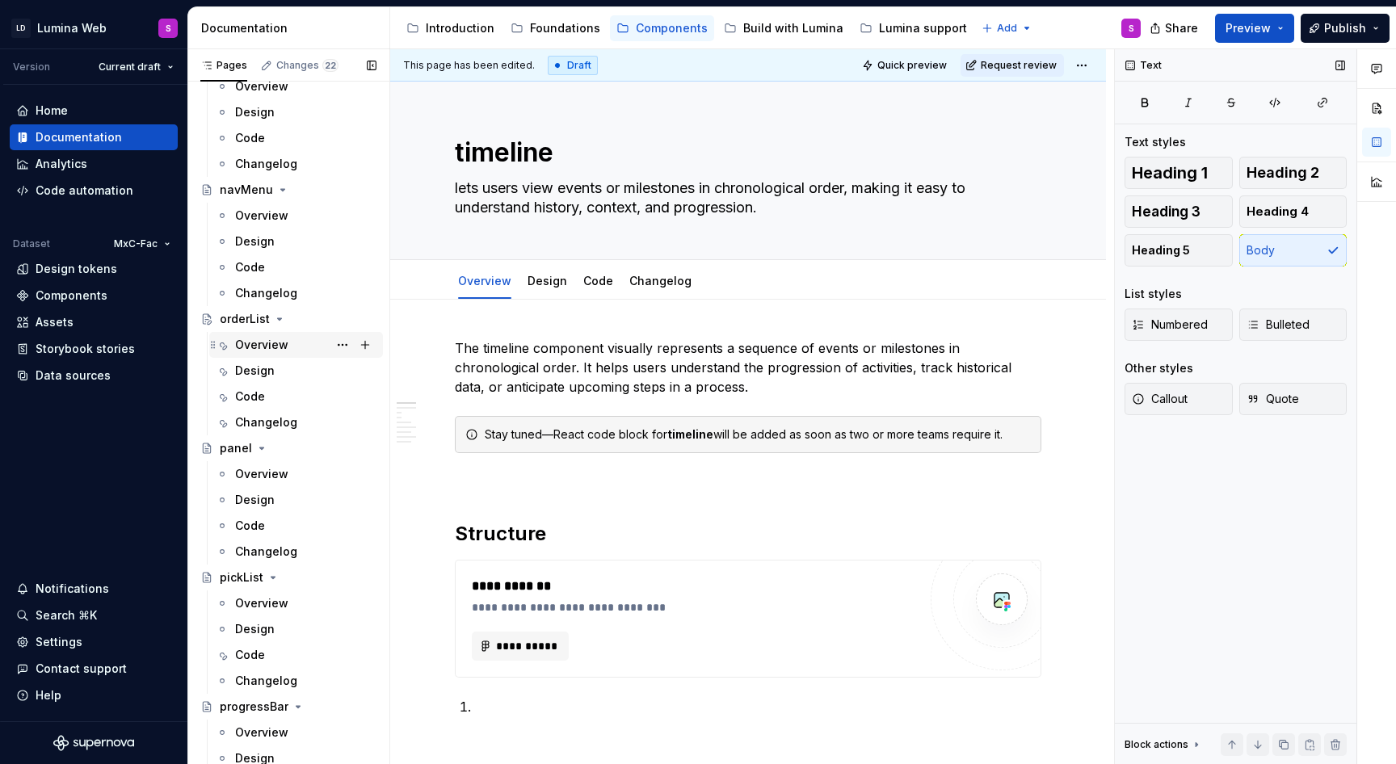
scroll to position [2493, 0]
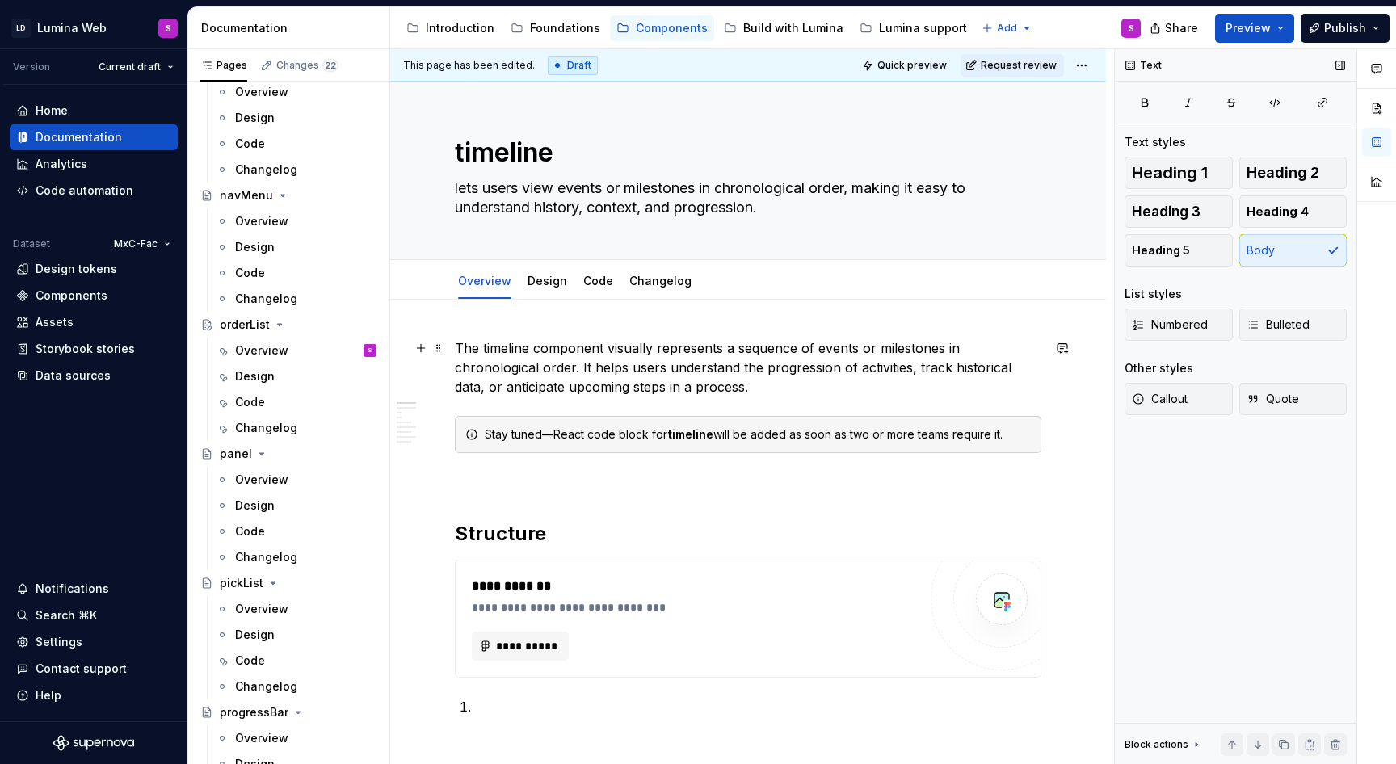
click at [579, 368] on p "The timeline component visually represents a sequence of events or milestones i…" at bounding box center [748, 367] width 586 height 58
click at [659, 388] on p "The timeline component visually represents a sequence of events or milestones i…" at bounding box center [748, 367] width 586 height 58
click at [645, 394] on p "The timeline component visually represents a sequence of events or milestones i…" at bounding box center [748, 367] width 586 height 58
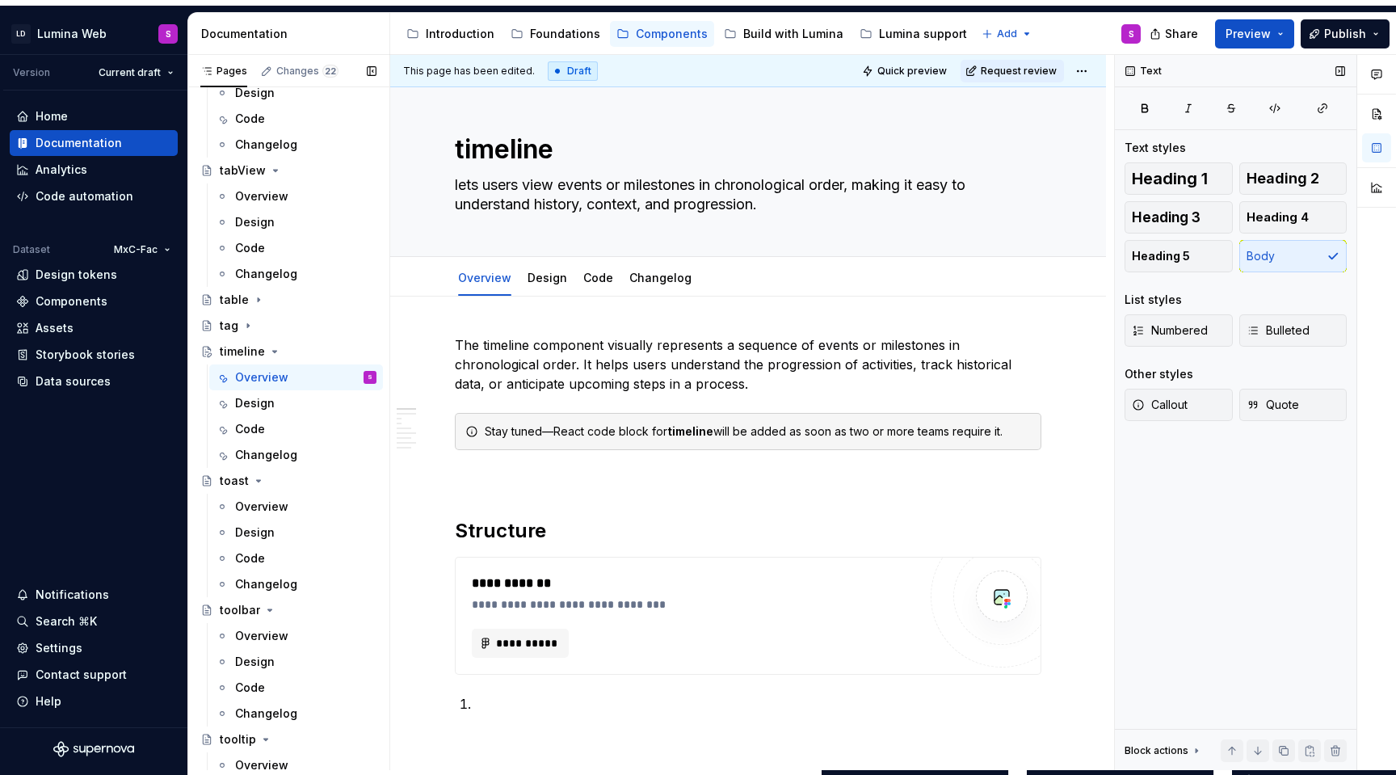
scroll to position [3714, 0]
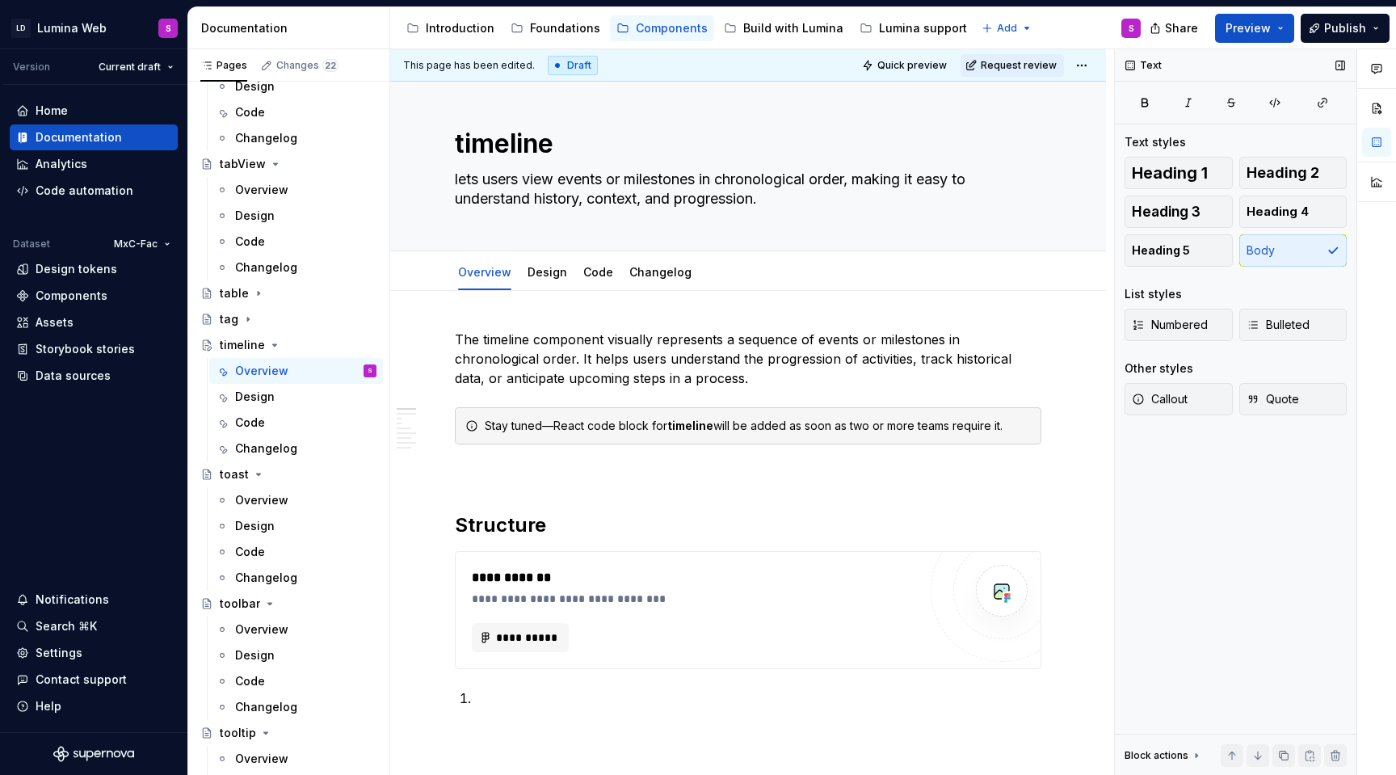
type textarea "*"
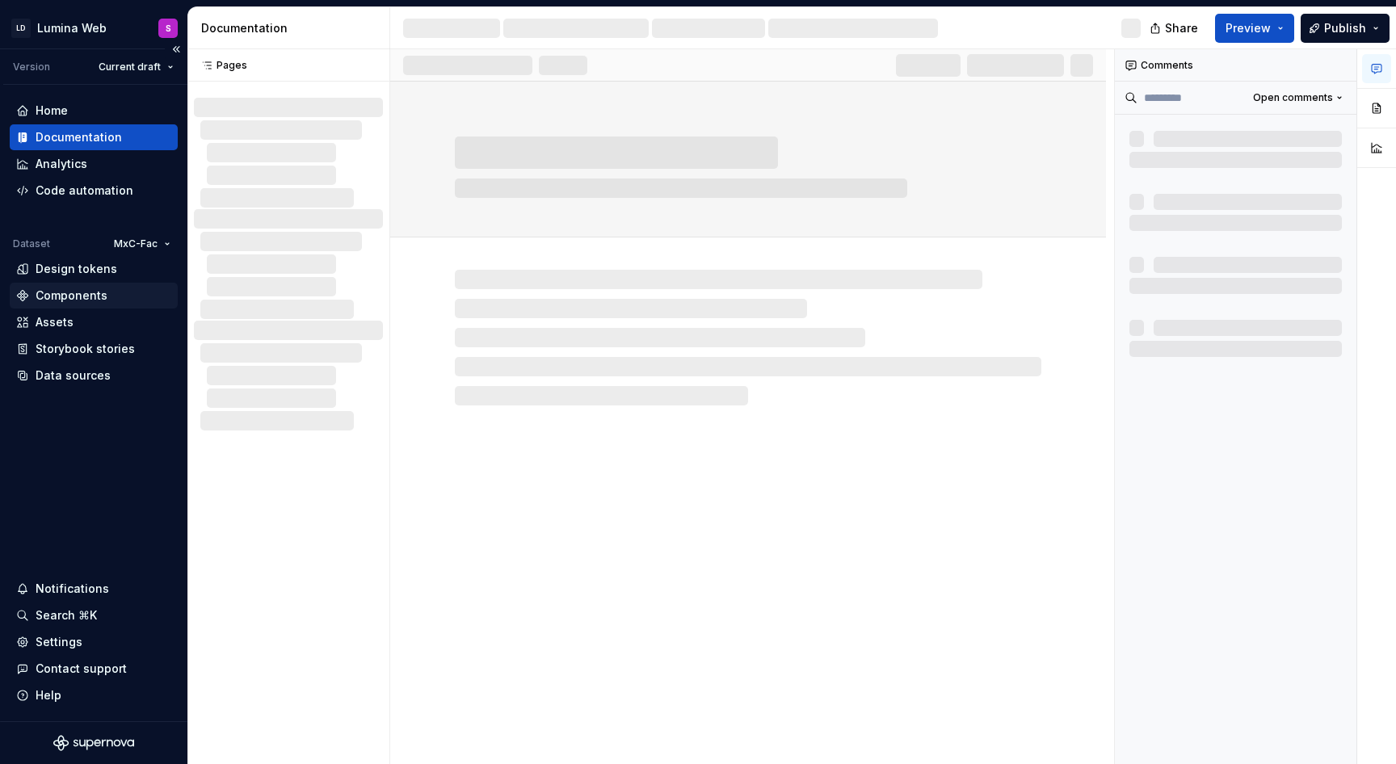
click at [78, 288] on div "Components" at bounding box center [72, 296] width 72 height 16
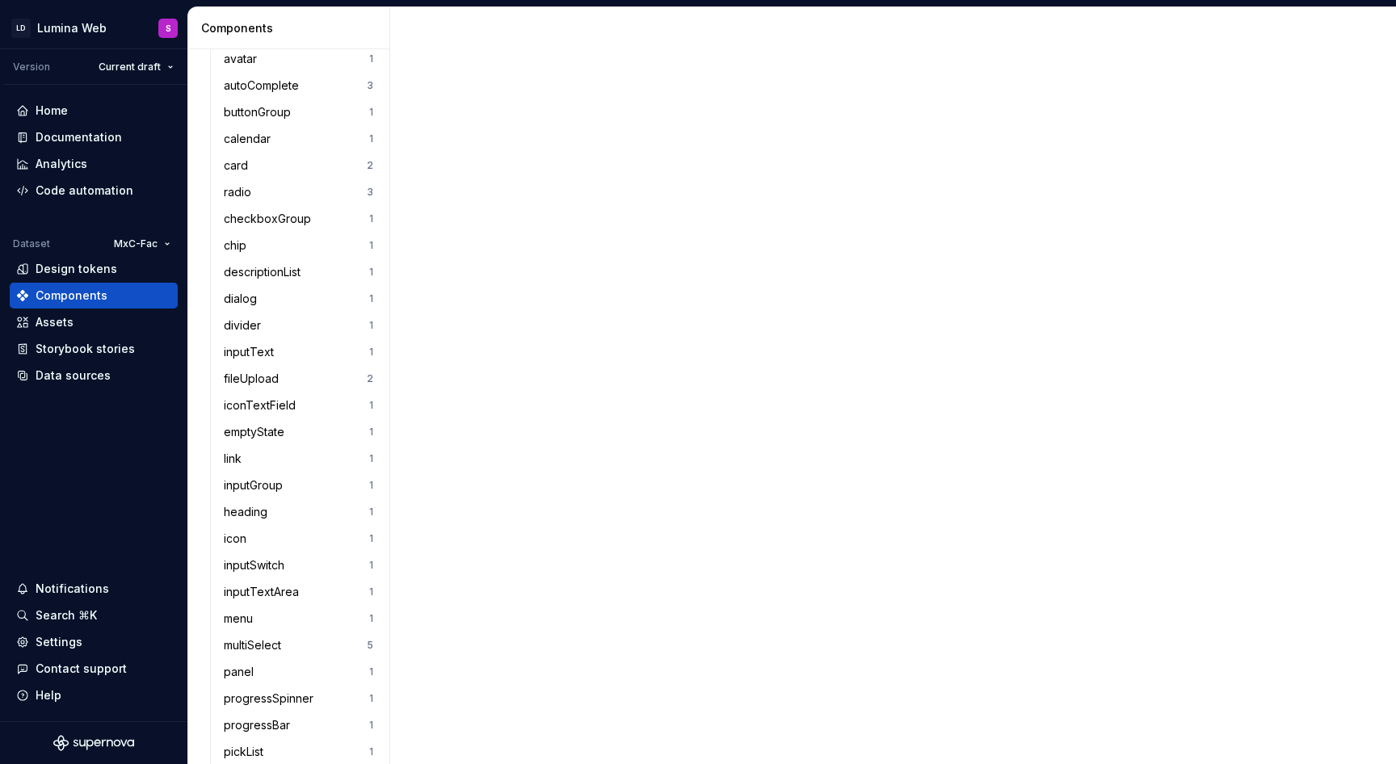
scroll to position [746, 0]
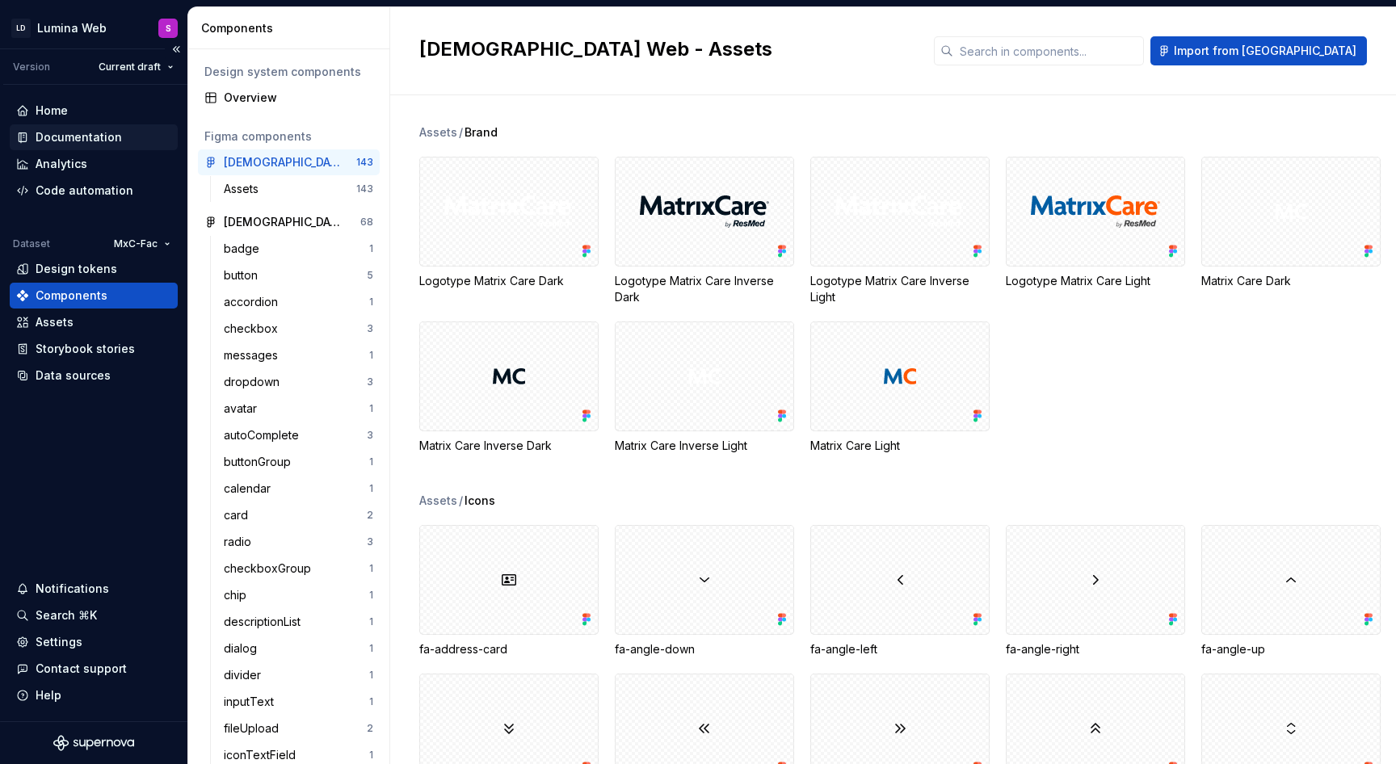
click at [90, 129] on div "Documentation" at bounding box center [79, 137] width 86 height 16
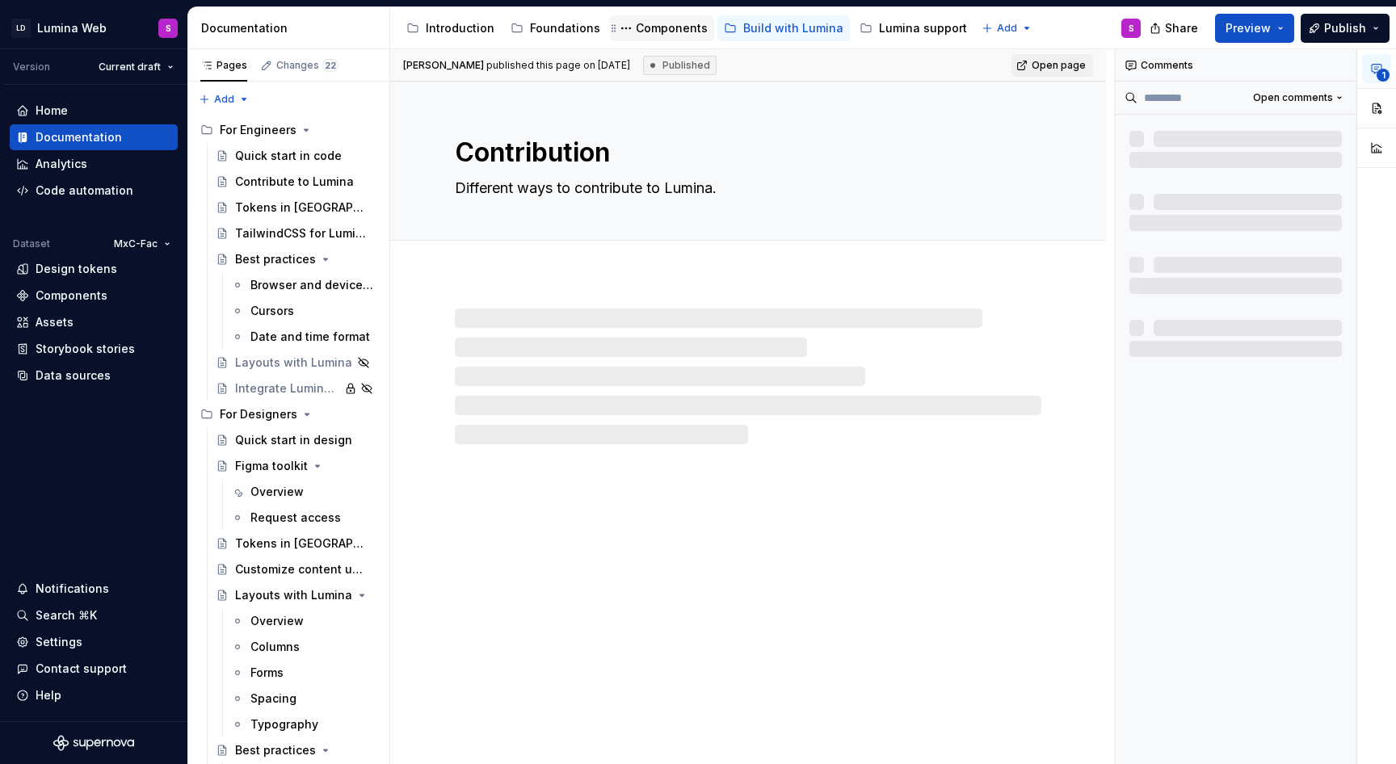
click at [664, 26] on div "Components" at bounding box center [672, 28] width 72 height 16
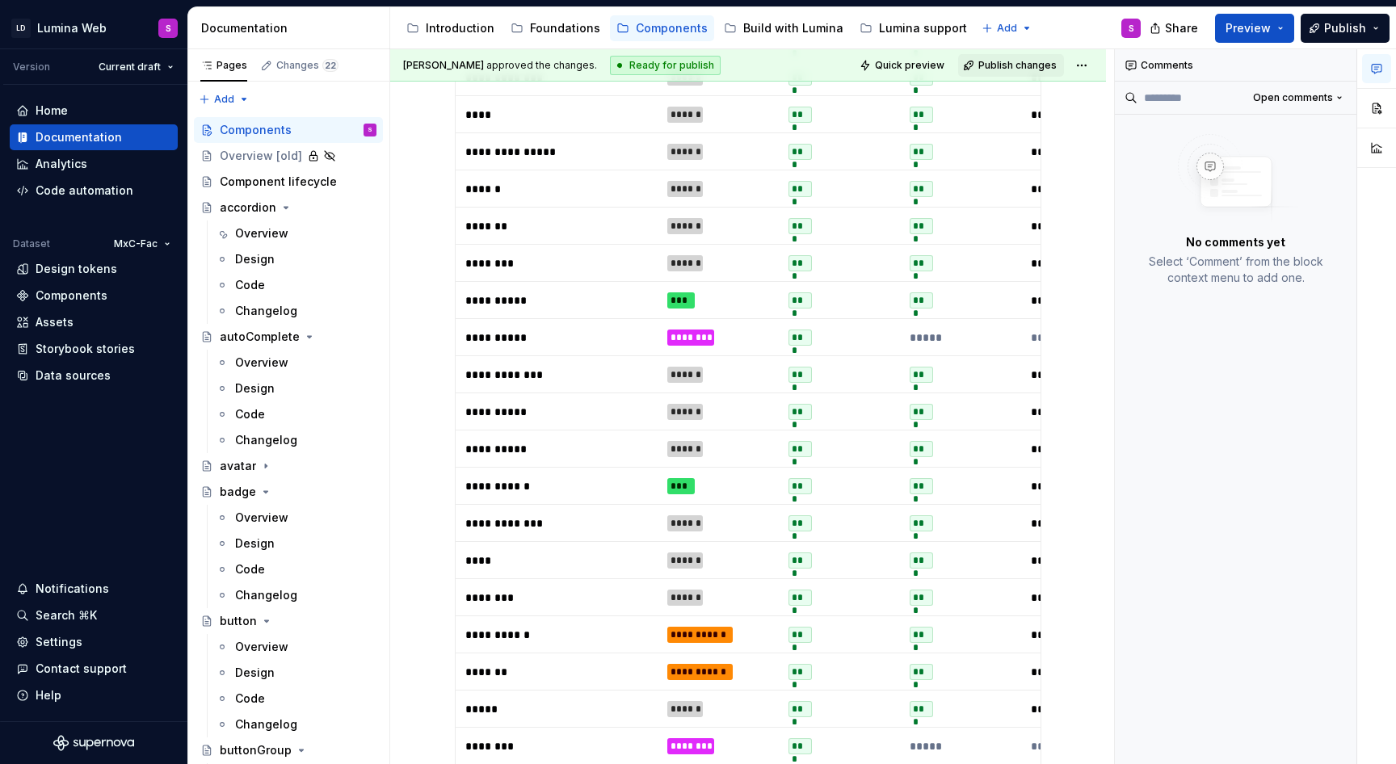
click at [617, 430] on td "**********" at bounding box center [557, 448] width 202 height 37
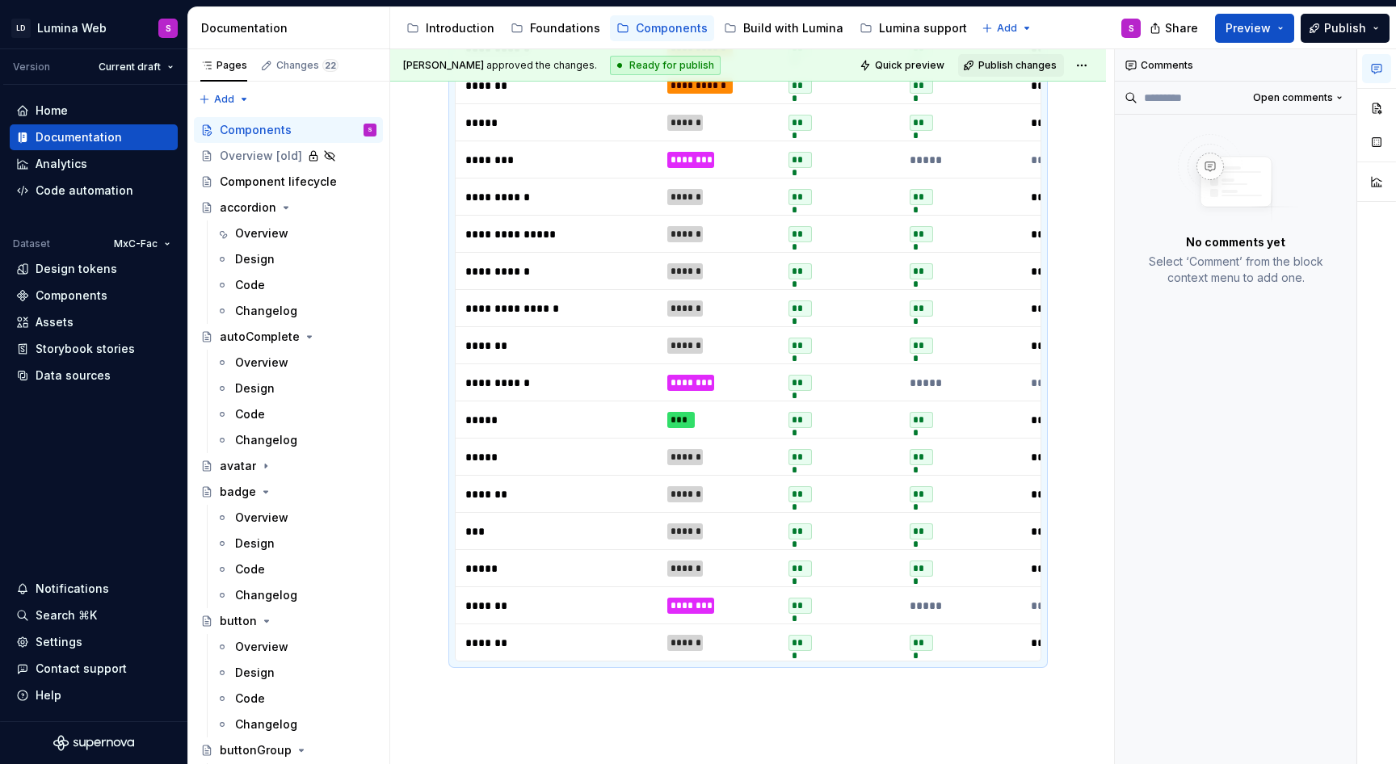
scroll to position [1535, 0]
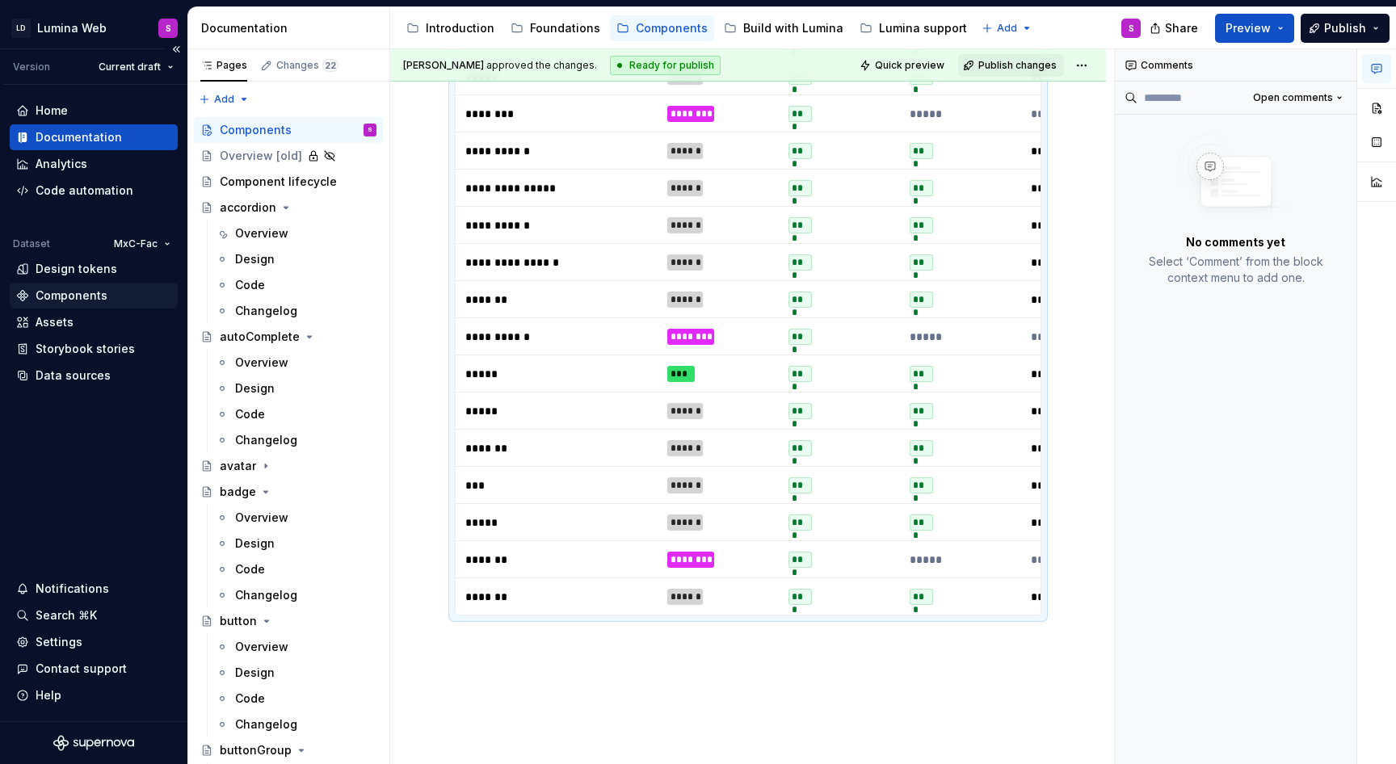
click at [82, 296] on div "Components" at bounding box center [72, 296] width 72 height 16
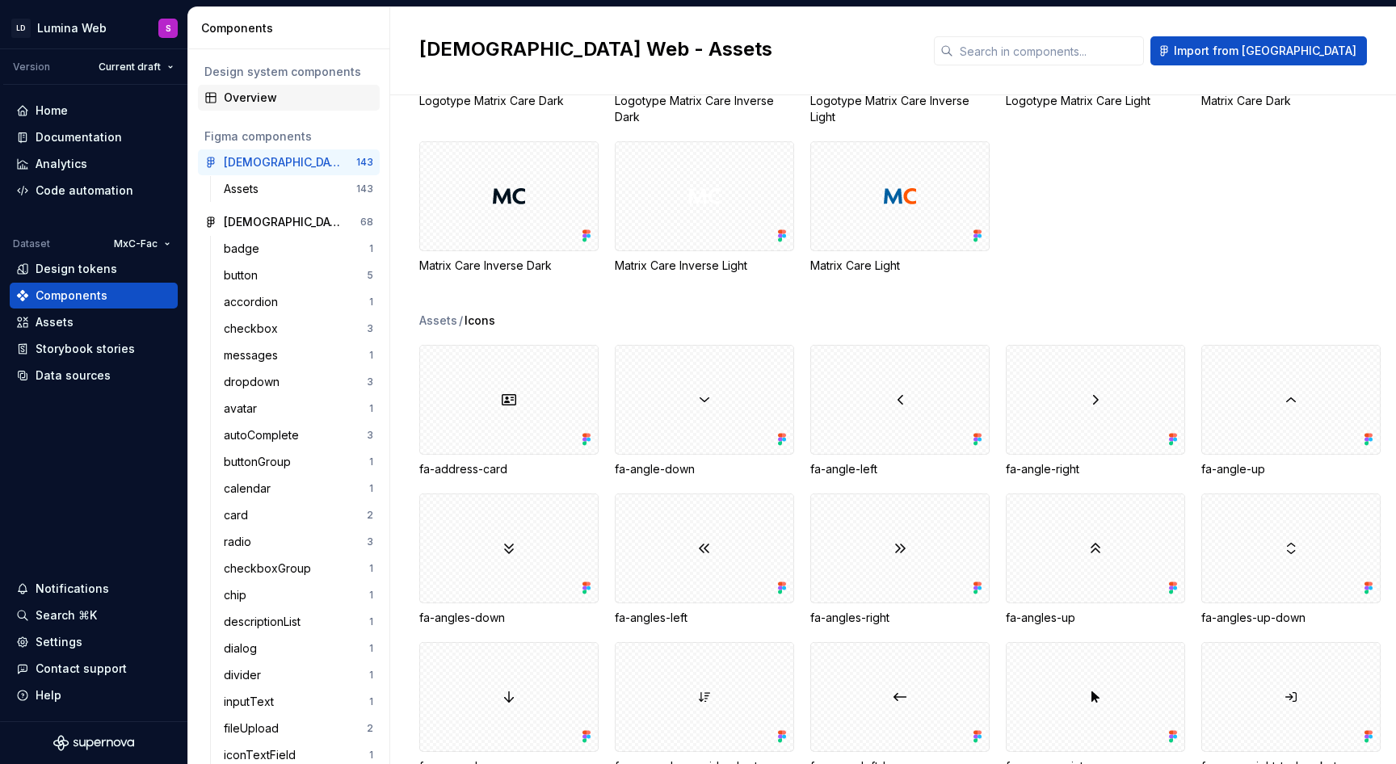
click at [258, 93] on div "Overview" at bounding box center [298, 98] width 149 height 16
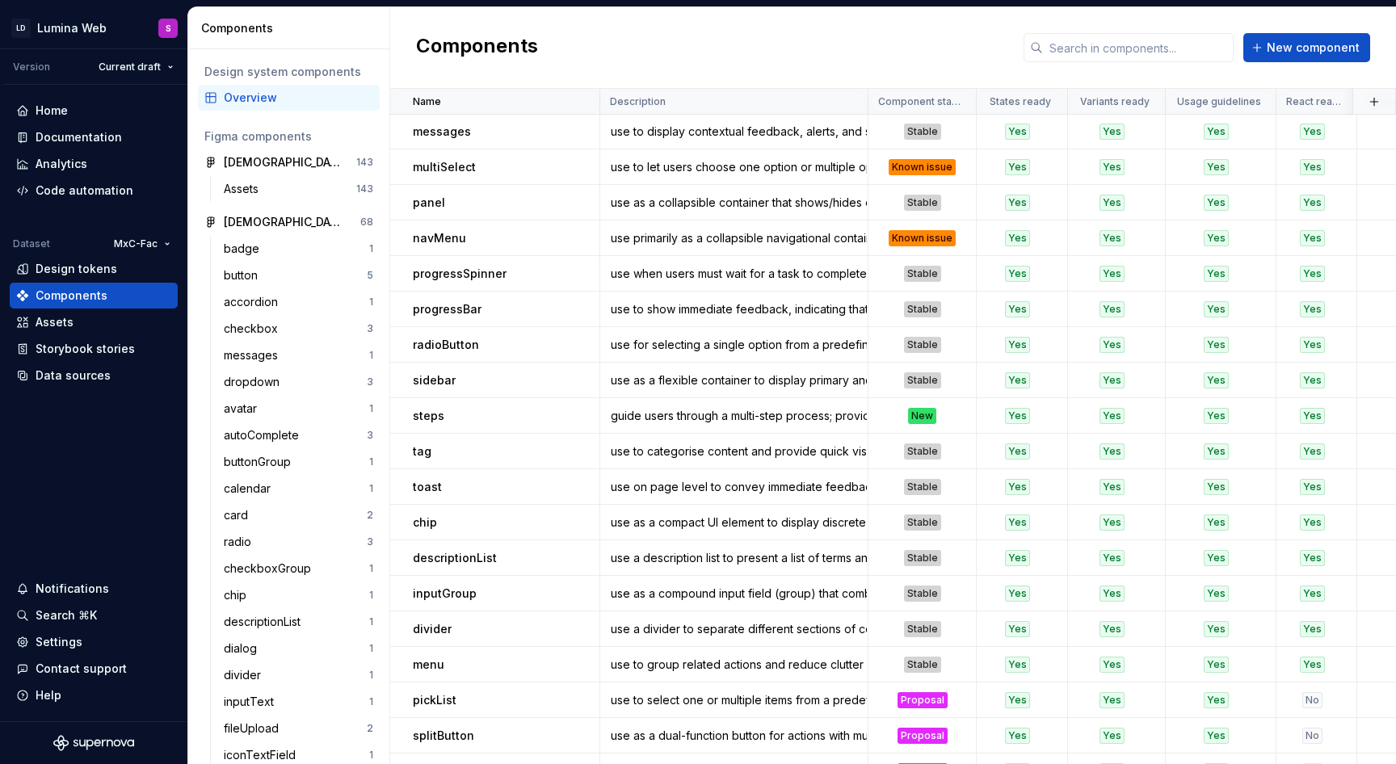
scroll to position [808, 0]
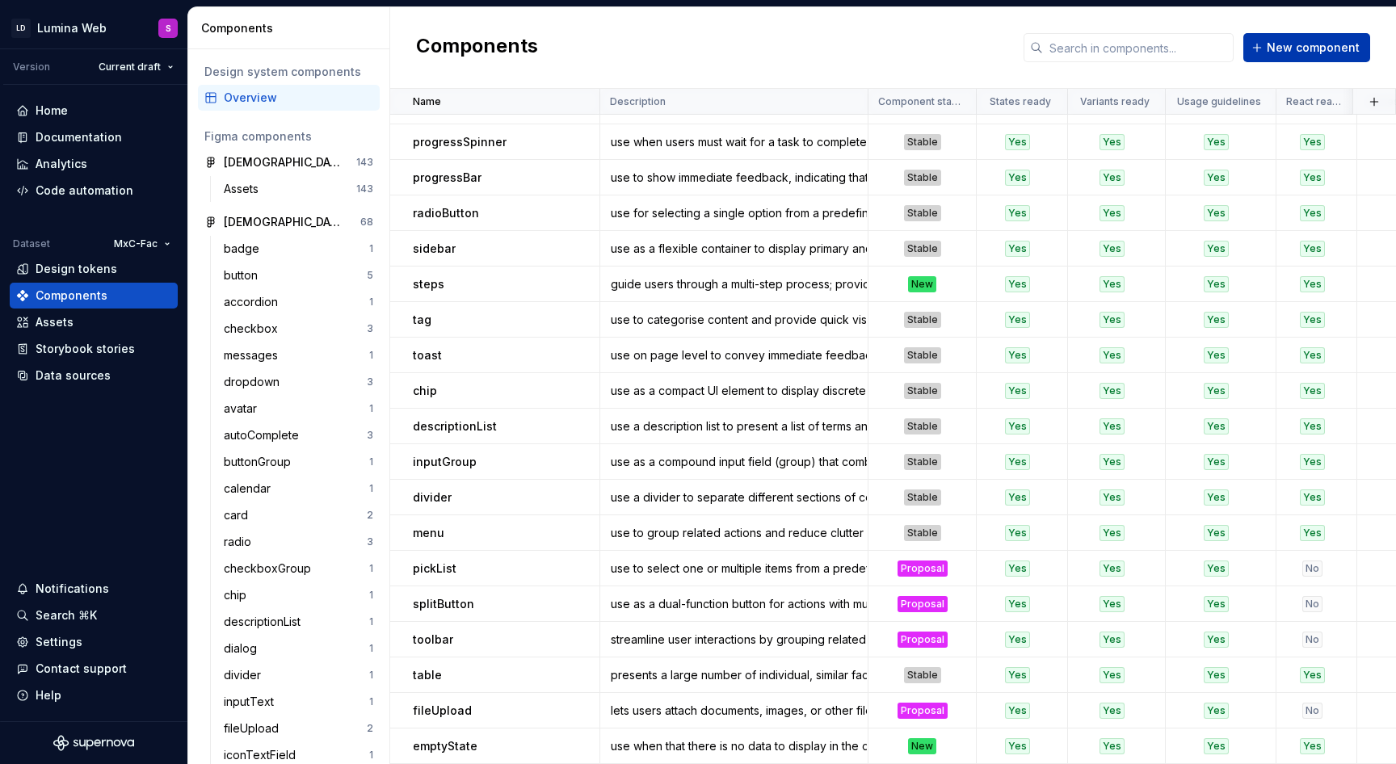
click at [1328, 52] on span "New component" at bounding box center [1312, 48] width 93 height 16
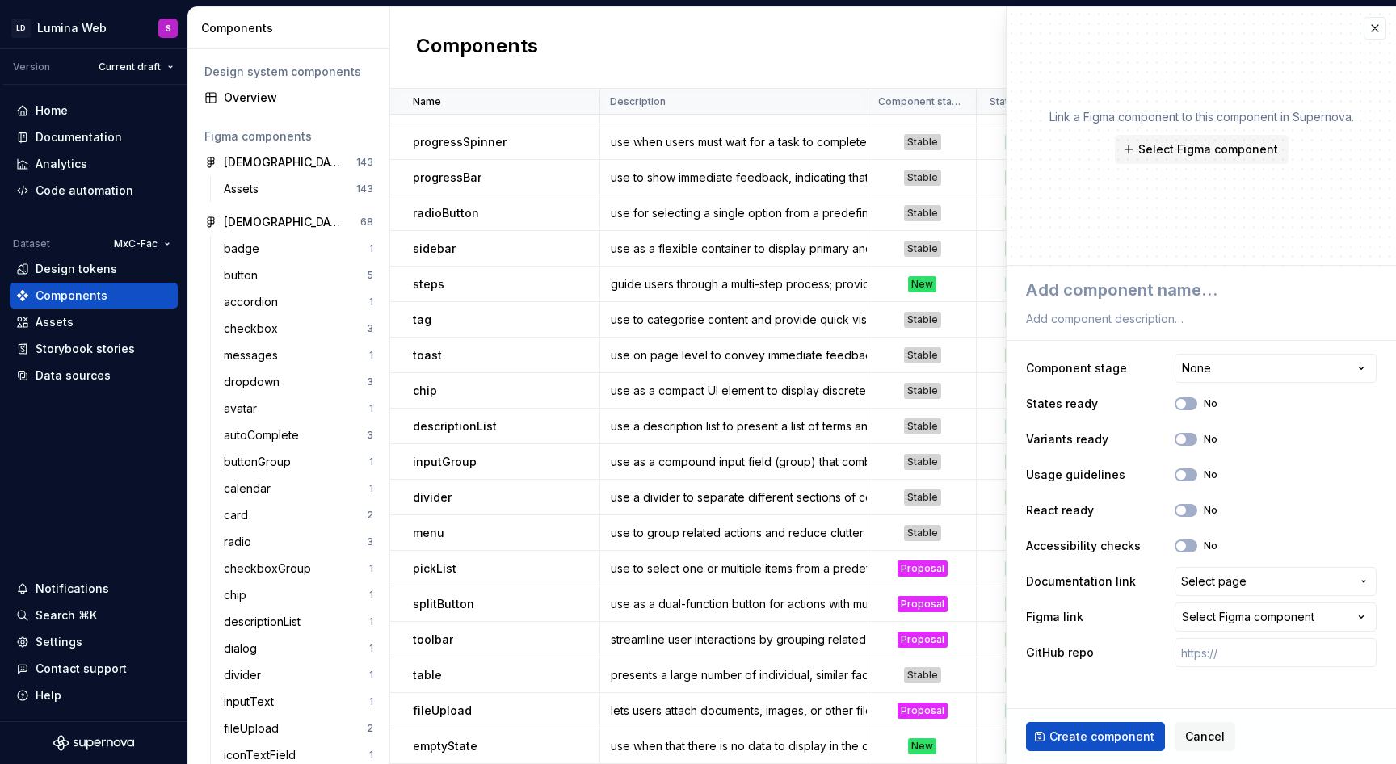
click at [1274, 43] on div "Link a Figma component to this component in Supernova. Select Figma component" at bounding box center [1200, 136] width 389 height 258
click at [1087, 282] on textarea at bounding box center [1197, 289] width 351 height 29
type textarea "*"
type textarea "t"
type textarea "*"
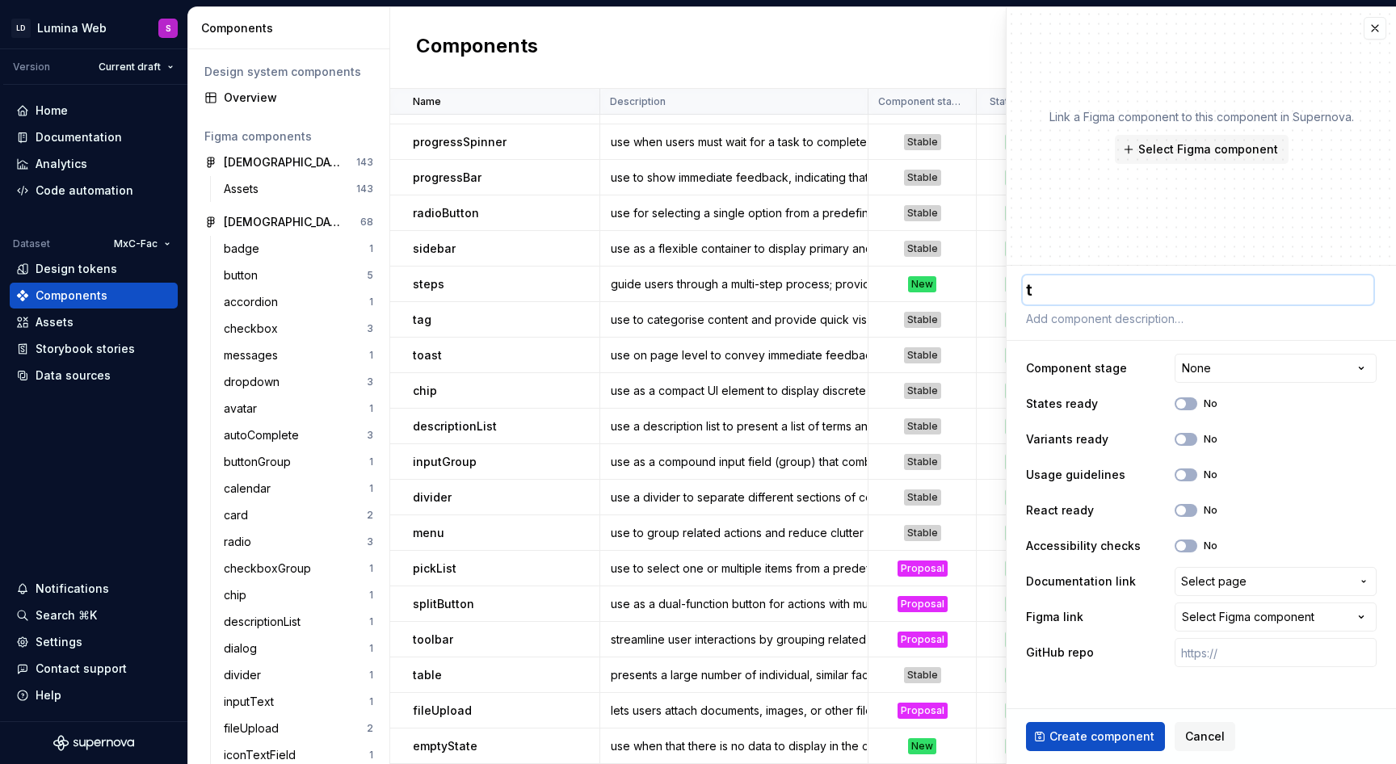
type textarea "ti"
type textarea "*"
type textarea "tim"
type textarea "*"
type textarea "time"
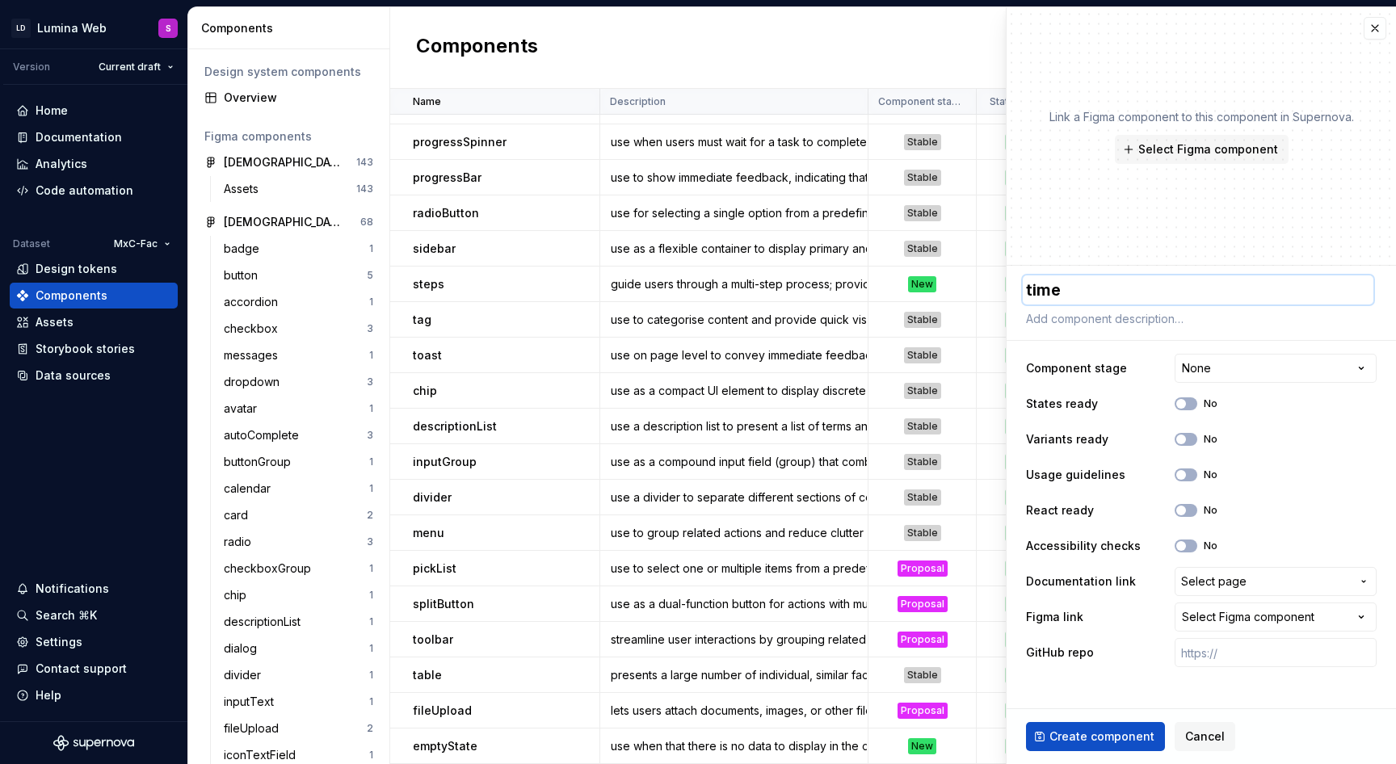
type textarea "*"
type textarea "timel"
type textarea "*"
type textarea "timeli"
type textarea "*"
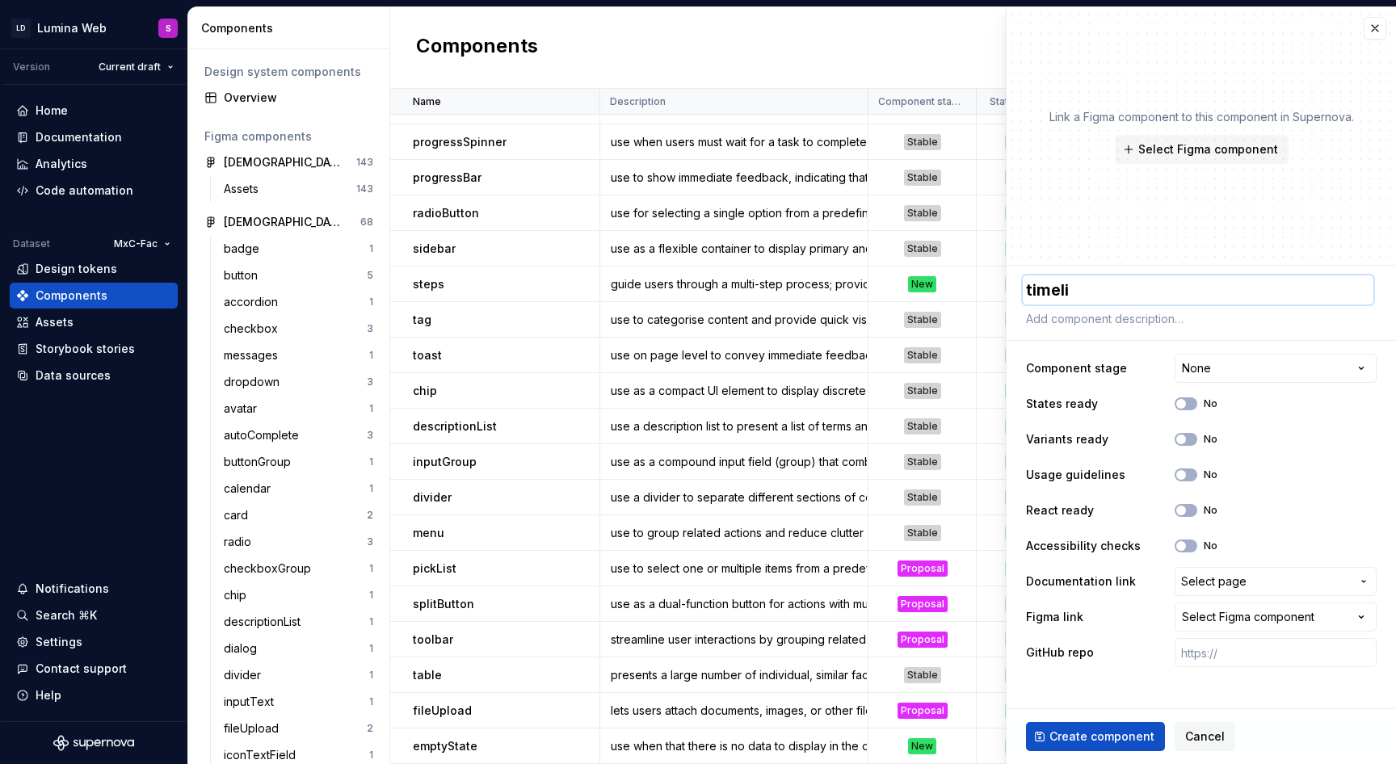
type textarea "timelin"
type textarea "*"
type textarea "timeline"
type textarea "*"
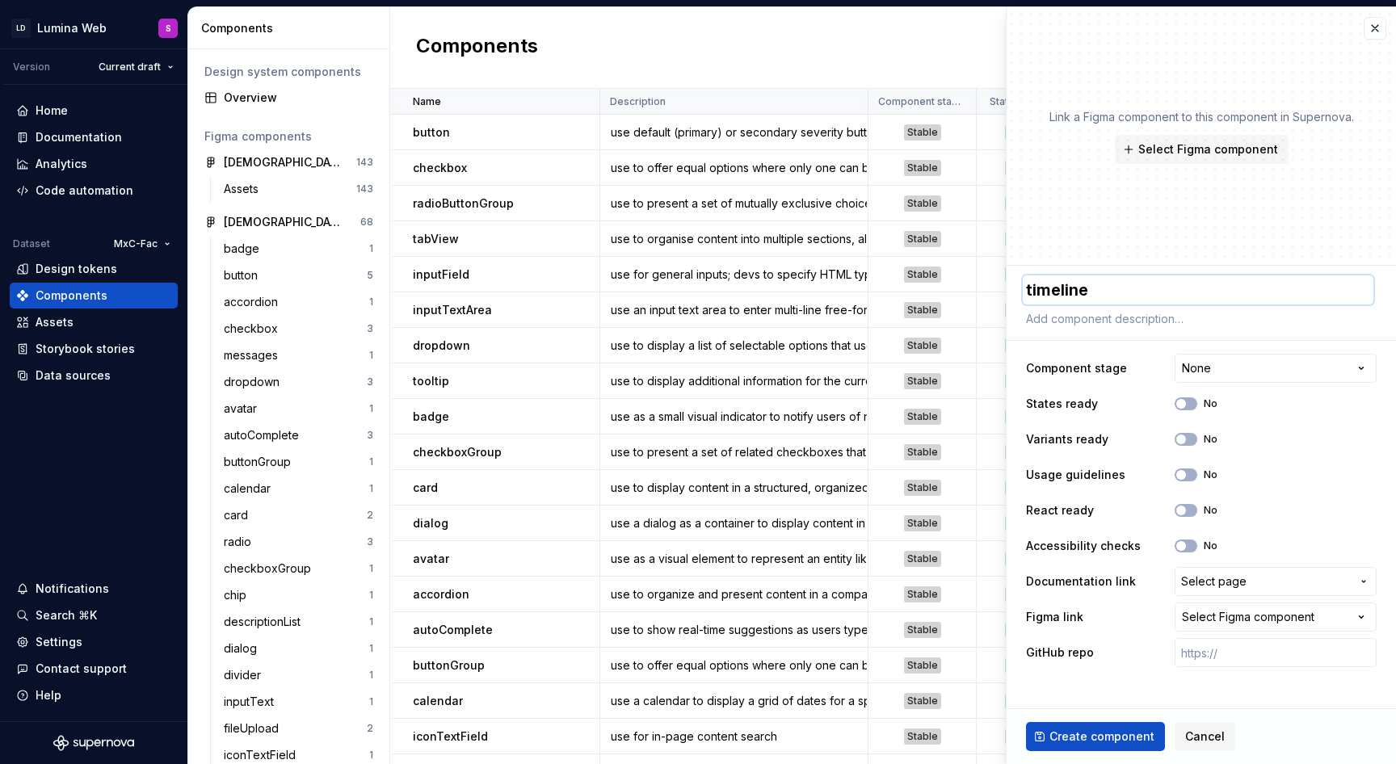
type textarea "timeline"
click at [582, 101] on html "LD Lumina Web S Version Current draft Home Documentation Analytics Code automat…" at bounding box center [698, 382] width 1396 height 764
click at [595, 136] on div "Sort ascending" at bounding box center [639, 133] width 137 height 26
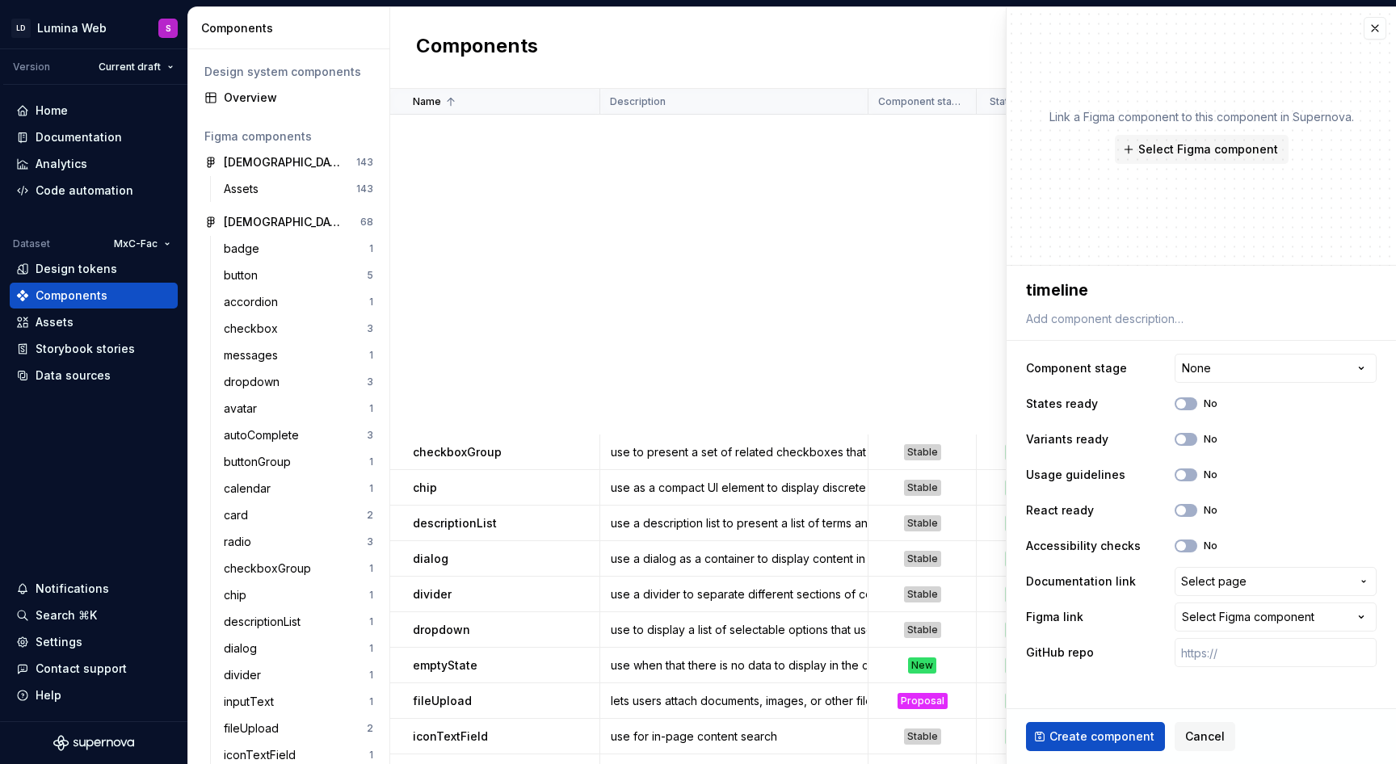
scroll to position [808, 0]
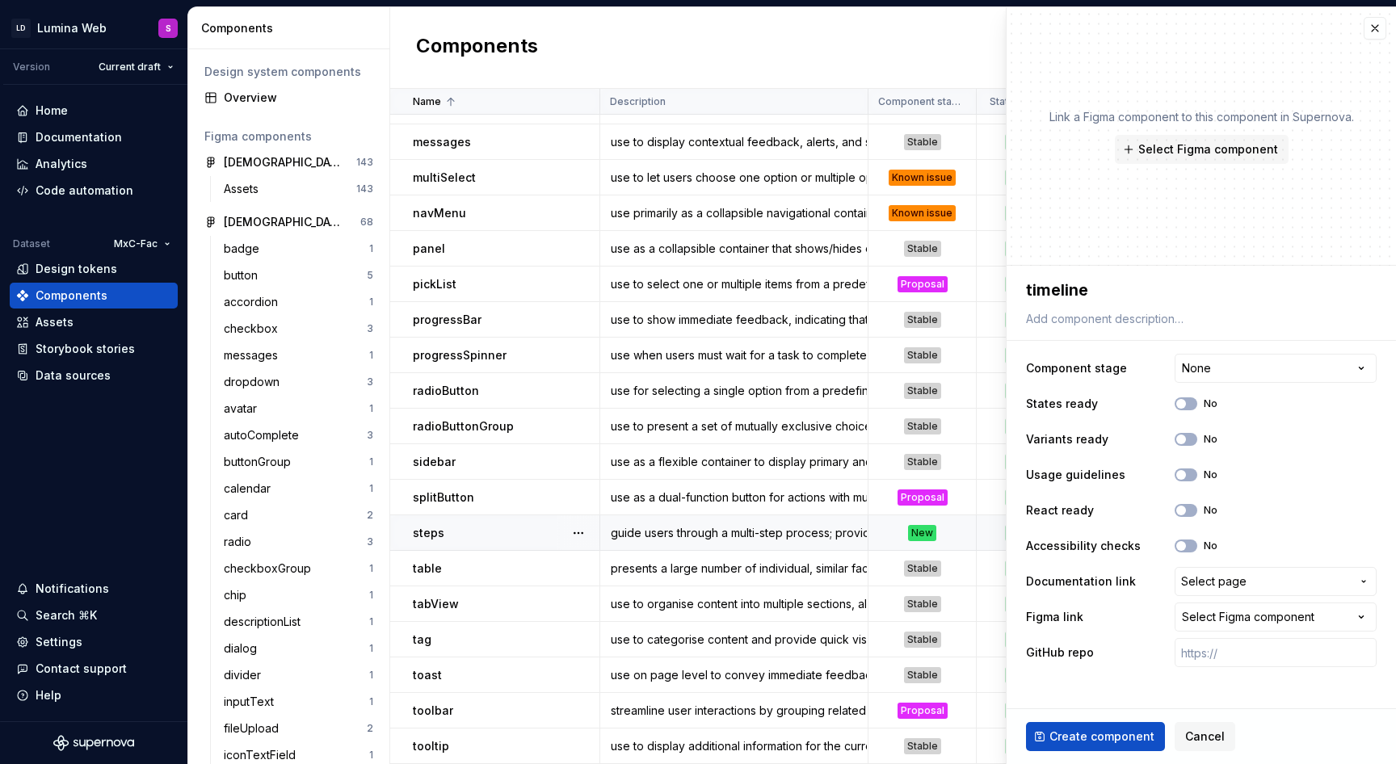
click at [504, 537] on div "steps" at bounding box center [506, 533] width 186 height 16
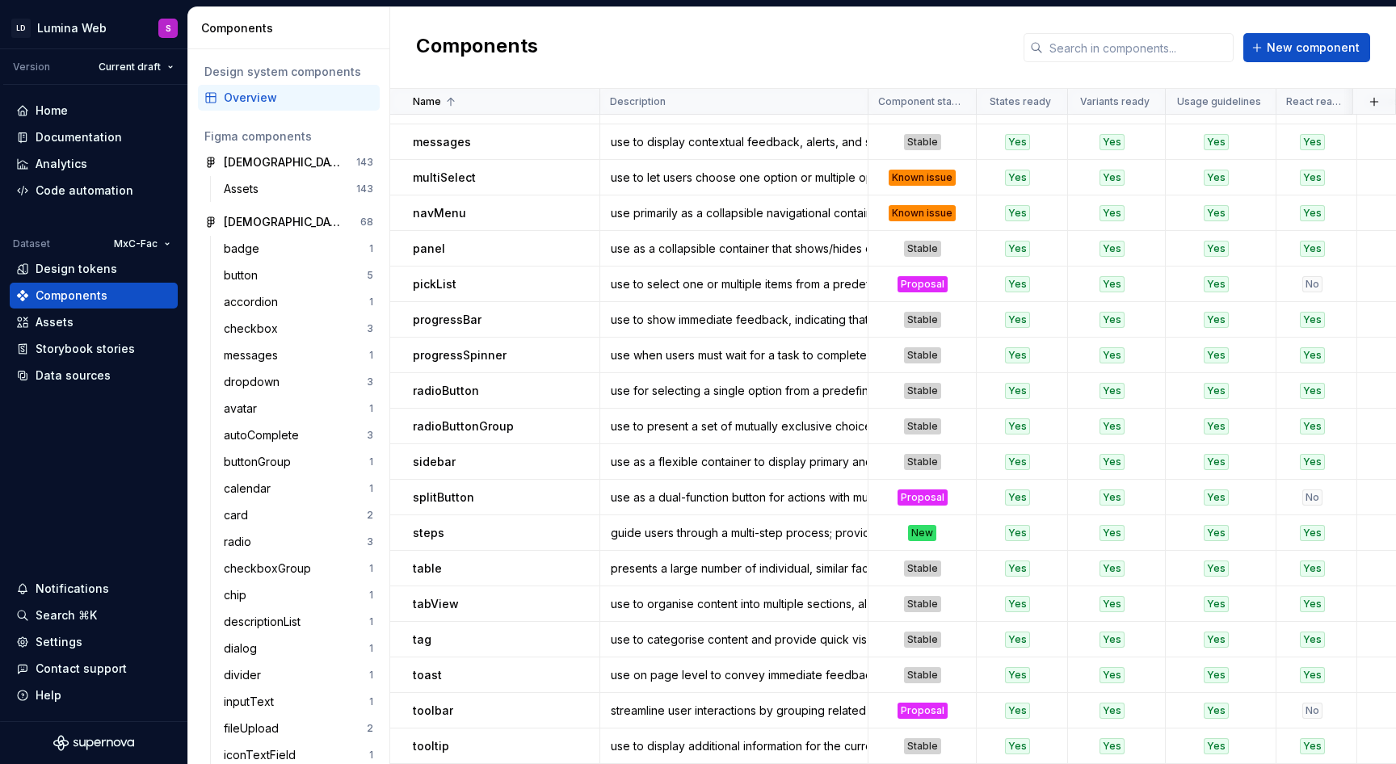
click at [461, 525] on div "steps" at bounding box center [506, 533] width 186 height 16
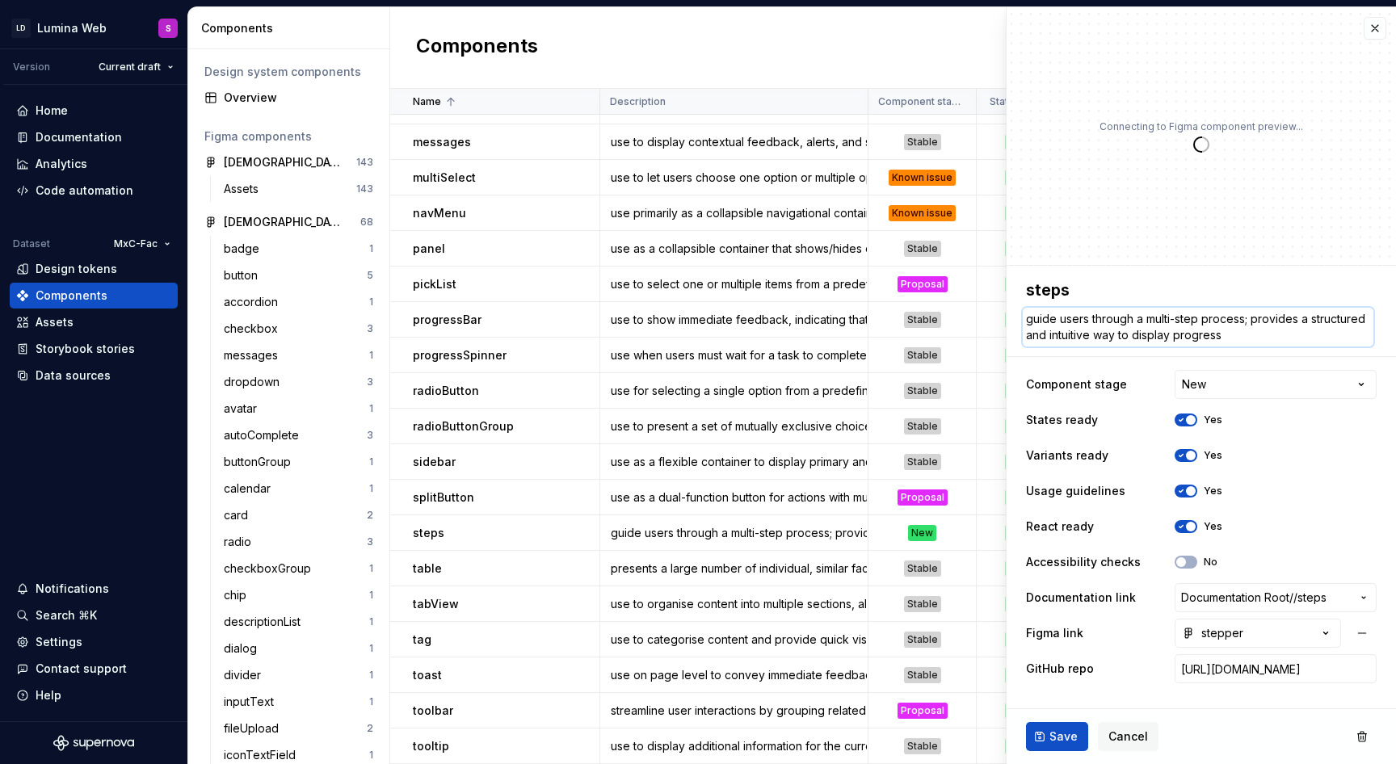
click at [1119, 334] on textarea "guide users through a multi-step process; provides a structured and intuitive w…" at bounding box center [1197, 327] width 351 height 39
click at [459, 314] on p "progressBar" at bounding box center [447, 320] width 69 height 16
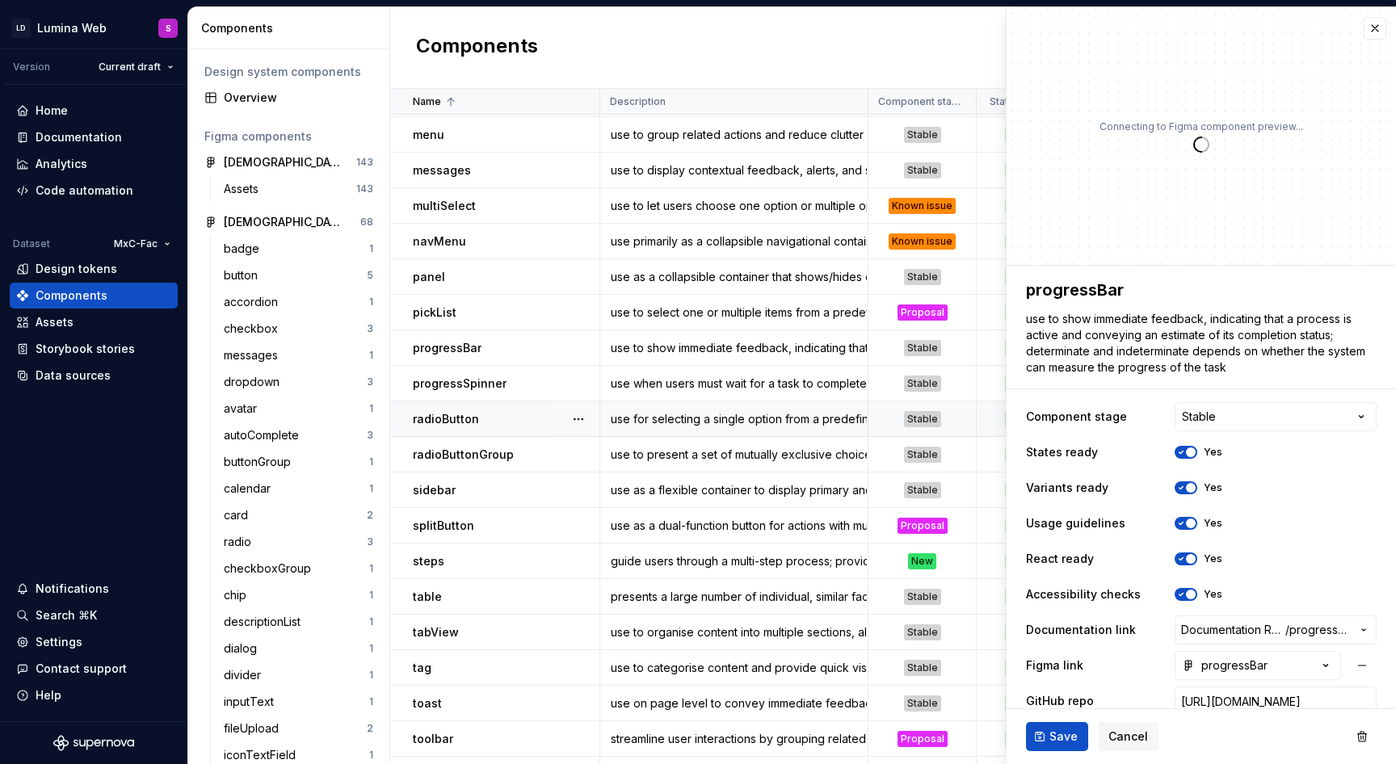
scroll to position [743, 0]
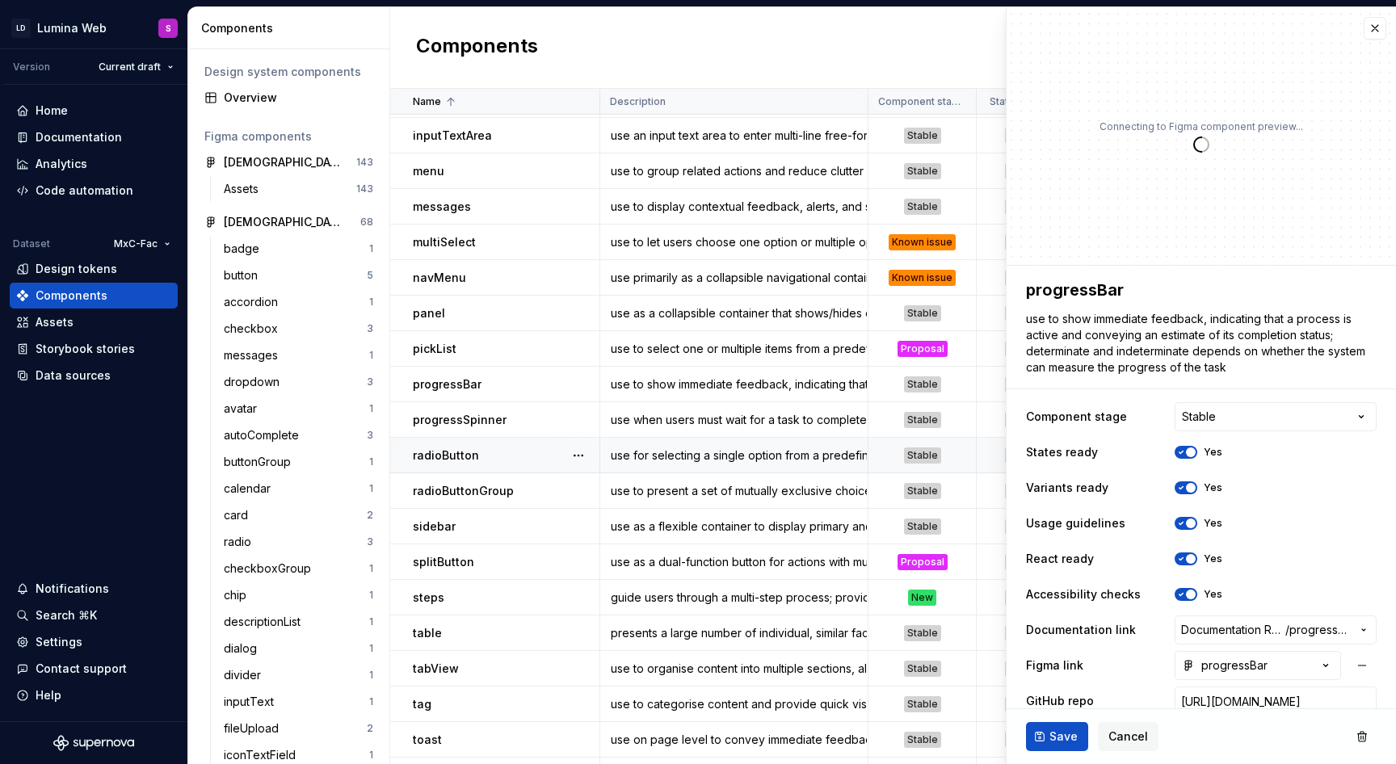
click at [548, 314] on div "panel" at bounding box center [506, 313] width 186 height 16
click at [690, 311] on div "use as a collapsible container that shows/hides content" at bounding box center [734, 313] width 266 height 16
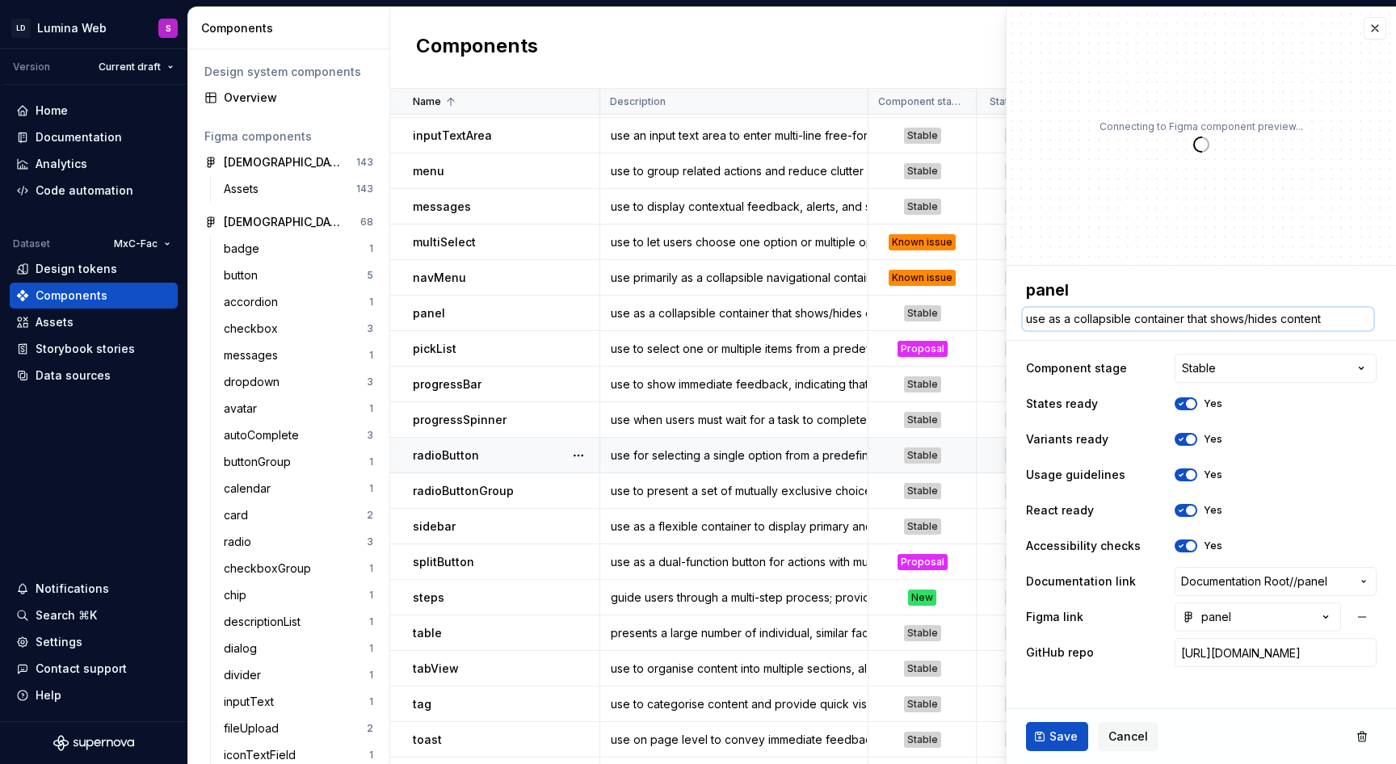
click at [1070, 319] on textarea "use as a collapsible container that shows/hides content" at bounding box center [1197, 319] width 351 height 23
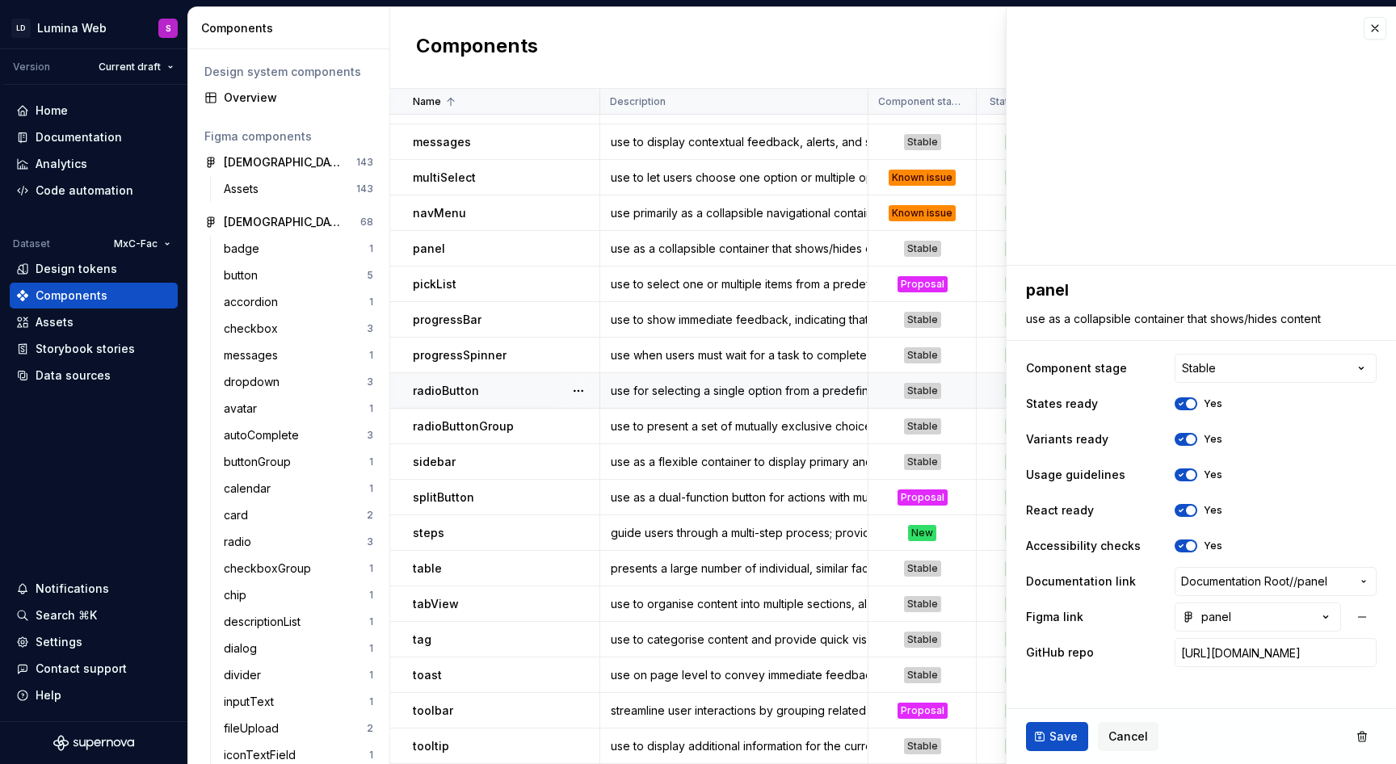
click at [585, 52] on div "Components New component" at bounding box center [893, 48] width 1006 height 82
click at [1380, 23] on button "button" at bounding box center [1374, 28] width 23 height 23
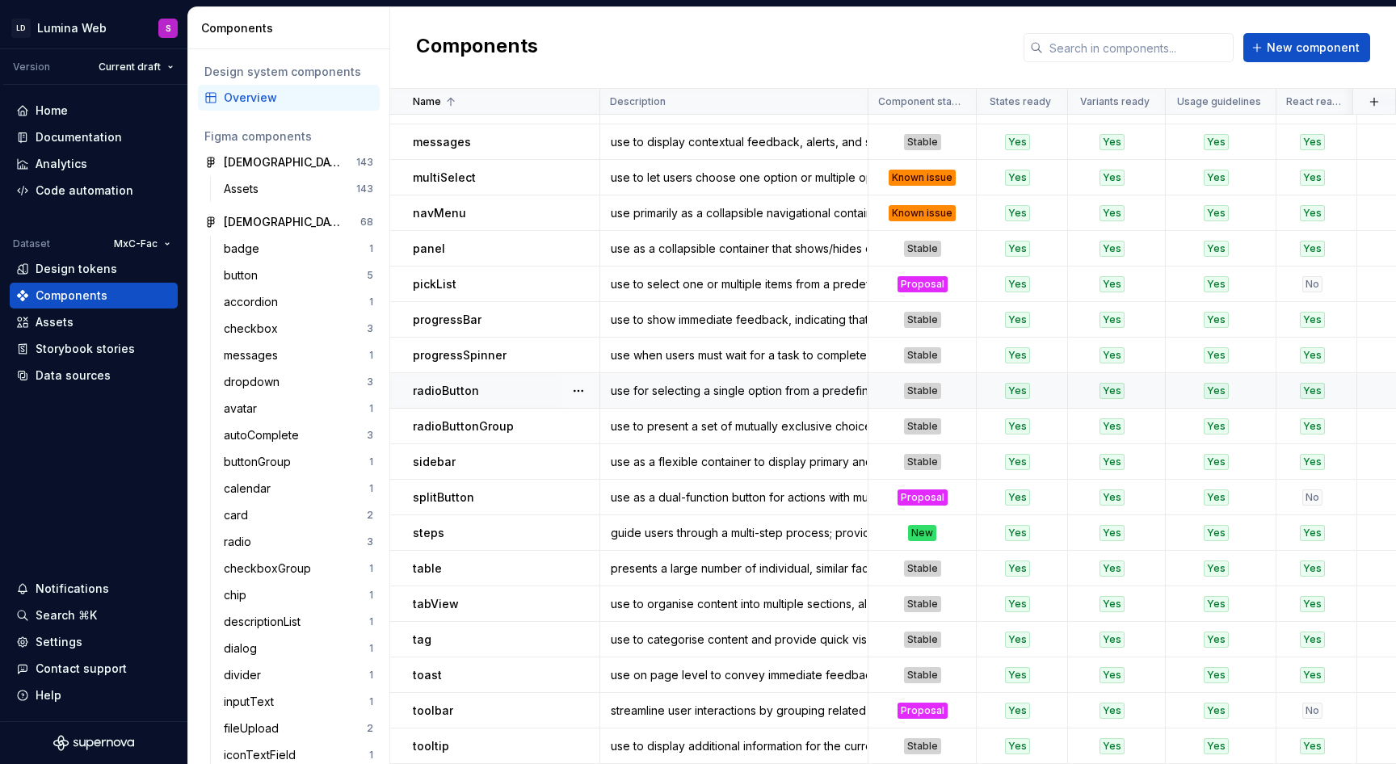
click at [1372, 33] on div "Components New component" at bounding box center [893, 48] width 1006 height 82
click at [1332, 47] on span "New component" at bounding box center [1312, 48] width 93 height 16
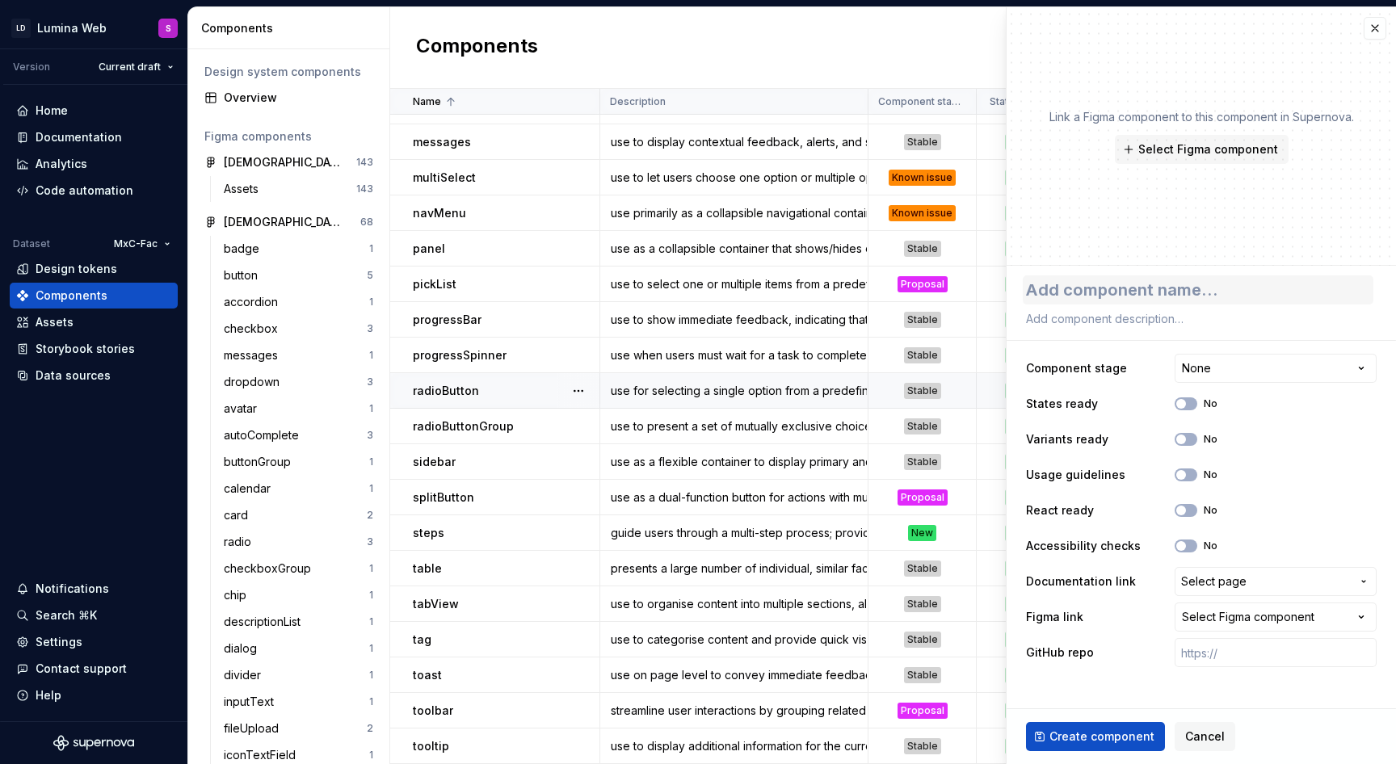
type textarea "*"
type textarea "t"
type textarea "*"
type textarea "ti"
type textarea "*"
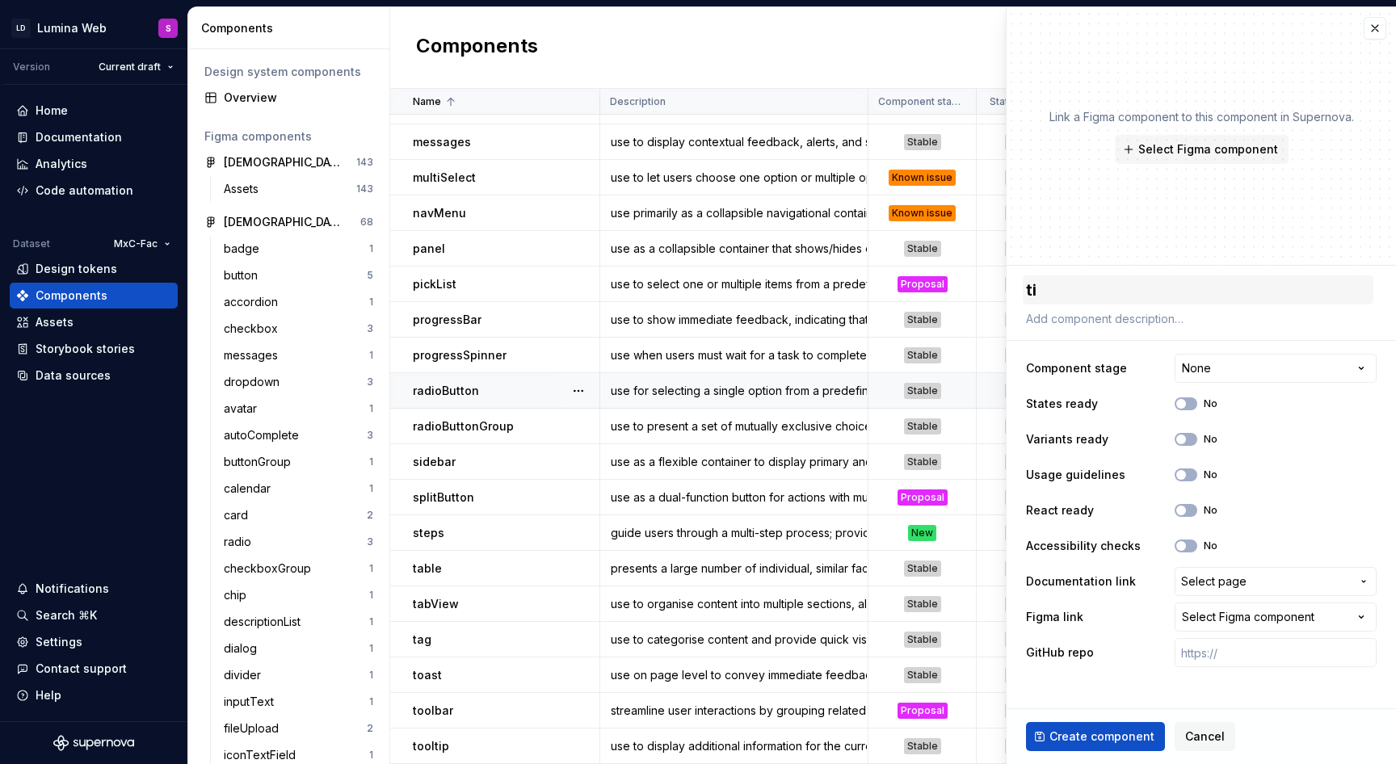
type textarea "tim"
type textarea "*"
type textarea "time"
type textarea "*"
type textarea "timel"
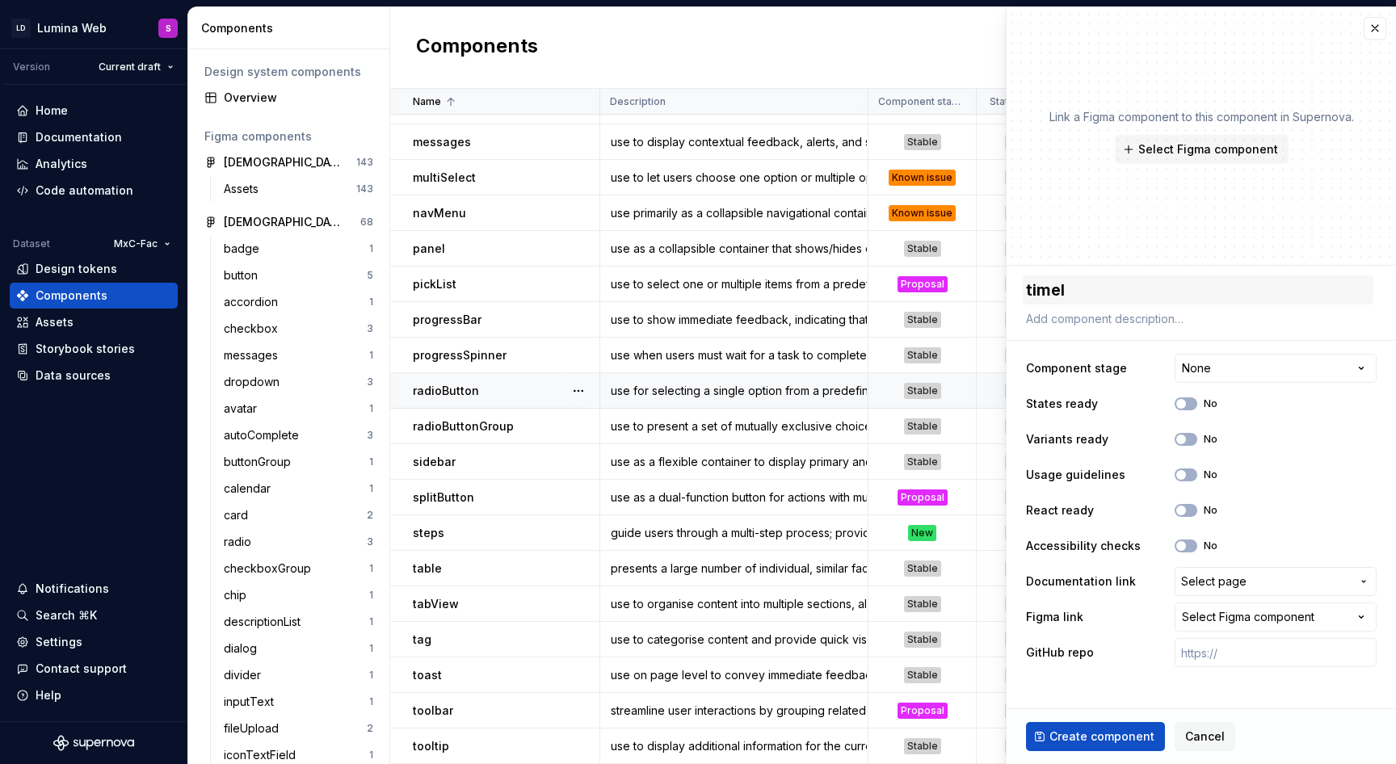
type textarea "*"
type textarea "timeli"
type textarea "*"
type textarea "timelin"
type textarea "*"
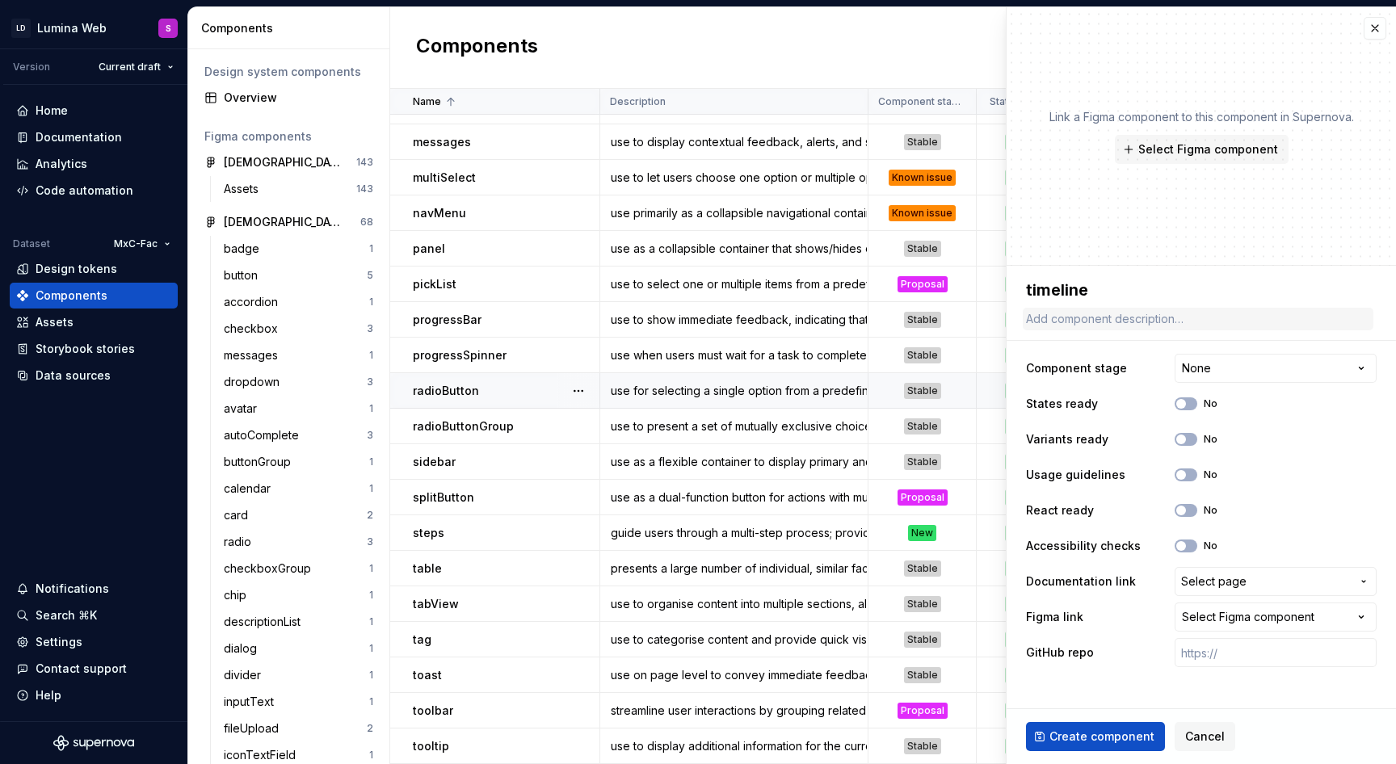
type textarea "timeline"
click at [1140, 320] on textarea at bounding box center [1197, 319] width 351 height 23
paste textarea "Use when displaying a series of events or milestones in chronological order to …"
type textarea "*"
type textarea "Use when displaying a series of events or milestones in chronological order to …"
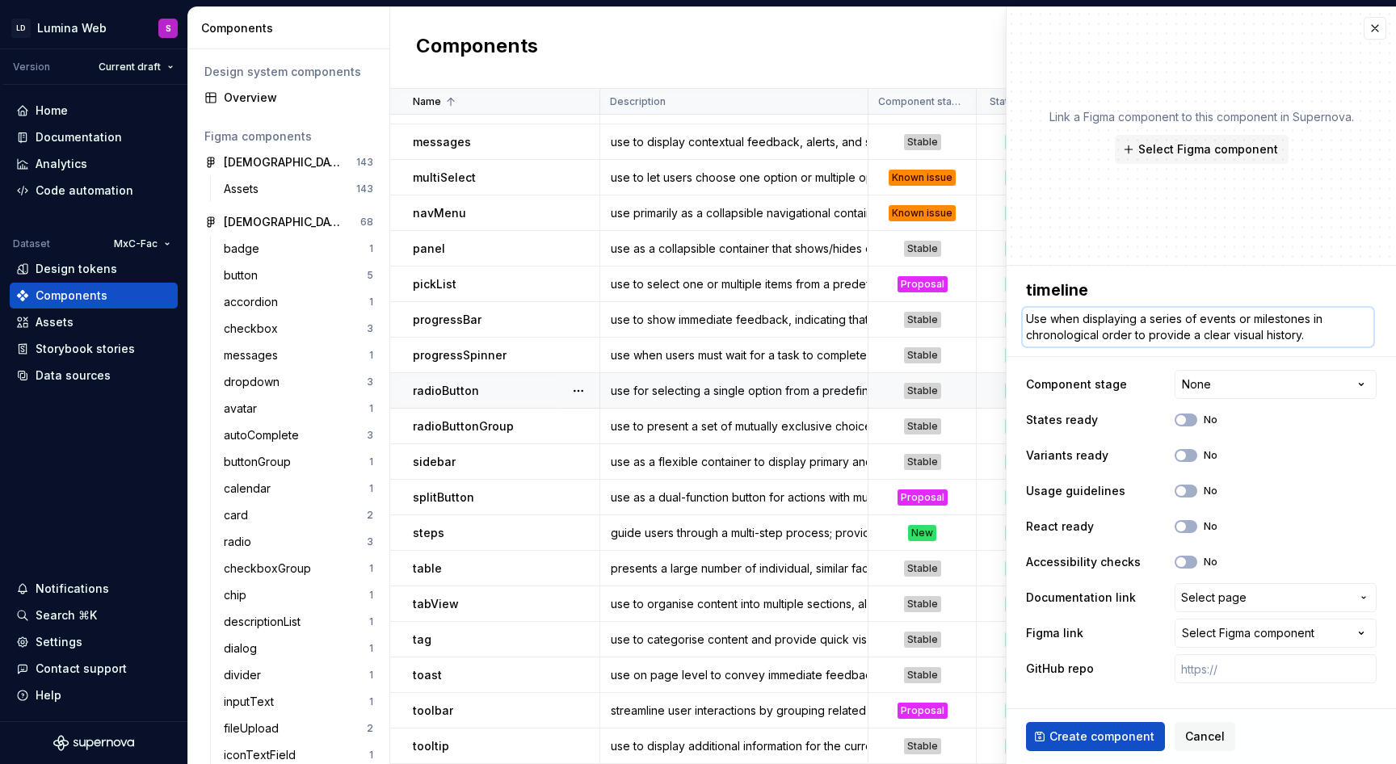
drag, startPoint x: 1035, startPoint y: 319, endPoint x: 1009, endPoint y: 319, distance: 25.8
click at [1009, 319] on div "**********" at bounding box center [1200, 481] width 389 height 430
type textarea "*"
type textarea "use when displaying a series of events or milestones in chronological order to …"
click at [1325, 337] on textarea "use when displaying a series of events or milestones in chronological order to …" at bounding box center [1197, 327] width 351 height 39
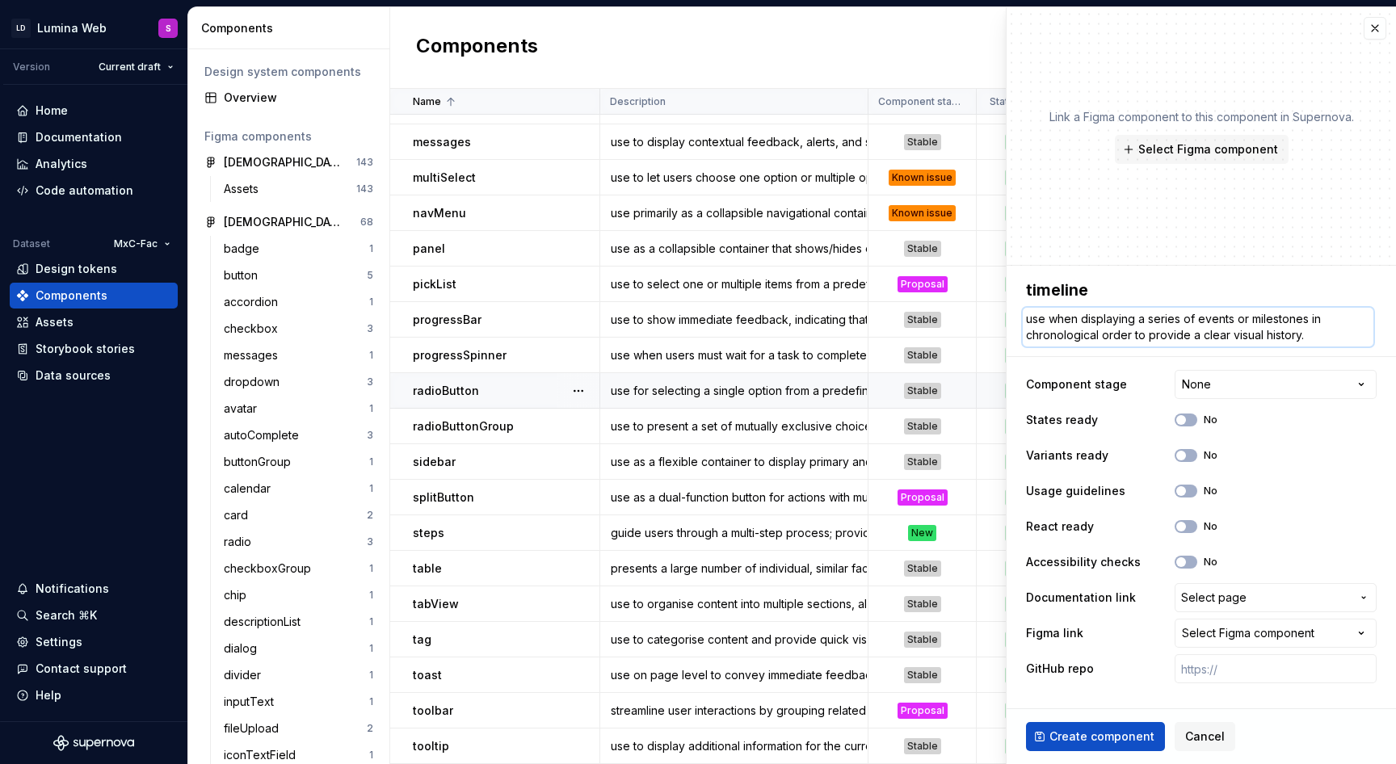
type textarea "*"
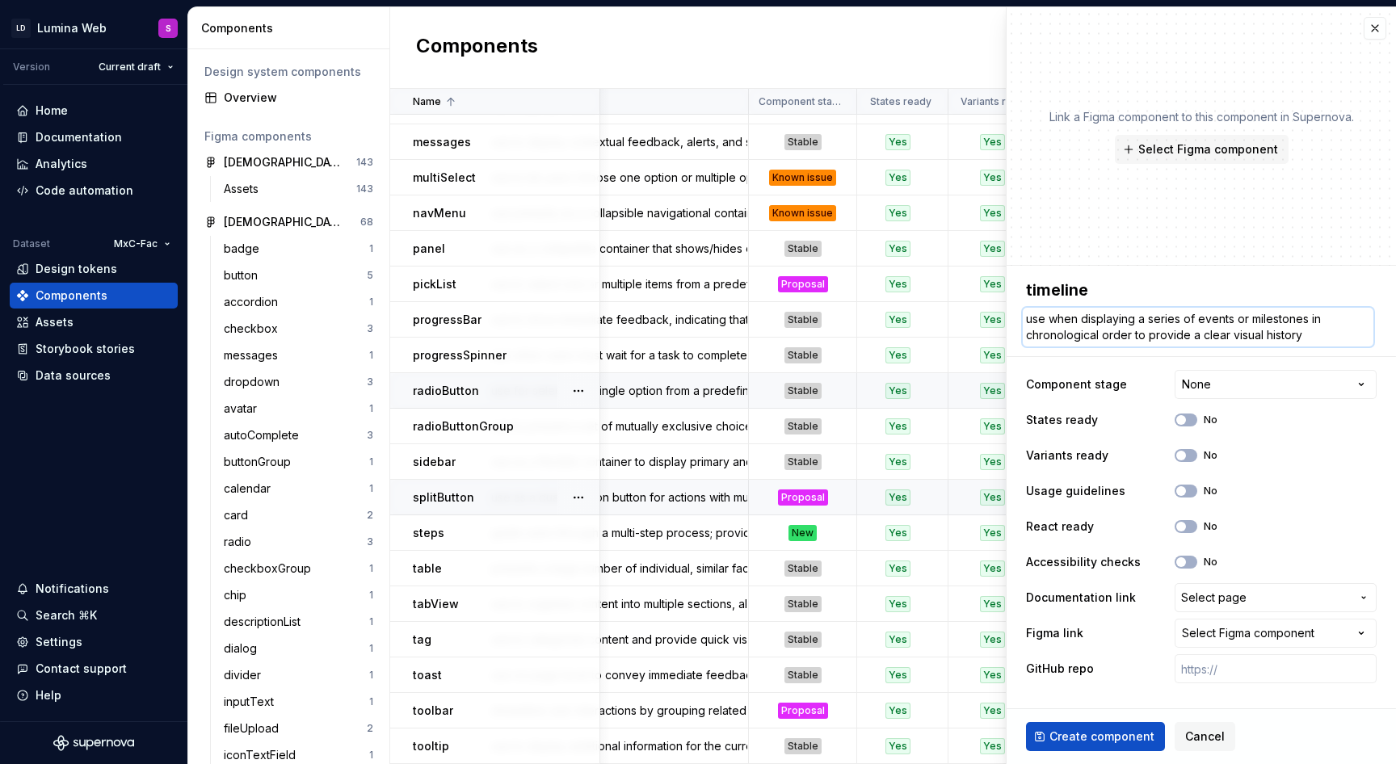
scroll to position [808, 0]
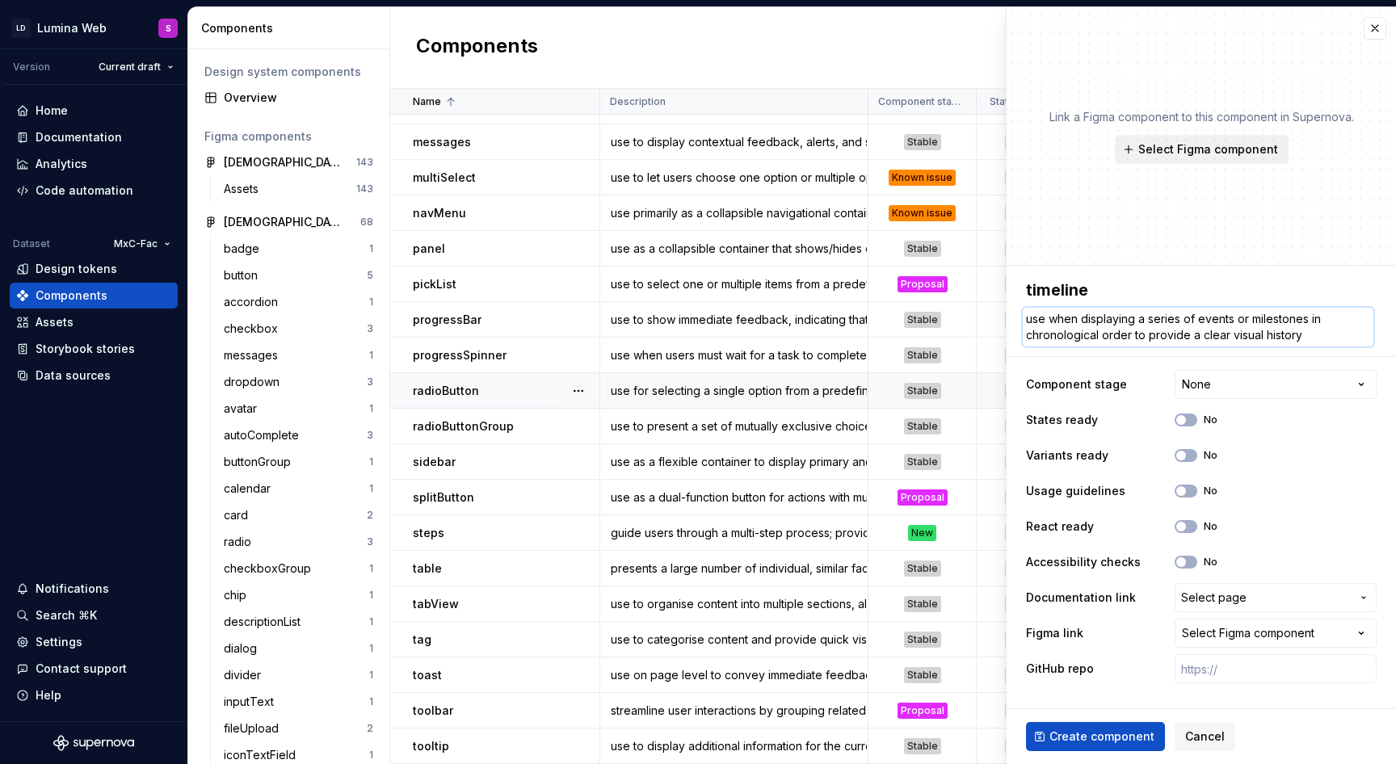
type textarea "use when displaying a series of events or milestones in chronological order to …"
click at [1228, 140] on button "Select Figma component" at bounding box center [1202, 149] width 174 height 29
type textarea "*"
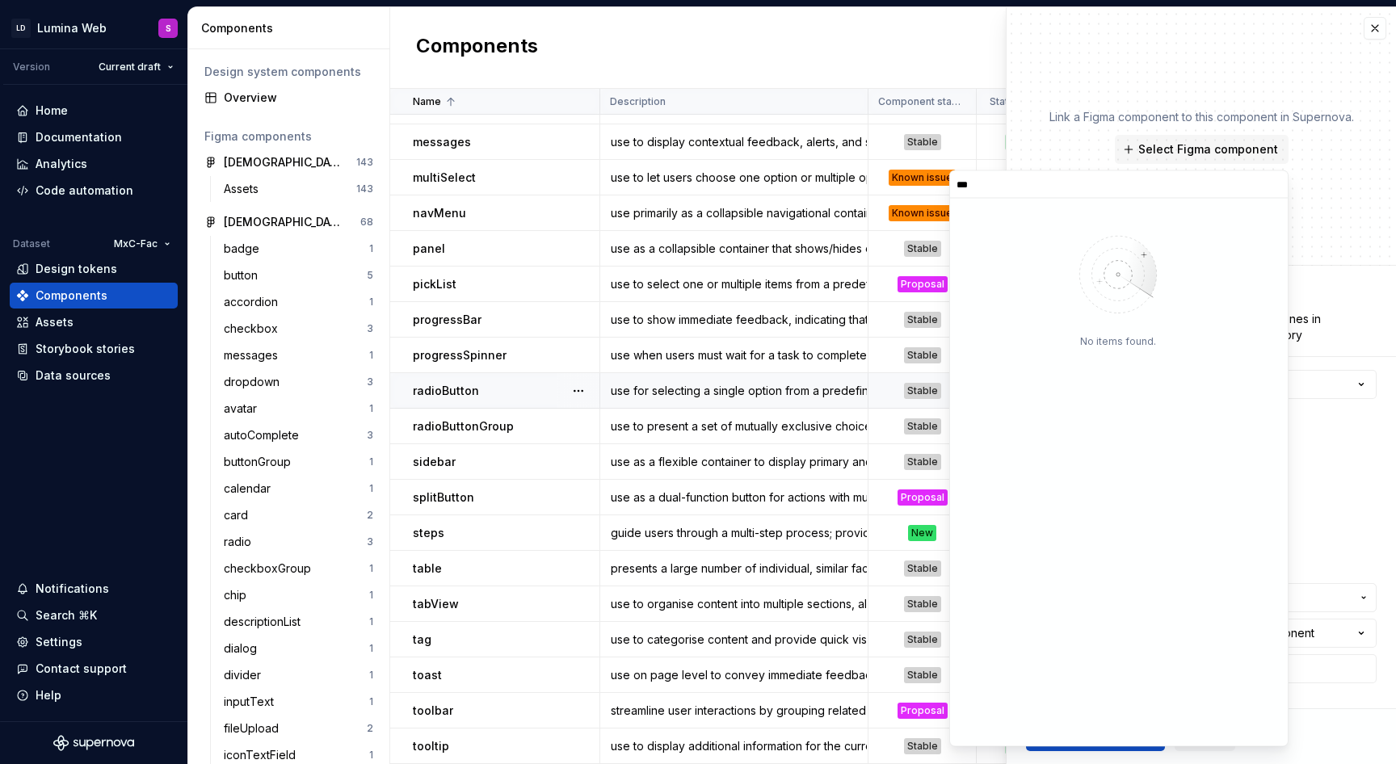
type input "****"
type textarea "*"
click at [1271, 186] on input "****" at bounding box center [1119, 184] width 338 height 13
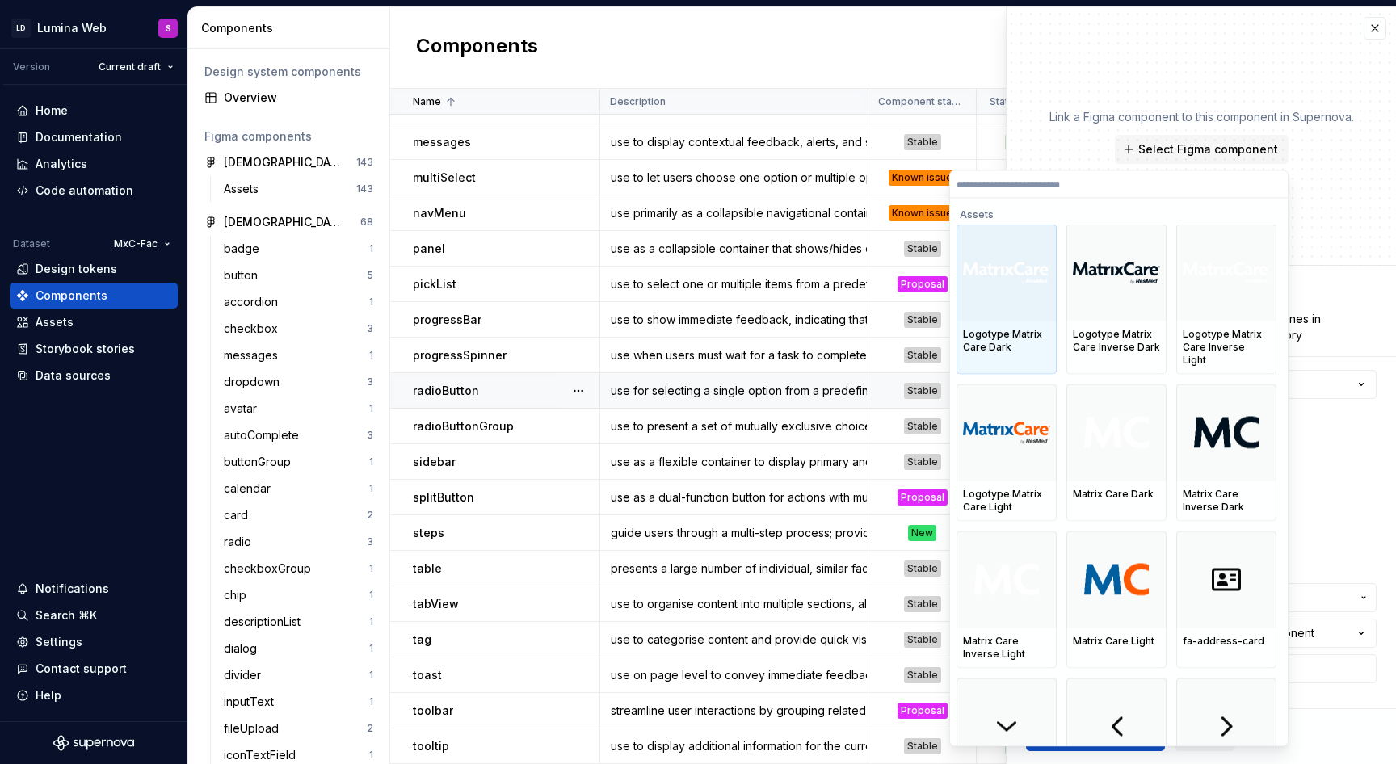
scroll to position [35, 0]
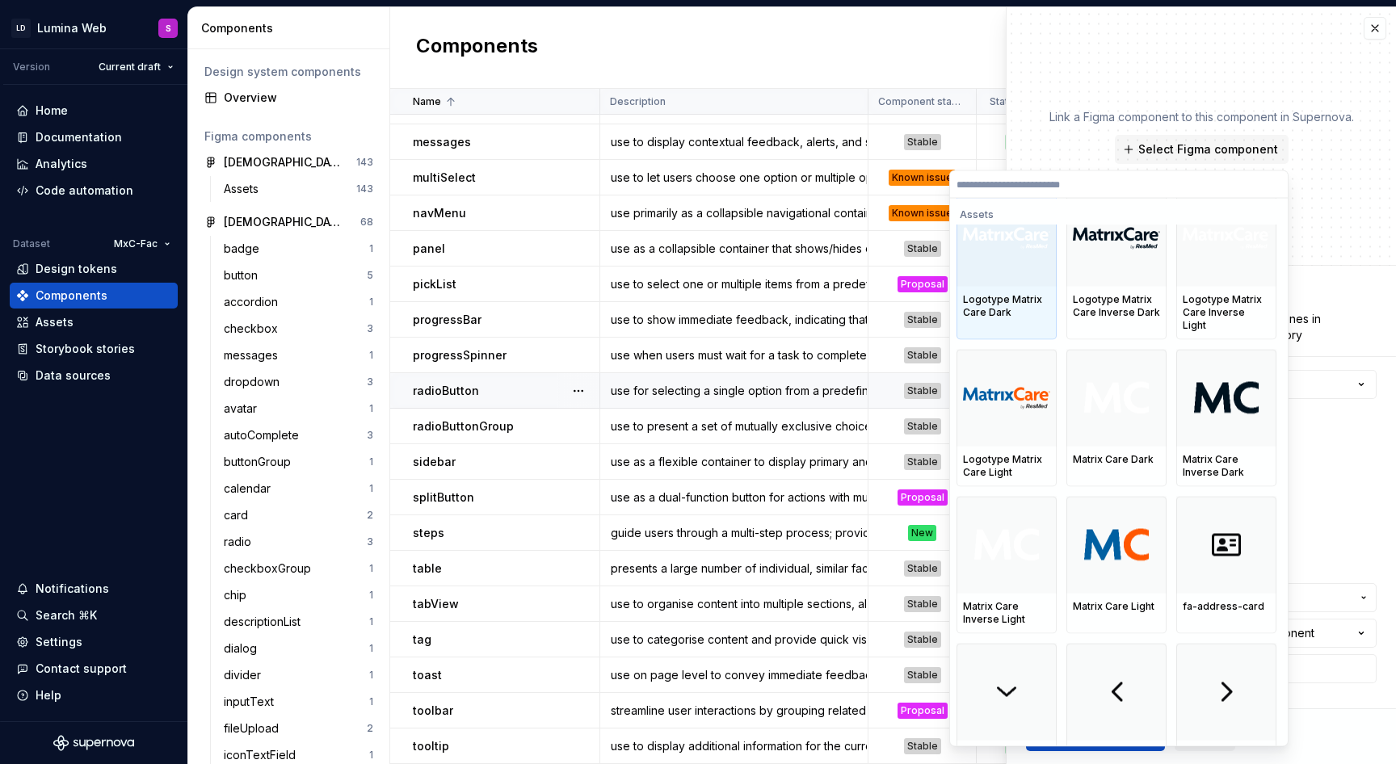
type textarea "*"
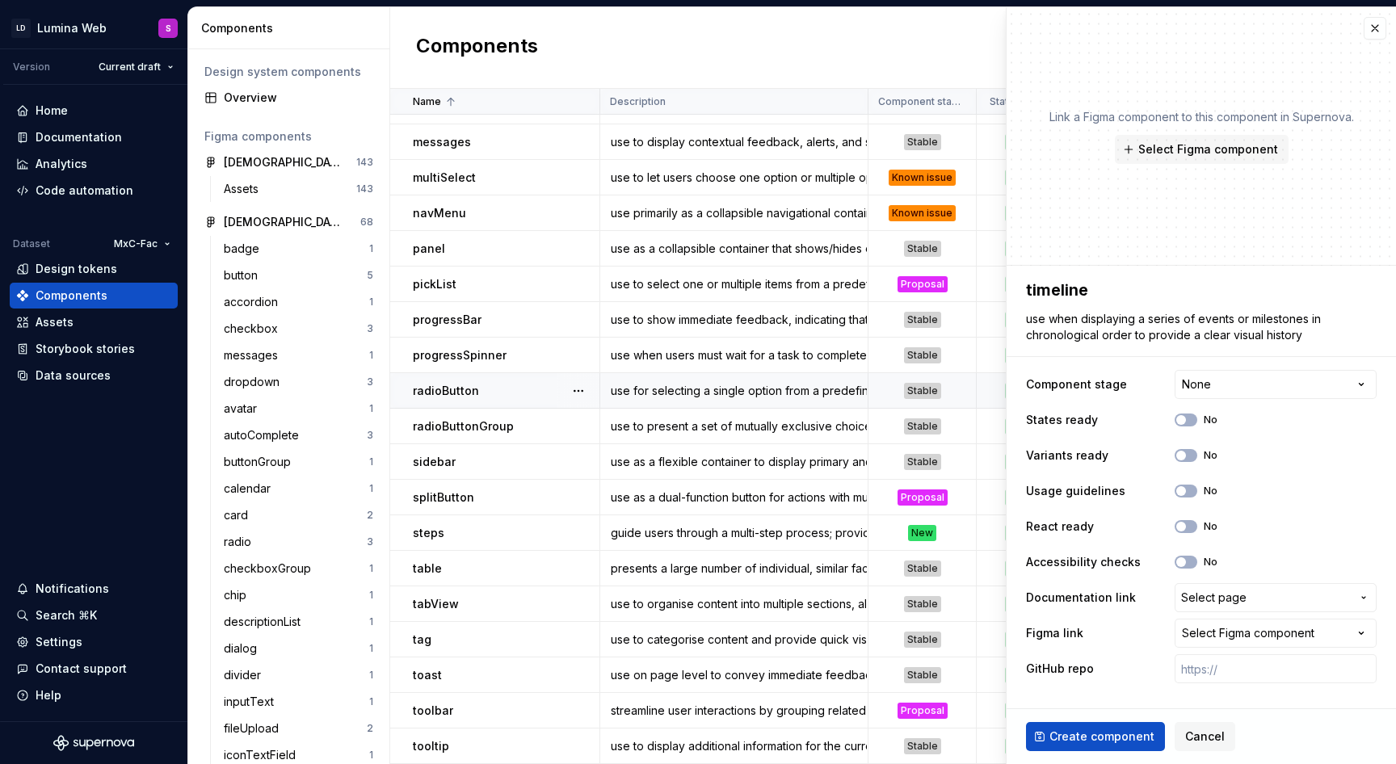
click at [1361, 174] on div "Link a Figma component to this component in Supernova. Select Figma component" at bounding box center [1200, 136] width 389 height 258
click at [1217, 389] on html "LD Lumina Web S Version Current draft Home Documentation Analytics Code automat…" at bounding box center [698, 382] width 1396 height 764
select select "**********"
click at [1187, 414] on button "No" at bounding box center [1185, 420] width 23 height 13
click at [1187, 416] on span "button" at bounding box center [1191, 420] width 10 height 10
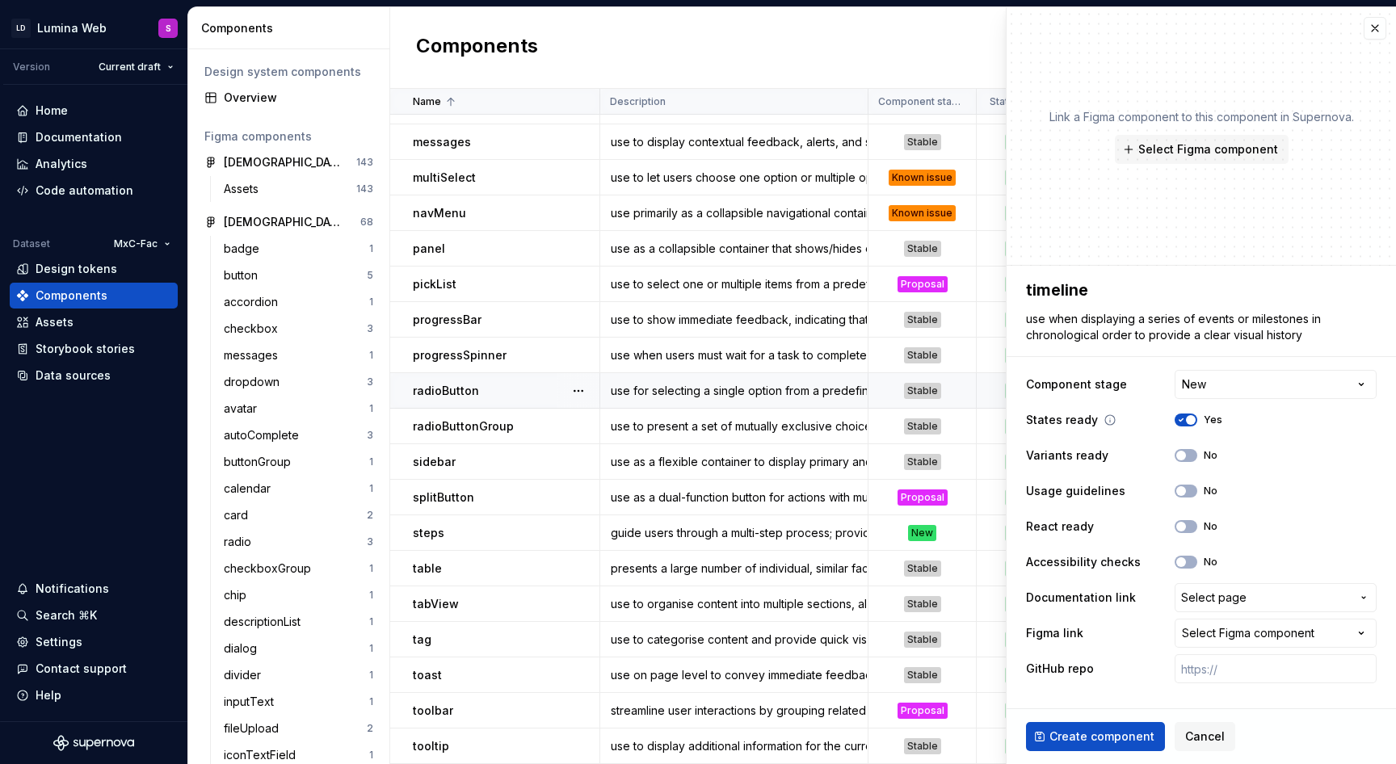
type textarea "*"
click at [1204, 607] on button "Select page" at bounding box center [1275, 597] width 202 height 29
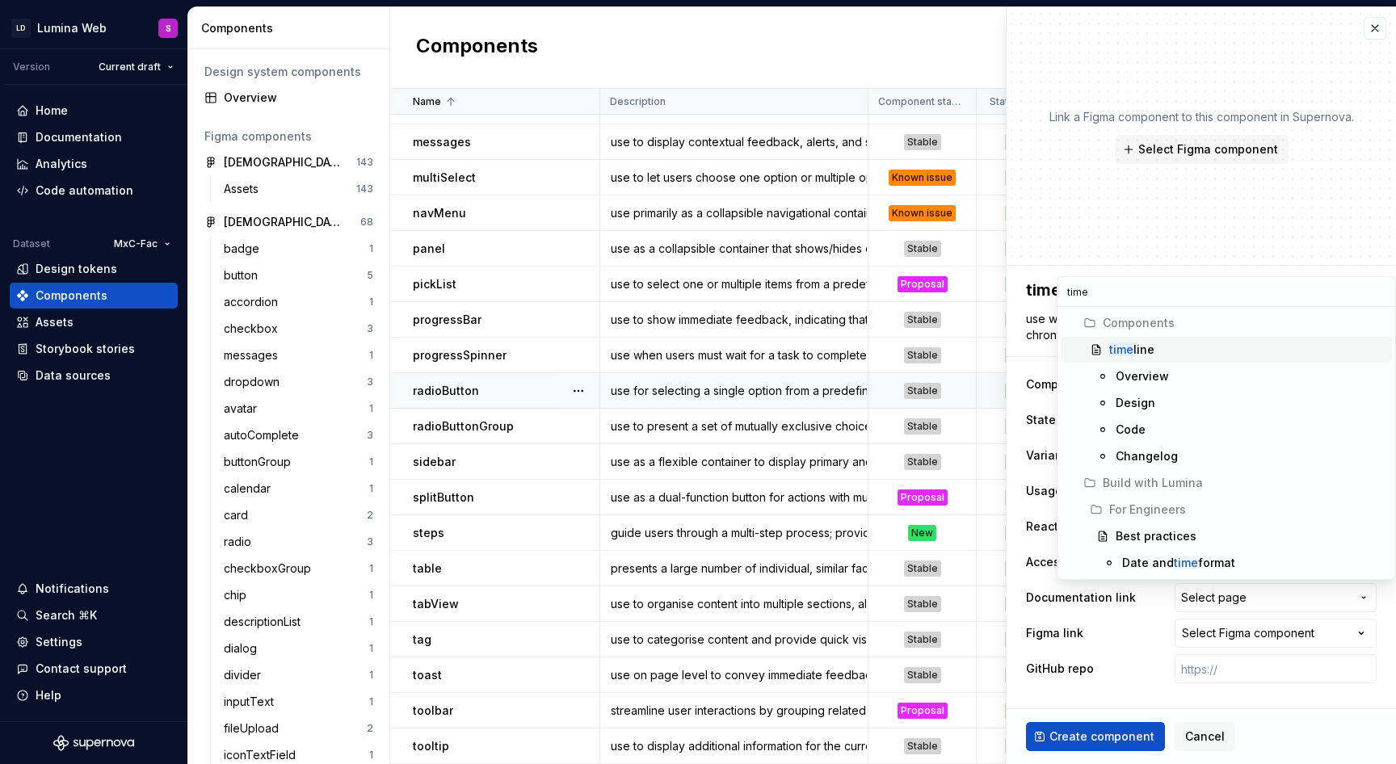
type input "time"
click at [1104, 346] on span "time line" at bounding box center [1225, 350] width 331 height 26
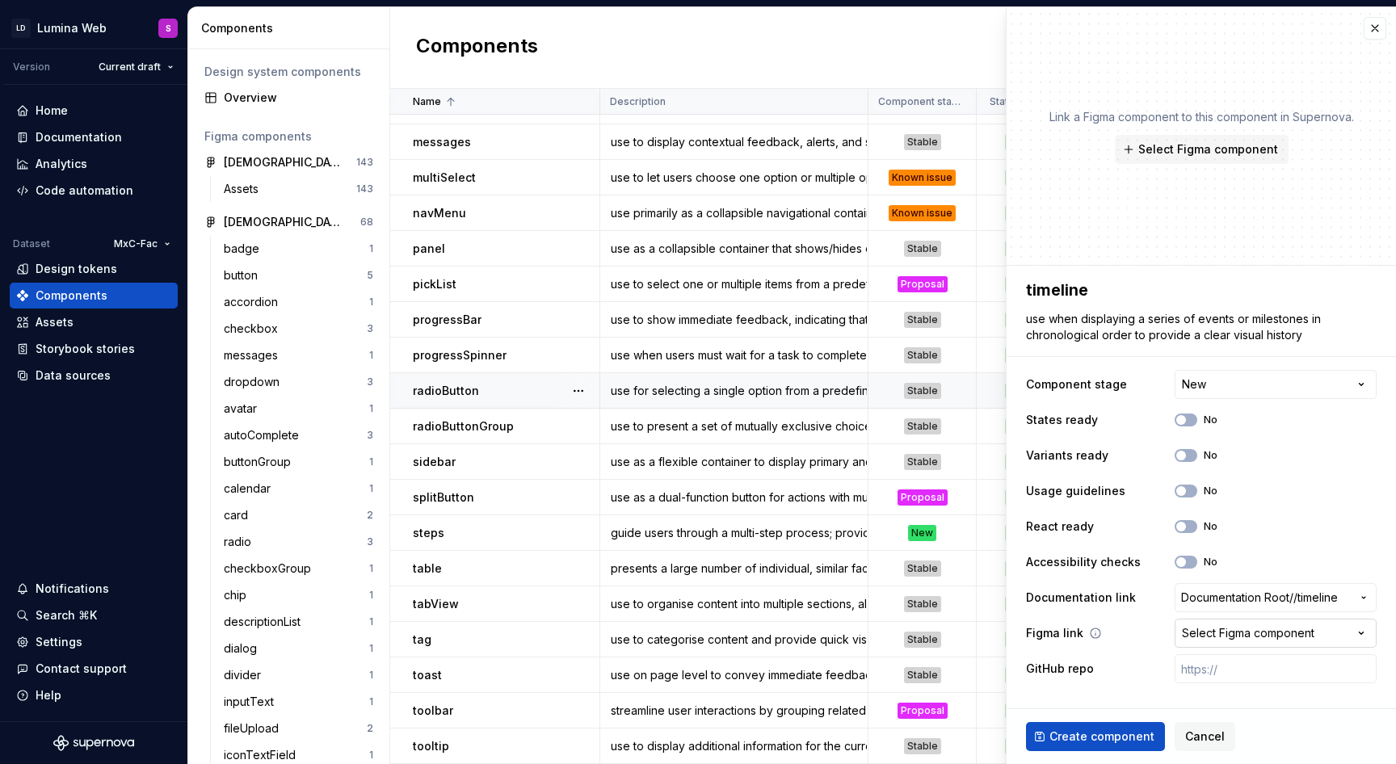
click at [1237, 631] on div "Select Figma component" at bounding box center [1248, 633] width 132 height 16
click at [1237, 631] on html "LD Lumina Web S Version Current draft Home Documentation Analytics Code automat…" at bounding box center [698, 382] width 1396 height 764
click at [1086, 744] on span "Create component" at bounding box center [1101, 737] width 105 height 16
type textarea "*"
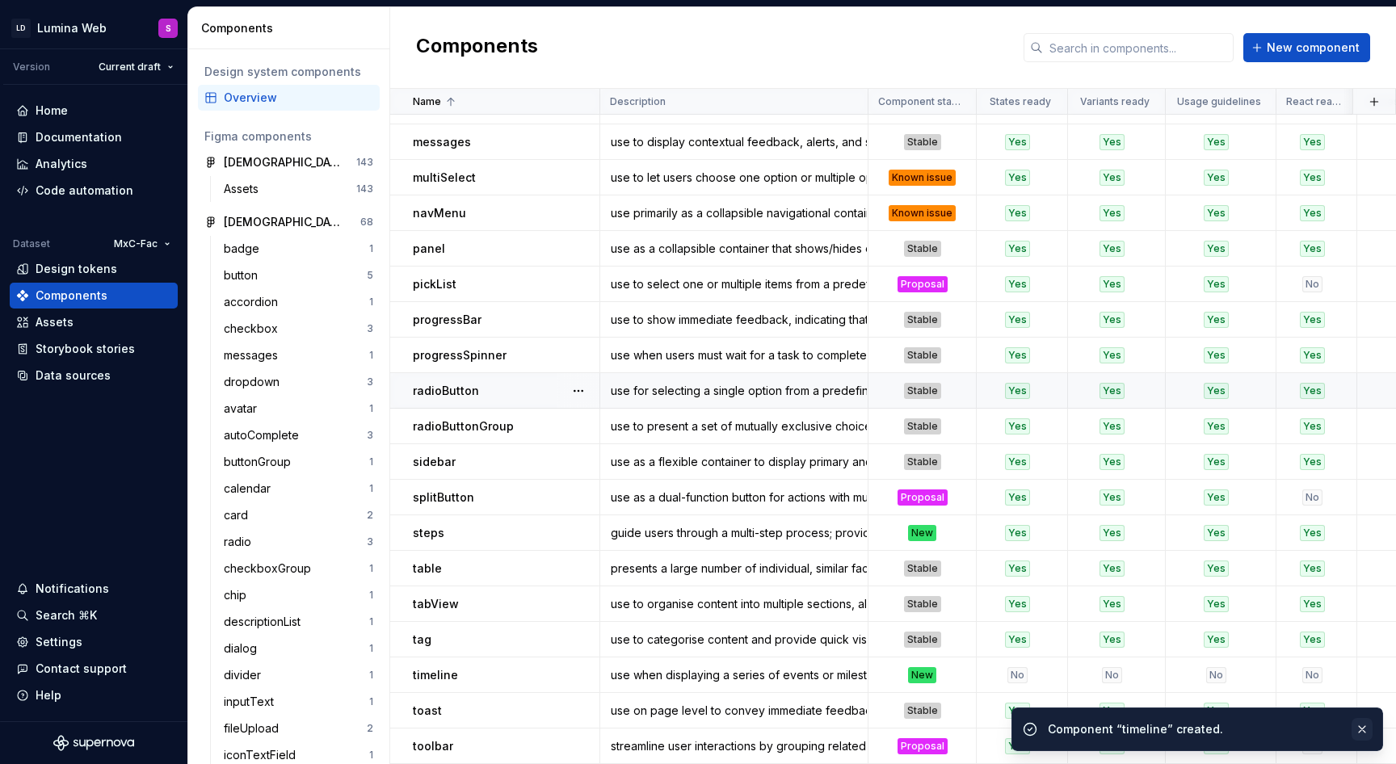
click at [1358, 727] on button "button" at bounding box center [1361, 729] width 21 height 23
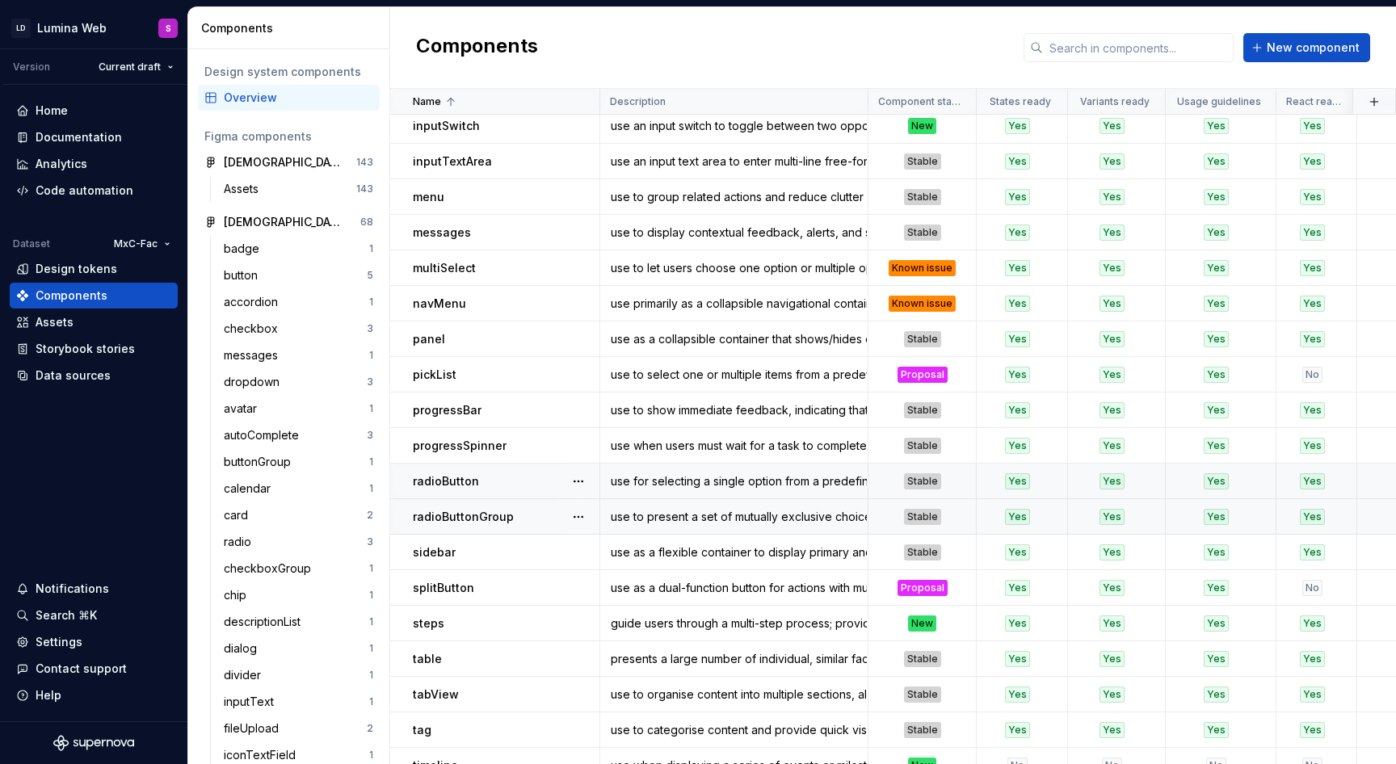
scroll to position [695, 0]
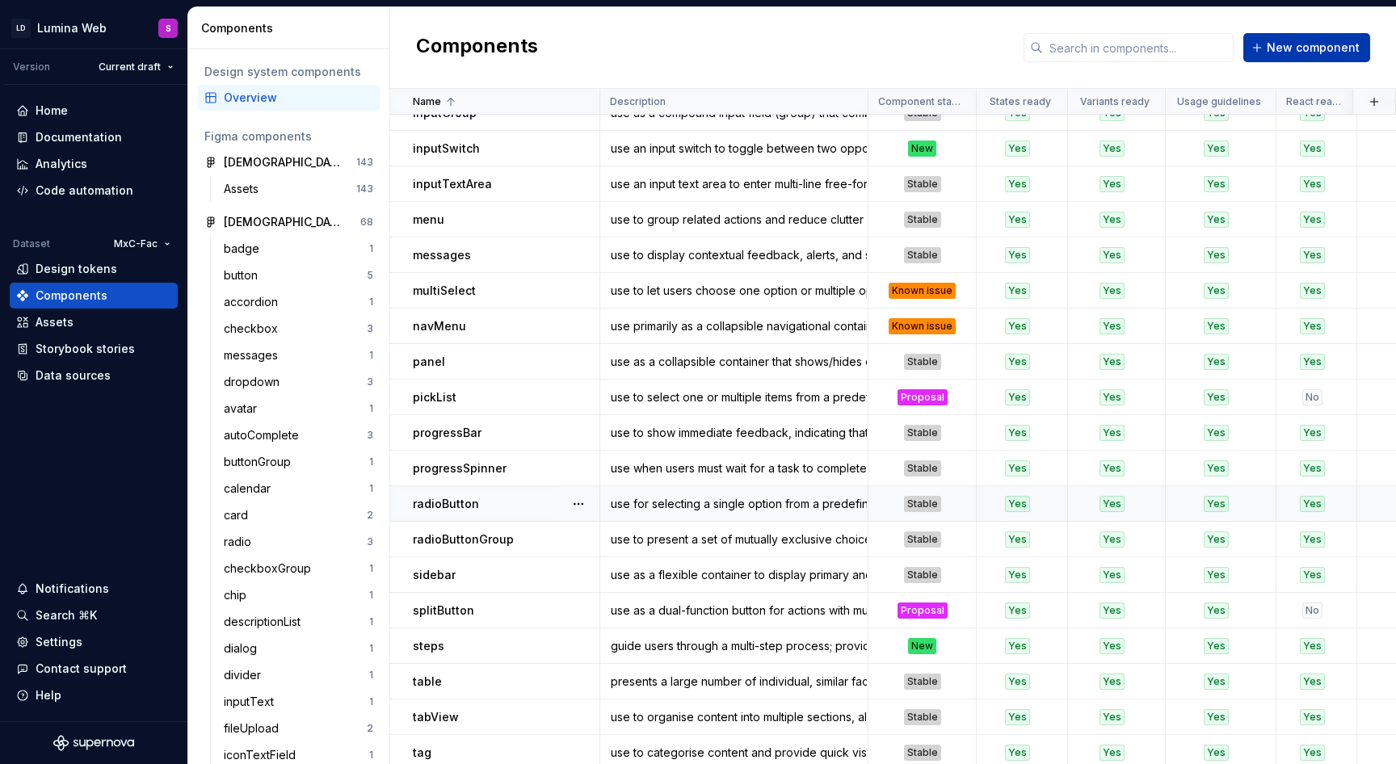
click at [1321, 47] on span "New component" at bounding box center [1312, 48] width 93 height 16
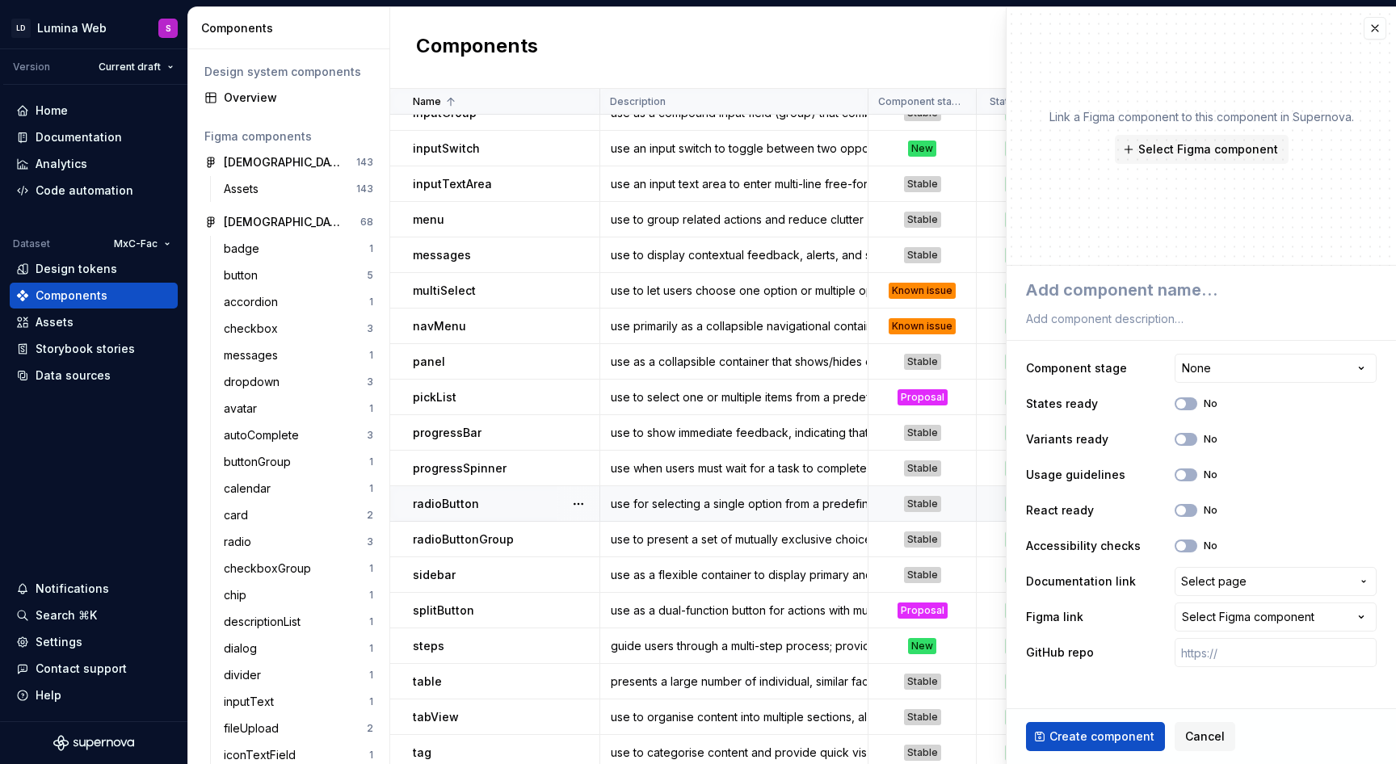
type textarea "*"
type textarea "o"
type textarea "*"
type textarea "or"
type textarea "*"
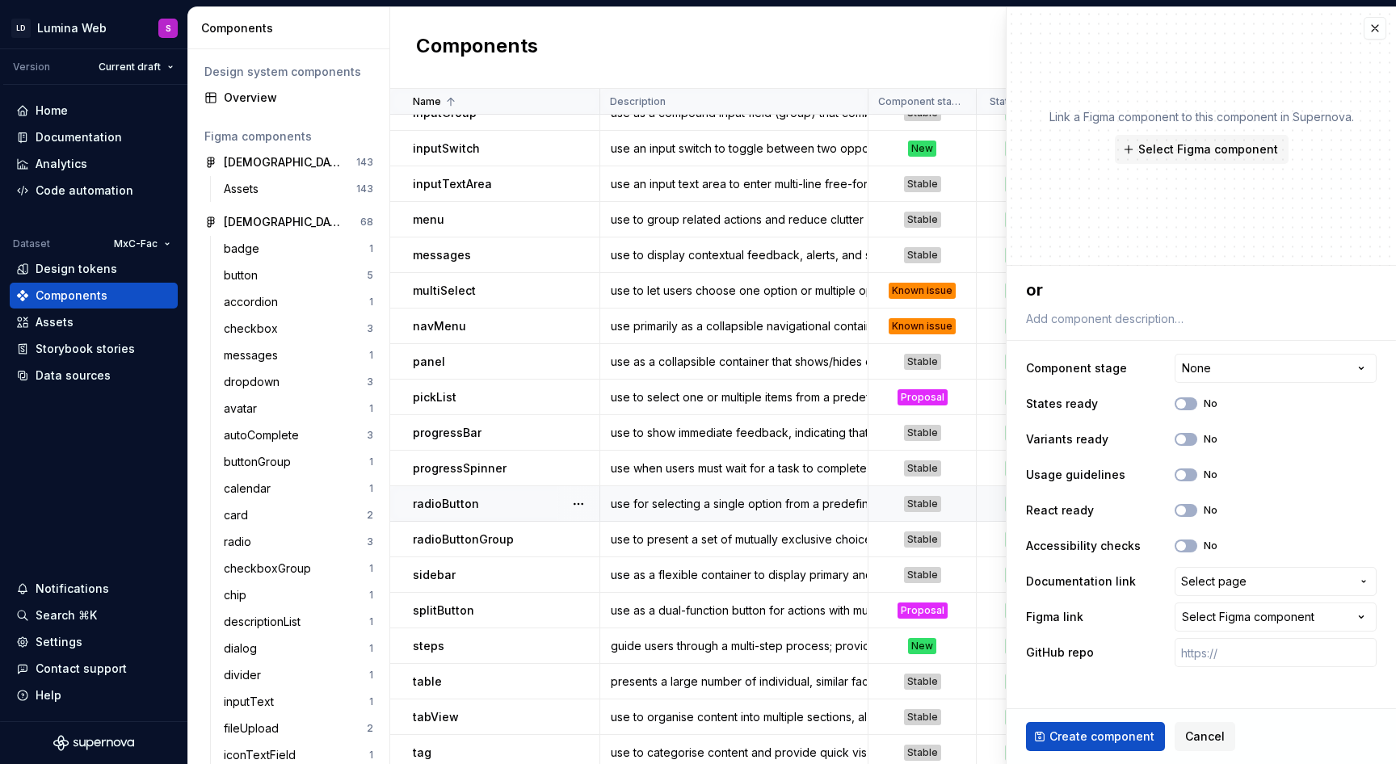
type textarea "ord"
type textarea "*"
type textarea "order"
type textarea "*"
type textarea "orderl"
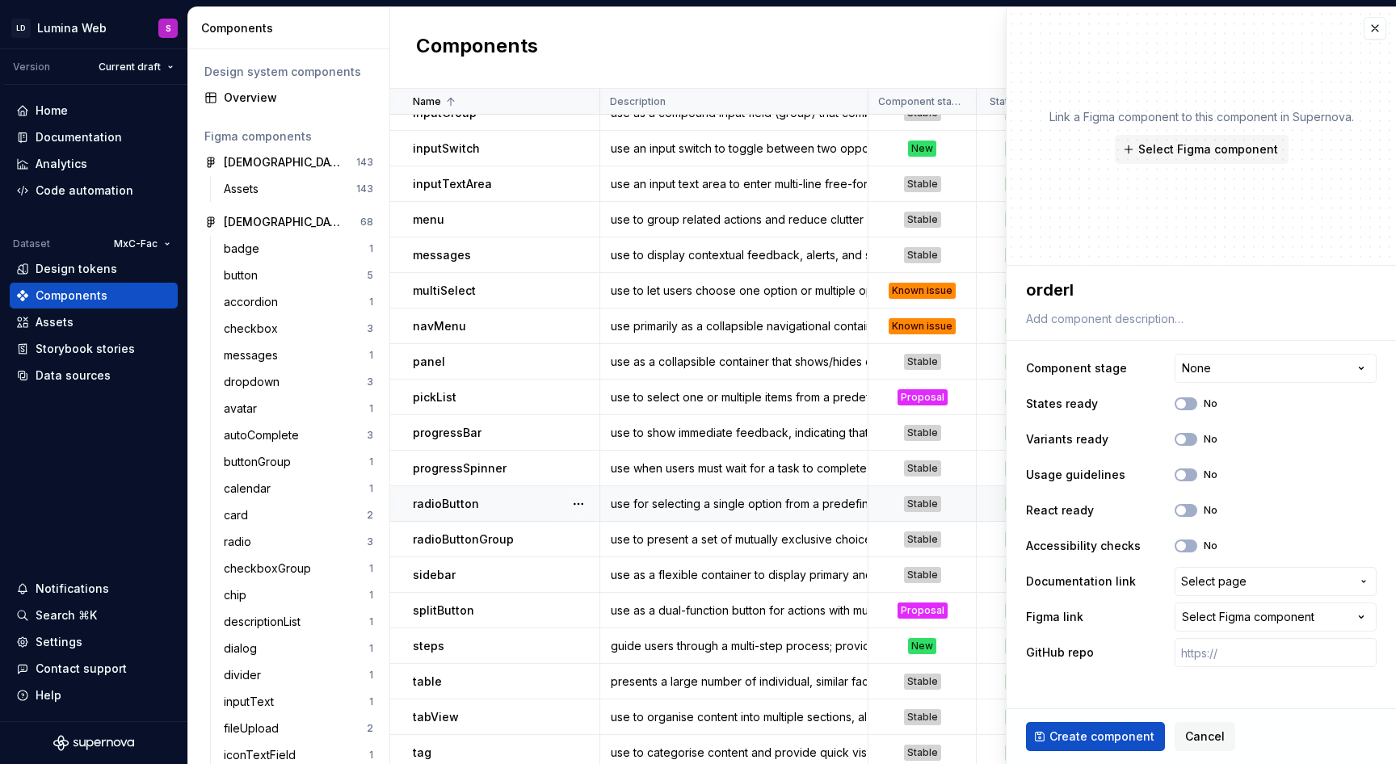
type textarea "*"
type textarea "orderli"
type textarea "*"
type textarea "orderlis"
type textarea "*"
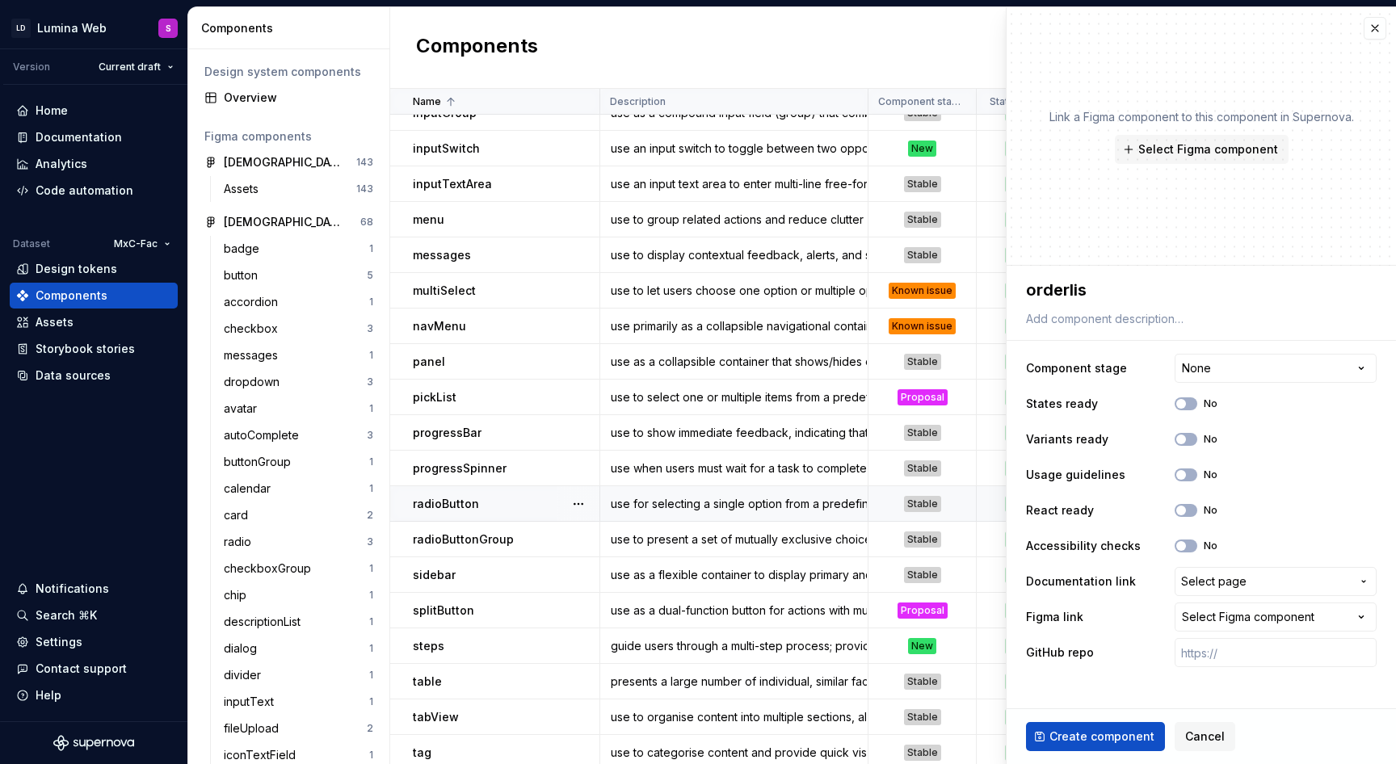
type textarea "orderlist"
click at [1076, 291] on textarea "orderlist" at bounding box center [1197, 289] width 351 height 29
type textarea "*"
type textarea "orderist"
type textarea "*"
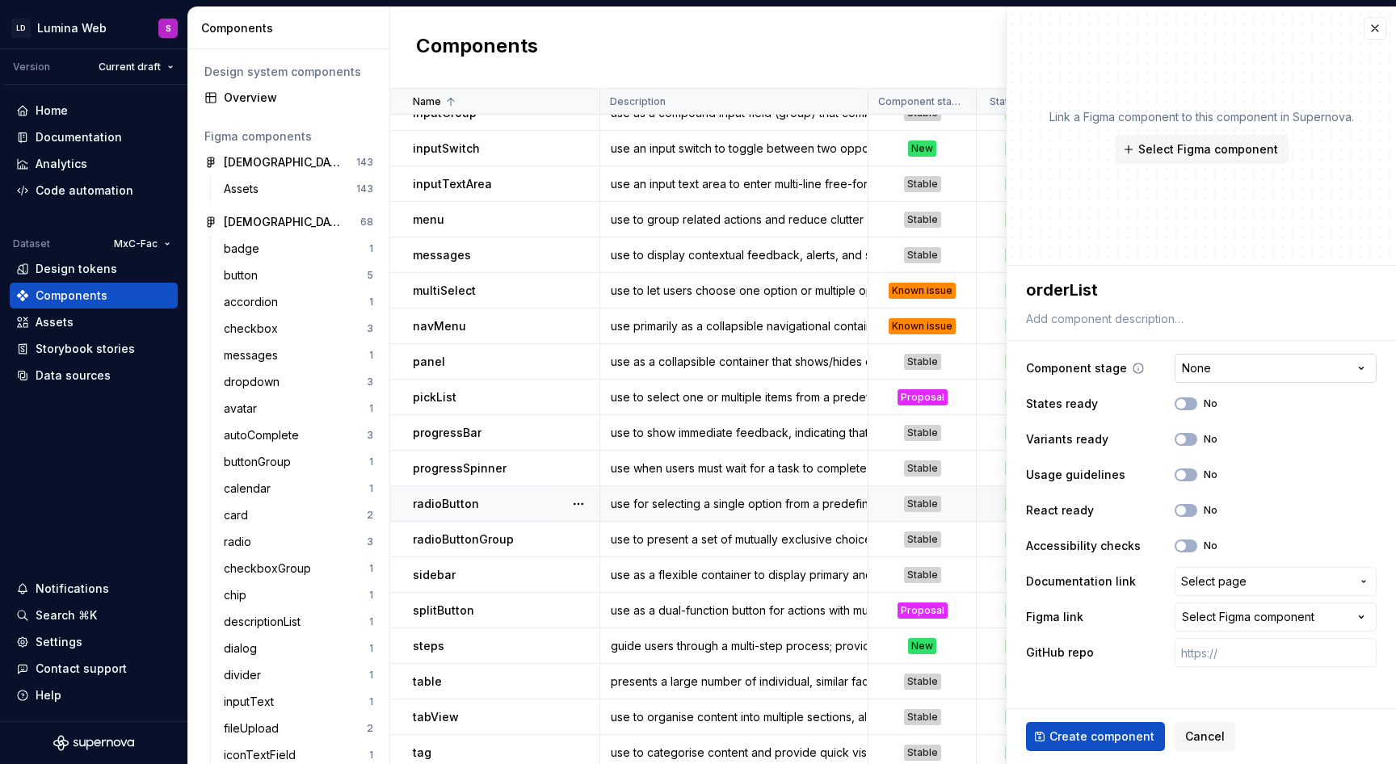
type textarea "orderList"
click at [1200, 359] on html "LD Lumina Web S Version Current draft Home Documentation Analytics Code automat…" at bounding box center [698, 382] width 1396 height 764
select select "**********"
type textarea "*"
click at [1213, 594] on button "Select page" at bounding box center [1275, 581] width 202 height 29
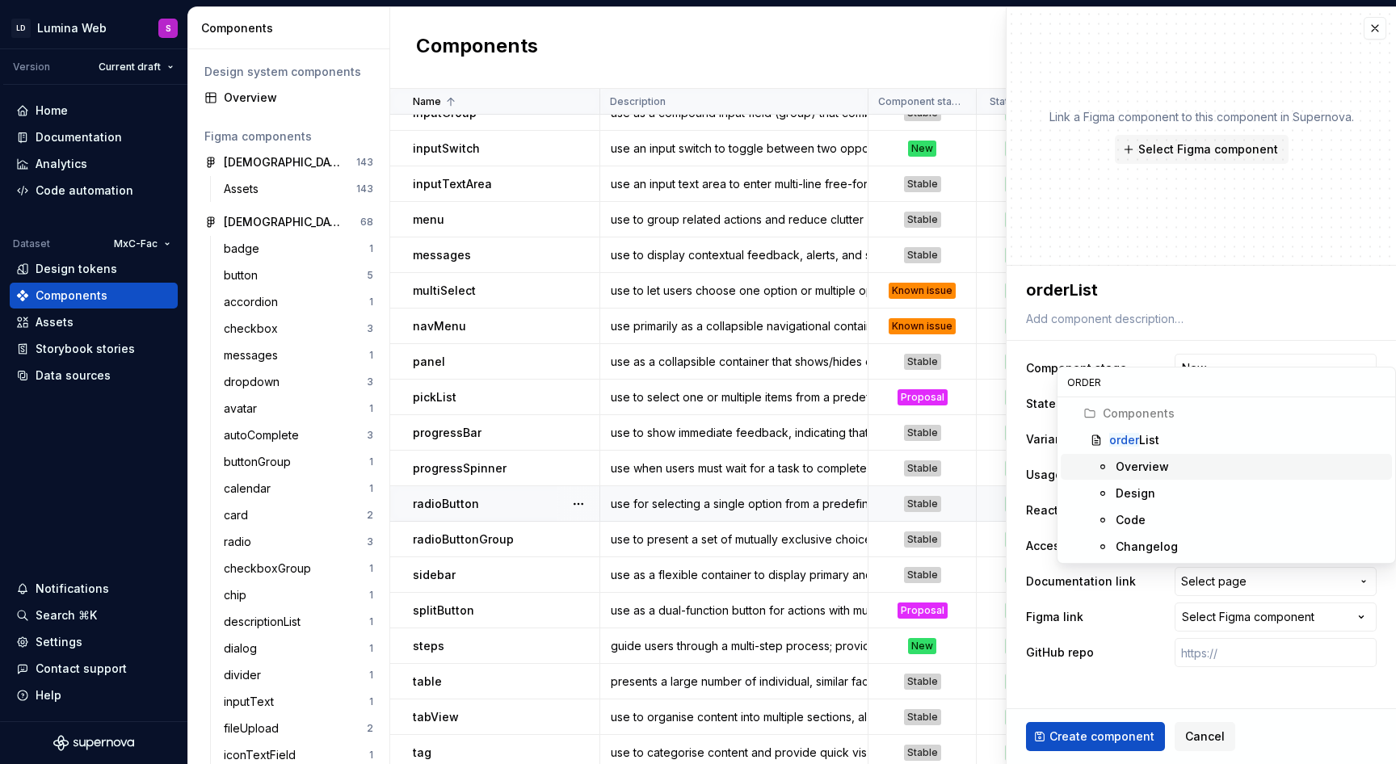
type input "ORDER"
click at [1148, 443] on div "order List" at bounding box center [1134, 440] width 50 height 16
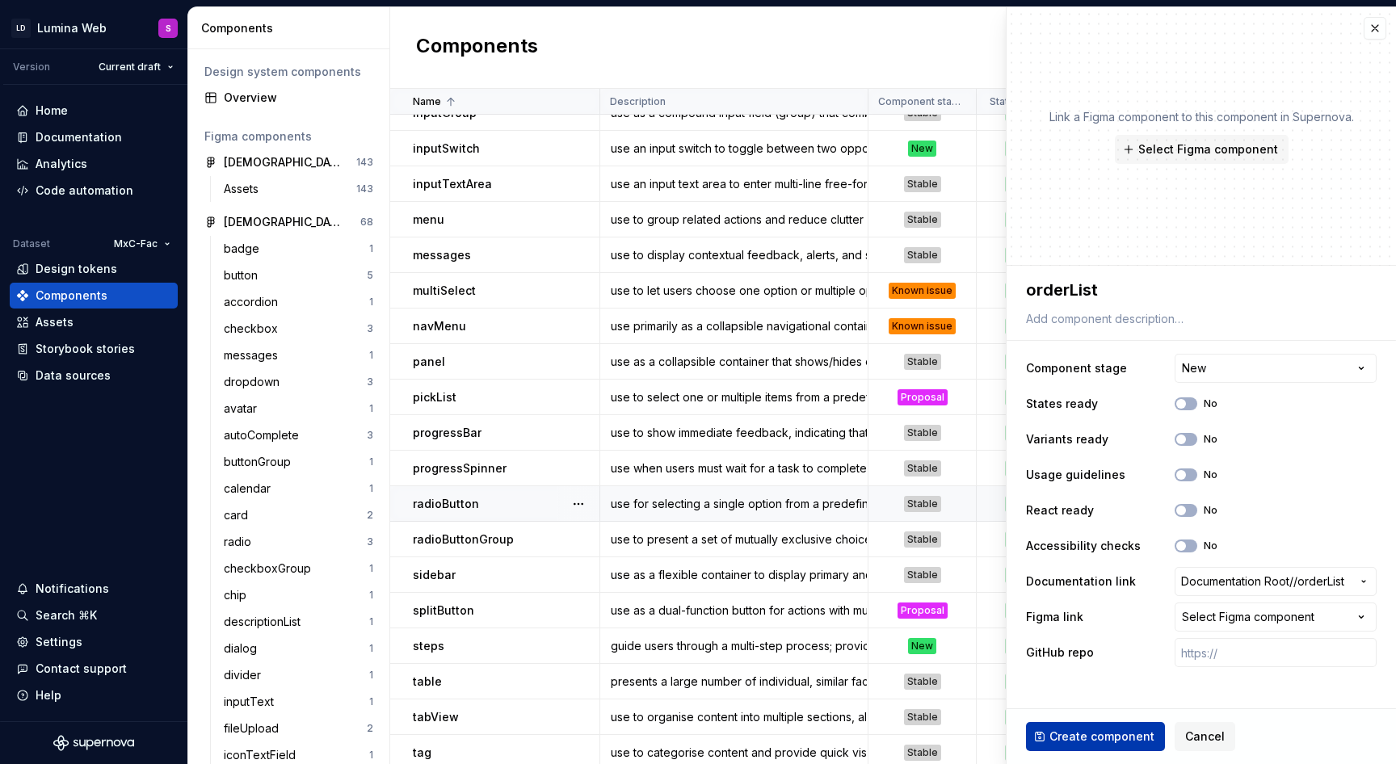
click at [1114, 732] on span "Create component" at bounding box center [1101, 737] width 105 height 16
type textarea "*"
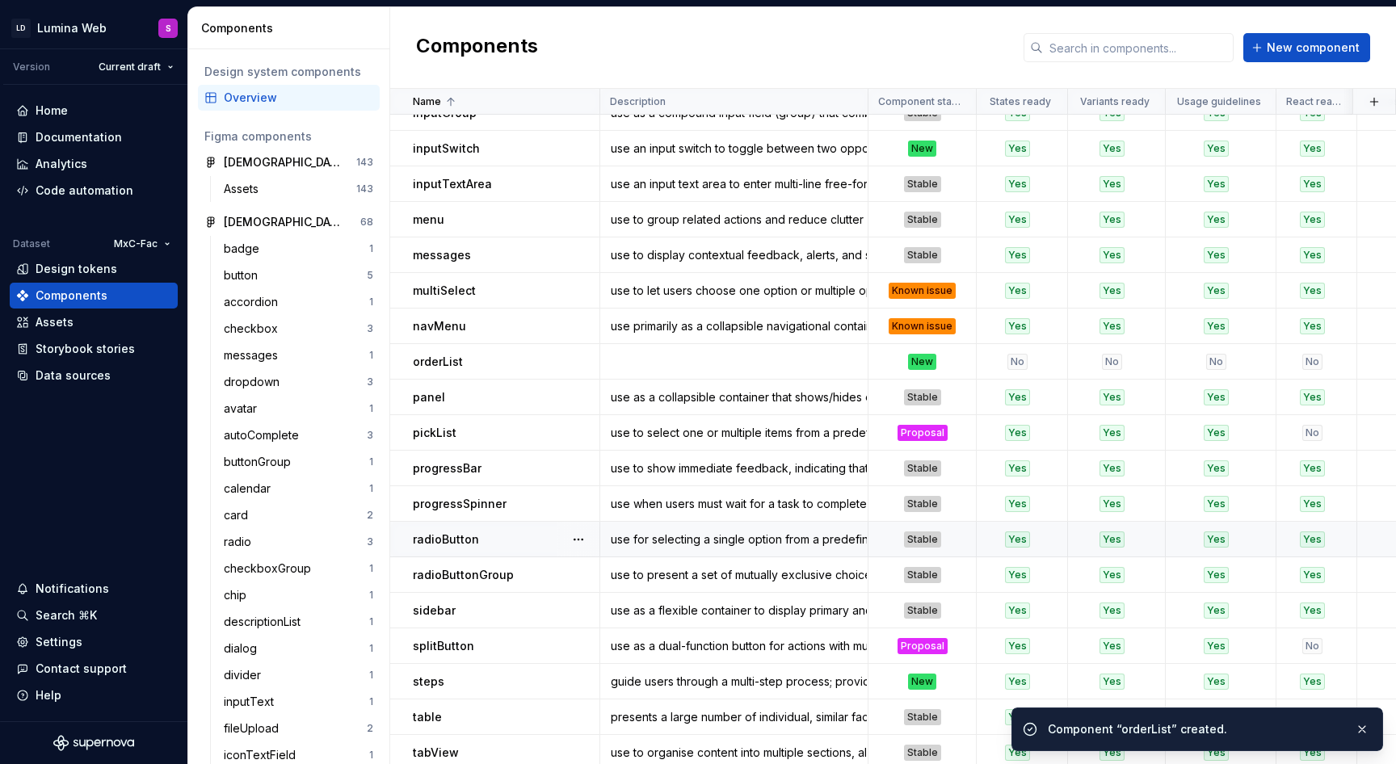
click at [1377, 26] on div "Components New component" at bounding box center [893, 48] width 1006 height 82
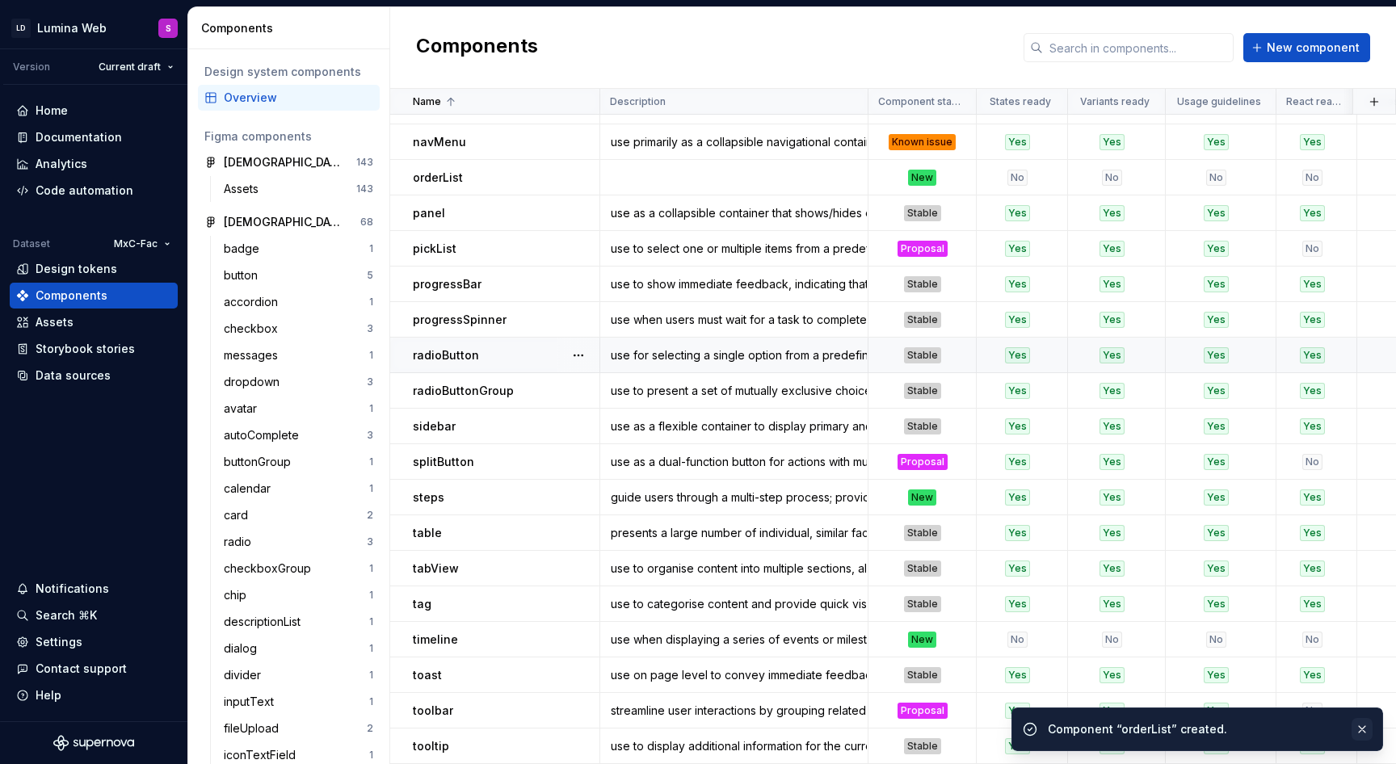
click at [1357, 736] on button "button" at bounding box center [1361, 729] width 21 height 23
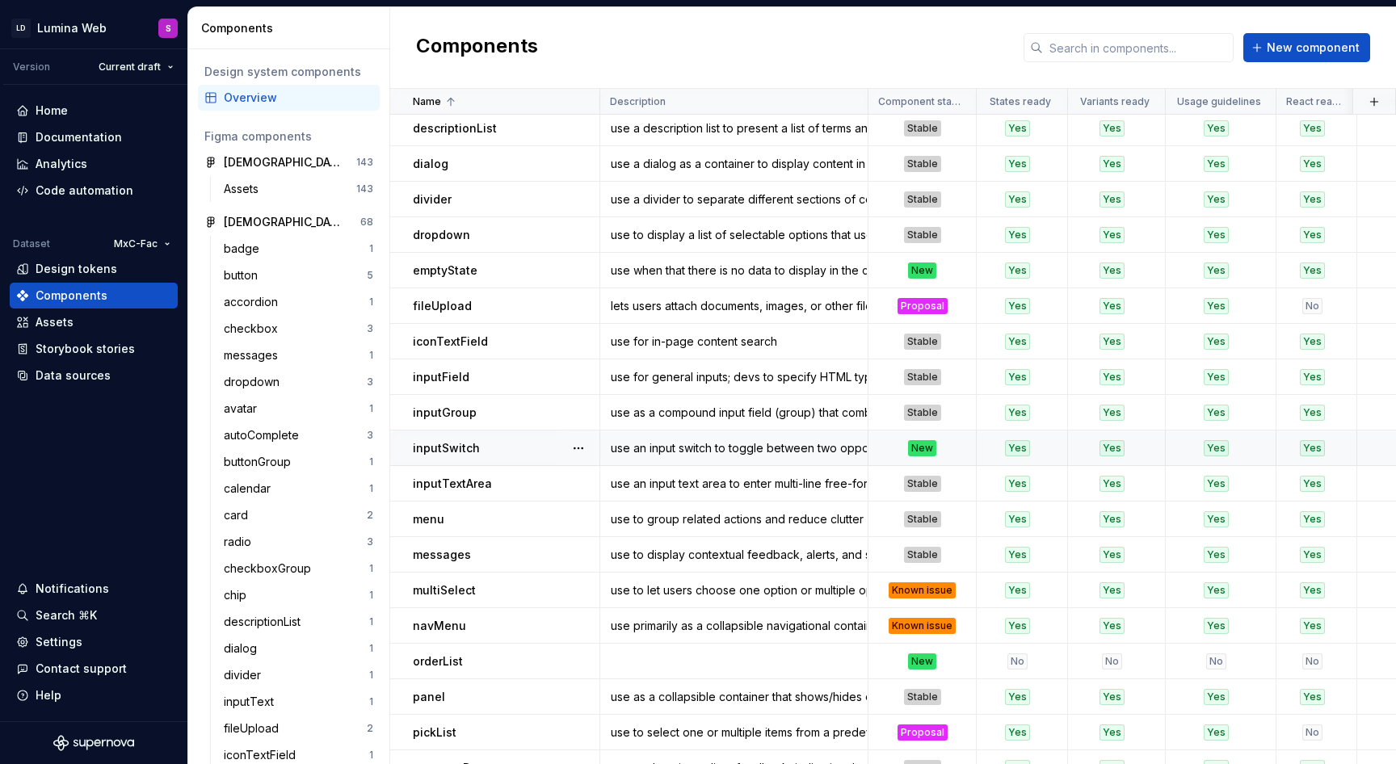
scroll to position [397, 0]
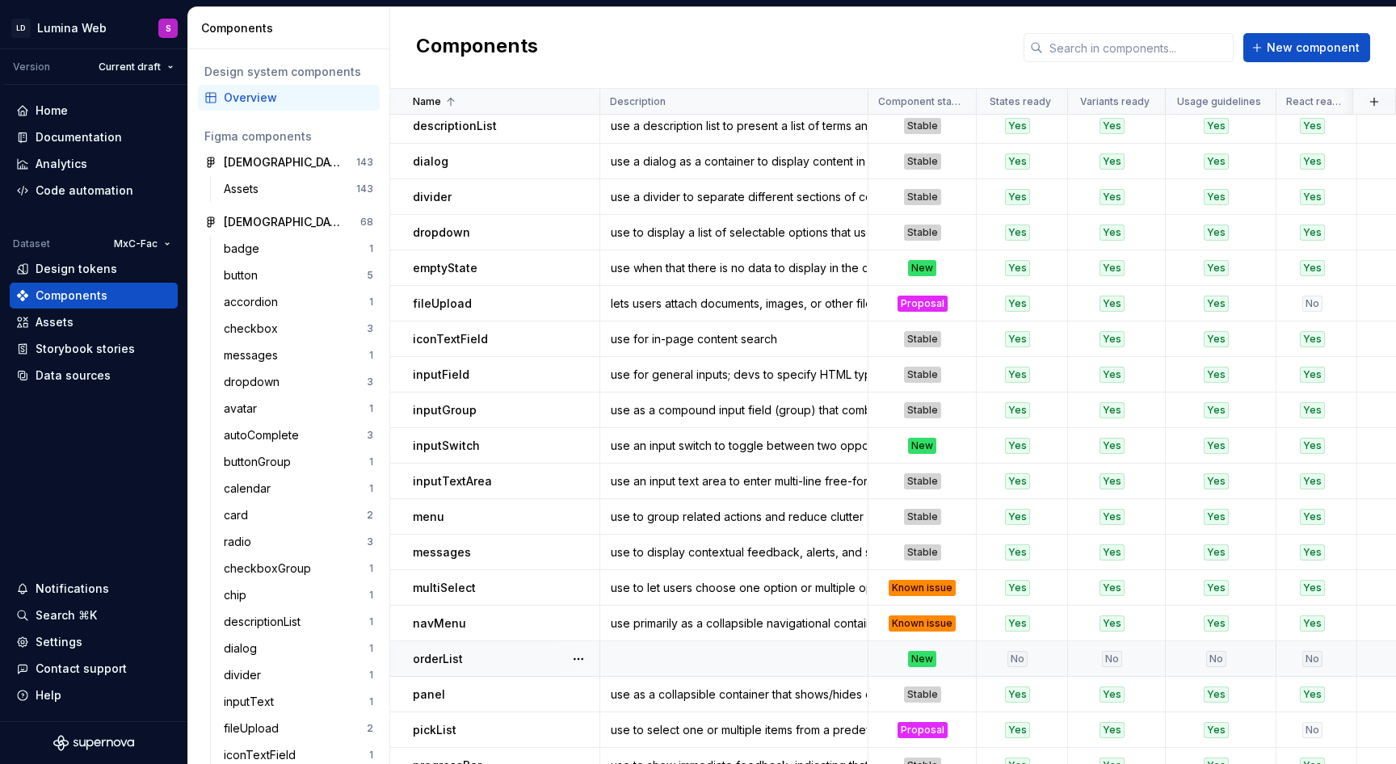
click at [653, 646] on td at bounding box center [734, 659] width 268 height 36
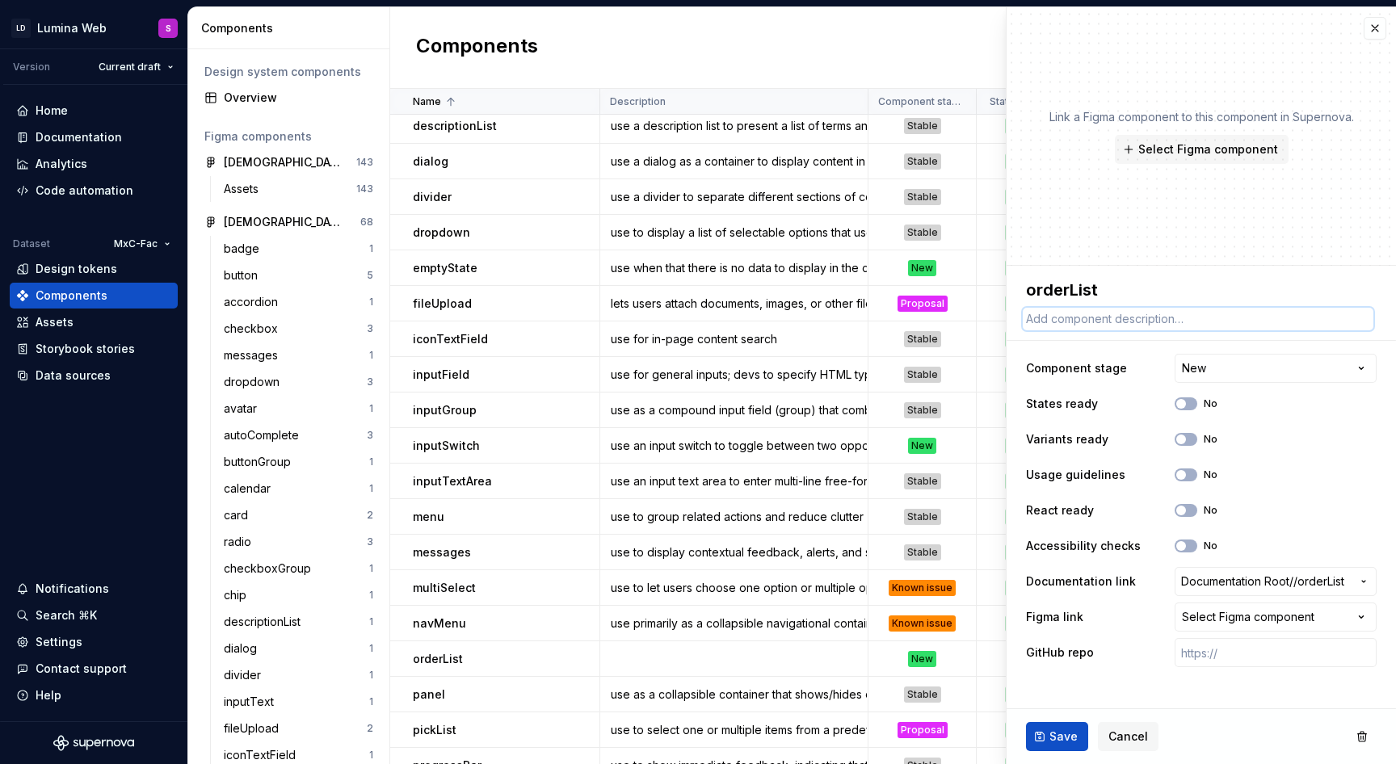
click at [1125, 322] on textarea at bounding box center [1197, 319] width 351 height 23
type textarea "*"
type textarea "U"
type textarea "*"
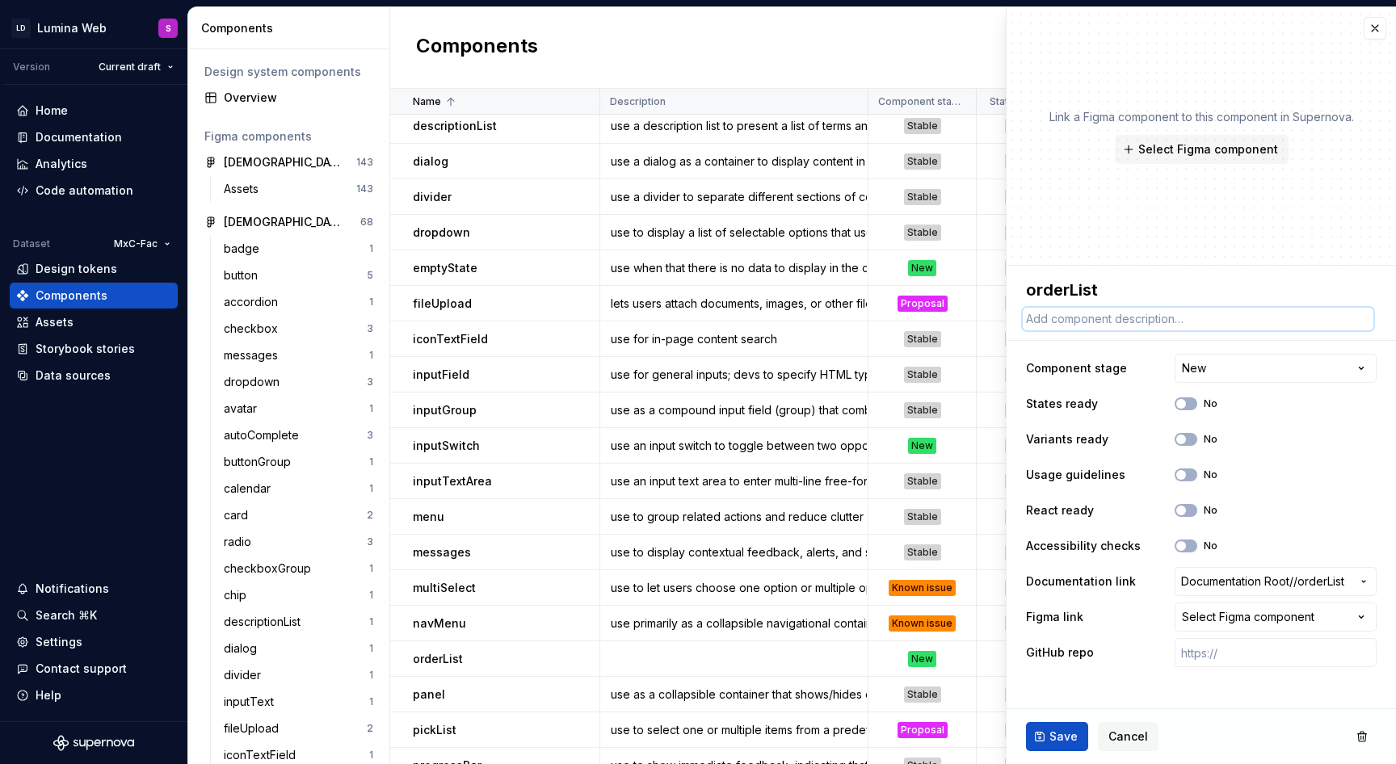
type textarea "u"
paste textarea "se when allowing users to reorder a list of items through drag-and-drop or move…"
type textarea "*"
type textarea "use when allowing users to reorder a list of items through drag-and-drop or mov…"
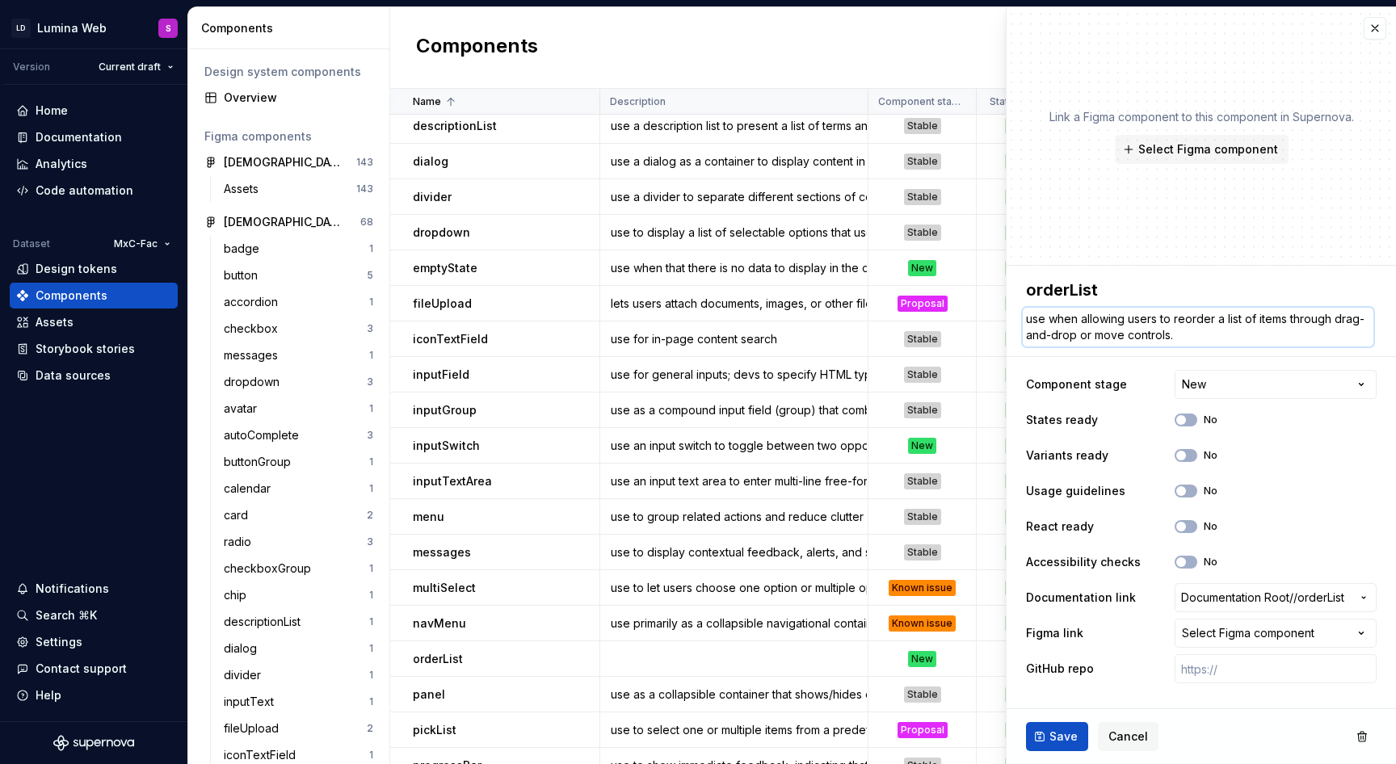
type textarea "*"
type textarea "use when allowing users to reorder a list of items through drag-and-drop or mov…"
click at [1064, 740] on span "Save" at bounding box center [1063, 737] width 28 height 16
click at [1382, 30] on button "button" at bounding box center [1374, 28] width 23 height 23
type textarea "*"
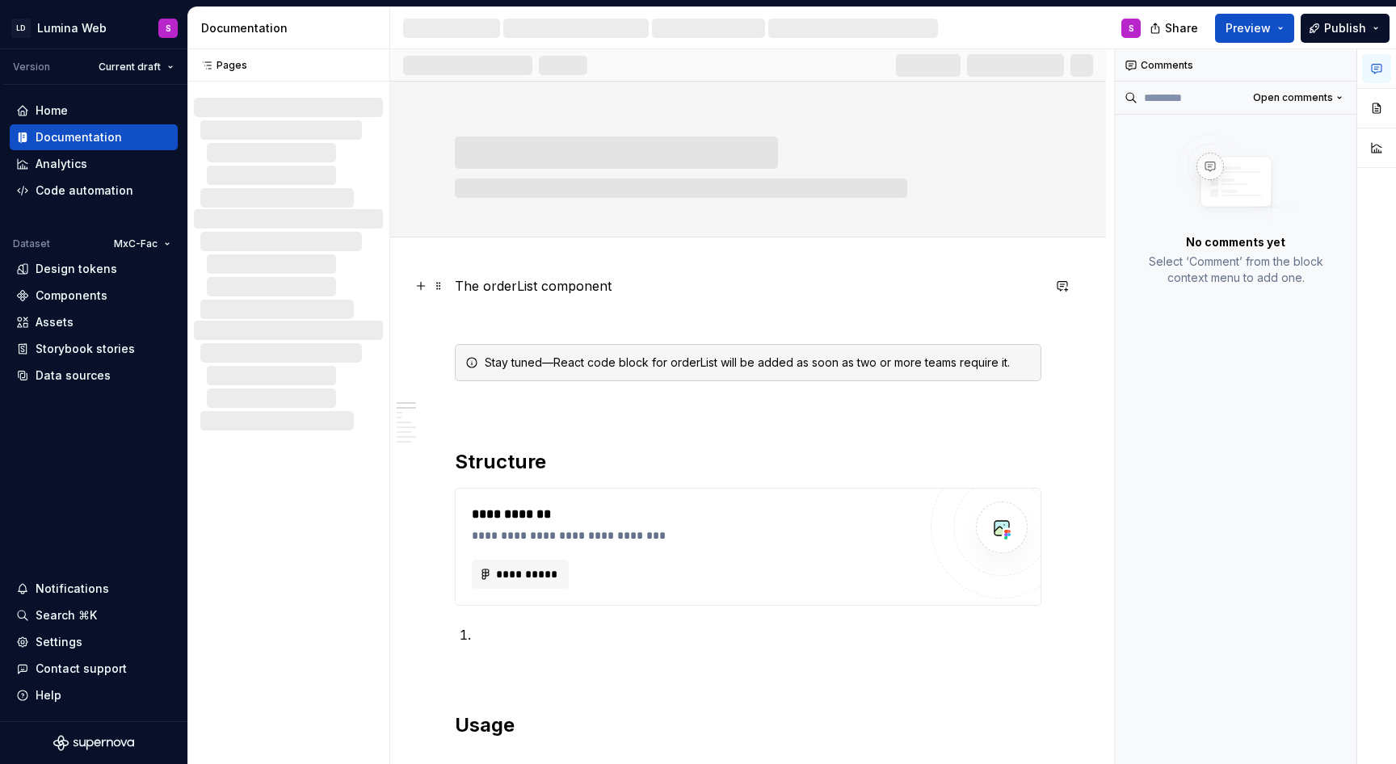
click at [625, 288] on p "The orderList component" at bounding box center [748, 285] width 586 height 19
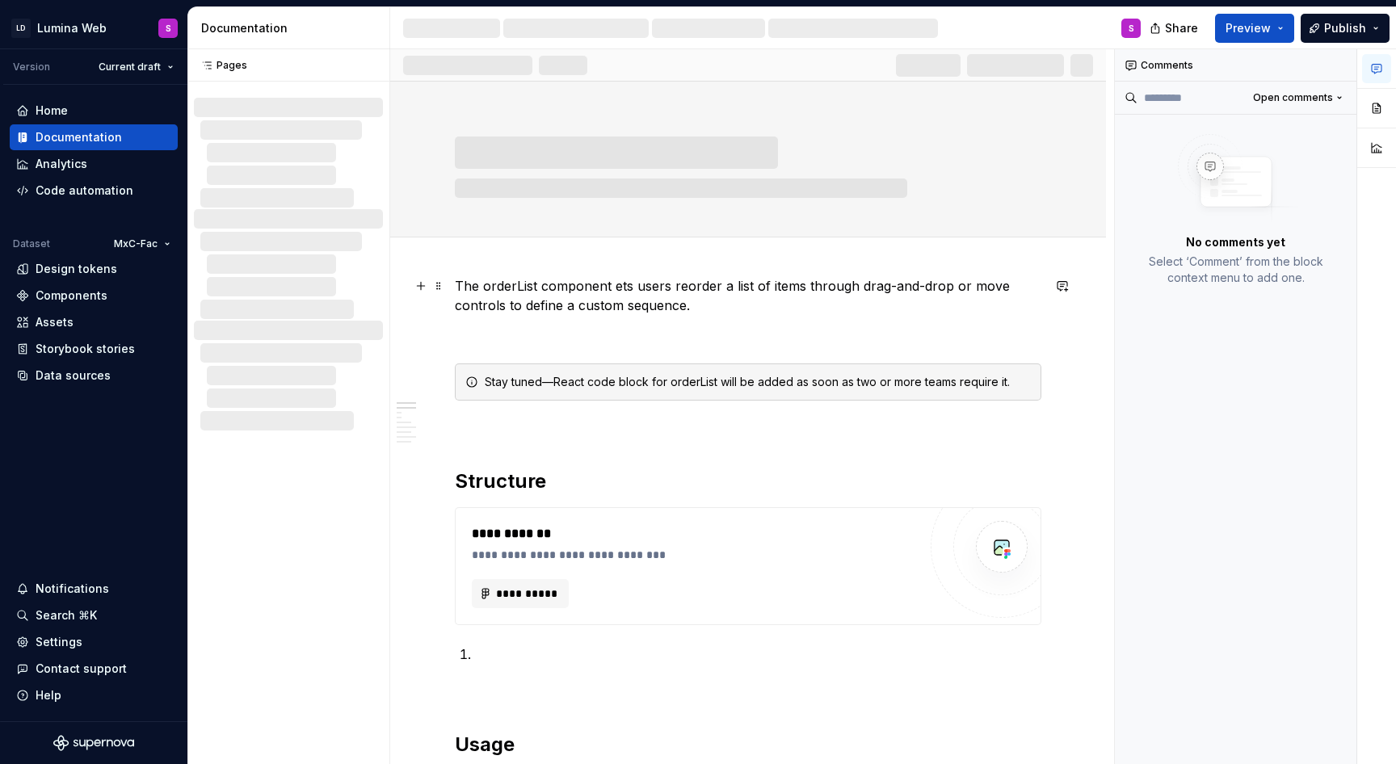
click at [621, 287] on p "The orderList component ets users reorder a list of items through drag-and-drop…" at bounding box center [748, 295] width 586 height 39
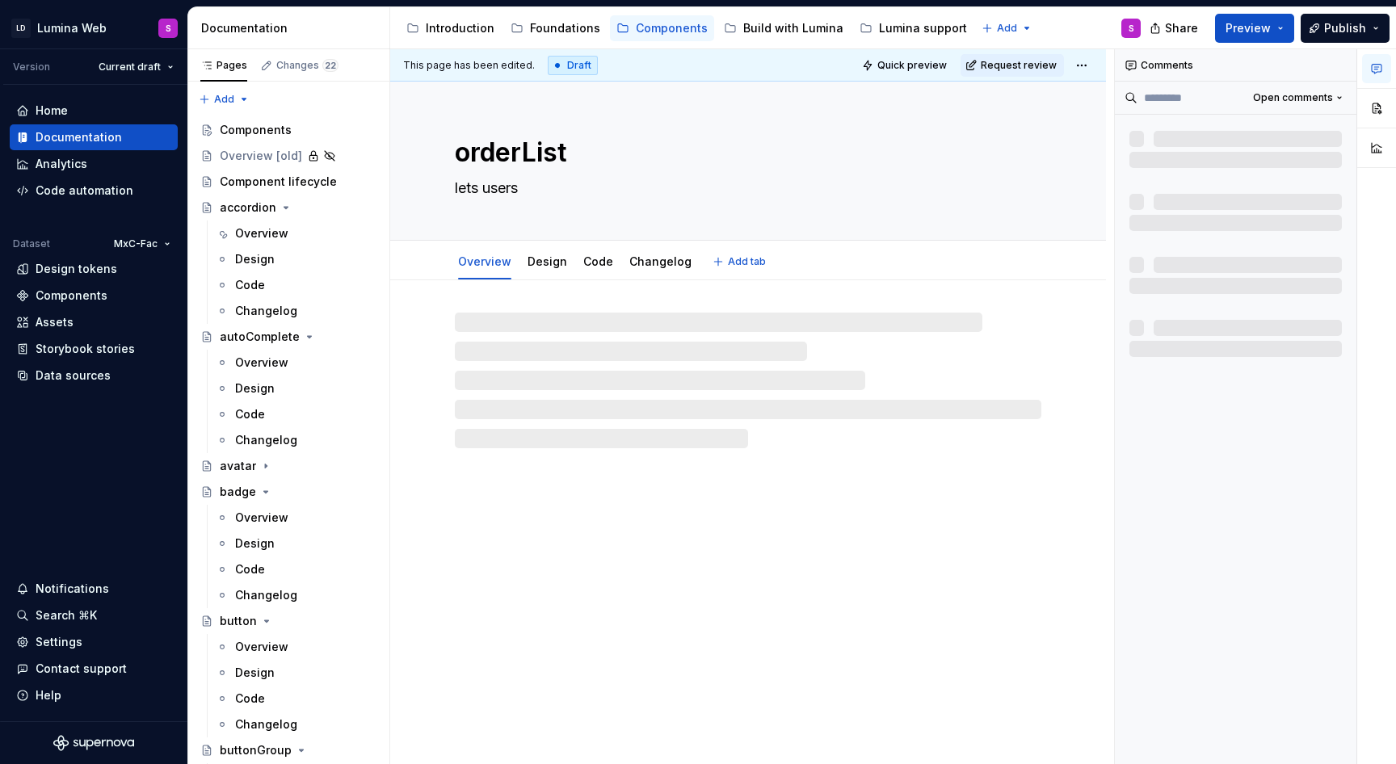
click at [523, 189] on textarea "lets users" at bounding box center [744, 188] width 586 height 26
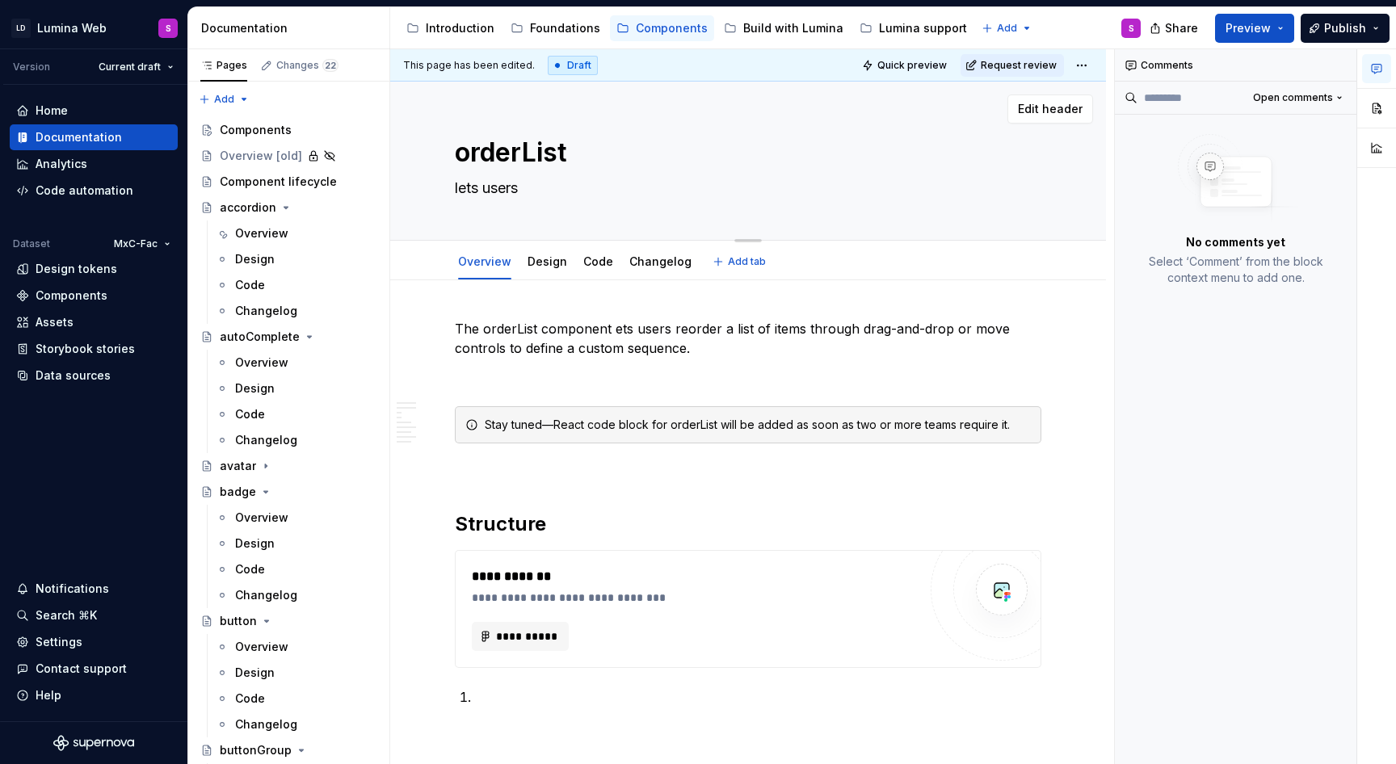
click at [523, 189] on textarea "lets users" at bounding box center [744, 188] width 586 height 26
paste textarea "ets users reorder a list of items through drag-and-drop or move controls to def…"
type textarea "*"
type textarea "ets users reorder a list of items through drag-and-drop or move controls to def…"
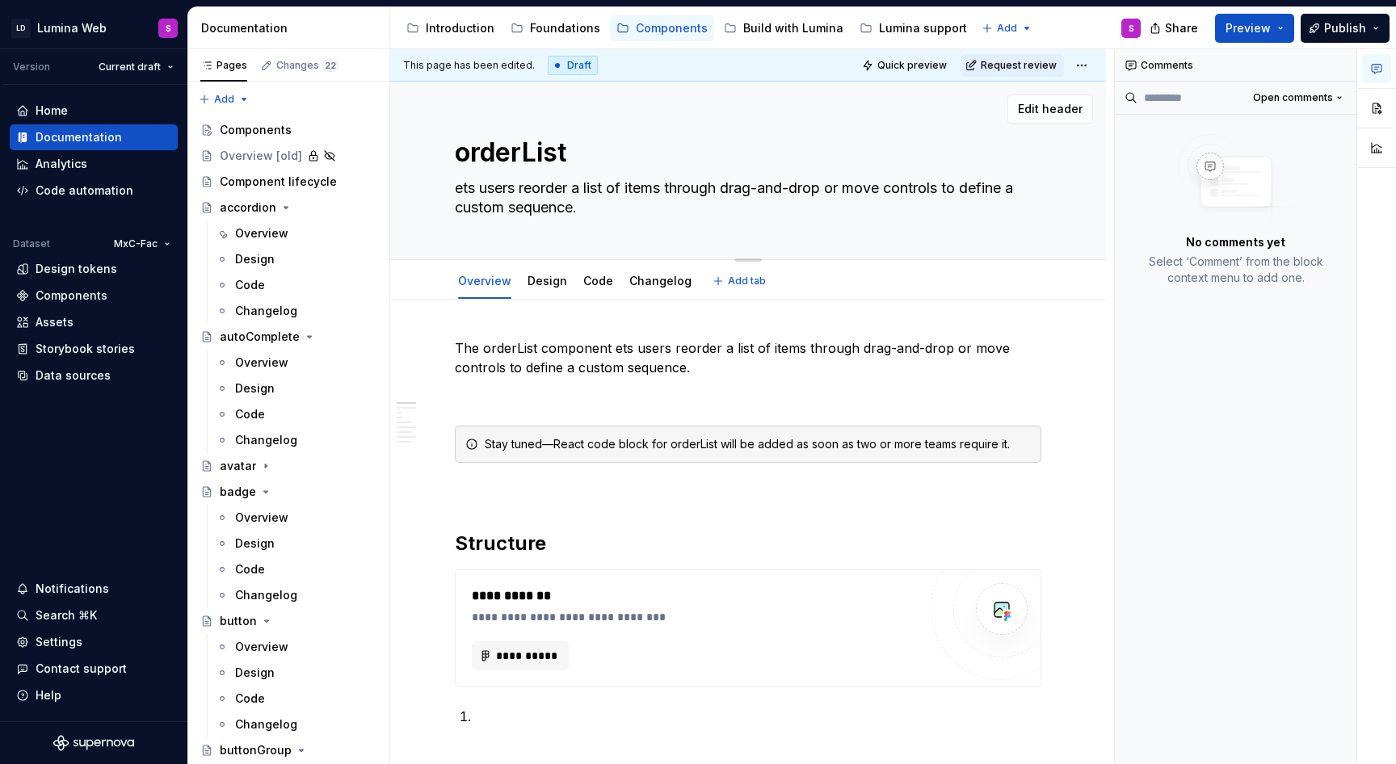
click at [458, 191] on textarea "ets users reorder a list of items through drag-and-drop or move controls to def…" at bounding box center [744, 197] width 586 height 45
type textarea "*"
type textarea "lets users reorder a list of items through drag-and-drop or move controls to de…"
click at [604, 203] on textarea "lets users reorder a list of items through drag-and-drop or move controls to de…" at bounding box center [744, 197] width 586 height 45
type textarea "*"
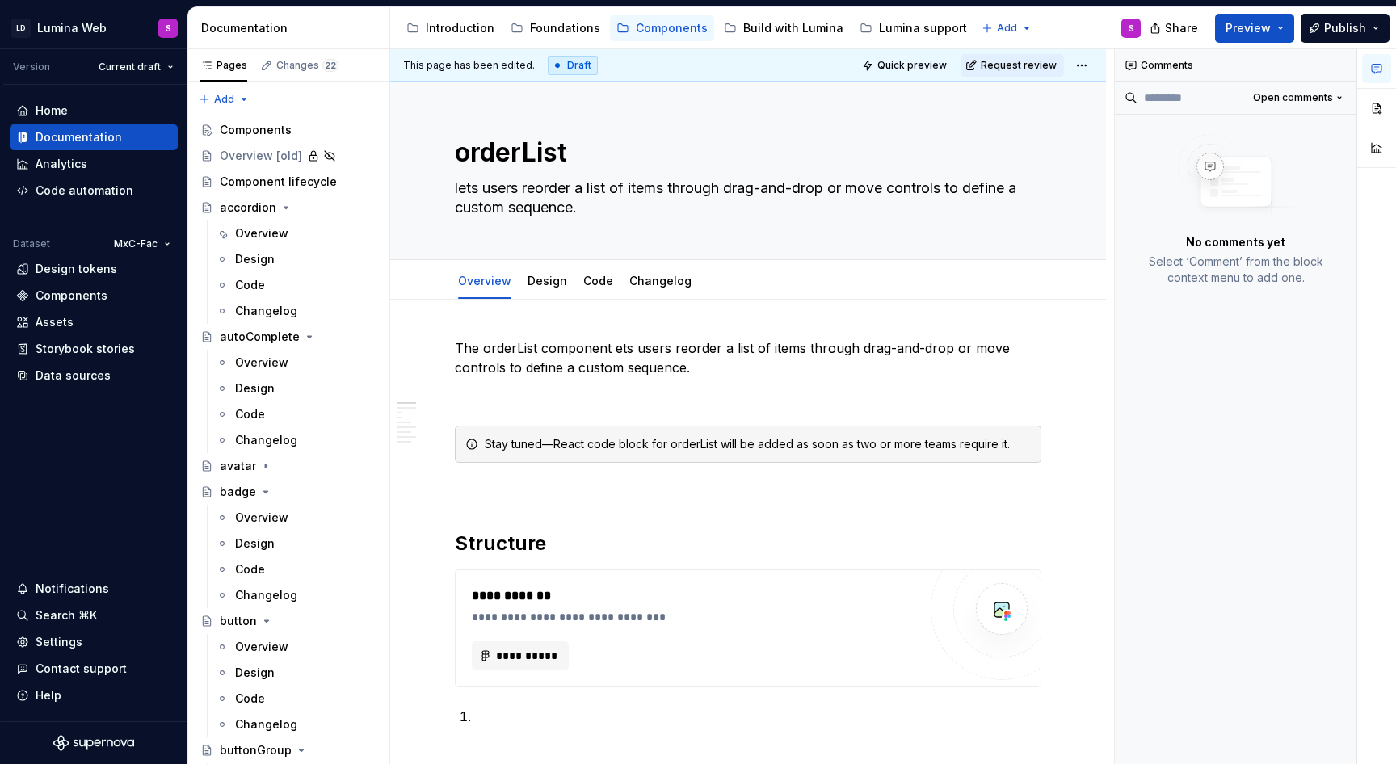
type textarea "lets users reorder a list of items through drag-and-drop or move controls to de…"
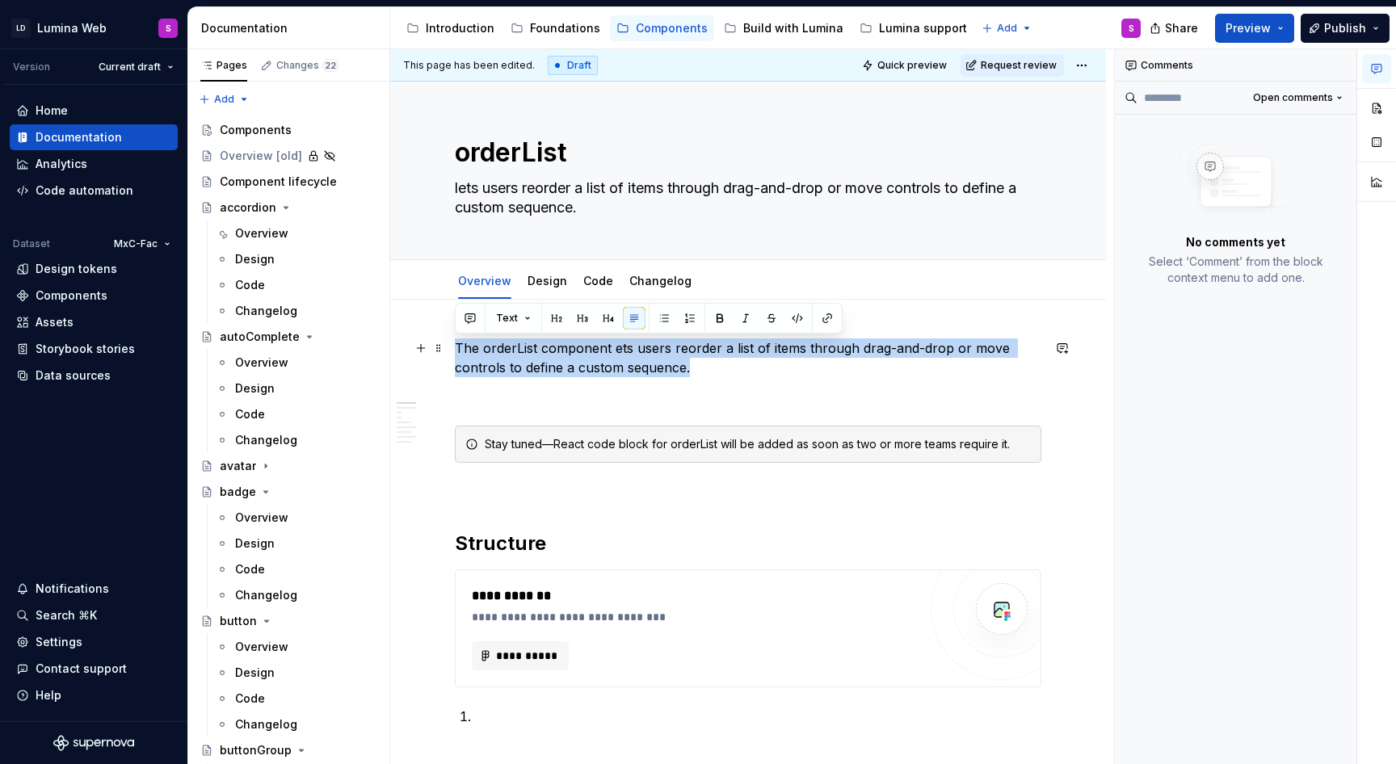
drag, startPoint x: 709, startPoint y: 376, endPoint x: 451, endPoint y: 348, distance: 259.2
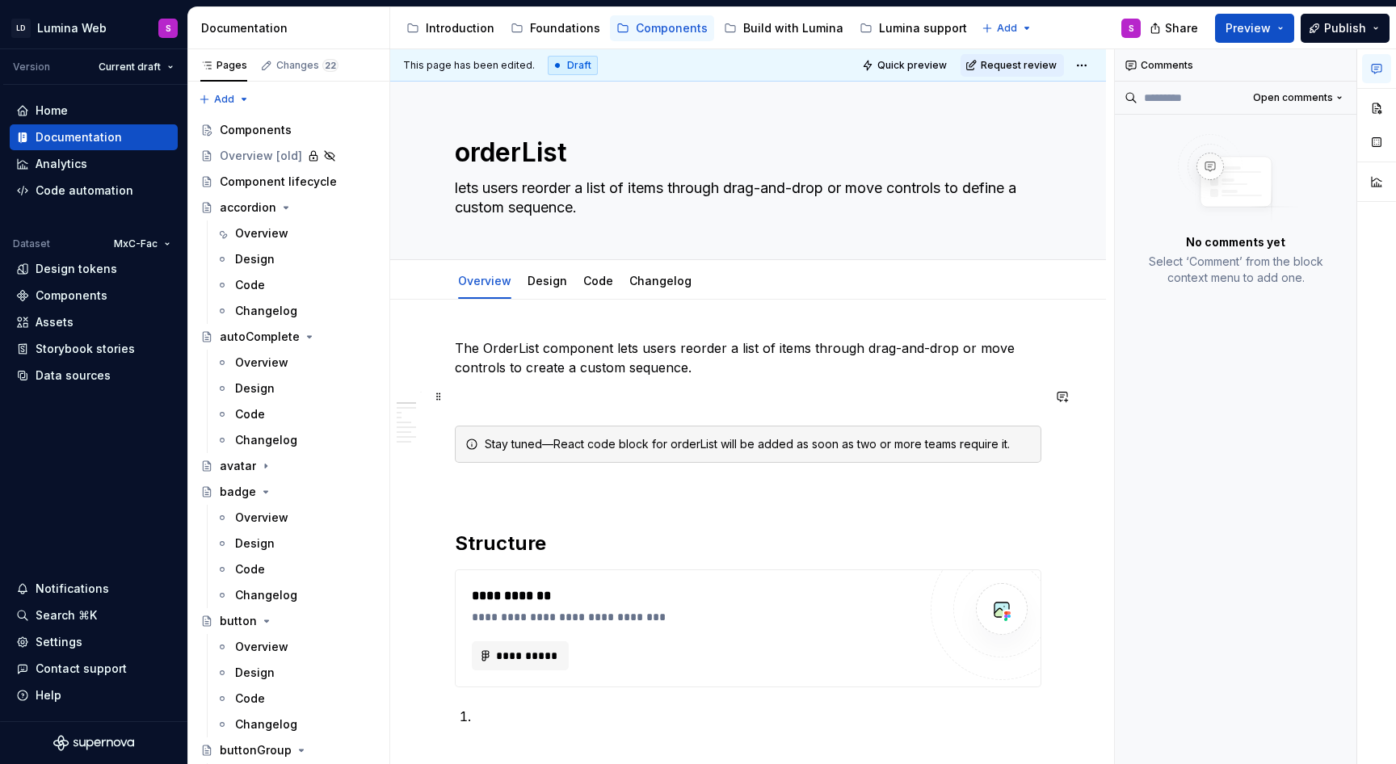
click at [479, 397] on p at bounding box center [748, 396] width 586 height 19
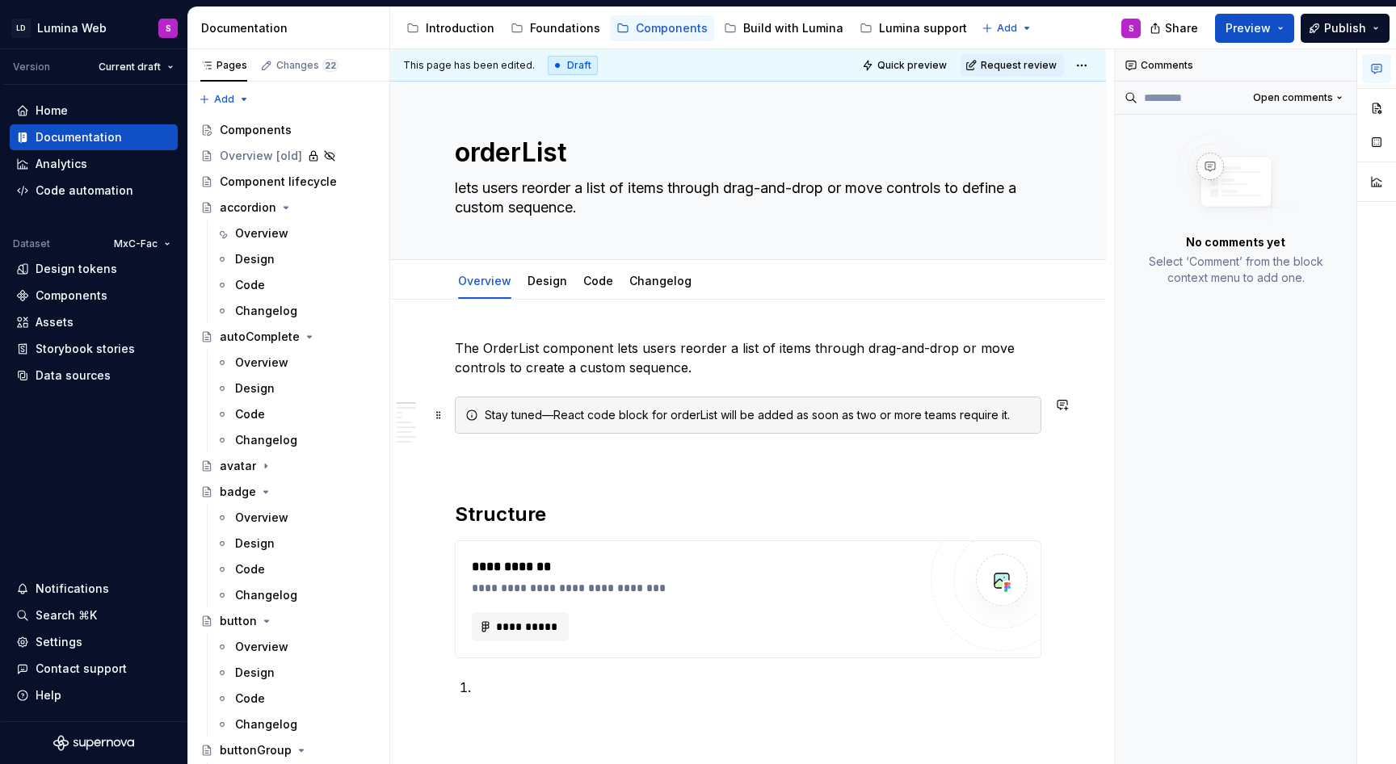
click at [683, 418] on div "Stay tuned—React code block for orderList will be added as soon as two or more …" at bounding box center [758, 415] width 546 height 16
click at [627, 374] on p "The OrderList component lets users reorder a list of items through drag-and-dro…" at bounding box center [748, 357] width 586 height 39
type textarea "*"
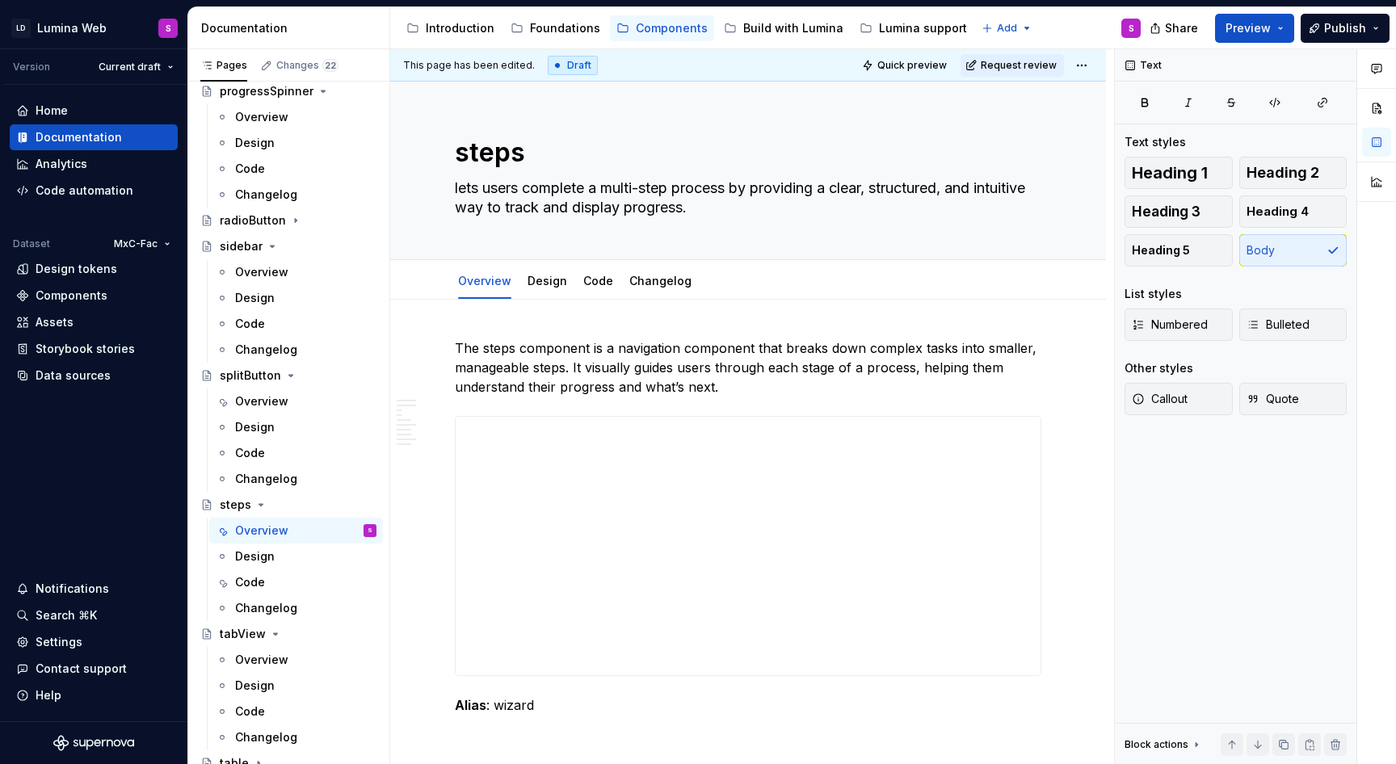
type textarea "*"
